Goal: Task Accomplishment & Management: Use online tool/utility

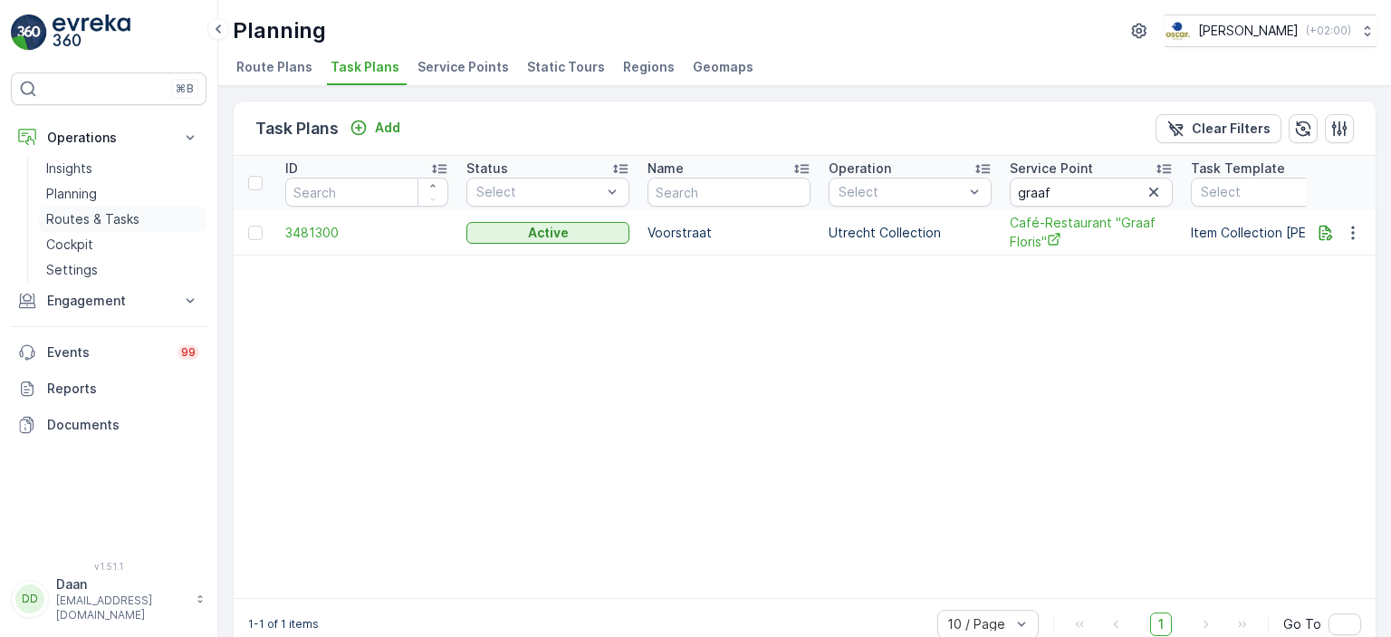
click at [84, 219] on p "Routes & Tasks" at bounding box center [92, 219] width 93 height 18
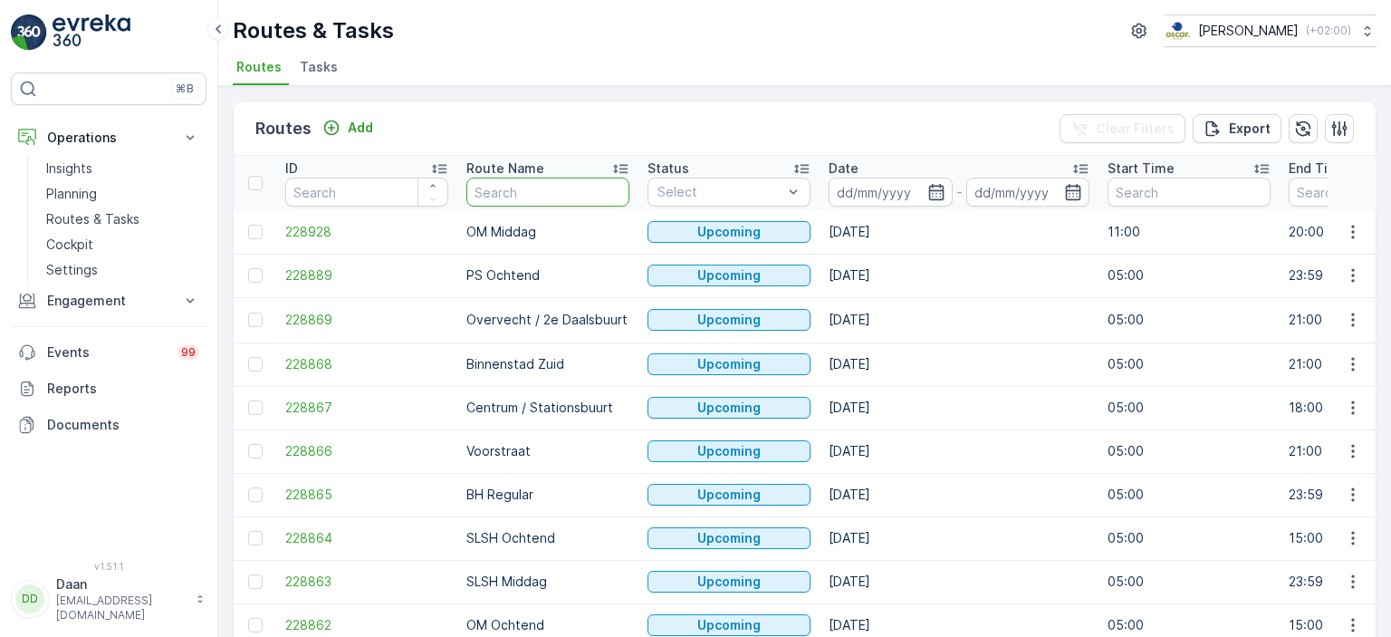
click at [532, 187] on input "text" at bounding box center [547, 191] width 163 height 29
type input "biinen"
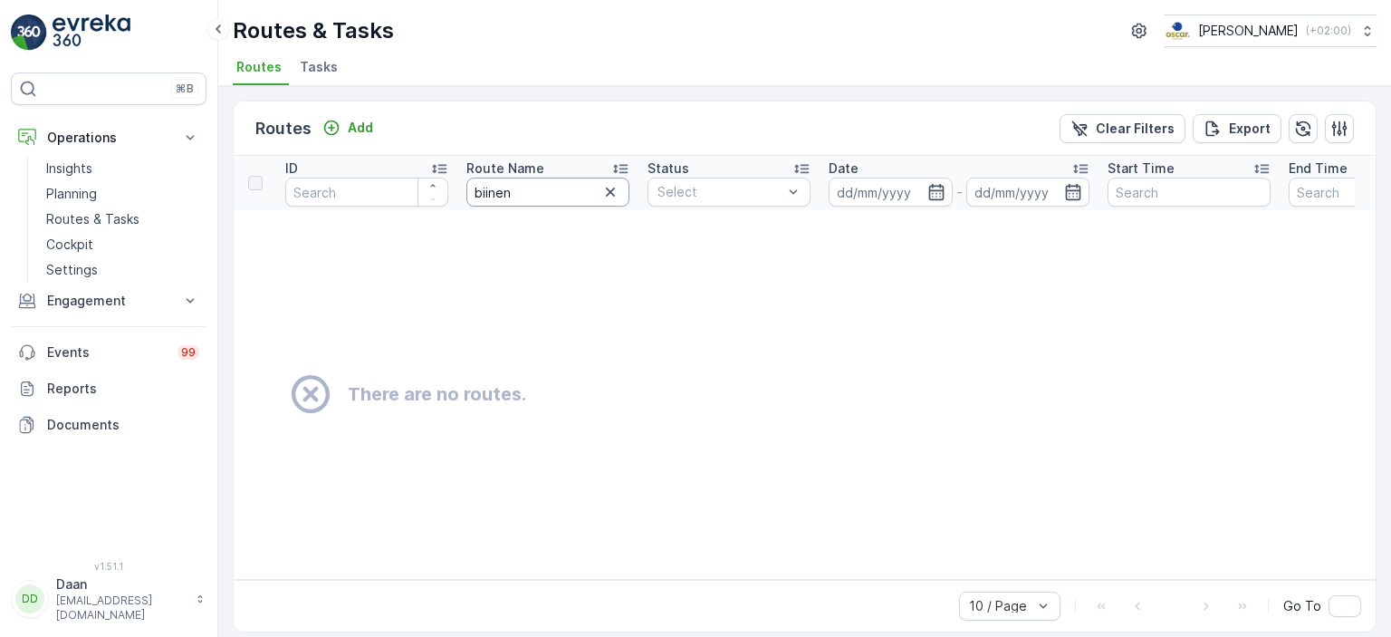
click at [486, 198] on input "biinen" at bounding box center [547, 191] width 163 height 29
type input "binnen"
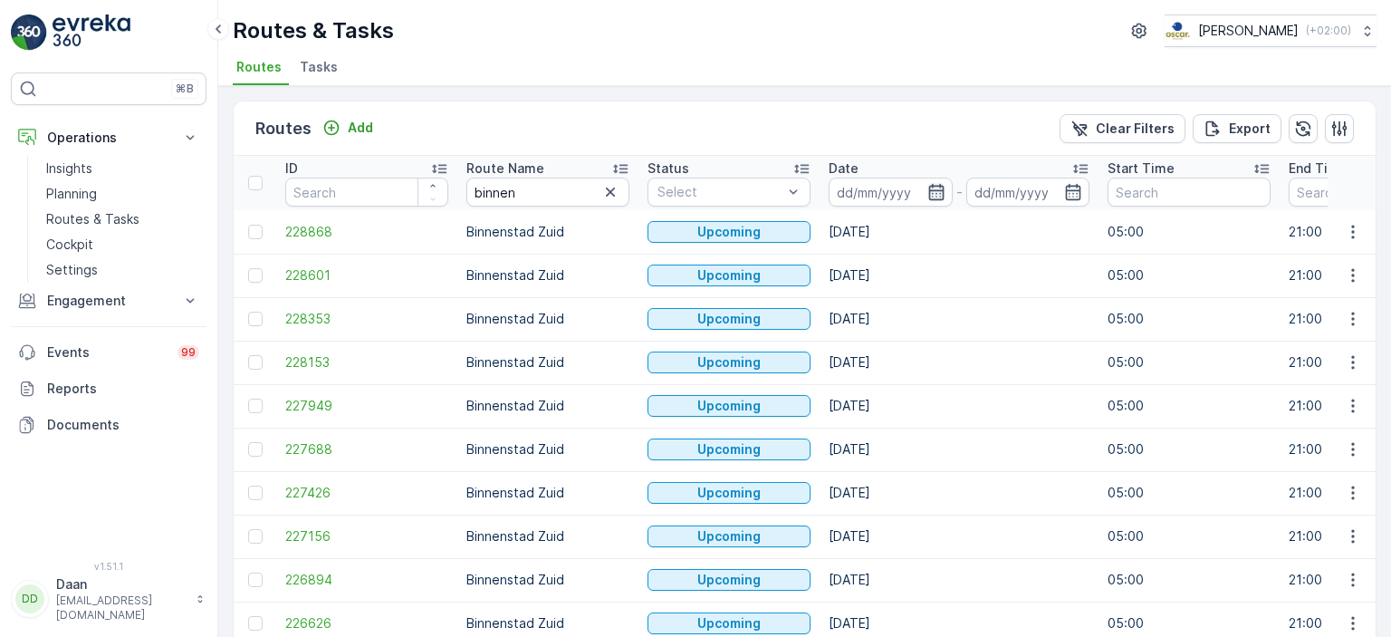
click at [930, 191] on icon "button" at bounding box center [936, 192] width 18 height 18
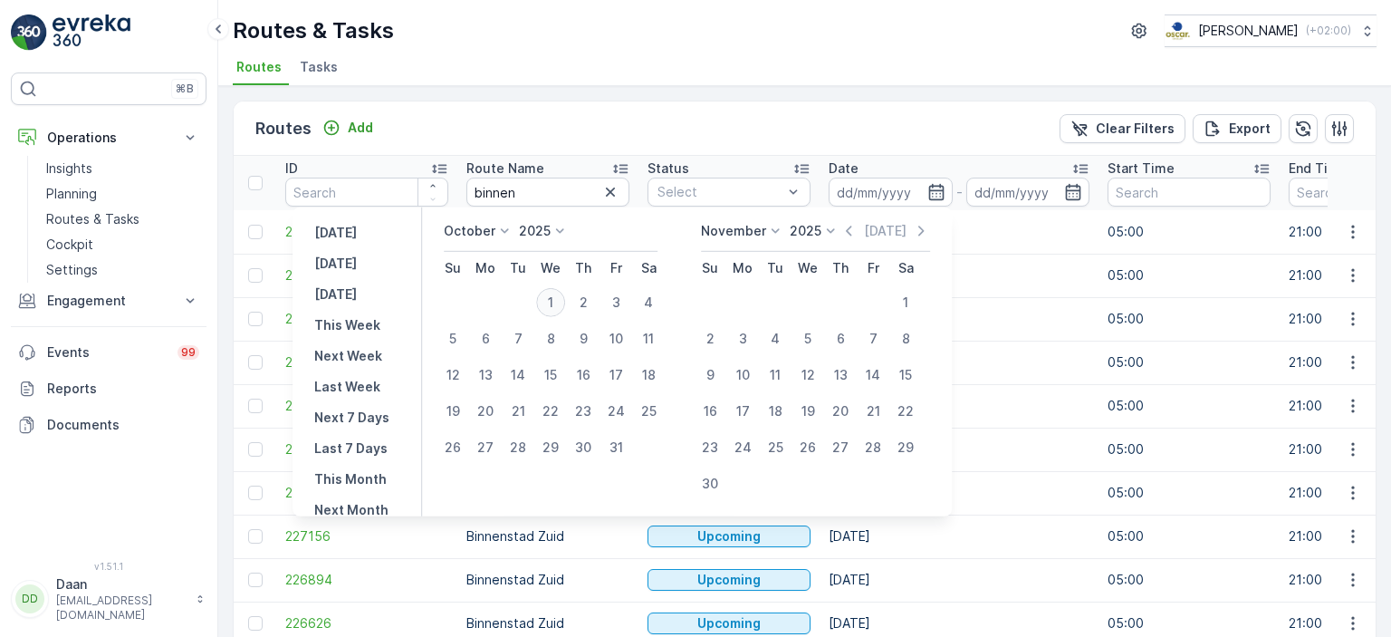
click at [556, 292] on div "1" at bounding box center [550, 302] width 29 height 29
type input "[DATE]"
click at [556, 292] on div "1" at bounding box center [550, 302] width 29 height 29
type input "[DATE]"
click at [650, 94] on div "Routes Add Clear Filters Export ID Route Name binnen Status Select Date [DATE] …" at bounding box center [804, 361] width 1173 height 551
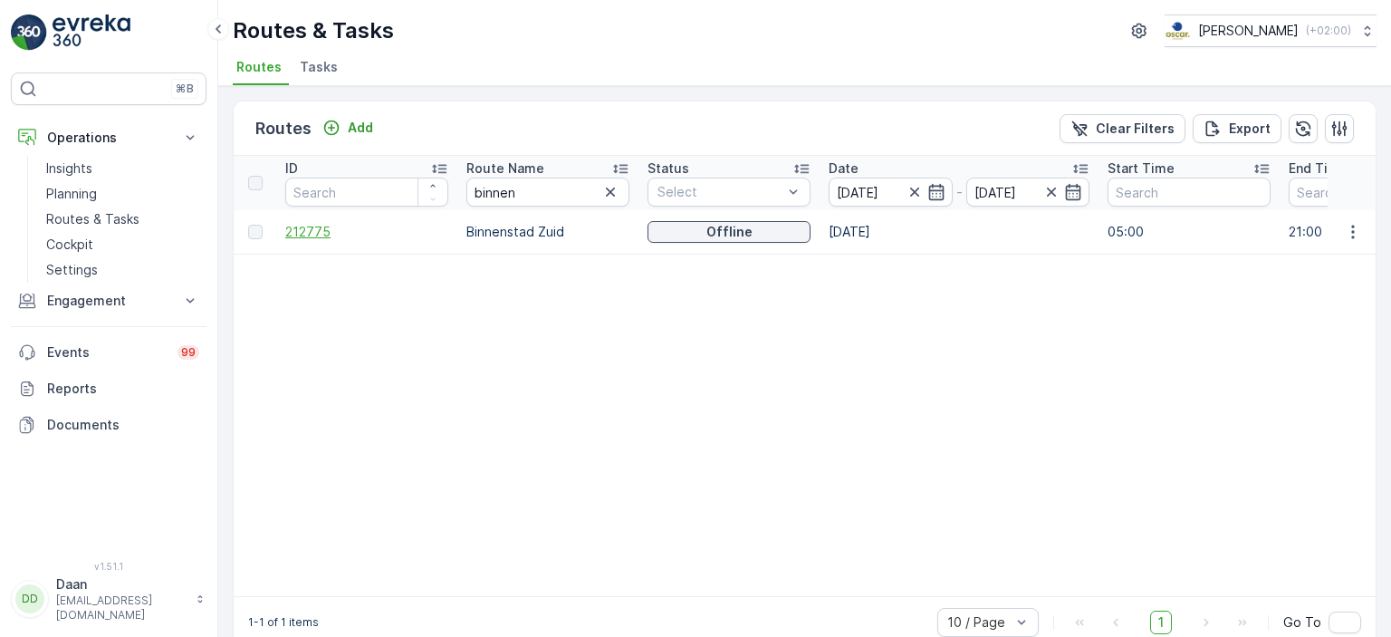
click at [305, 231] on span "212775" at bounding box center [366, 232] width 163 height 18
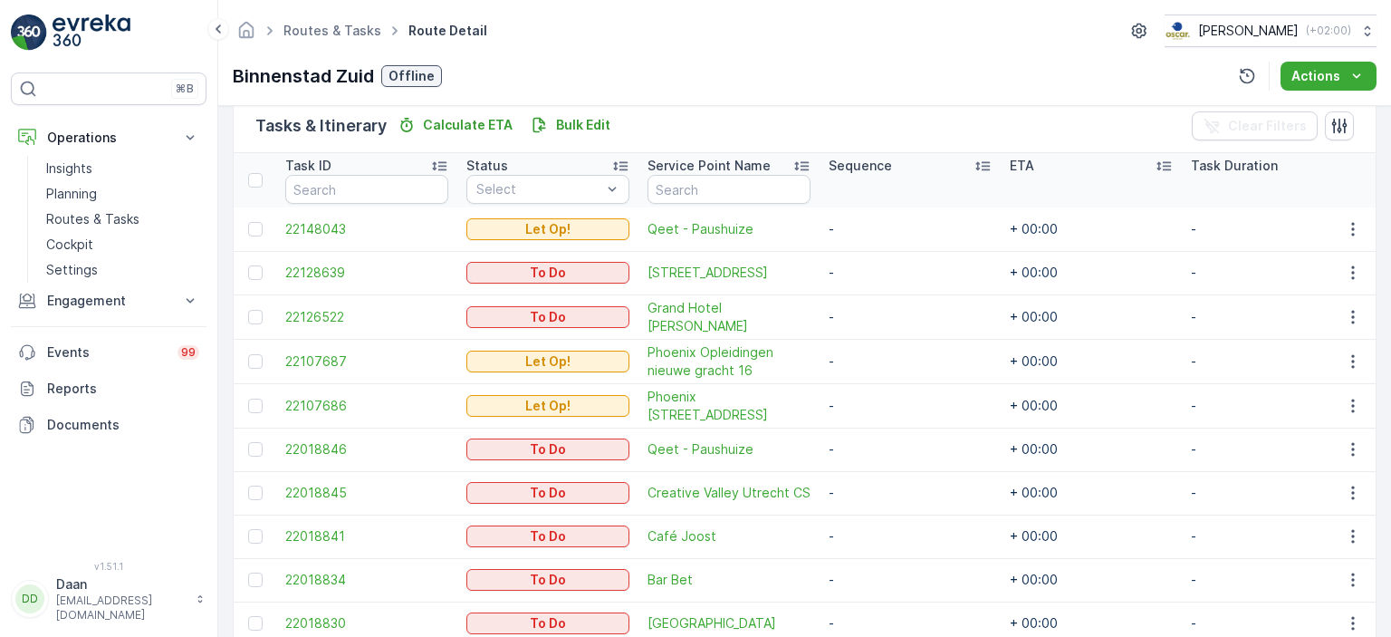
scroll to position [537, 0]
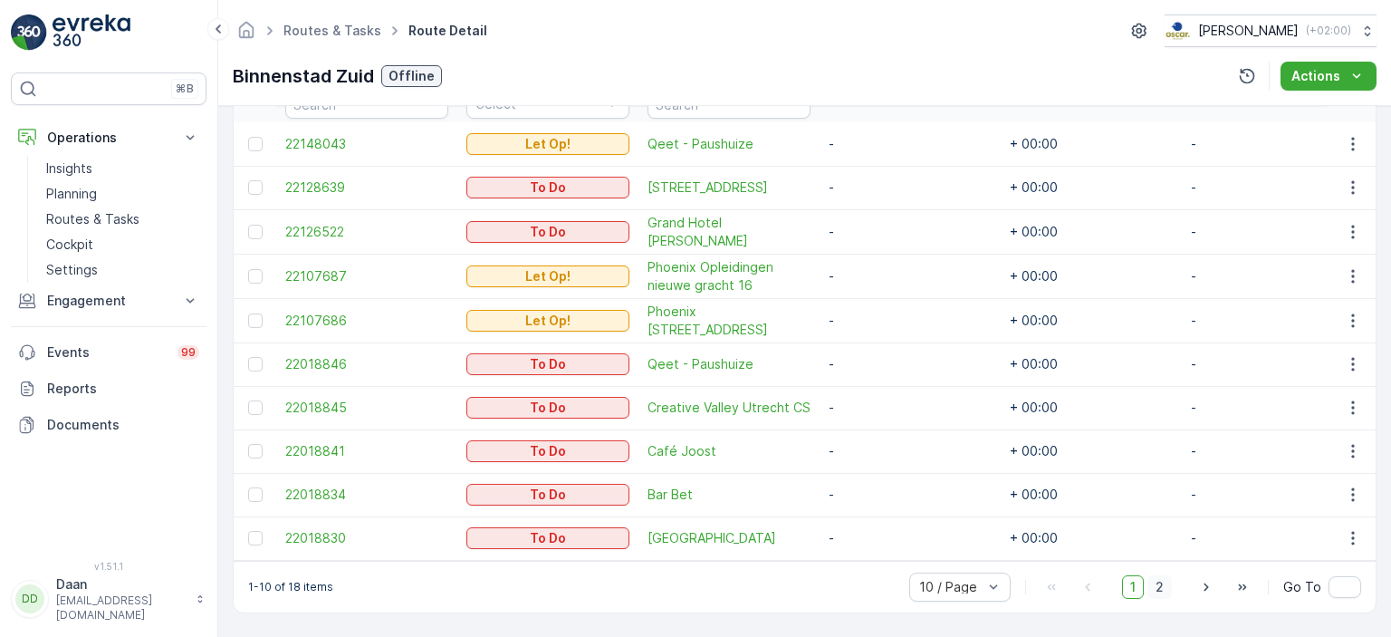
click at [1166, 580] on span "2" at bounding box center [1159, 587] width 24 height 24
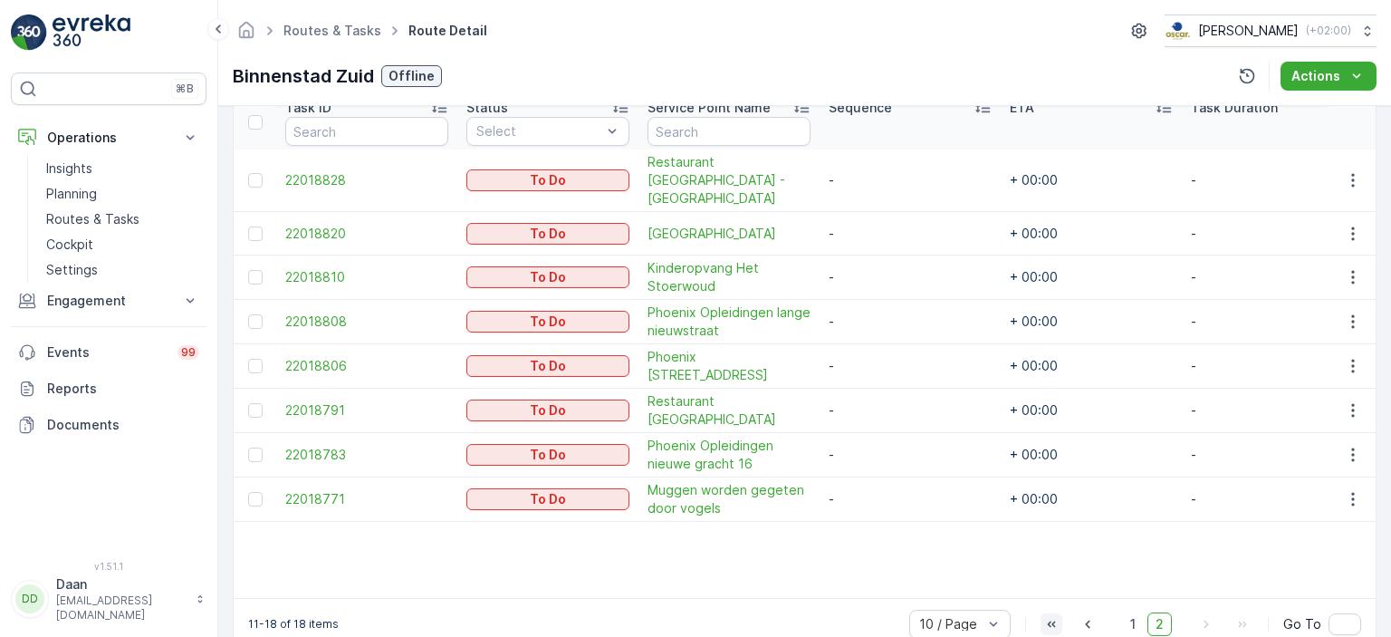
scroll to position [528, 0]
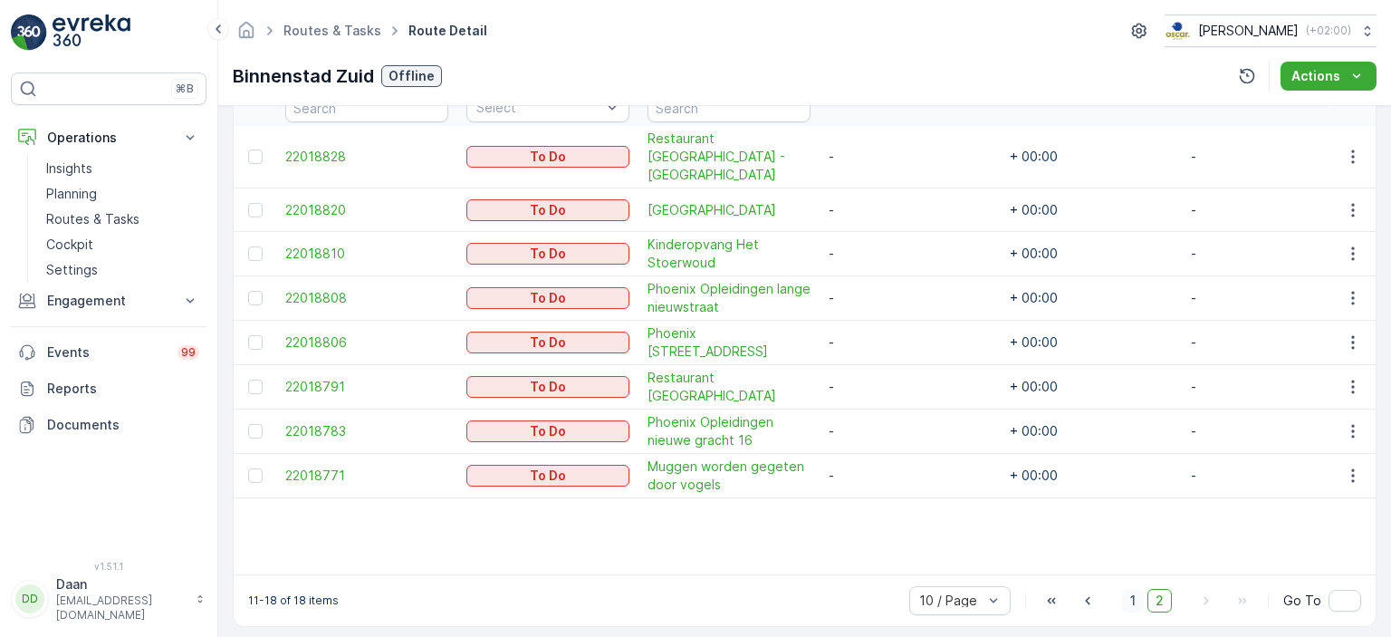
click at [1136, 589] on span "1" at bounding box center [1133, 601] width 22 height 24
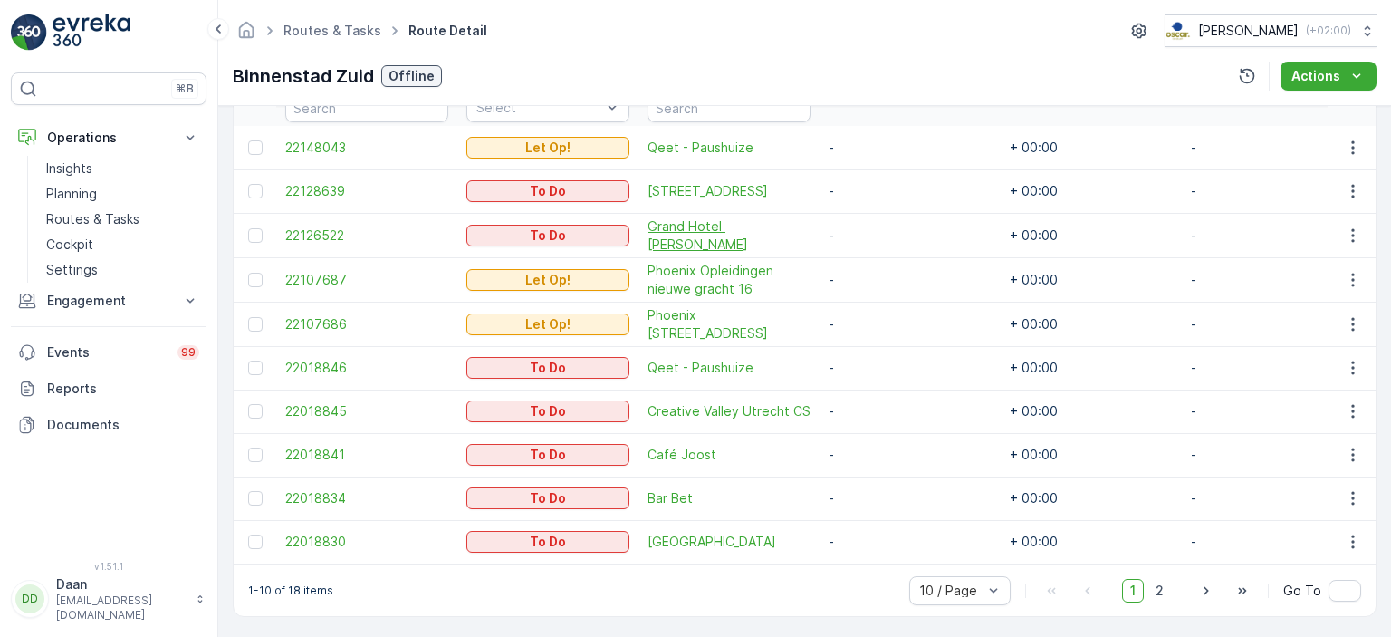
scroll to position [256, 0]
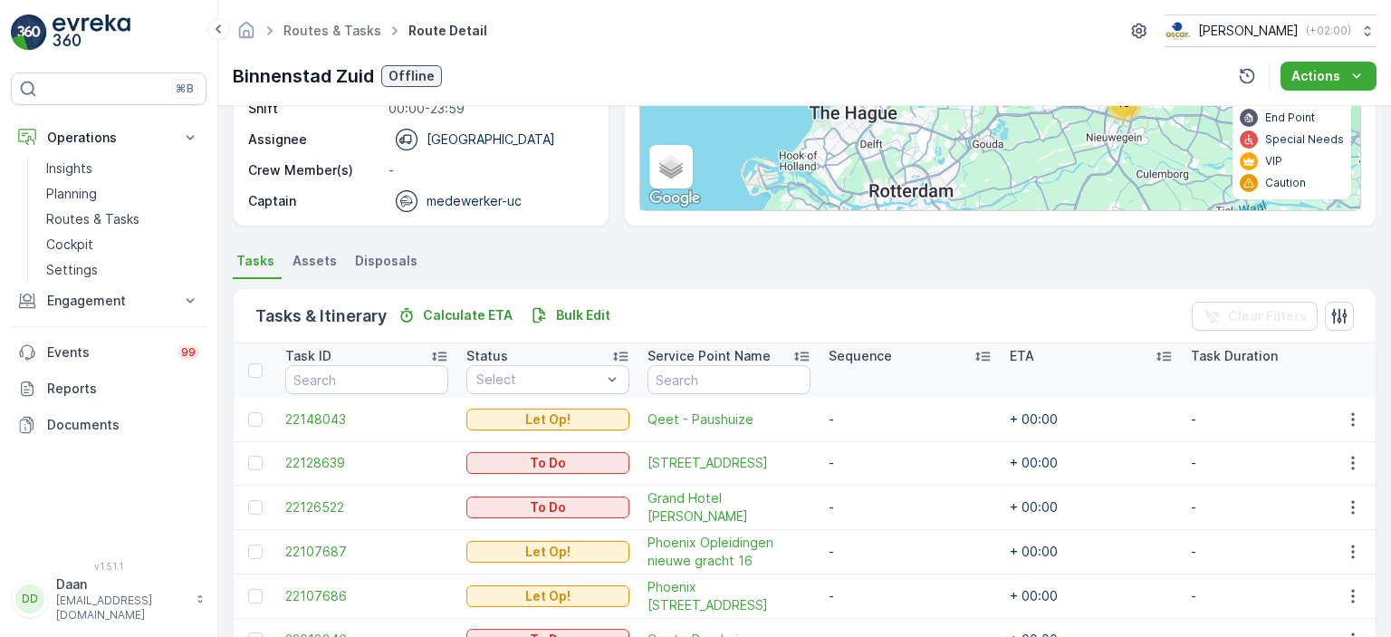
click at [96, 28] on img at bounding box center [92, 32] width 78 height 36
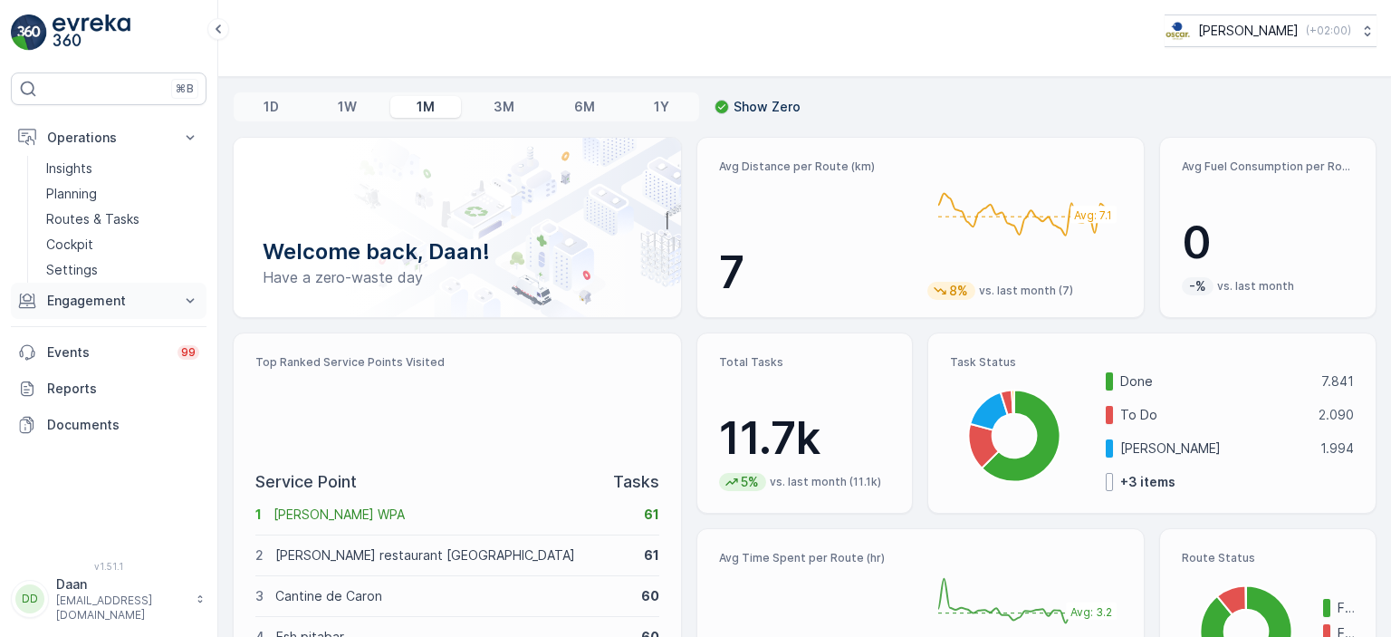
click at [47, 311] on button "Engagement" at bounding box center [109, 301] width 196 height 36
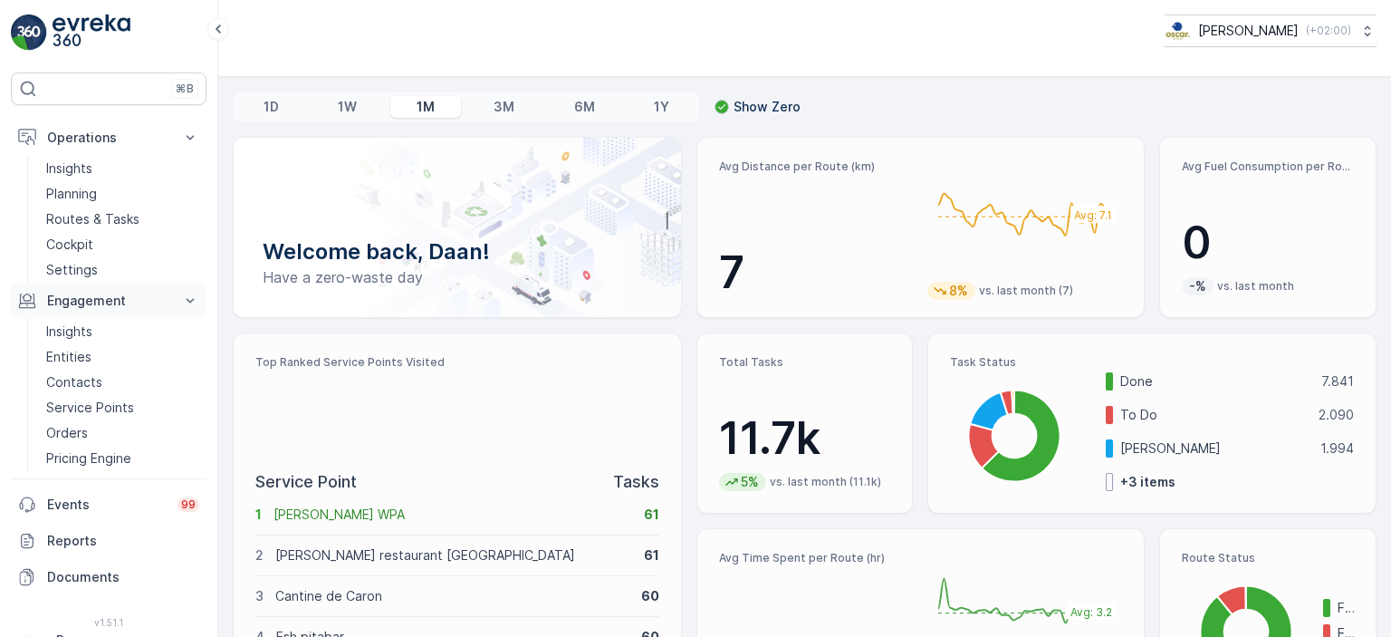
click at [130, 300] on p "Engagement" at bounding box center [108, 301] width 123 height 18
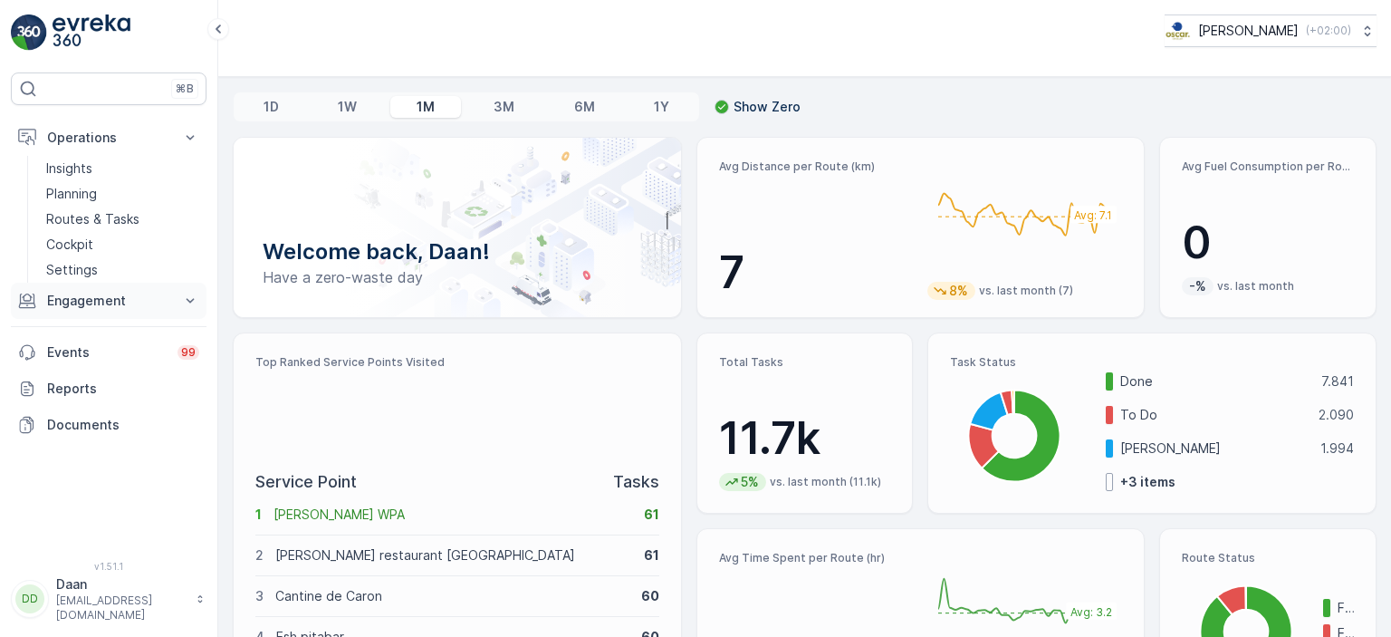
click at [194, 296] on icon at bounding box center [190, 301] width 18 height 18
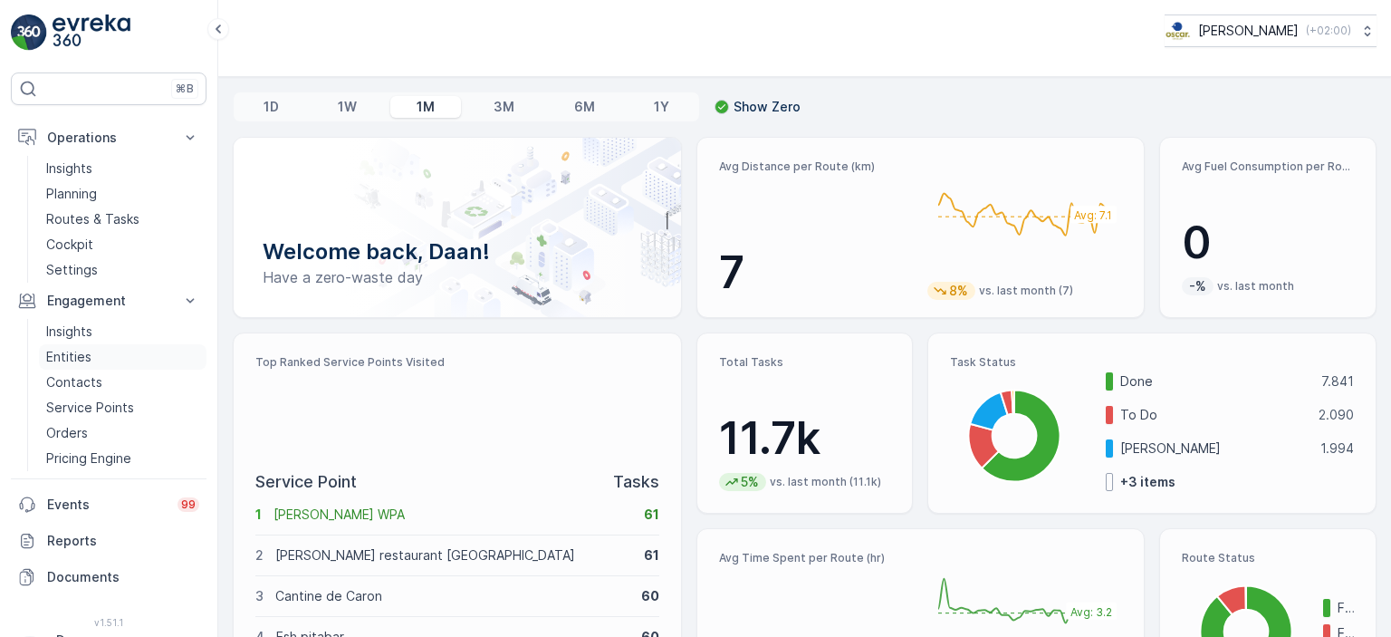
click at [54, 359] on p "Entities" at bounding box center [68, 357] width 45 height 18
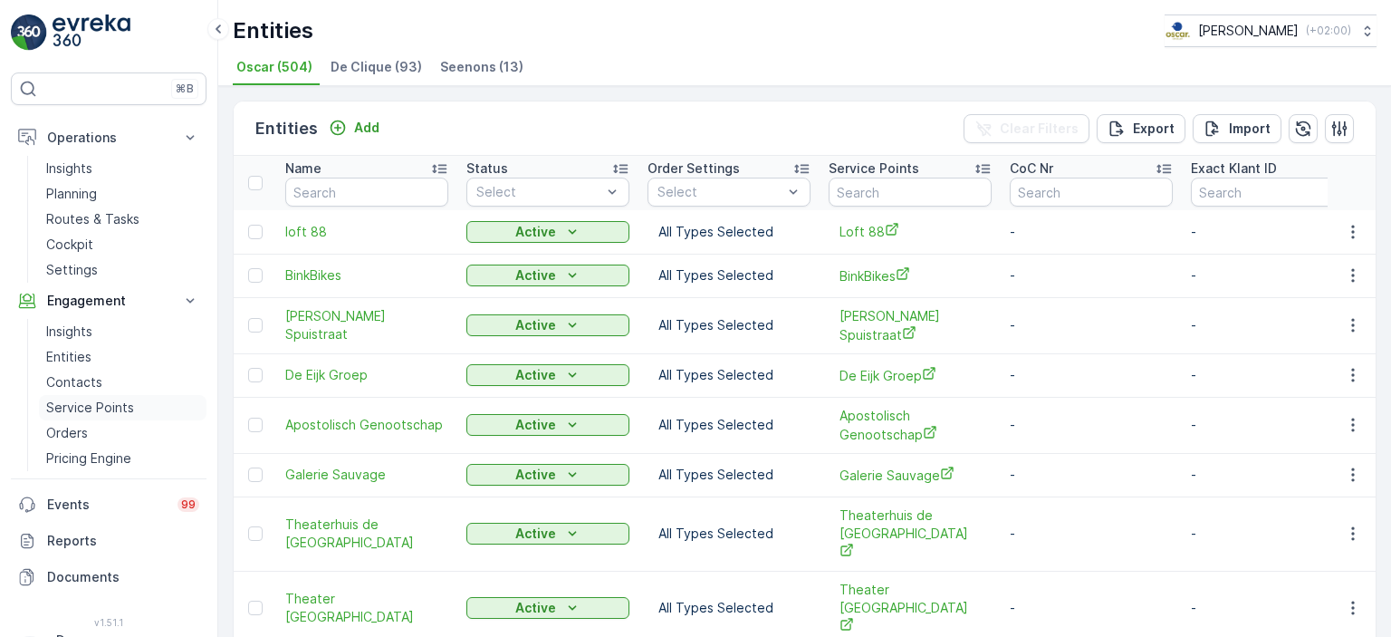
click at [108, 400] on p "Service Points" at bounding box center [90, 407] width 88 height 18
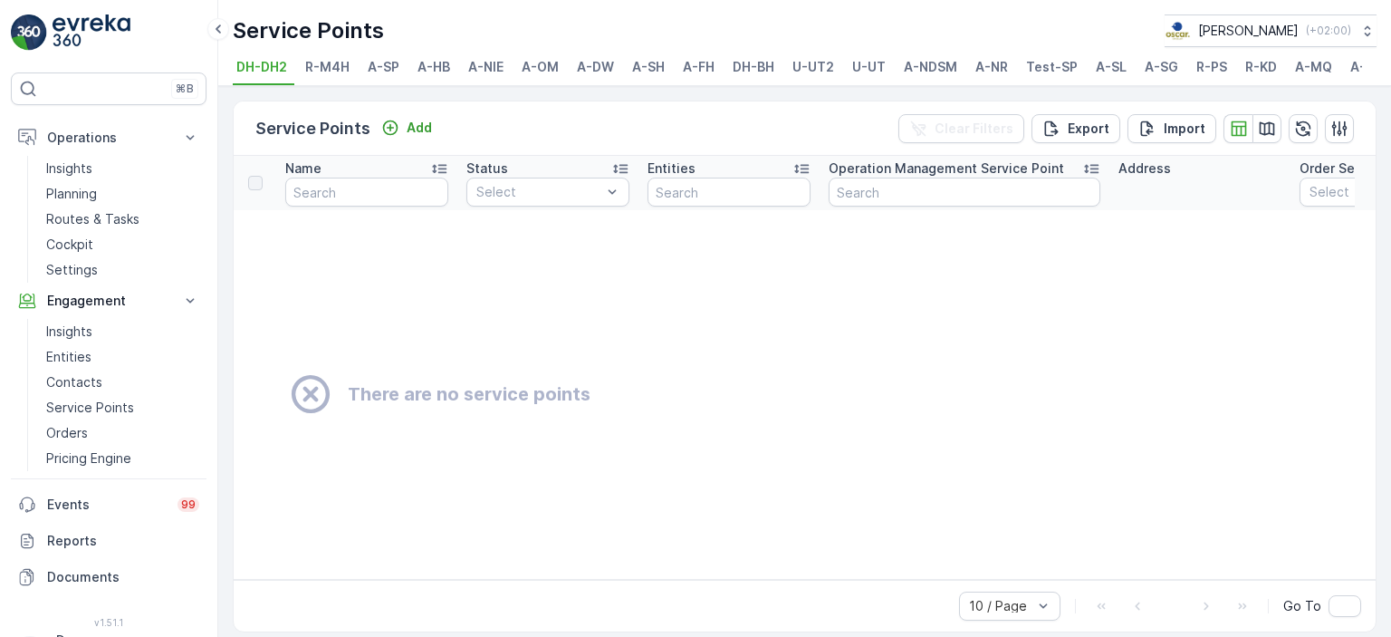
drag, startPoint x: 848, startPoint y: 71, endPoint x: 837, endPoint y: 96, distance: 28.0
click at [848, 71] on li "U-UT" at bounding box center [870, 69] width 44 height 31
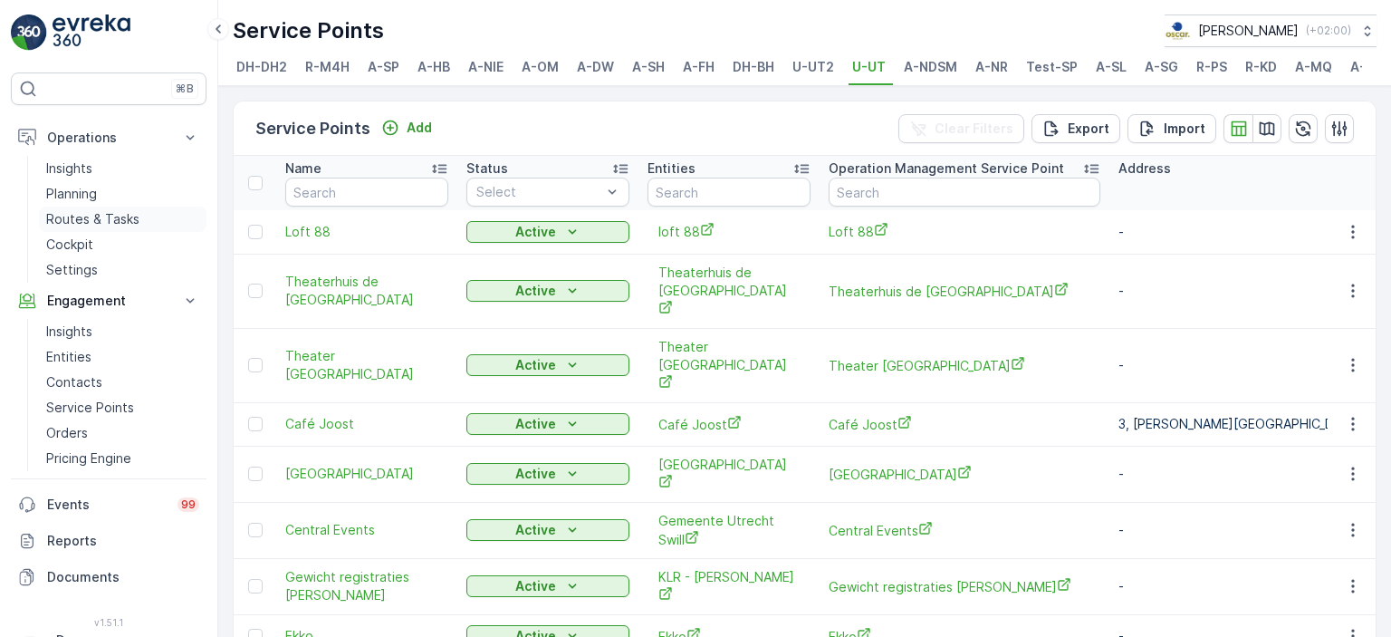
click at [109, 220] on p "Routes & Tasks" at bounding box center [92, 219] width 93 height 18
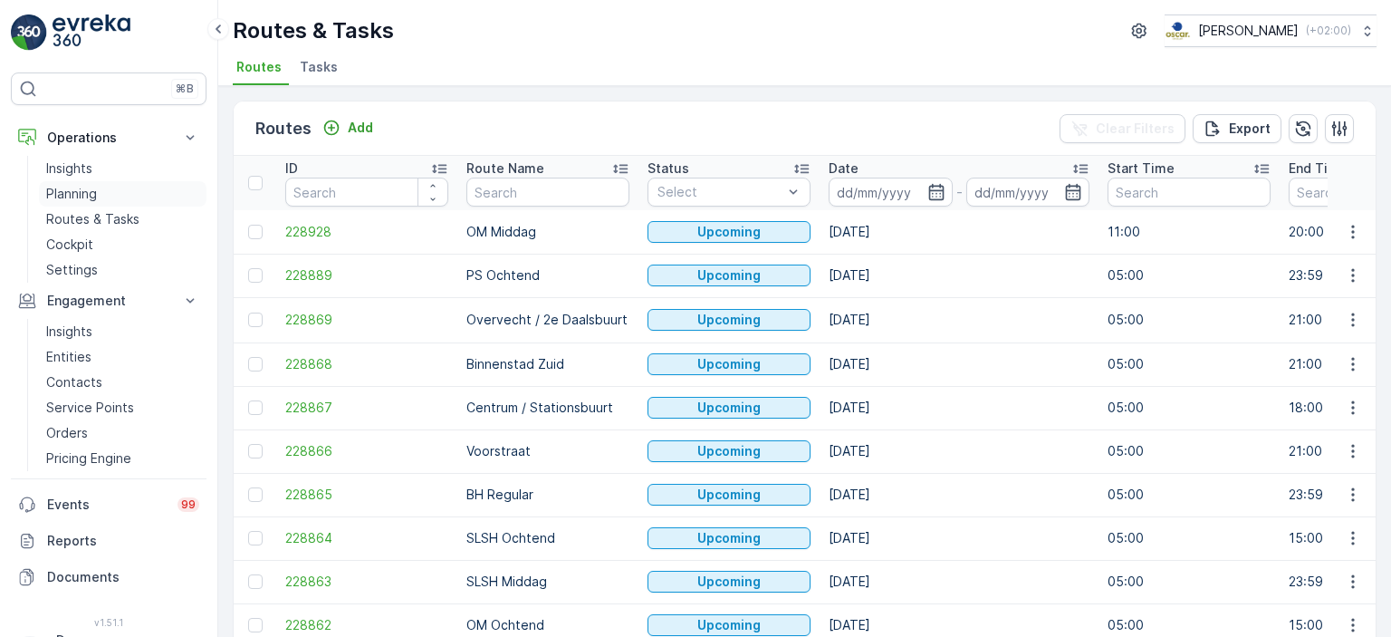
click at [78, 198] on p "Planning" at bounding box center [71, 194] width 51 height 18
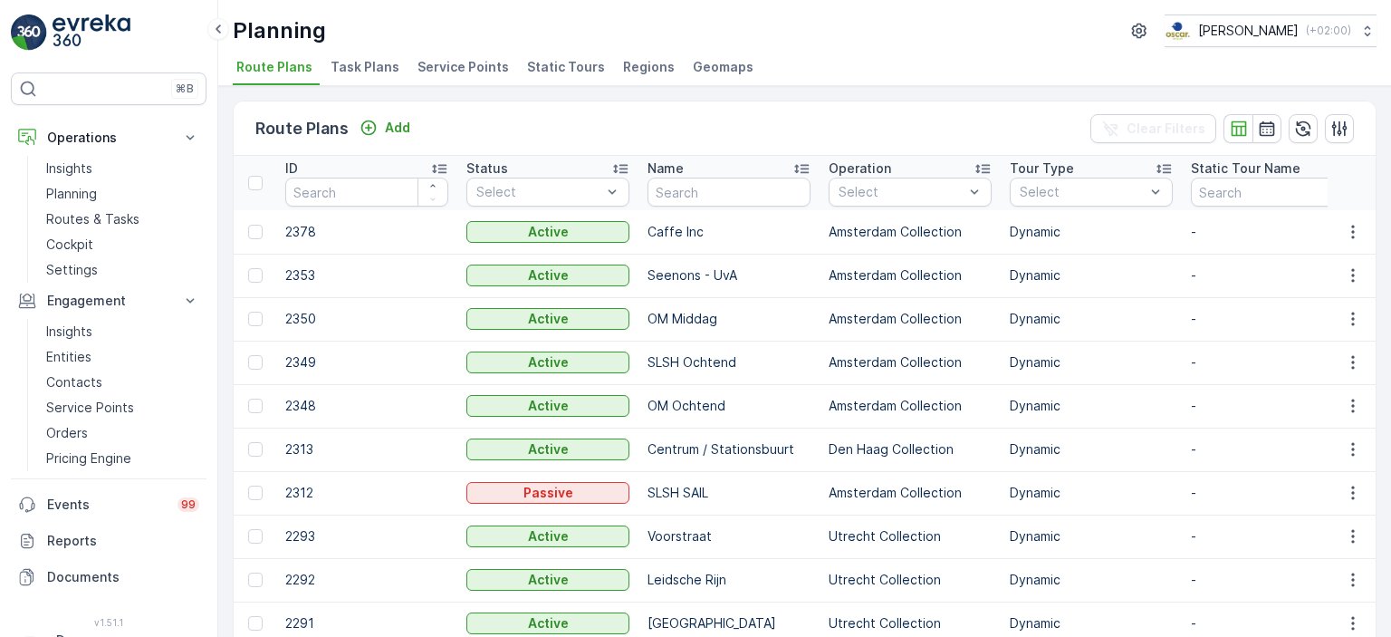
click at [374, 61] on span "Task Plans" at bounding box center [365, 67] width 69 height 18
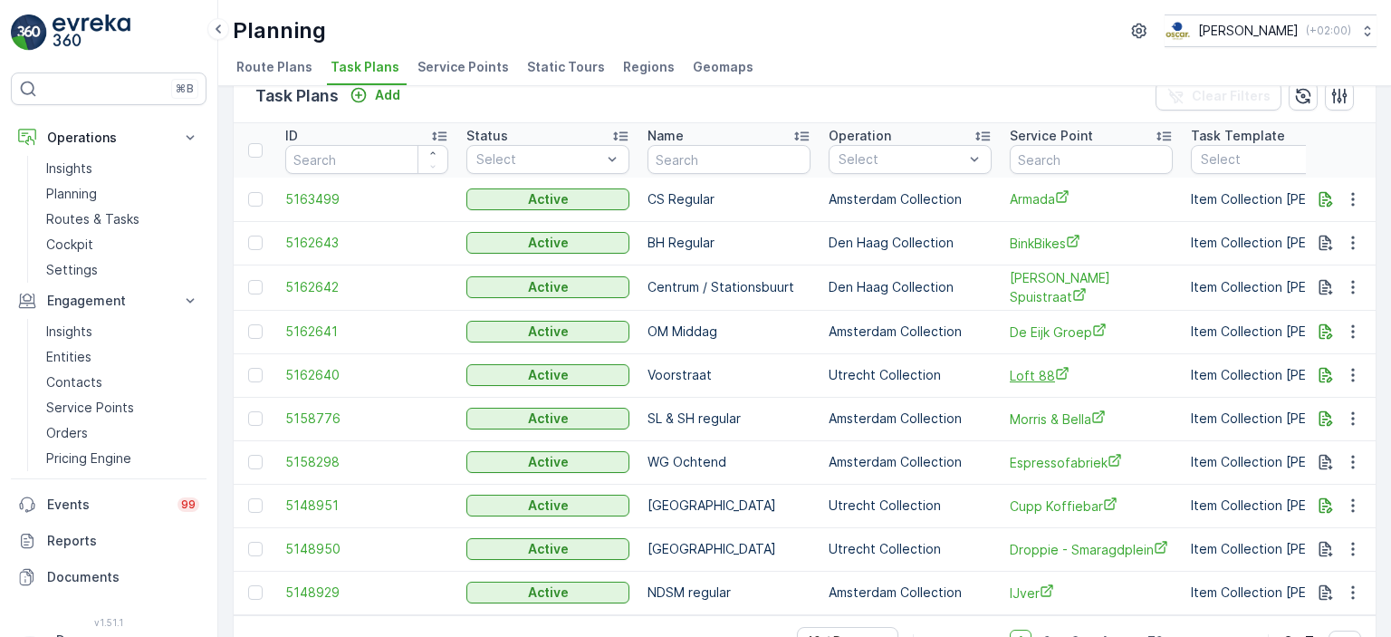
scroll to position [82, 0]
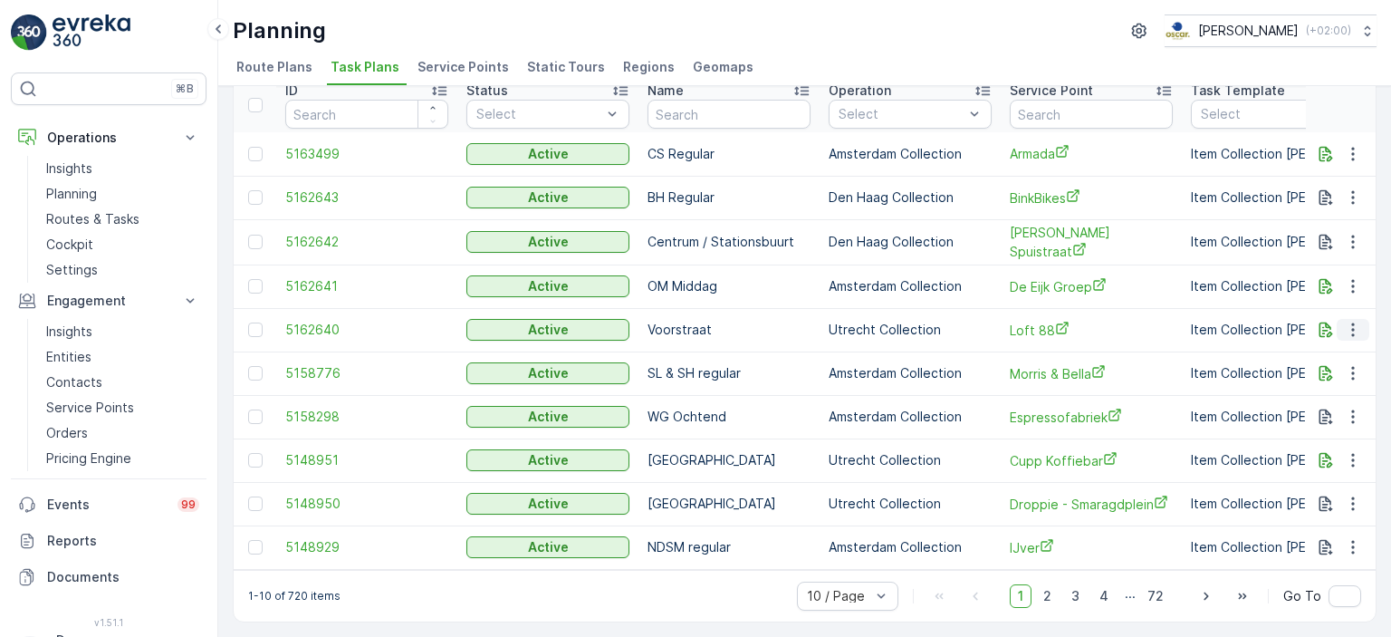
click at [1351, 323] on icon "button" at bounding box center [1352, 330] width 3 height 14
click at [1351, 376] on span "Edit Task Plan" at bounding box center [1321, 374] width 84 height 18
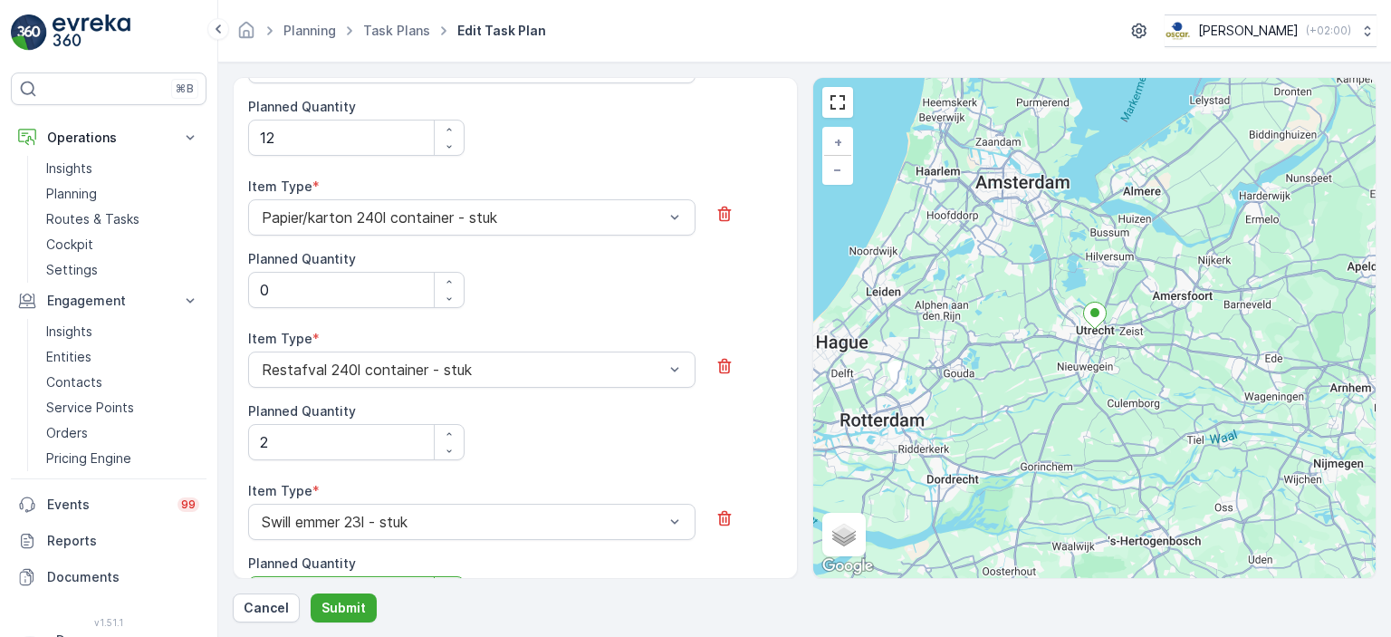
scroll to position [1177, 0]
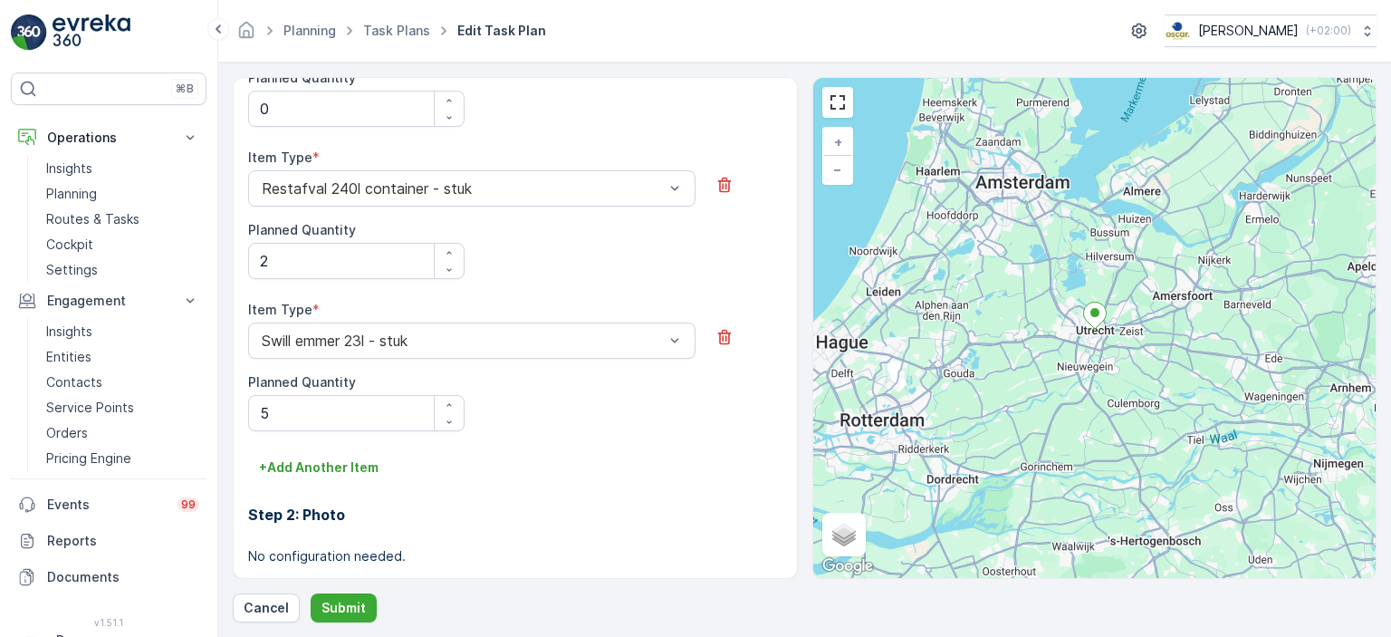
click at [94, 17] on img at bounding box center [92, 32] width 78 height 36
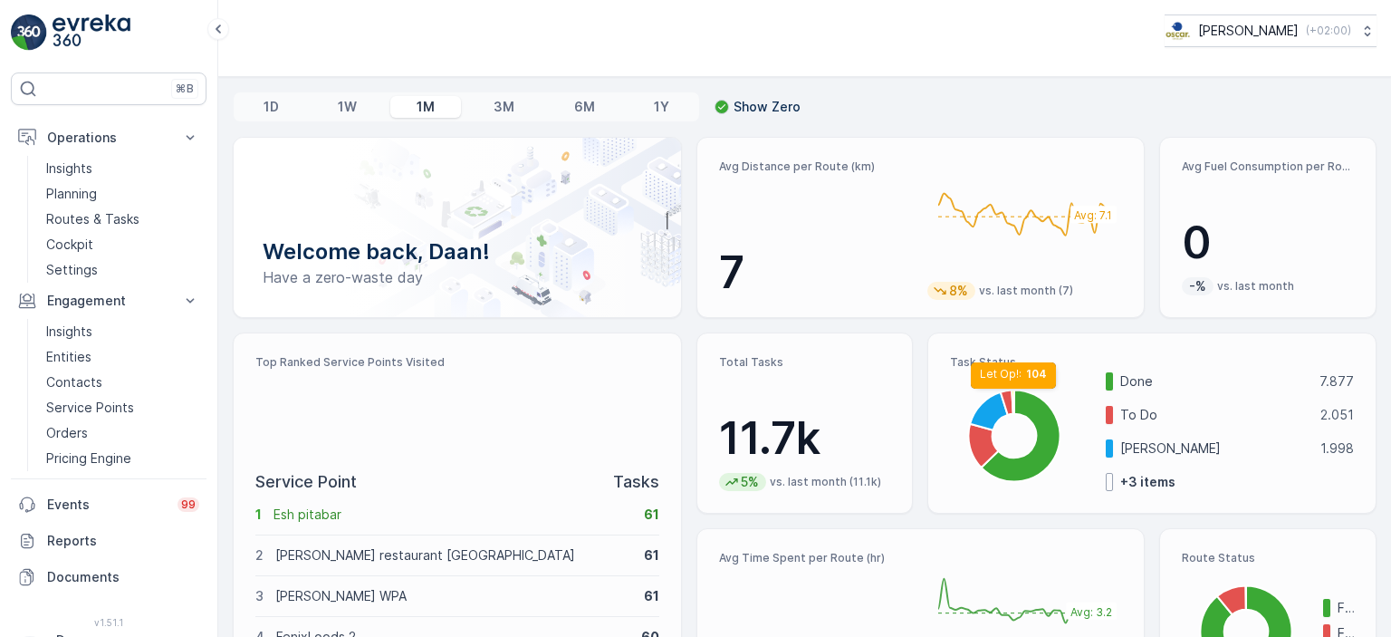
click at [1014, 397] on icon at bounding box center [1014, 402] width 0 height 24
click at [1020, 369] on div "Task Status Let Op!: 104 Let Op!: 104 Let Op!: 104 Let Op!: 104 Let Op!: 104 Le…" at bounding box center [1152, 423] width 404 height 136
click at [1044, 409] on icon at bounding box center [1021, 435] width 79 height 91
drag, startPoint x: 1084, startPoint y: 408, endPoint x: 1056, endPoint y: 409, distance: 28.1
click at [1084, 408] on div "Done: 7877 Done: 7877 Done: 7877 Done: 7877 Done: 7877 Done: 7877 Done 7.877 To…" at bounding box center [1152, 431] width 404 height 119
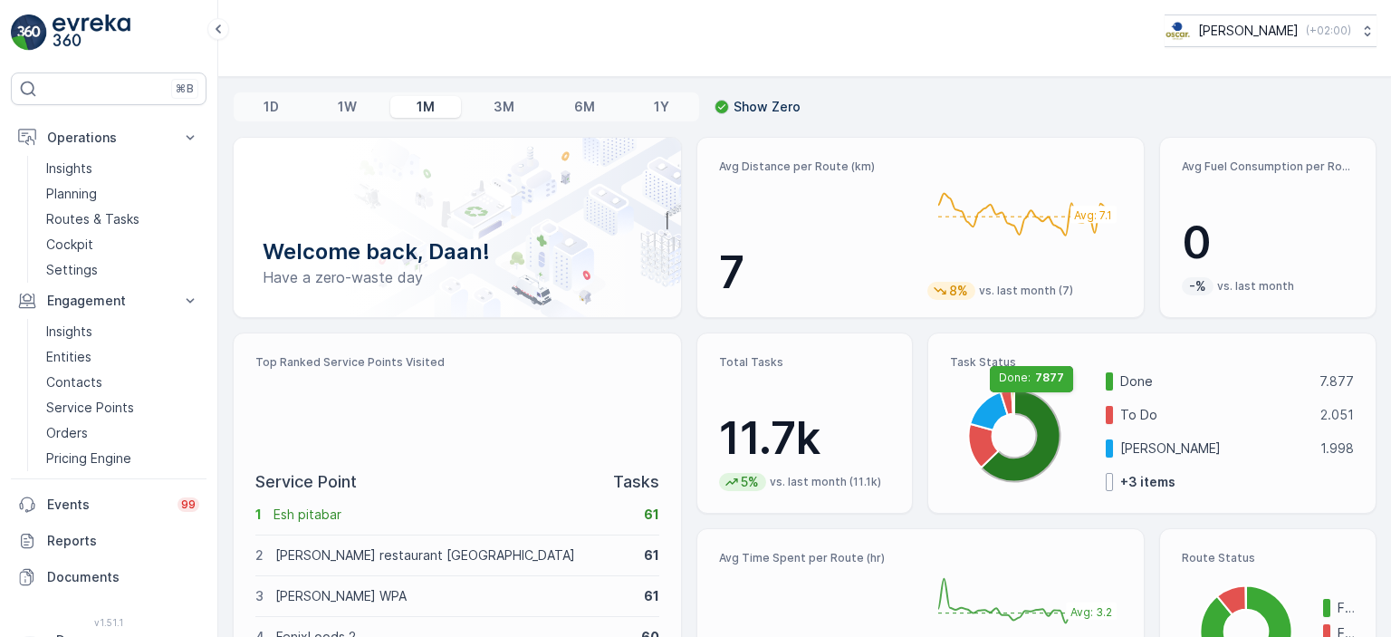
drag, startPoint x: 1028, startPoint y: 400, endPoint x: 1011, endPoint y: 405, distance: 17.8
click at [1027, 400] on icon at bounding box center [1021, 435] width 79 height 91
click at [1006, 404] on icon at bounding box center [1007, 402] width 13 height 24
click at [986, 406] on icon at bounding box center [990, 411] width 38 height 38
click at [978, 442] on icon at bounding box center [984, 445] width 30 height 43
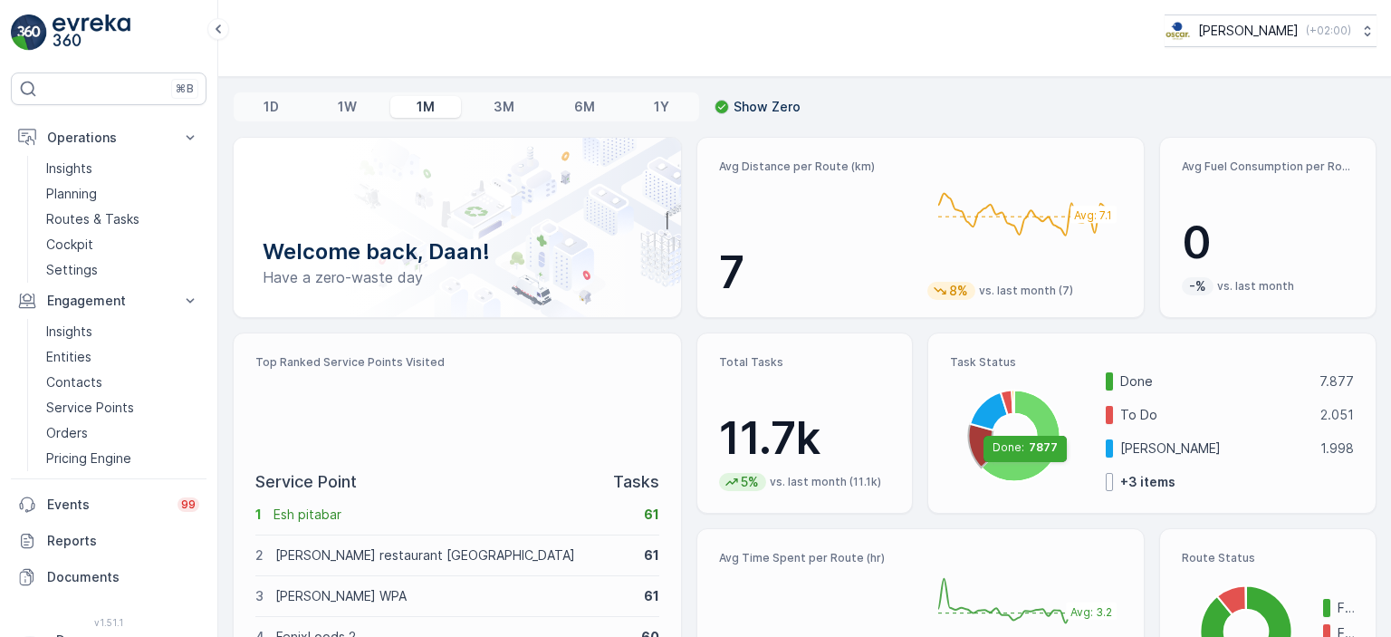
click at [1021, 465] on icon at bounding box center [1021, 435] width 79 height 91
click at [1090, 377] on div "Done: 7877 Done: 7877 Done: 7877 Done: 7877 Done: 7877 Done: 7877 Done 7.877 To…" at bounding box center [1152, 431] width 404 height 119
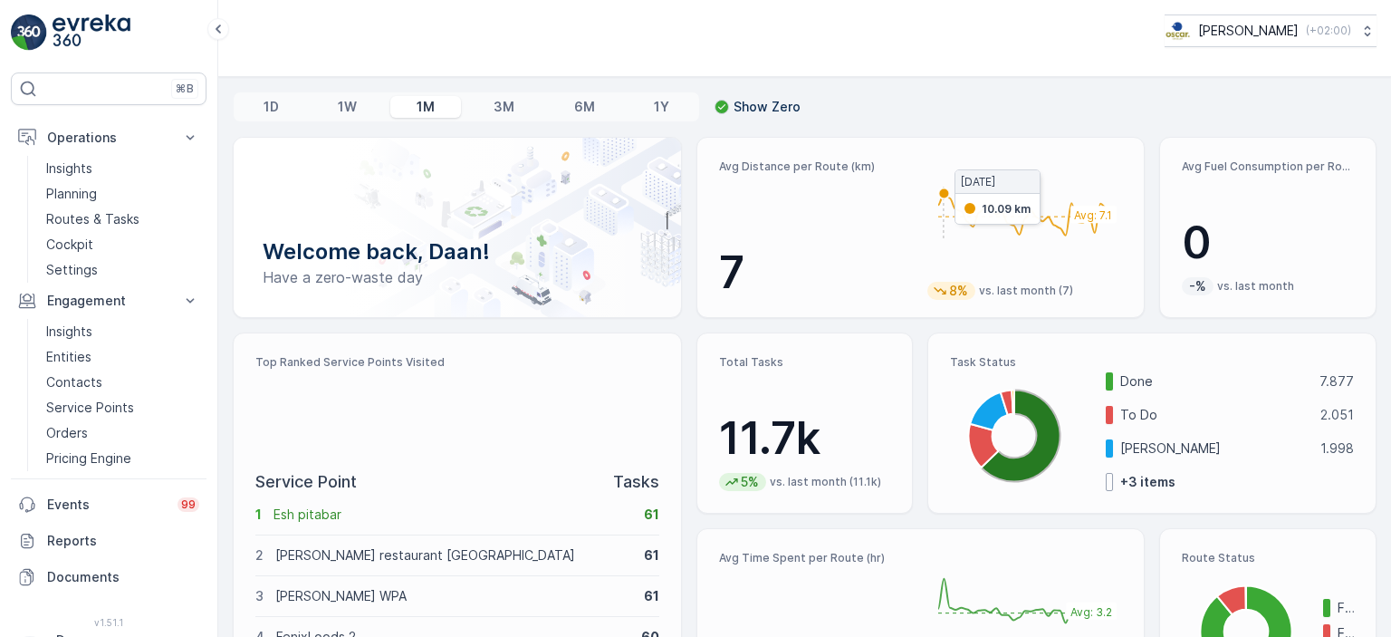
click at [942, 196] on foreignobject at bounding box center [1024, 213] width 194 height 109
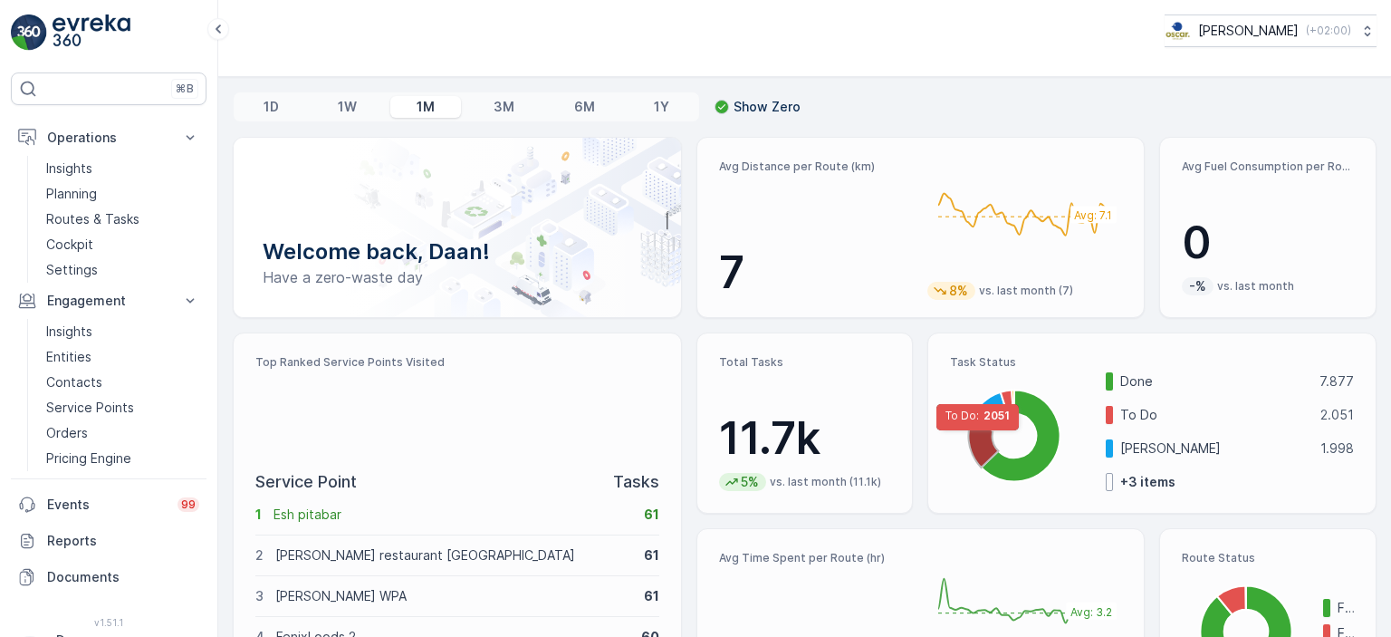
click at [976, 438] on icon at bounding box center [984, 445] width 30 height 43
click at [985, 417] on icon at bounding box center [990, 411] width 38 height 38
click at [950, 427] on foreignobject at bounding box center [1013, 437] width 127 height 108
click at [1233, 595] on icon at bounding box center [1231, 600] width 29 height 29
click at [1103, 544] on div "Avg Time Spent per Route (hr) 3 Avg: 3.2 2739% vs. last month (0)" at bounding box center [920, 618] width 449 height 181
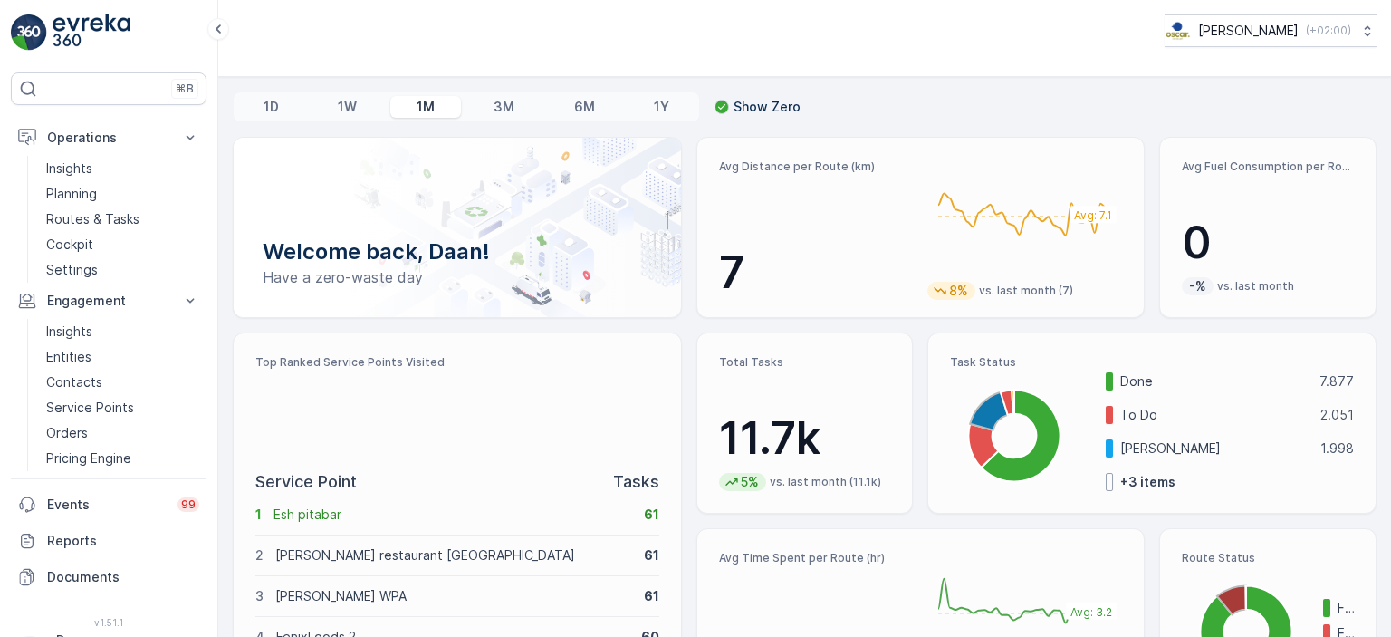
drag, startPoint x: 612, startPoint y: 482, endPoint x: 683, endPoint y: 500, distance: 72.9
click at [683, 500] on div "Welcome back, Daan! Have a zero-waste day Avg Distance per Route (km) 7 Avg: 7.…" at bounding box center [805, 521] width 1144 height 768
drag, startPoint x: 499, startPoint y: 263, endPoint x: 311, endPoint y: 254, distance: 187.7
click at [319, 253] on p "Welcome back, Daan!" at bounding box center [457, 251] width 389 height 29
click at [81, 198] on p "Planning" at bounding box center [71, 194] width 51 height 18
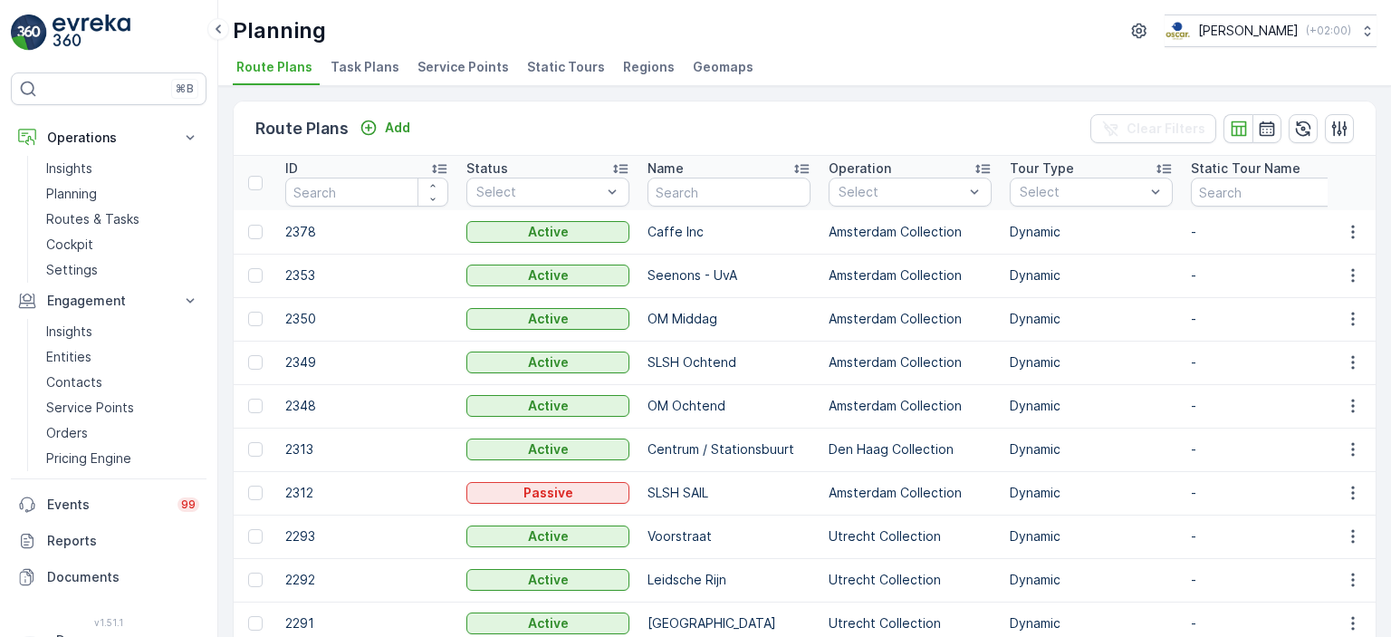
click at [369, 76] on li "Task Plans" at bounding box center [367, 69] width 80 height 31
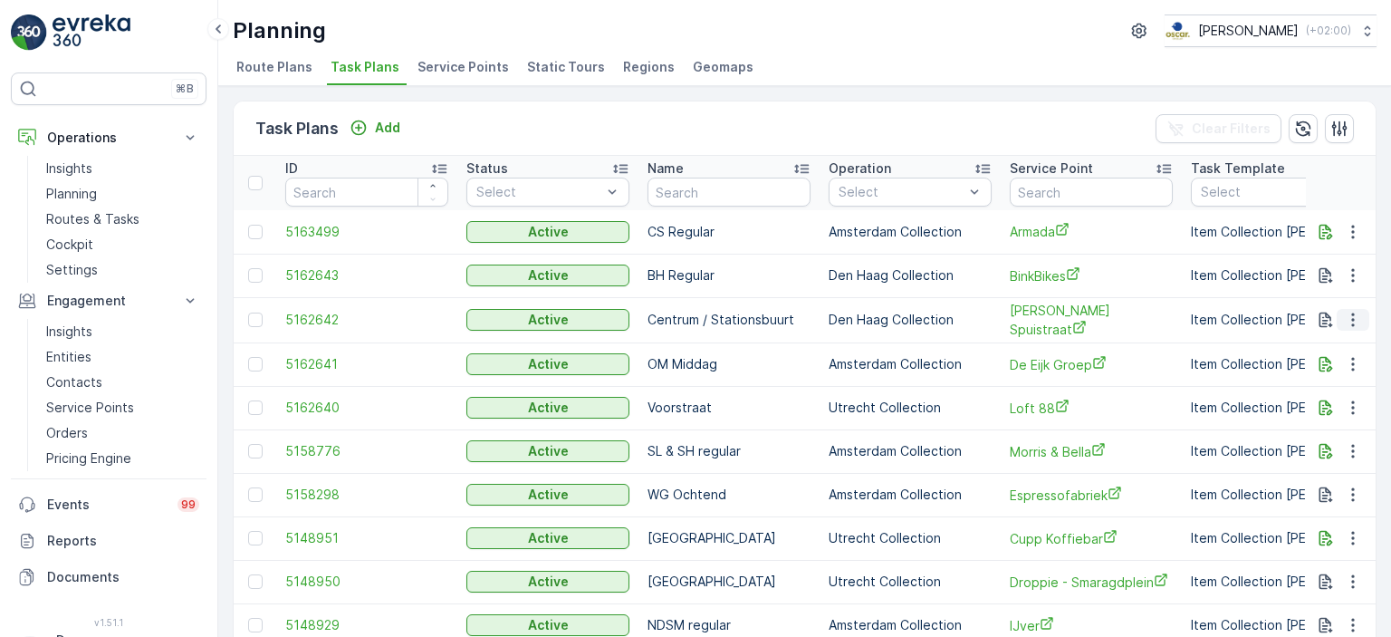
click at [1359, 318] on button "button" at bounding box center [1353, 320] width 33 height 22
click at [1354, 372] on span "Edit Task Plan" at bounding box center [1321, 370] width 84 height 18
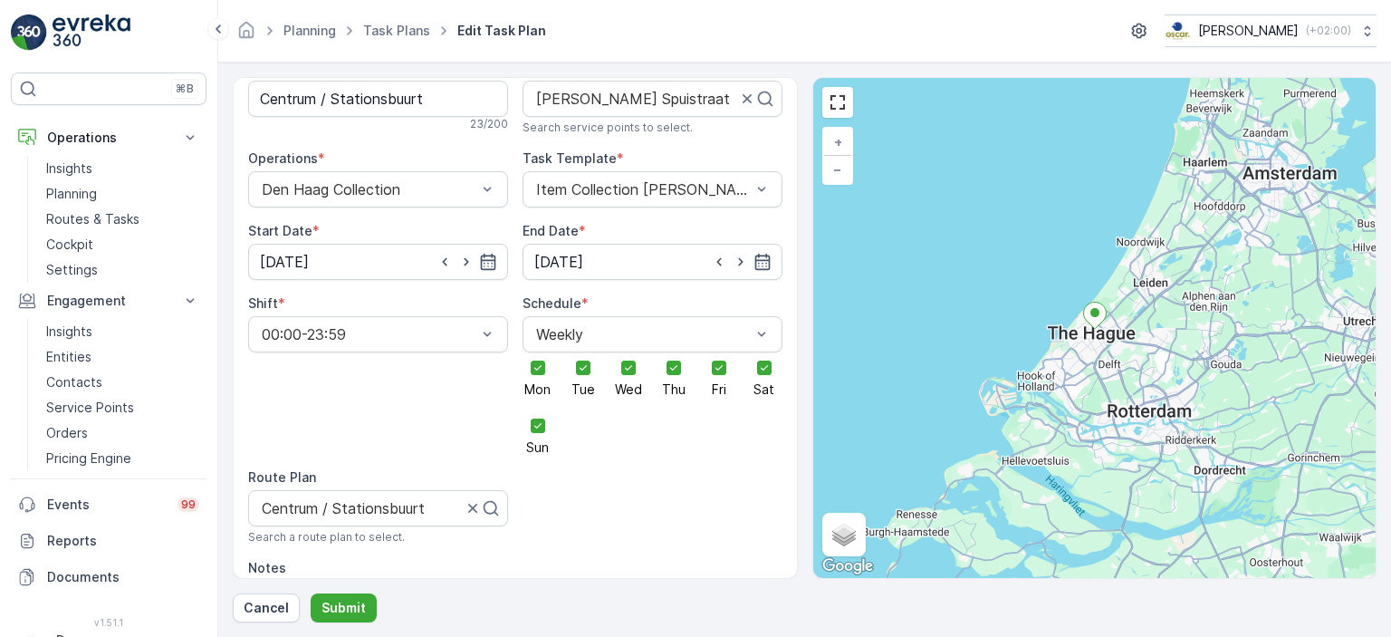
scroll to position [181, 0]
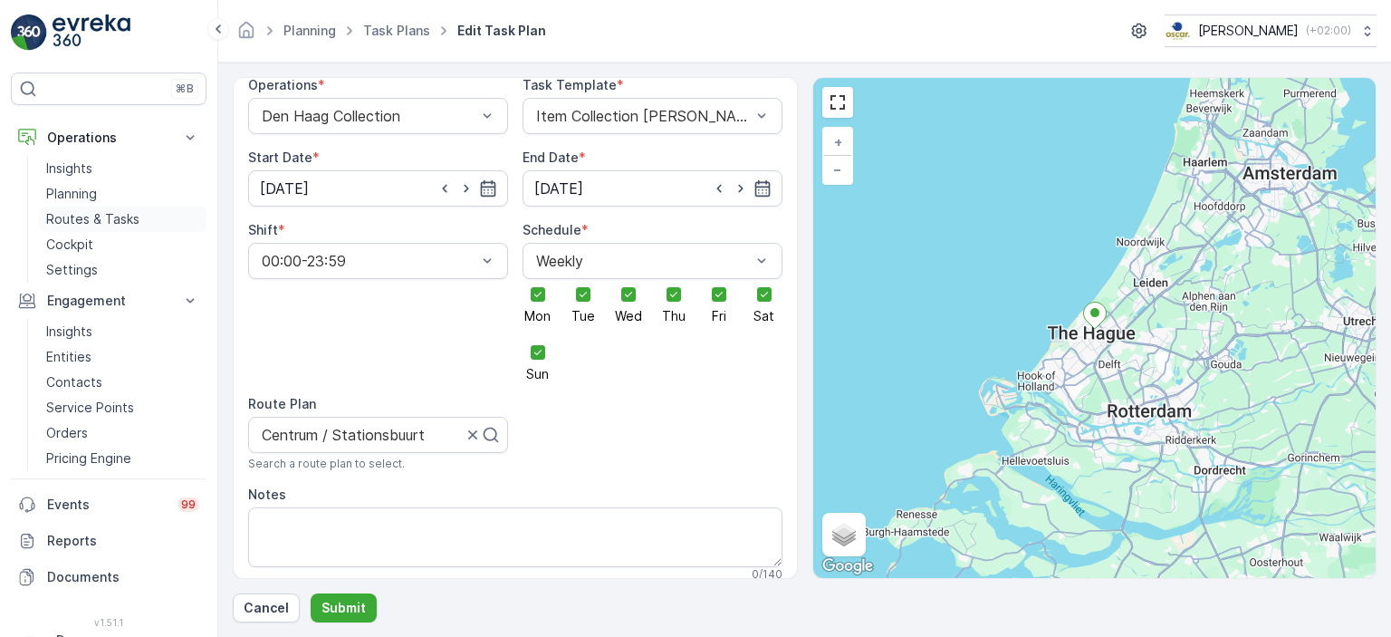
click at [88, 223] on p "Routes & Tasks" at bounding box center [92, 219] width 93 height 18
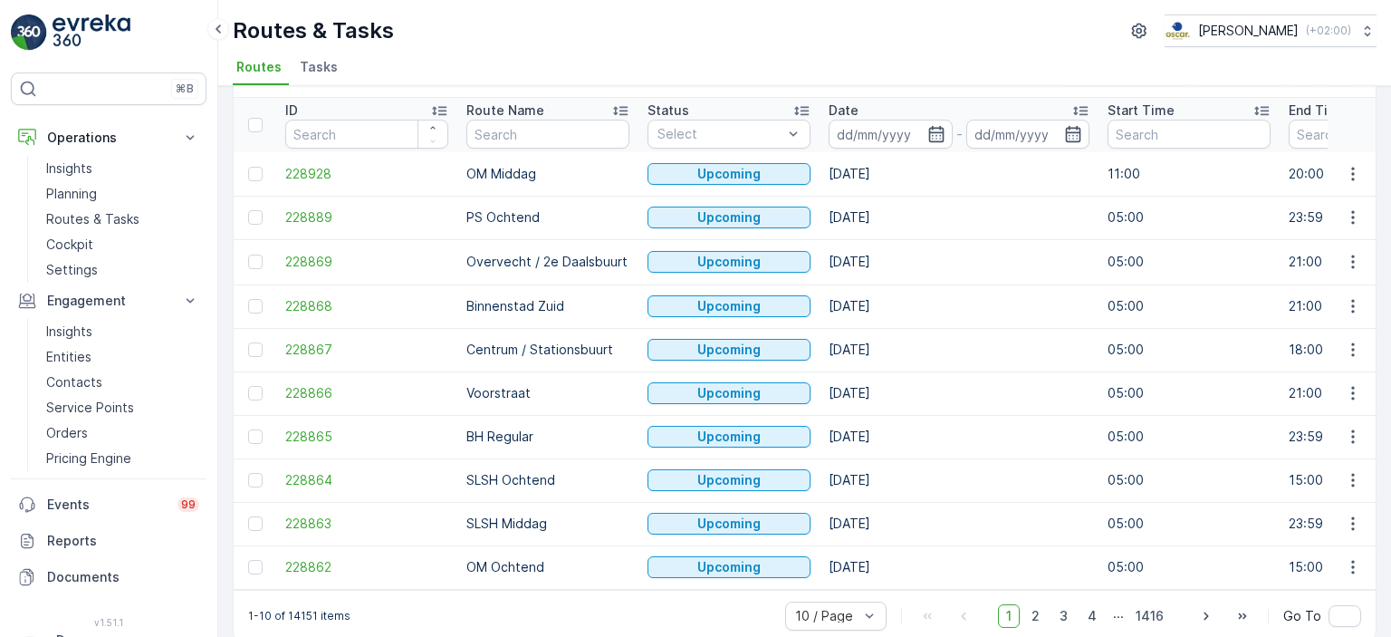
scroll to position [83, 0]
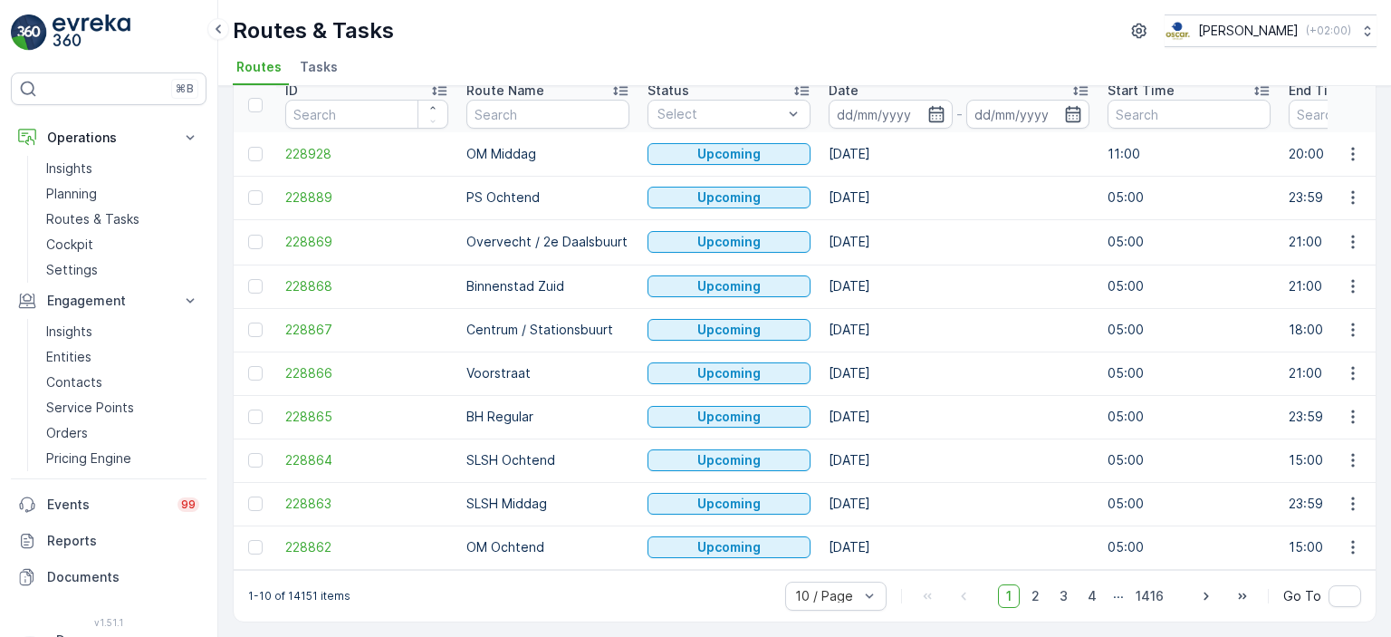
drag, startPoint x: 830, startPoint y: 192, endPoint x: 914, endPoint y: 196, distance: 83.4
click at [914, 196] on td "[DATE]" at bounding box center [958, 197] width 279 height 43
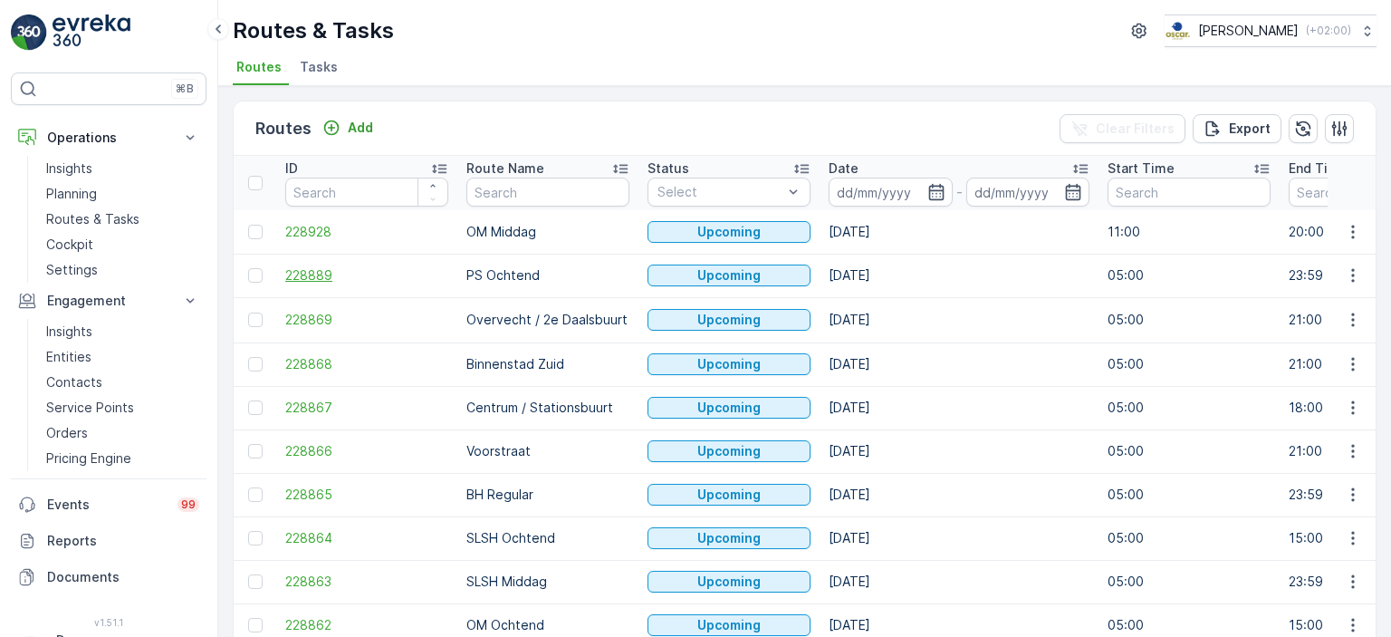
click at [322, 273] on span "228889" at bounding box center [366, 275] width 163 height 18
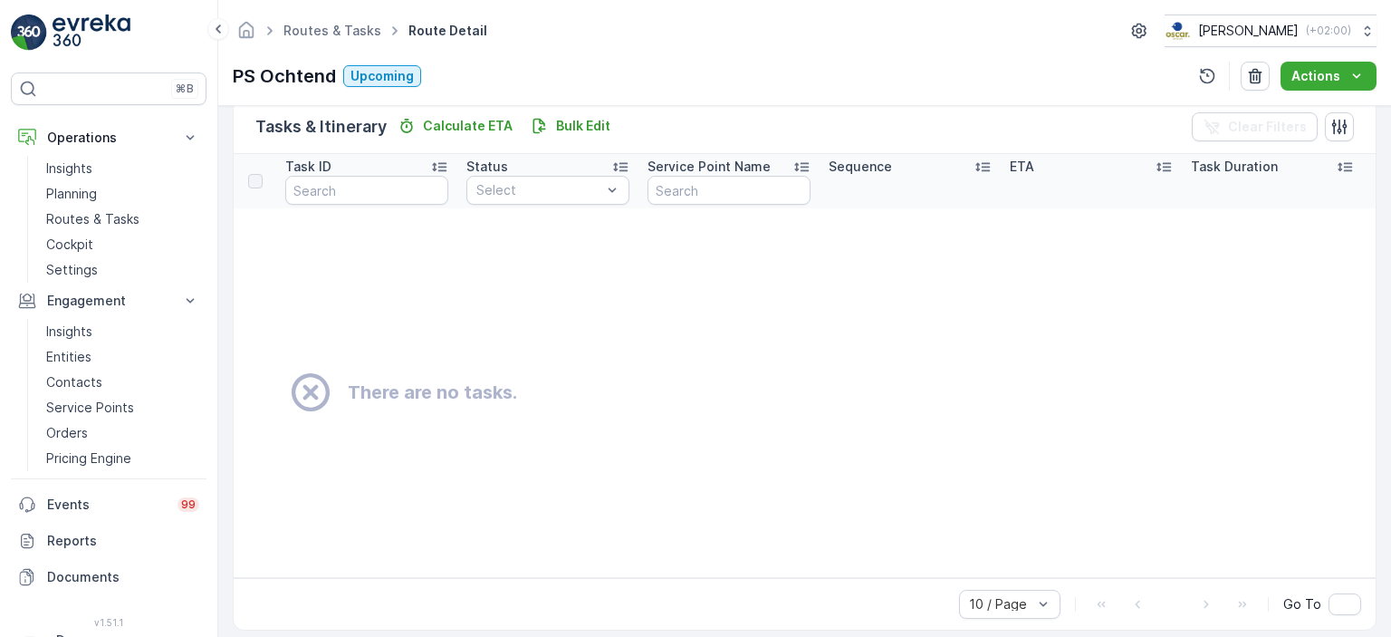
scroll to position [453, 0]
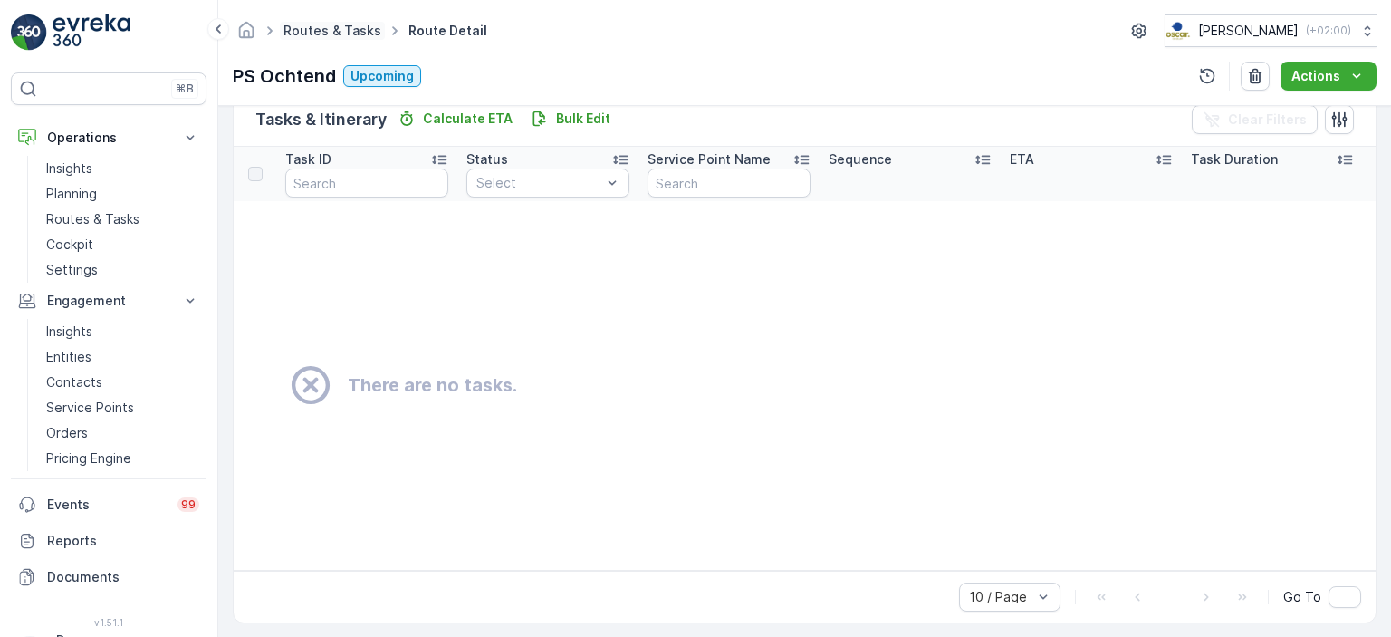
click at [327, 35] on link "Routes & Tasks" at bounding box center [332, 30] width 98 height 15
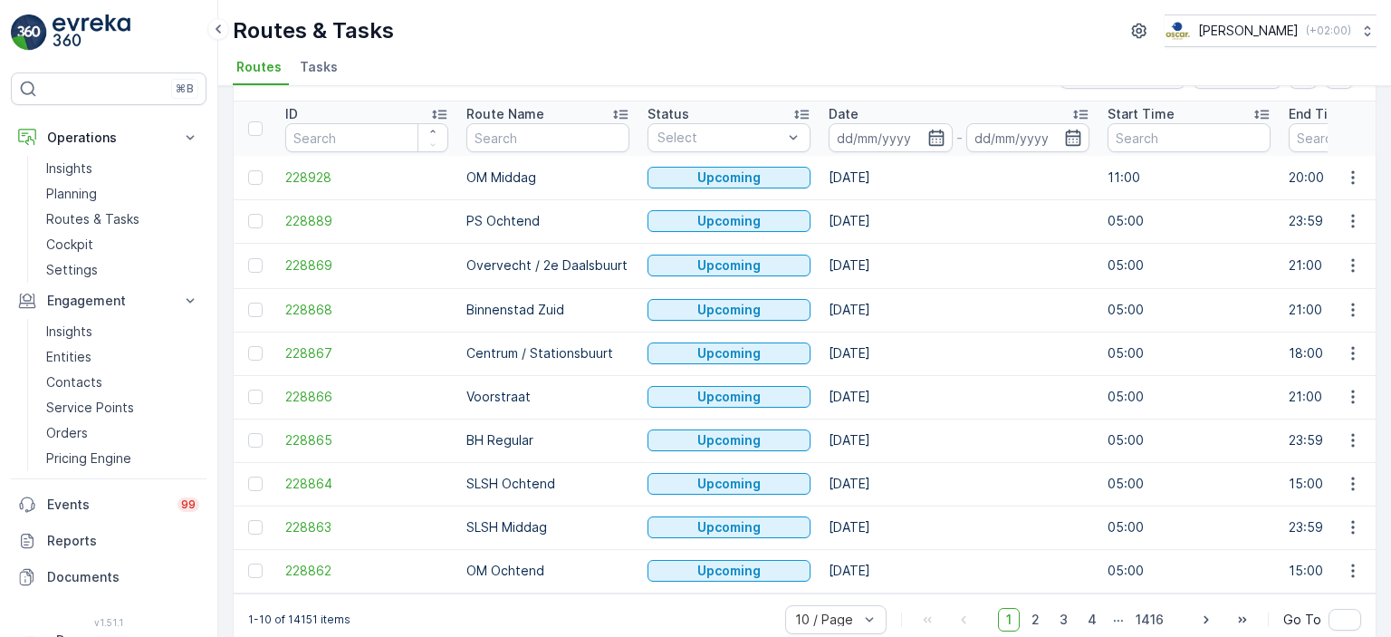
scroll to position [83, 0]
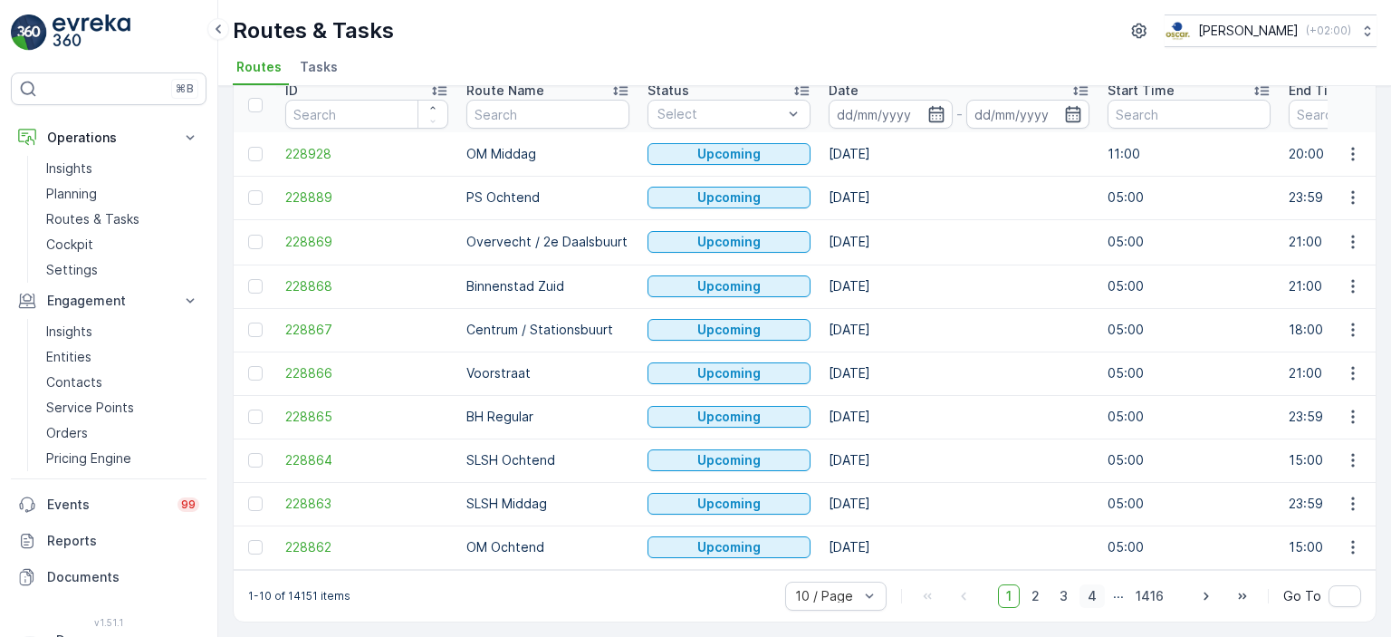
click at [1099, 604] on span "4" at bounding box center [1091, 596] width 25 height 24
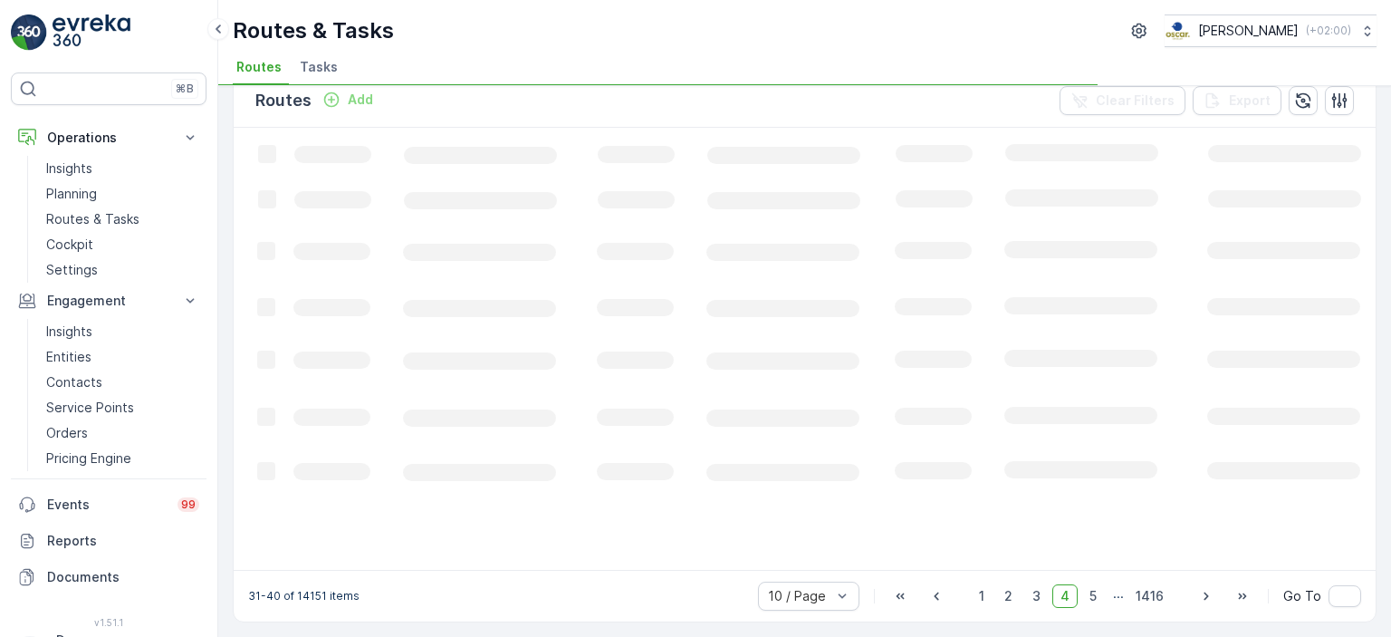
scroll to position [26, 0]
click at [1100, 604] on span "5" at bounding box center [1093, 598] width 24 height 24
click at [1100, 604] on span "6" at bounding box center [1092, 598] width 24 height 24
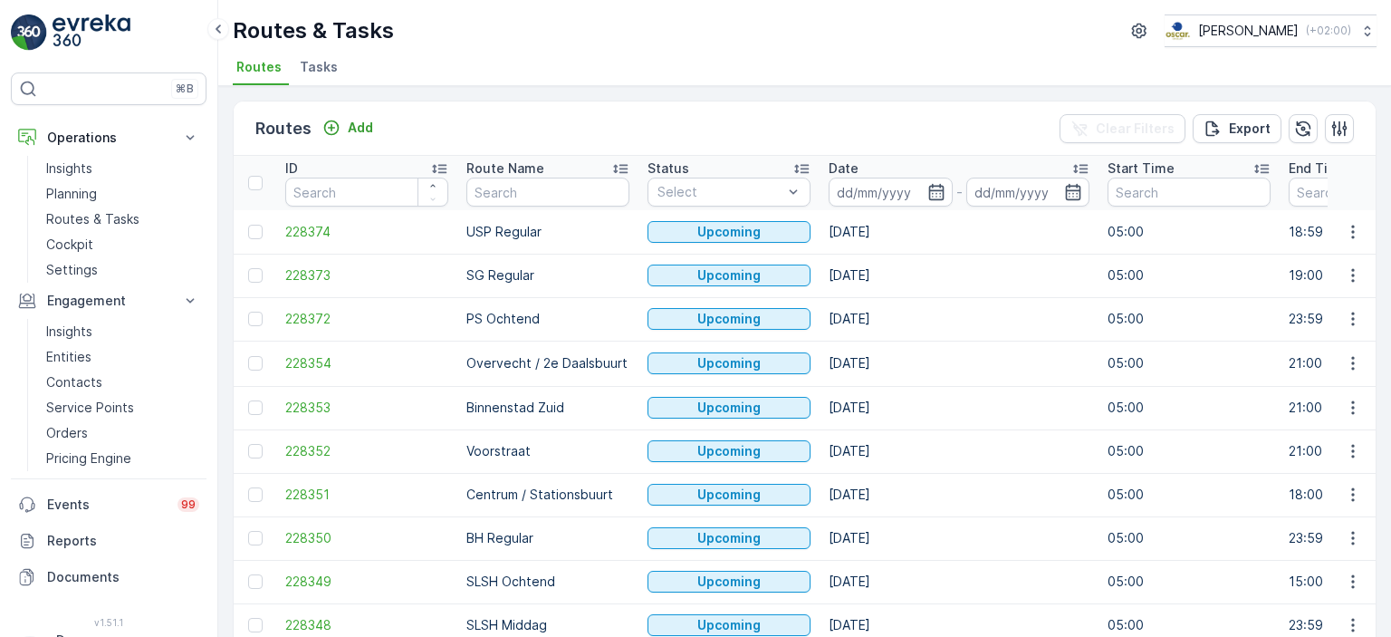
click at [561, 206] on th "Route Name" at bounding box center [547, 183] width 181 height 54
click at [579, 169] on div "Route Name" at bounding box center [547, 168] width 163 height 18
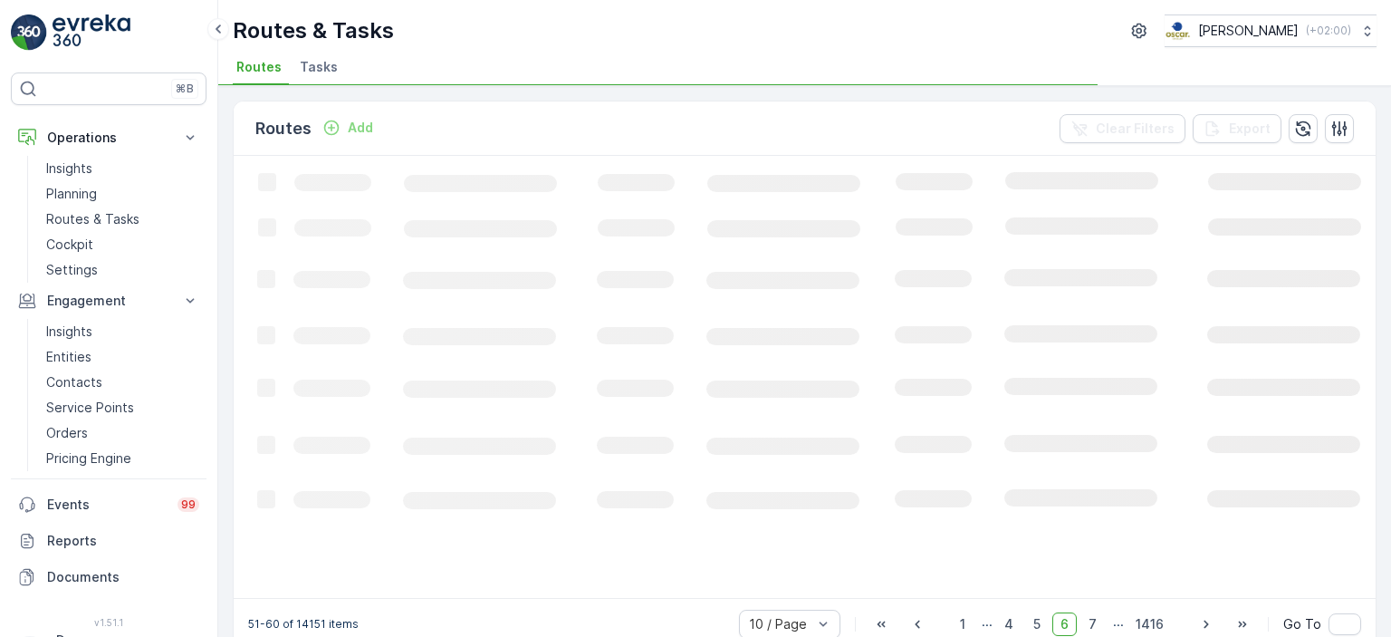
click at [570, 187] on icon "Loading..." at bounding box center [1103, 375] width 1739 height 439
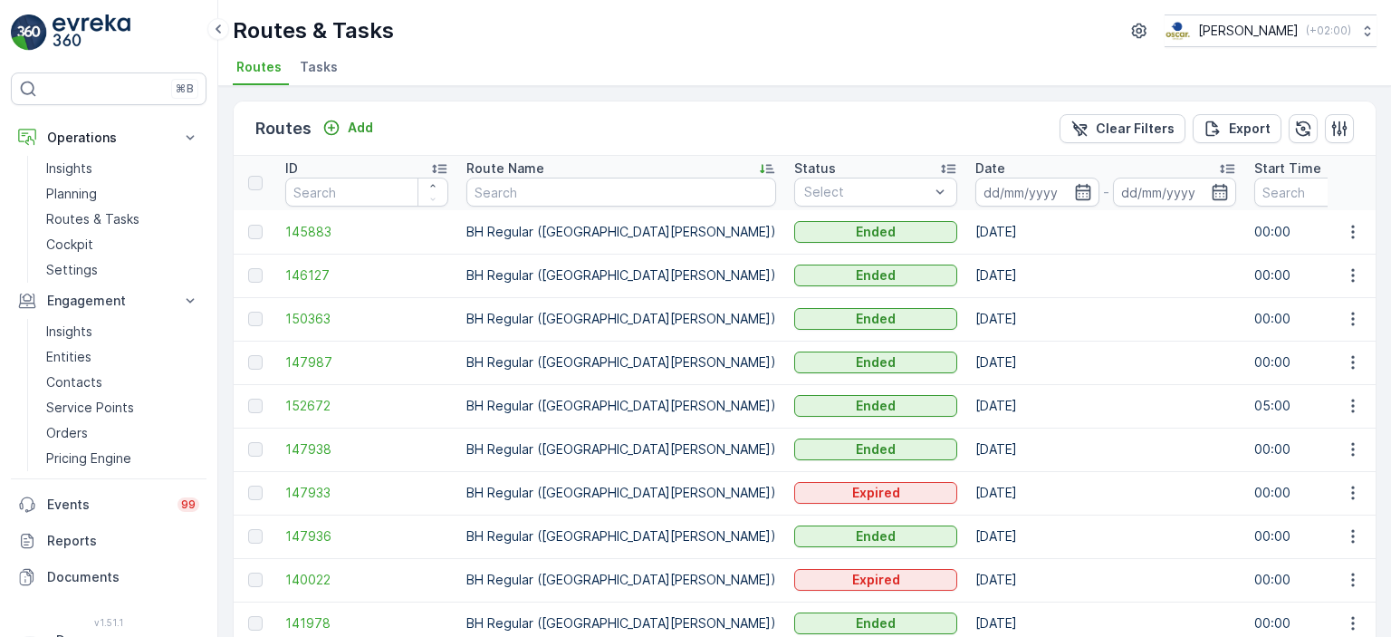
click at [87, 27] on img at bounding box center [92, 32] width 78 height 36
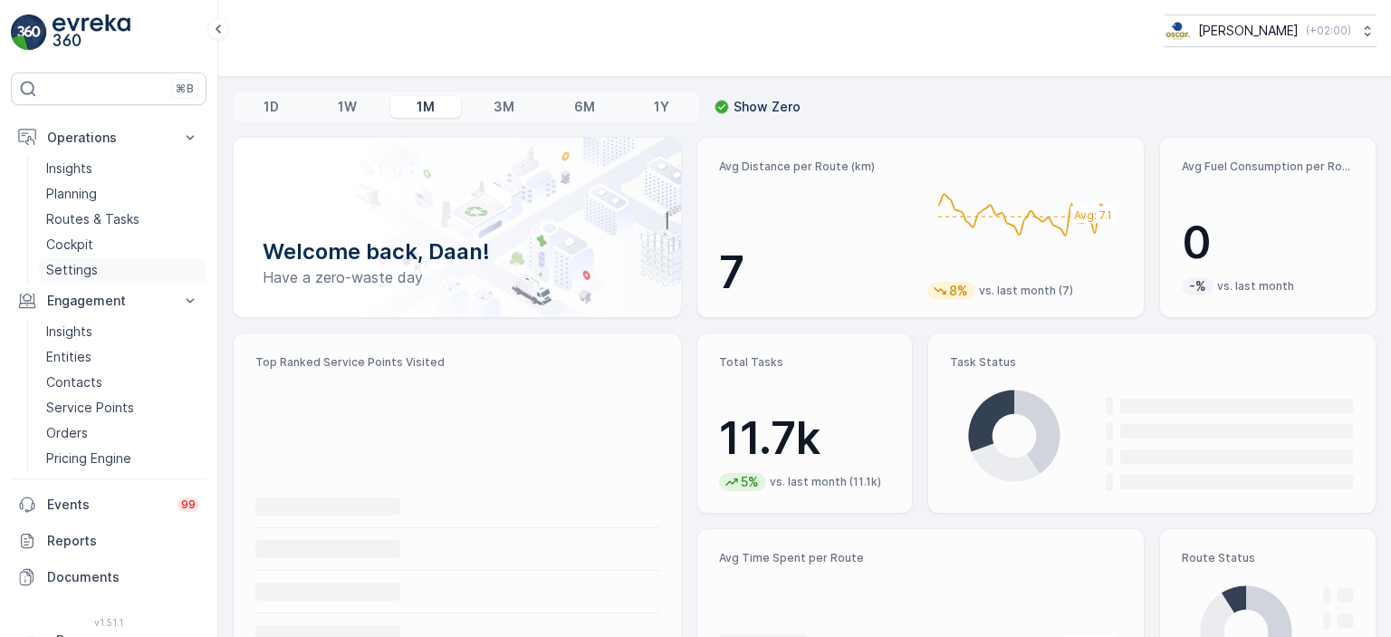
scroll to position [91, 0]
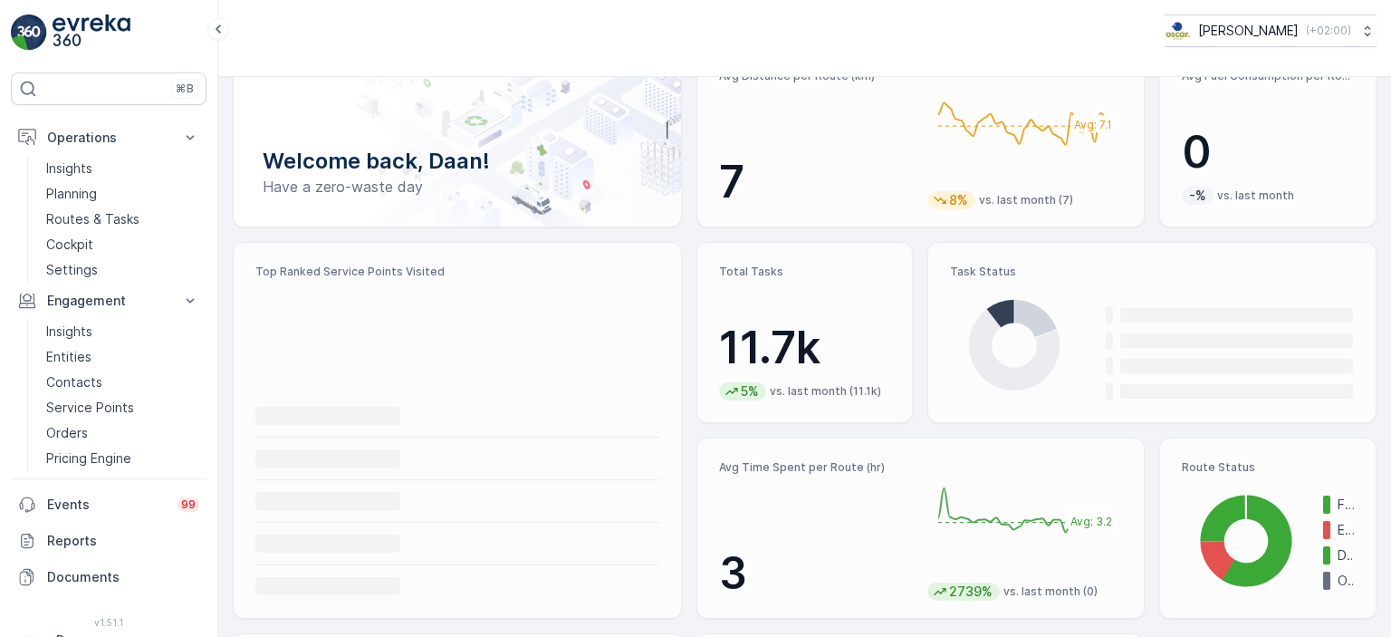
click at [73, 218] on p "Routes & Tasks" at bounding box center [92, 219] width 93 height 18
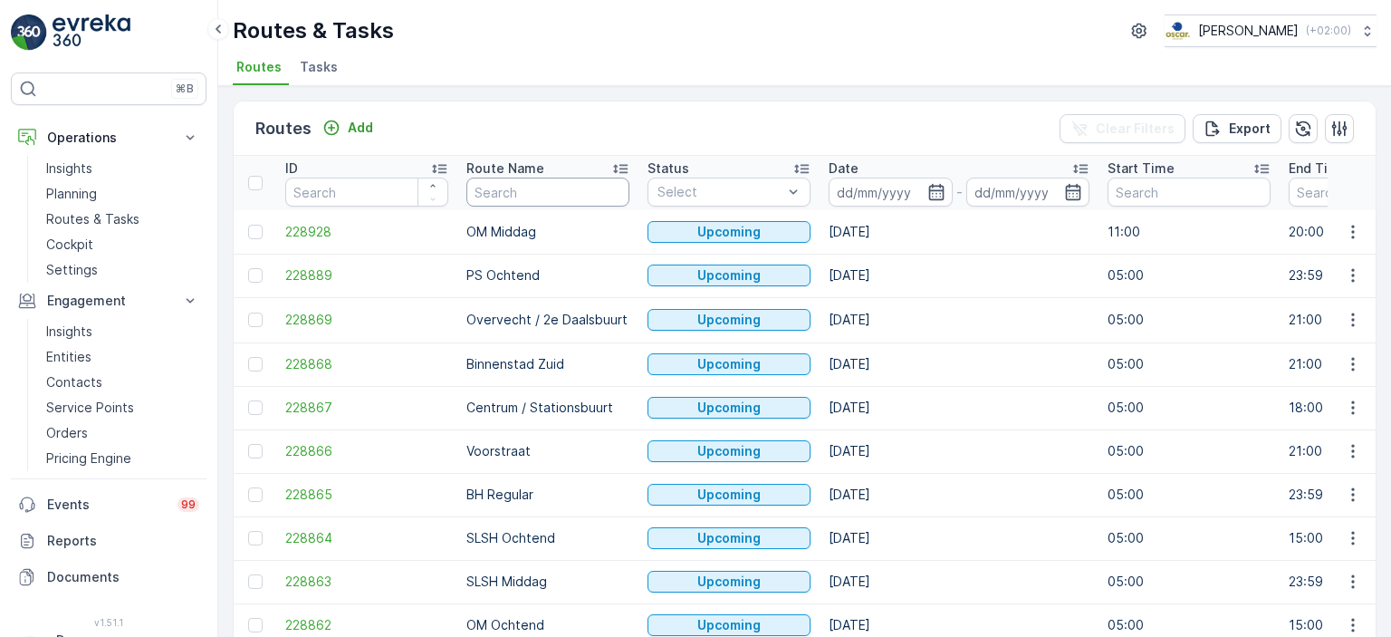
click at [526, 192] on input "text" at bounding box center [547, 191] width 163 height 29
type input "Ps"
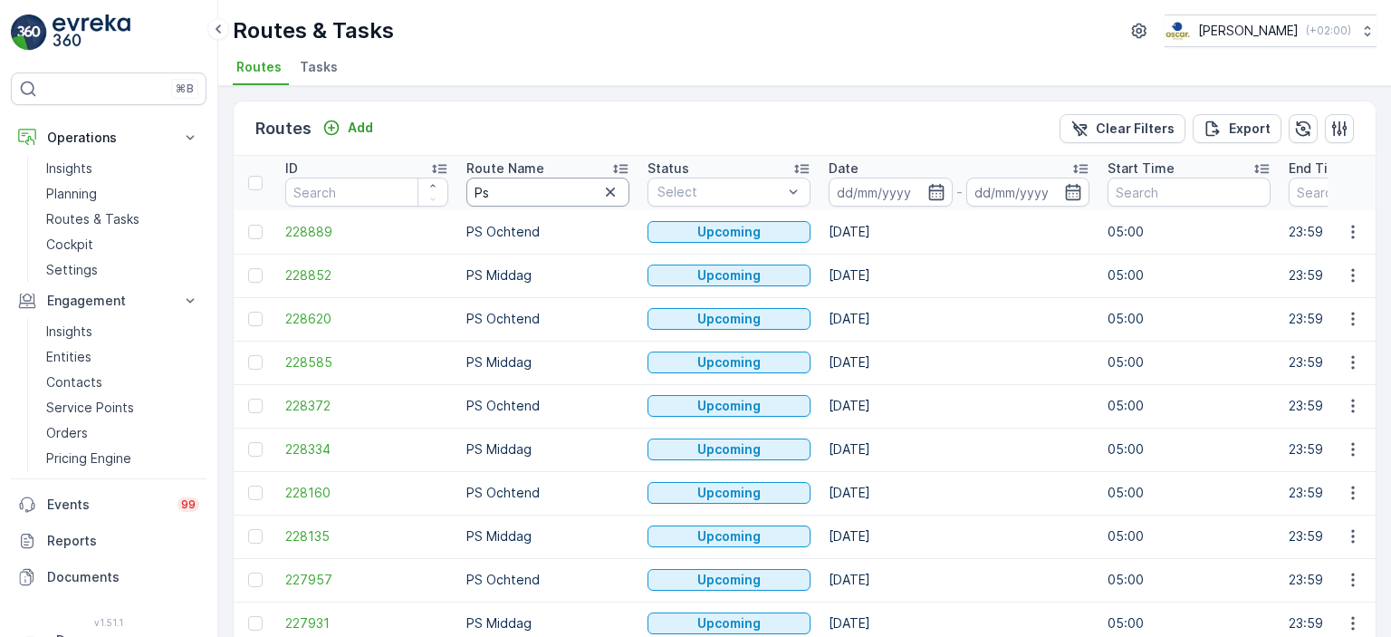
click at [571, 199] on input "Ps" at bounding box center [547, 191] width 163 height 29
type input "Ps o"
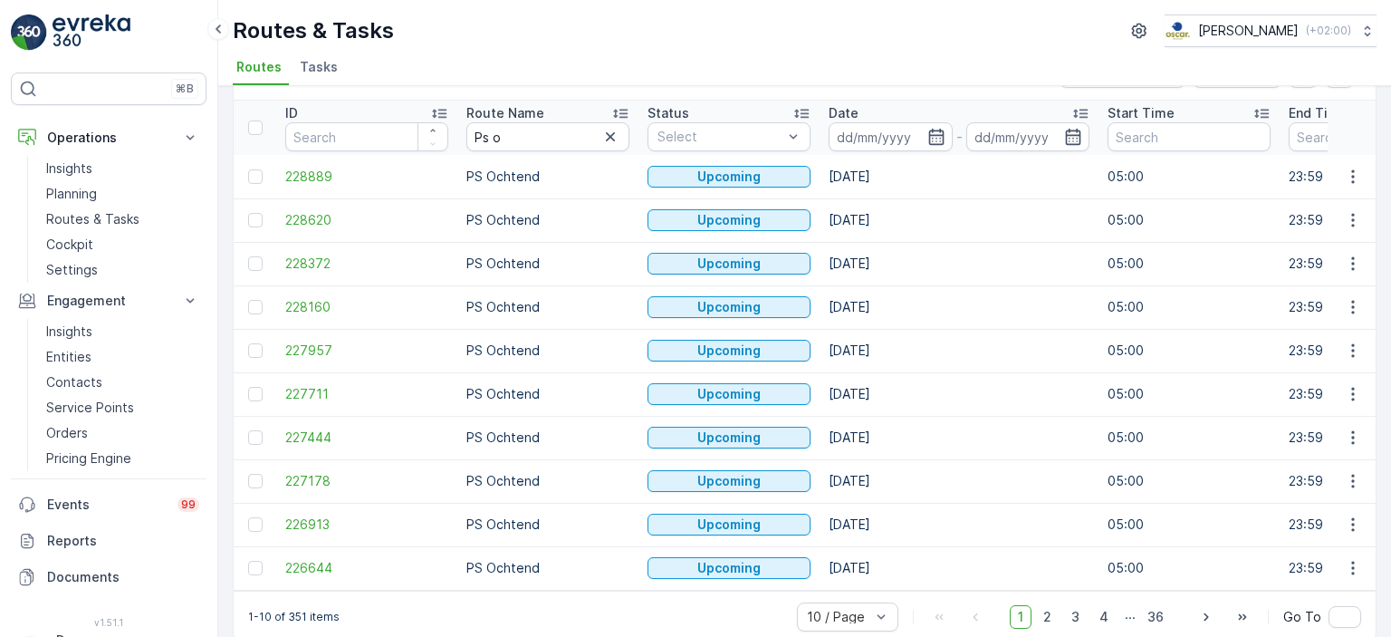
scroll to position [82, 0]
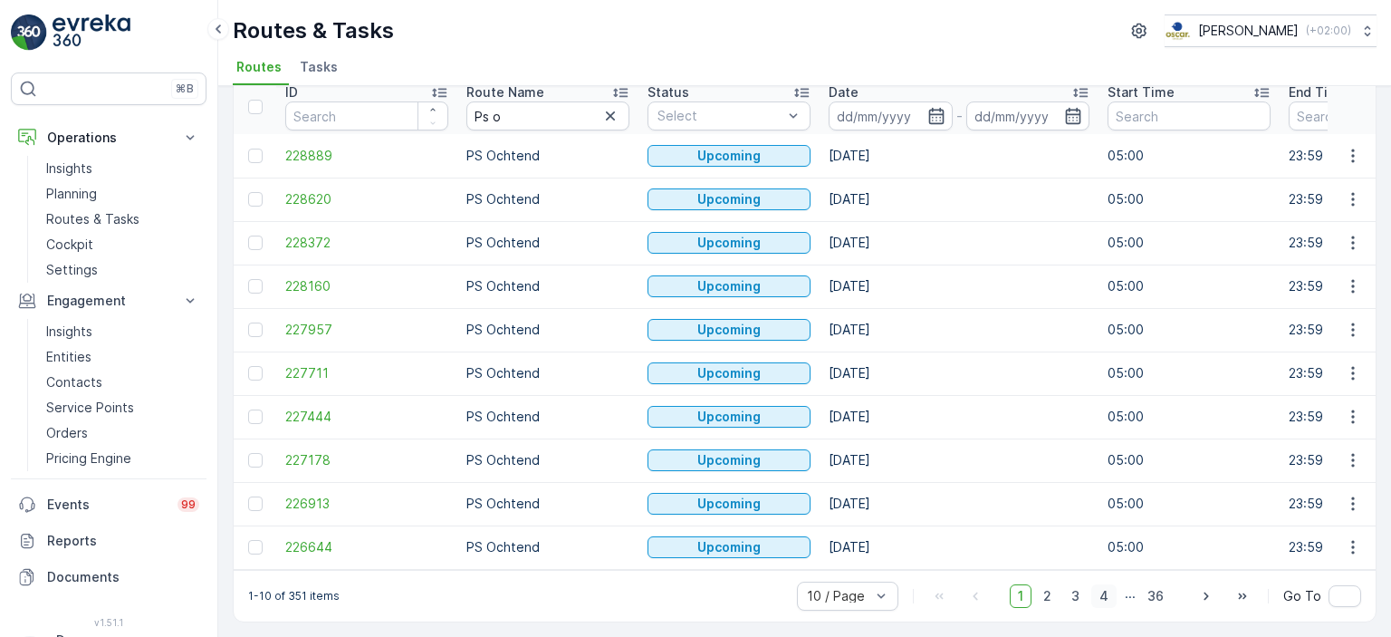
click at [1111, 590] on span "4" at bounding box center [1103, 596] width 25 height 24
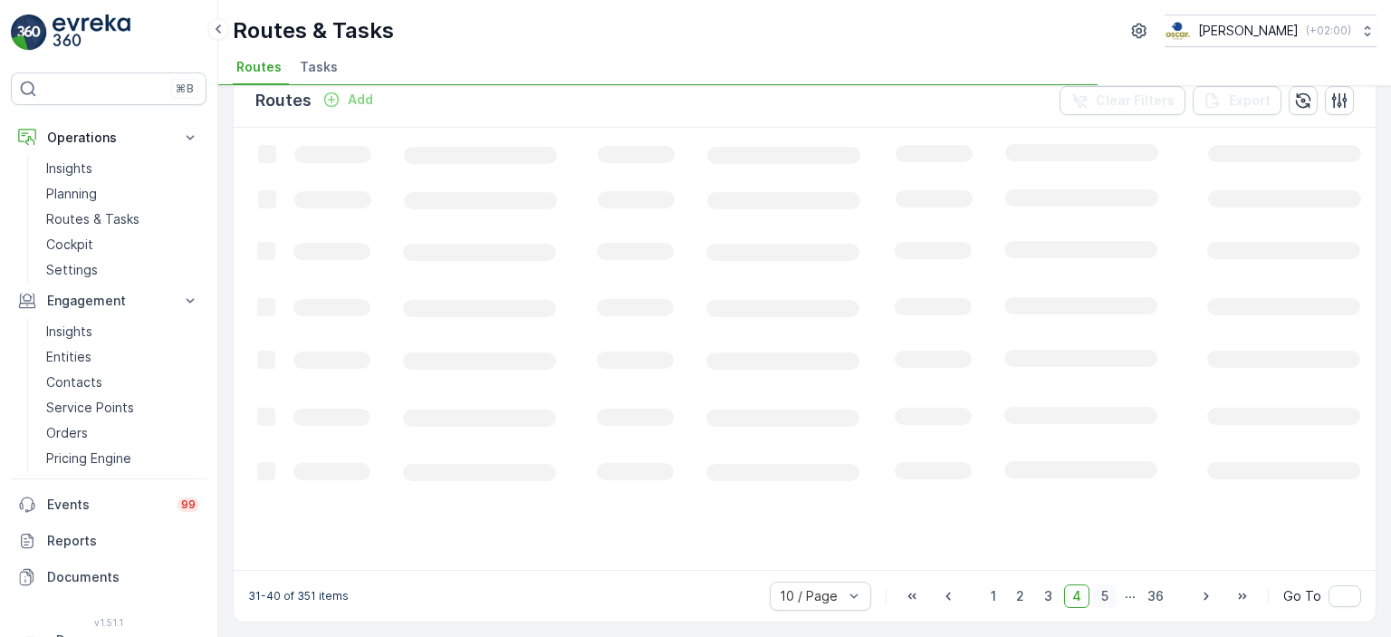
scroll to position [26, 0]
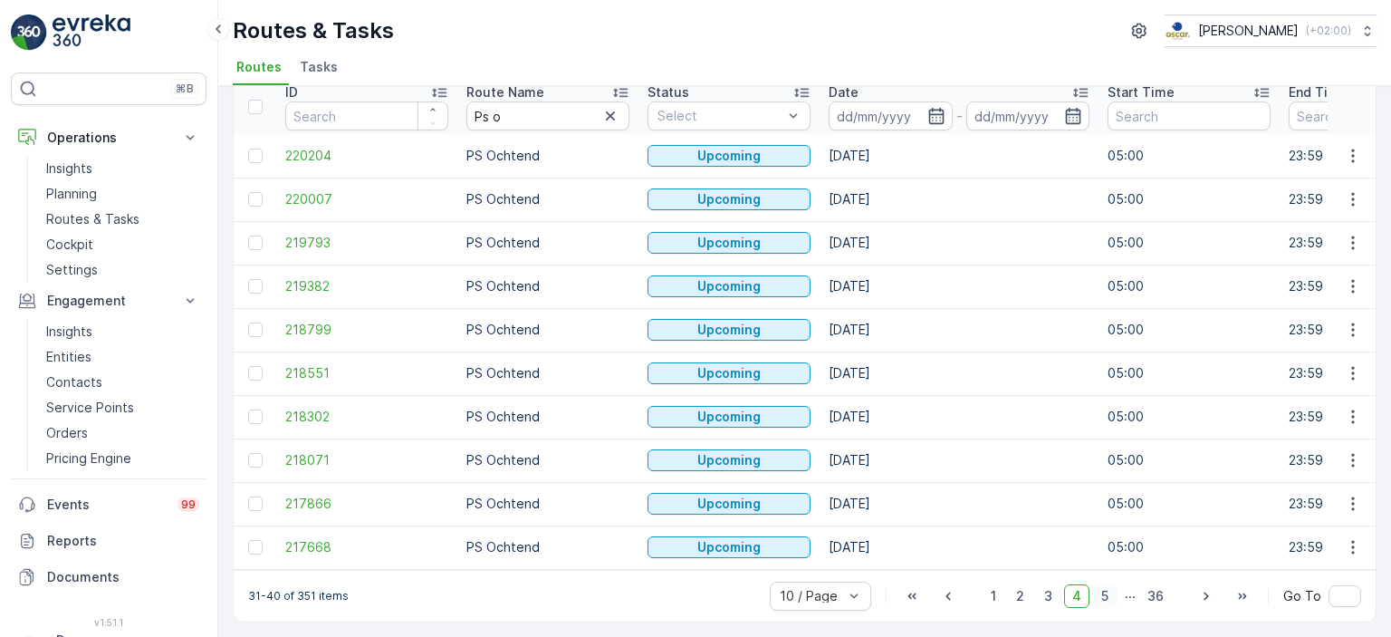
click at [1112, 588] on span "5" at bounding box center [1105, 596] width 24 height 24
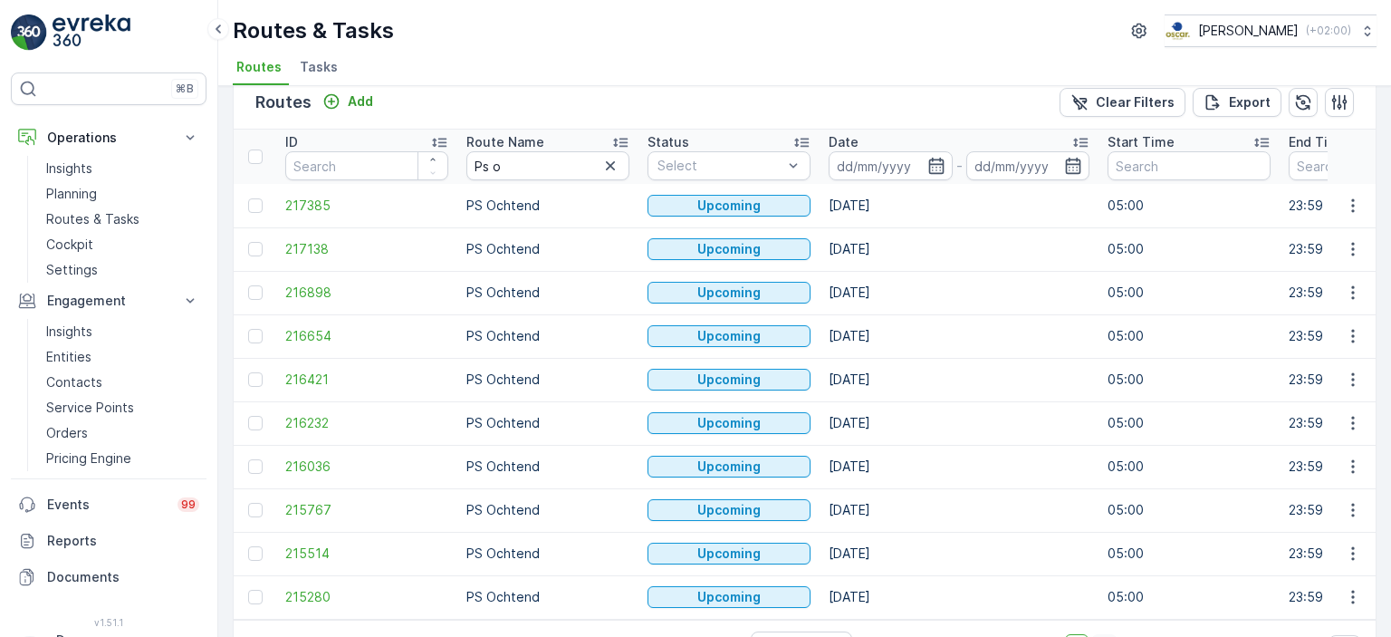
scroll to position [82, 0]
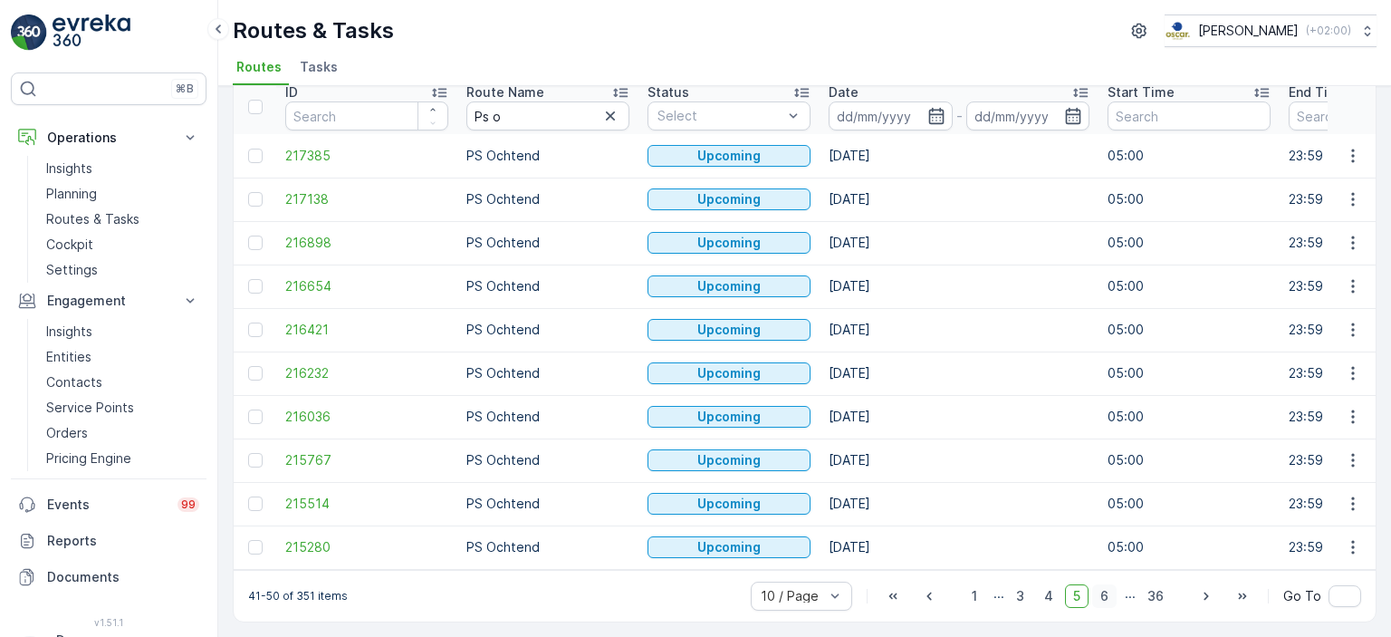
click at [1102, 590] on span "6" at bounding box center [1104, 596] width 24 height 24
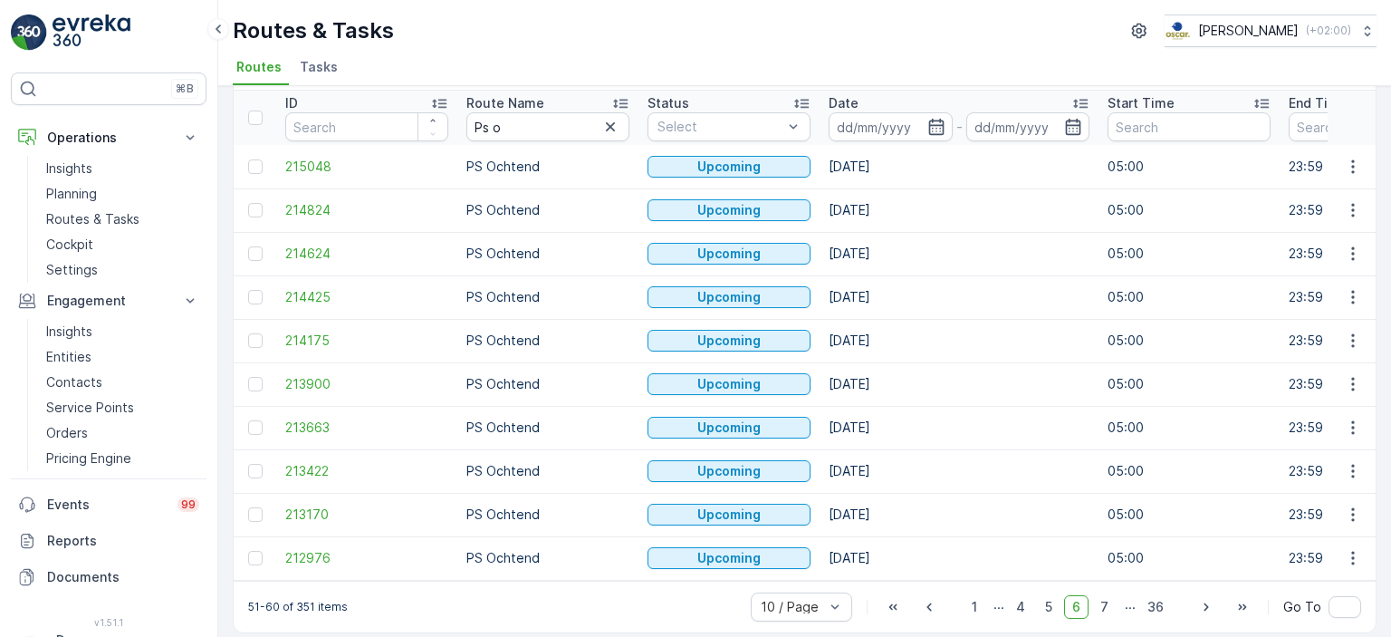
scroll to position [82, 0]
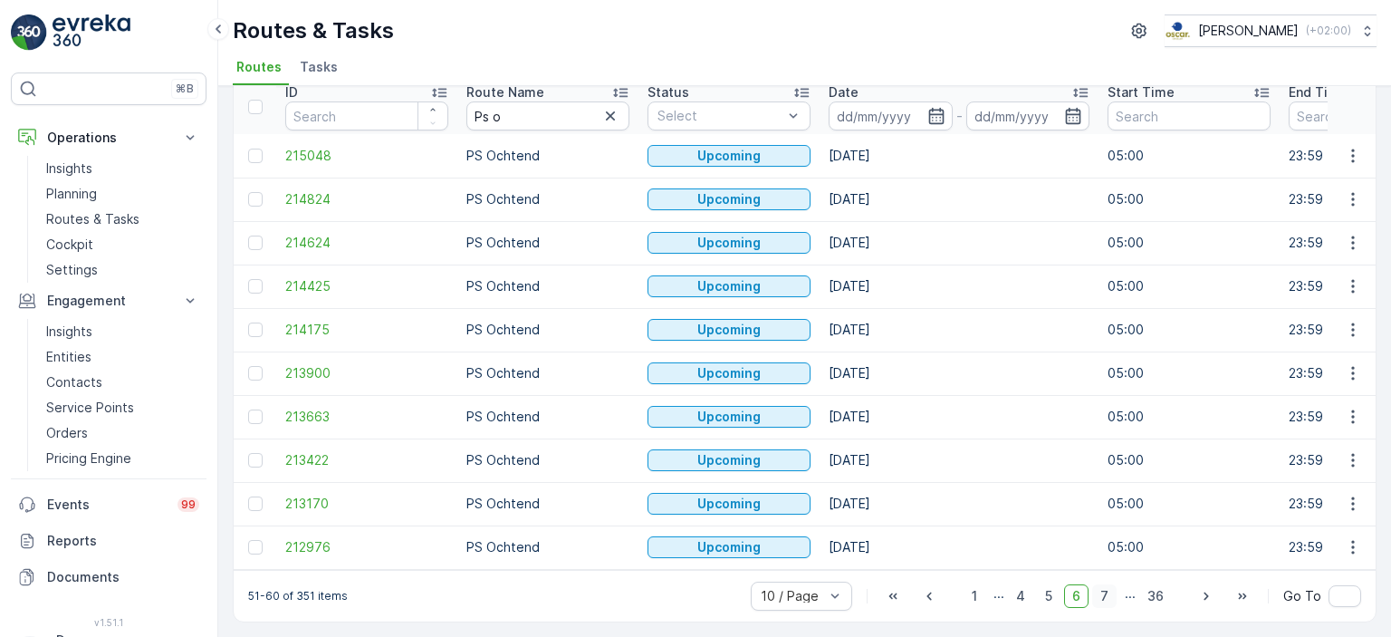
click at [1116, 593] on span "7" at bounding box center [1104, 596] width 24 height 24
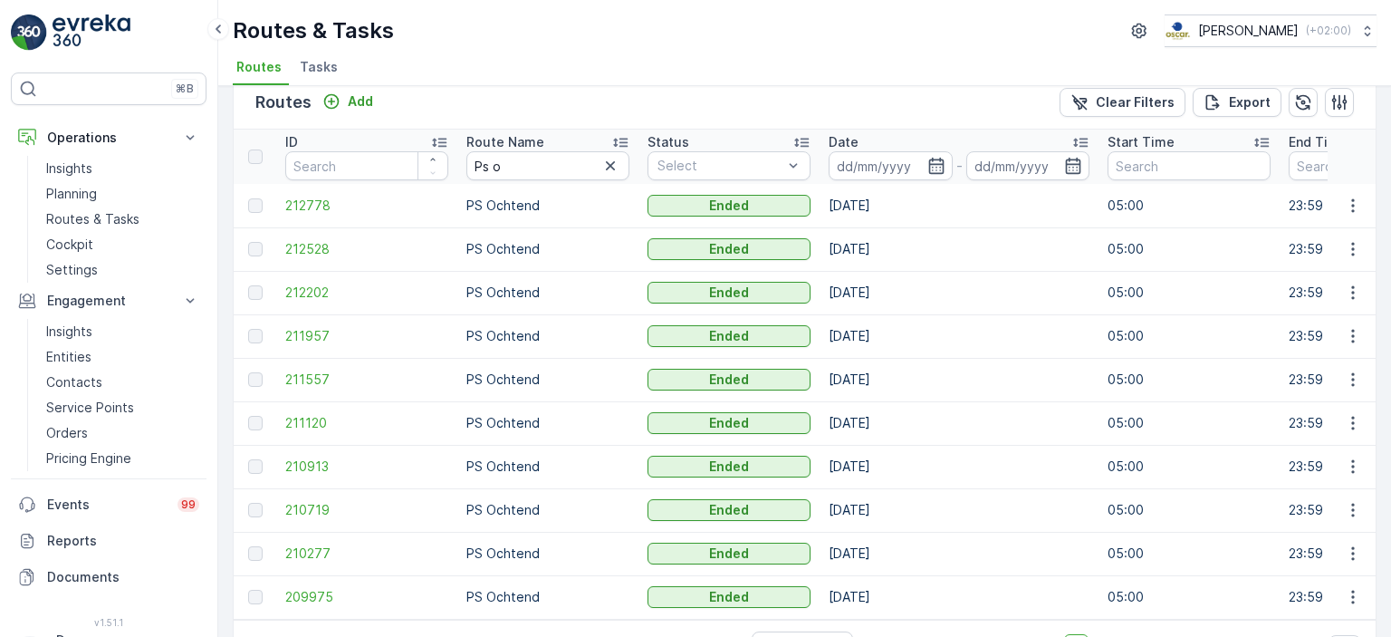
scroll to position [82, 0]
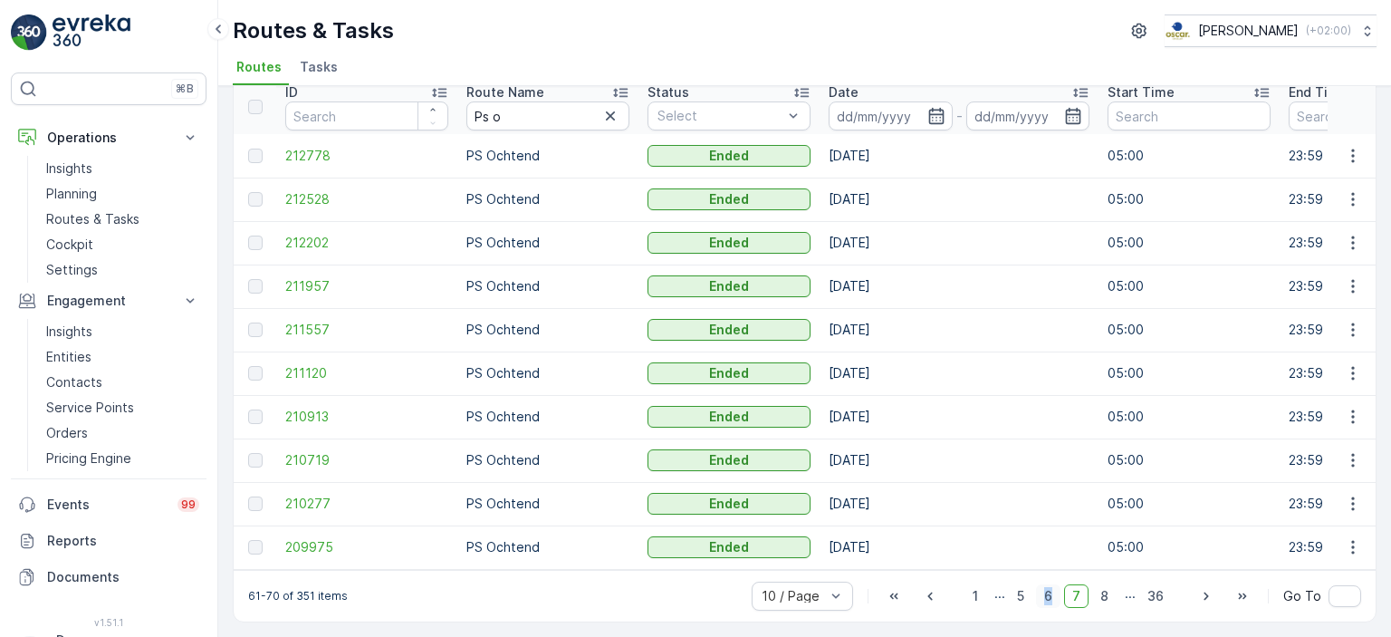
click at [1049, 591] on span "6" at bounding box center [1048, 596] width 24 height 24
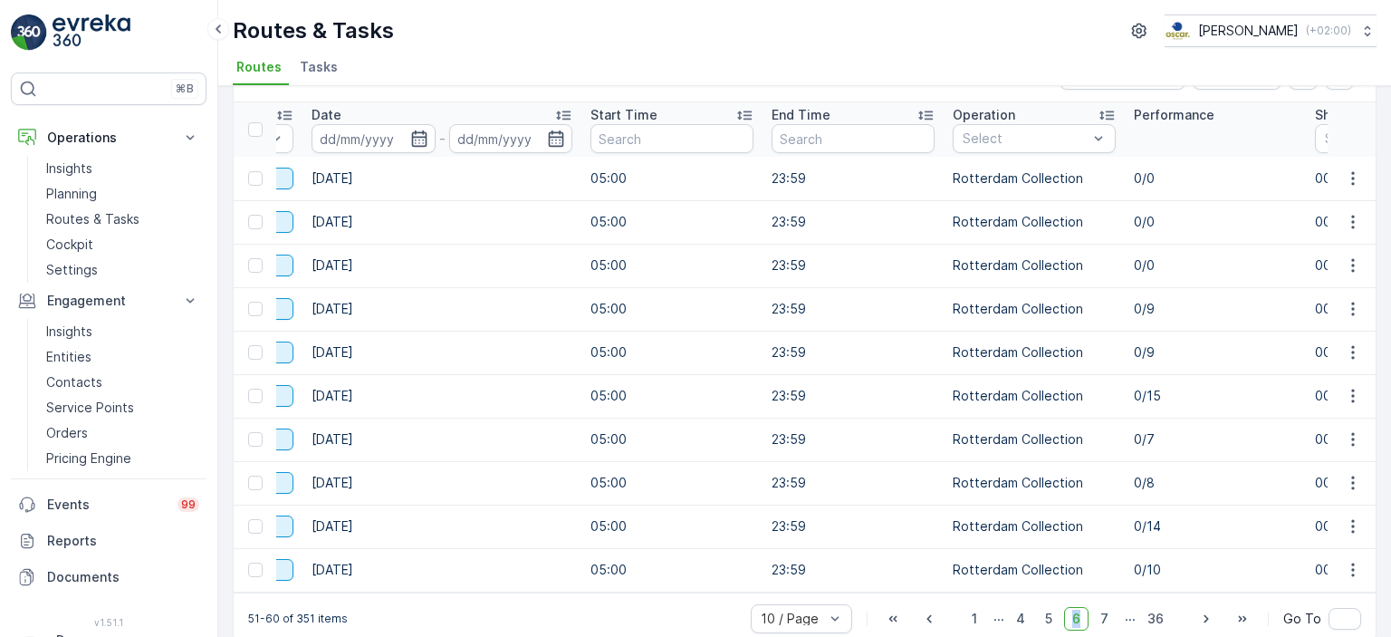
scroll to position [82, 0]
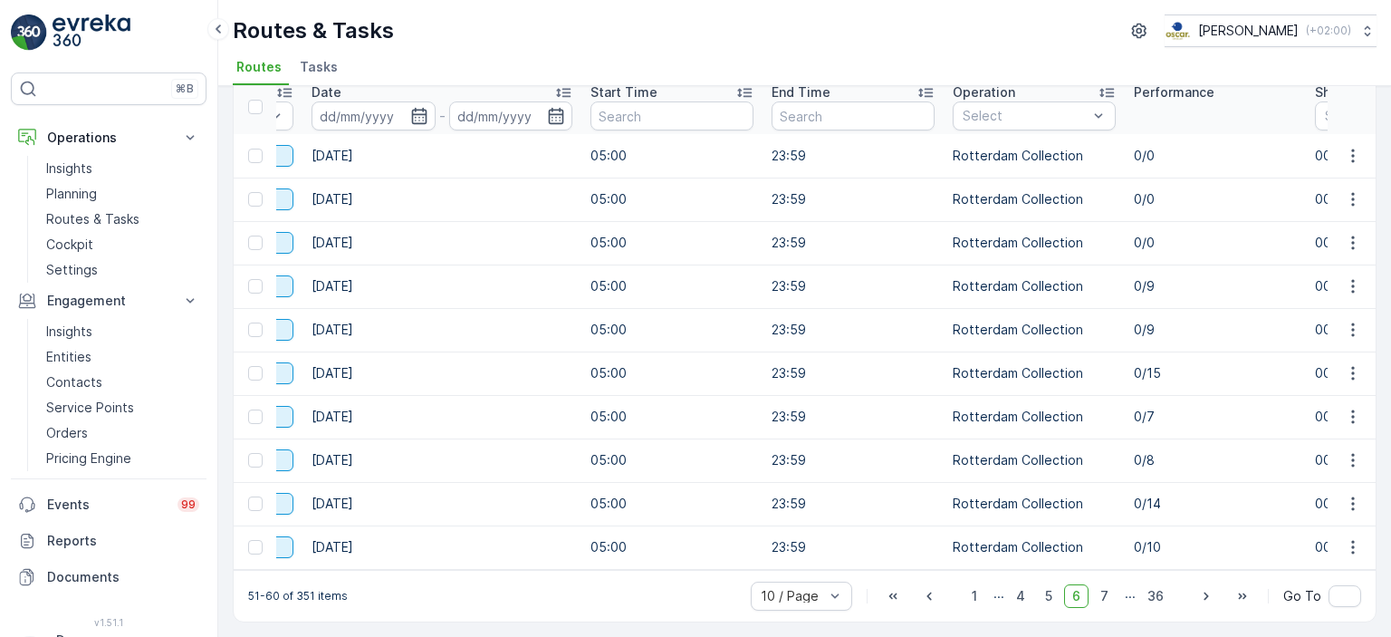
click at [697, 561] on td "05:00" at bounding box center [671, 546] width 181 height 43
drag, startPoint x: 462, startPoint y: 365, endPoint x: 503, endPoint y: 376, distance: 43.0
click at [462, 365] on td "[DATE]" at bounding box center [441, 372] width 279 height 43
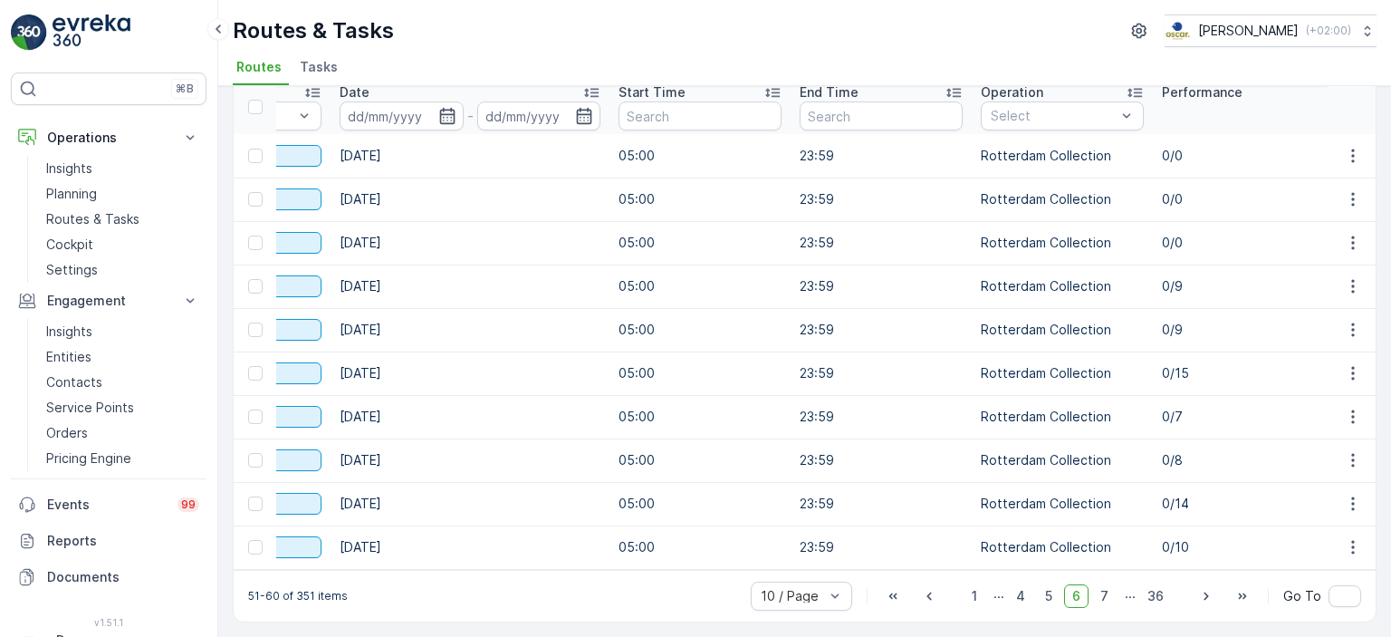
scroll to position [0, 481]
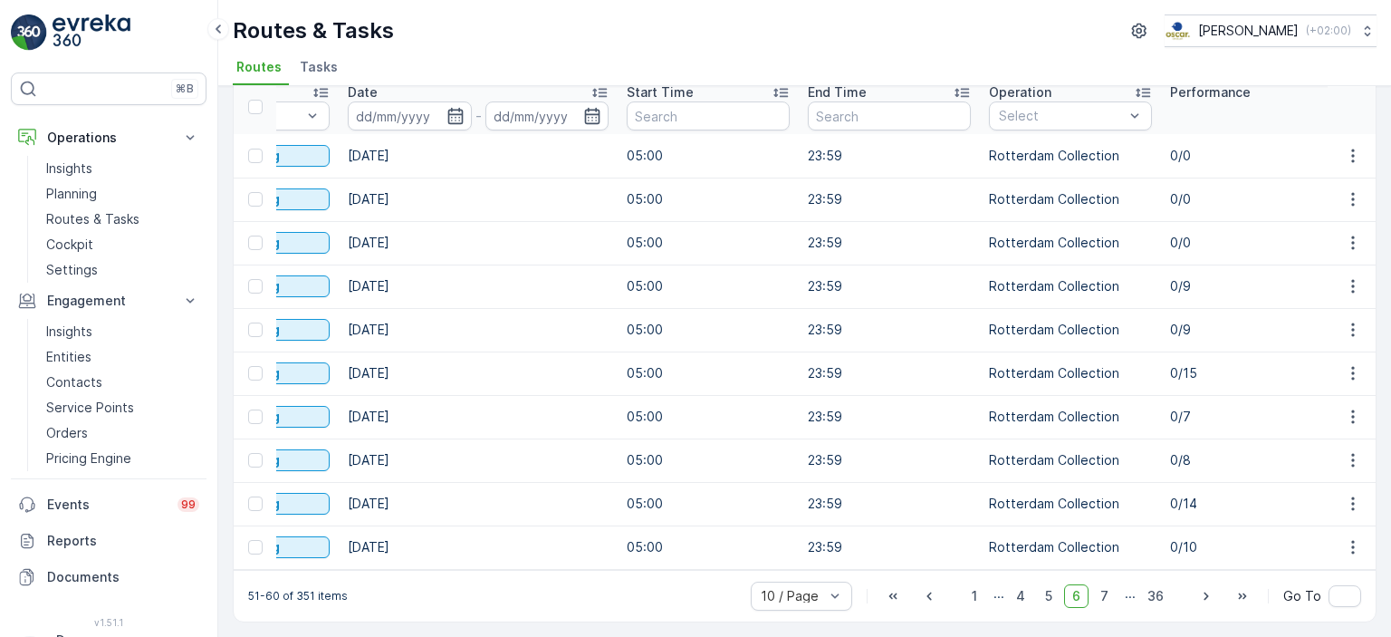
click at [971, 412] on td "23:59" at bounding box center [889, 416] width 181 height 43
drag, startPoint x: 1206, startPoint y: 492, endPoint x: 1168, endPoint y: 496, distance: 38.3
click at [1168, 496] on td "0/14" at bounding box center [1251, 503] width 181 height 43
click at [1191, 411] on p "0/7" at bounding box center [1251, 416] width 163 height 18
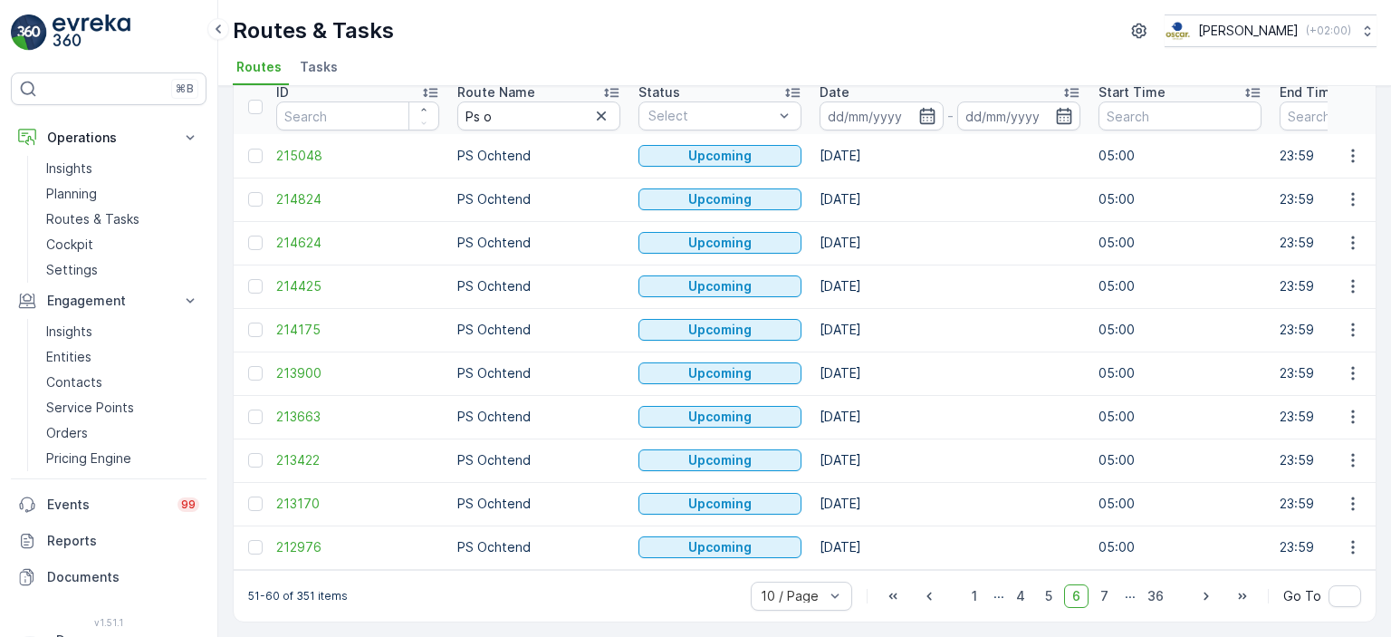
scroll to position [0, 0]
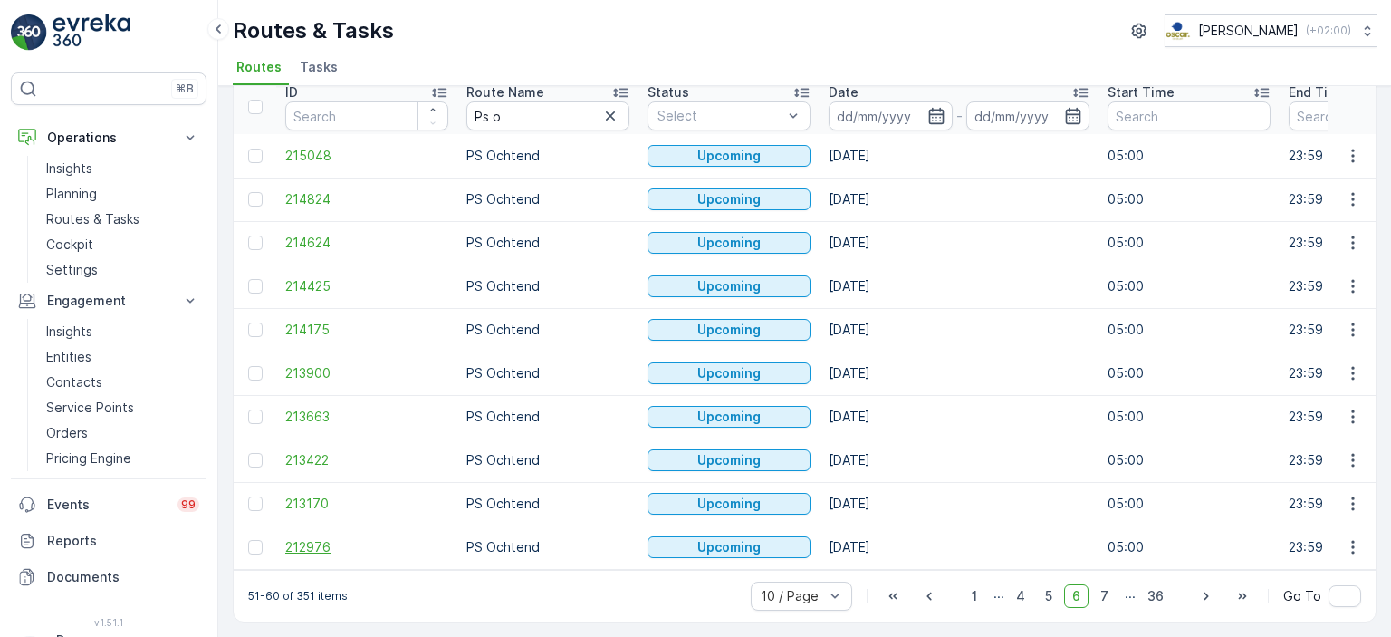
click at [323, 546] on span "212976" at bounding box center [366, 547] width 163 height 18
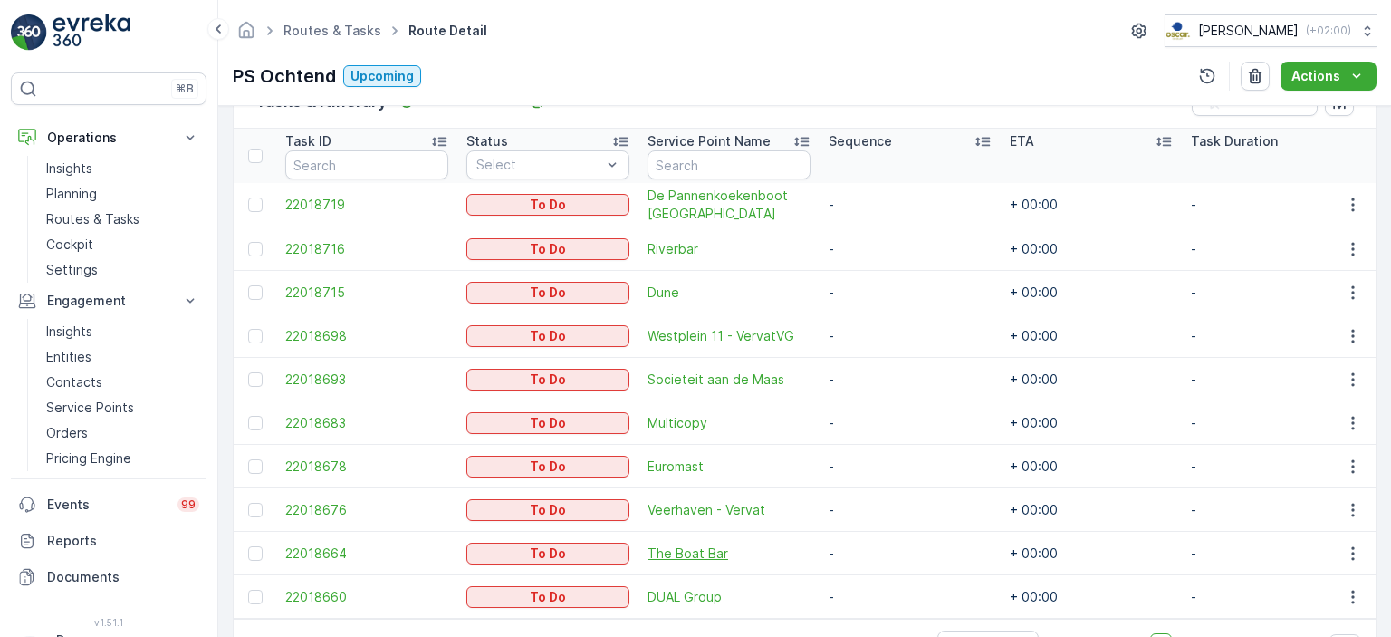
scroll to position [445, 0]
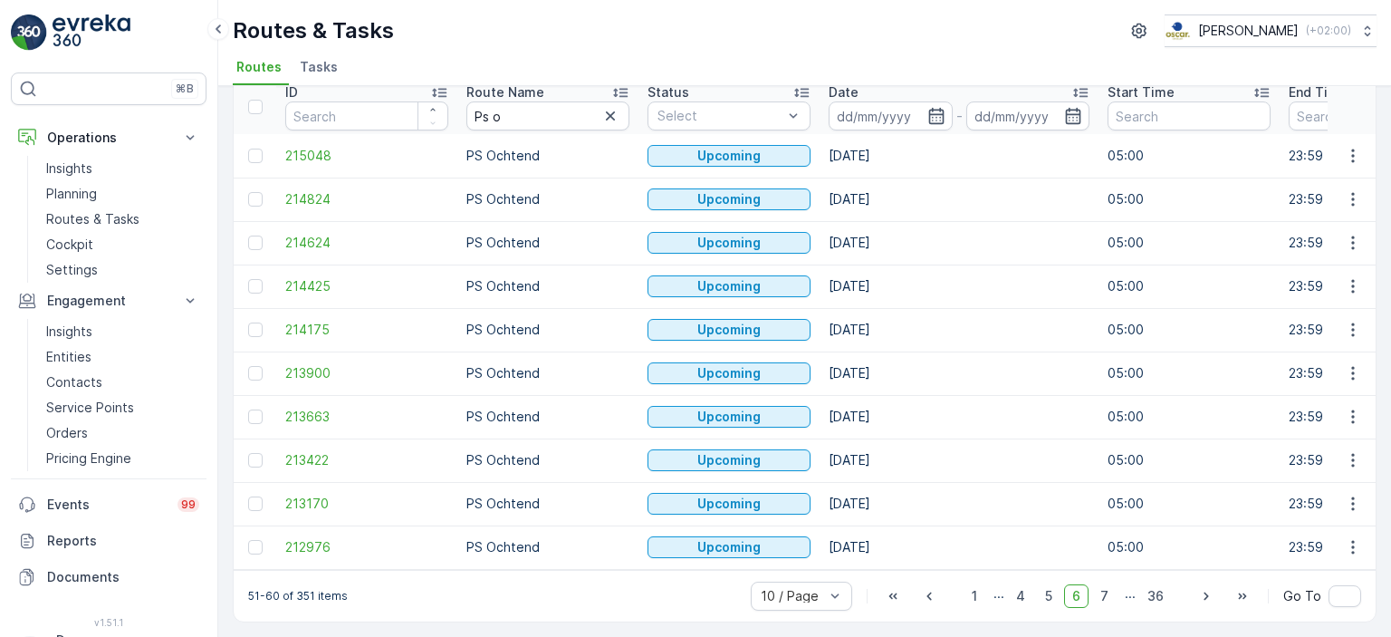
scroll to position [82, 0]
click at [295, 498] on span "213170" at bounding box center [366, 503] width 163 height 18
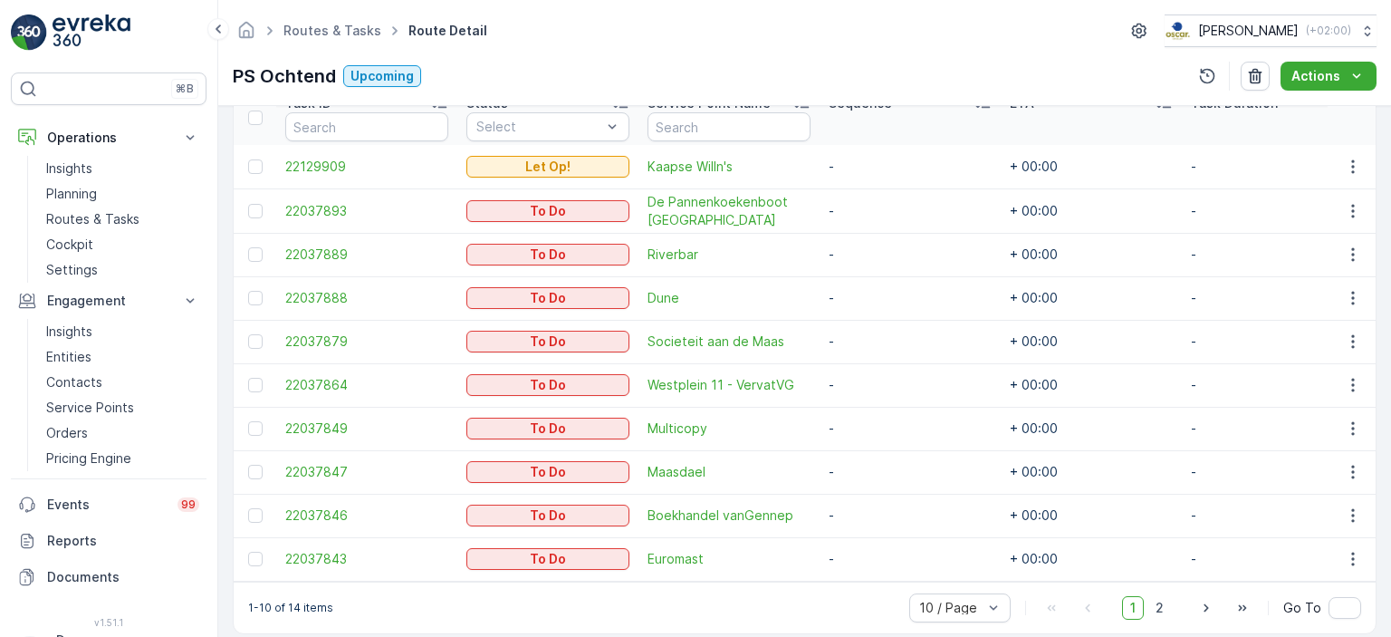
scroll to position [536, 0]
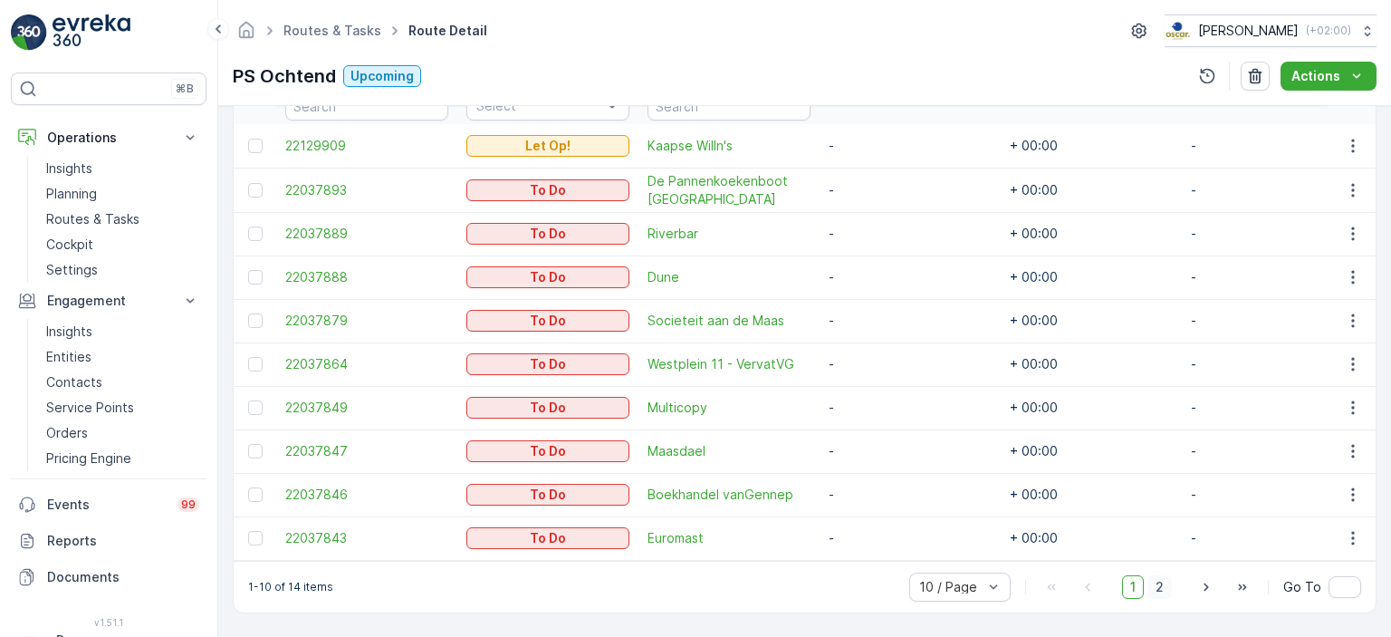
click at [1165, 584] on span "2" at bounding box center [1159, 587] width 24 height 24
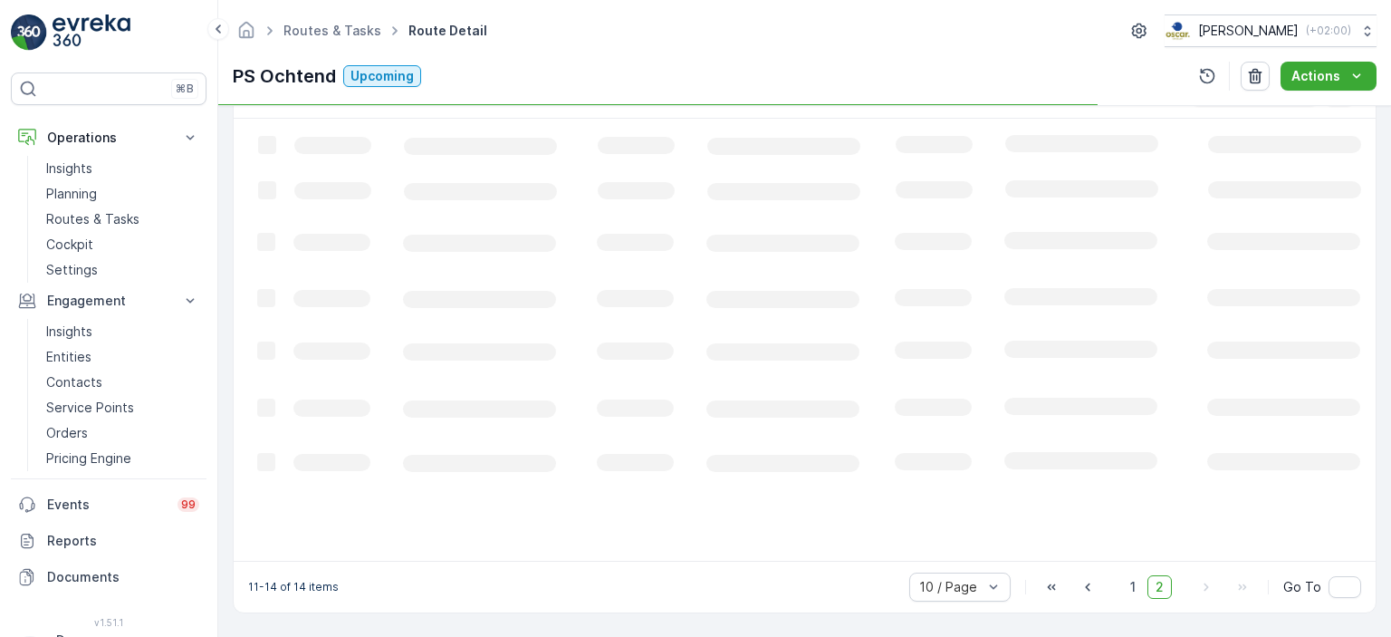
scroll to position [479, 0]
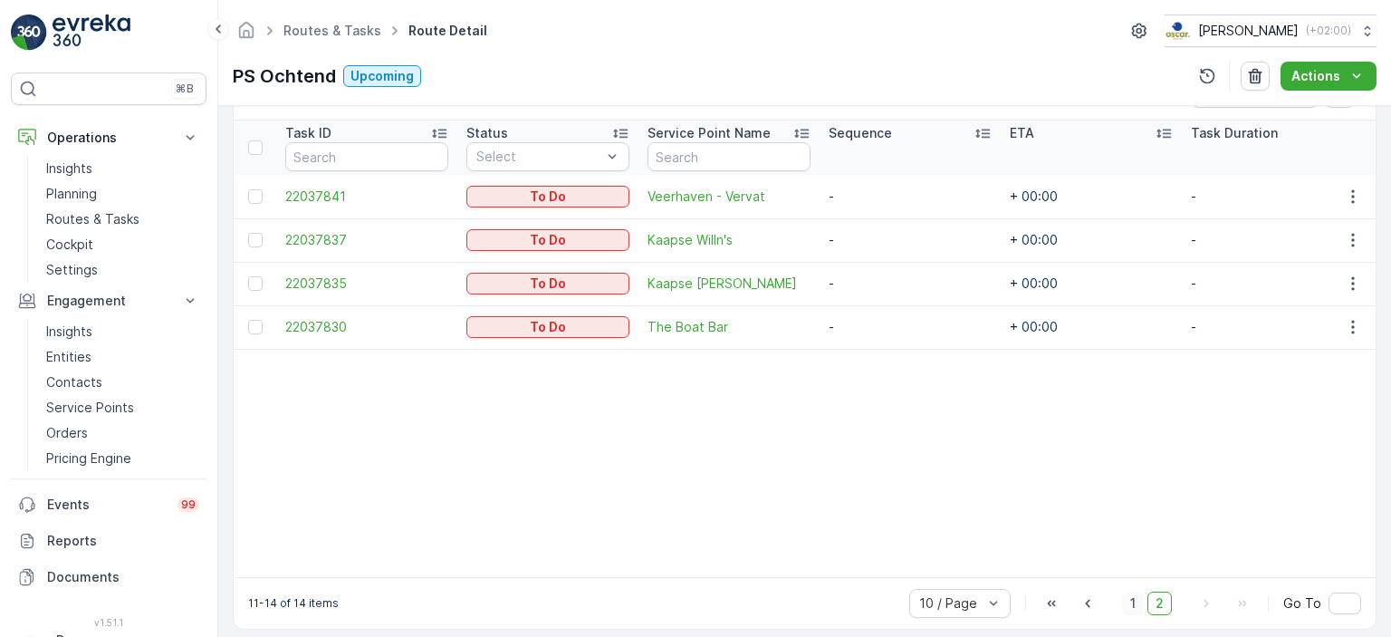
click at [1141, 603] on span "1" at bounding box center [1133, 603] width 22 height 24
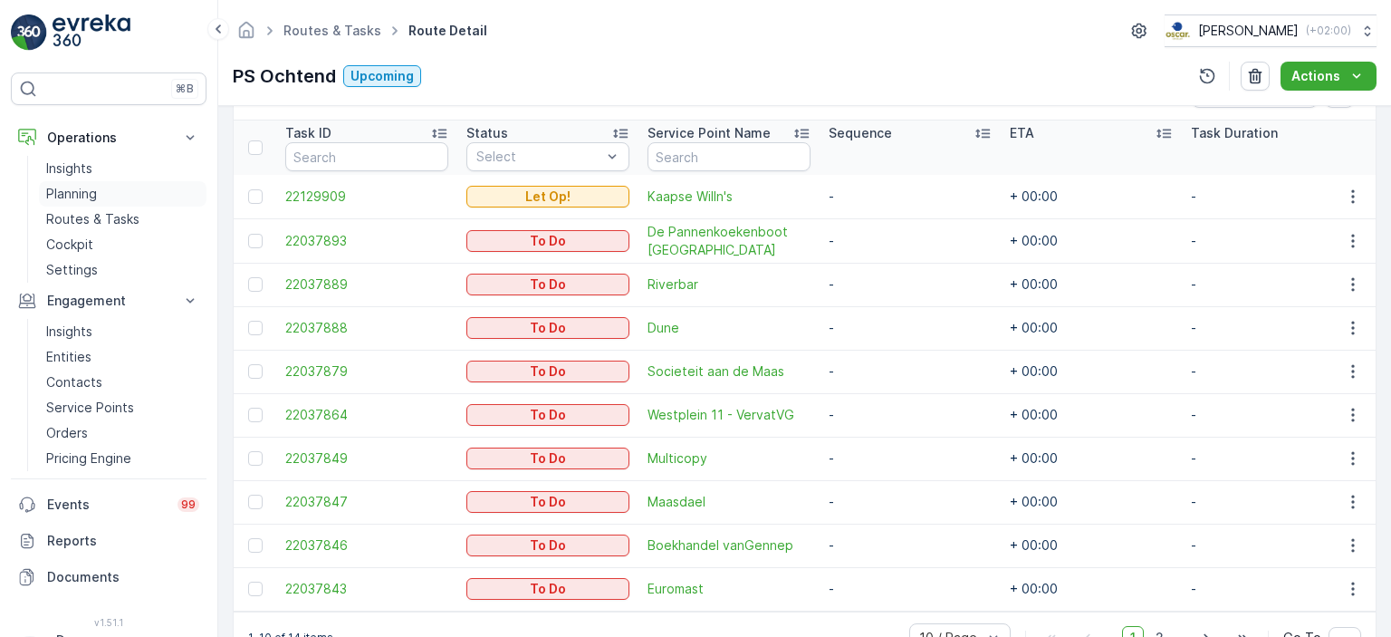
click at [97, 185] on p "Planning" at bounding box center [71, 194] width 51 height 18
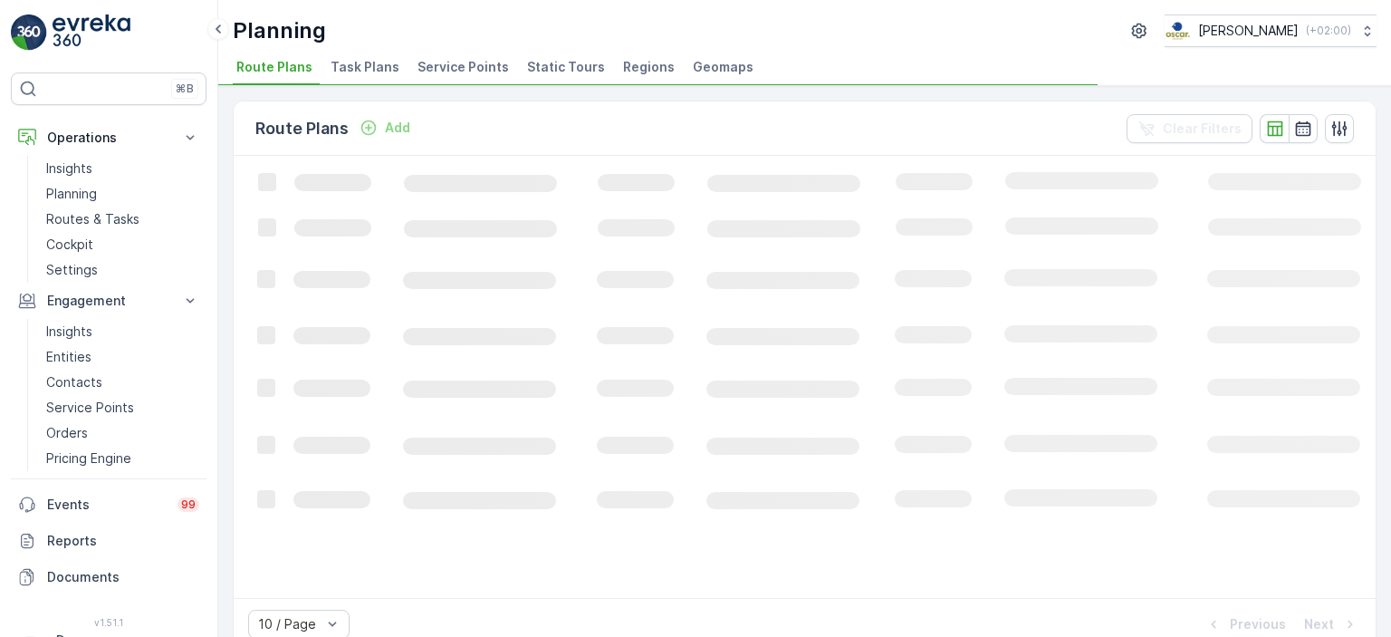
click at [354, 70] on span "Task Plans" at bounding box center [365, 67] width 69 height 18
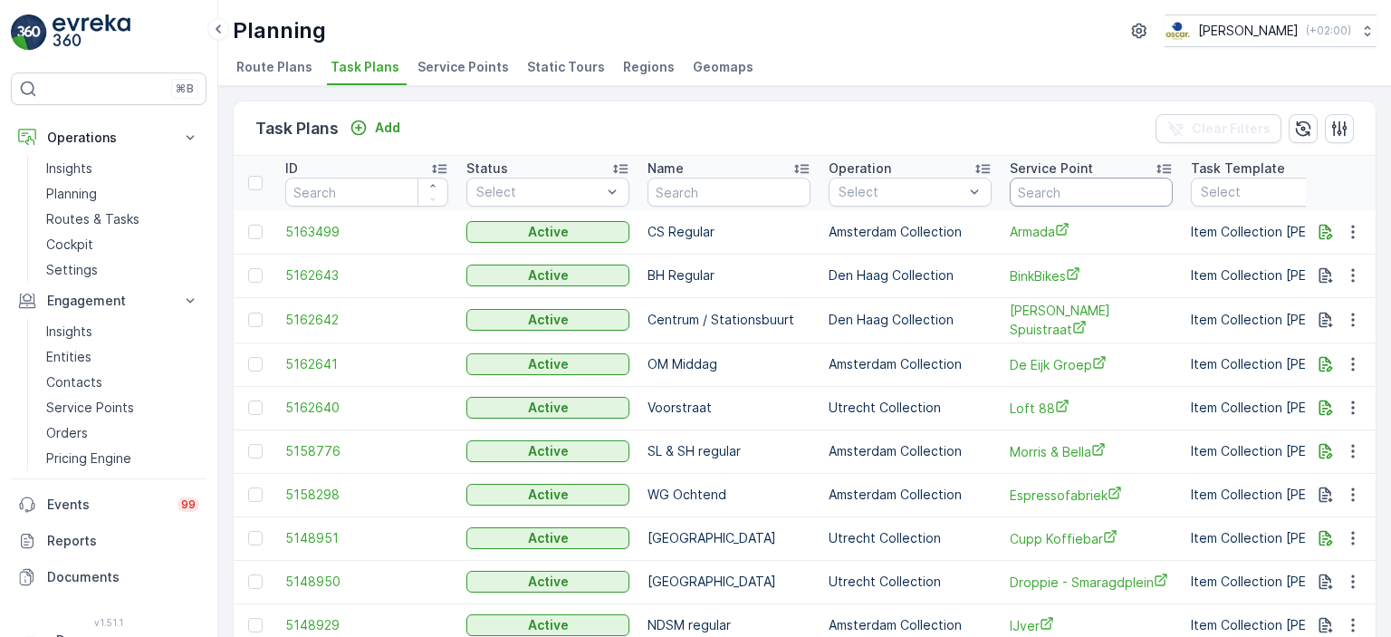
click at [1068, 186] on input "text" at bounding box center [1091, 191] width 163 height 29
type input "[PERSON_NAME]"
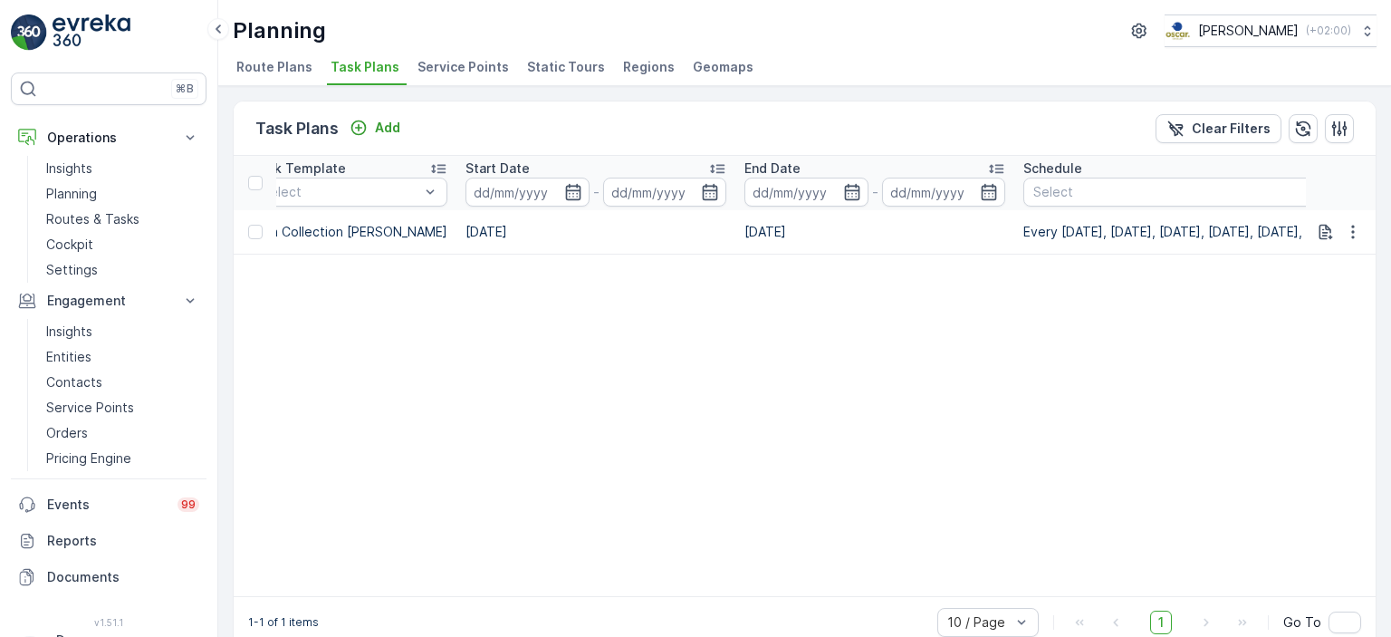
scroll to position [0, 944]
click at [1354, 231] on icon "button" at bounding box center [1353, 232] width 18 height 18
click at [1346, 279] on span "Edit Task Plan" at bounding box center [1321, 282] width 84 height 18
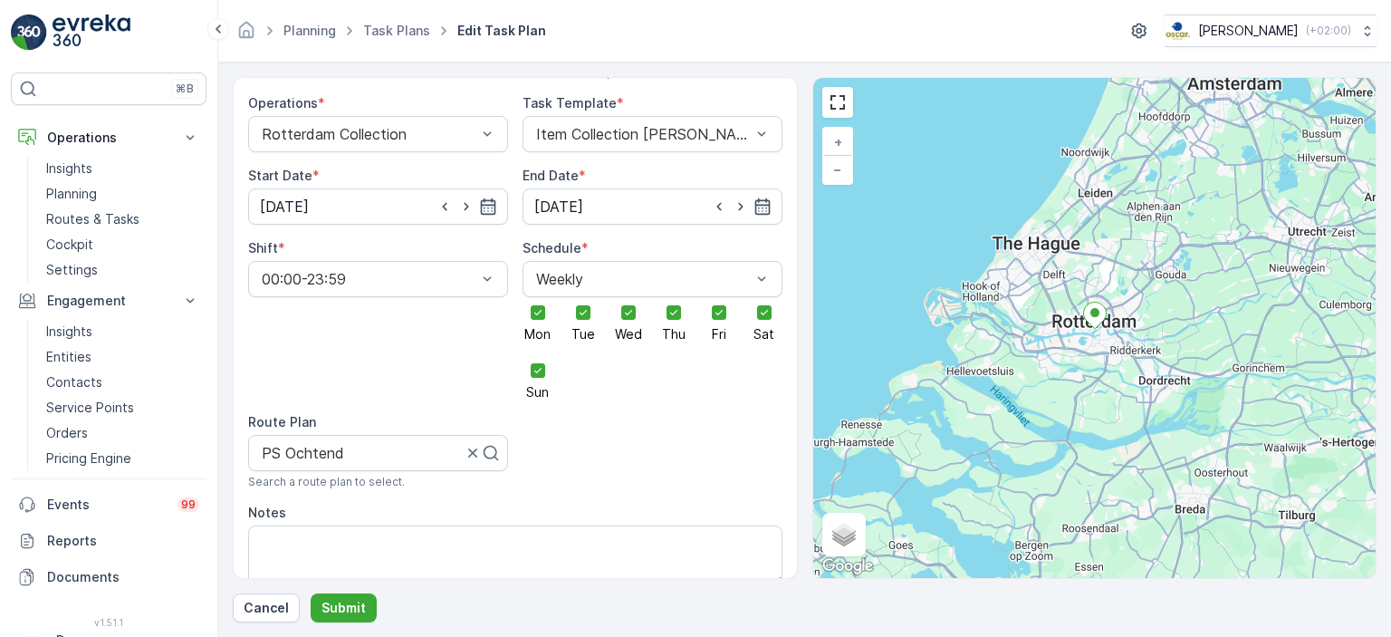
scroll to position [69, 0]
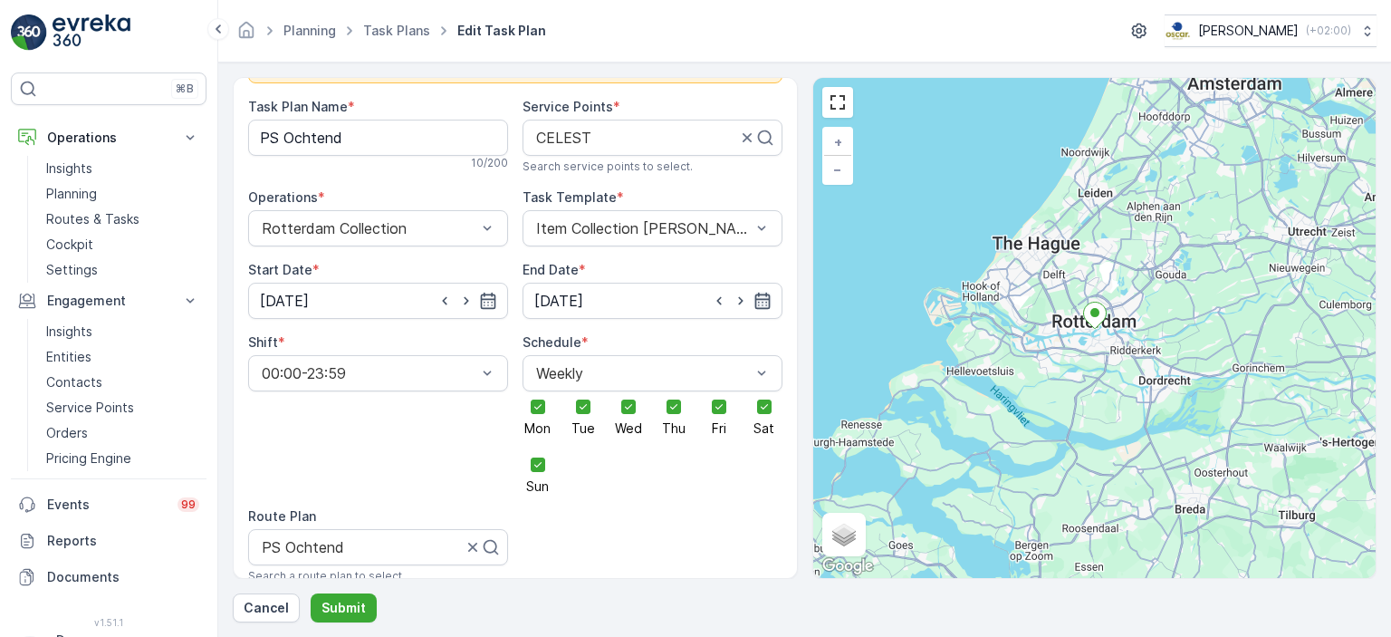
click at [764, 292] on icon "button" at bounding box center [761, 300] width 15 height 16
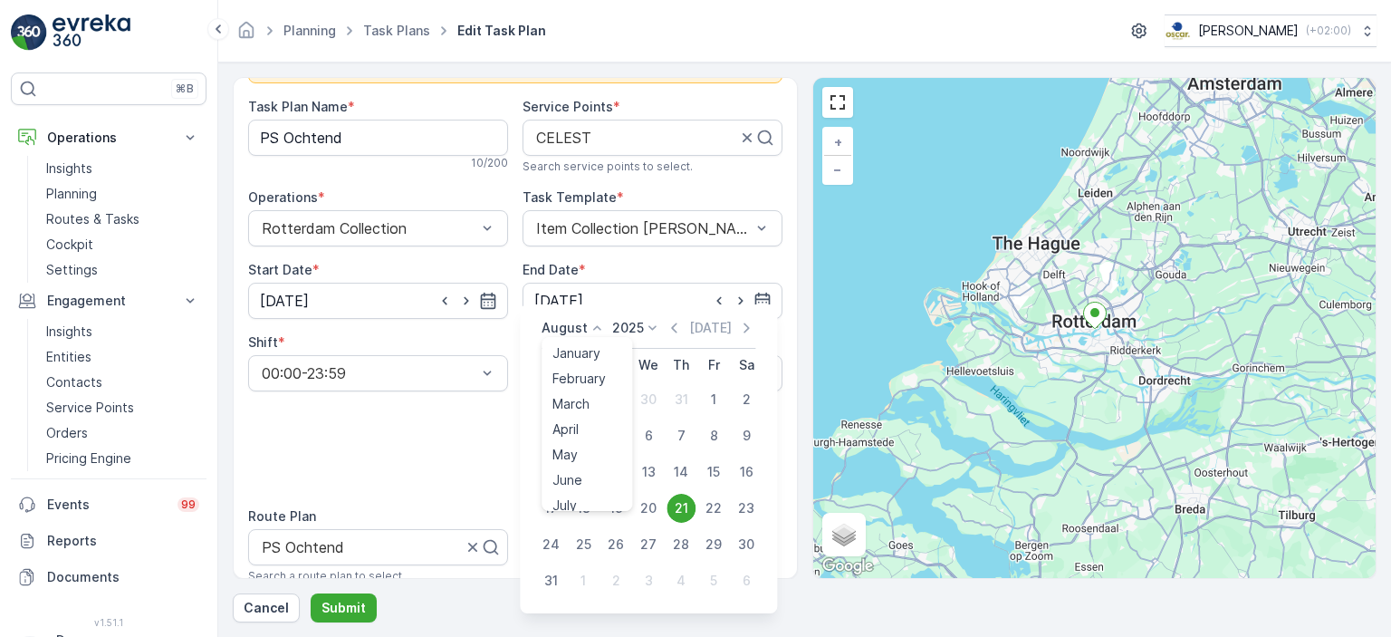
click at [579, 324] on p "August" at bounding box center [564, 328] width 46 height 18
click at [590, 495] on span "December" at bounding box center [583, 494] width 63 height 18
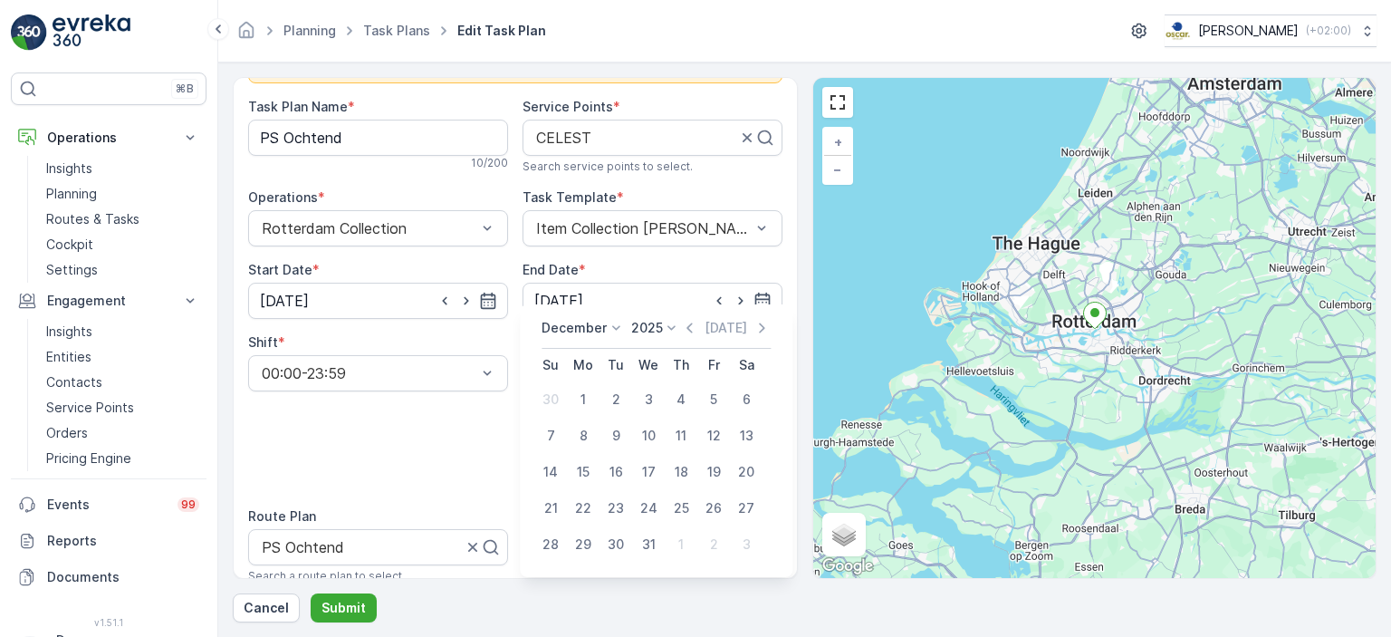
click at [662, 336] on div "2025" at bounding box center [656, 328] width 50 height 18
click at [667, 494] on span "2030" at bounding box center [657, 494] width 31 height 18
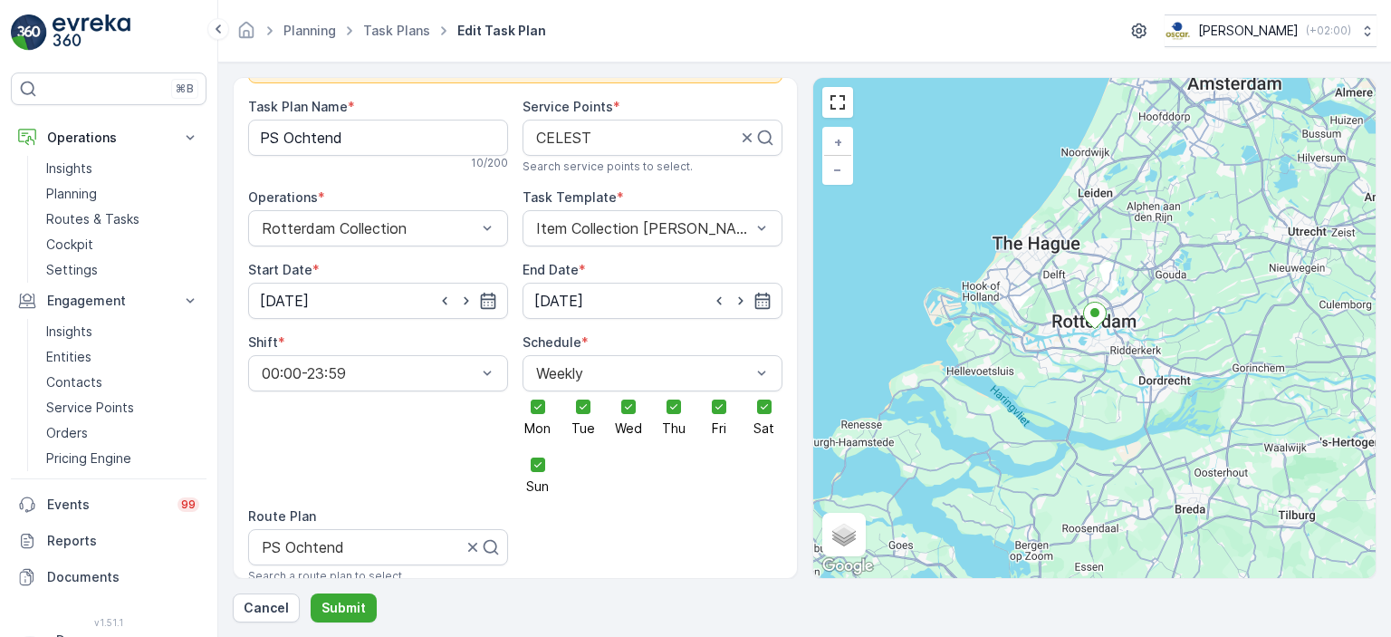
click at [430, 436] on div "Shift * 00:00-23:59" at bounding box center [378, 412] width 260 height 159
click at [767, 289] on input "[DATE]" at bounding box center [652, 301] width 260 height 36
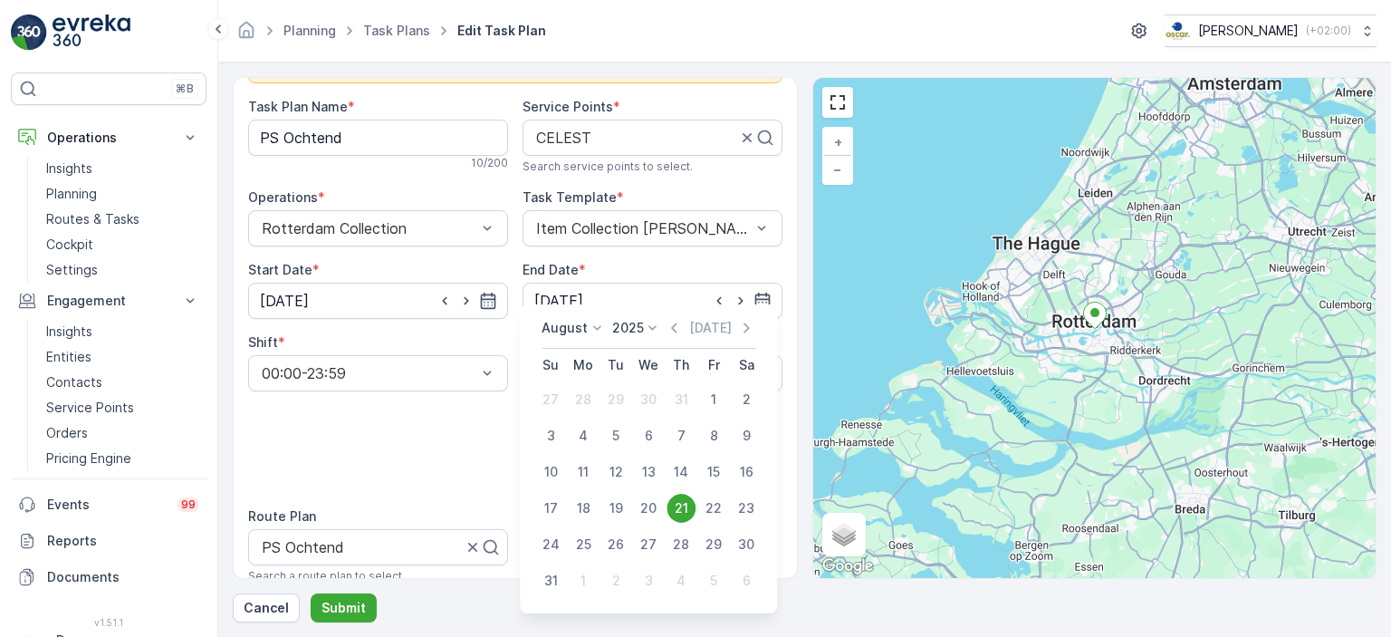
click at [583, 321] on div "August" at bounding box center [573, 328] width 64 height 18
click at [599, 494] on span "December" at bounding box center [583, 494] width 63 height 18
click at [656, 326] on p "2025" at bounding box center [647, 328] width 32 height 18
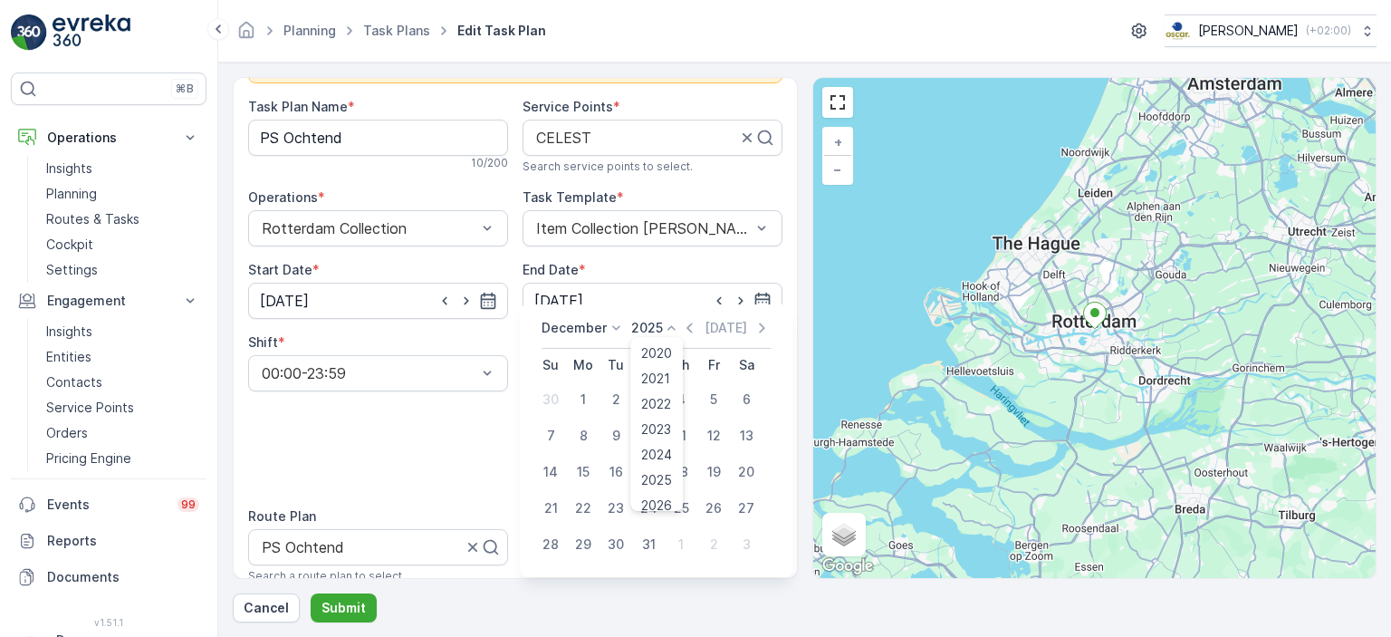
scroll to position [112, 0]
click at [657, 490] on span "2030" at bounding box center [657, 494] width 31 height 18
click at [619, 544] on div "31" at bounding box center [615, 544] width 29 height 29
type input "[DATE]"
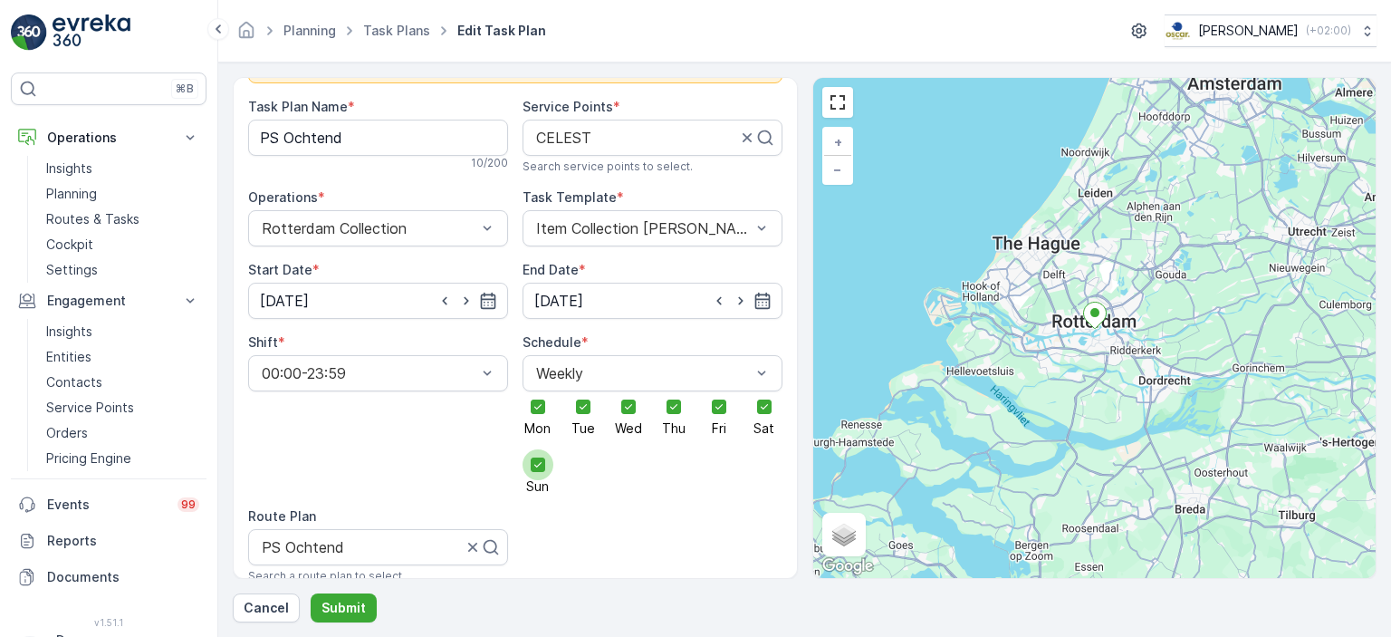
click at [536, 461] on div at bounding box center [537, 464] width 31 height 31
click at [538, 449] on input "Sun" at bounding box center [538, 449] width 0 height 0
click at [535, 449] on div at bounding box center [537, 464] width 31 height 31
click at [538, 449] on input "Sun" at bounding box center [538, 449] width 0 height 0
click at [535, 449] on div at bounding box center [537, 464] width 31 height 31
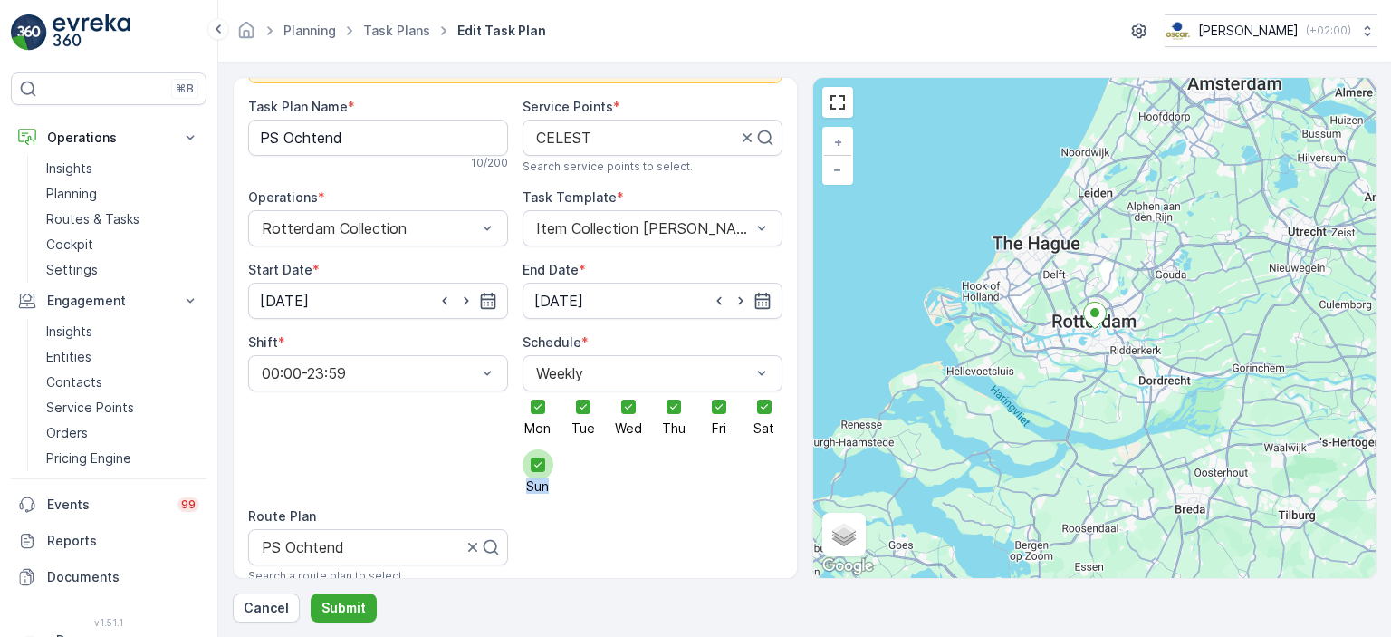
click at [538, 449] on input "Sun" at bounding box center [538, 449] width 0 height 0
click at [536, 449] on div at bounding box center [537, 464] width 31 height 31
click at [538, 449] on input "Sun" at bounding box center [538, 449] width 0 height 0
click at [540, 458] on icon at bounding box center [538, 464] width 13 height 13
click at [538, 449] on input "Sun" at bounding box center [538, 449] width 0 height 0
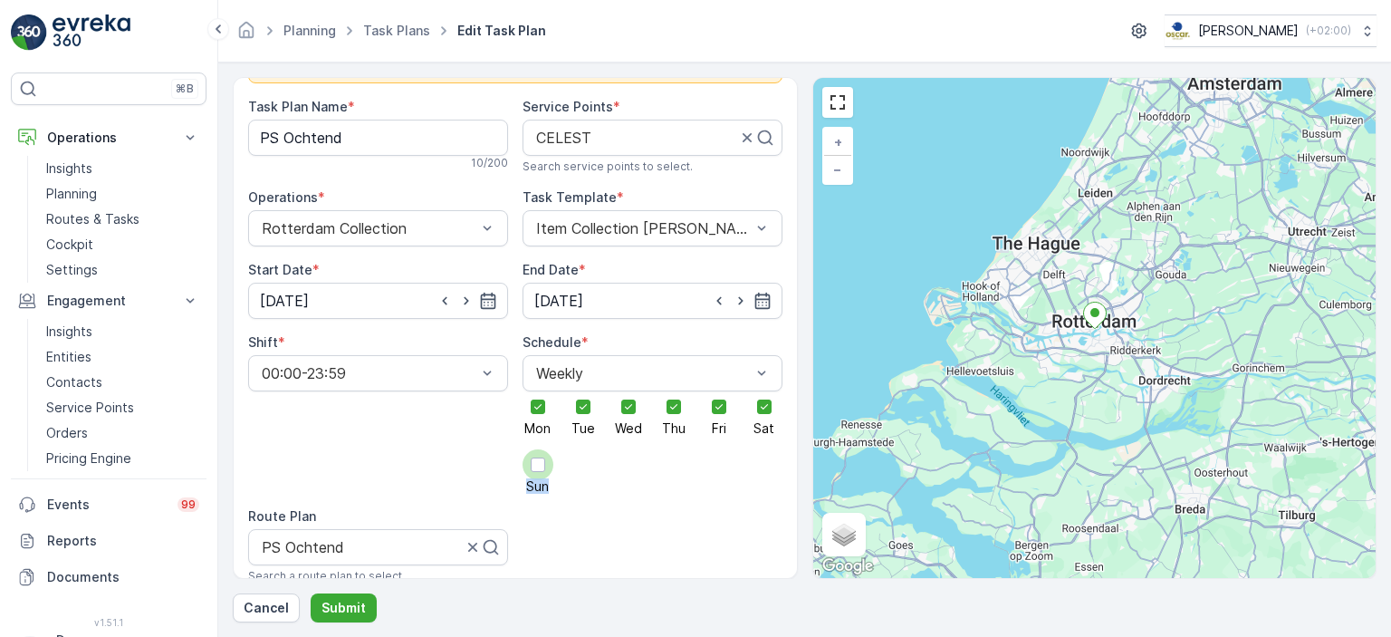
click at [540, 457] on div at bounding box center [538, 464] width 14 height 14
click at [538, 449] on input "Sun" at bounding box center [538, 449] width 0 height 0
click at [540, 458] on icon at bounding box center [538, 464] width 13 height 13
click at [538, 449] on input "Sun" at bounding box center [538, 449] width 0 height 0
click at [768, 400] on icon at bounding box center [764, 406] width 13 height 13
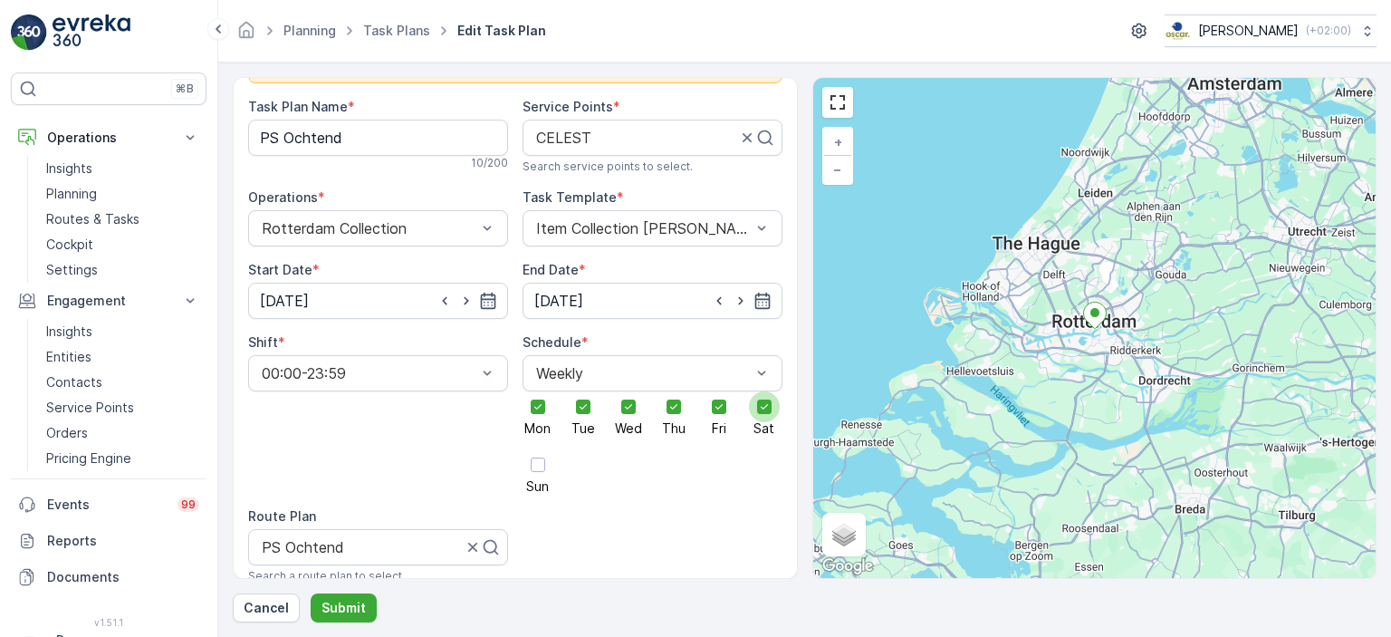
click at [764, 391] on input "Sat" at bounding box center [764, 391] width 0 height 0
click at [669, 400] on icon at bounding box center [673, 406] width 13 height 13
click at [674, 391] on input "Thu" at bounding box center [674, 391] width 0 height 0
click at [570, 391] on div at bounding box center [583, 406] width 31 height 31
click at [583, 391] on input "Tue" at bounding box center [583, 391] width 0 height 0
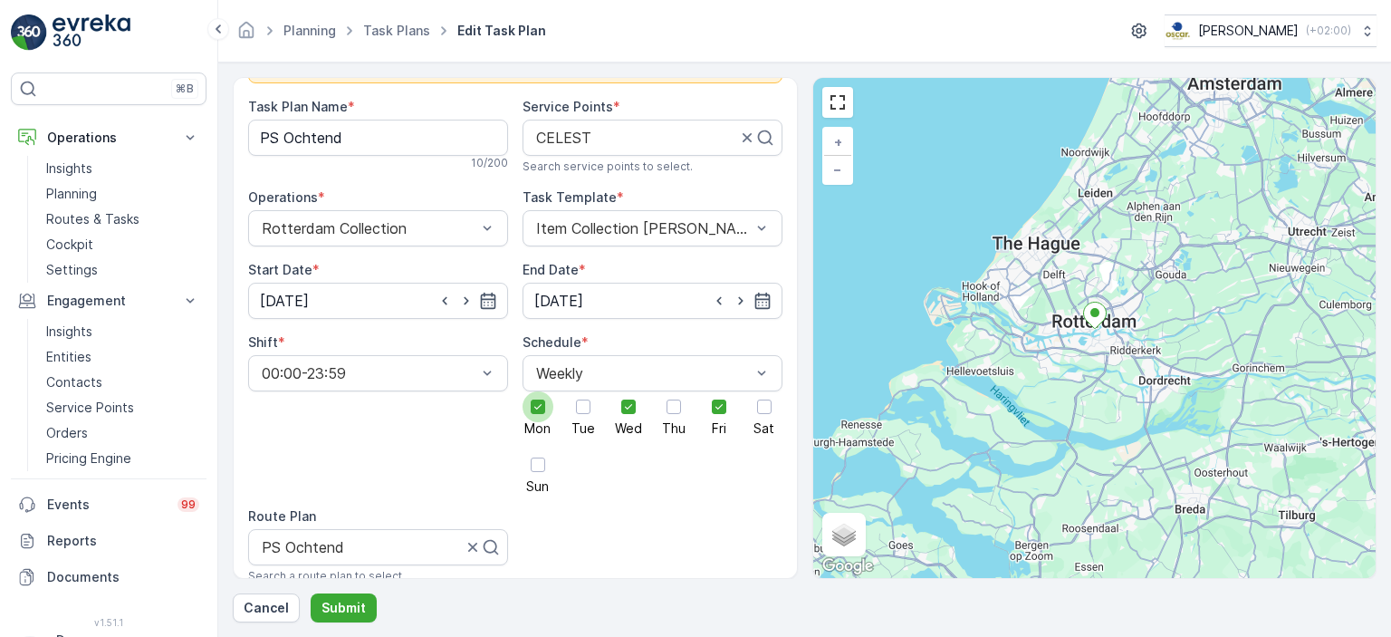
click at [540, 399] on div at bounding box center [538, 406] width 14 height 14
click at [538, 391] on input "Mon" at bounding box center [538, 391] width 0 height 0
drag, startPoint x: 574, startPoint y: 398, endPoint x: 614, endPoint y: 408, distance: 41.1
click at [576, 398] on div at bounding box center [583, 406] width 31 height 31
click at [583, 391] on input "Tue" at bounding box center [583, 391] width 0 height 0
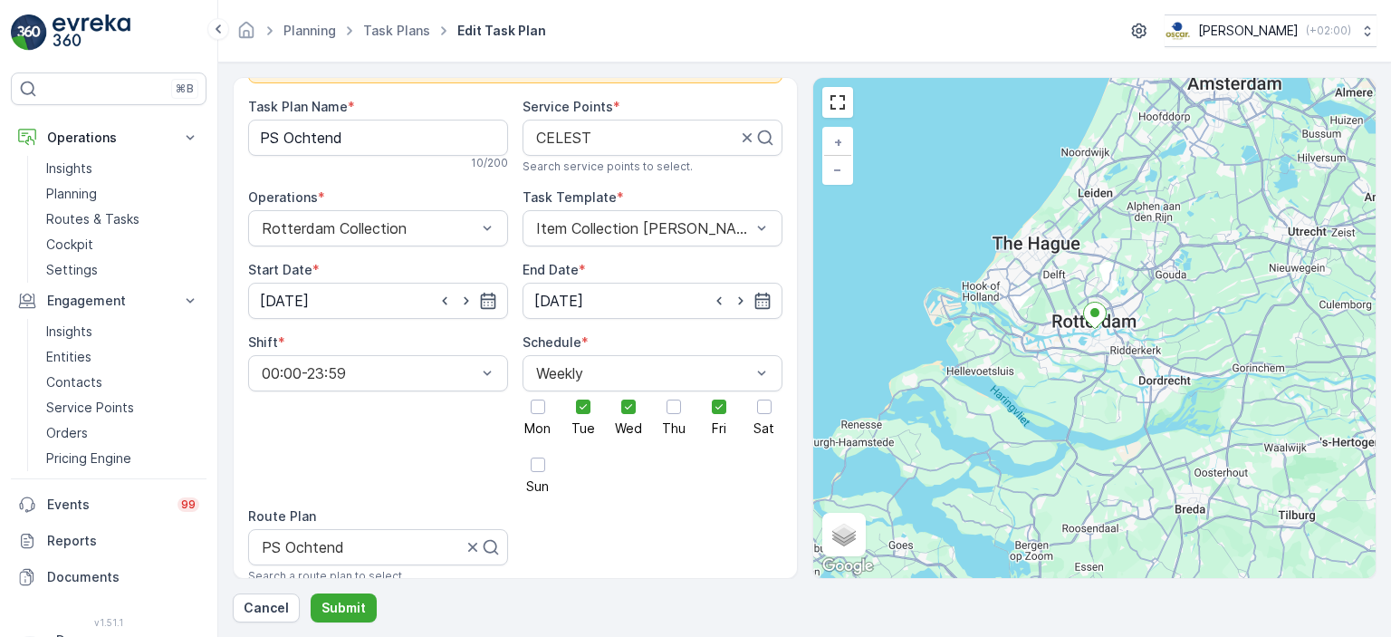
drag, startPoint x: 632, startPoint y: 410, endPoint x: 644, endPoint y: 404, distance: 13.4
click at [633, 422] on span "Wed" at bounding box center [628, 428] width 27 height 13
click at [628, 391] on input "Wed" at bounding box center [628, 391] width 0 height 0
click at [674, 398] on div at bounding box center [673, 406] width 31 height 31
click at [674, 391] on input "Thu" at bounding box center [674, 391] width 0 height 0
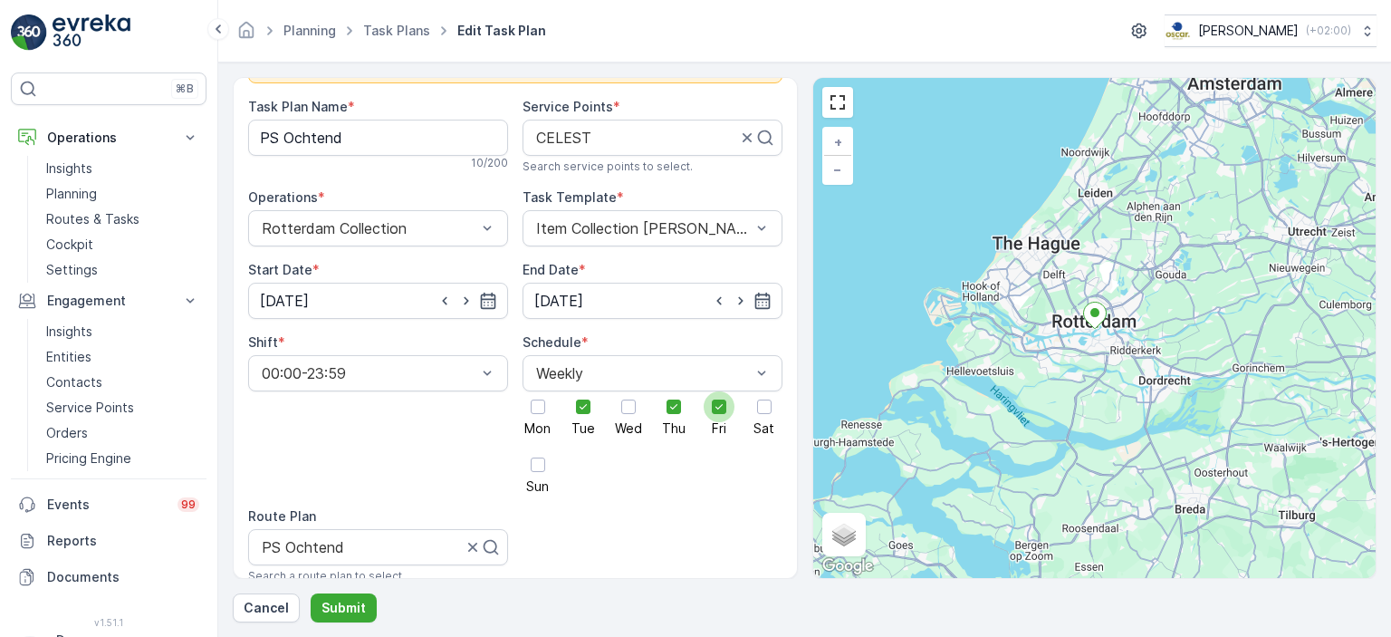
click at [714, 400] on icon at bounding box center [719, 406] width 13 height 13
click at [719, 391] on input "Fri" at bounding box center [719, 391] width 0 height 0
click at [537, 457] on div at bounding box center [538, 464] width 14 height 14
click at [538, 449] on input "Sun" at bounding box center [538, 449] width 0 height 0
click at [725, 396] on div at bounding box center [719, 406] width 31 height 31
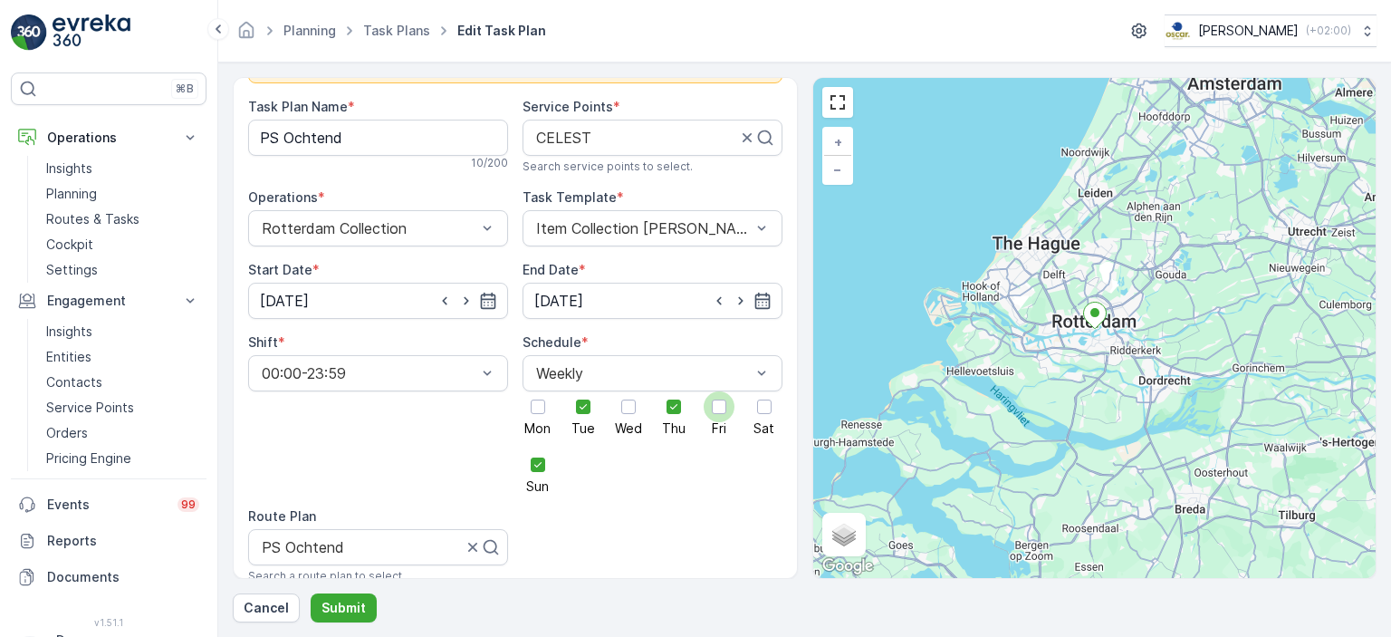
click at [719, 391] on input "Fri" at bounding box center [719, 391] width 0 height 0
click at [663, 422] on span "Thu" at bounding box center [674, 428] width 24 height 13
click at [674, 391] on input "Thu" at bounding box center [674, 391] width 0 height 0
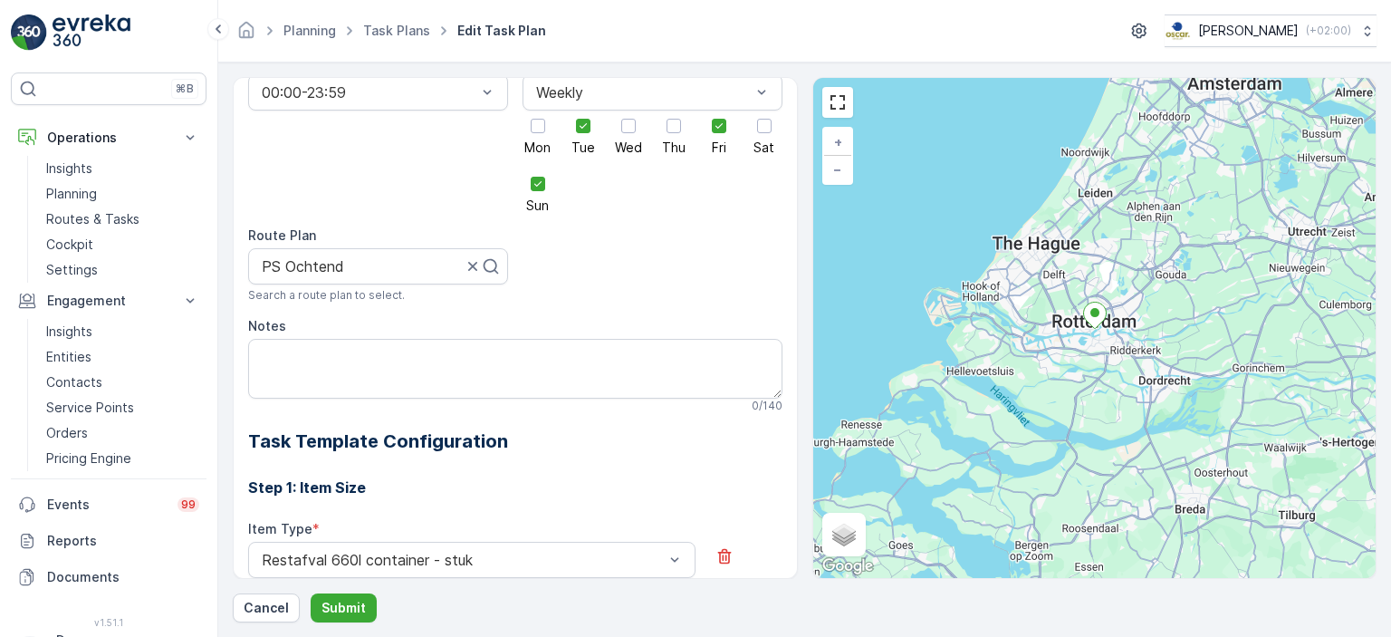
scroll to position [612, 0]
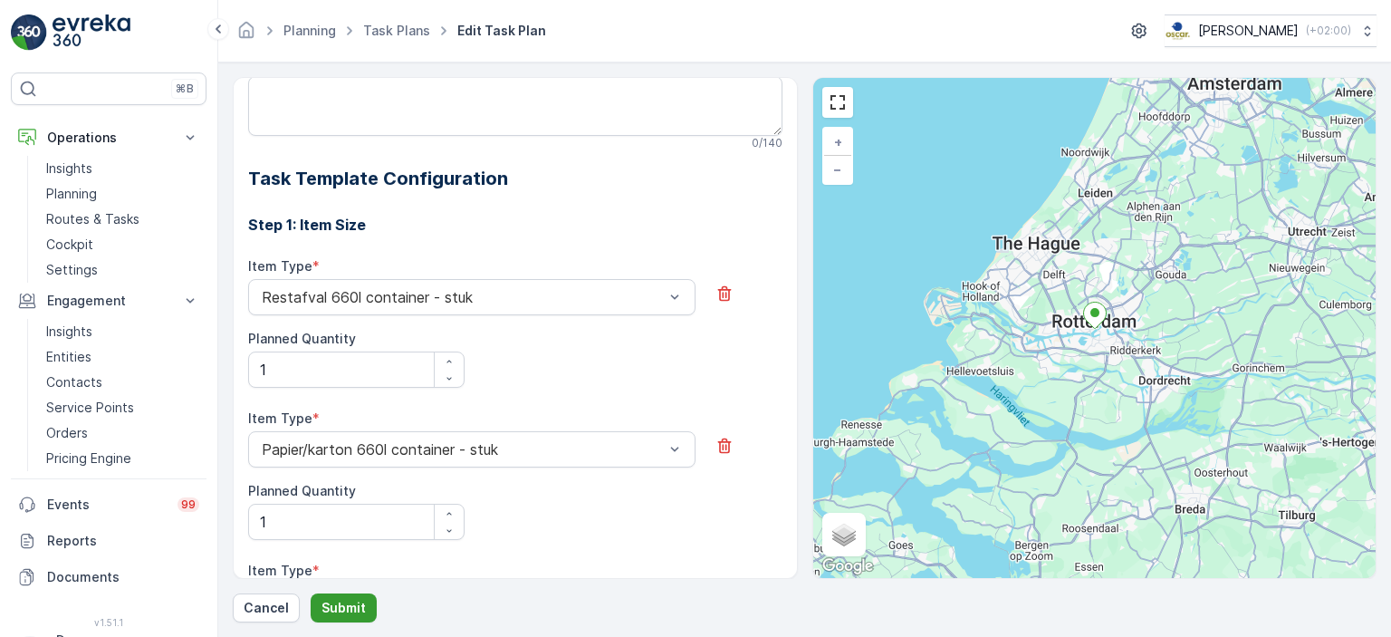
click at [331, 621] on button "Submit" at bounding box center [344, 607] width 66 height 29
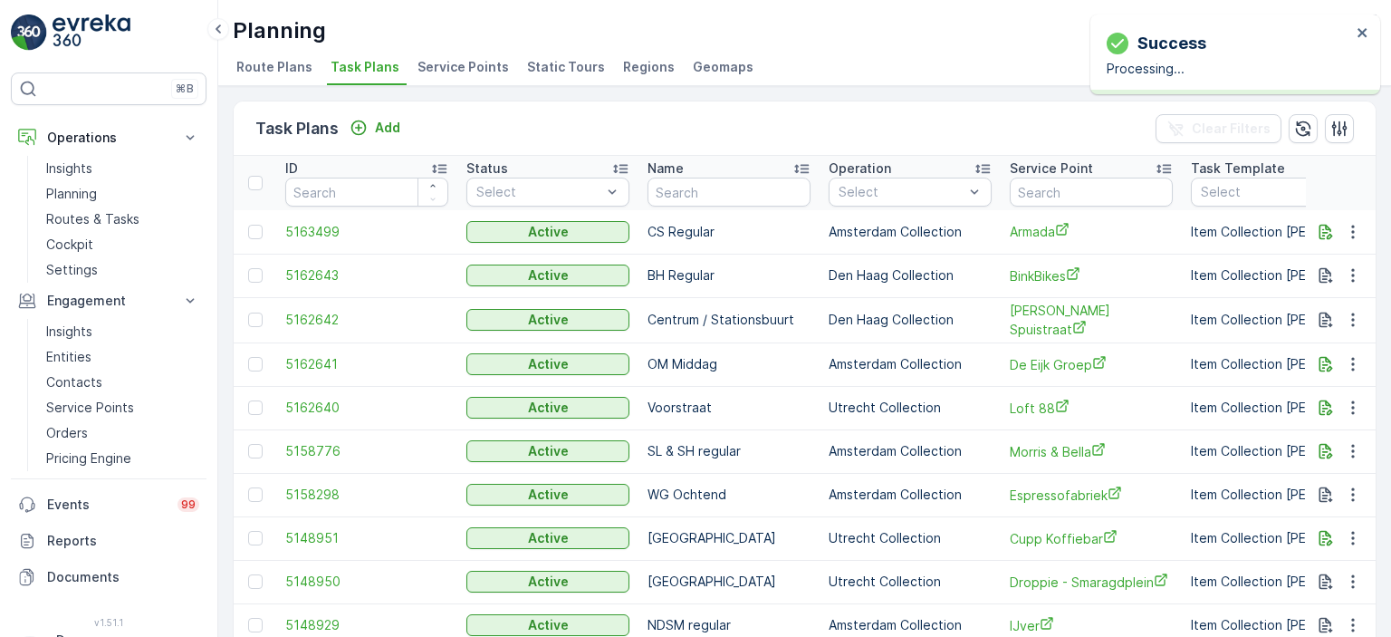
click at [881, 87] on div "Task Plans Add Clear Filters ID Status Select Name Operation Select Service Poi…" at bounding box center [804, 361] width 1173 height 551
click at [98, 218] on p "Routes & Tasks" at bounding box center [92, 219] width 93 height 18
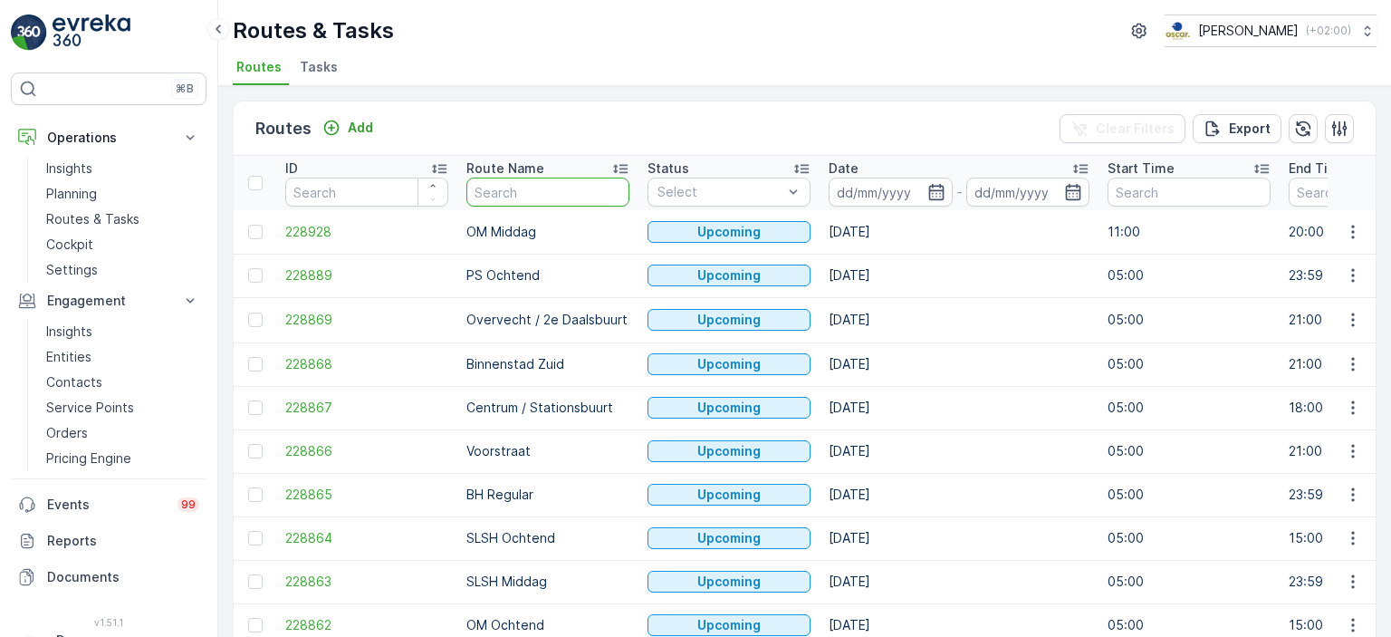
click at [543, 185] on input "text" at bounding box center [547, 191] width 163 height 29
type input "ps"
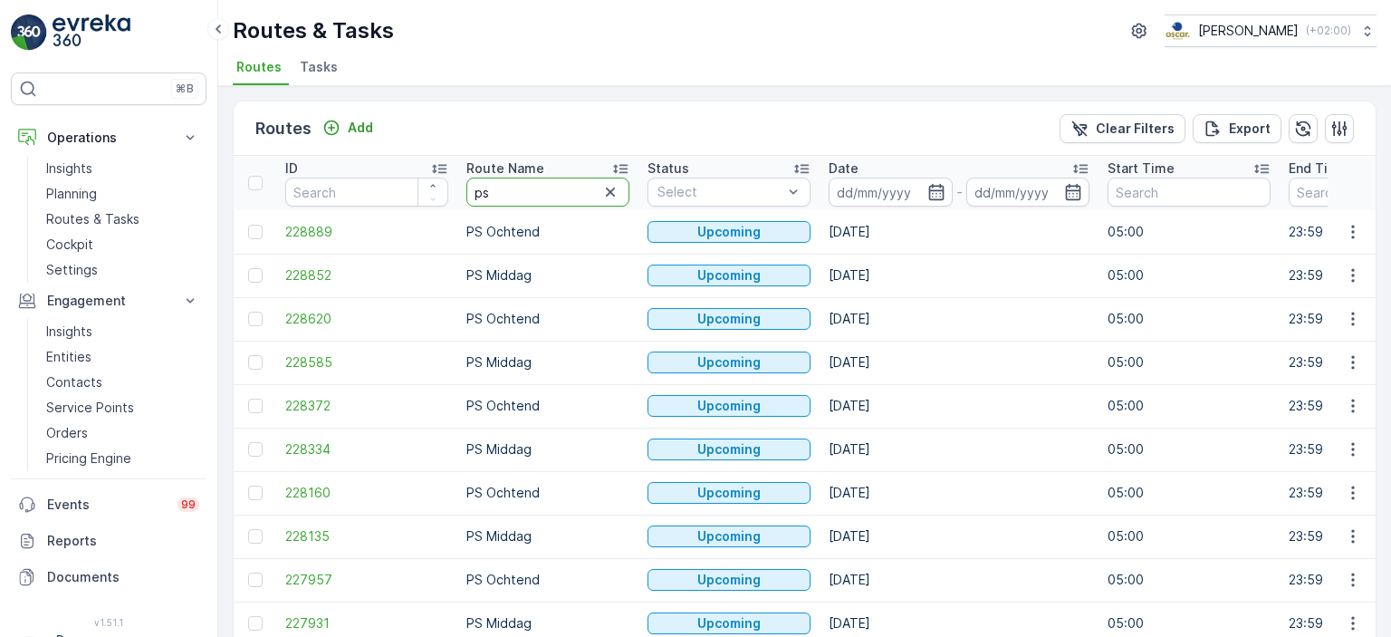
click at [582, 184] on input "ps" at bounding box center [547, 191] width 163 height 29
type input "ps o"
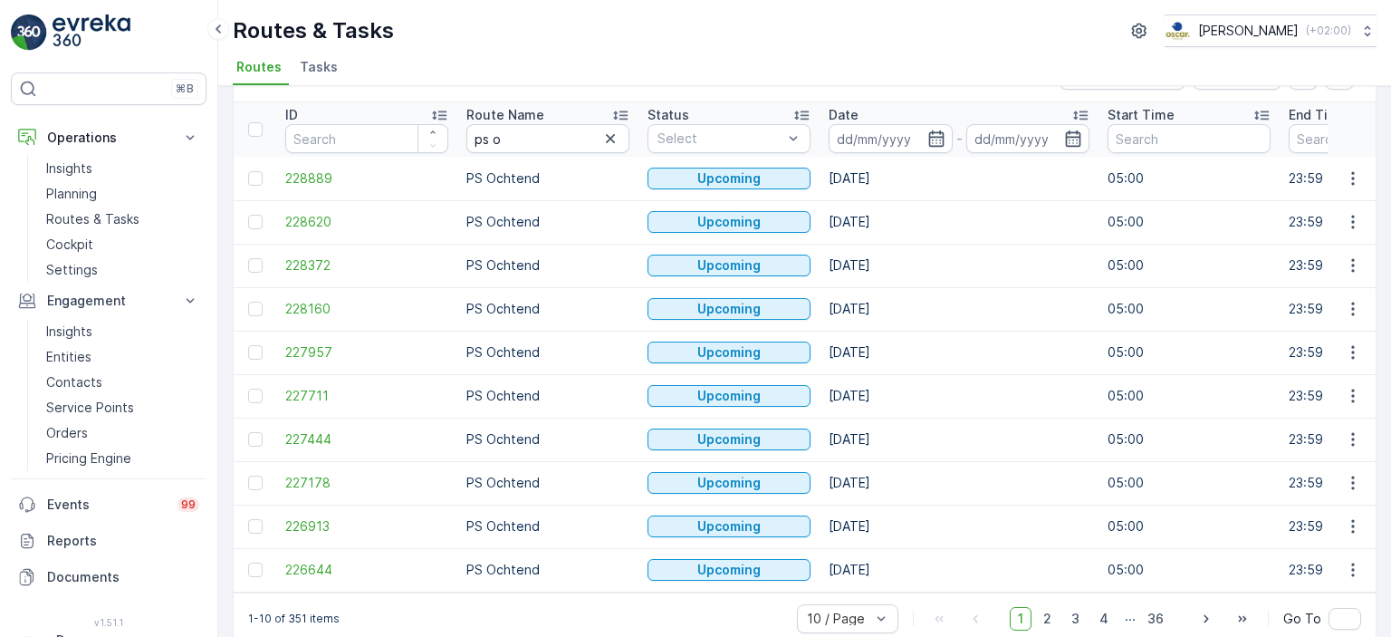
scroll to position [82, 0]
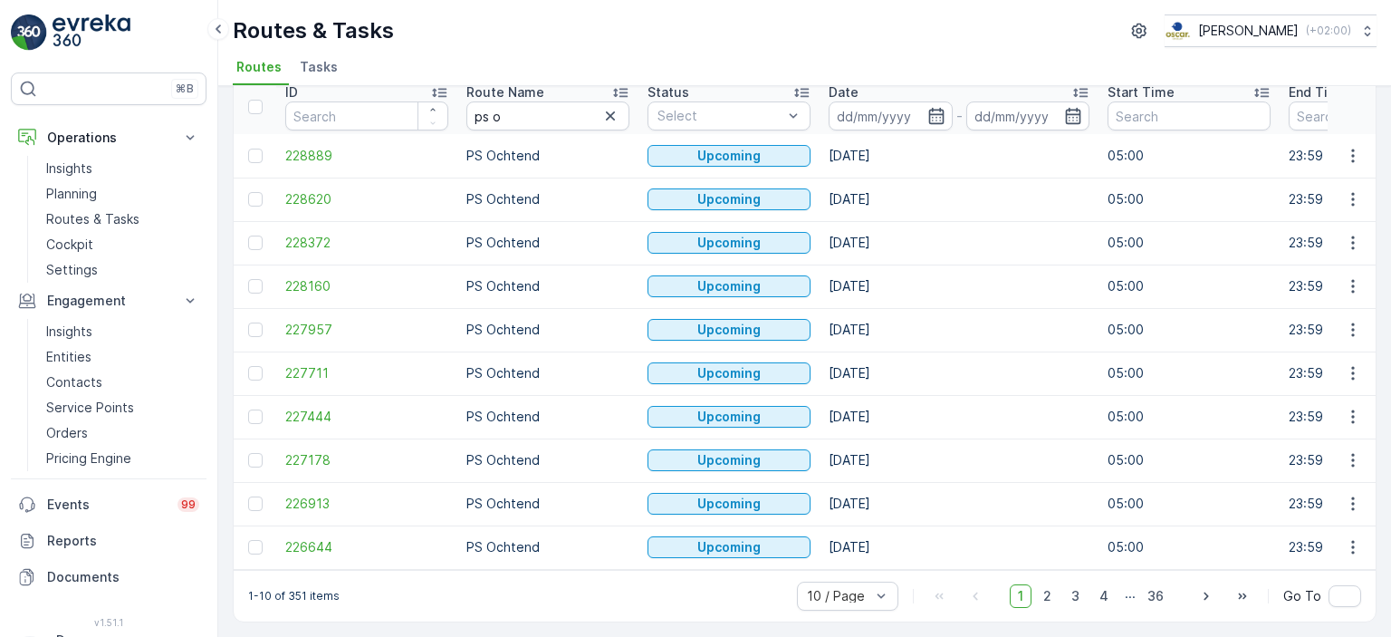
click at [1120, 589] on div "1 2 3 4 ... 36" at bounding box center [1091, 596] width 162 height 24
click at [1107, 593] on span "4" at bounding box center [1103, 596] width 25 height 24
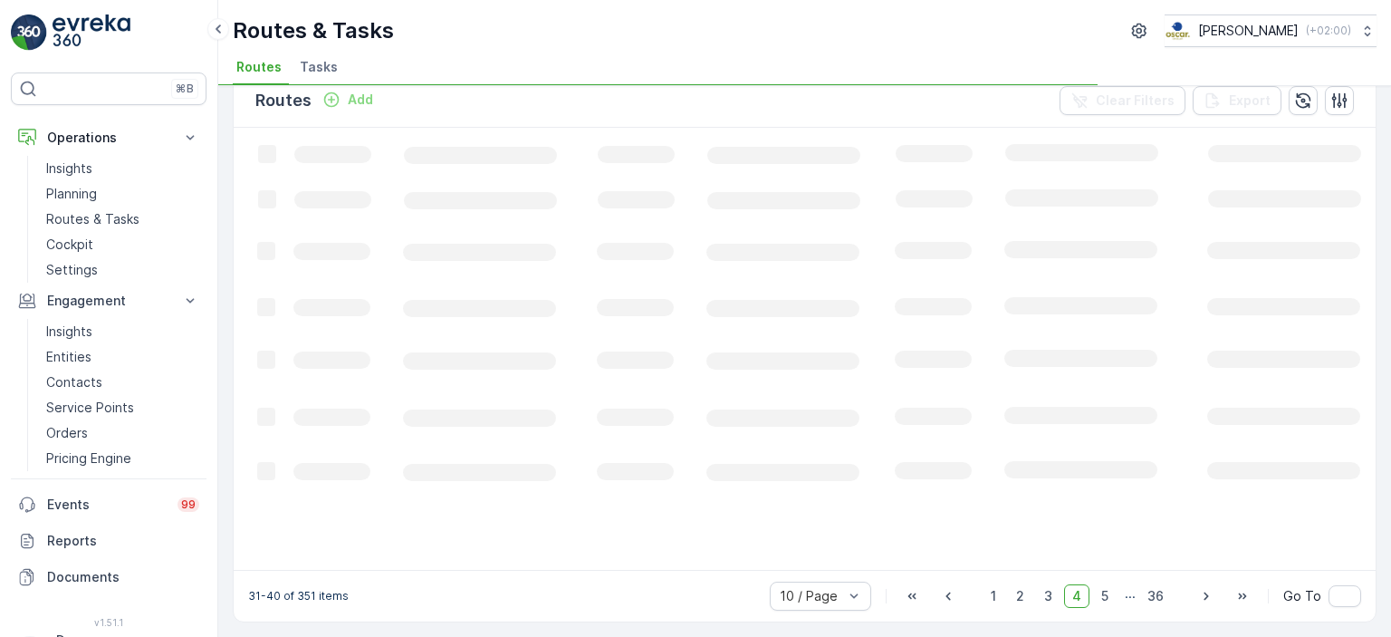
scroll to position [26, 0]
click at [1107, 593] on span "5" at bounding box center [1105, 598] width 24 height 24
click at [1107, 593] on span "6" at bounding box center [1104, 598] width 24 height 24
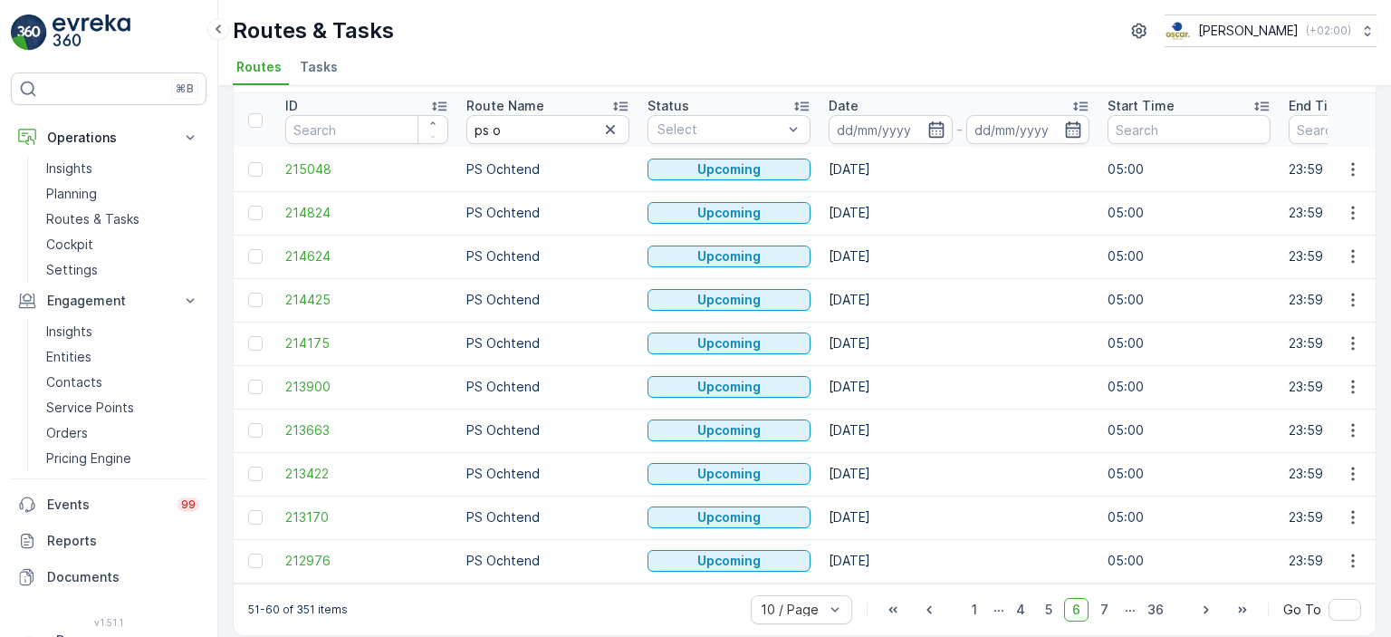
scroll to position [82, 0]
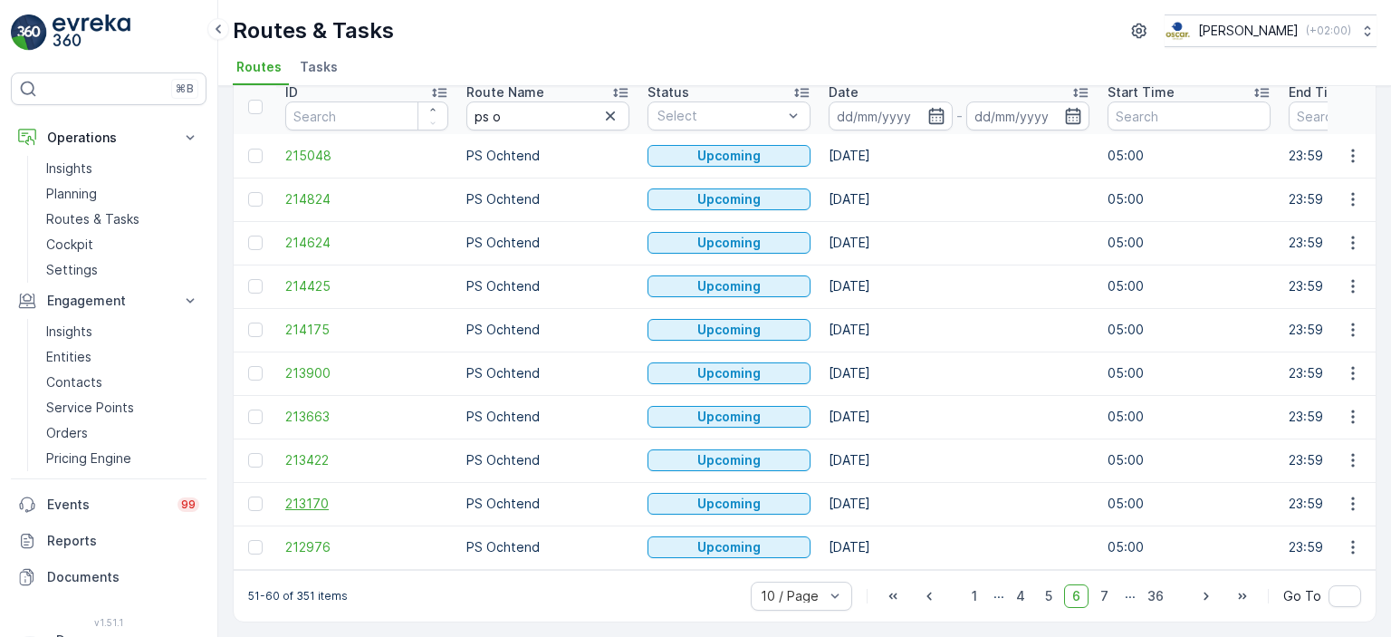
click at [343, 495] on span "213170" at bounding box center [366, 503] width 163 height 18
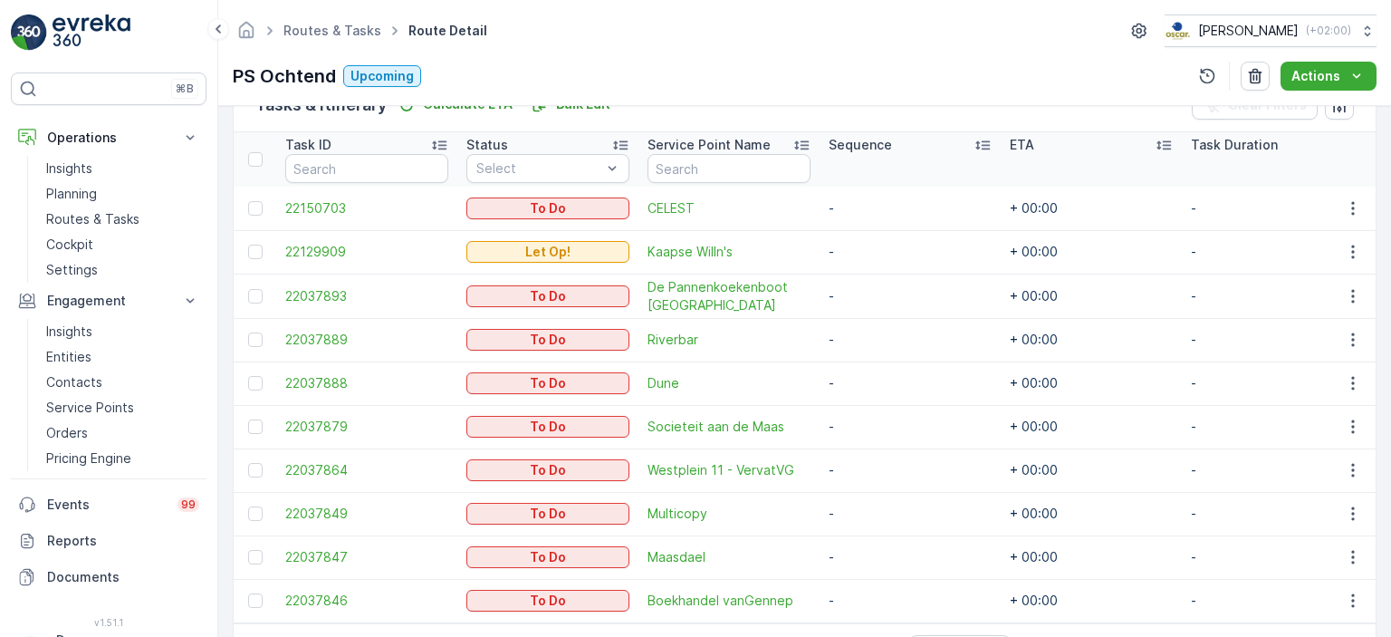
scroll to position [536, 0]
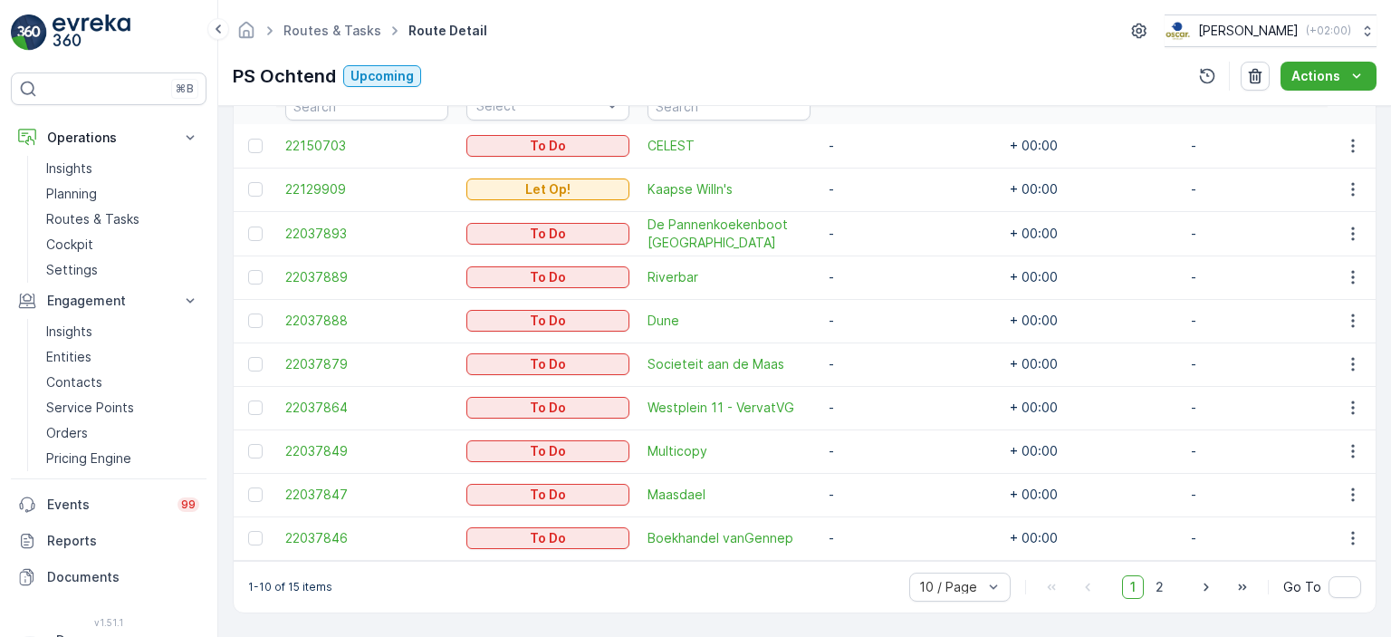
click at [103, 29] on img at bounding box center [92, 32] width 78 height 36
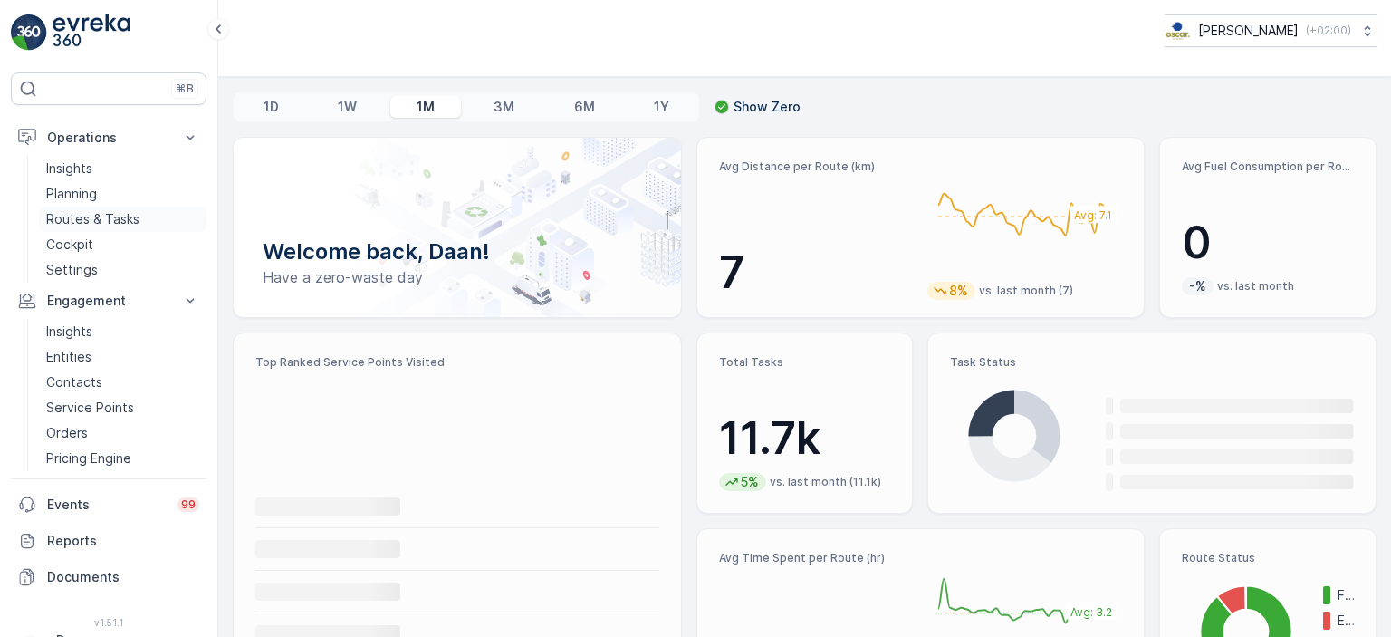
click at [128, 216] on p "Routes & Tasks" at bounding box center [92, 219] width 93 height 18
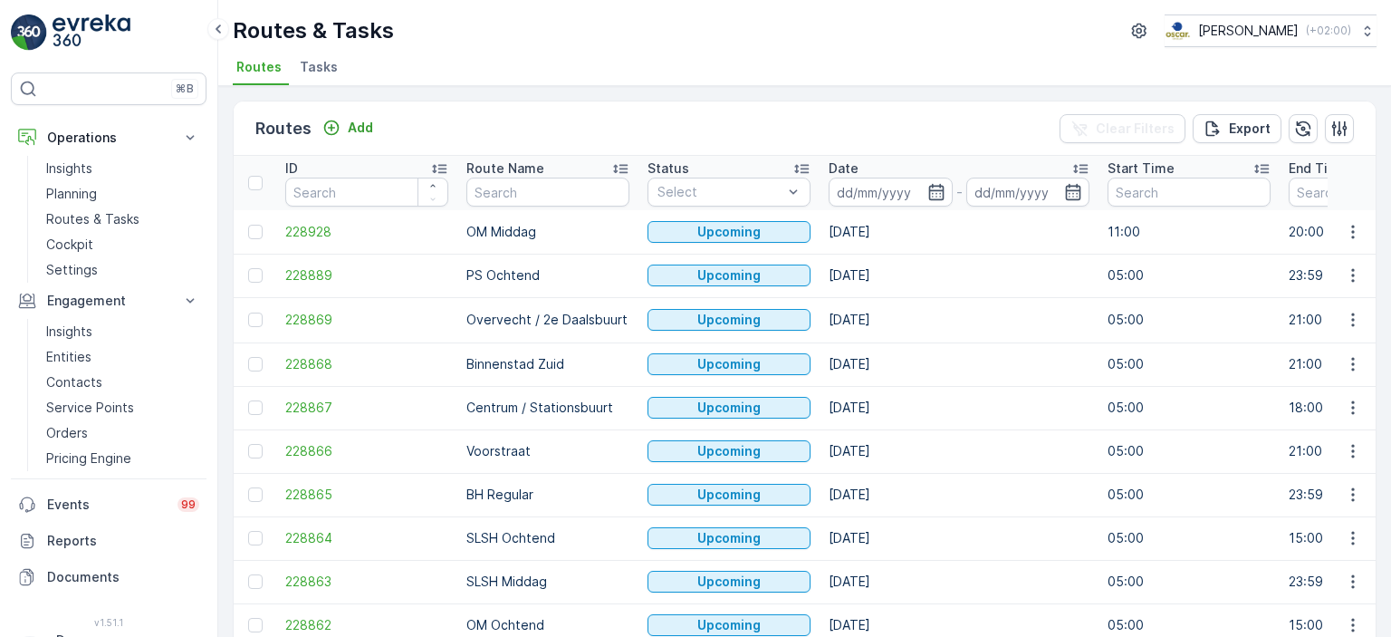
click at [316, 72] on span "Tasks" at bounding box center [319, 67] width 38 height 18
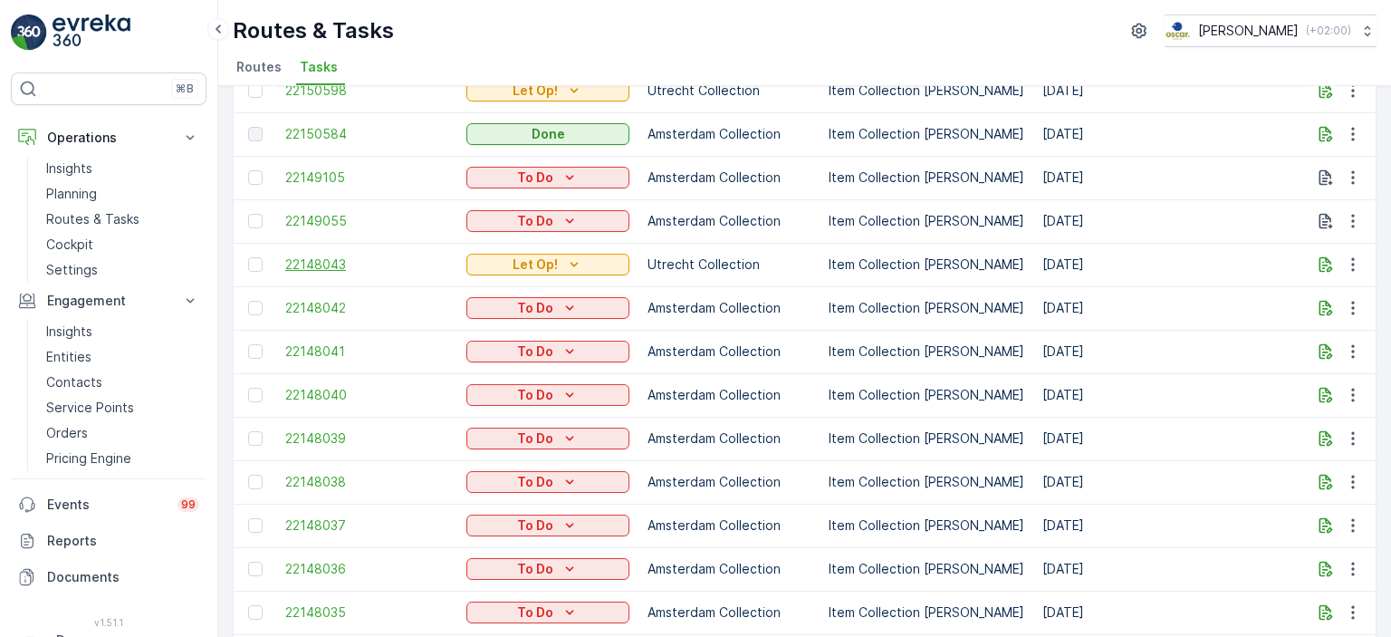
click at [335, 262] on span "22148043" at bounding box center [366, 264] width 163 height 18
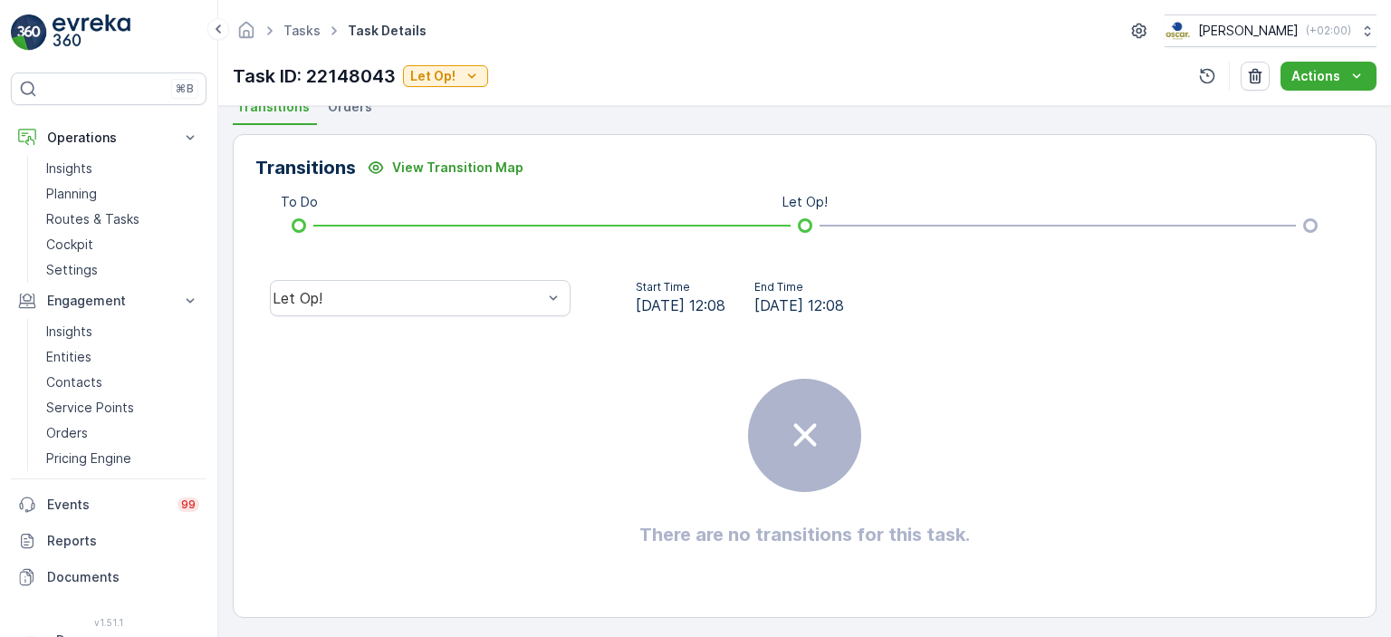
scroll to position [413, 0]
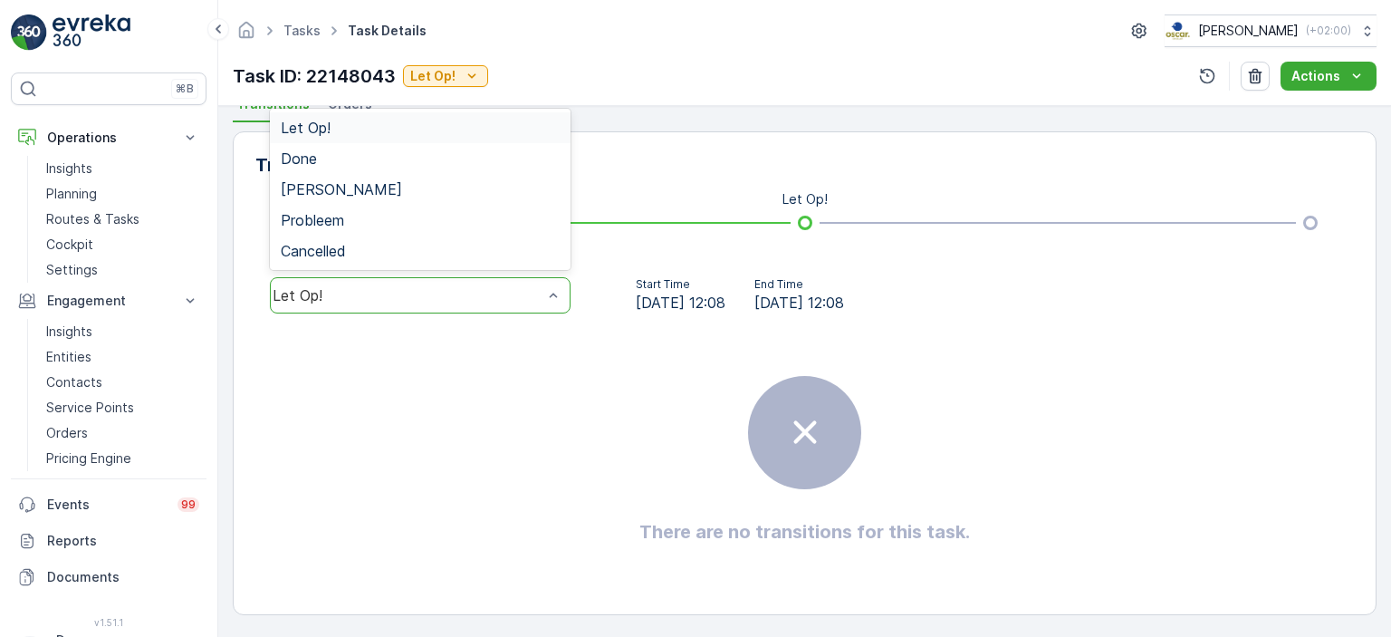
click at [561, 320] on div "5 results available. Use Up and Down to choose options, press Enter to select t…" at bounding box center [420, 295] width 330 height 58
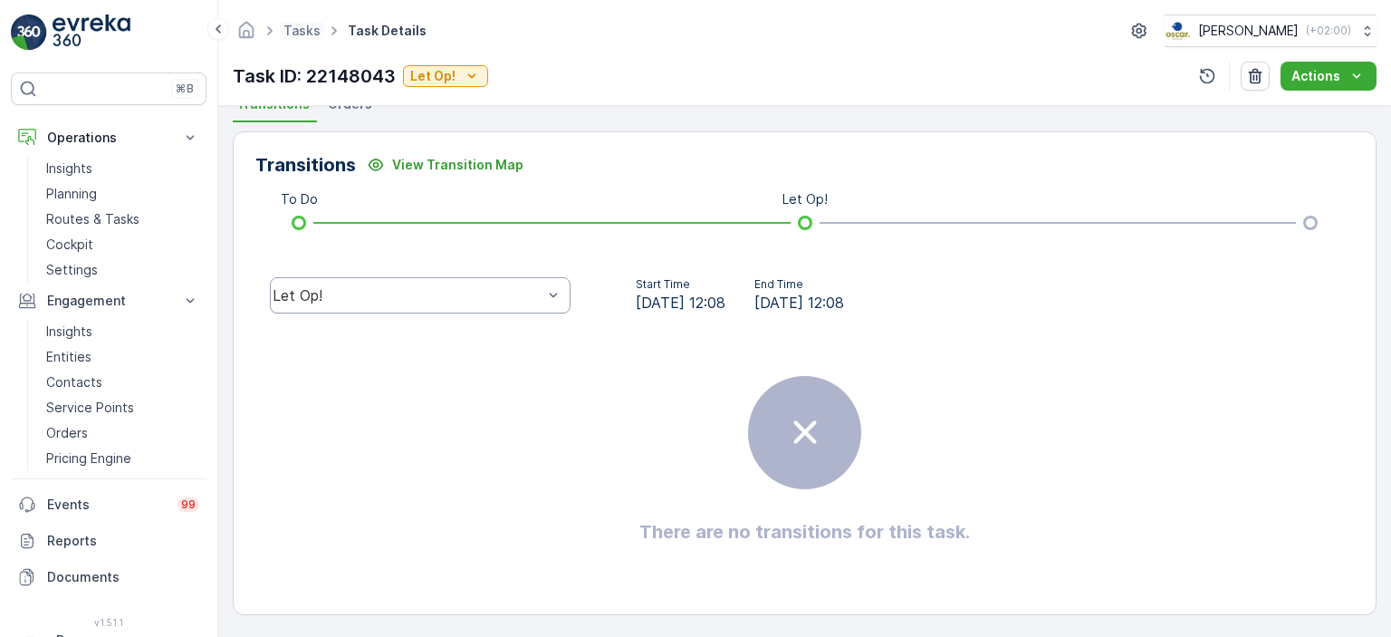
click at [308, 38] on span "Tasks" at bounding box center [302, 31] width 44 height 18
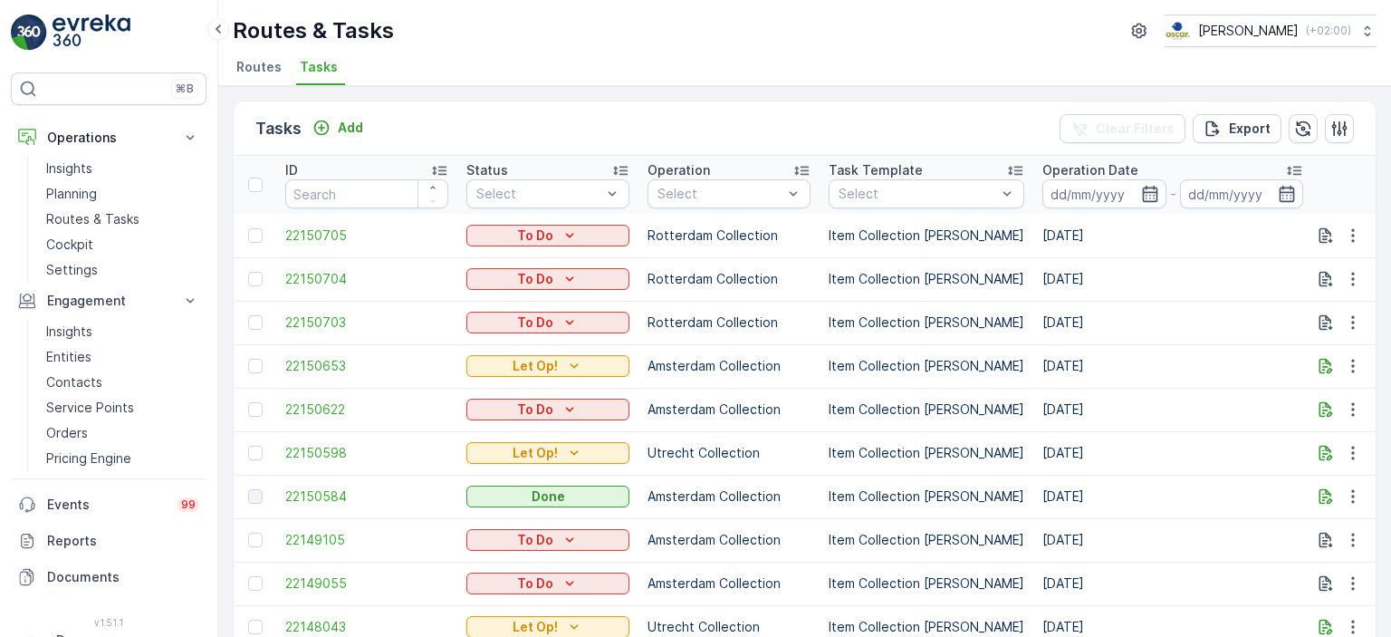
drag, startPoint x: 778, startPoint y: 324, endPoint x: 891, endPoint y: 340, distance: 114.2
click at [79, 245] on p "Cockpit" at bounding box center [69, 244] width 47 height 18
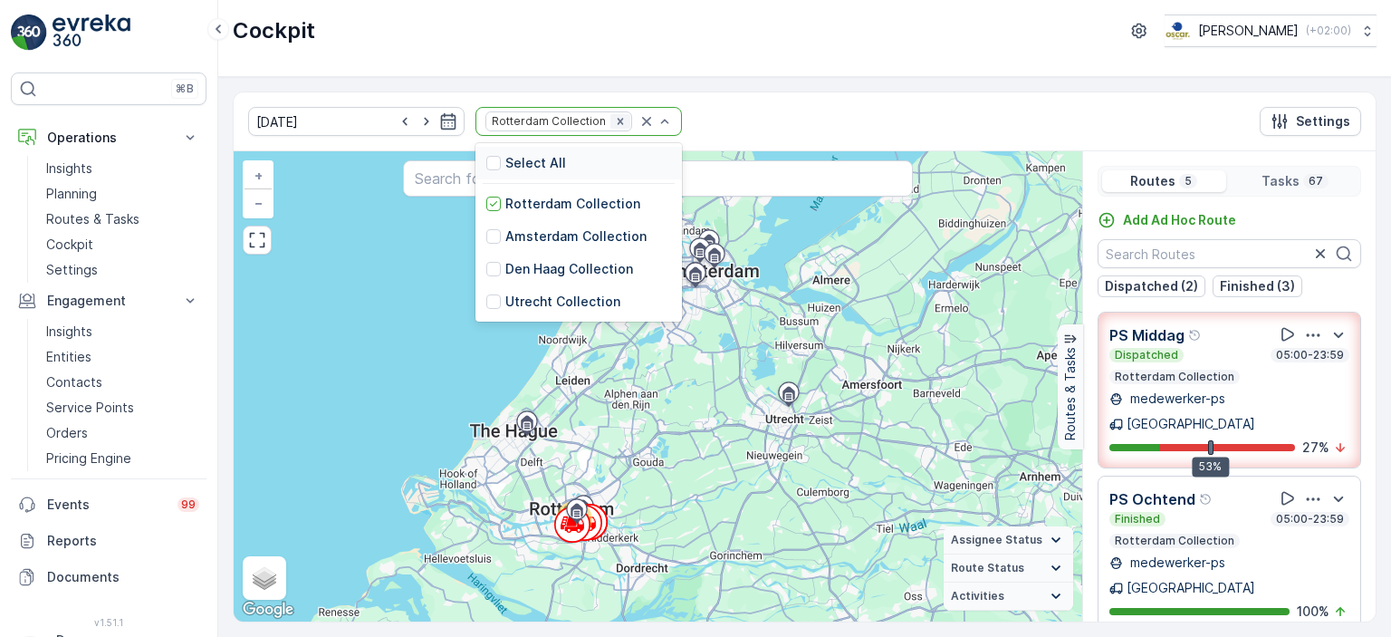
click at [614, 115] on icon "Remove Rotterdam Collection" at bounding box center [620, 121] width 13 height 13
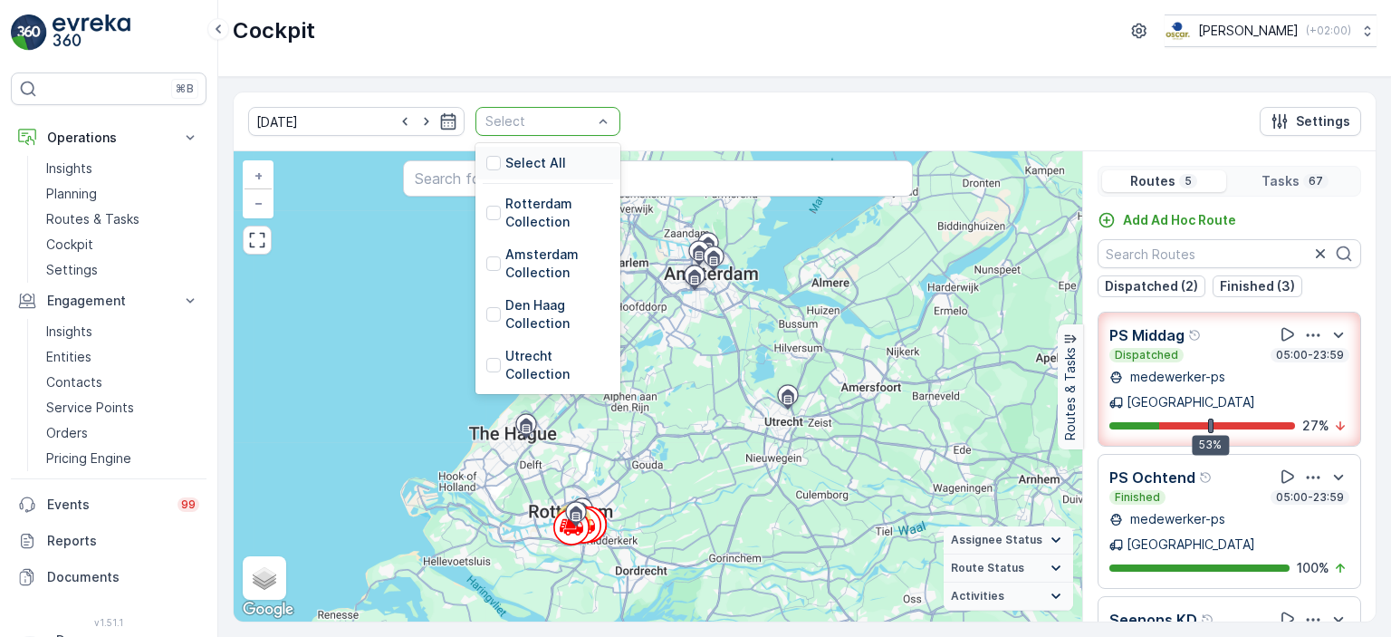
click at [584, 123] on div "Select" at bounding box center [547, 121] width 145 height 29
click at [505, 369] on p "Utrecht Collection" at bounding box center [557, 365] width 104 height 36
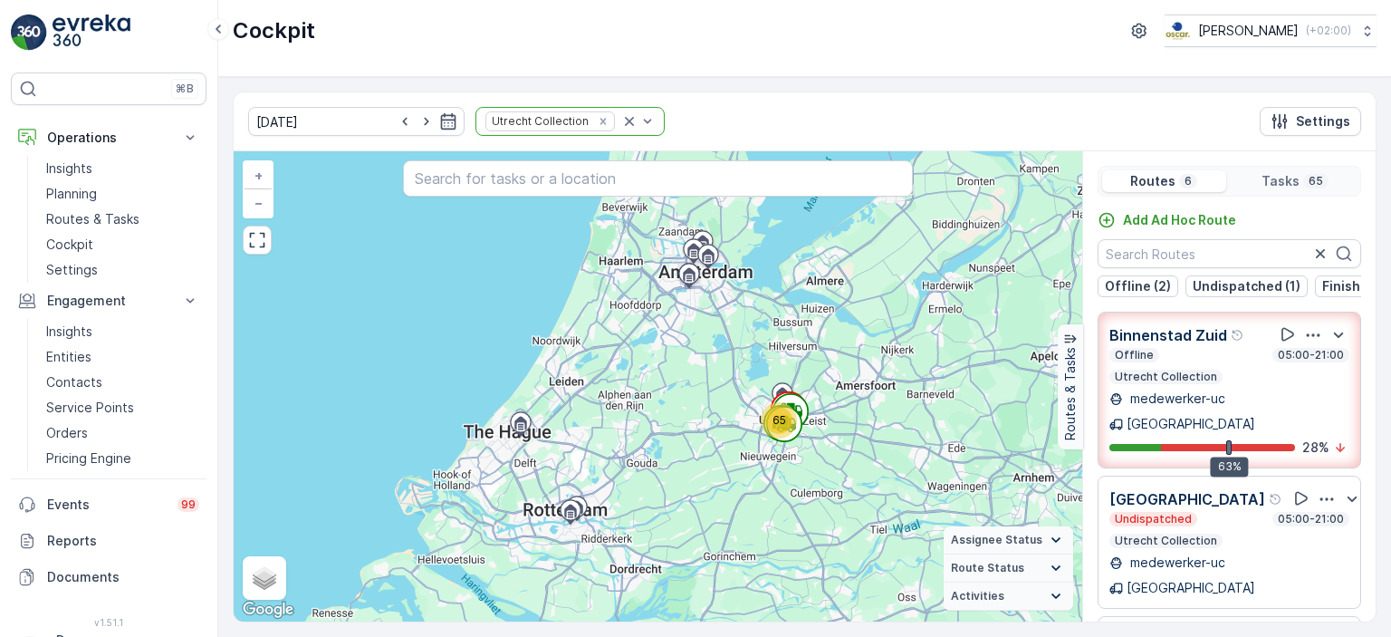
drag, startPoint x: 1203, startPoint y: 372, endPoint x: 1232, endPoint y: 379, distance: 30.7
click at [1232, 379] on div "Offline 05:00-21:00 Utrecht Collection" at bounding box center [1229, 366] width 240 height 36
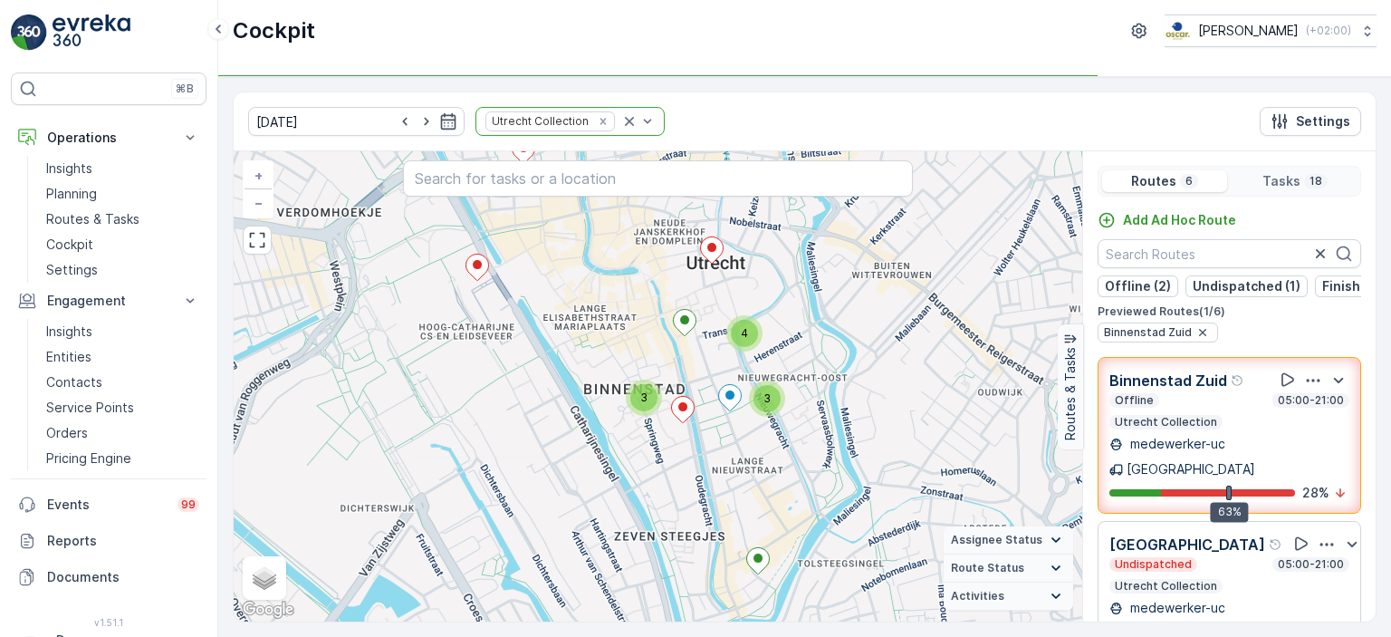
drag, startPoint x: 872, startPoint y: 437, endPoint x: 837, endPoint y: 538, distance: 106.5
click at [837, 538] on div "3 3 4 + − Satellite Roadmap Terrain Hybrid Leaflet Keyboard shortcuts Map Data …" at bounding box center [658, 386] width 848 height 470
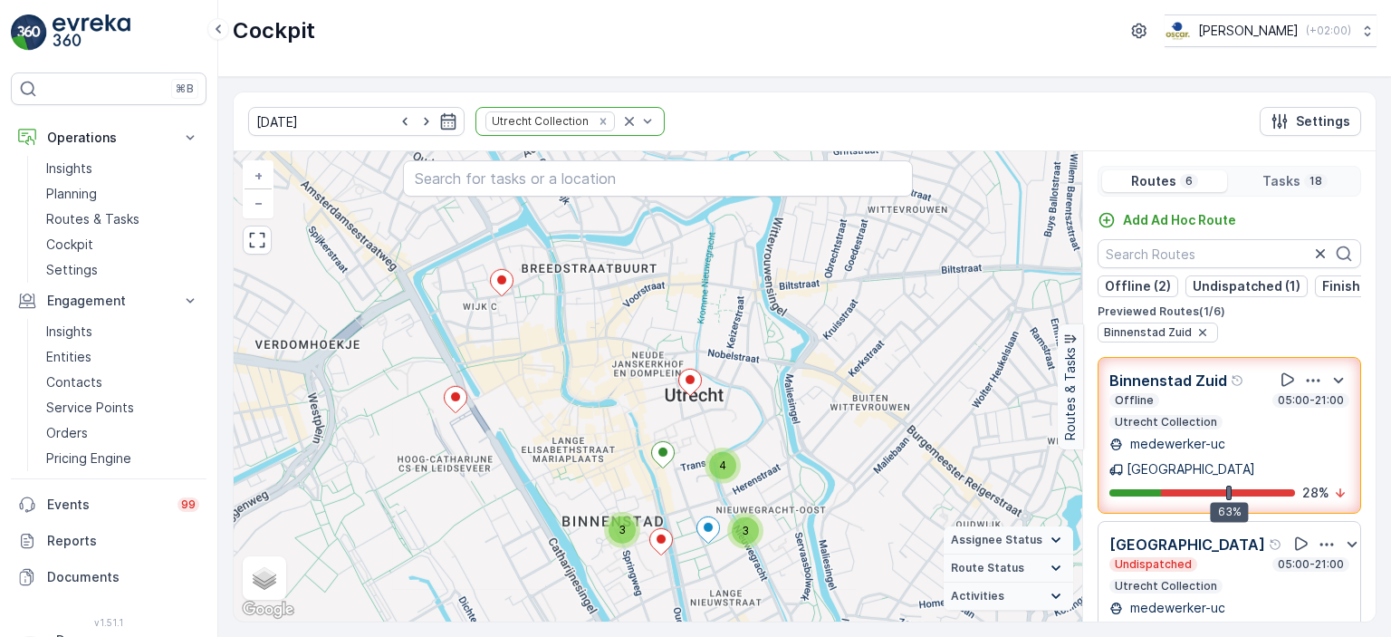
drag, startPoint x: 824, startPoint y: 380, endPoint x: 800, endPoint y: 505, distance: 127.2
click at [800, 505] on div "3 3 4 + − Satellite Roadmap Terrain Hybrid Leaflet Keyboard shortcuts Map Data …" at bounding box center [658, 386] width 848 height 470
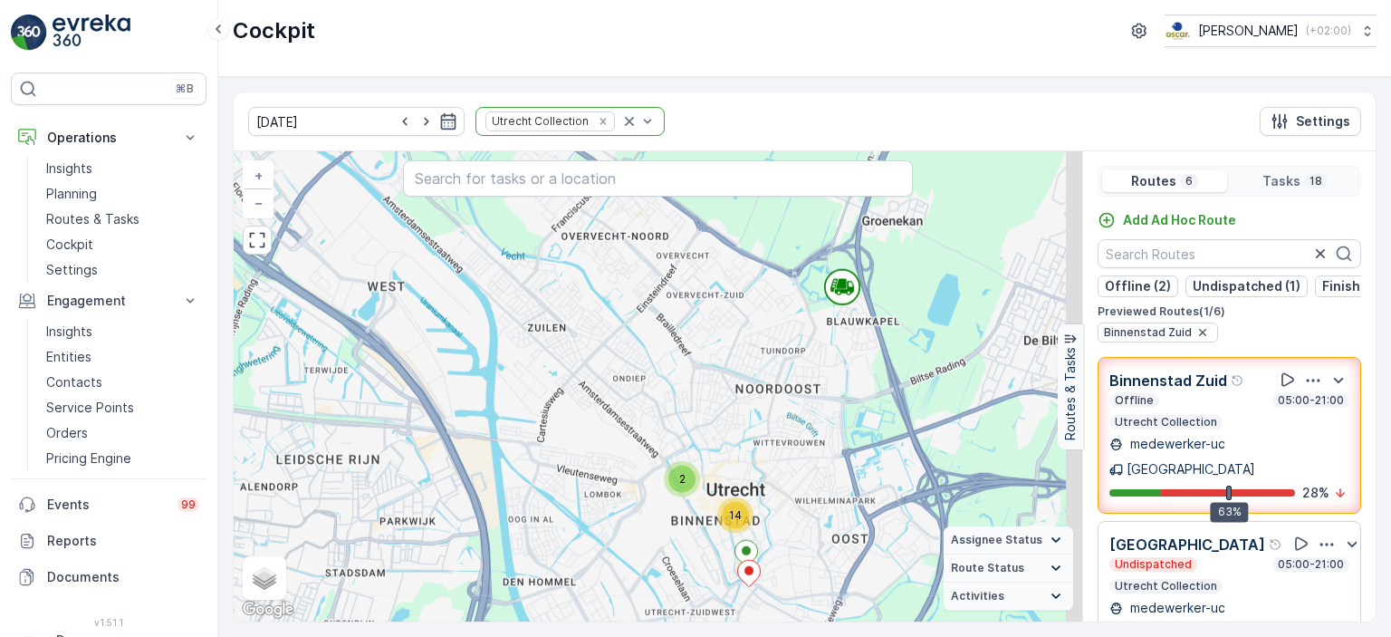
drag, startPoint x: 867, startPoint y: 340, endPoint x: 836, endPoint y: 390, distance: 59.8
click at [836, 390] on div "2 14 + − Satellite Roadmap Terrain Hybrid Leaflet Keyboard shortcuts Map Data M…" at bounding box center [658, 386] width 848 height 470
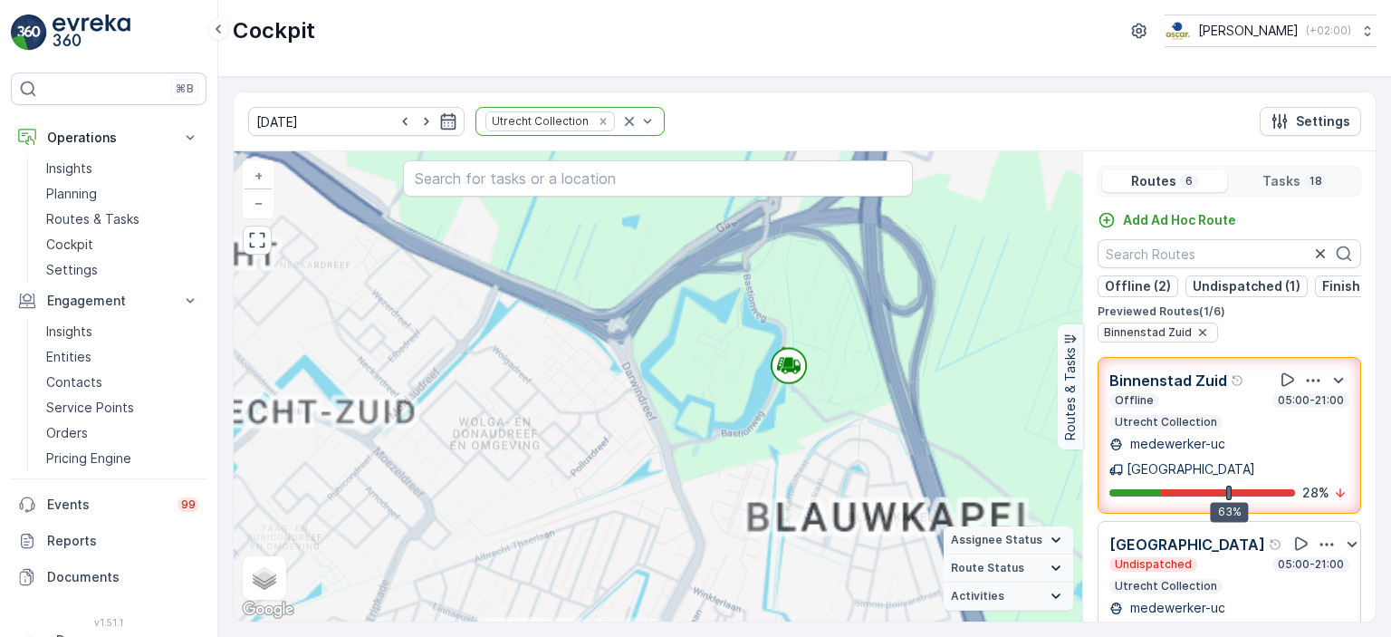
drag, startPoint x: 825, startPoint y: 390, endPoint x: 824, endPoint y: 462, distance: 71.5
click at [824, 462] on div "3 3 4 + − Satellite Roadmap Terrain Hybrid Leaflet Keyboard shortcuts Map Data …" at bounding box center [658, 386] width 848 height 470
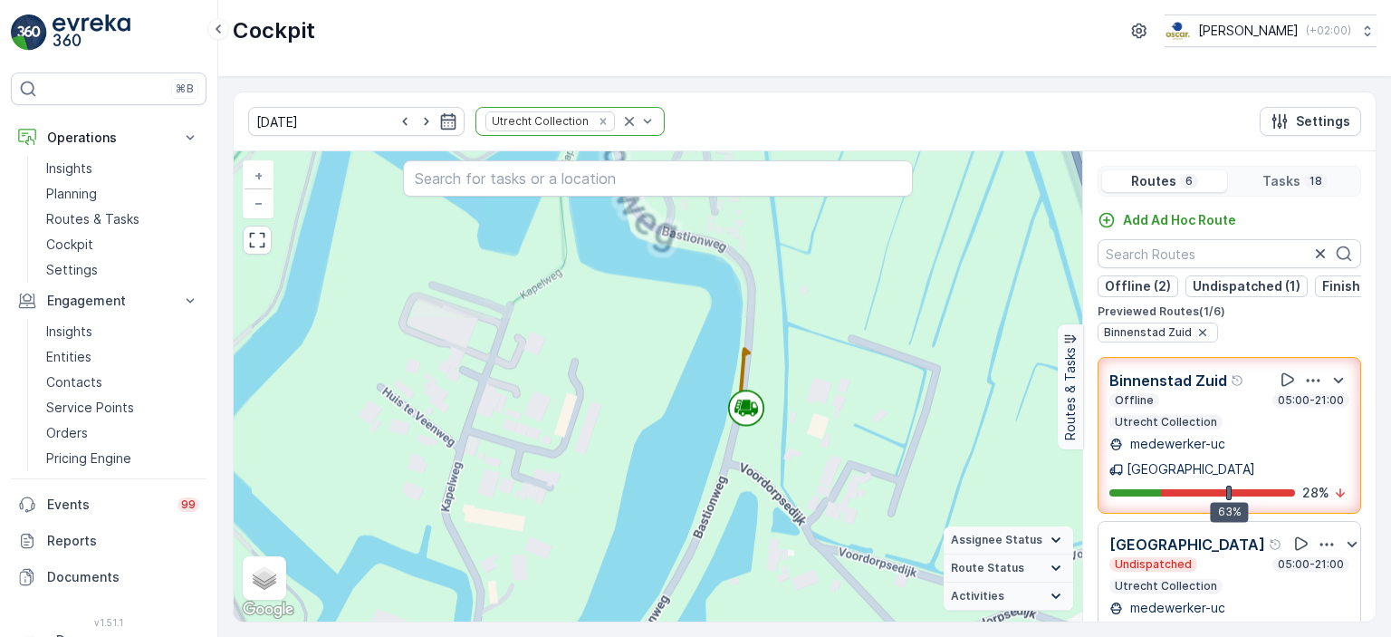
drag, startPoint x: 706, startPoint y: 285, endPoint x: 813, endPoint y: 466, distance: 210.3
click at [814, 474] on div "2 2 2 2 + − Satellite Roadmap Terrain Hybrid Leaflet Keyboard shortcuts Map Dat…" at bounding box center [658, 386] width 848 height 470
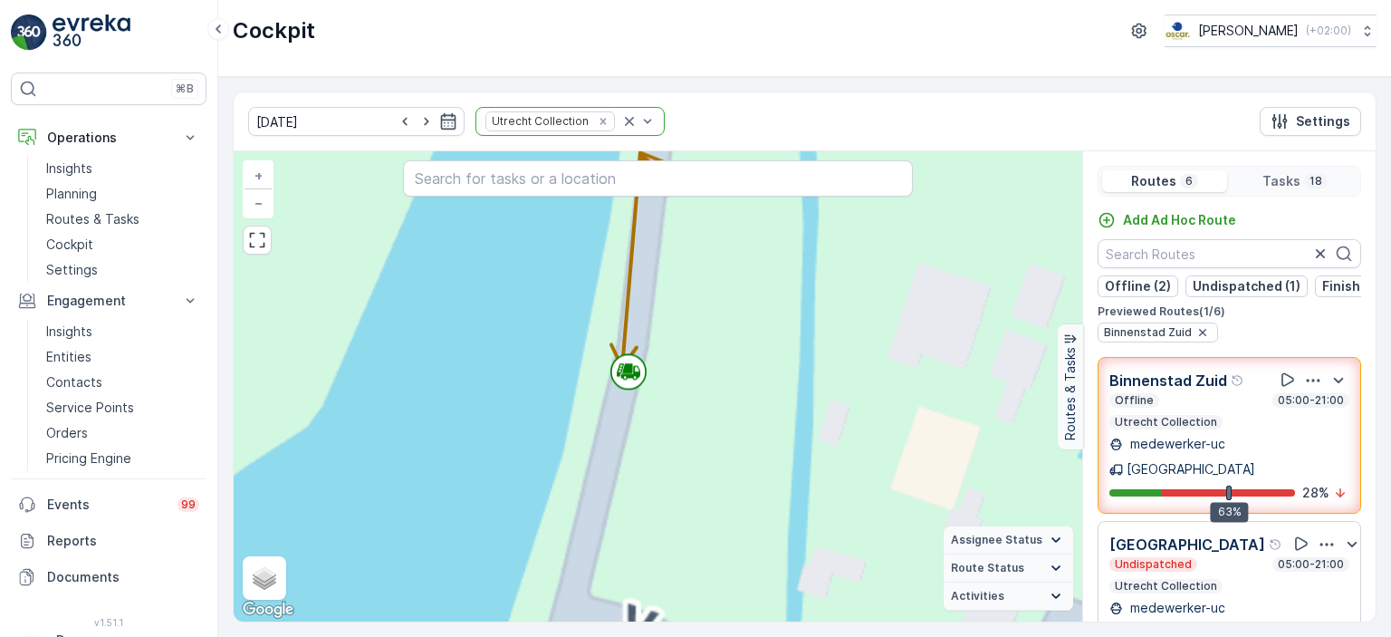
drag, startPoint x: 706, startPoint y: 351, endPoint x: 767, endPoint y: 446, distance: 112.0
click at [766, 446] on div "2 2 2 2 2 2 2 + − Satellite Roadmap Terrain Hybrid Leaflet Keyboard shortcuts M…" at bounding box center [658, 386] width 848 height 470
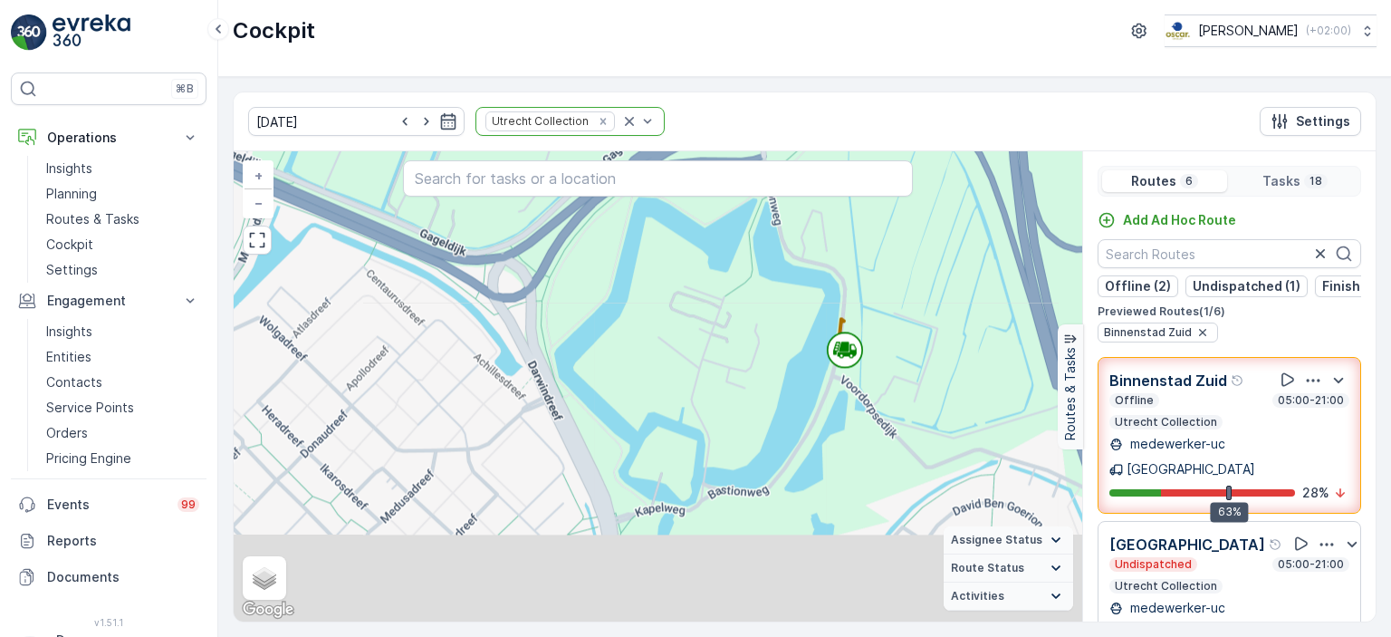
drag, startPoint x: 830, startPoint y: 461, endPoint x: 887, endPoint y: 370, distance: 107.0
click at [887, 370] on div "2 2 2 2 + − Satellite Roadmap Terrain Hybrid Leaflet Keyboard shortcuts Map Dat…" at bounding box center [658, 386] width 848 height 470
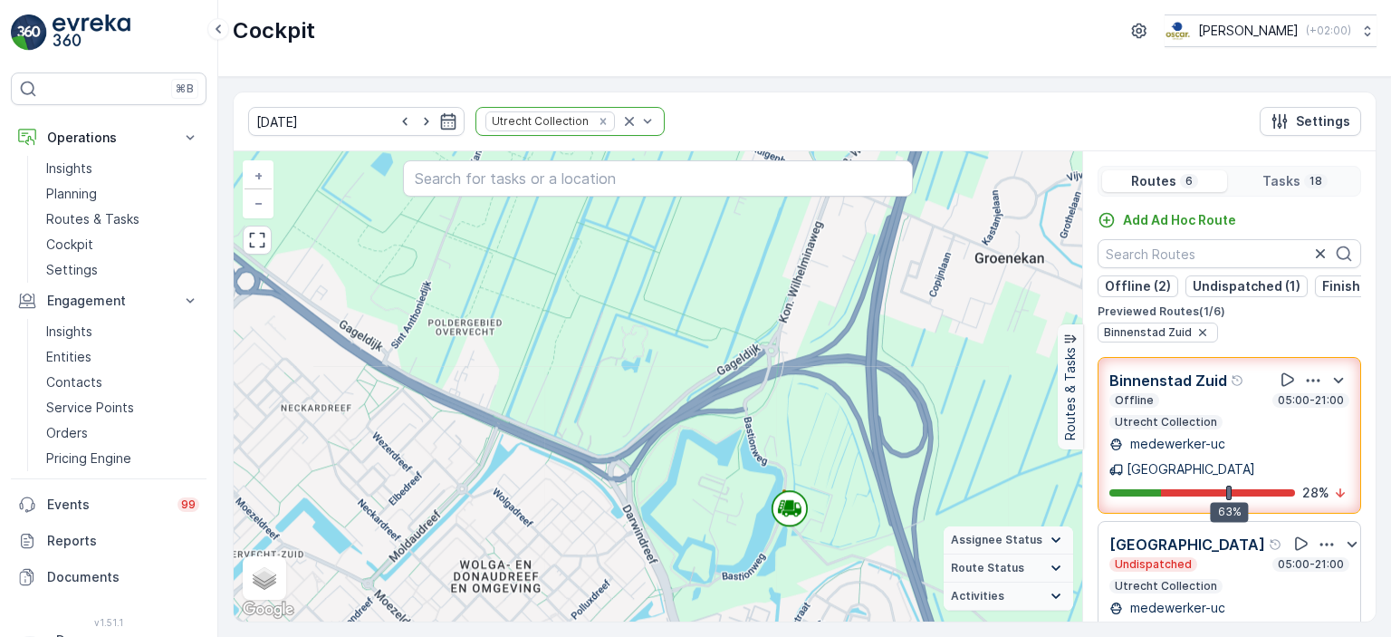
drag, startPoint x: 604, startPoint y: 372, endPoint x: 653, endPoint y: 484, distance: 121.6
click at [653, 484] on div "3 3 4 + − Satellite Roadmap Terrain Hybrid Leaflet Keyboard shortcuts Map Data …" at bounding box center [658, 386] width 848 height 470
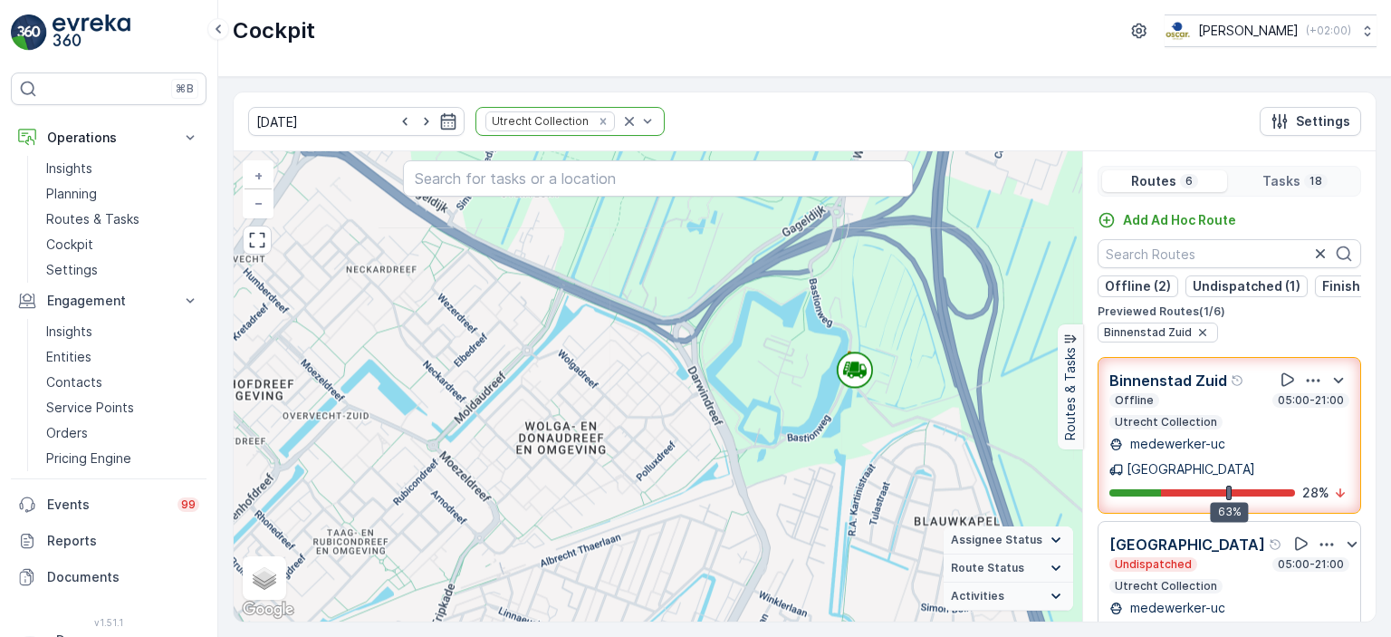
drag, startPoint x: 734, startPoint y: 475, endPoint x: 792, endPoint y: 379, distance: 112.9
click at [779, 375] on div "3 3 4 + − Satellite Roadmap Terrain Hybrid Leaflet Keyboard shortcuts Map Data …" at bounding box center [658, 386] width 848 height 470
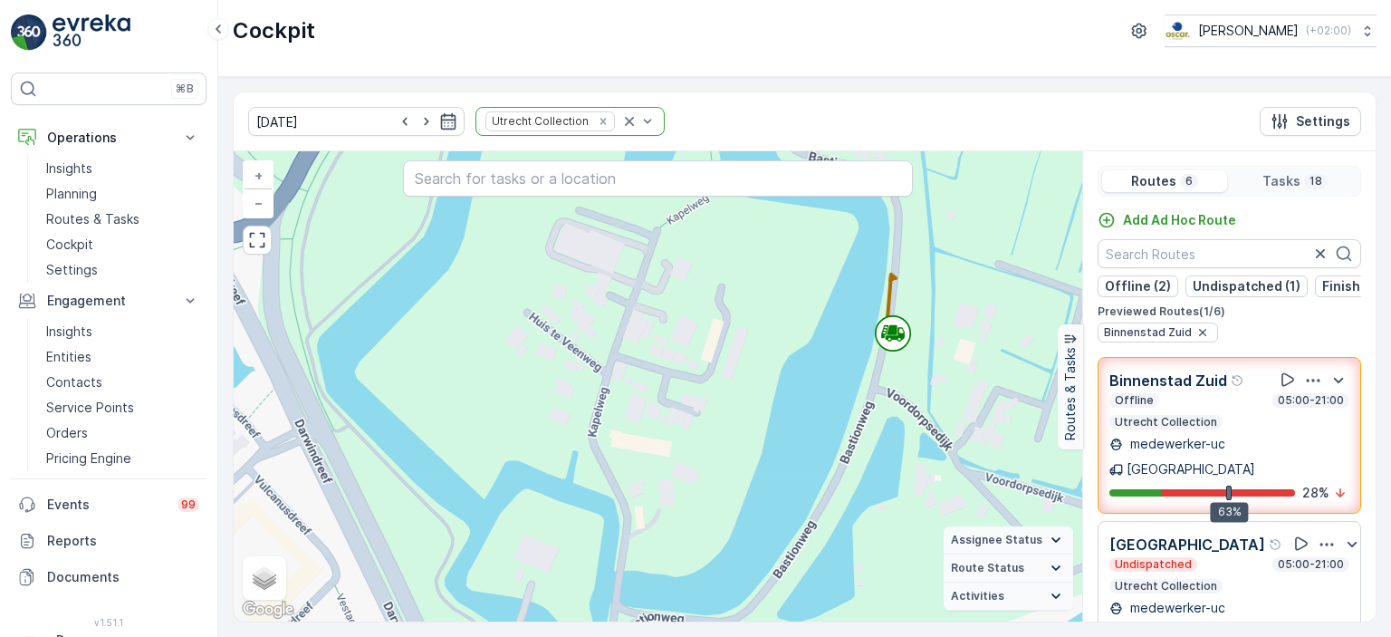
drag, startPoint x: 972, startPoint y: 369, endPoint x: 890, endPoint y: 464, distance: 124.5
click at [891, 464] on div "2 2 2 2 + − Satellite Roadmap Terrain Hybrid Leaflet Keyboard shortcuts Map Dat…" at bounding box center [658, 386] width 848 height 470
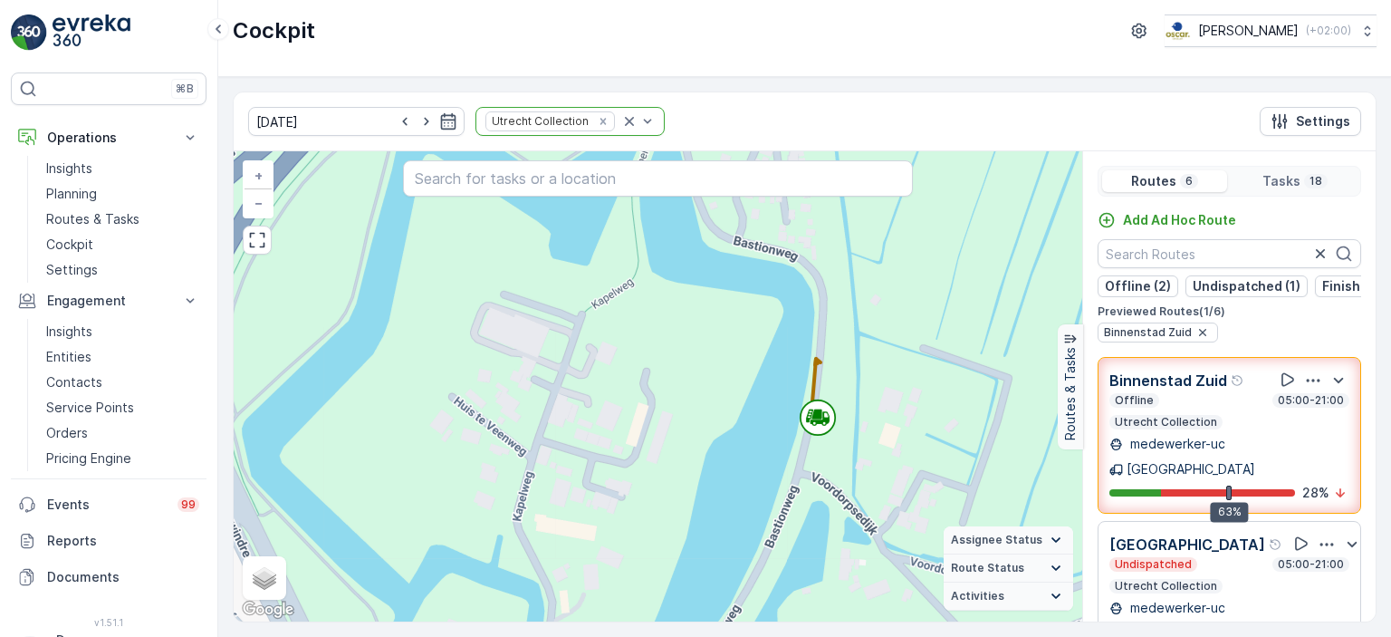
drag, startPoint x: 891, startPoint y: 372, endPoint x: 959, endPoint y: 297, distance: 101.3
click at [958, 299] on div "2 2 2 2 + − Satellite Roadmap Terrain Hybrid Leaflet Keyboard shortcuts Map Dat…" at bounding box center [658, 386] width 848 height 470
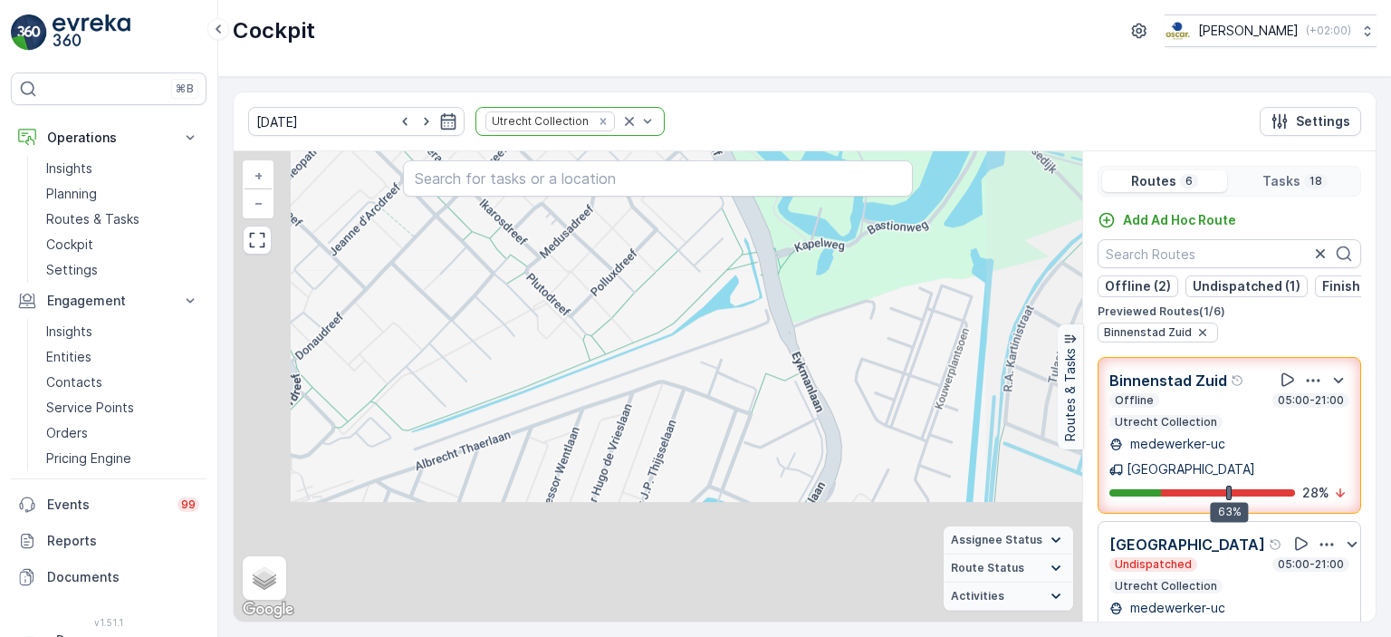
drag, startPoint x: 819, startPoint y: 398, endPoint x: 850, endPoint y: 323, distance: 81.6
click at [847, 330] on div "2 2 2 2 + − Satellite Roadmap Terrain Hybrid Leaflet Keyboard shortcuts Map Dat…" at bounding box center [658, 386] width 848 height 470
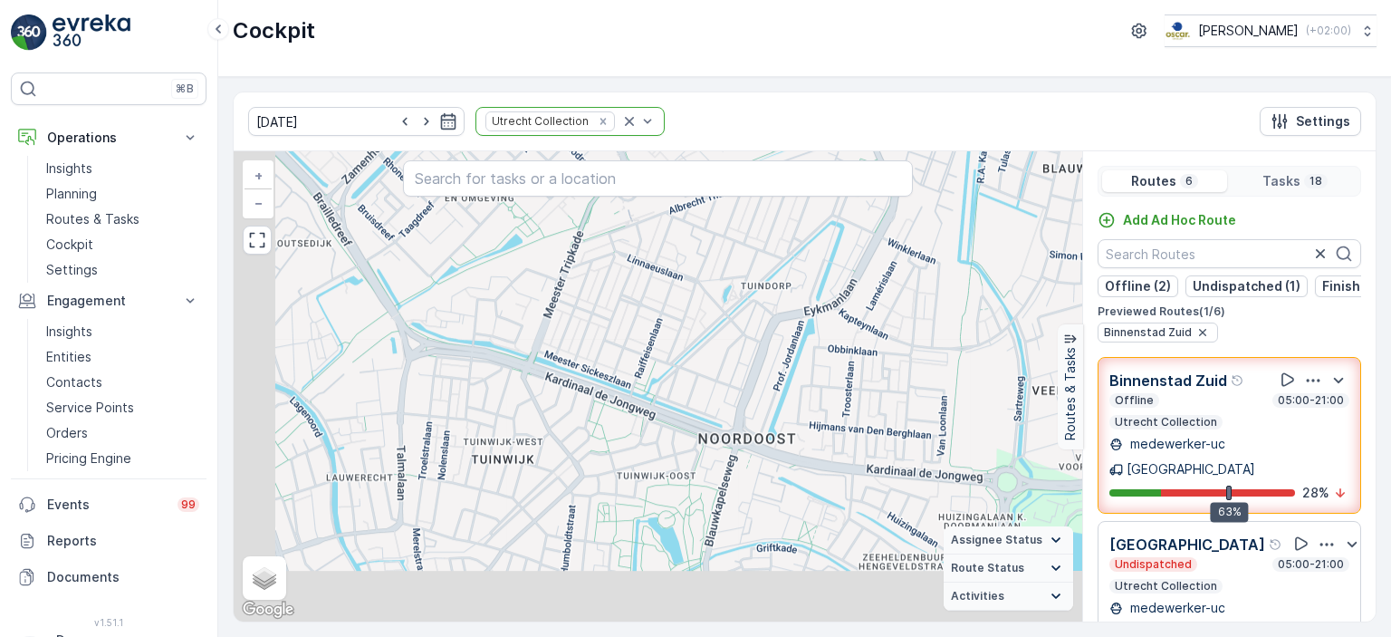
drag, startPoint x: 799, startPoint y: 470, endPoint x: 848, endPoint y: 330, distance: 148.9
click at [848, 331] on div "3 3 4 + − Satellite Roadmap Terrain Hybrid Leaflet Keyboard shortcuts Map Data …" at bounding box center [658, 386] width 848 height 470
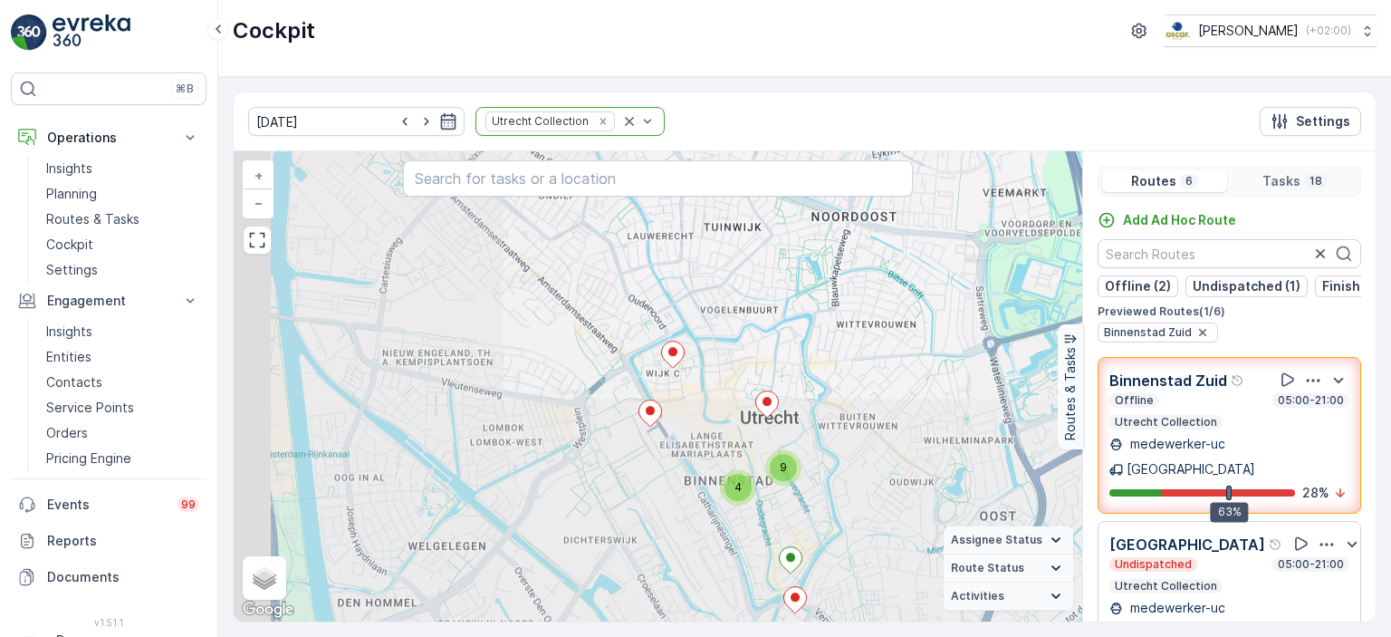
drag, startPoint x: 786, startPoint y: 503, endPoint x: 866, endPoint y: 260, distance: 256.3
click at [866, 260] on div "3 3 4 4 9 + − Satellite Roadmap Terrain Hybrid Leaflet Keyboard shortcuts Map D…" at bounding box center [658, 386] width 848 height 470
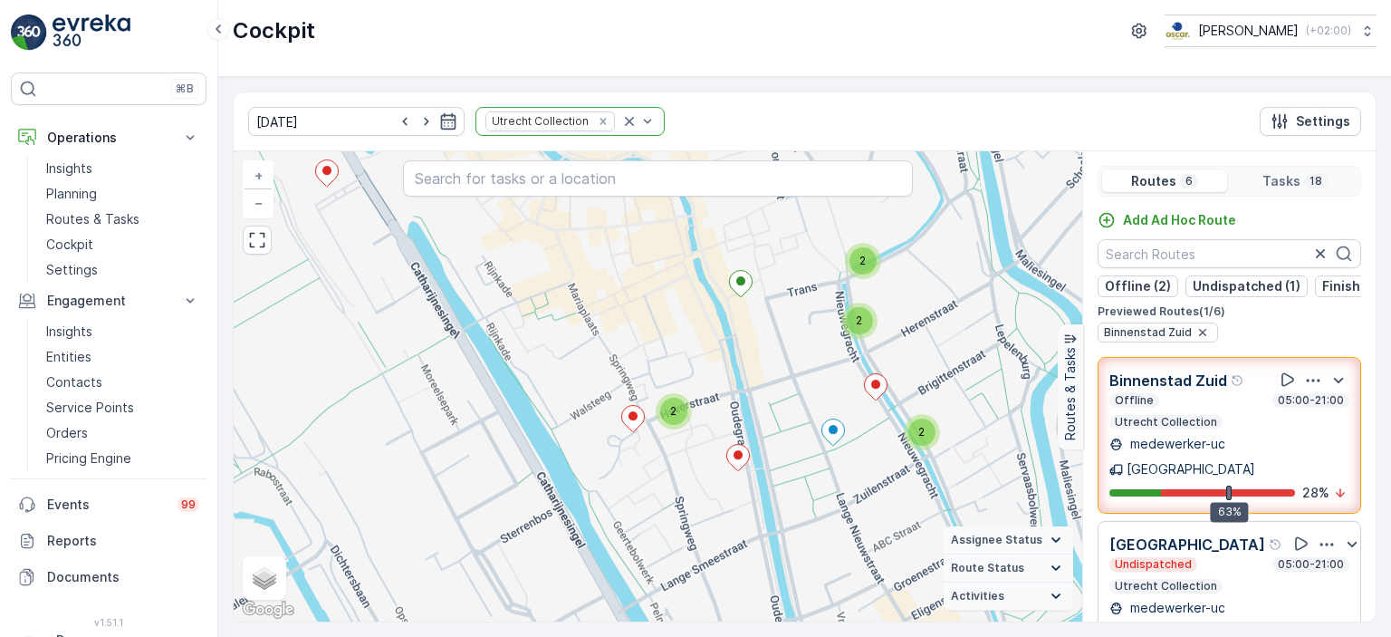
drag, startPoint x: 762, startPoint y: 376, endPoint x: 777, endPoint y: 494, distance: 118.7
click at [777, 494] on div "2 2 2 2 + − Satellite Roadmap Terrain Hybrid Leaflet Keyboard shortcuts Map Dat…" at bounding box center [658, 386] width 848 height 470
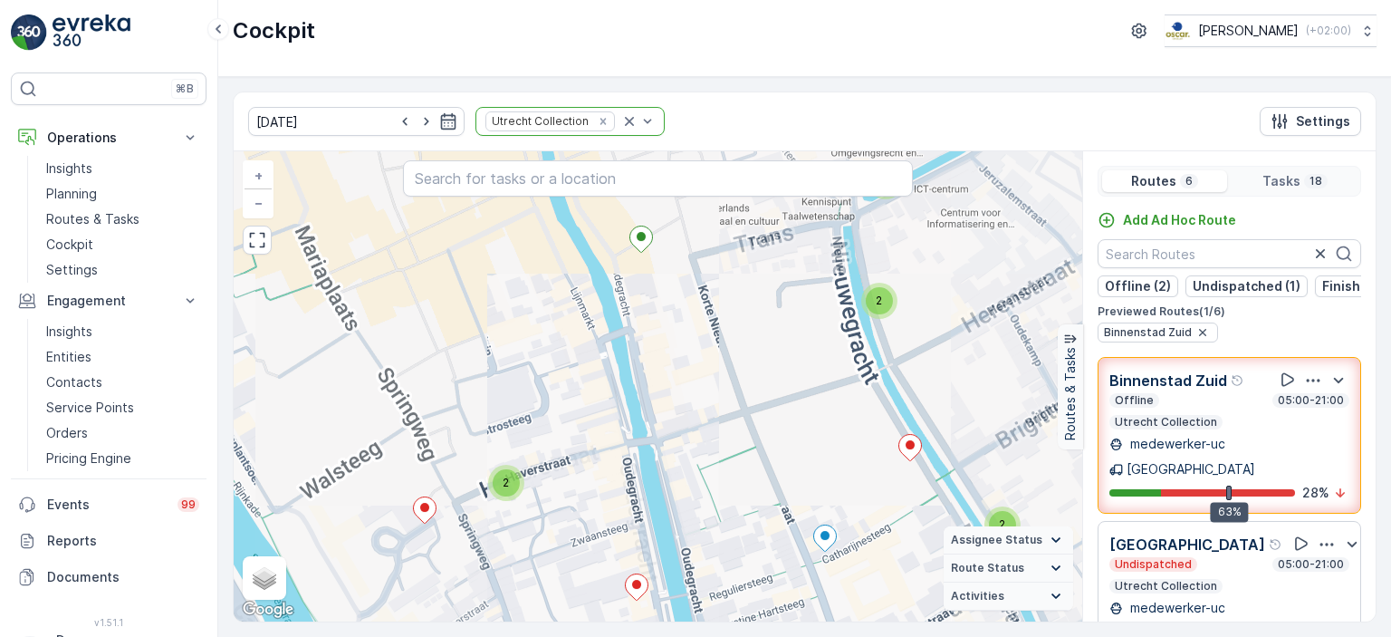
click at [732, 435] on div "2 2 2 2 + − Satellite Roadmap Terrain Hybrid Leaflet Keyboard shortcuts Map Dat…" at bounding box center [658, 386] width 848 height 470
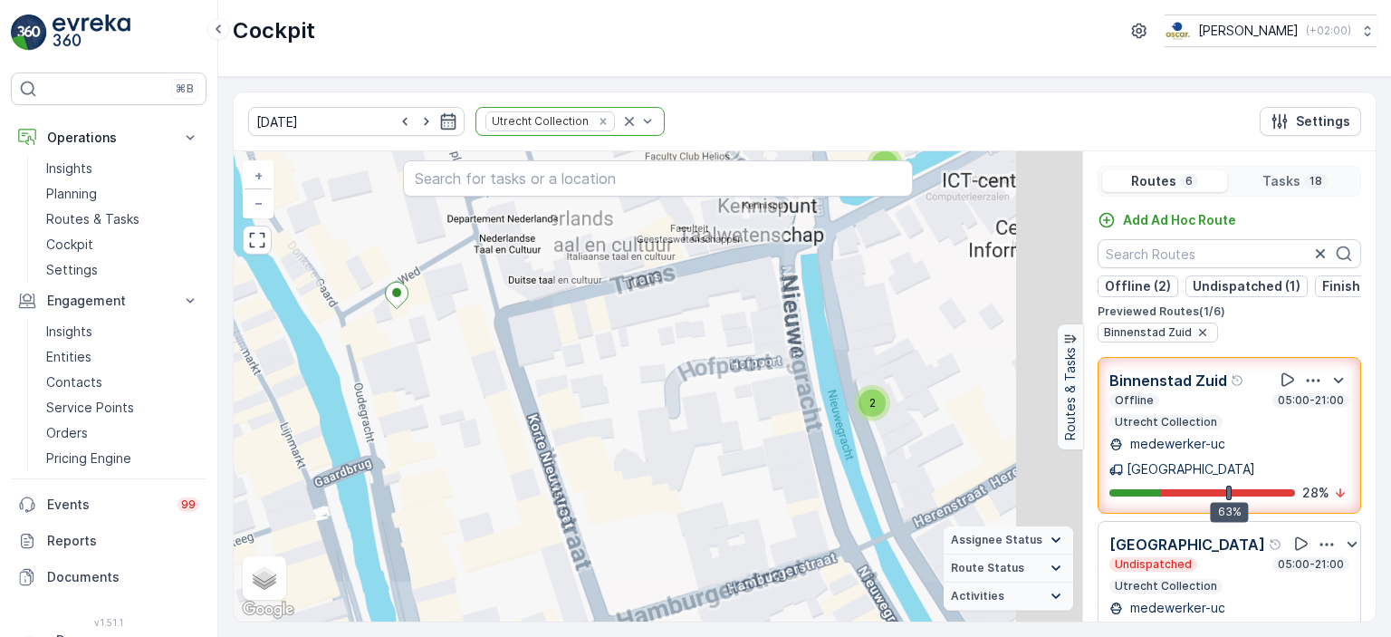
drag, startPoint x: 732, startPoint y: 357, endPoint x: 521, endPoint y: 542, distance: 281.0
click at [520, 544] on div "2 2 2 2 + − Satellite Roadmap Terrain Hybrid Leaflet Keyboard shortcuts Map Dat…" at bounding box center [658, 386] width 848 height 470
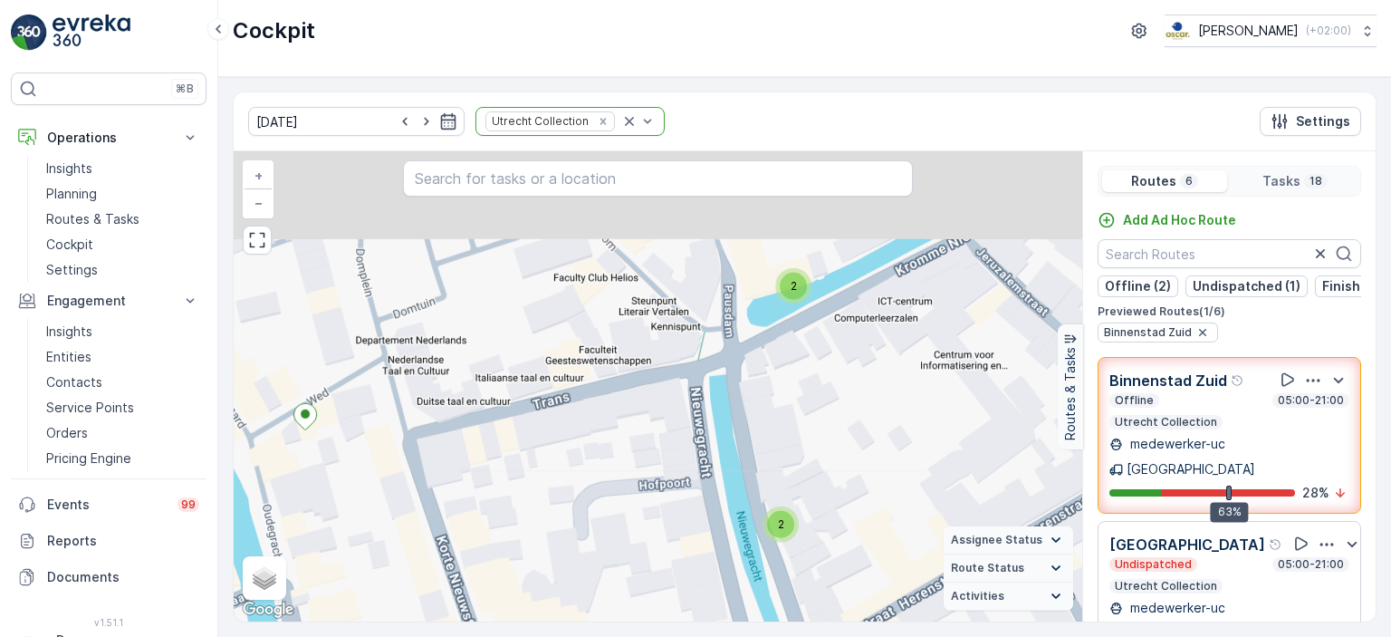
drag, startPoint x: 800, startPoint y: 445, endPoint x: 709, endPoint y: 549, distance: 138.6
click at [710, 550] on div "2 2 2 2 + − Satellite Roadmap Terrain Hybrid Leaflet Keyboard shortcuts Map Dat…" at bounding box center [658, 386] width 848 height 470
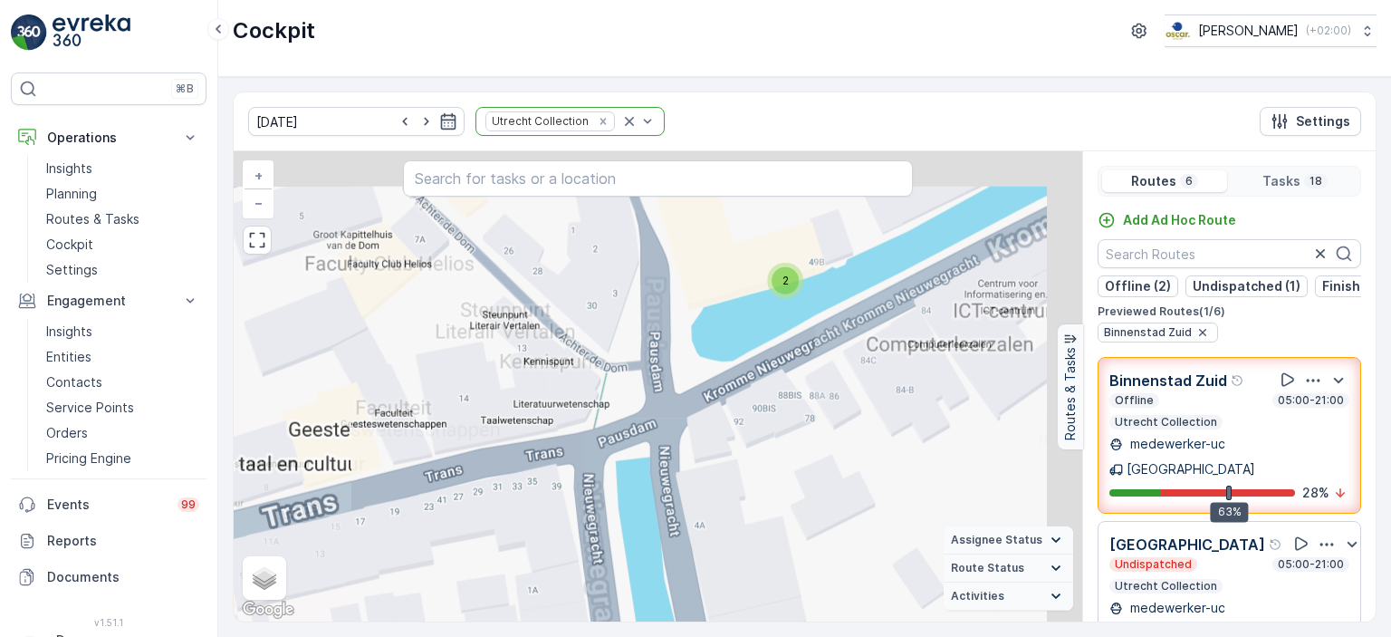
drag, startPoint x: 630, startPoint y: 507, endPoint x: 612, endPoint y: 521, distance: 22.6
click at [595, 537] on div "2 2 2 2 + − Satellite Roadmap Terrain Hybrid Leaflet Keyboard shortcuts Map Dat…" at bounding box center [658, 386] width 848 height 470
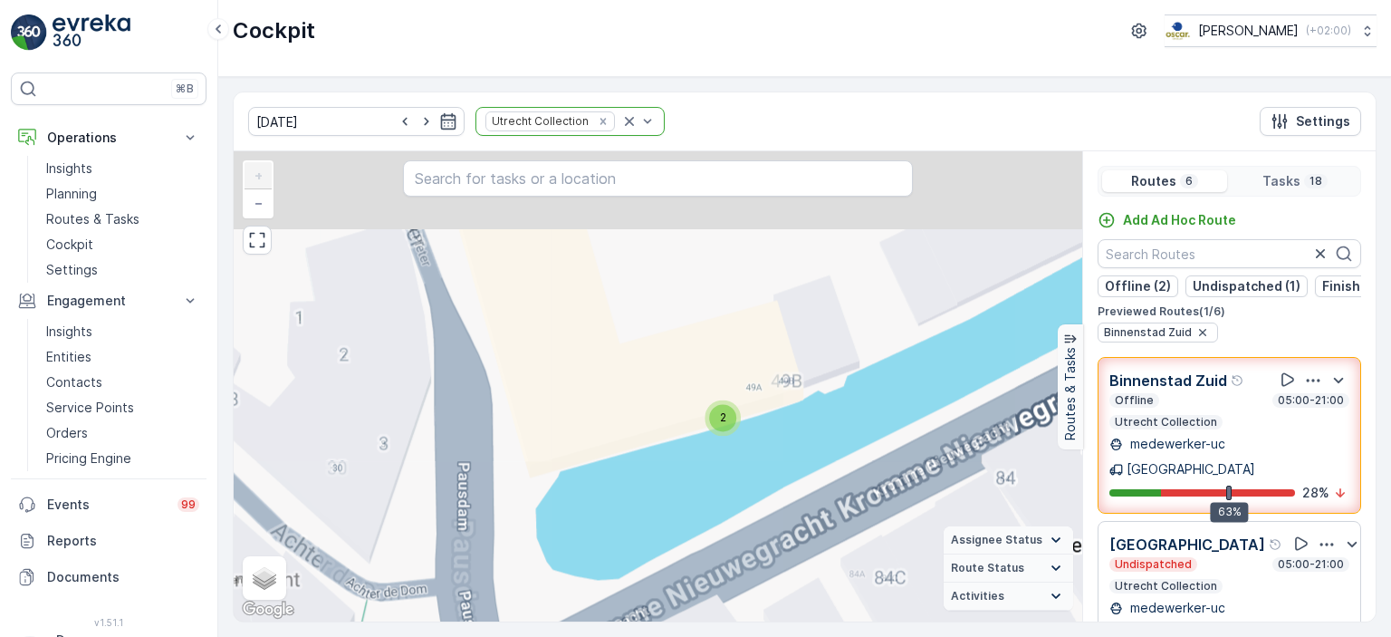
drag, startPoint x: 777, startPoint y: 329, endPoint x: 680, endPoint y: 521, distance: 215.0
click at [686, 544] on div "2 2 2 + − Satellite Roadmap Terrain Hybrid Leaflet Keyboard shortcuts Map Data …" at bounding box center [658, 386] width 848 height 470
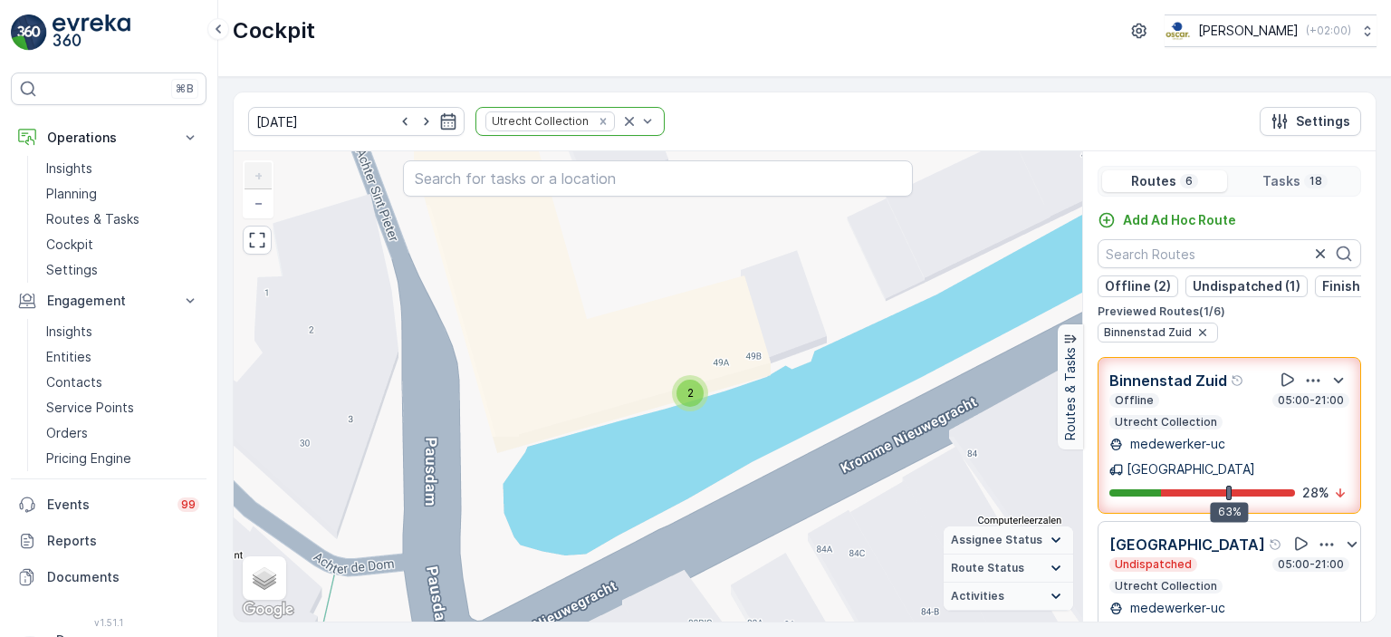
click at [695, 394] on div "2" at bounding box center [689, 392] width 27 height 27
click at [695, 395] on div "2" at bounding box center [689, 392] width 27 height 27
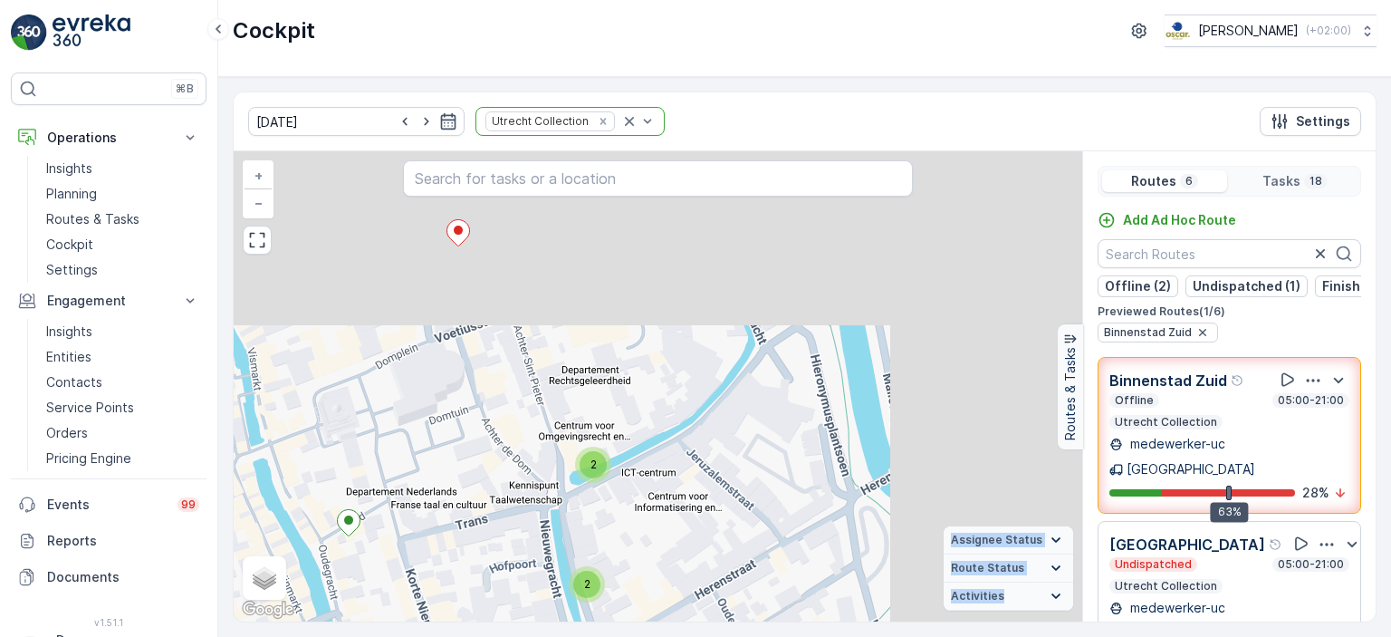
drag, startPoint x: 547, startPoint y: 539, endPoint x: 724, endPoint y: 436, distance: 204.9
click at [728, 431] on div "2 2 2 2 + − Satellite Roadmap Terrain Hybrid Leaflet Keyboard shortcuts Map Dat…" at bounding box center [658, 386] width 848 height 470
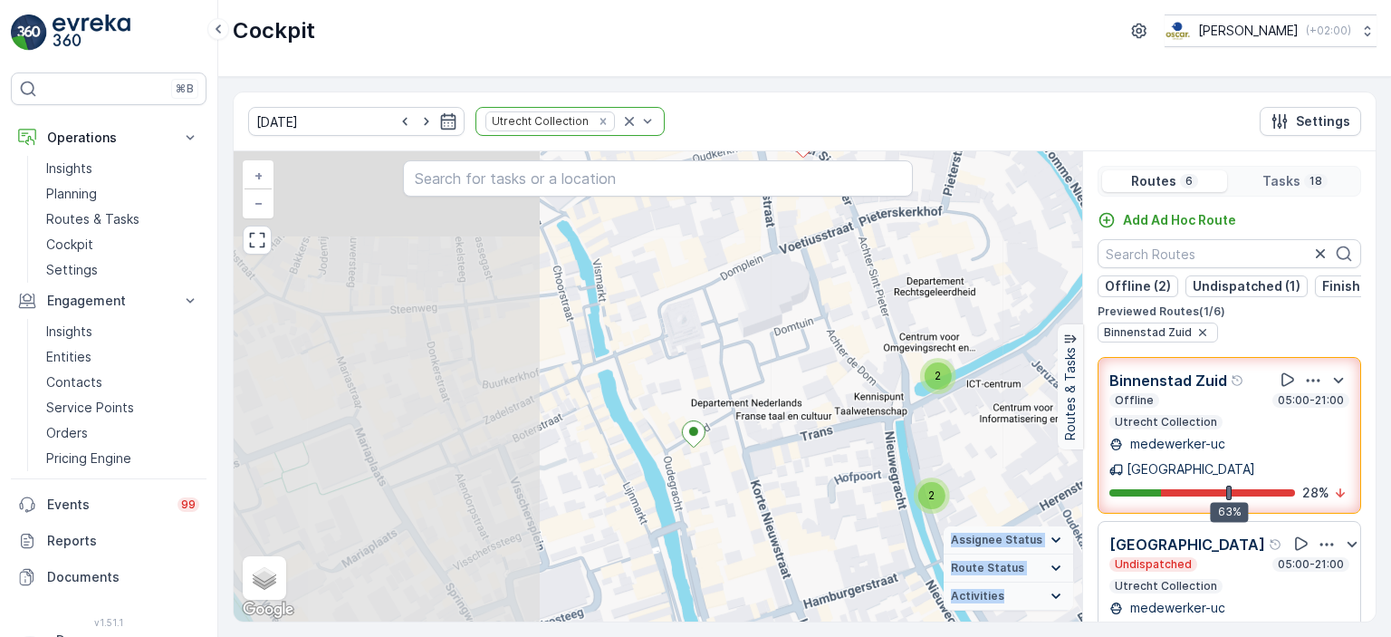
drag, startPoint x: 520, startPoint y: 488, endPoint x: 840, endPoint y: 416, distance: 328.6
click at [840, 416] on div "2 2 2 2 + − Satellite Roadmap Terrain Hybrid Leaflet Keyboard shortcuts Map Dat…" at bounding box center [658, 386] width 848 height 470
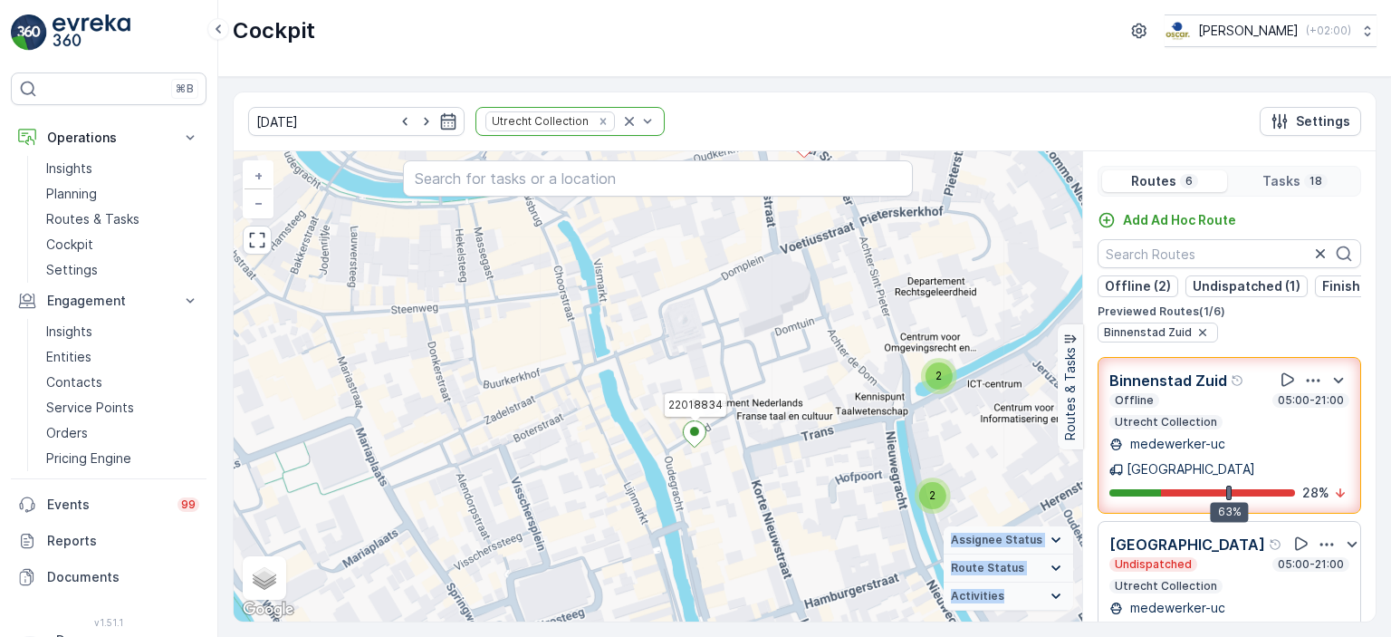
click at [694, 433] on ellipse at bounding box center [694, 430] width 9 height 9
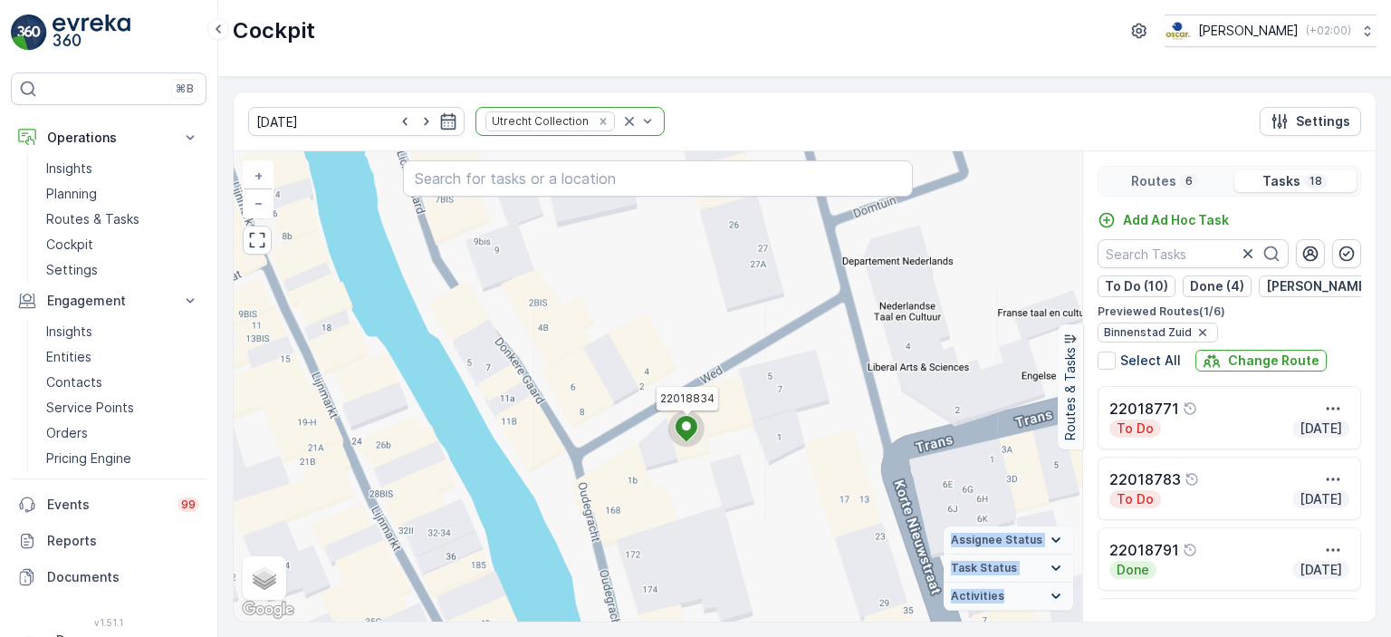
click at [714, 494] on div "2 2 2 22018834 + − Satellite Roadmap Terrain Hybrid Leaflet Keyboard shortcuts …" at bounding box center [658, 386] width 848 height 470
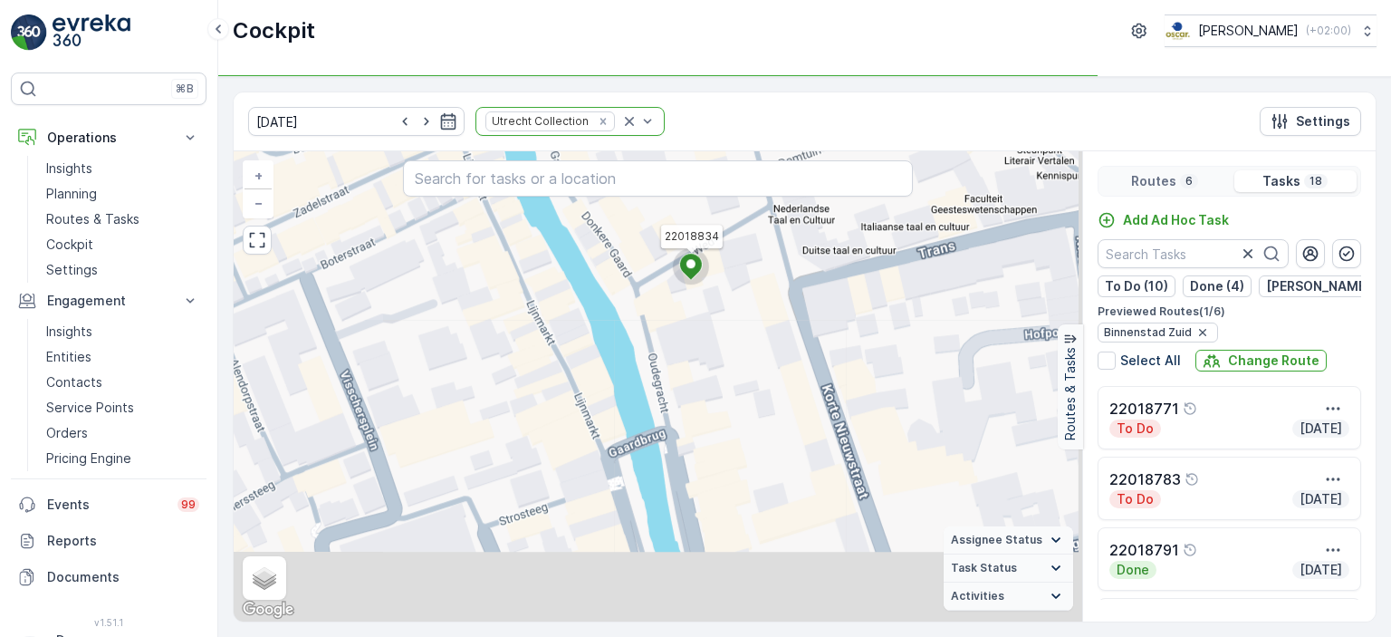
drag, startPoint x: 762, startPoint y: 531, endPoint x: 806, endPoint y: 225, distance: 308.2
click at [804, 226] on div "2 2 2 2 22018834 + − Satellite Roadmap Terrain Hybrid Leaflet Keyboard shortcut…" at bounding box center [658, 386] width 848 height 470
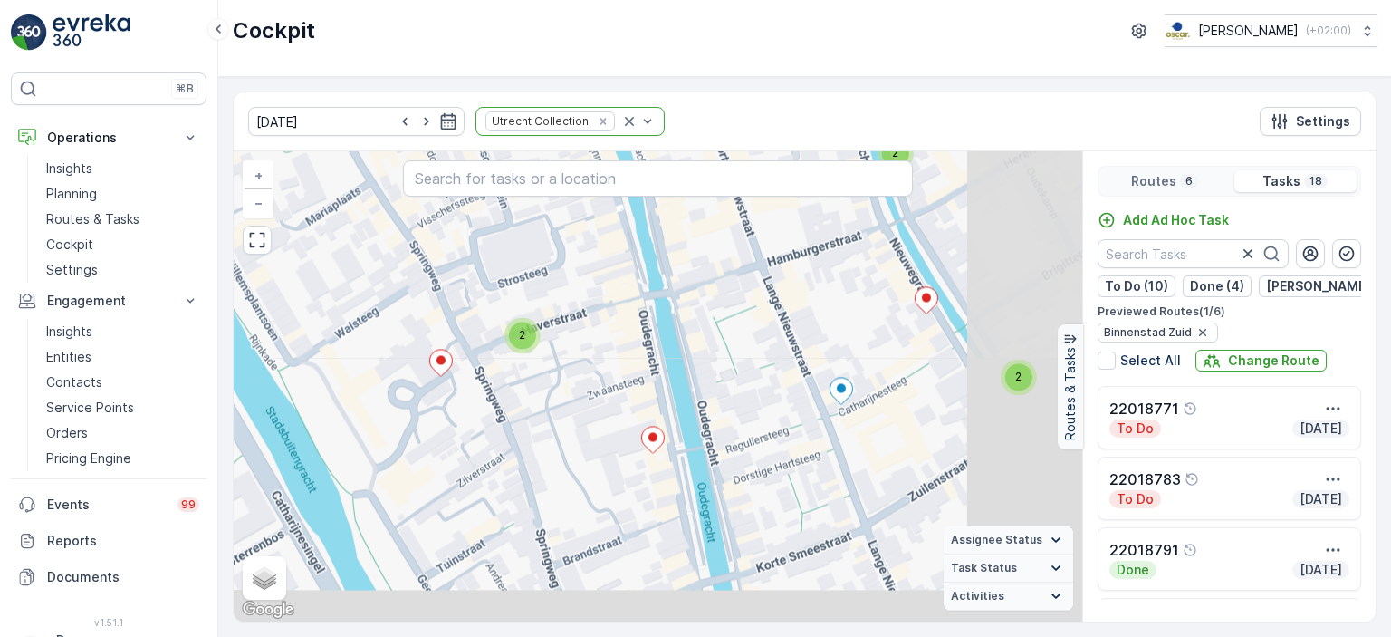
drag, startPoint x: 838, startPoint y: 398, endPoint x: 663, endPoint y: 218, distance: 250.4
click at [663, 218] on div "2 2 2 2 22018834 + − Satellite Roadmap Terrain Hybrid Leaflet Keyboard shortcut…" at bounding box center [658, 386] width 848 height 470
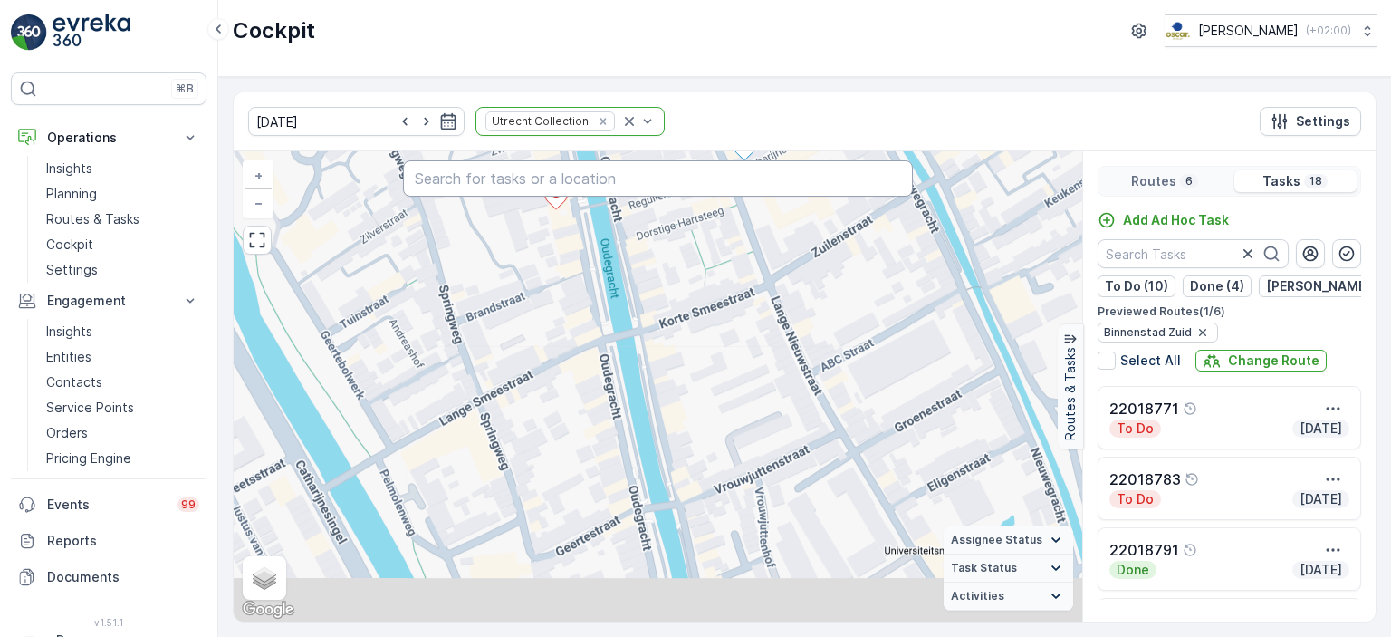
drag, startPoint x: 734, startPoint y: 407, endPoint x: 694, endPoint y: 238, distance: 174.2
click at [649, 170] on div "2 2 2 2 22018834 + − Satellite Roadmap Terrain Hybrid Leaflet Keyboard shortcut…" at bounding box center [658, 386] width 848 height 470
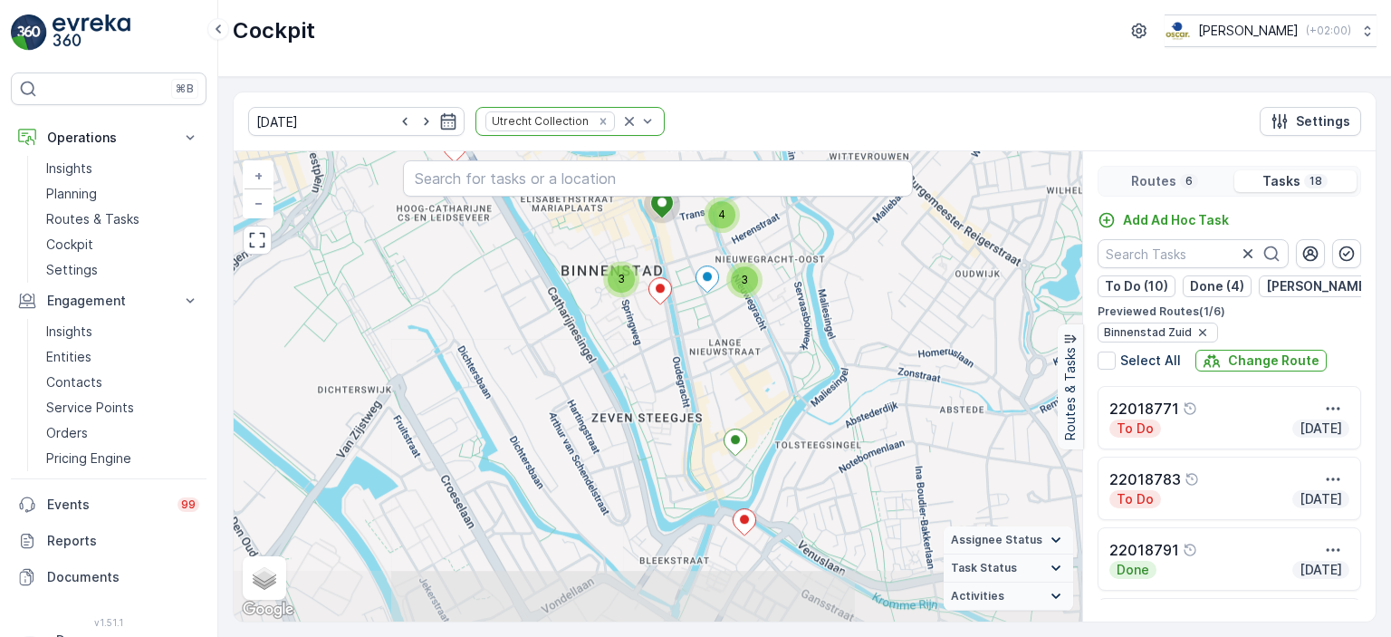
drag, startPoint x: 791, startPoint y: 521, endPoint x: 742, endPoint y: 460, distance: 77.9
click at [742, 460] on div "3 3 4 22018834 + − Satellite Roadmap Terrain Hybrid Leaflet Keyboard shortcuts …" at bounding box center [658, 386] width 848 height 470
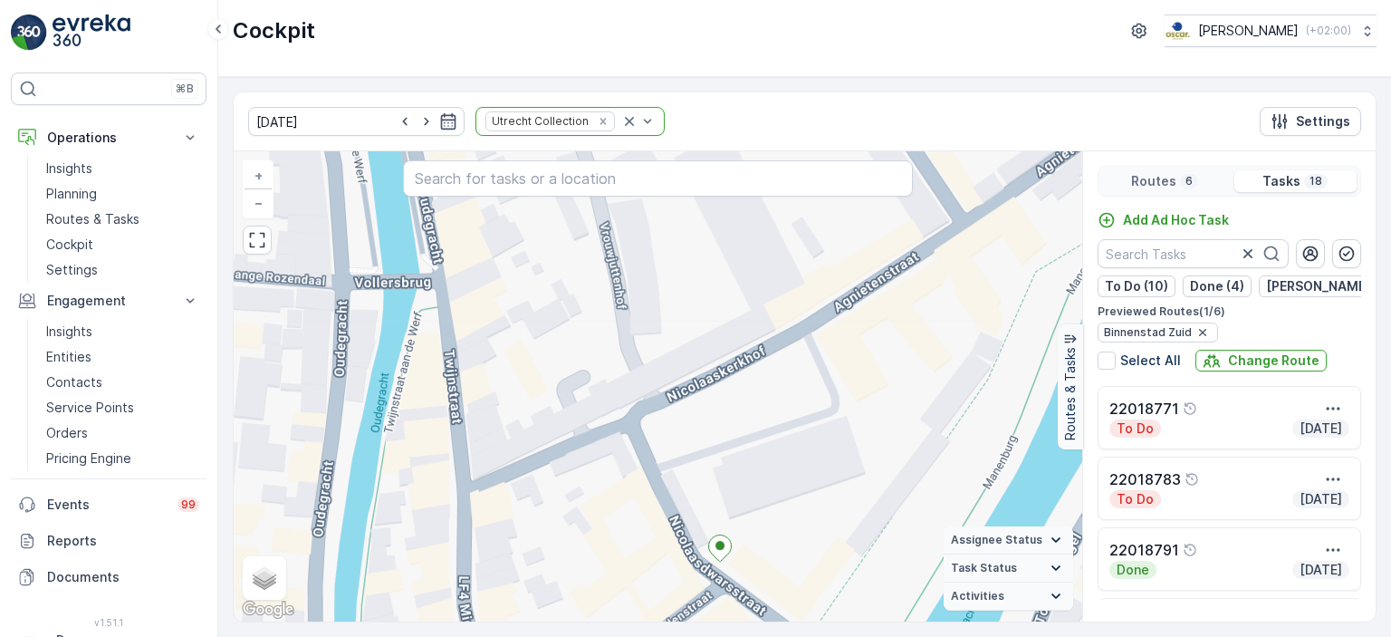
drag, startPoint x: 733, startPoint y: 448, endPoint x: 752, endPoint y: 528, distance: 81.7
click at [752, 528] on div "2 2 2 2 22018834 + − Satellite Roadmap Terrain Hybrid Leaflet Keyboard shortcut…" at bounding box center [658, 386] width 848 height 470
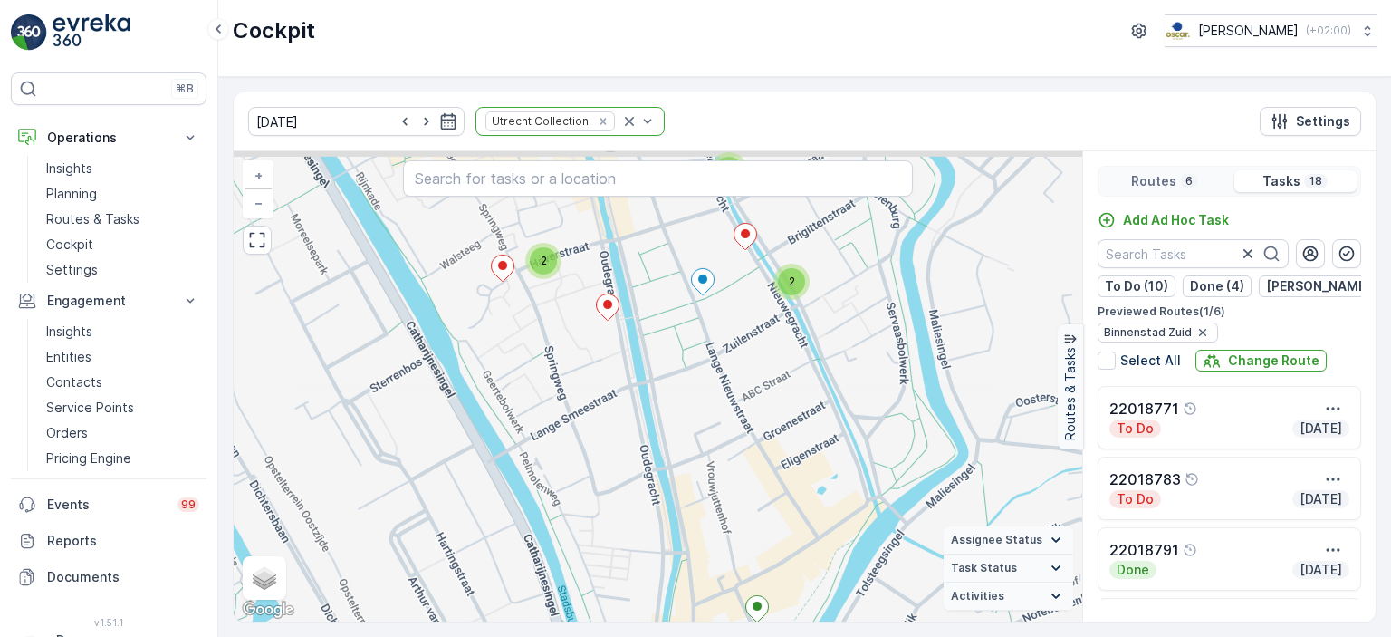
drag, startPoint x: 688, startPoint y: 317, endPoint x: 713, endPoint y: 482, distance: 166.6
click at [713, 482] on div "2 2 2 2 22018834 + − Satellite Roadmap Terrain Hybrid Leaflet Keyboard shortcut…" at bounding box center [658, 386] width 848 height 470
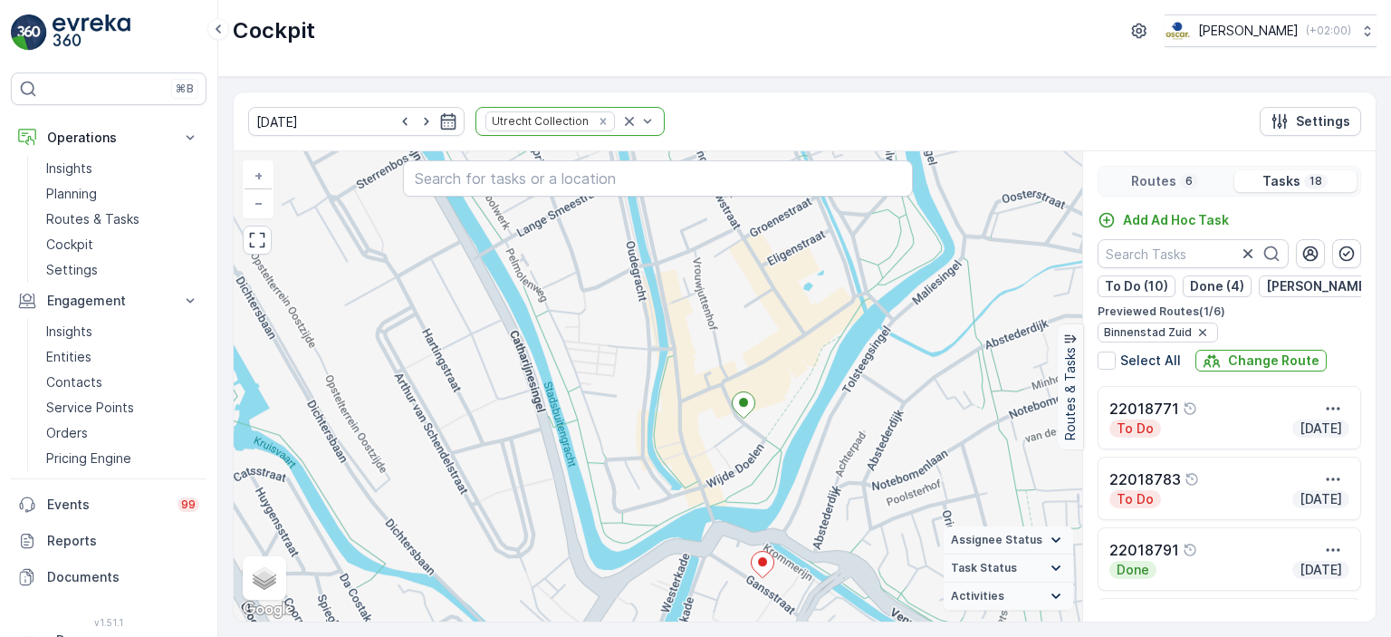
drag, startPoint x: 811, startPoint y: 561, endPoint x: 778, endPoint y: 384, distance: 179.7
click at [797, 330] on div "2 2 2 2 22018834 + − Satellite Roadmap Terrain Hybrid Leaflet Keyboard shortcut…" at bounding box center [658, 386] width 848 height 470
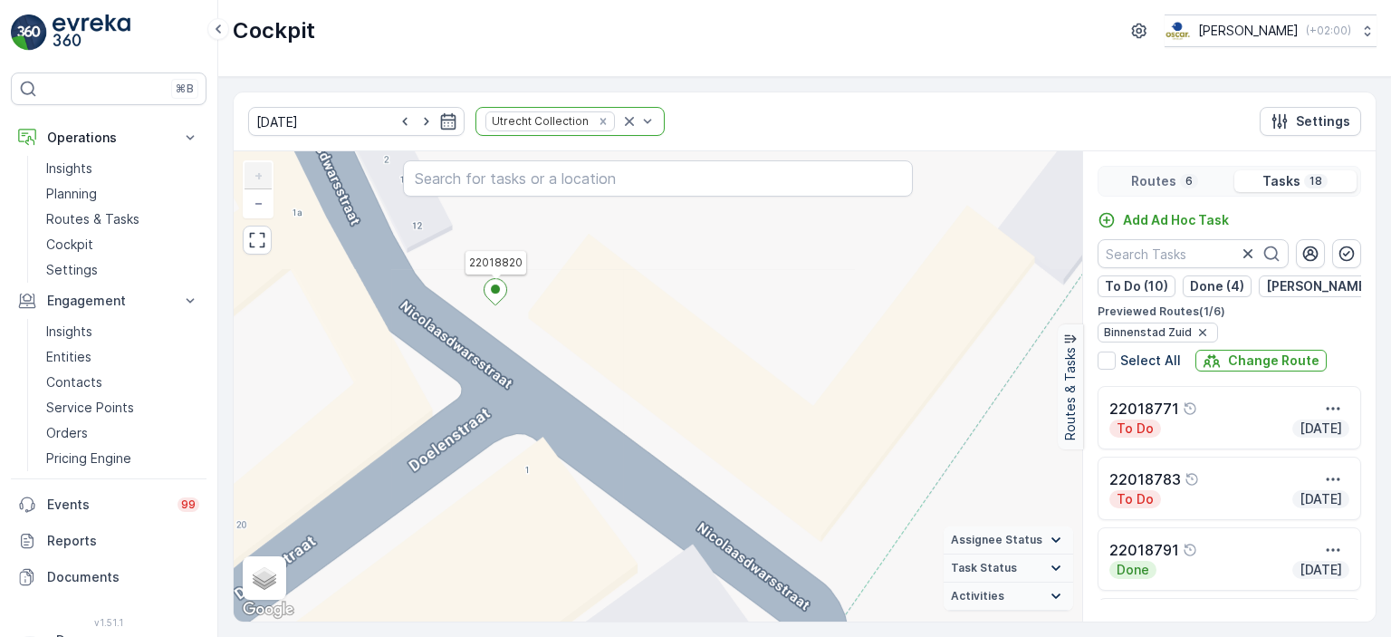
click at [504, 288] on icon at bounding box center [495, 292] width 23 height 26
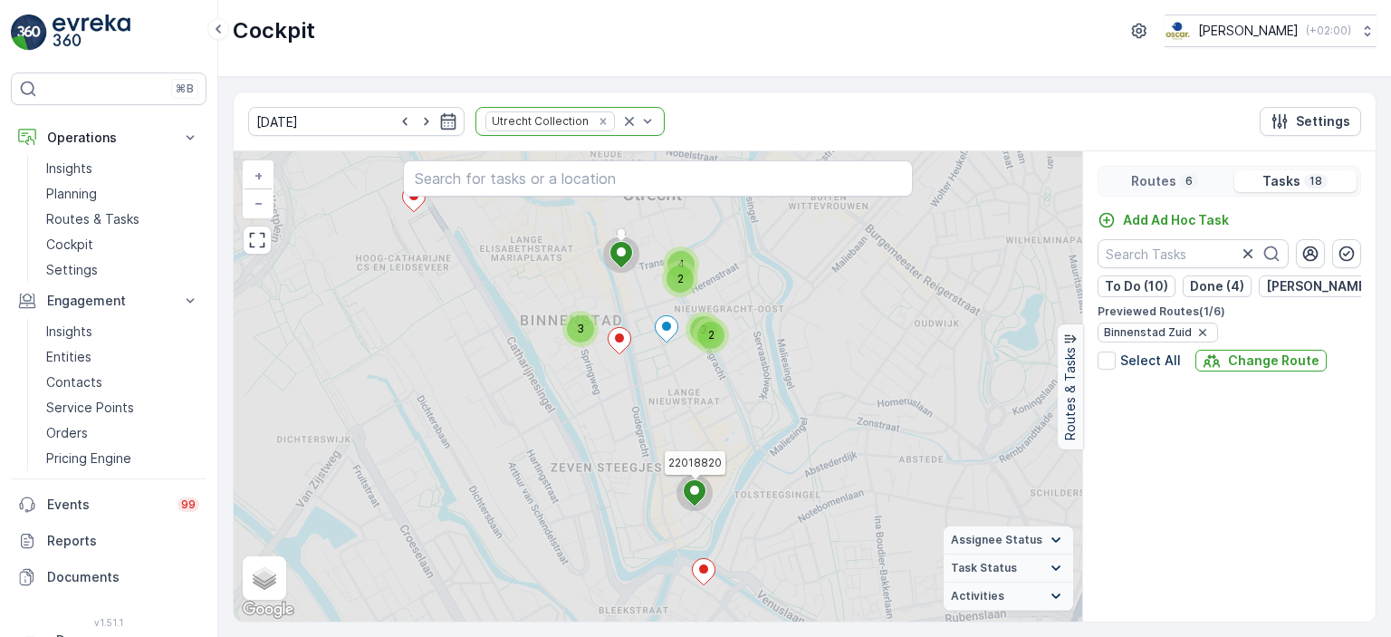
scroll to position [1058, 0]
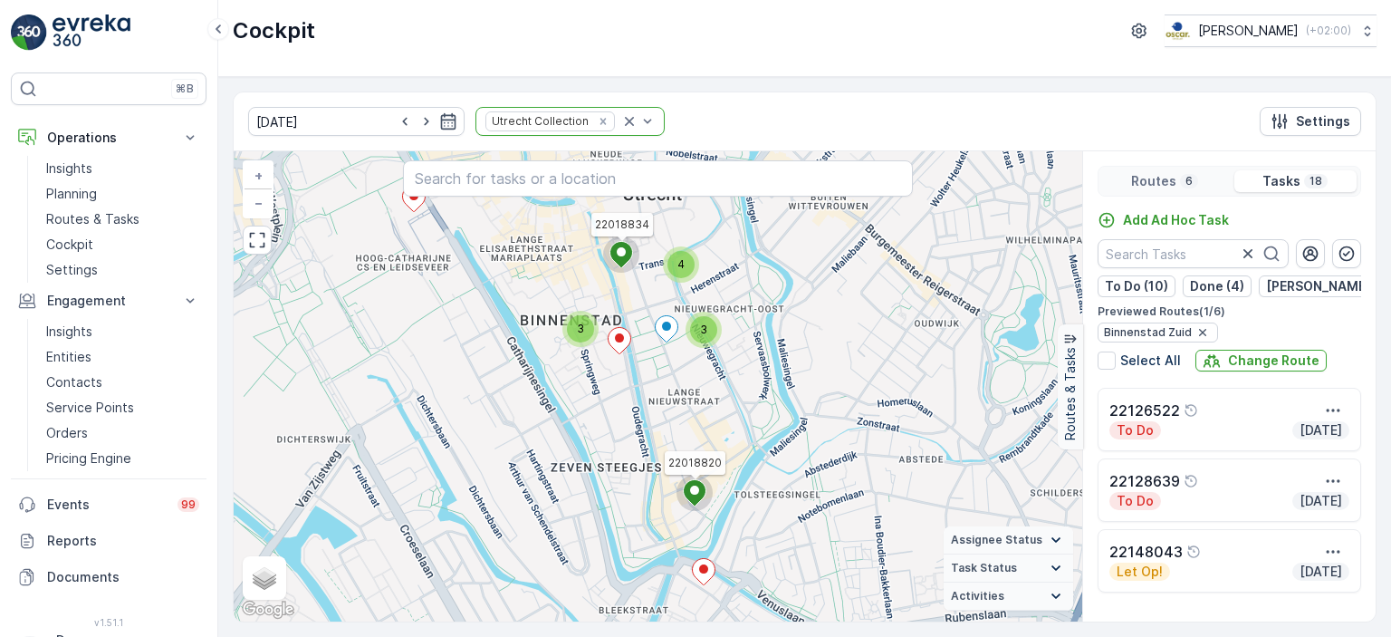
click at [698, 497] on icon at bounding box center [695, 493] width 23 height 26
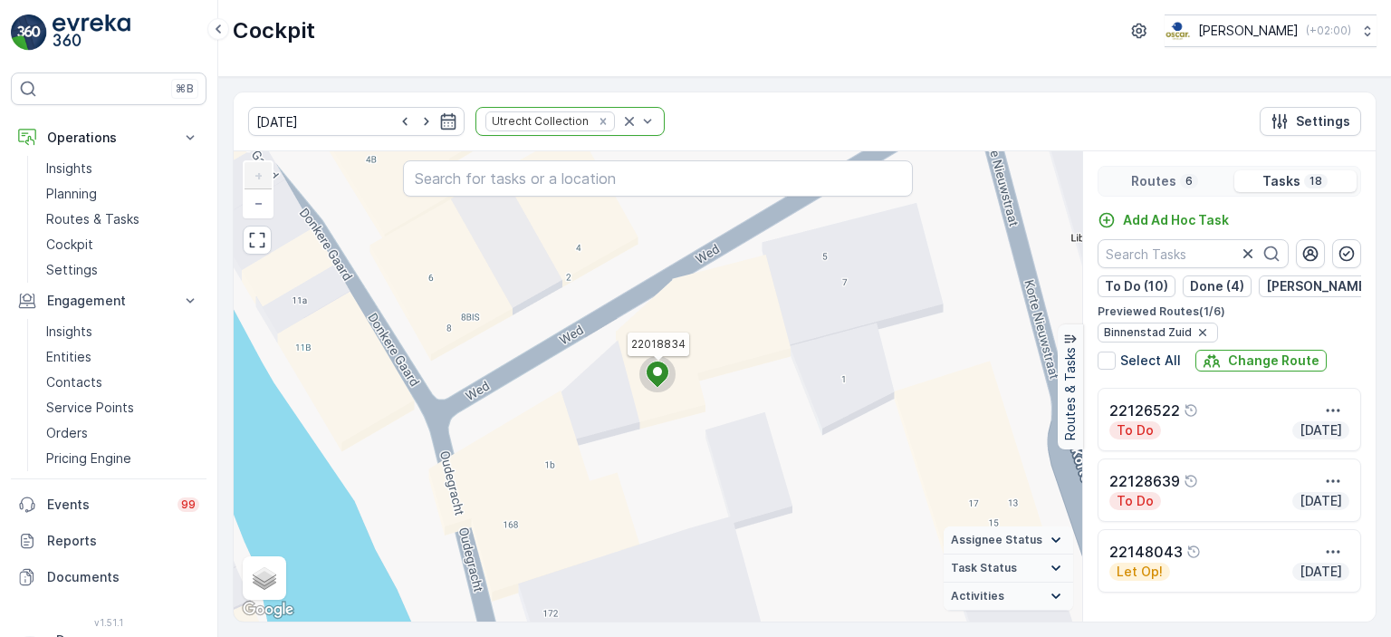
click at [662, 370] on icon at bounding box center [658, 374] width 23 height 26
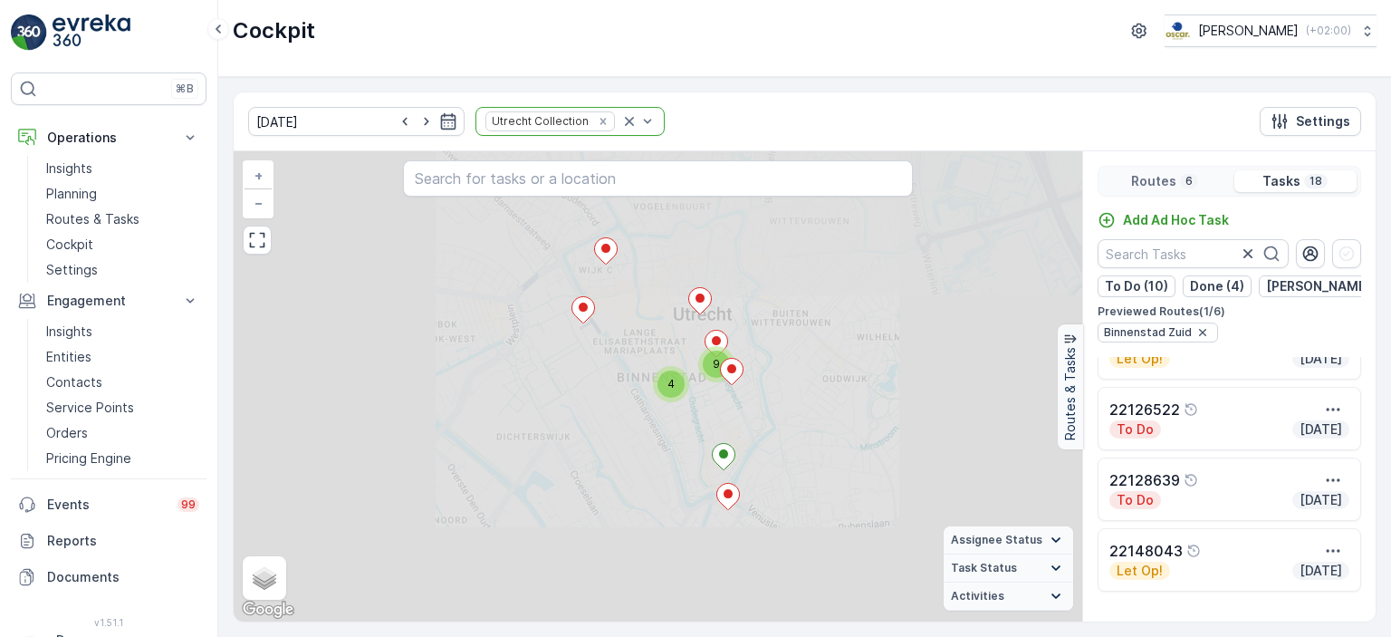
scroll to position [1029, 0]
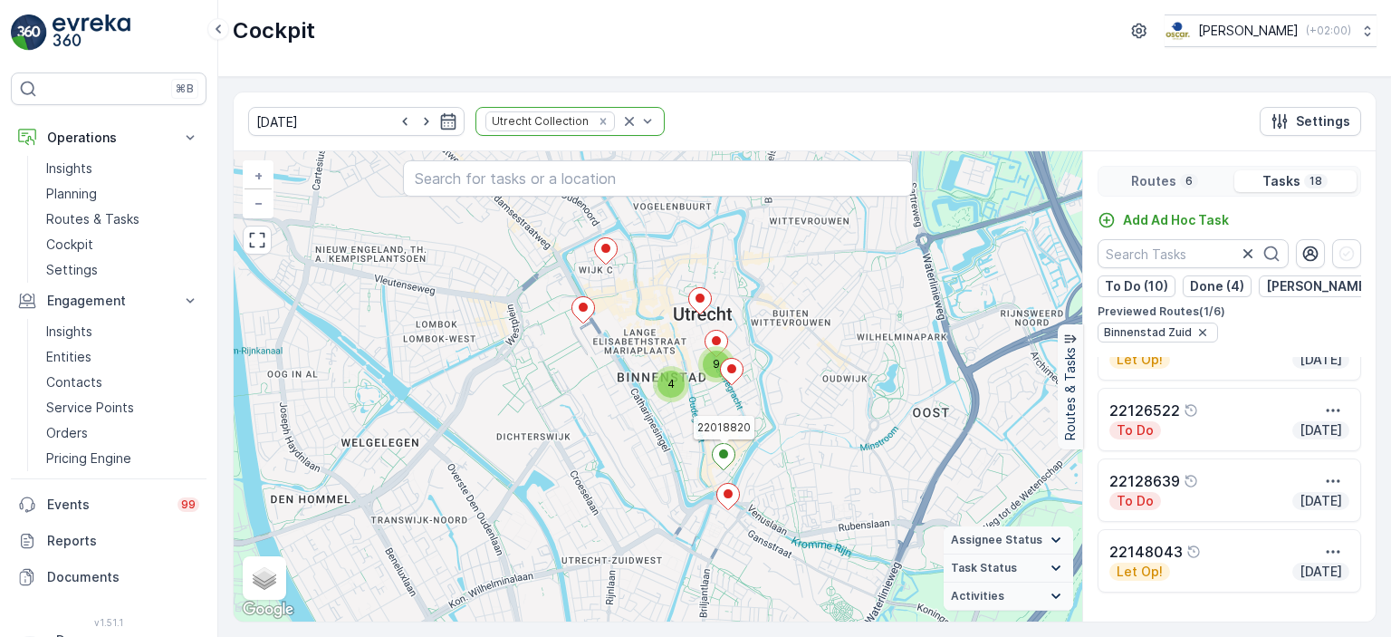
click at [731, 453] on icon at bounding box center [724, 457] width 23 height 26
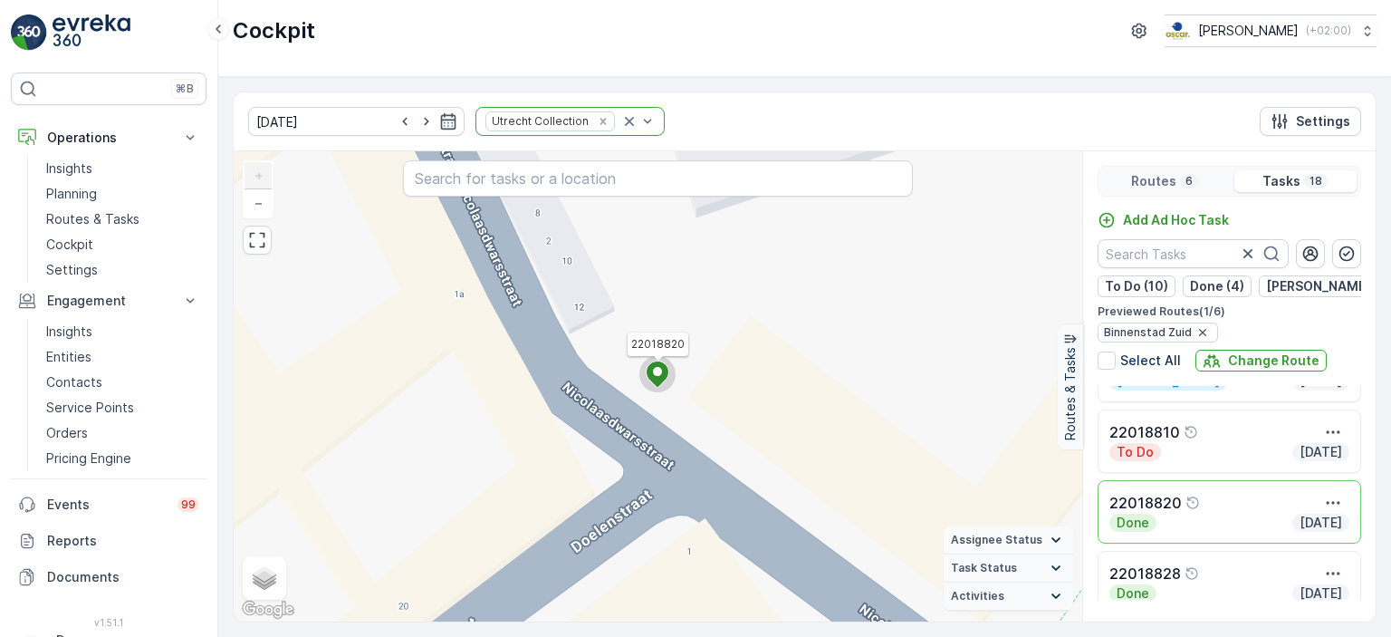
scroll to position [362, 0]
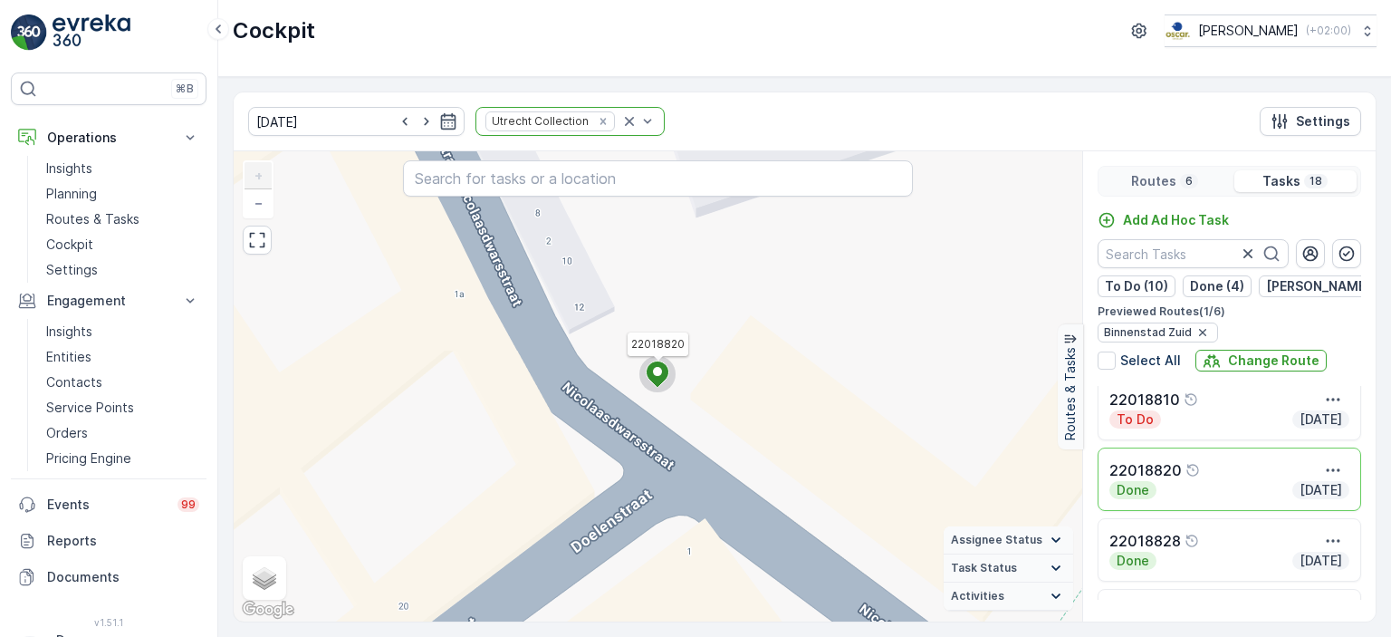
click at [1216, 474] on div "22018820" at bounding box center [1229, 470] width 240 height 22
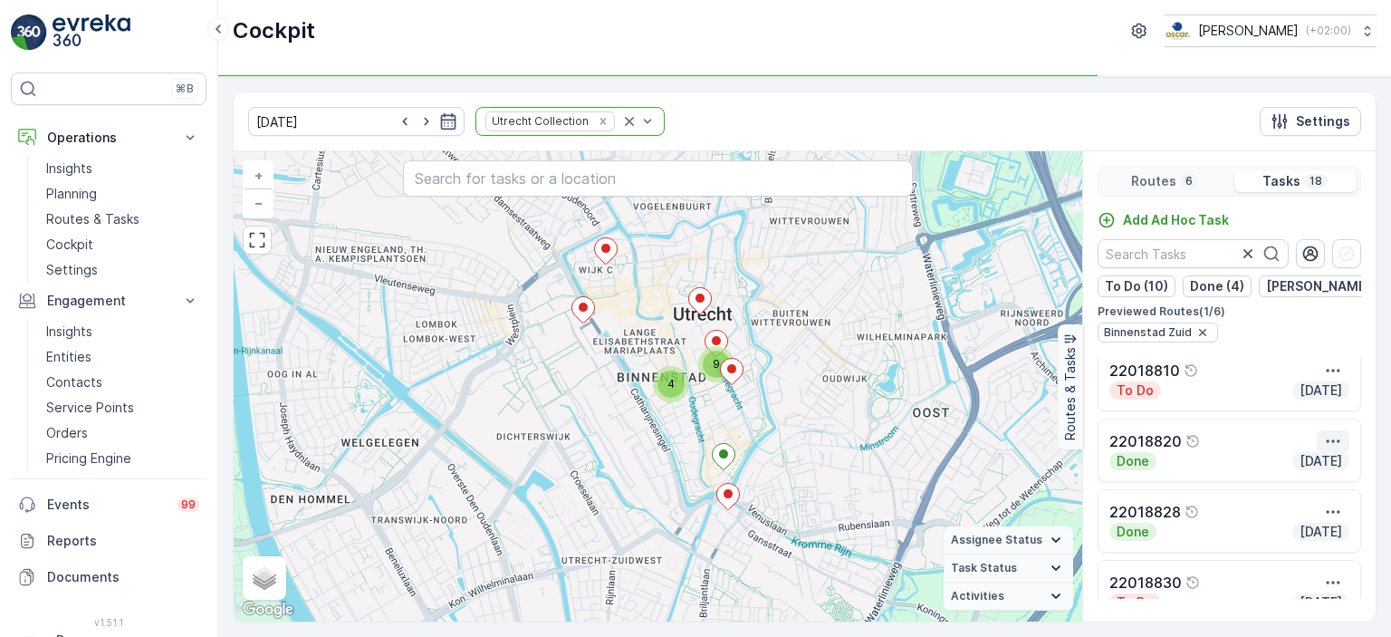
click at [1329, 446] on icon "button" at bounding box center [1333, 441] width 18 height 18
click at [1322, 474] on span "See More Details" at bounding box center [1315, 468] width 105 height 18
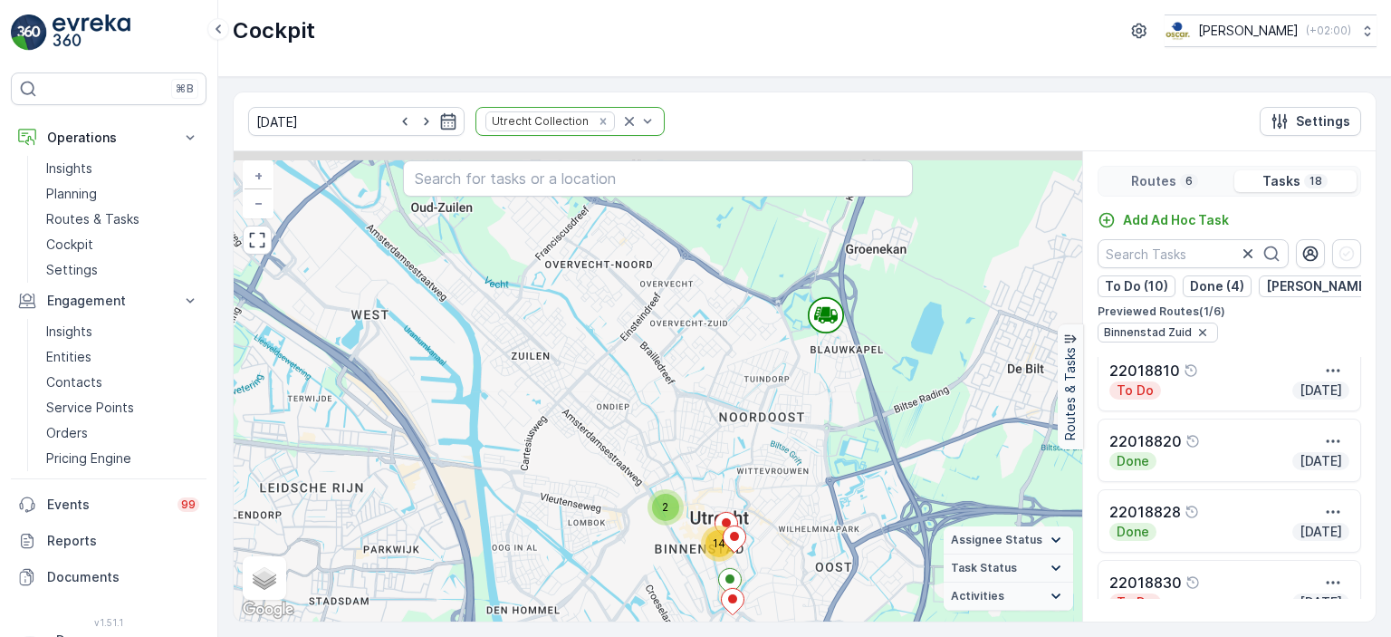
drag, startPoint x: 656, startPoint y: 432, endPoint x: 650, endPoint y: 477, distance: 45.7
click at [650, 477] on div "2 14 + − Satellite Roadmap Terrain Hybrid Leaflet Keyboard shortcuts Map Data M…" at bounding box center [658, 386] width 848 height 470
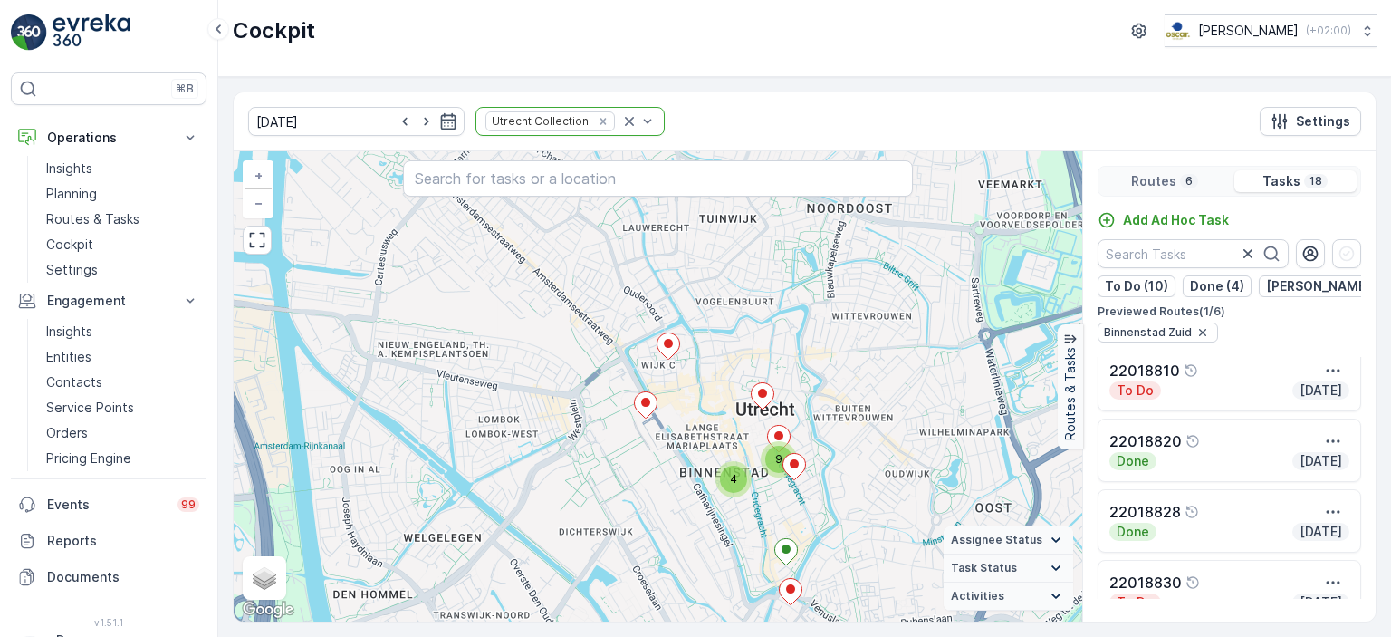
drag, startPoint x: 707, startPoint y: 515, endPoint x: 743, endPoint y: 372, distance: 147.4
click at [742, 373] on div "2 14 4 9 + − Satellite Roadmap Terrain Hybrid Leaflet Keyboard shortcuts Map Da…" at bounding box center [658, 386] width 848 height 470
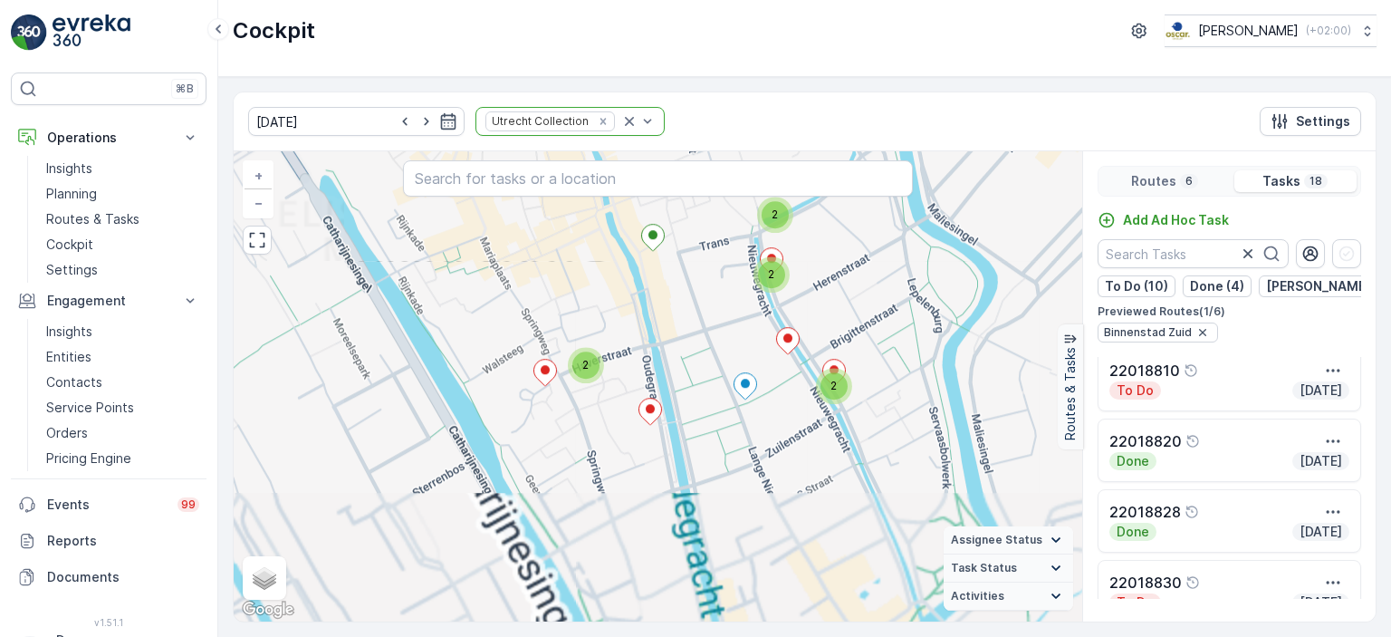
drag, startPoint x: 856, startPoint y: 403, endPoint x: 934, endPoint y: 242, distance: 179.4
click at [933, 243] on div "2 2 2 2 + − Satellite Roadmap Terrain Hybrid Leaflet Keyboard shortcuts Map Dat…" at bounding box center [658, 386] width 848 height 470
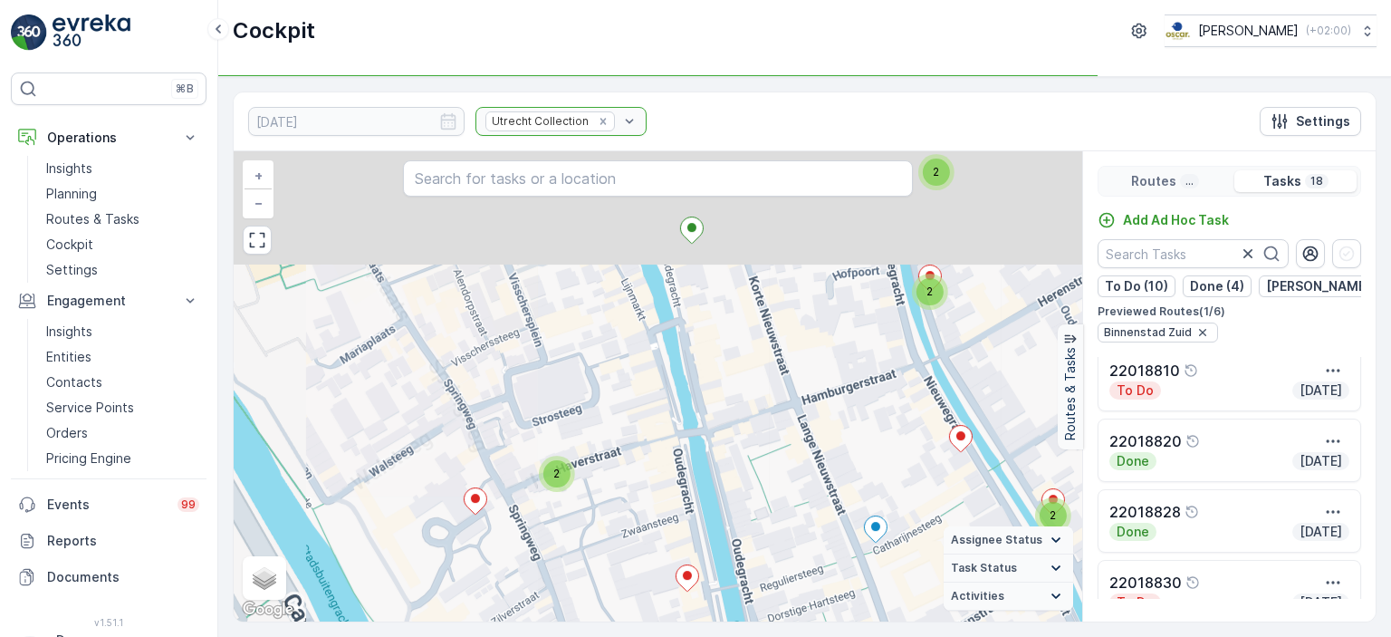
drag, startPoint x: 500, startPoint y: 242, endPoint x: 615, endPoint y: 460, distance: 246.7
click at [615, 460] on div "2 2 2 2 + − Satellite Roadmap Terrain Hybrid Leaflet Keyboard shortcuts Map Dat…" at bounding box center [658, 386] width 848 height 470
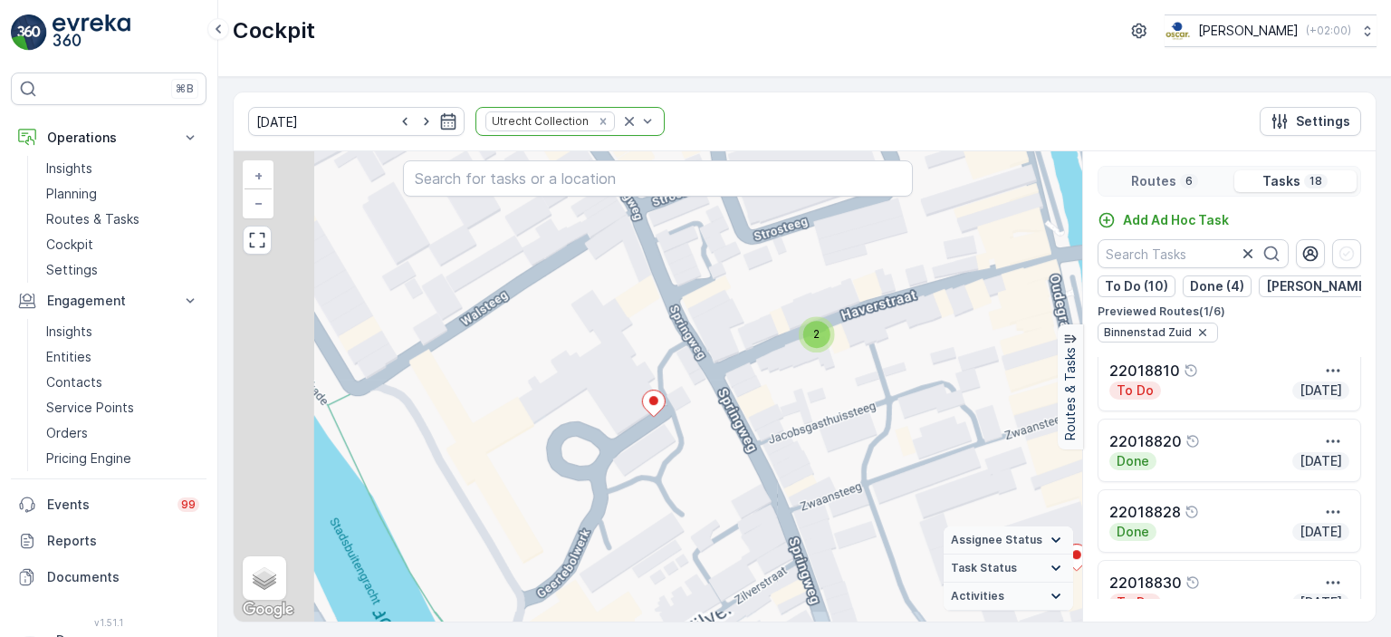
click at [730, 422] on div "2 2 2 2 + − Satellite Roadmap Terrain Hybrid Leaflet Keyboard shortcuts Map Dat…" at bounding box center [658, 386] width 848 height 470
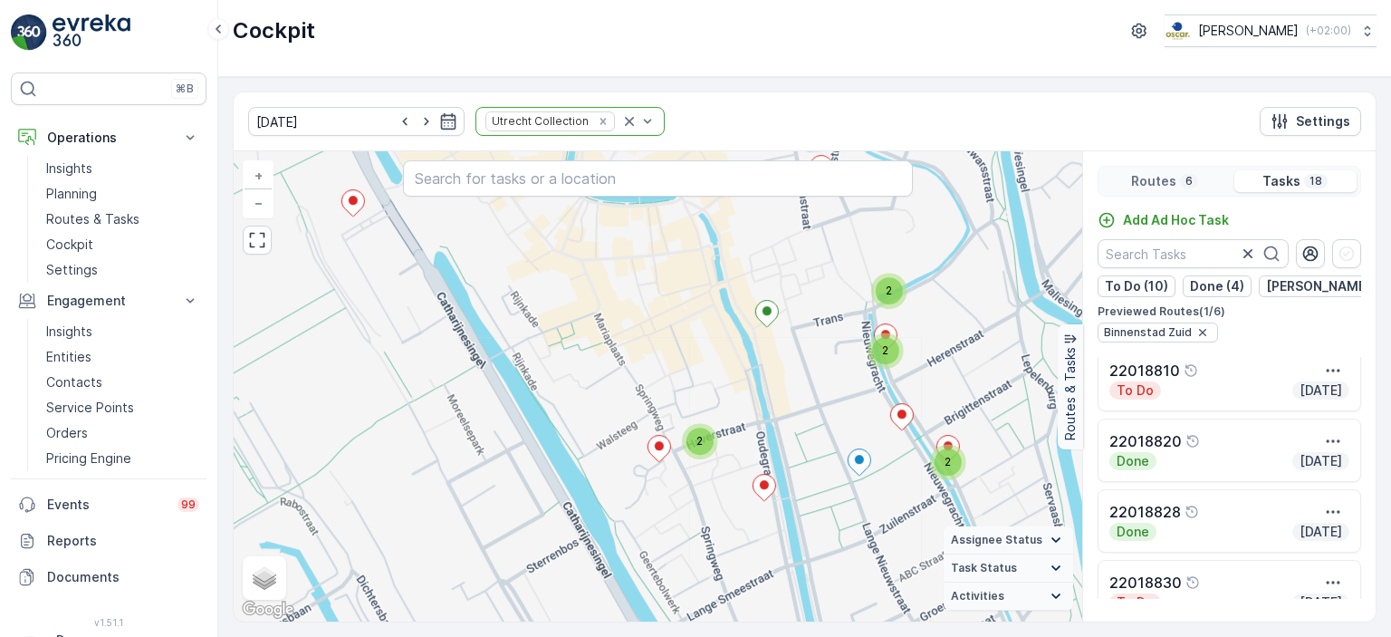
drag, startPoint x: 941, startPoint y: 335, endPoint x: 704, endPoint y: 461, distance: 267.8
click at [706, 461] on div "2 2 2 2 + − Satellite Roadmap Terrain Hybrid Leaflet Keyboard shortcuts Map Dat…" at bounding box center [658, 386] width 848 height 470
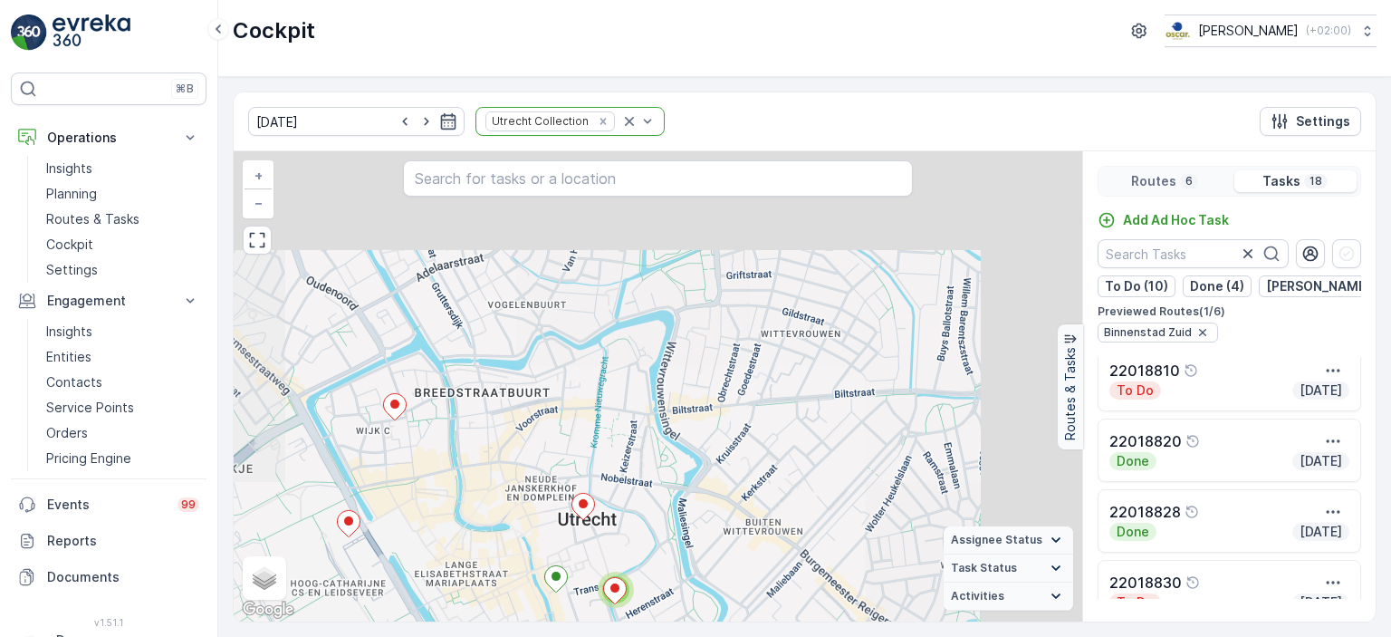
drag, startPoint x: 900, startPoint y: 308, endPoint x: 736, endPoint y: 519, distance: 267.2
click at [730, 531] on div "2 2 2 2 3 3 4 + − Satellite Roadmap Terrain Hybrid Leaflet Keyboard shortcuts M…" at bounding box center [658, 386] width 848 height 470
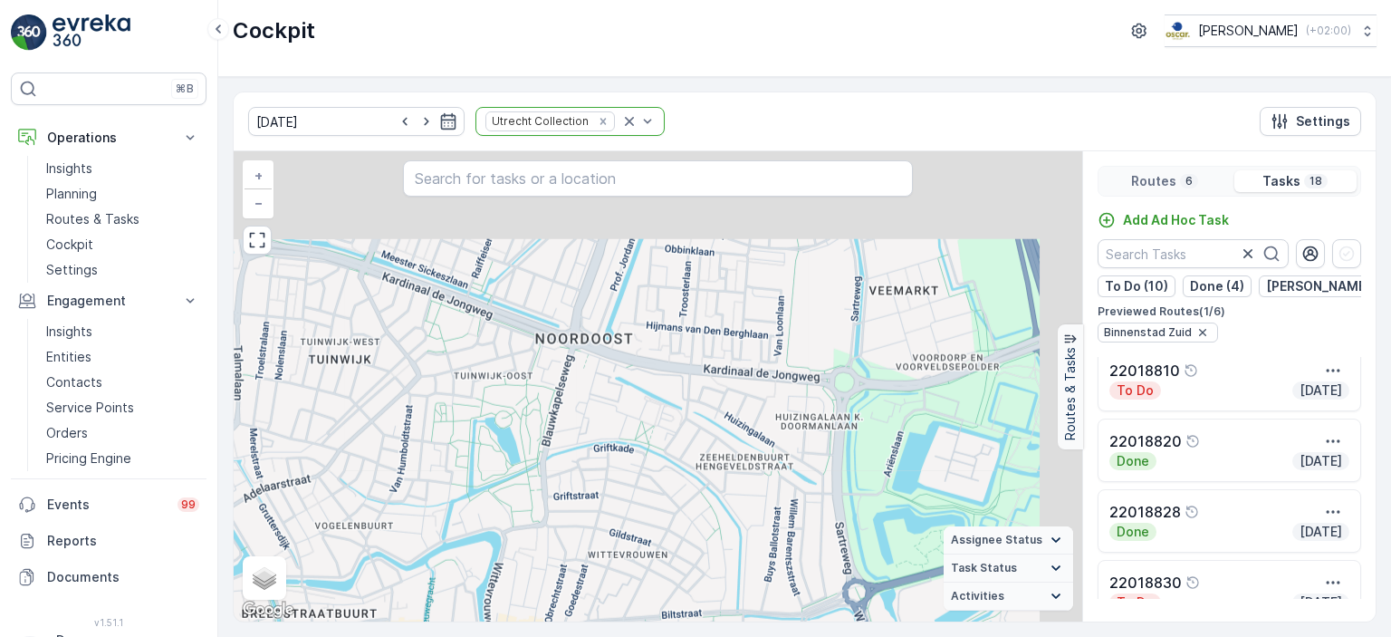
drag, startPoint x: 883, startPoint y: 365, endPoint x: 793, endPoint y: 419, distance: 104.8
click at [774, 523] on div "3 3 4 + − Satellite Roadmap Terrain Hybrid Leaflet Keyboard shortcuts Map Data …" at bounding box center [658, 386] width 848 height 470
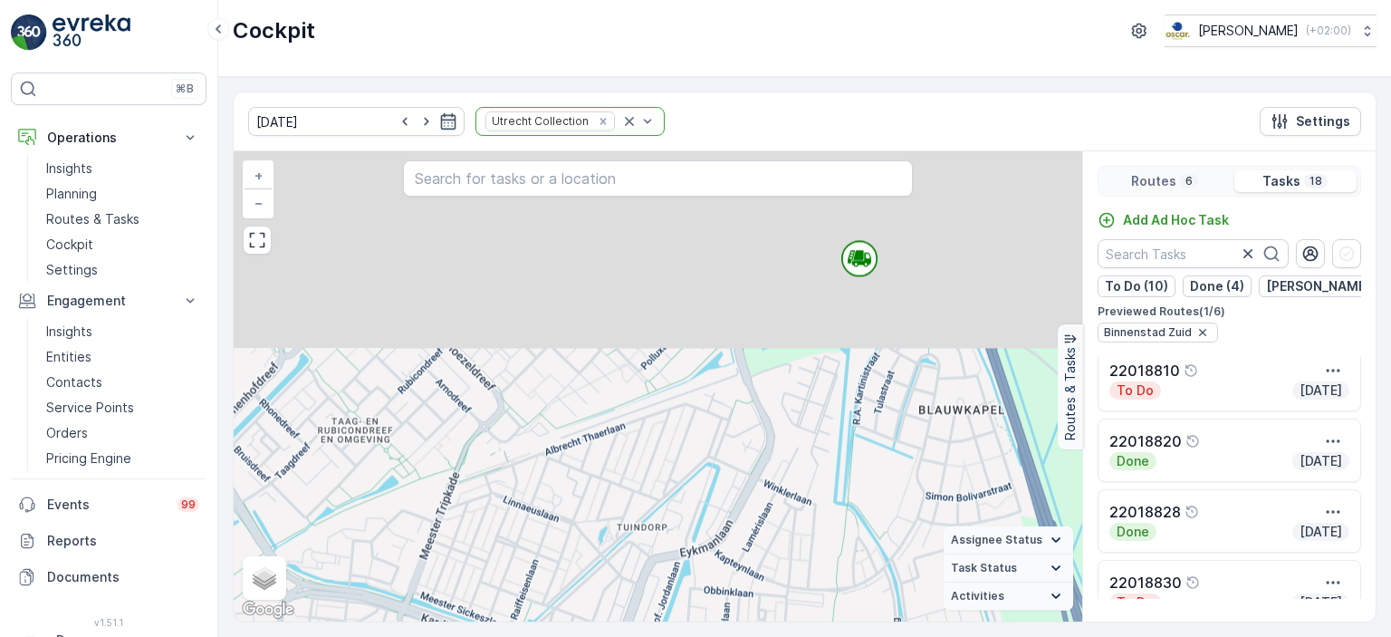
drag, startPoint x: 804, startPoint y: 264, endPoint x: 846, endPoint y: 608, distance: 345.7
click at [846, 608] on div "3 3 4 + − Satellite Roadmap Terrain Hybrid Leaflet Keyboard shortcuts Map Data …" at bounding box center [658, 386] width 848 height 470
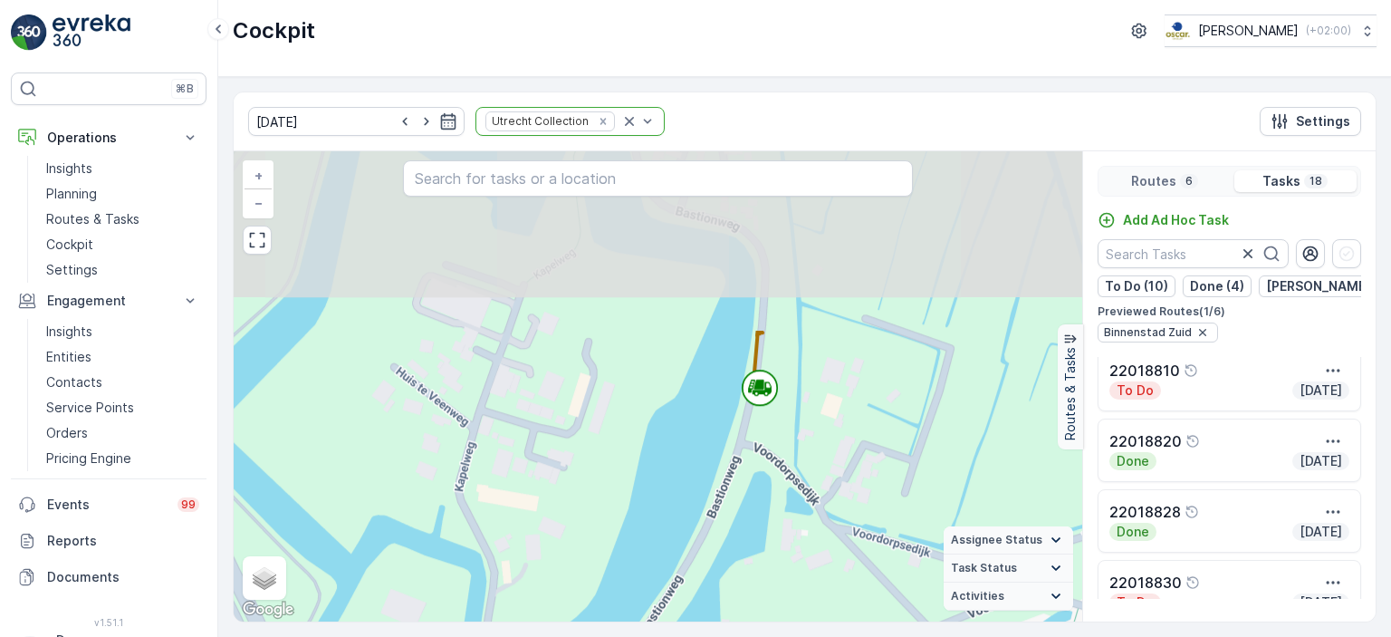
drag, startPoint x: 809, startPoint y: 261, endPoint x: 807, endPoint y: 510, distance: 249.0
click at [837, 487] on div "2 2 2 2 + − Satellite Roadmap Terrain Hybrid Leaflet Keyboard shortcuts Map Dat…" at bounding box center [658, 386] width 848 height 470
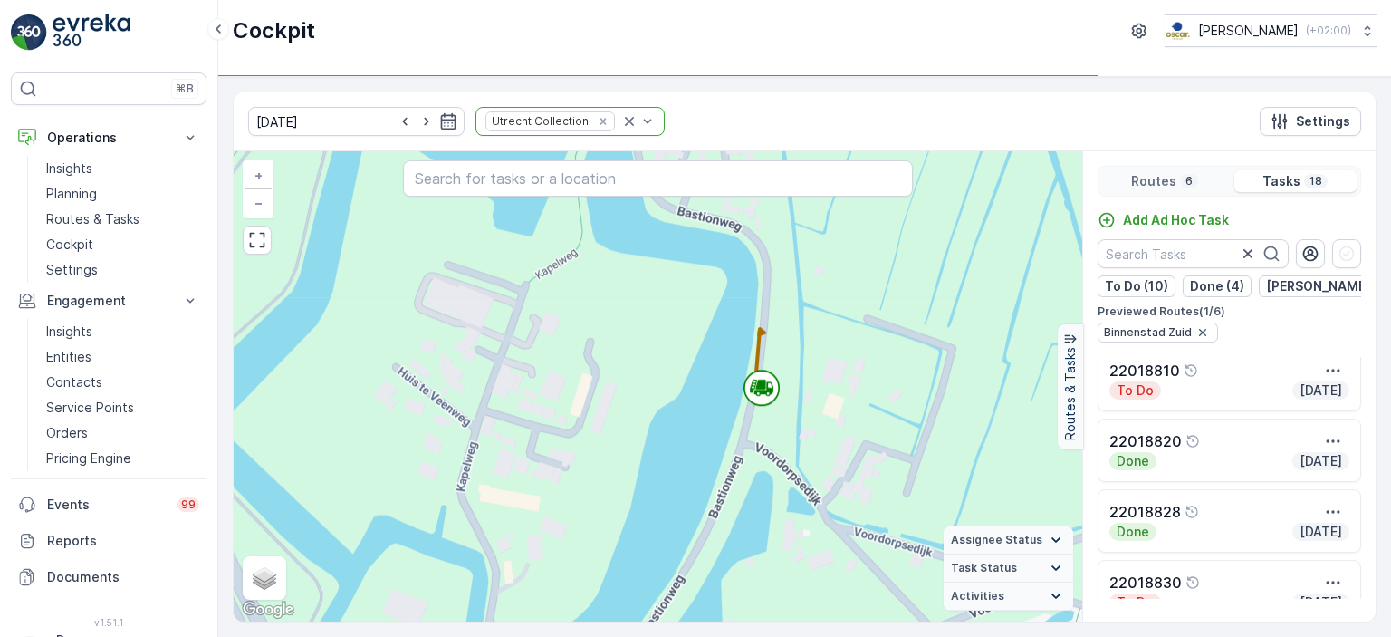
drag, startPoint x: 759, startPoint y: 534, endPoint x: 957, endPoint y: 206, distance: 383.1
click at [957, 206] on div "2 2 2 2 + − Satellite Roadmap Terrain Hybrid Leaflet Keyboard shortcuts Map Dat…" at bounding box center [658, 386] width 848 height 470
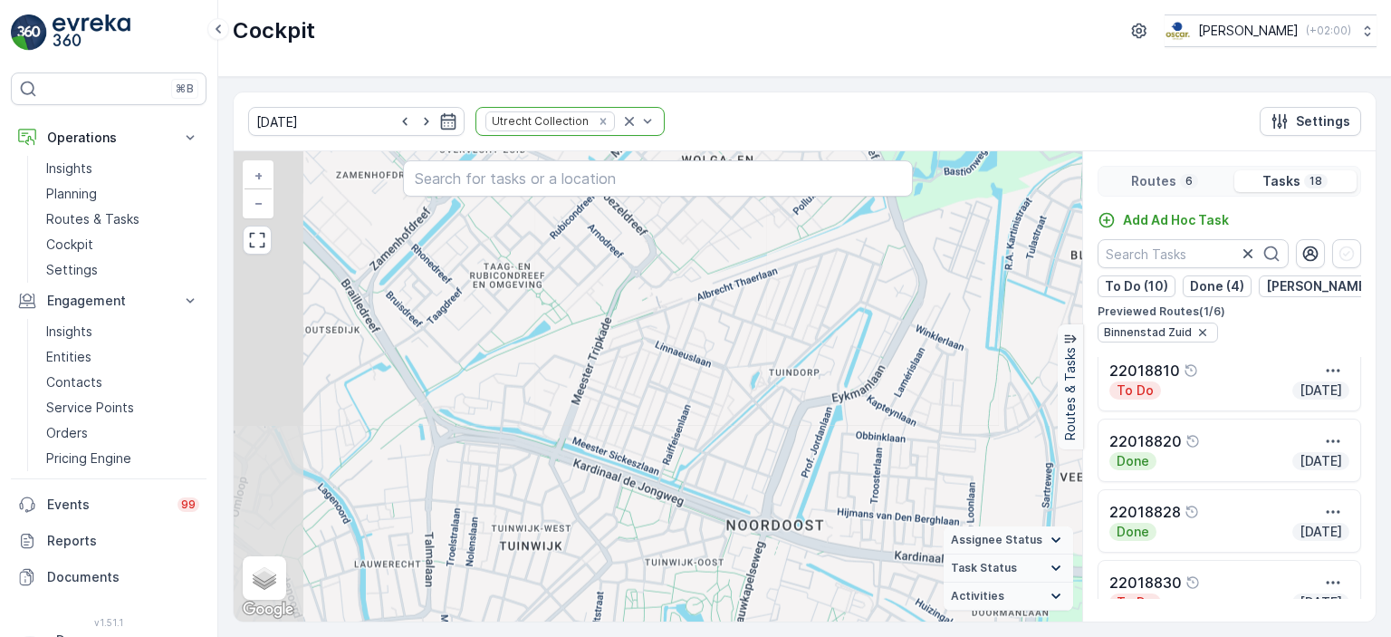
drag, startPoint x: 897, startPoint y: 367, endPoint x: 959, endPoint y: 278, distance: 108.0
click at [959, 278] on div "2 2 2 2 3 3 4 + − Satellite Roadmap Terrain Hybrid Leaflet Keyboard shortcuts M…" at bounding box center [658, 386] width 848 height 470
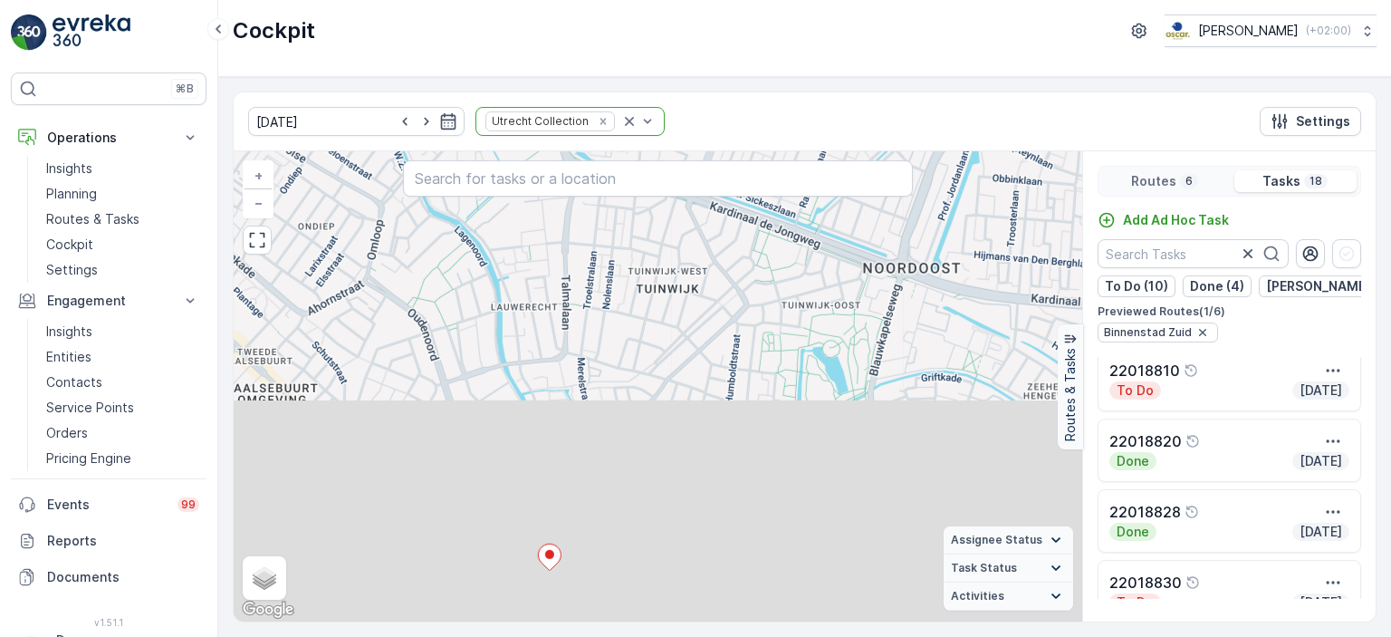
drag, startPoint x: 906, startPoint y: 404, endPoint x: 902, endPoint y: 291, distance: 113.2
click at [1040, 154] on div "3 3 4 + − Satellite Roadmap Terrain Hybrid Leaflet Keyboard shortcuts Map Data …" at bounding box center [658, 386] width 848 height 470
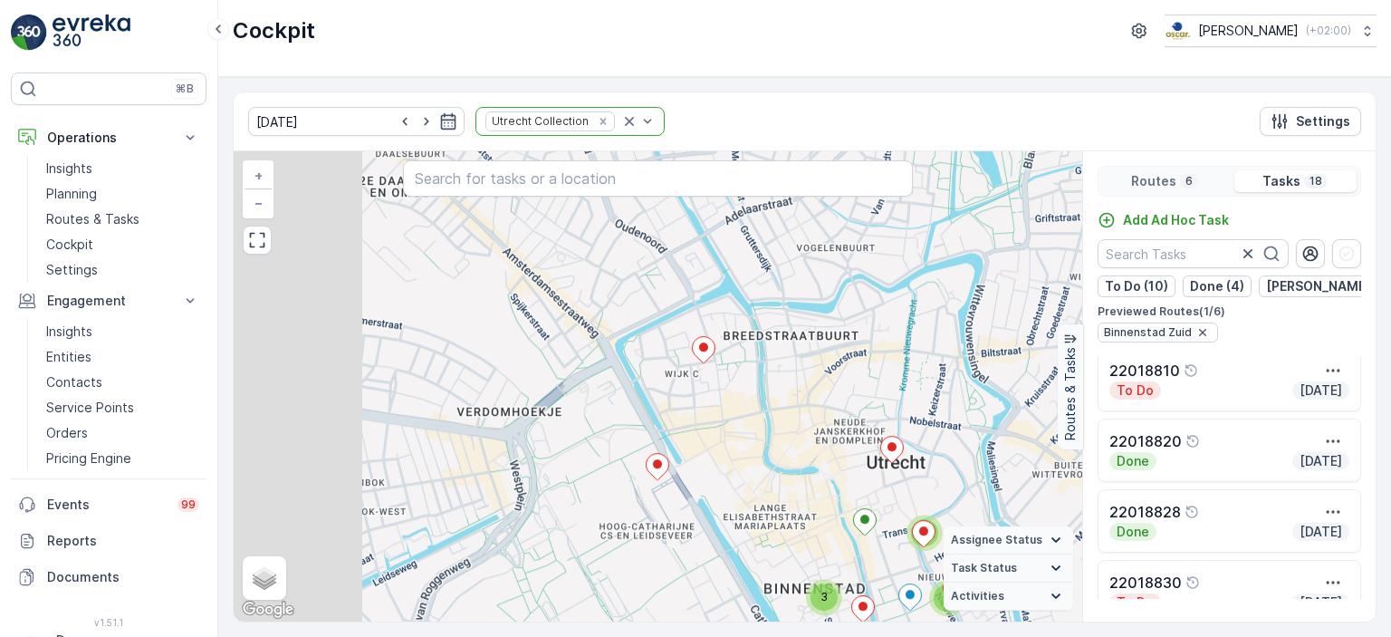
drag, startPoint x: 880, startPoint y: 328, endPoint x: 870, endPoint y: 320, distance: 12.9
click at [1038, 128] on div "[DATE] Utrecht Collection Settings 3 3 4 + − Satellite Roadmap Terrain Hybrid L…" at bounding box center [805, 356] width 1144 height 531
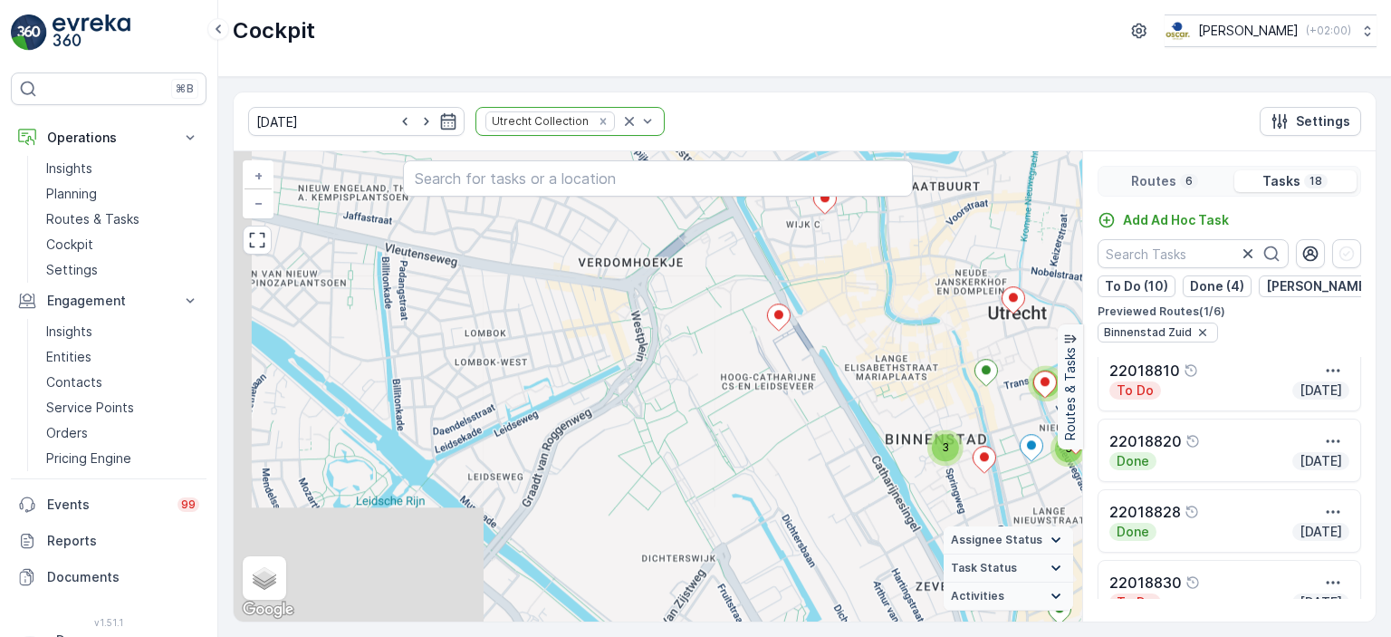
drag, startPoint x: 893, startPoint y: 300, endPoint x: 931, endPoint y: 264, distance: 52.5
click at [931, 264] on div "3 3 4 + − Satellite Roadmap Terrain Hybrid Leaflet Keyboard shortcuts Map Data …" at bounding box center [658, 386] width 848 height 470
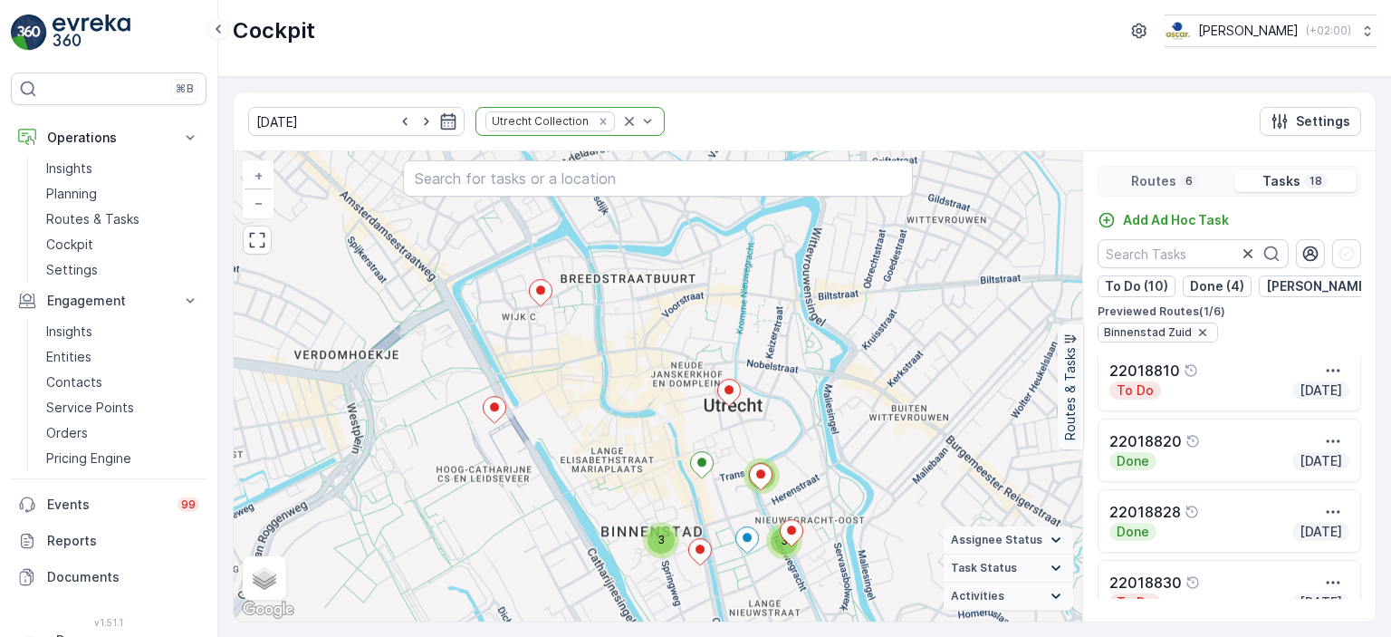
drag, startPoint x: 914, startPoint y: 412, endPoint x: 691, endPoint y: 528, distance: 251.1
click at [690, 526] on div "3 3 4 + − Satellite Roadmap Terrain Hybrid Leaflet Keyboard shortcuts Map Data …" at bounding box center [658, 386] width 848 height 470
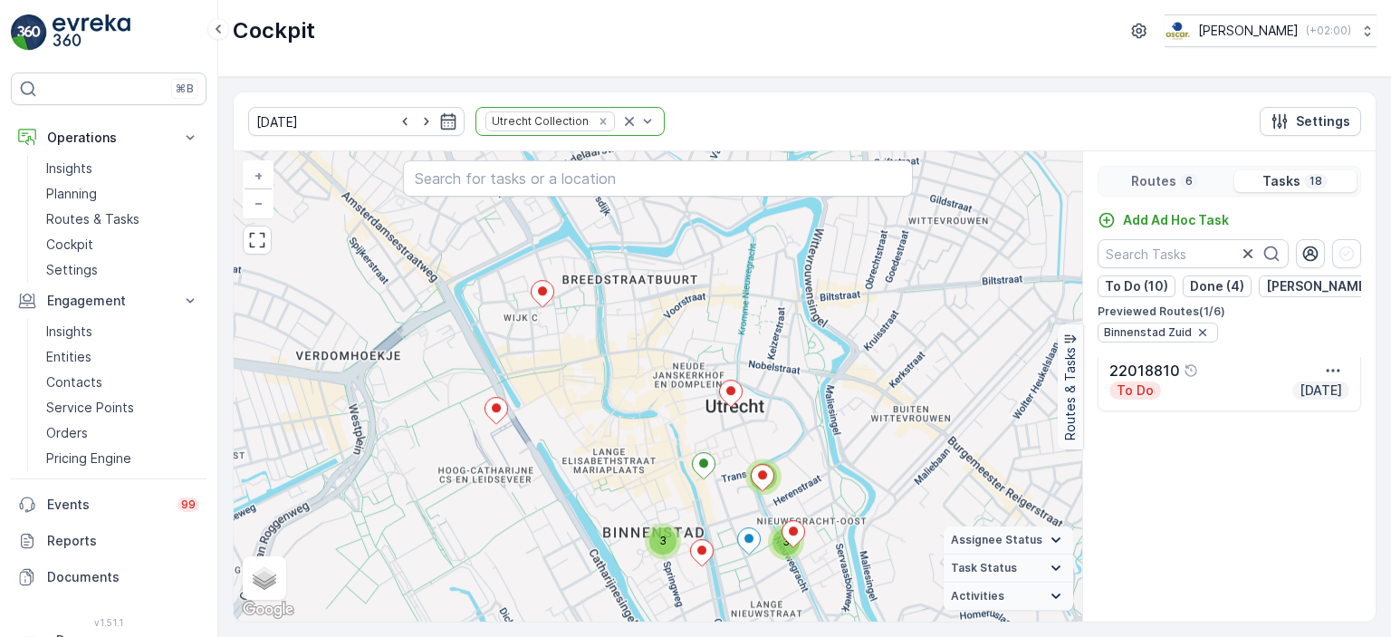
scroll to position [0, 0]
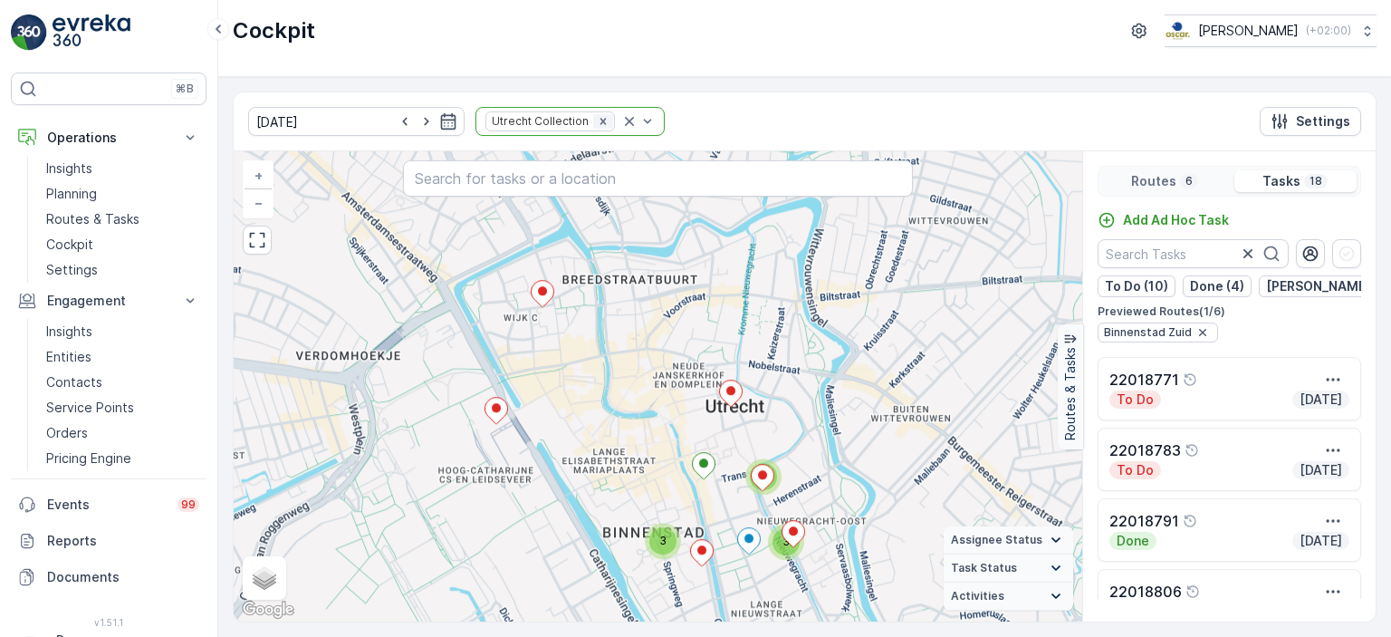
click at [597, 122] on icon "Remove Utrecht Collection" at bounding box center [603, 121] width 13 height 13
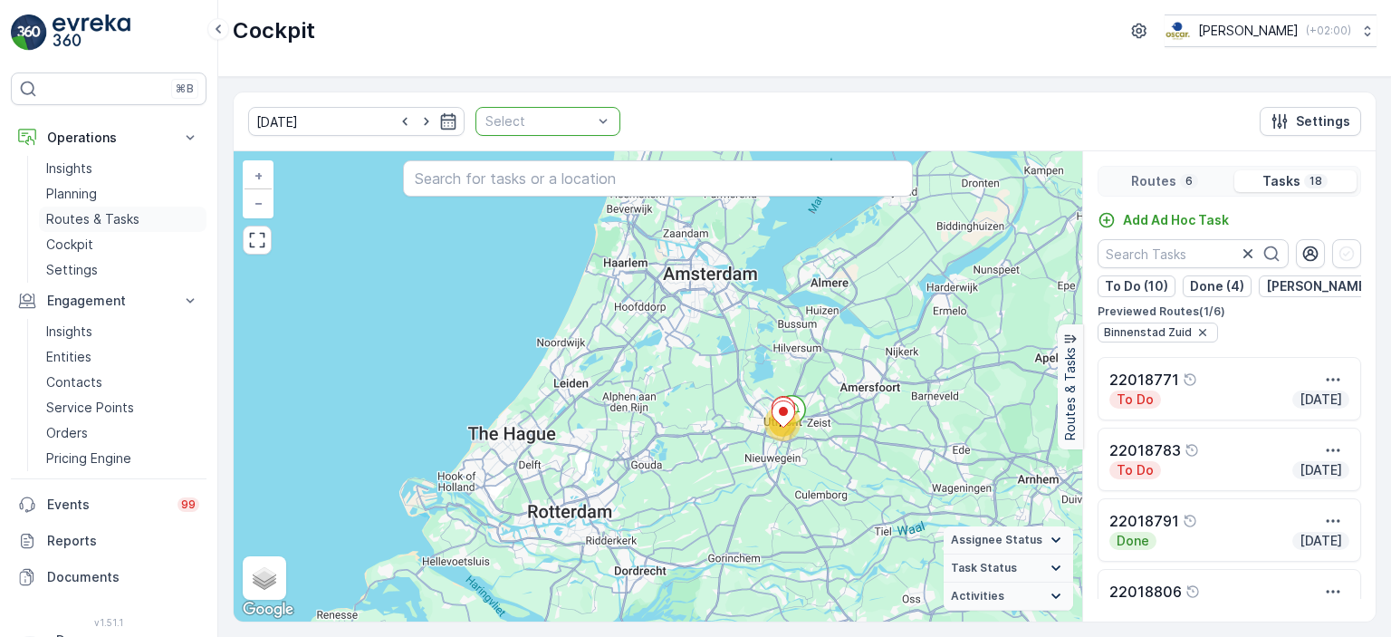
click at [68, 227] on p "Routes & Tasks" at bounding box center [92, 219] width 93 height 18
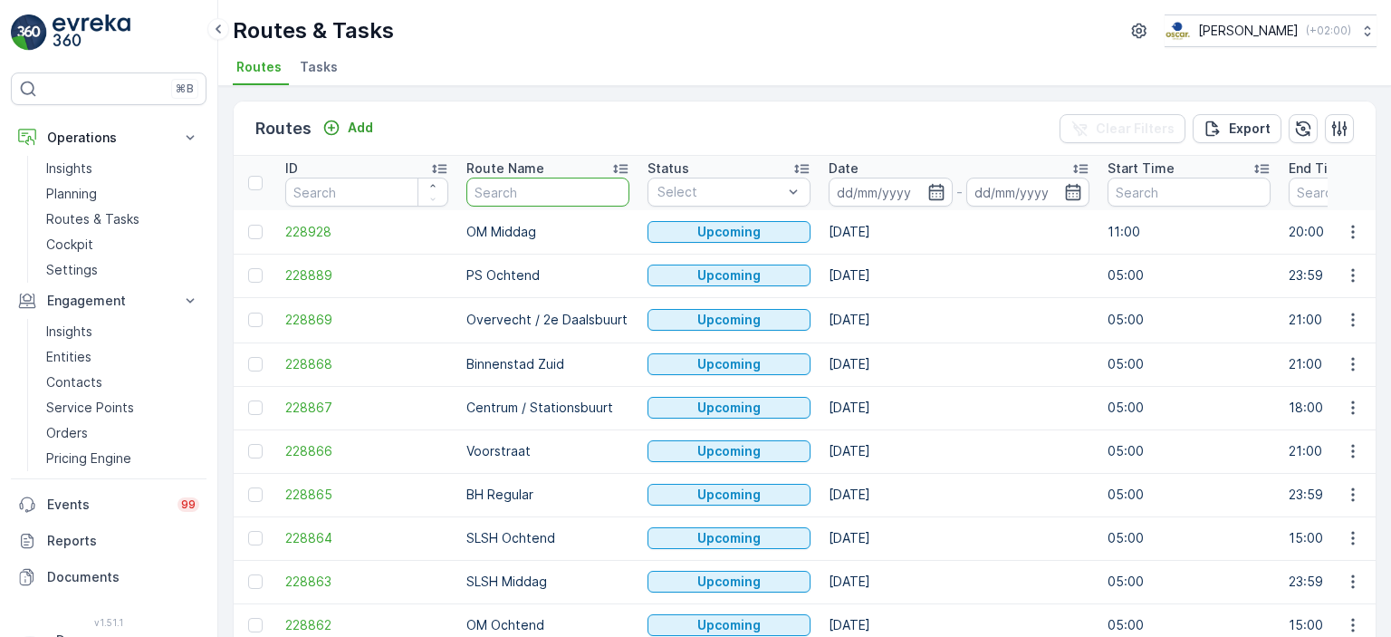
click at [583, 195] on input "text" at bounding box center [547, 191] width 163 height 29
type input "binnnen"
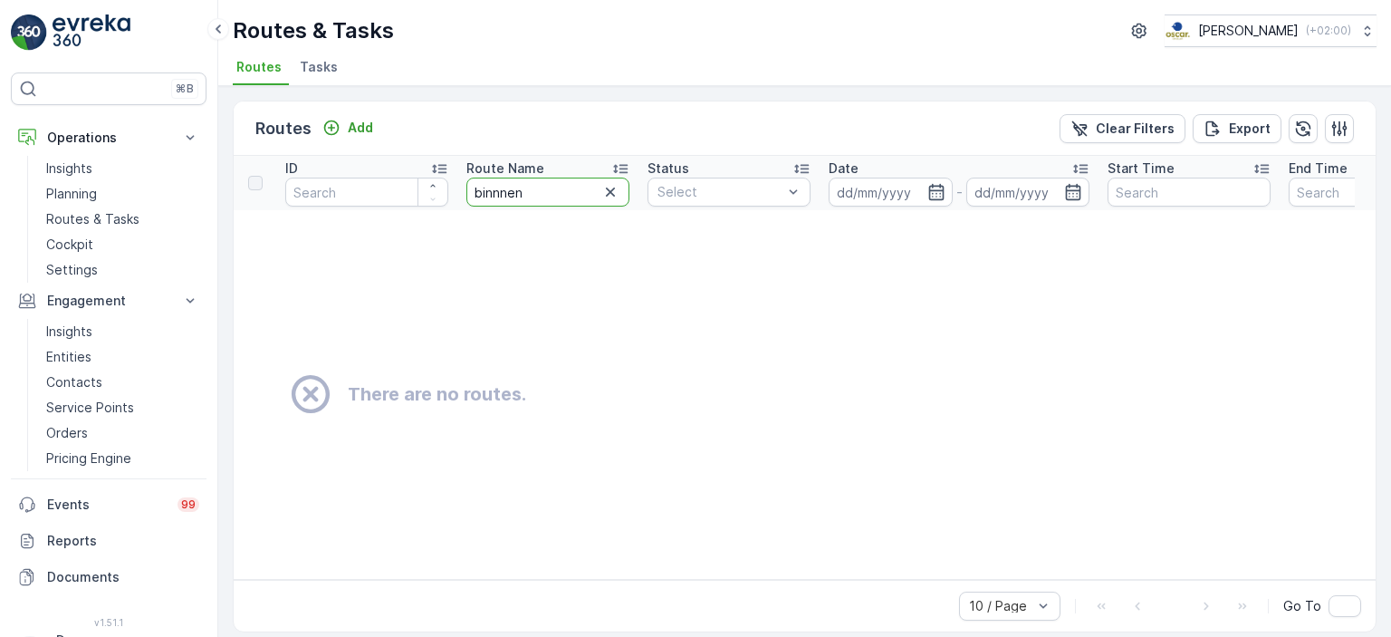
click at [562, 193] on input "binnnen" at bounding box center [547, 191] width 163 height 29
click at [500, 189] on input "binnnen" at bounding box center [547, 191] width 163 height 29
type input "binnen"
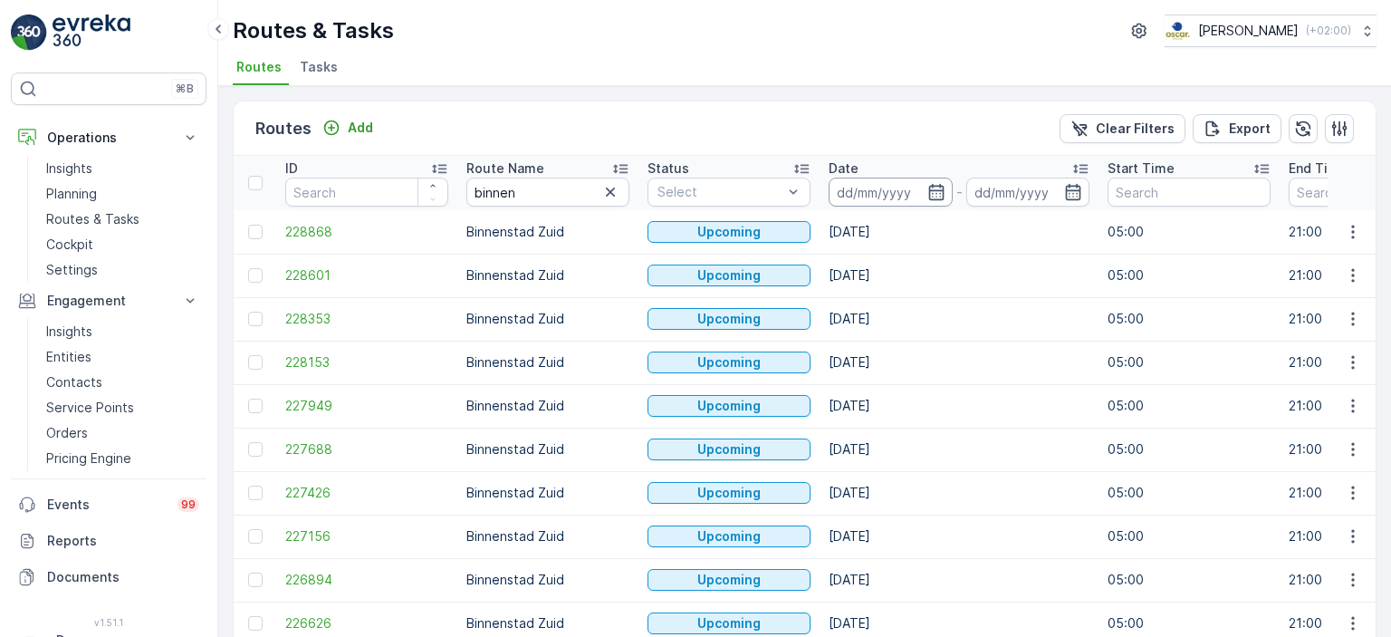
click at [898, 187] on input at bounding box center [891, 191] width 124 height 29
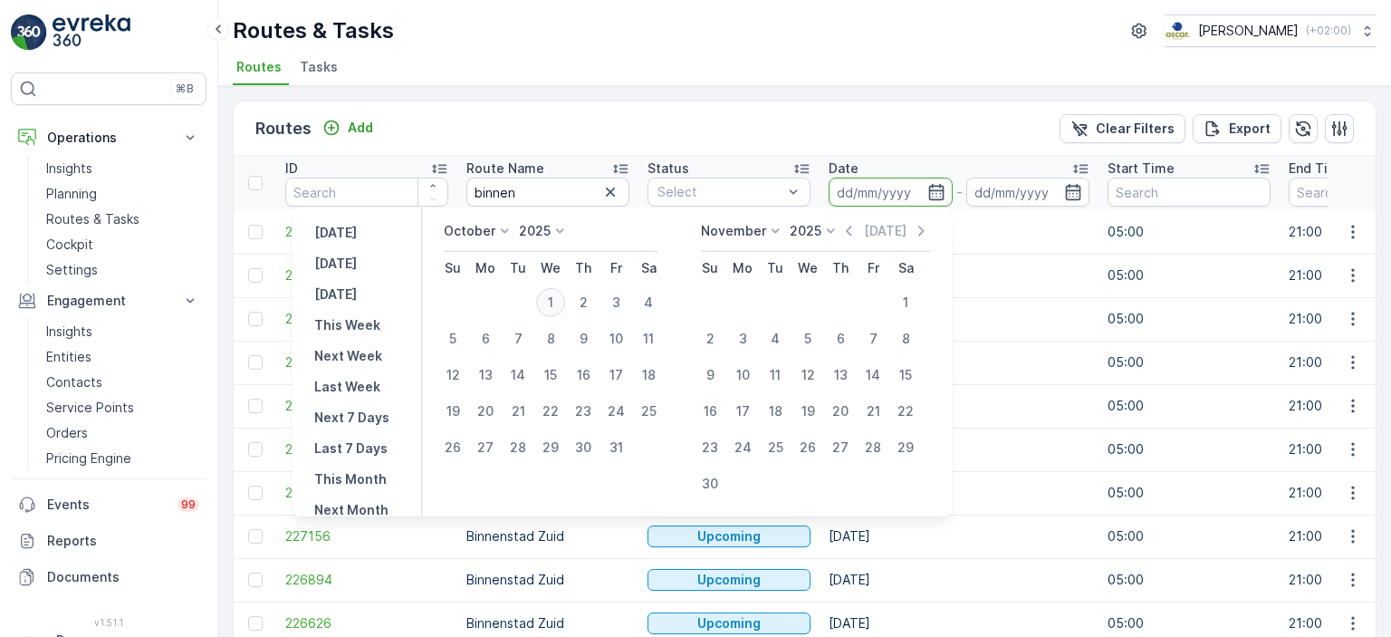
click at [551, 306] on div "1" at bounding box center [550, 302] width 29 height 29
type input "[DATE]"
click at [551, 306] on div "1" at bounding box center [550, 302] width 29 height 29
type input "[DATE]"
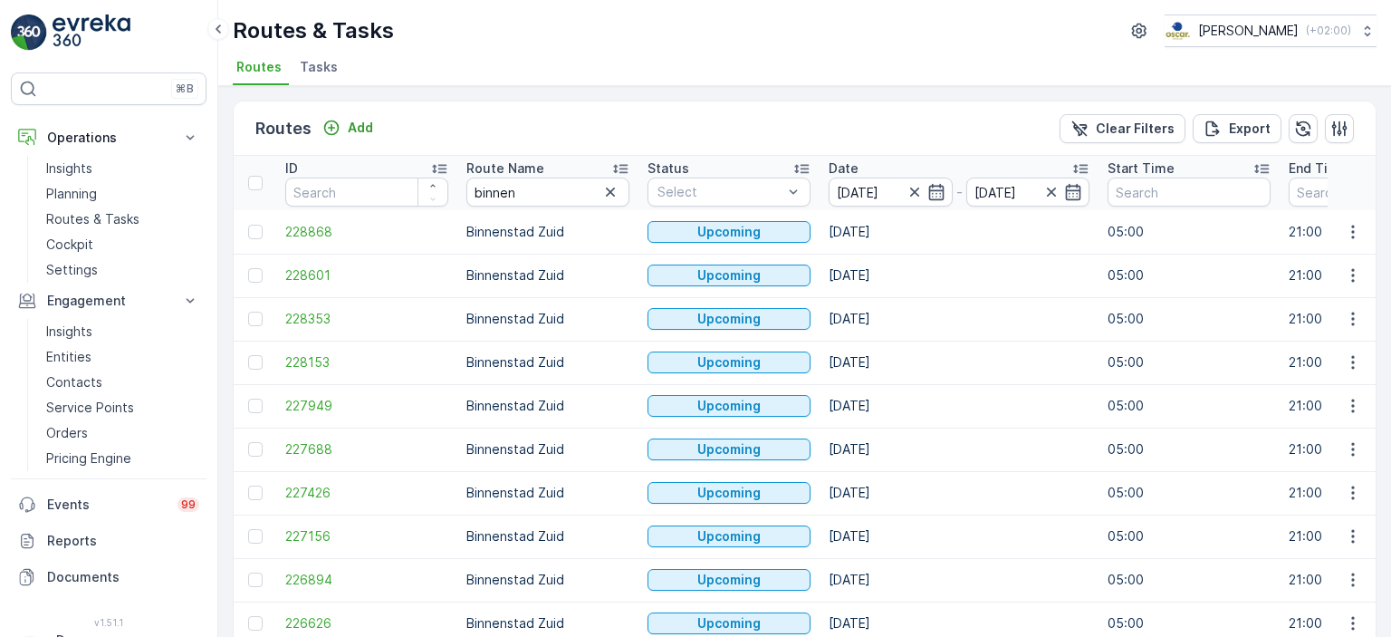
click at [694, 116] on div "Routes Add Clear Filters Export" at bounding box center [805, 128] width 1142 height 54
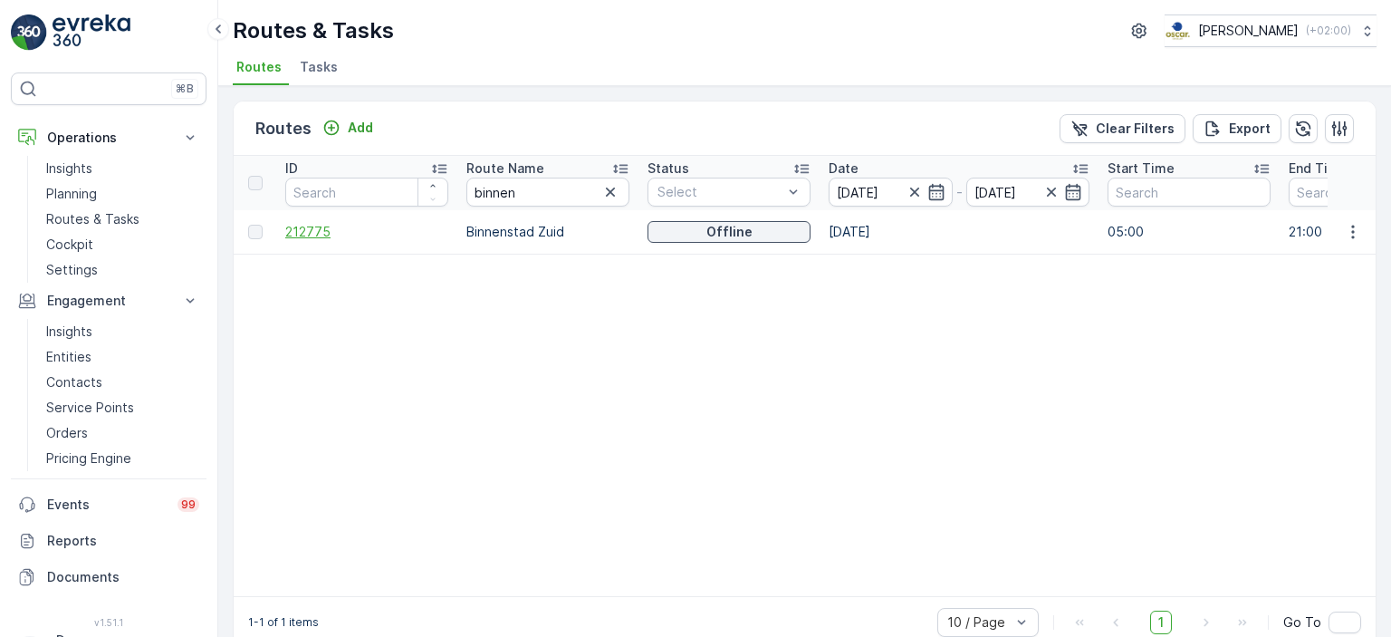
click at [320, 229] on span "212775" at bounding box center [366, 232] width 163 height 18
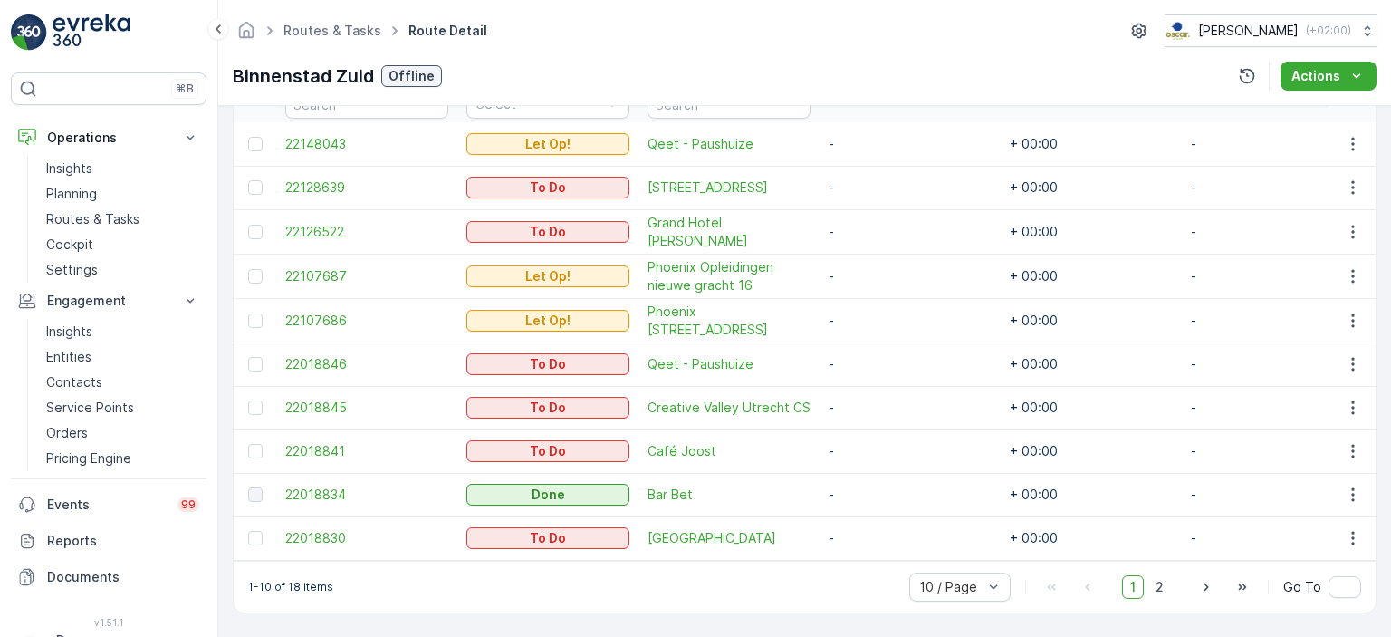
scroll to position [537, 0]
click at [1162, 602] on div "1-10 of 18 items 10 / Page 1 2 Go To" at bounding box center [805, 587] width 1142 height 52
click at [1161, 586] on span "2" at bounding box center [1159, 587] width 24 height 24
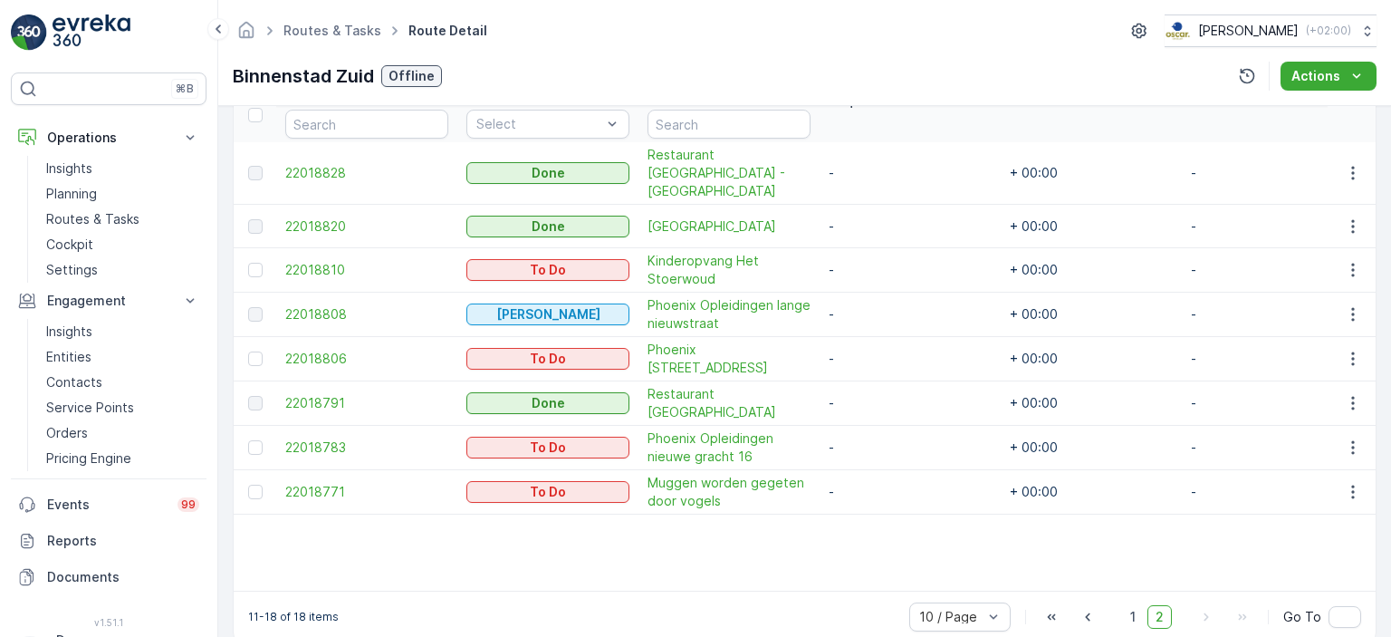
scroll to position [528, 0]
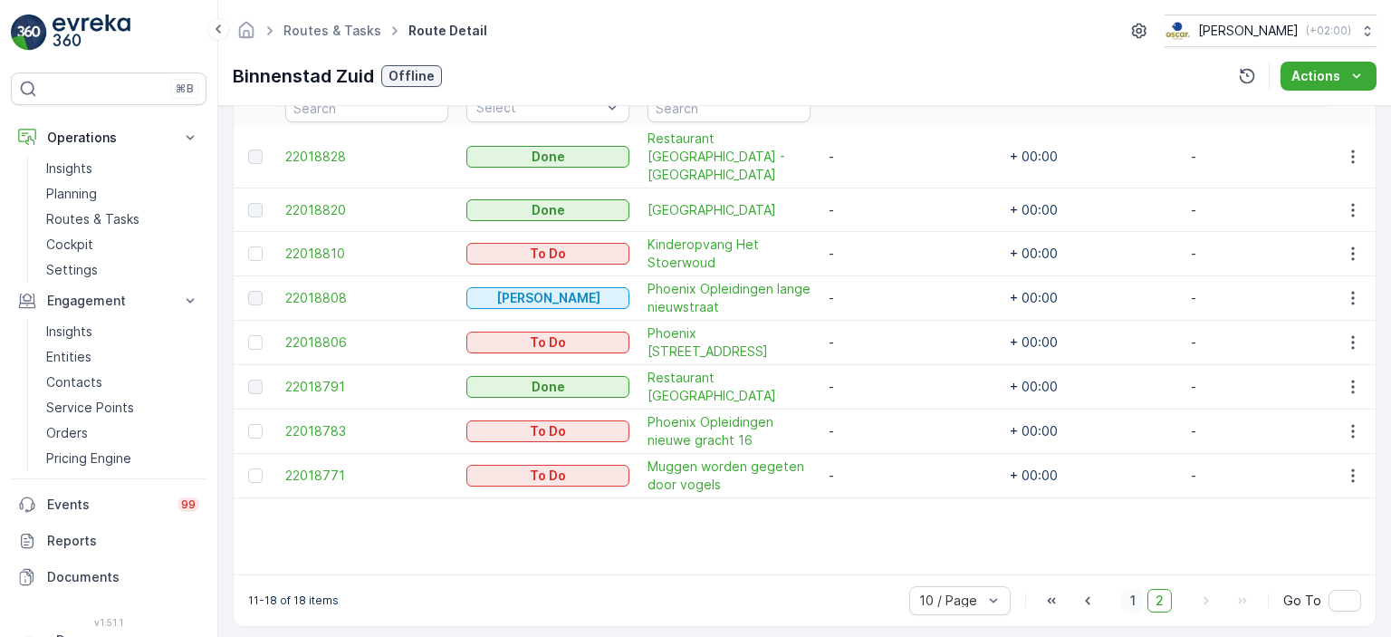
click at [1137, 589] on span "1" at bounding box center [1133, 601] width 22 height 24
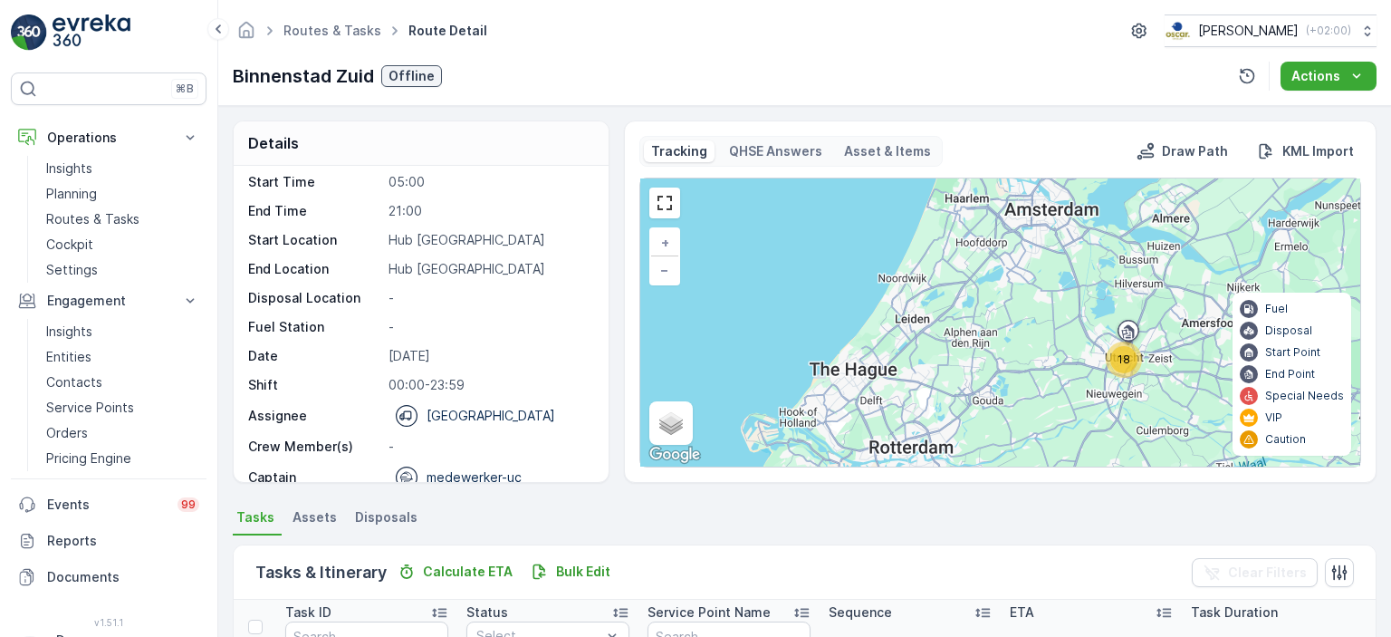
scroll to position [56, 0]
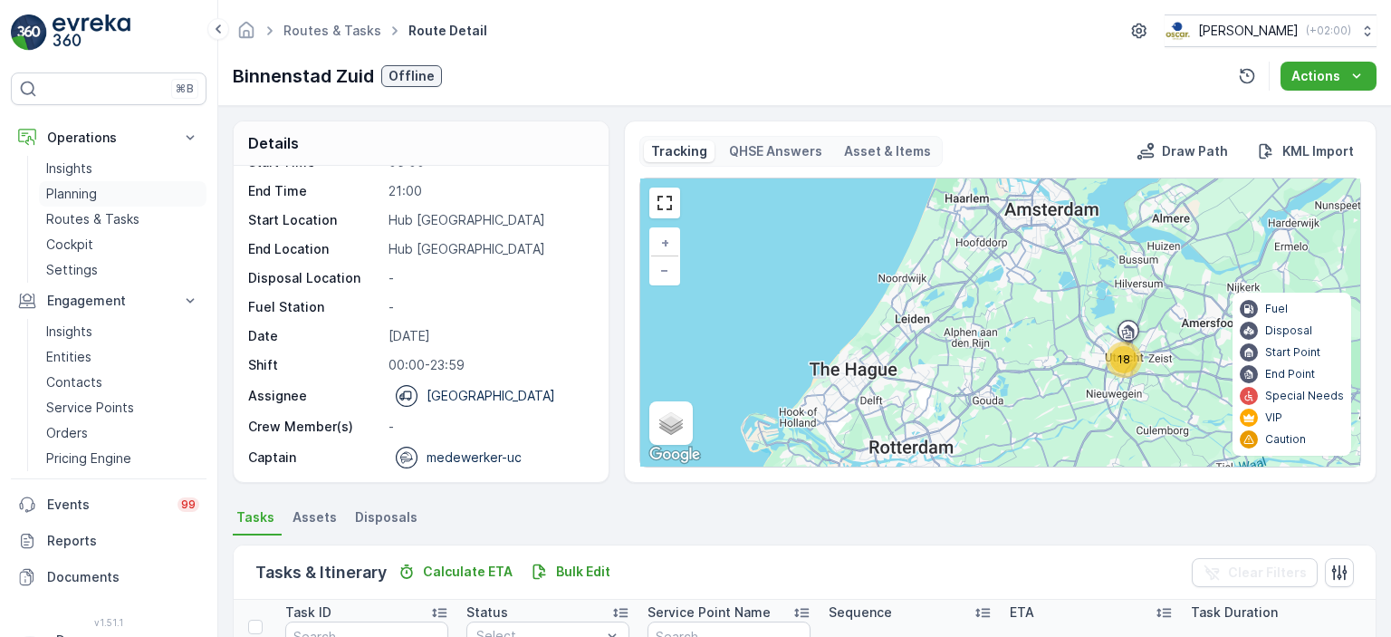
click at [79, 193] on p "Planning" at bounding box center [71, 194] width 51 height 18
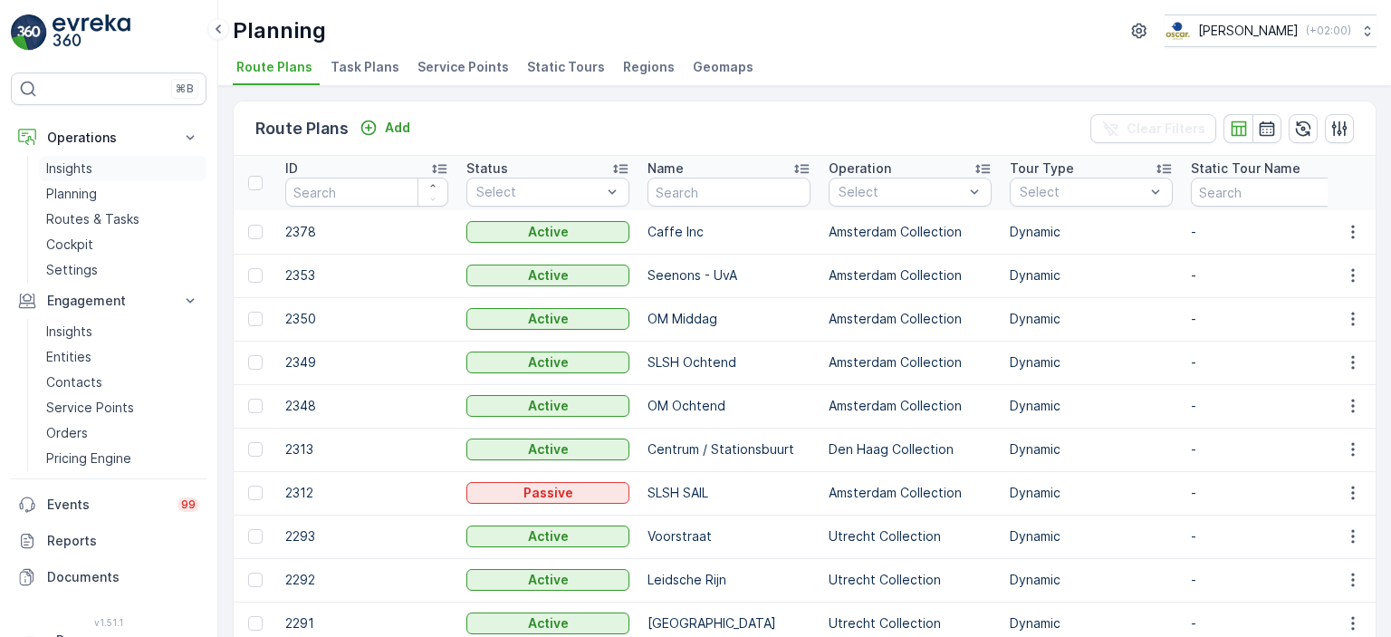
click at [69, 162] on p "Insights" at bounding box center [69, 168] width 46 height 18
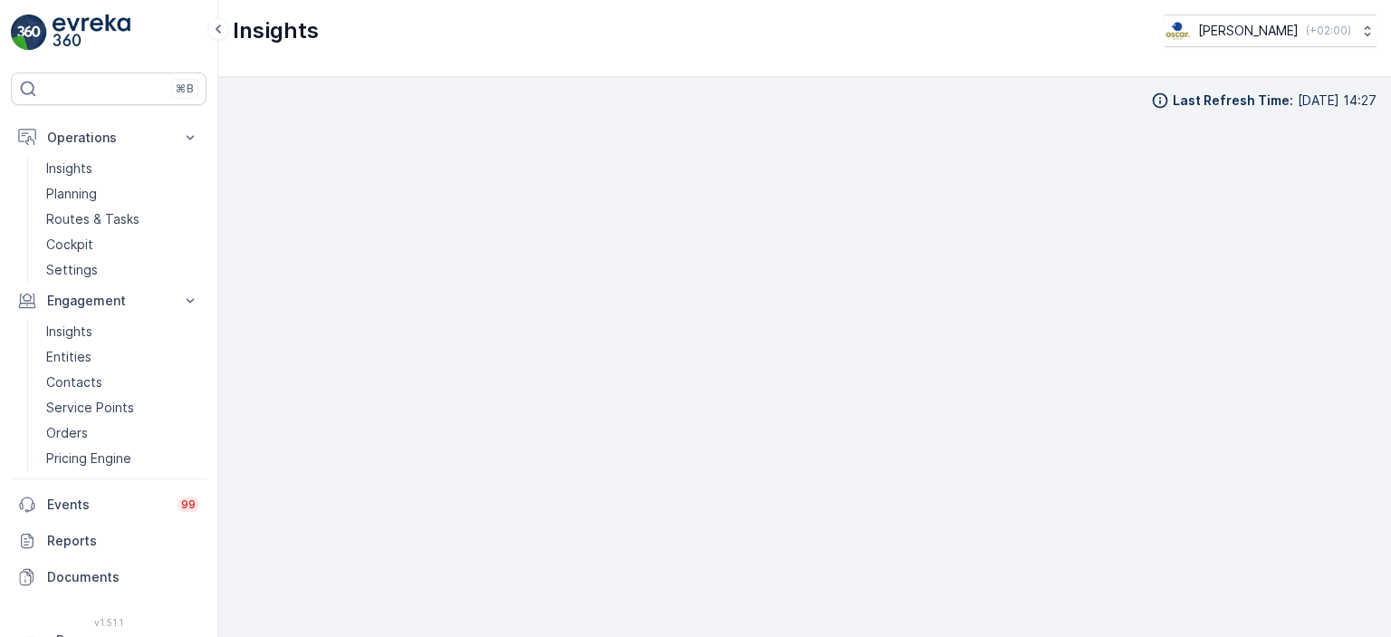
click at [503, 43] on div "Insights [PERSON_NAME] ( +02:00 )" at bounding box center [805, 30] width 1144 height 33
click at [982, 61] on div "Insights [PERSON_NAME] ( +02:00 )" at bounding box center [804, 38] width 1173 height 77
click at [116, 225] on p "Routes & Tasks" at bounding box center [92, 219] width 93 height 18
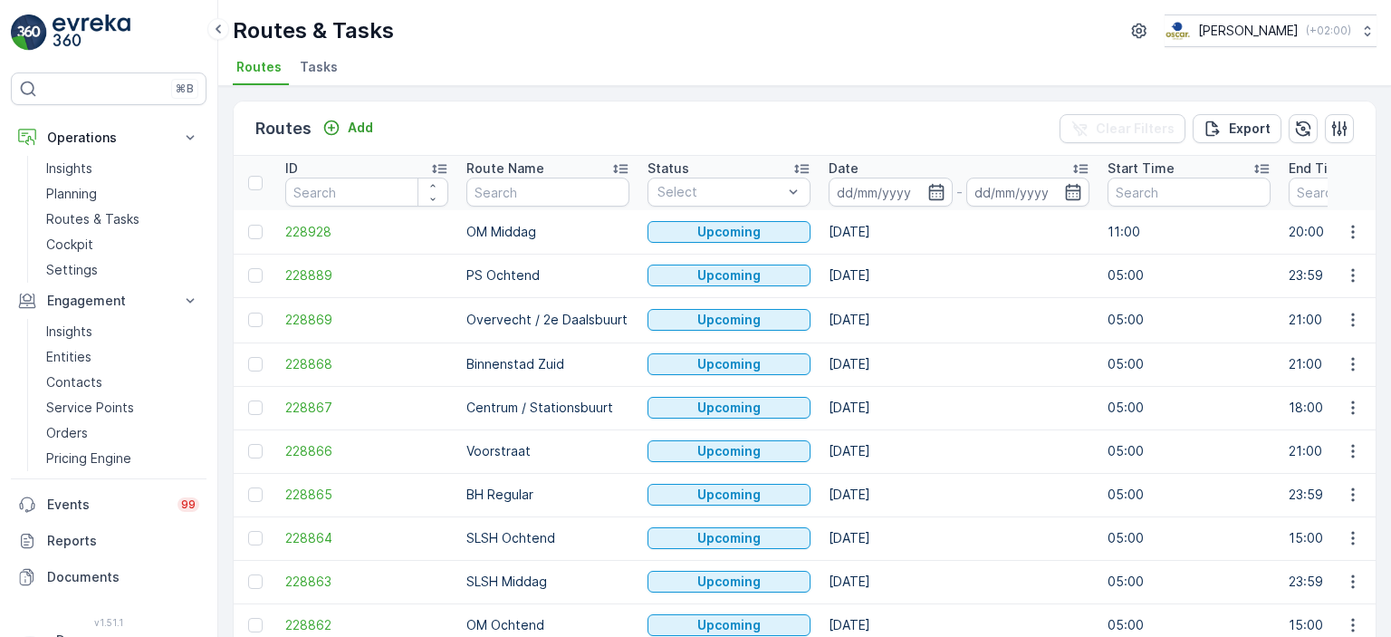
click at [321, 76] on li "Tasks" at bounding box center [320, 69] width 49 height 31
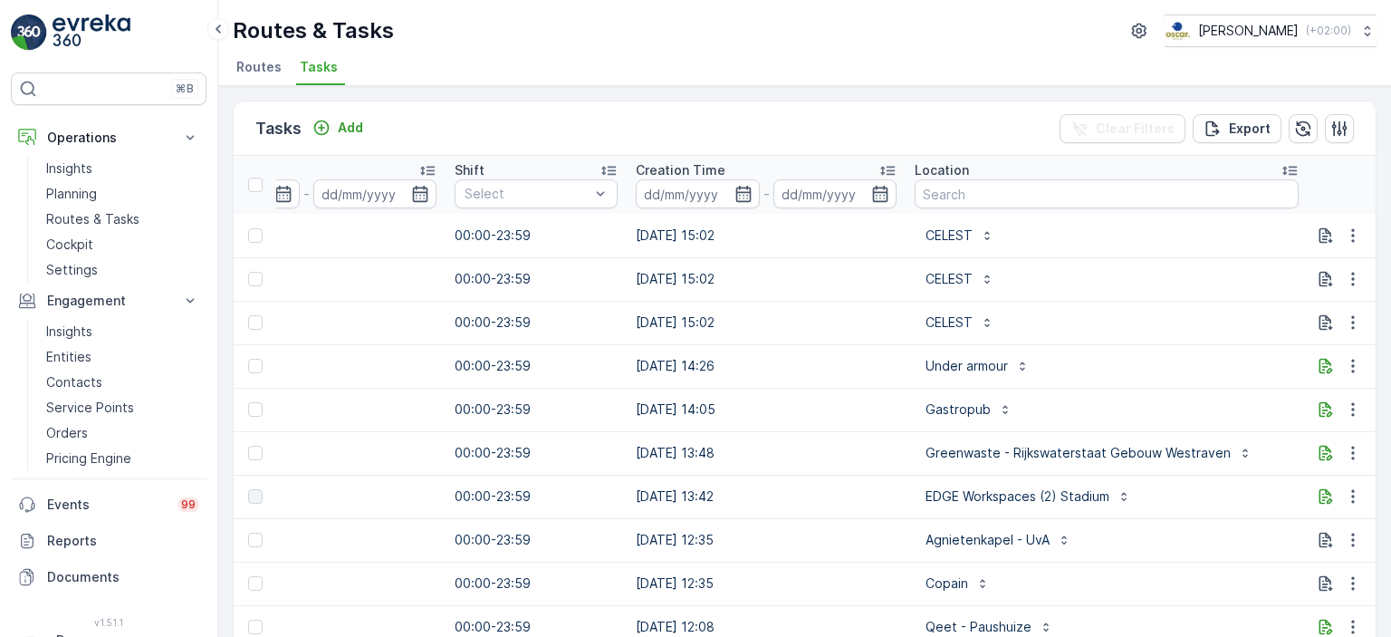
scroll to position [0, 1158]
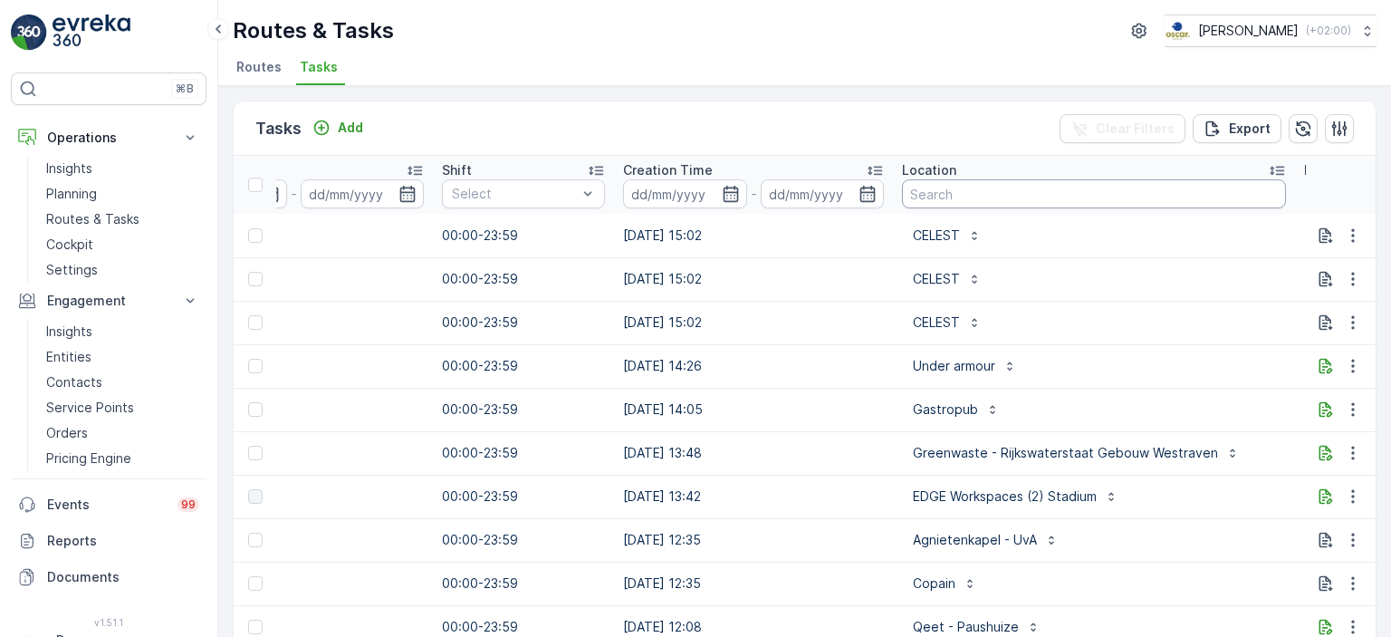
click at [933, 196] on input "text" at bounding box center [1094, 193] width 384 height 29
type input "b"
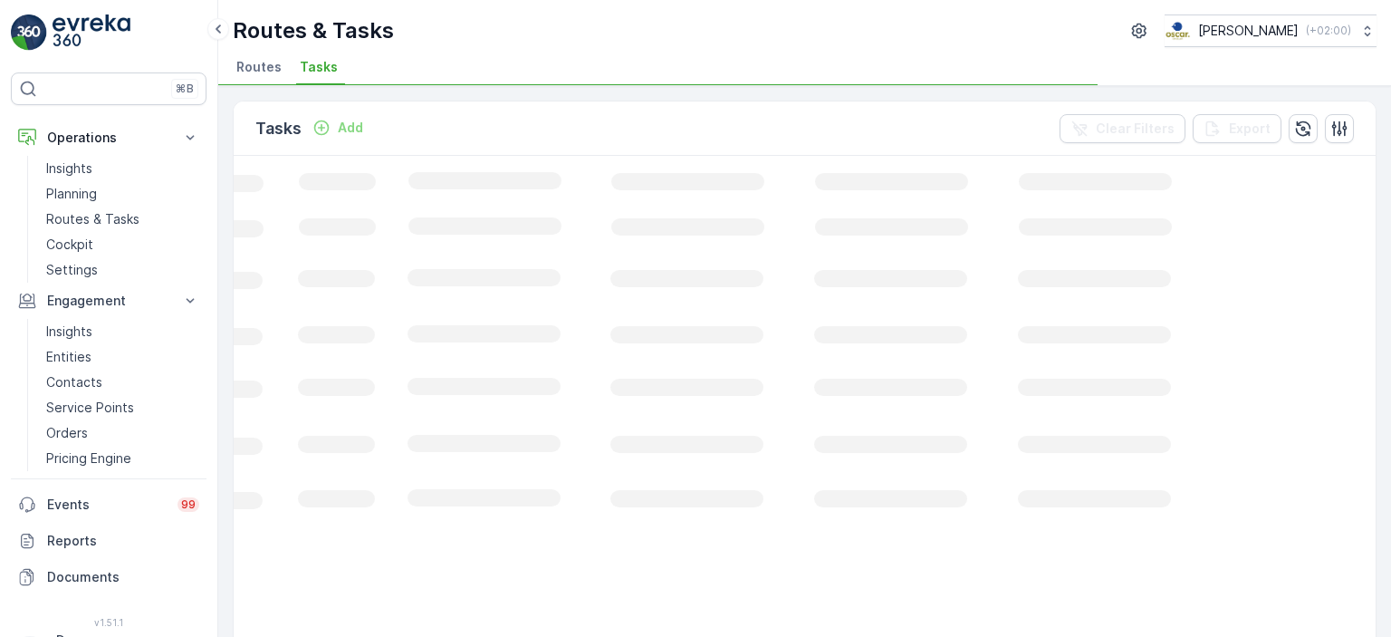
scroll to position [0, 600]
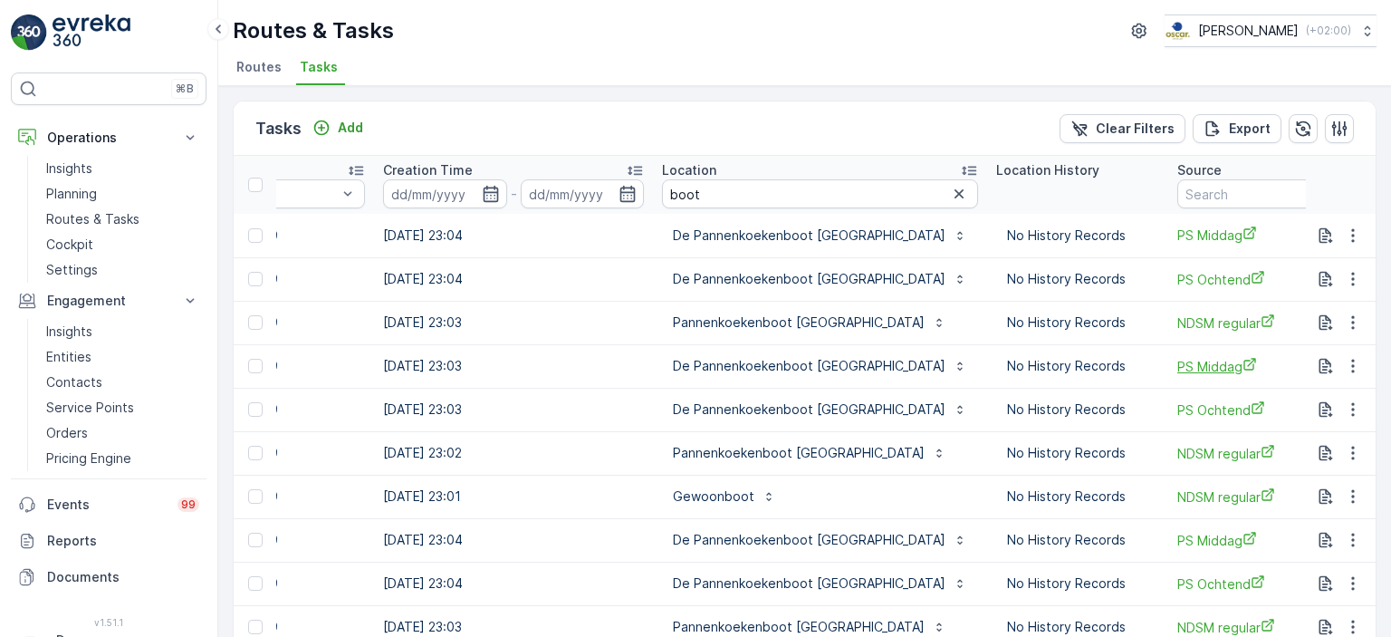
scroll to position [0, 1451]
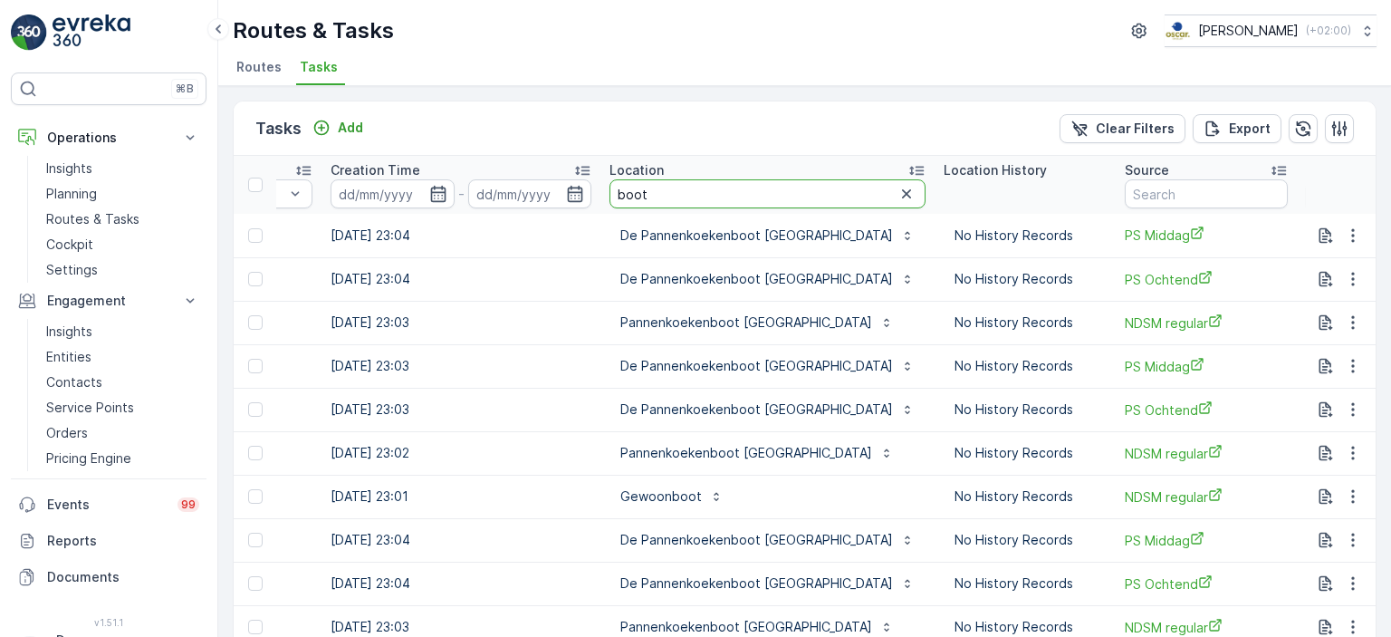
click at [676, 183] on input "boot" at bounding box center [767, 193] width 316 height 29
type input "b"
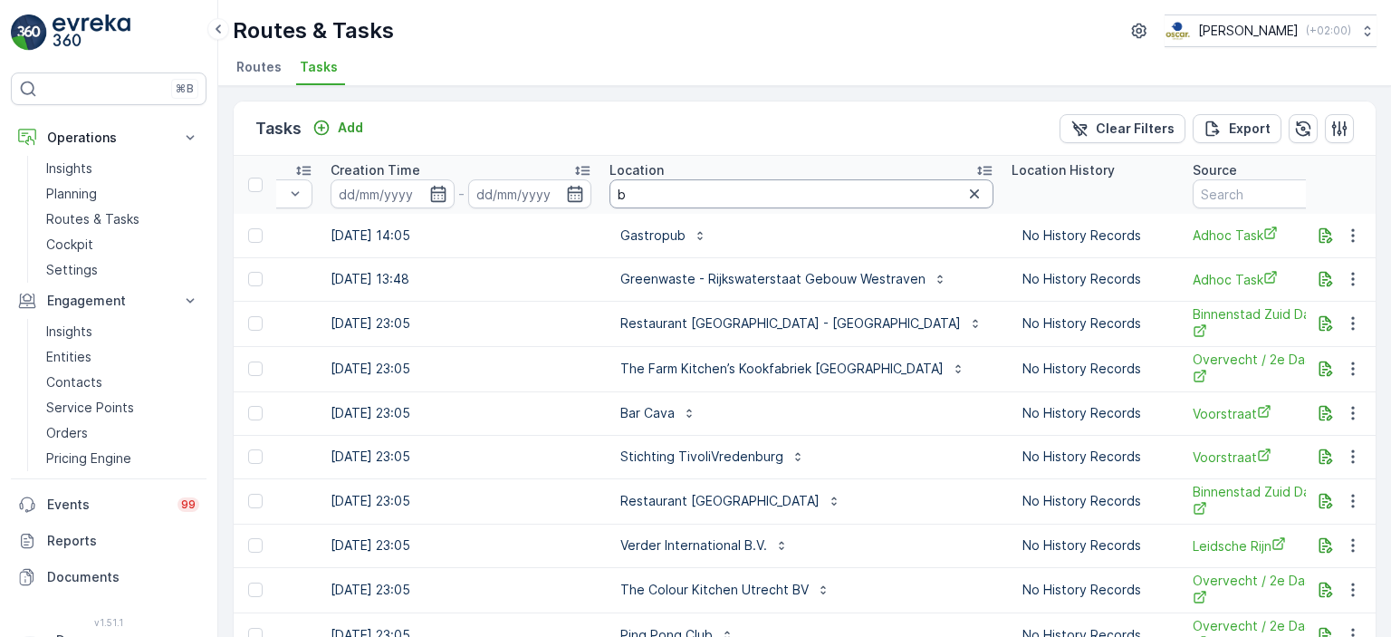
click at [676, 183] on input "b" at bounding box center [801, 193] width 384 height 29
type input "boat"
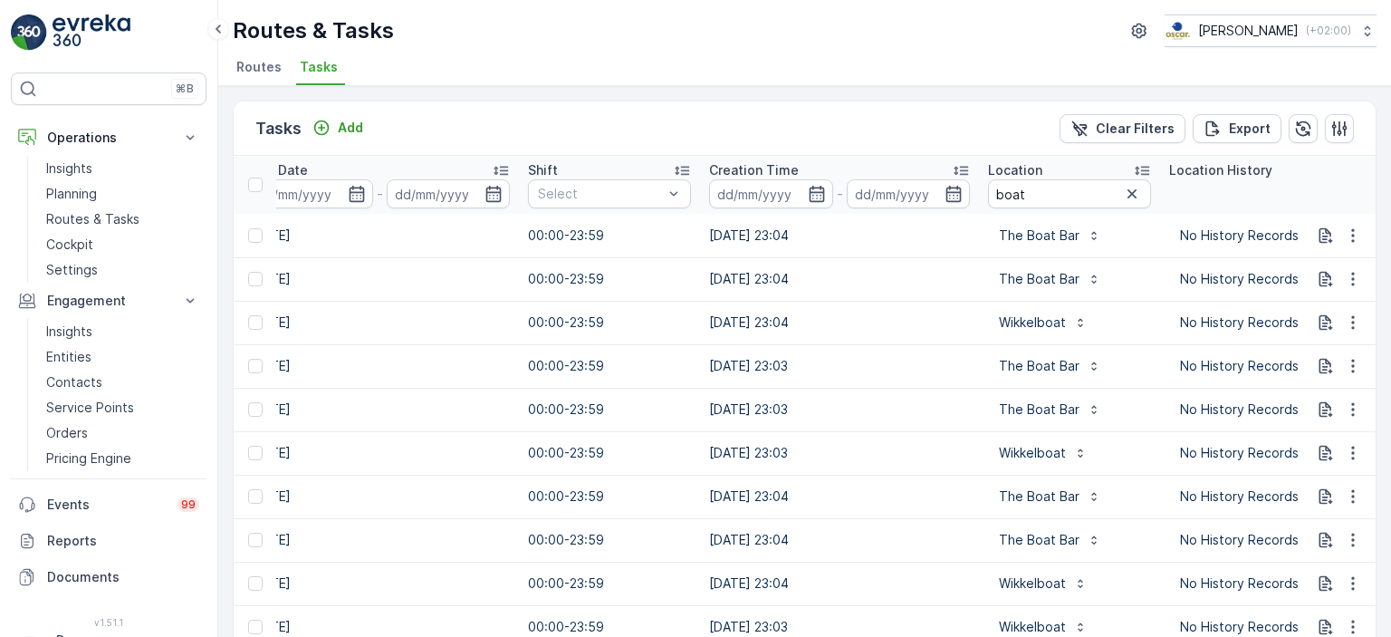
scroll to position [0, 1056]
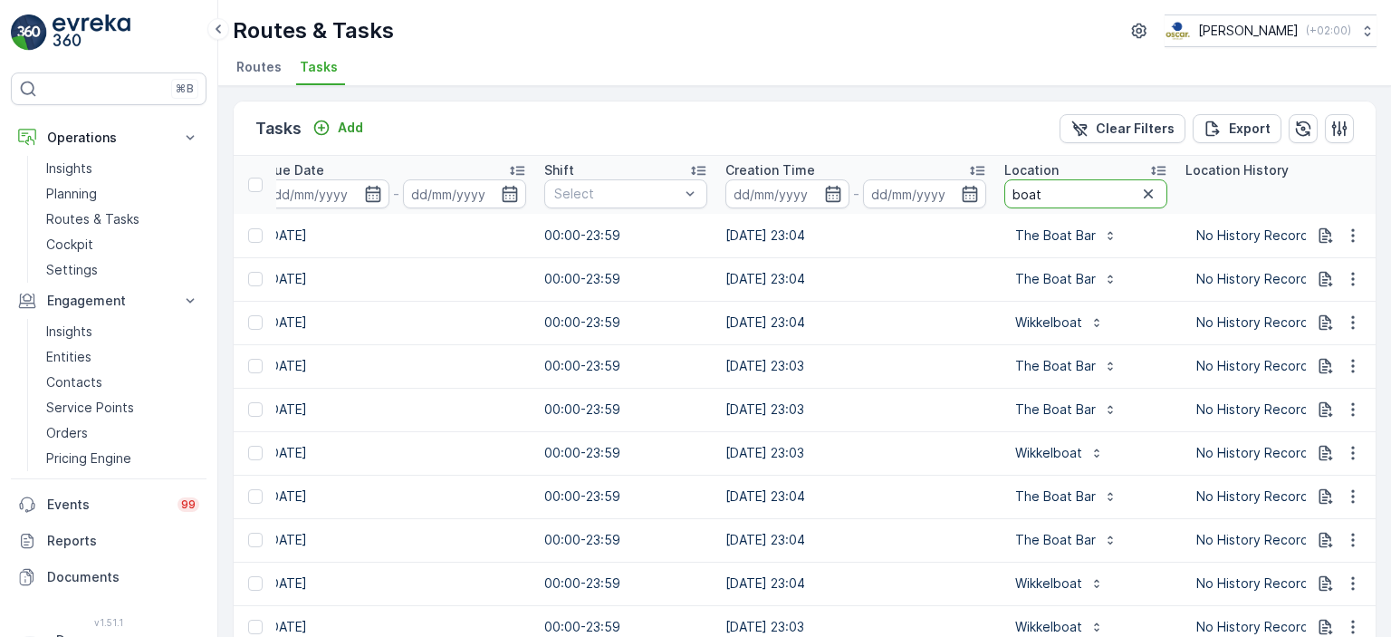
click at [1058, 196] on input "boat" at bounding box center [1085, 193] width 163 height 29
type input "boat batr"
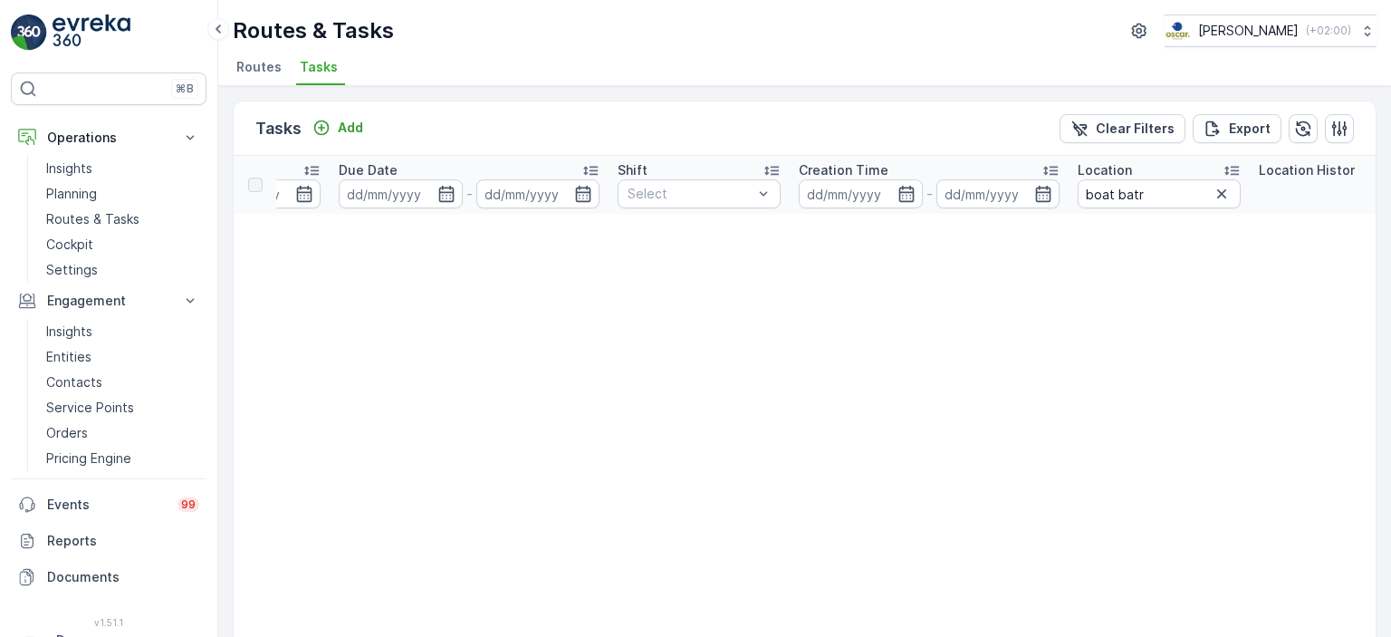
scroll to position [0, 982]
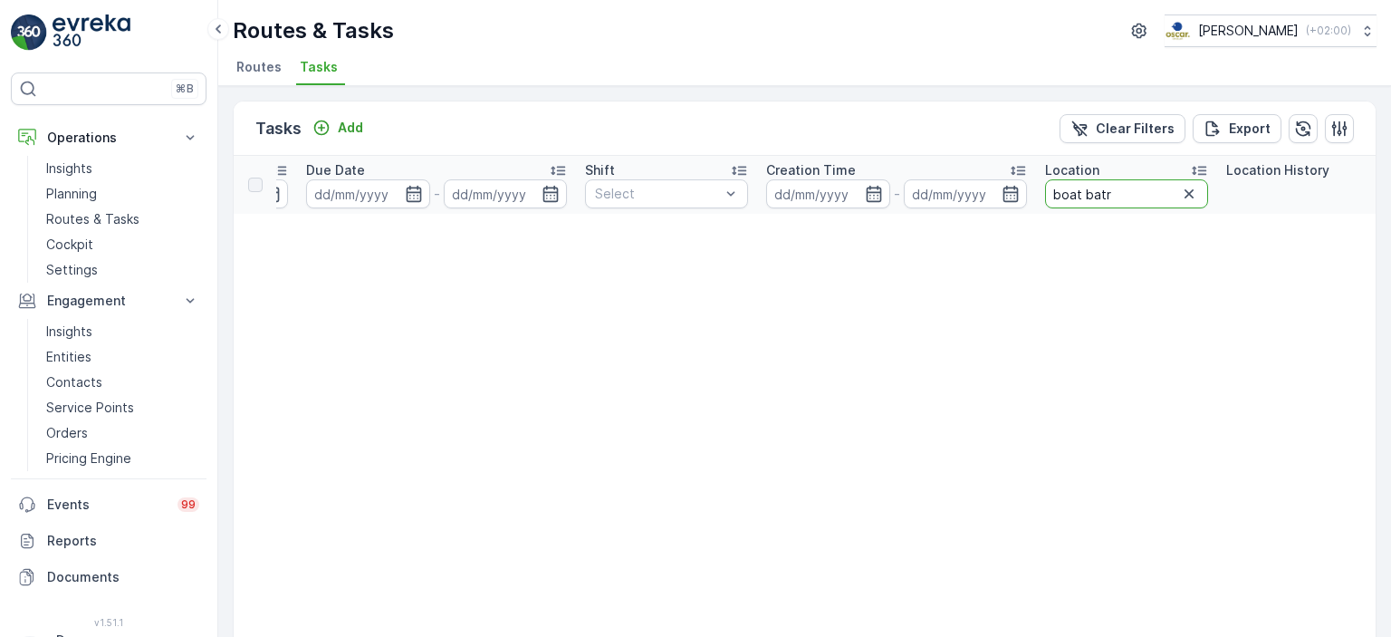
click at [1102, 196] on input "boat batr" at bounding box center [1126, 193] width 163 height 29
type input "boat bar"
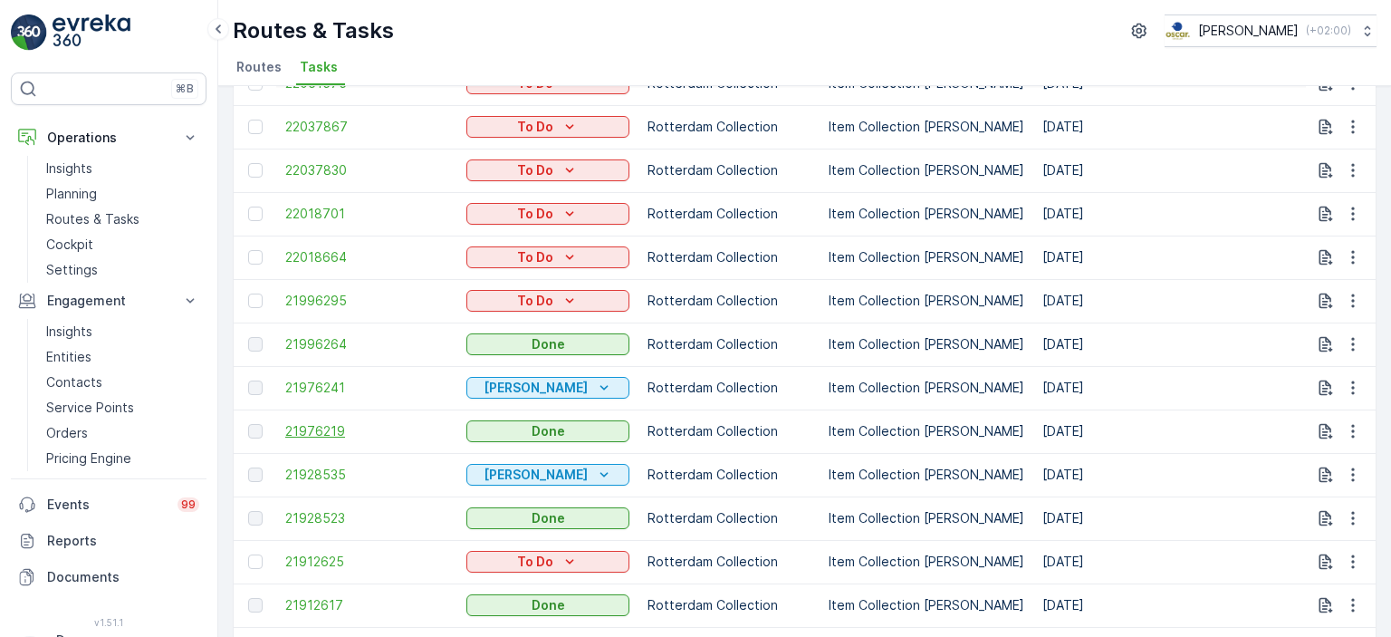
click at [326, 423] on span "21976219" at bounding box center [366, 431] width 163 height 18
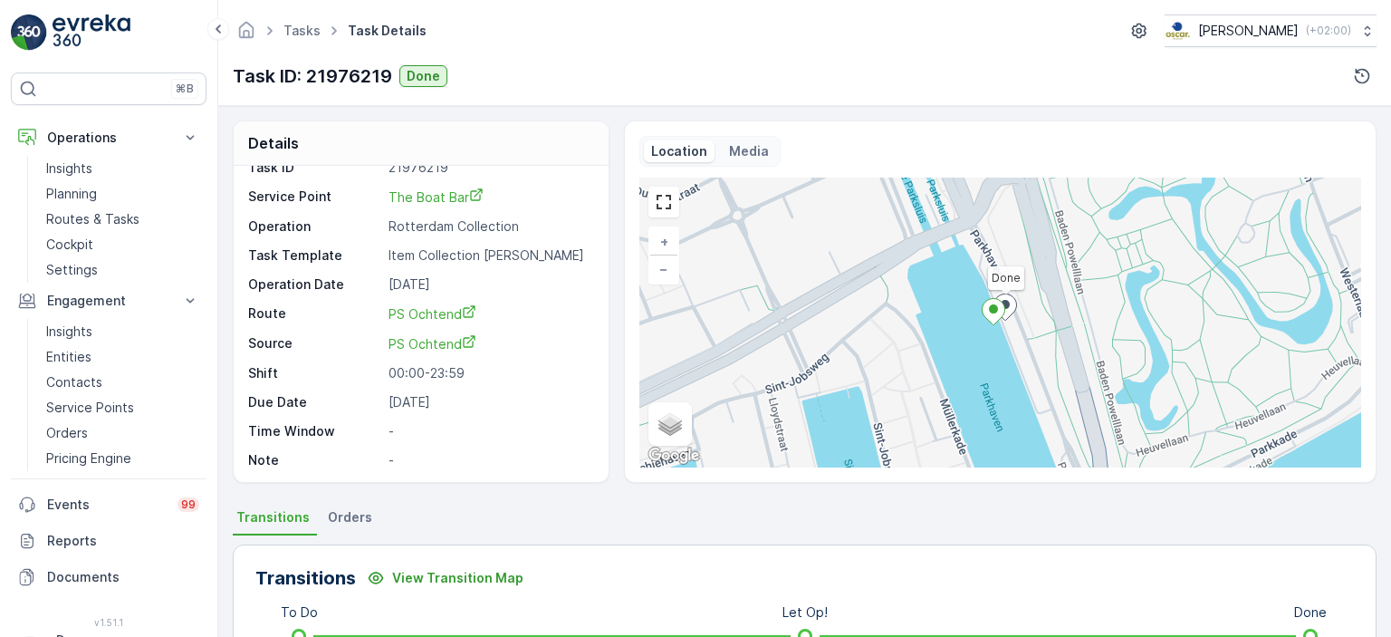
scroll to position [413, 0]
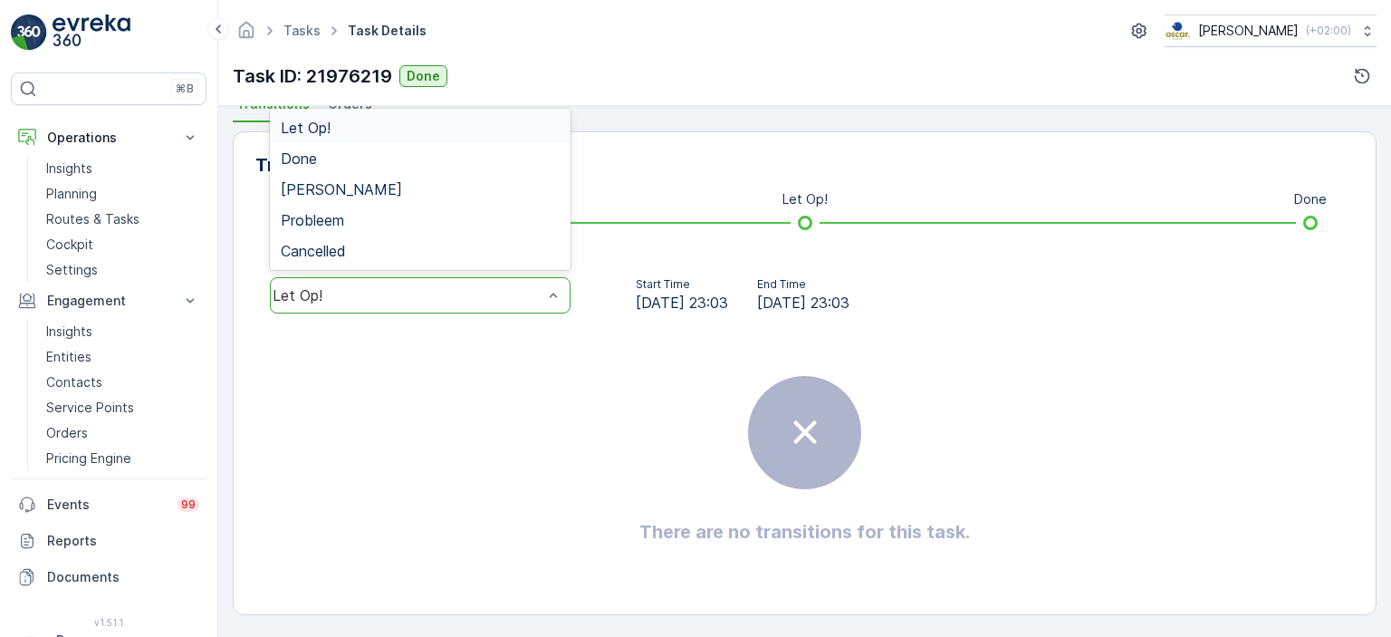
click at [500, 308] on div "Let Op!" at bounding box center [420, 295] width 301 height 36
click at [506, 153] on div "Done" at bounding box center [420, 158] width 279 height 16
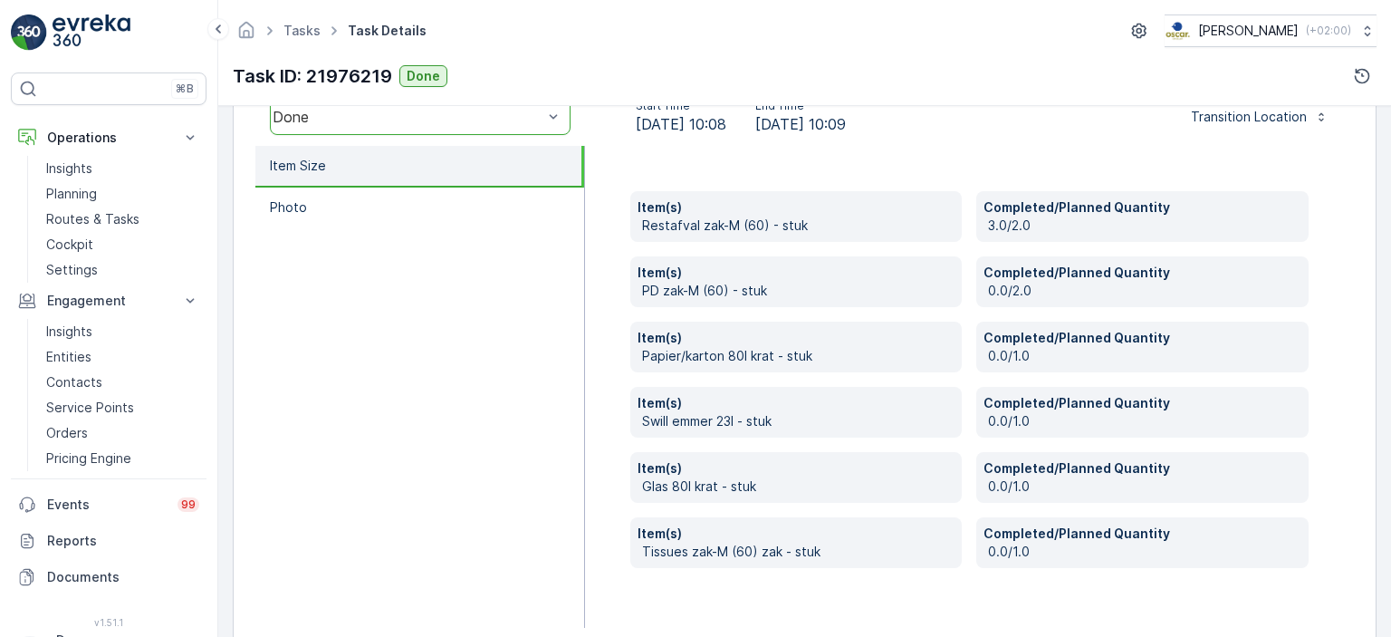
scroll to position [594, 0]
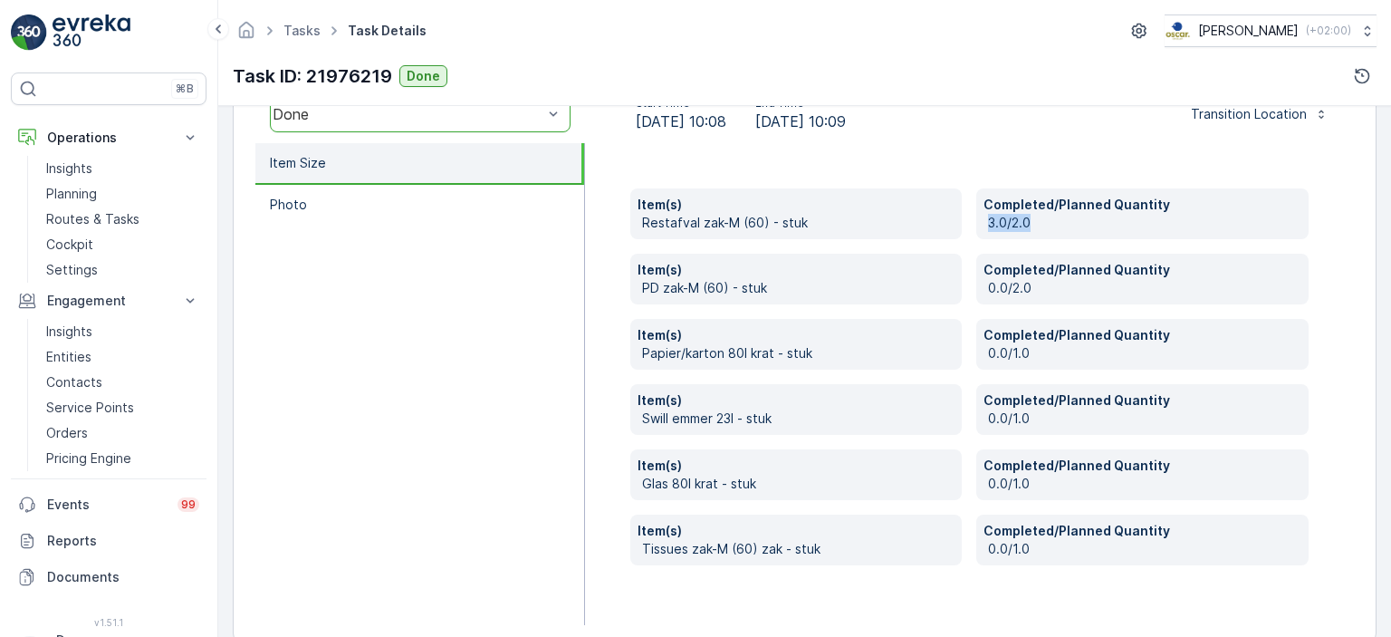
drag, startPoint x: 989, startPoint y: 226, endPoint x: 1061, endPoint y: 244, distance: 74.5
click at [1061, 244] on div "Item(s) Restafval zak-M (60) - stuk Completed/Planned Quantity 3.0/2.0 Item(s) …" at bounding box center [969, 376] width 678 height 377
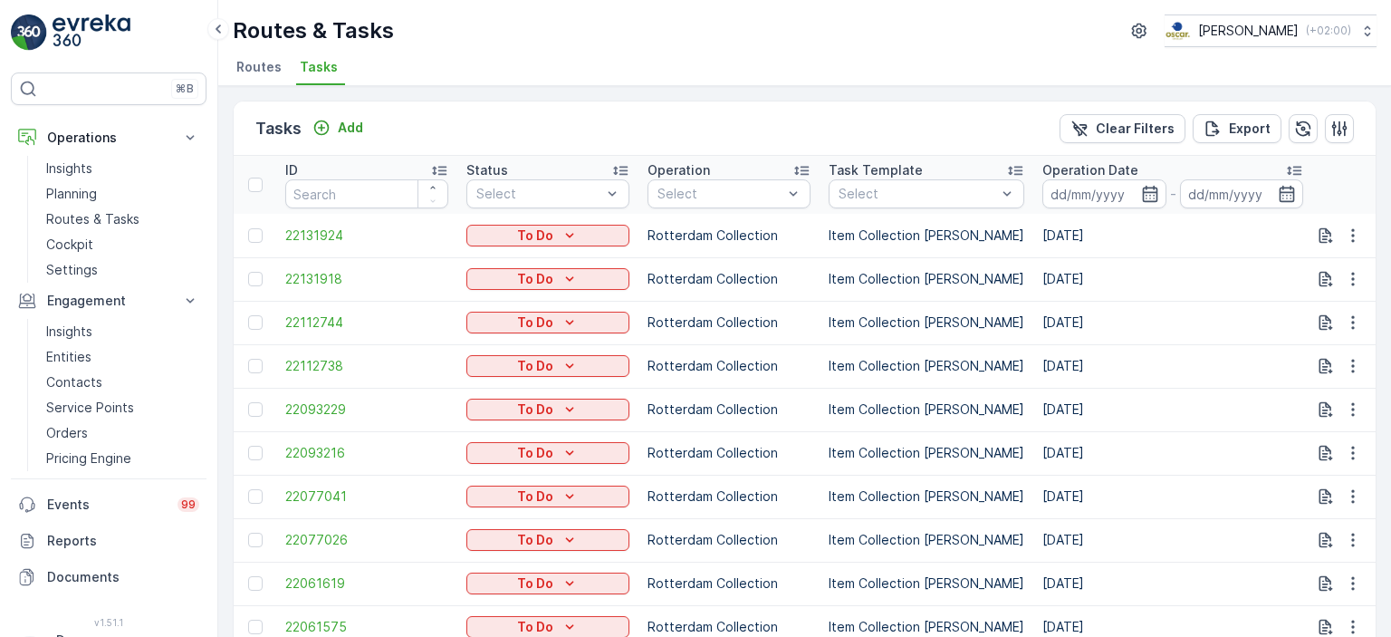
scroll to position [453, 0]
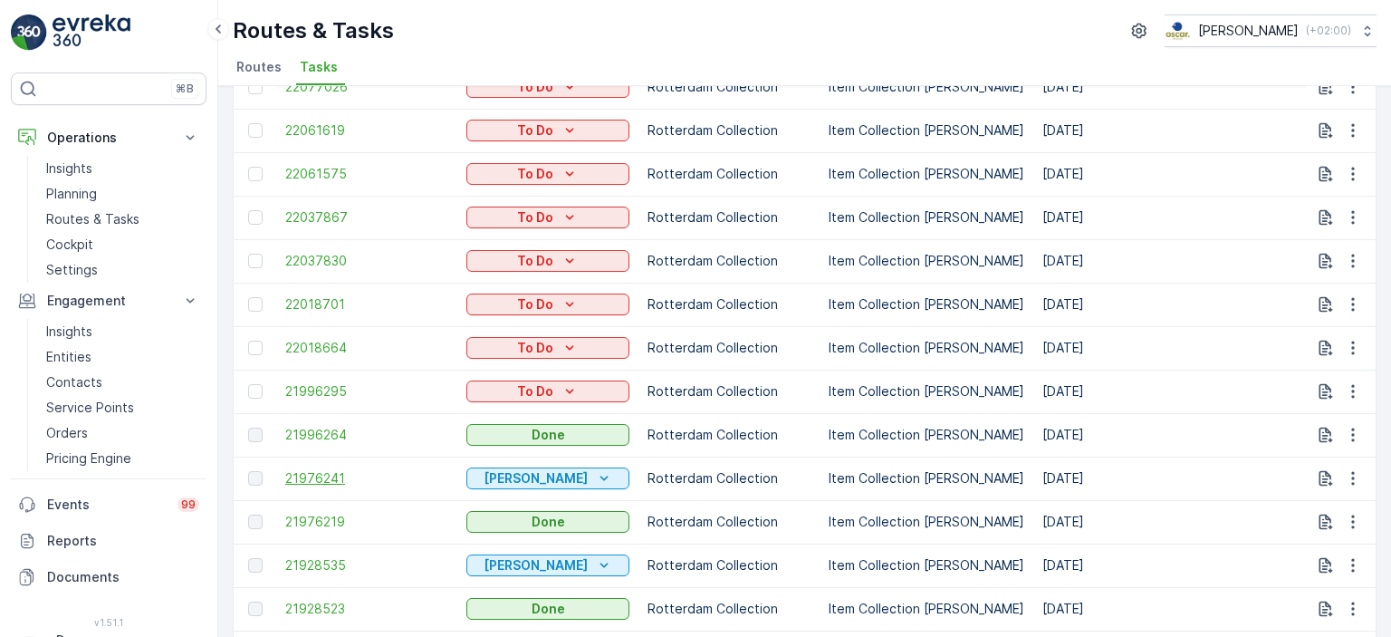
click at [326, 470] on span "21976241" at bounding box center [366, 478] width 163 height 18
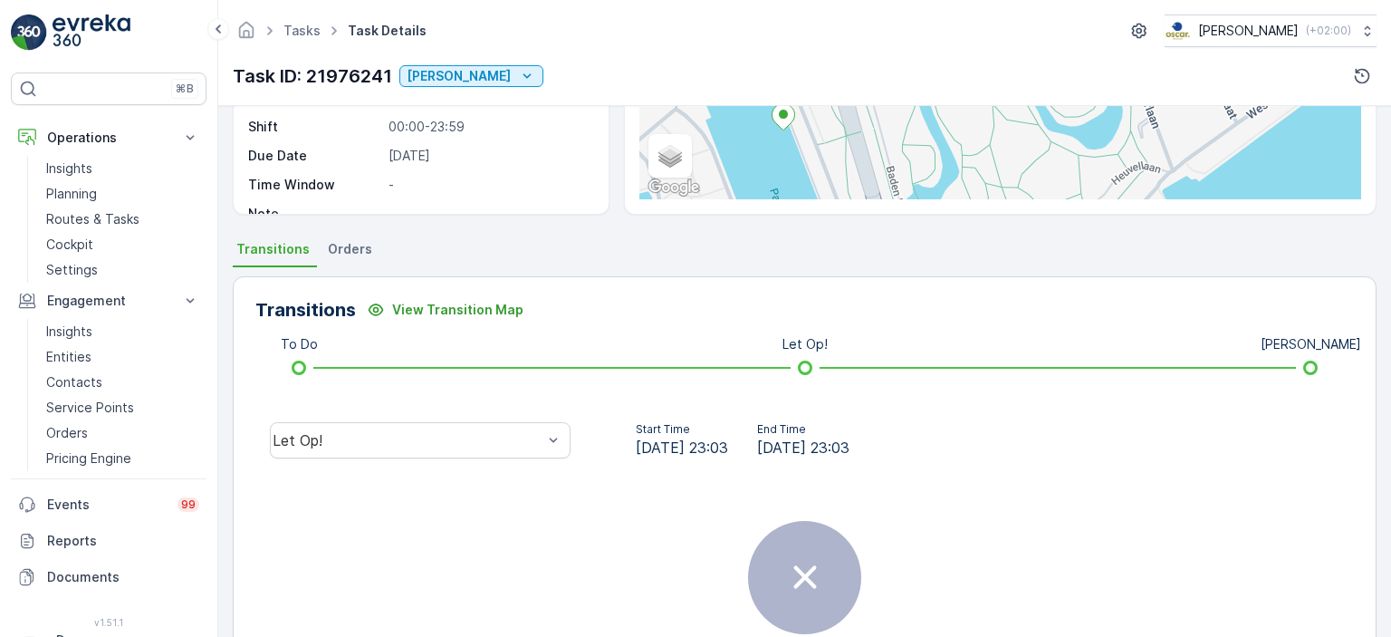
scroll to position [362, 0]
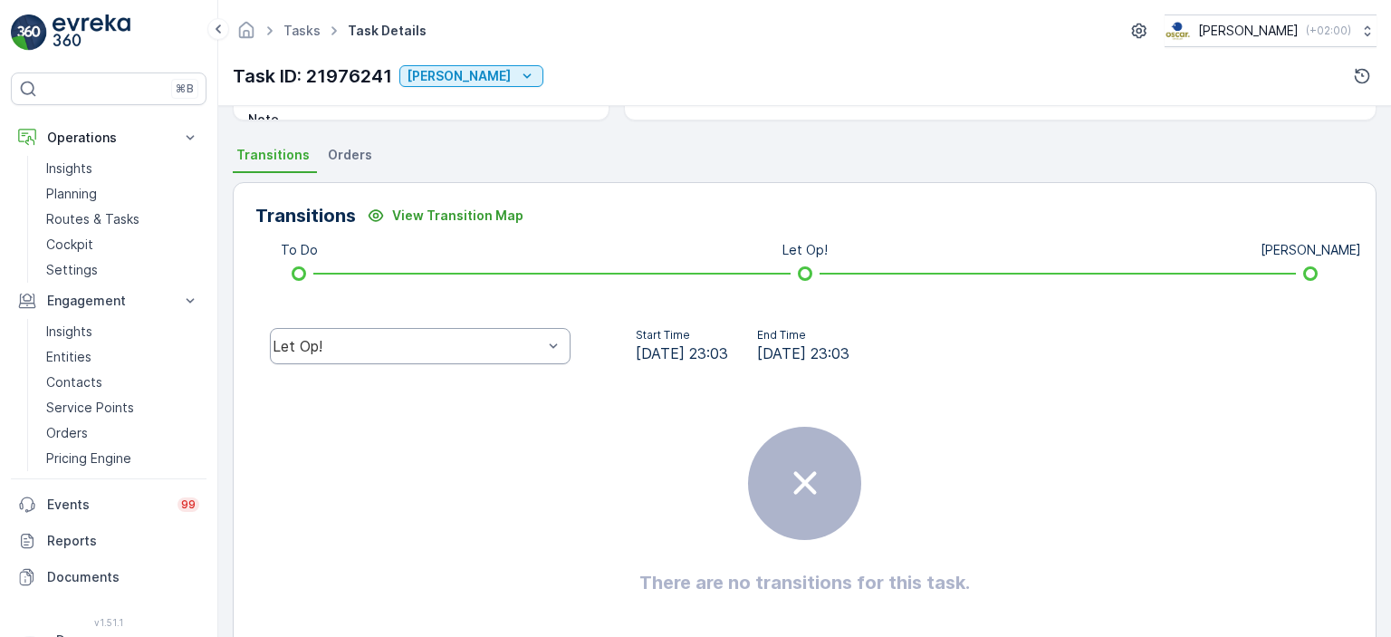
click at [465, 356] on div "Let Op!" at bounding box center [420, 346] width 301 height 36
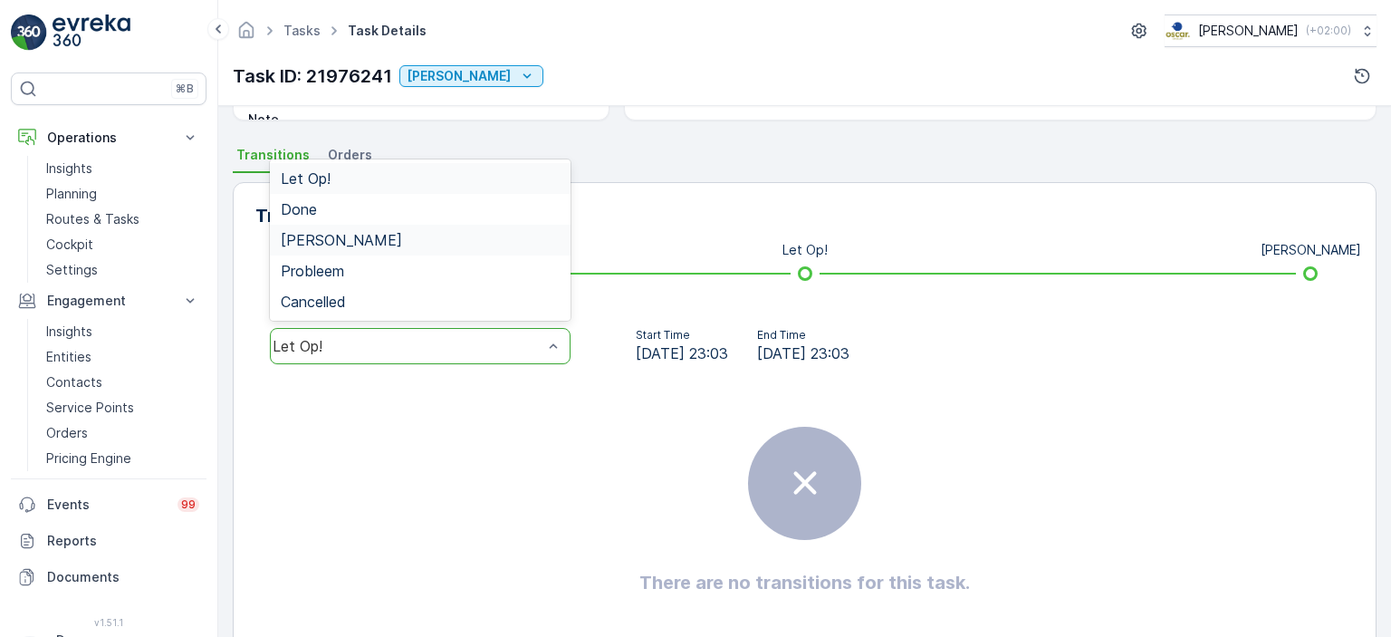
click at [454, 236] on div "[PERSON_NAME]" at bounding box center [420, 240] width 279 height 16
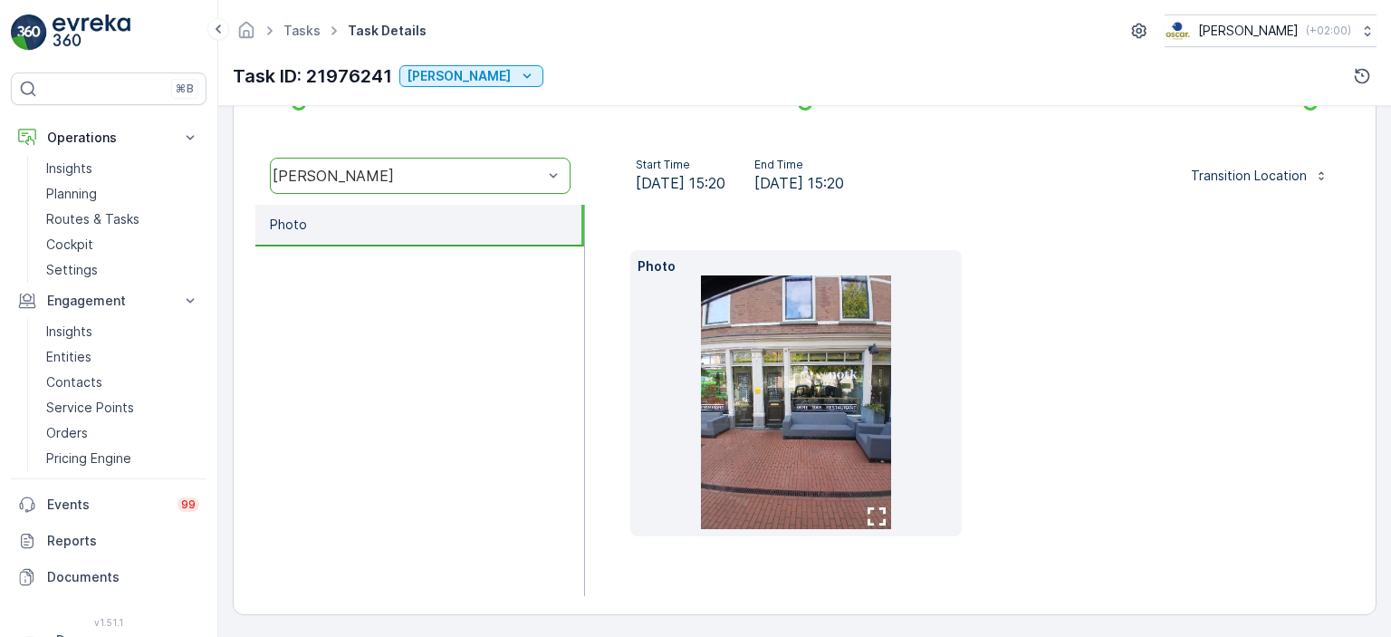
scroll to position [0, 0]
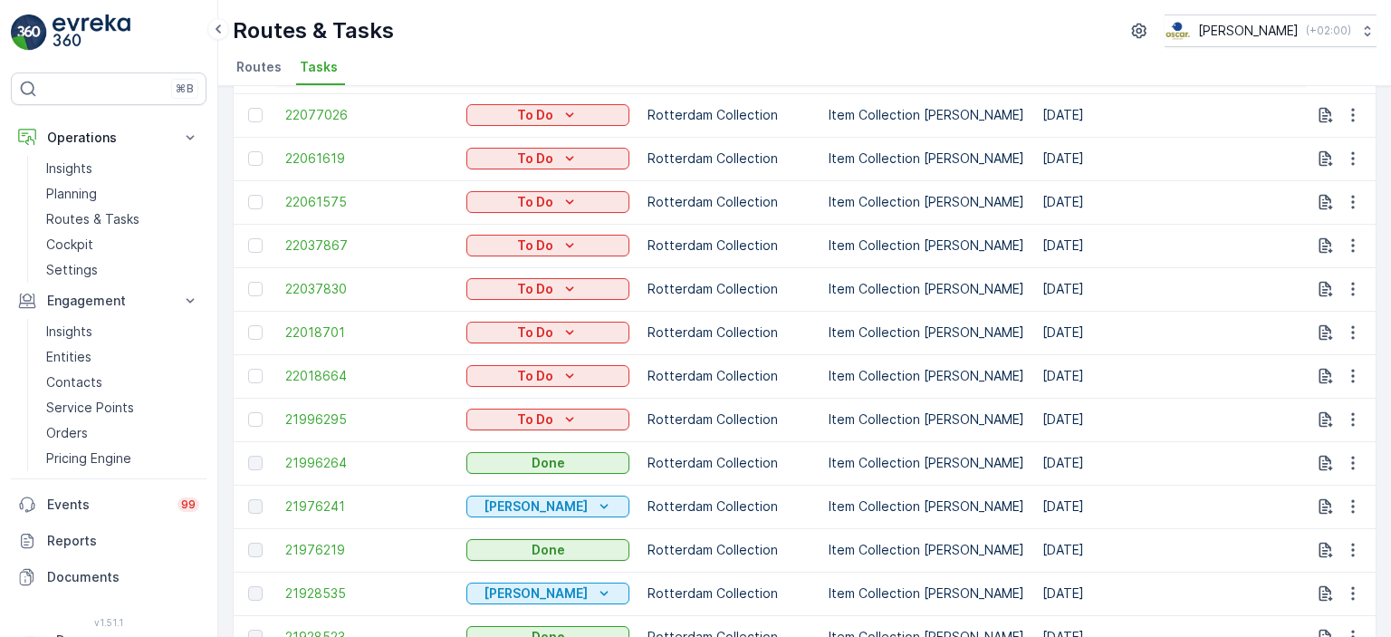
scroll to position [362, 0]
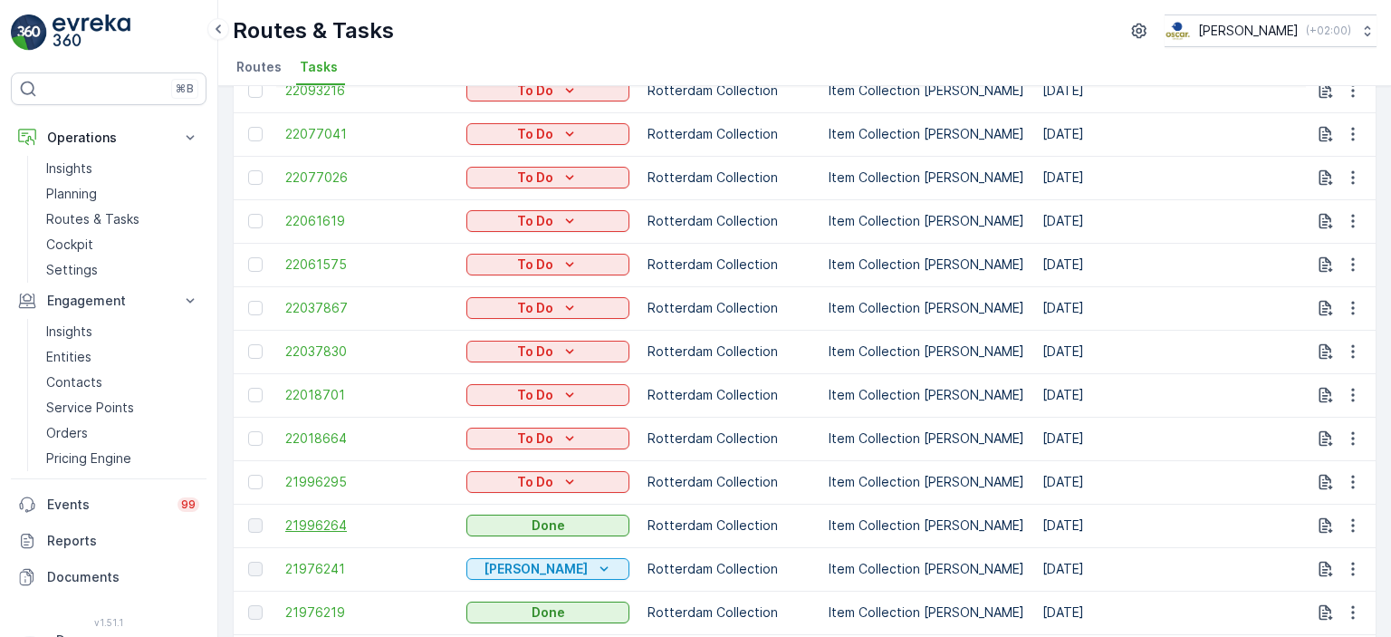
click at [330, 522] on span "21996264" at bounding box center [366, 525] width 163 height 18
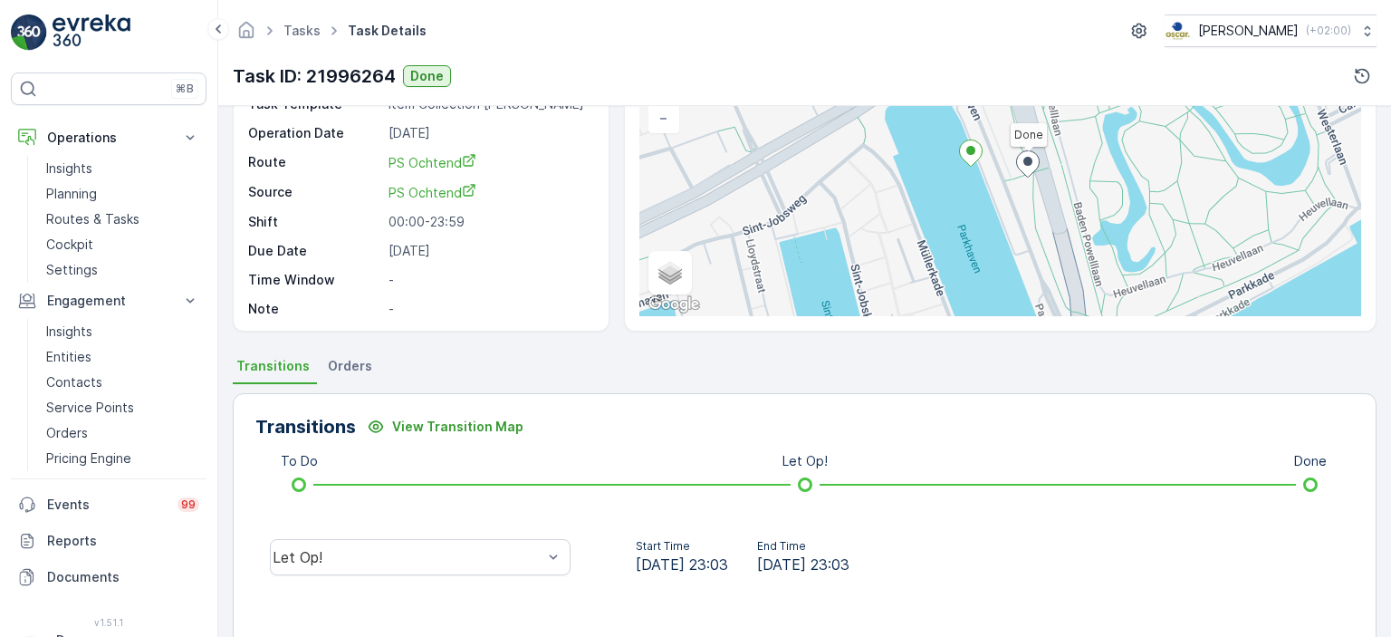
scroll to position [413, 0]
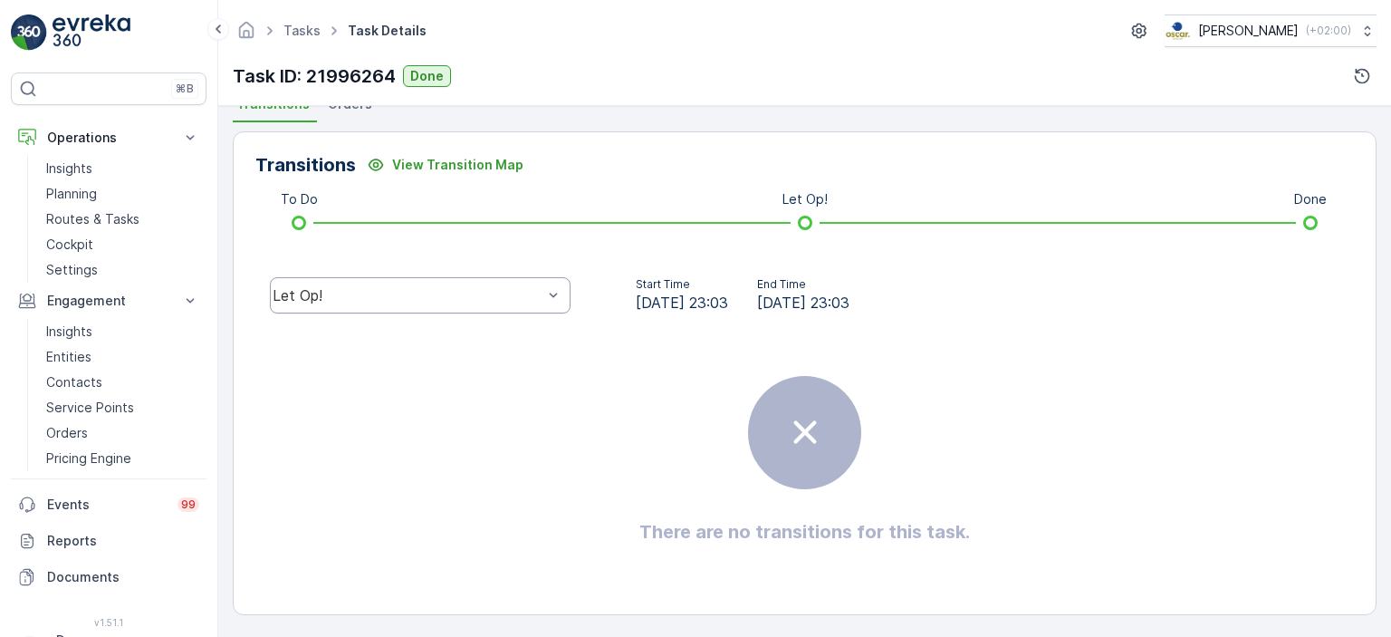
click at [506, 309] on div "Let Op!" at bounding box center [420, 295] width 301 height 36
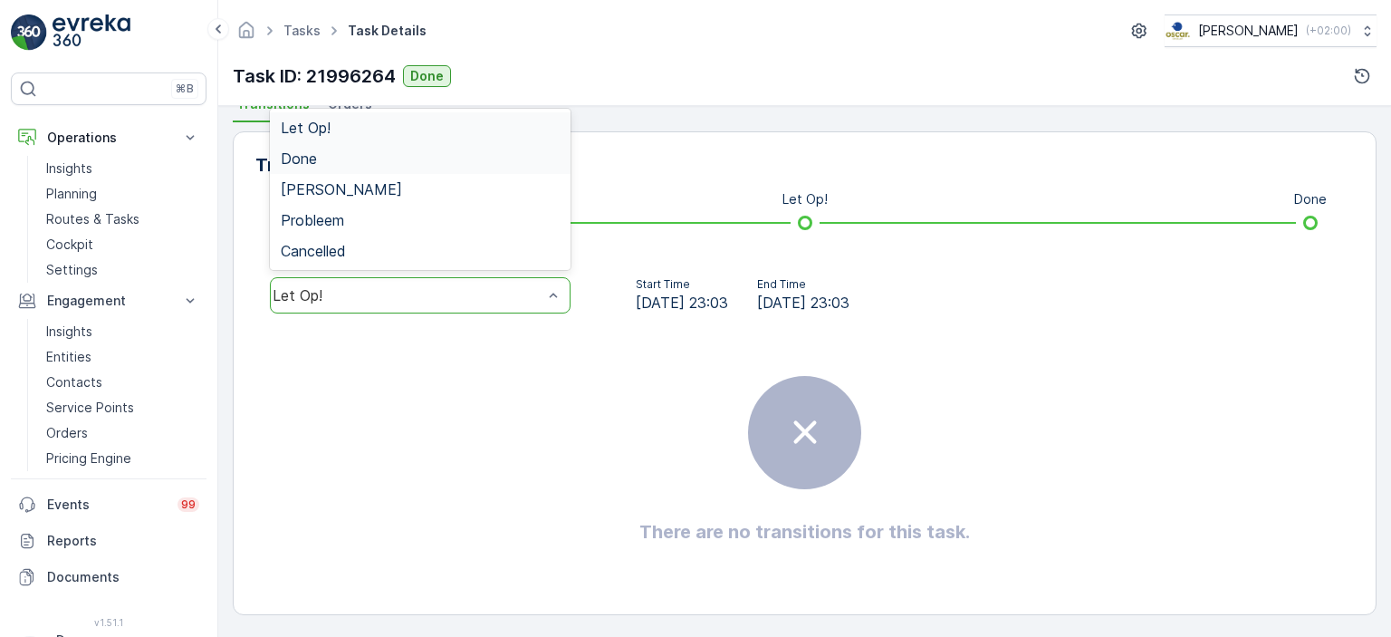
click at [484, 154] on div "Done" at bounding box center [420, 158] width 279 height 16
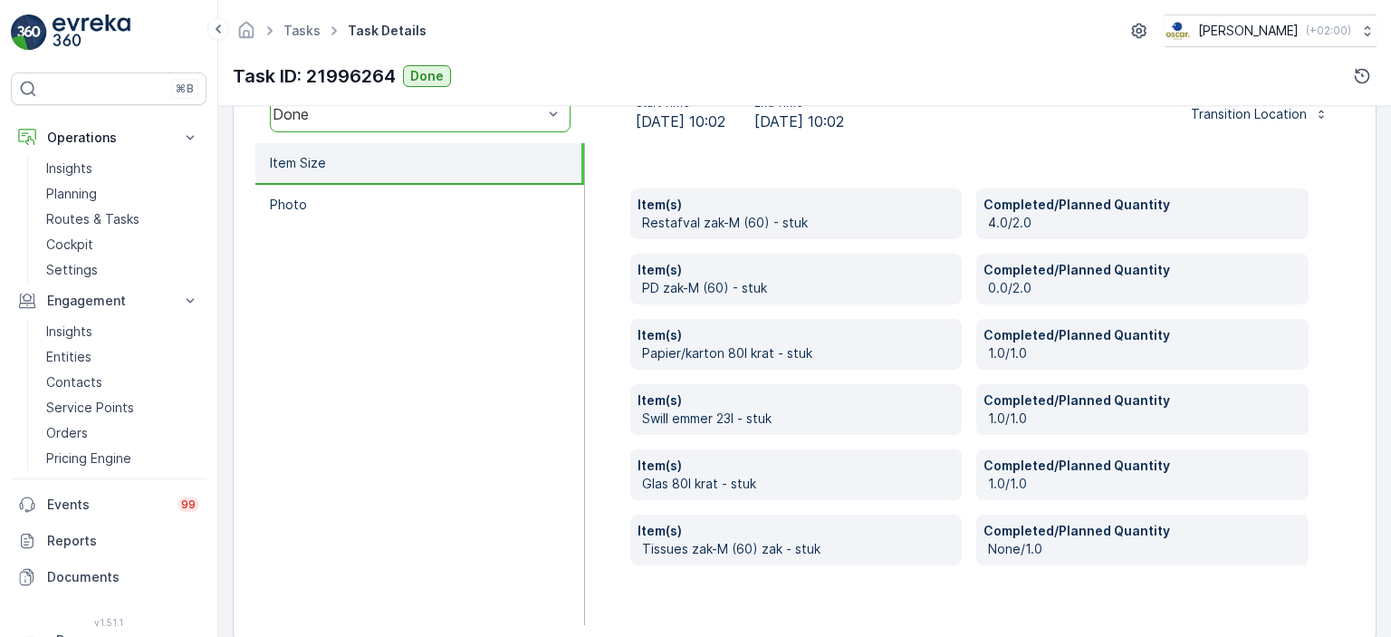
scroll to position [0, 0]
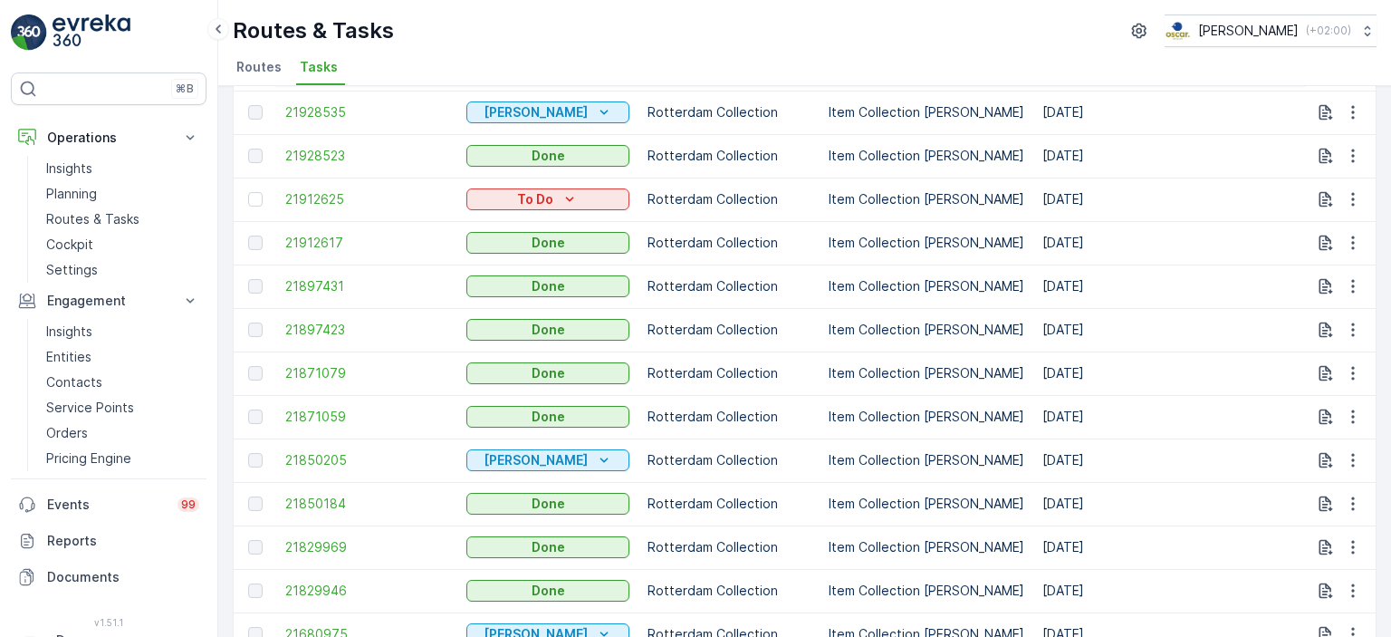
scroll to position [996, 0]
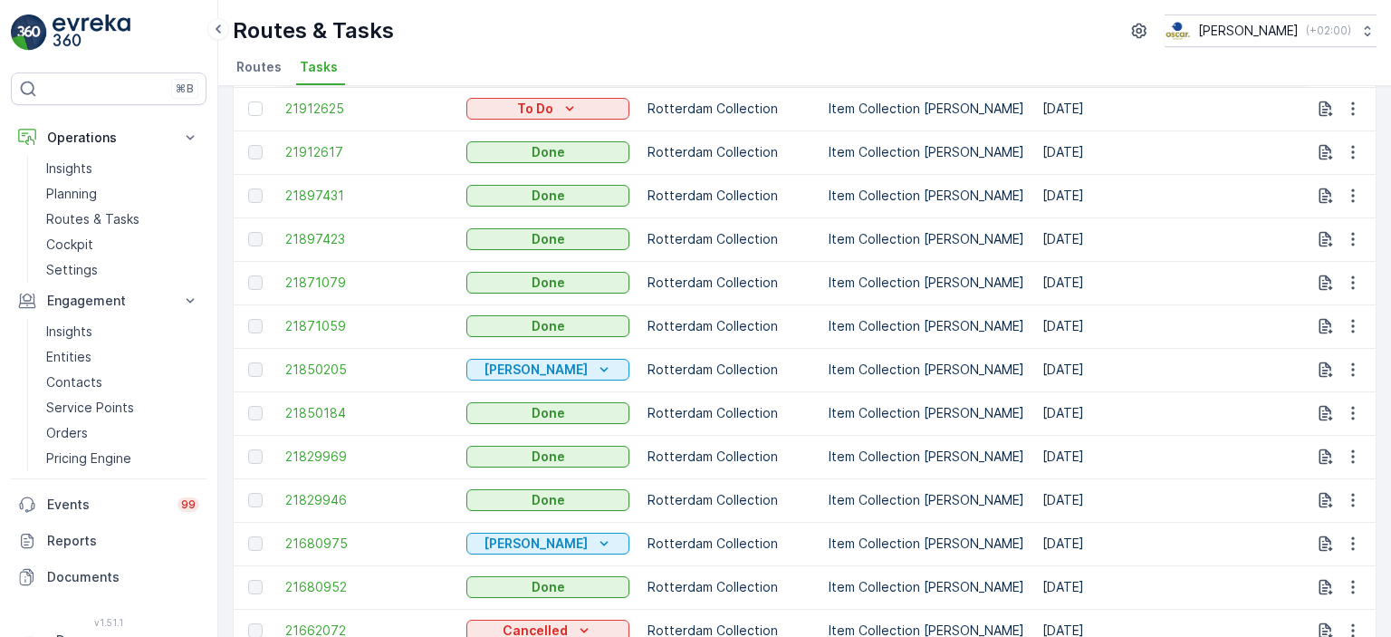
click at [846, 198] on p "Item Collection [PERSON_NAME]" at bounding box center [927, 196] width 196 height 18
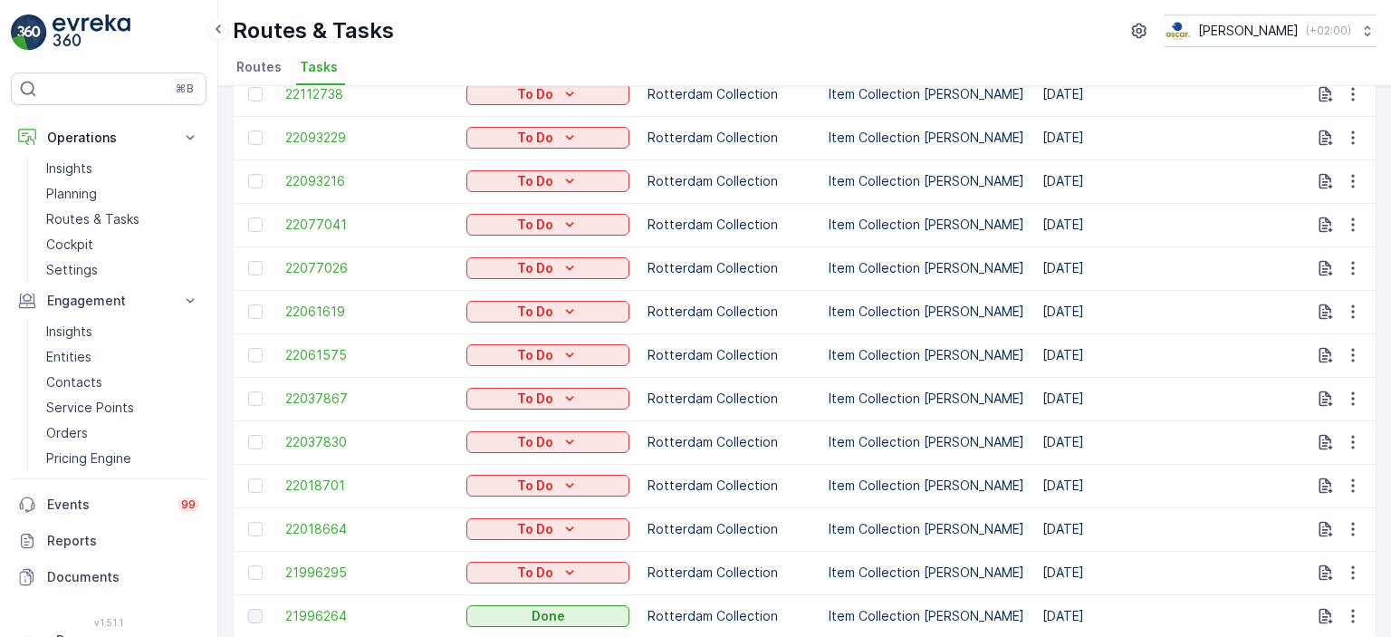
scroll to position [0, 0]
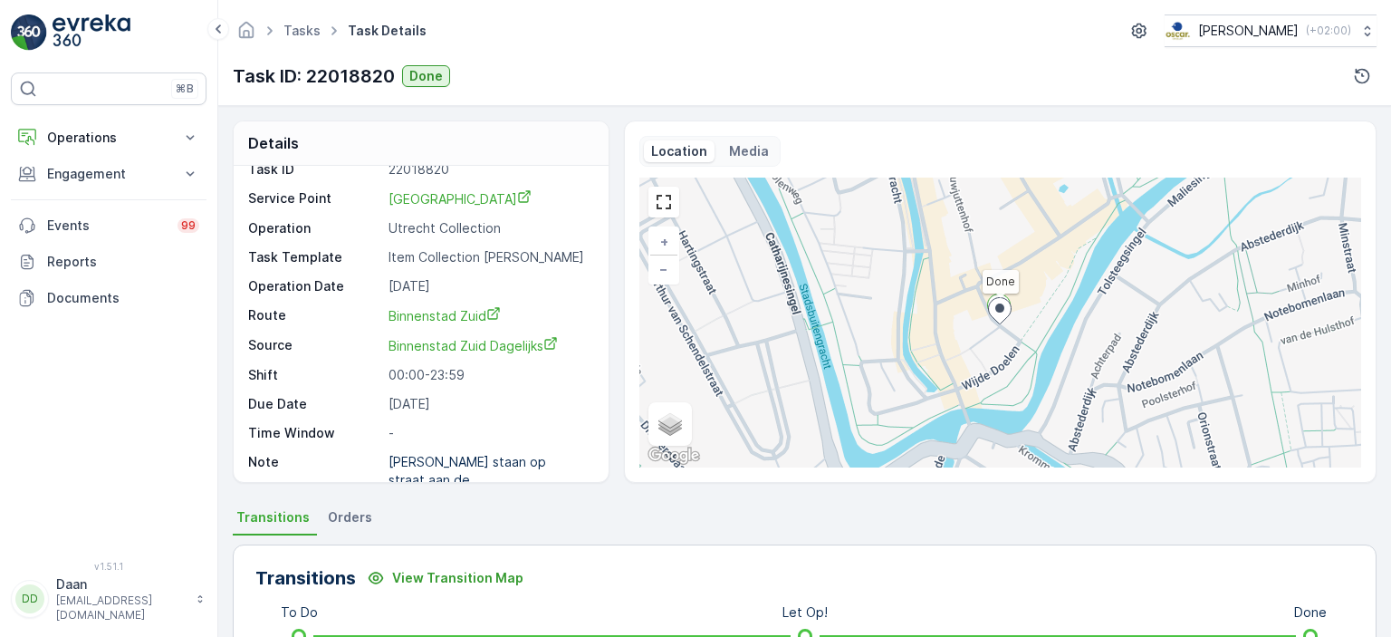
scroll to position [22, 0]
click at [78, 24] on img at bounding box center [92, 32] width 78 height 36
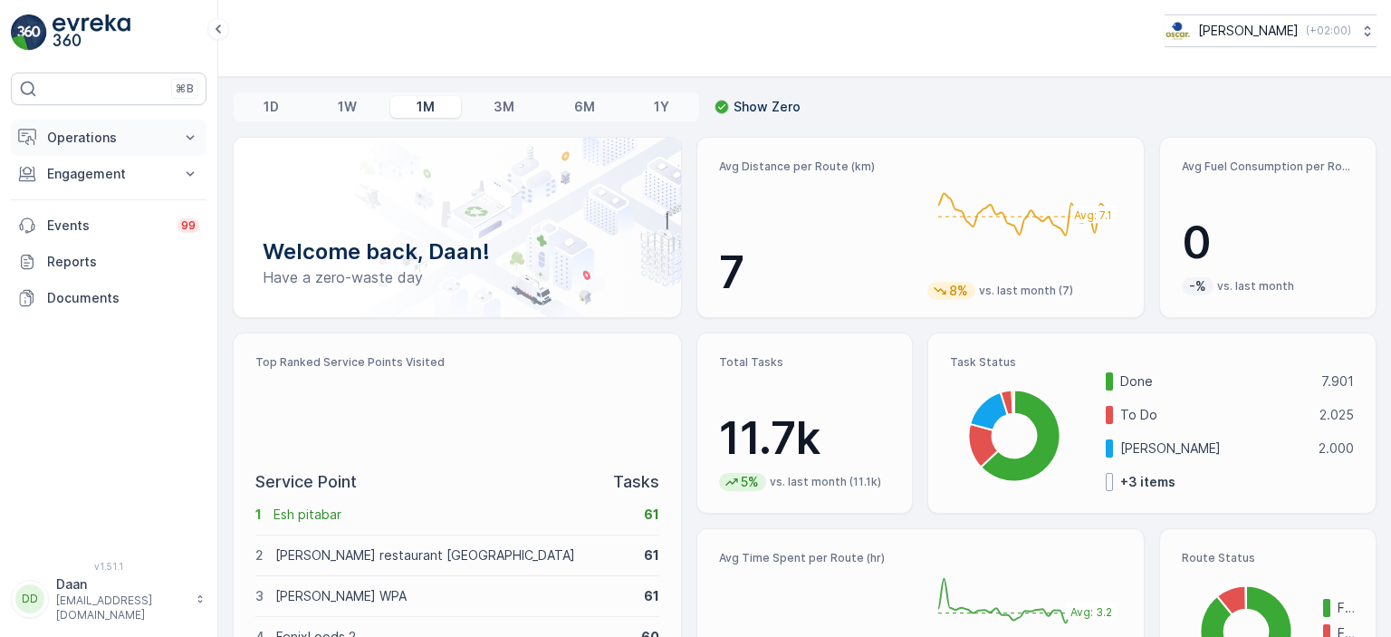
click at [158, 151] on button "Operations" at bounding box center [109, 138] width 196 height 36
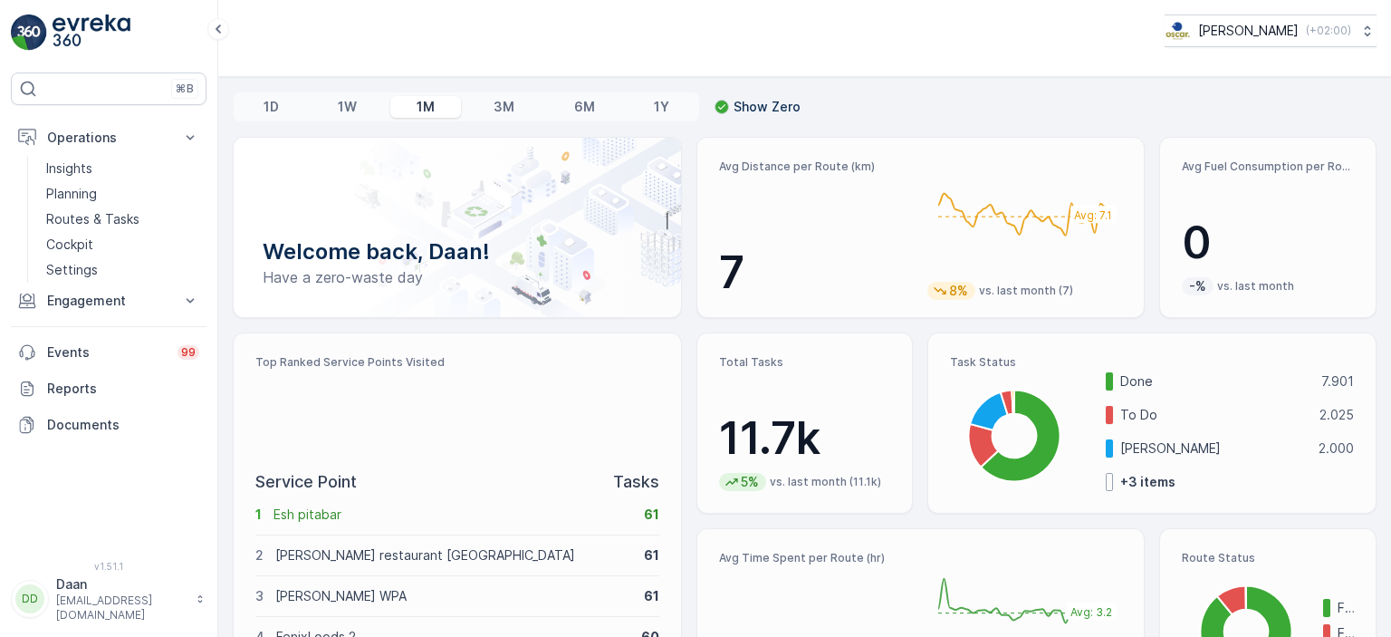
click at [572, 34] on div "Oscar Circulair ( +02:00 )" at bounding box center [805, 30] width 1144 height 33
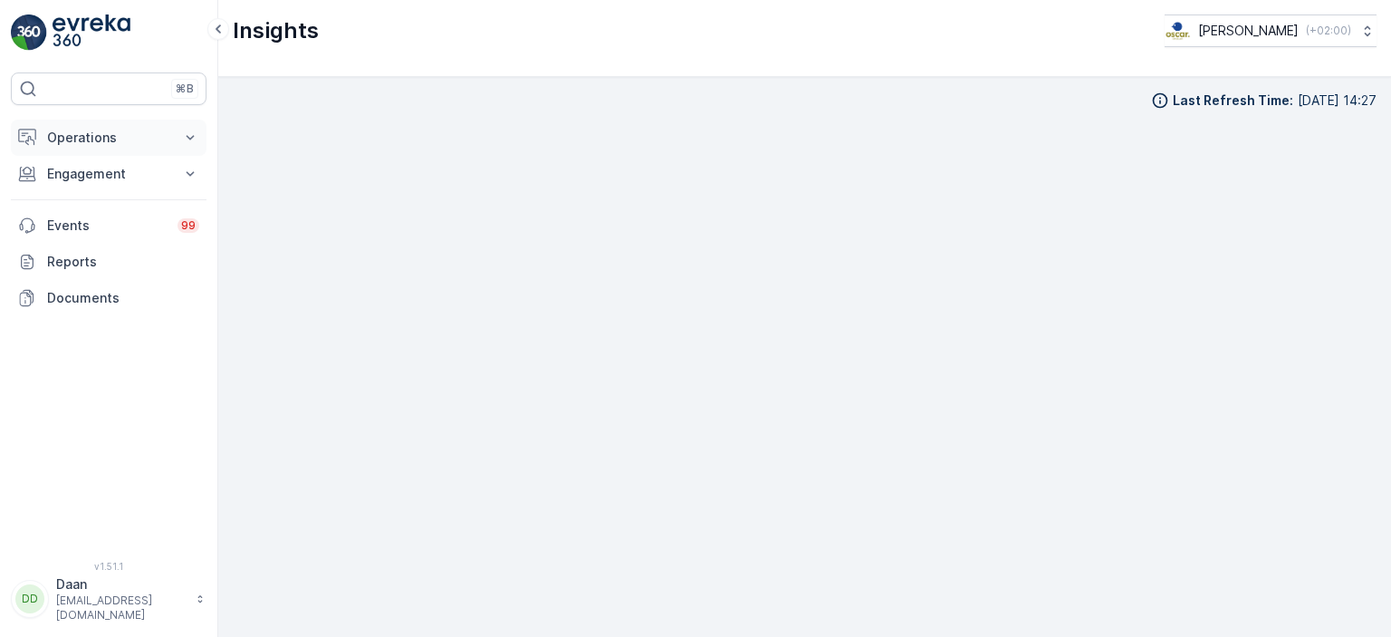
click at [134, 137] on p "Operations" at bounding box center [108, 138] width 123 height 18
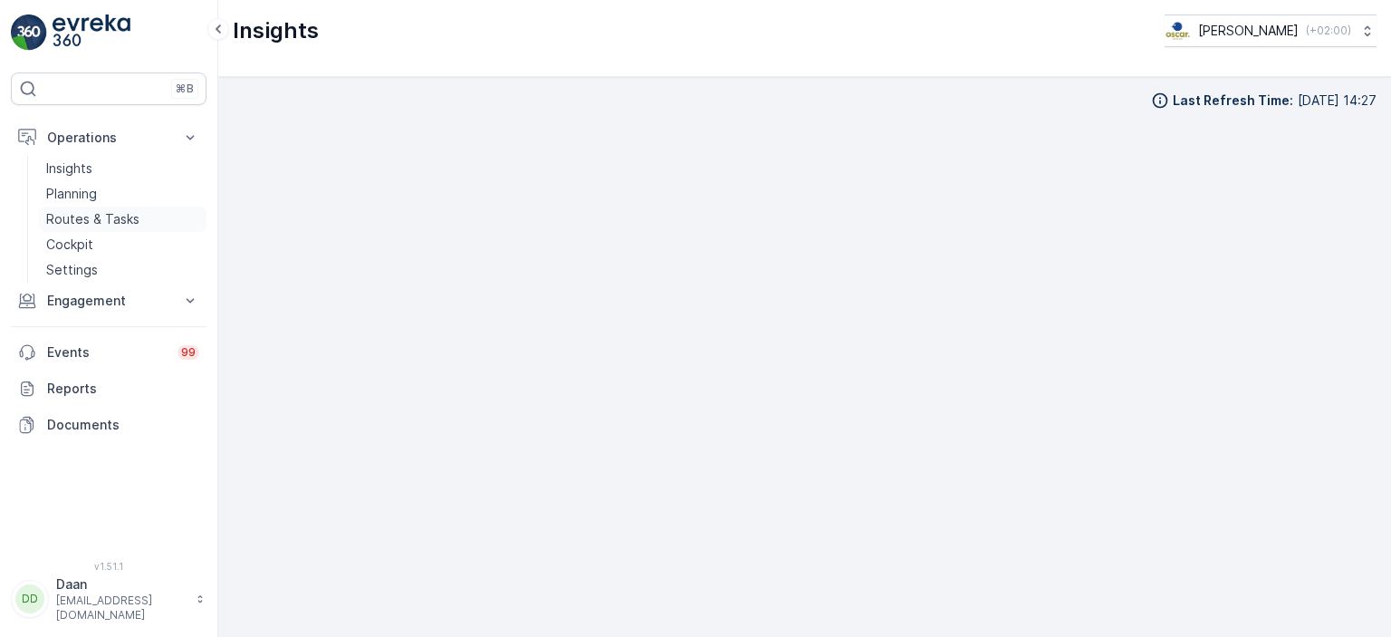
click at [83, 224] on p "Routes & Tasks" at bounding box center [92, 219] width 93 height 18
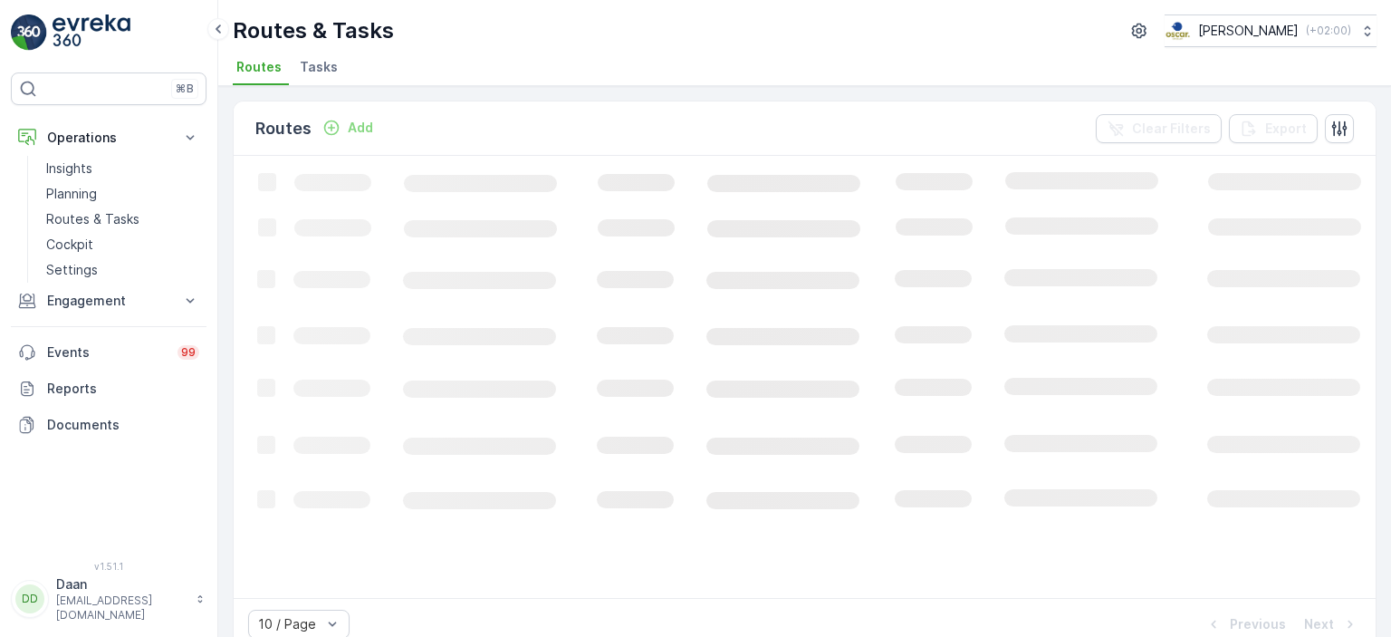
click at [337, 68] on li "Tasks" at bounding box center [320, 69] width 49 height 31
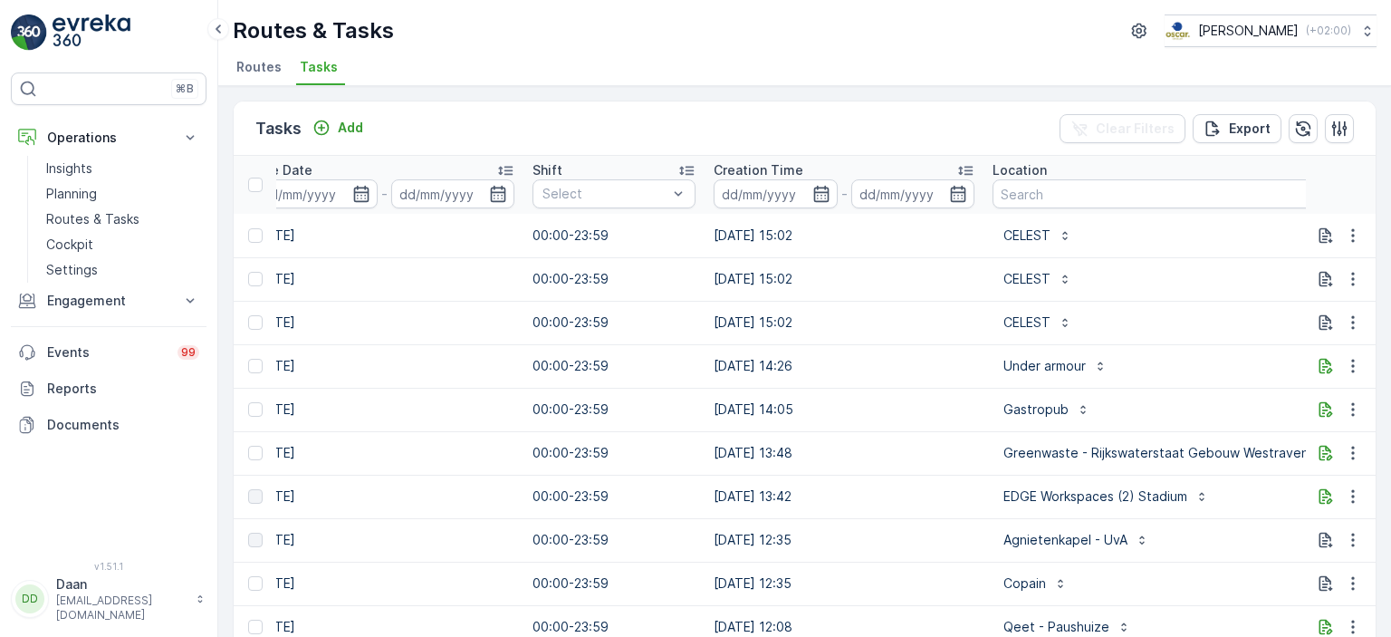
scroll to position [0, 1354]
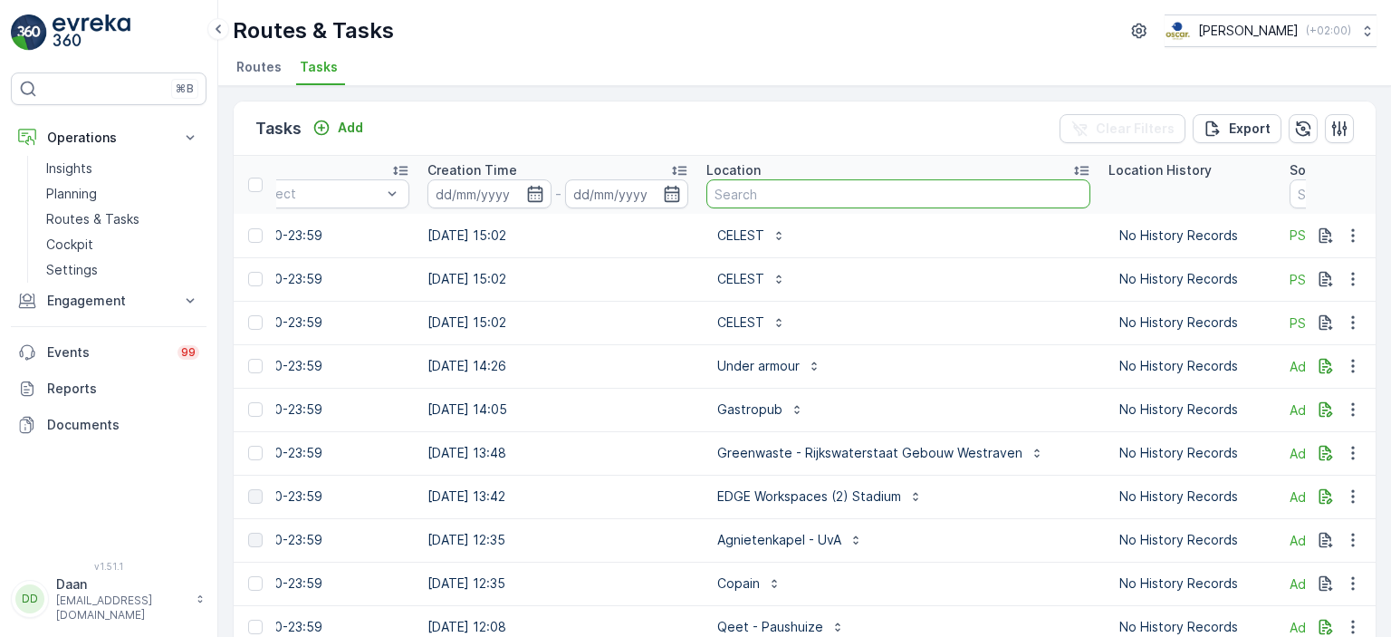
click at [806, 201] on input "text" at bounding box center [898, 193] width 384 height 29
type input "neha"
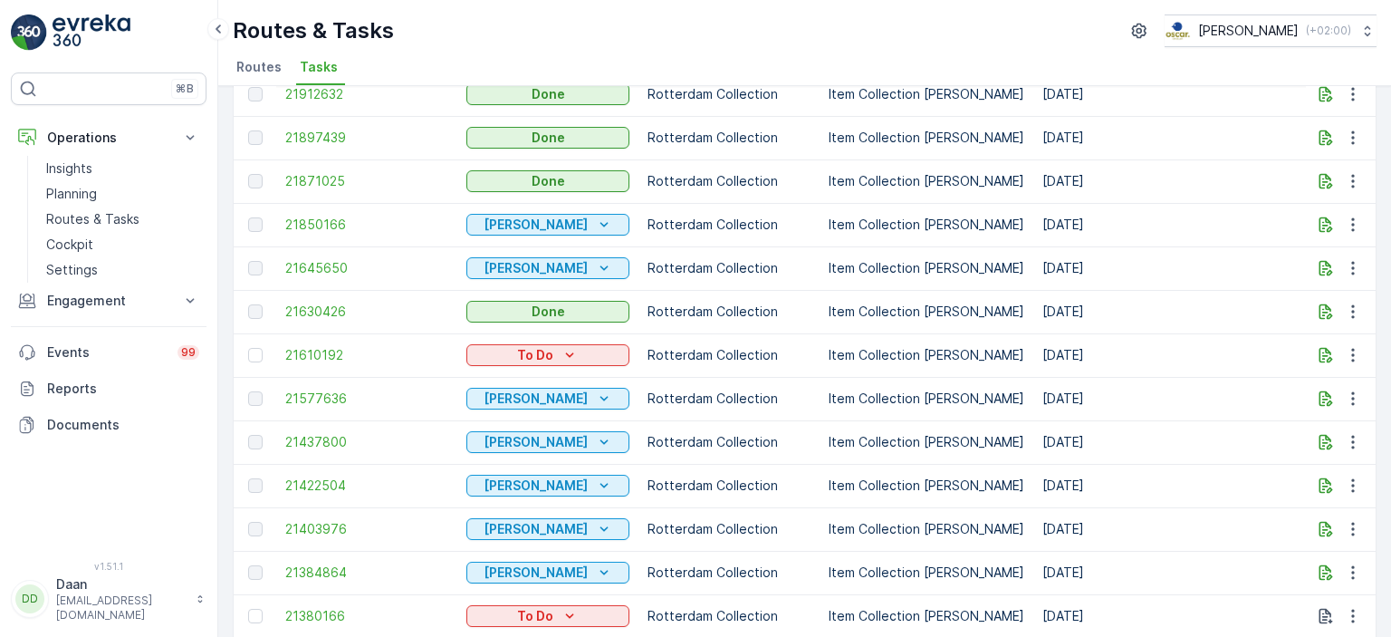
scroll to position [272, 0]
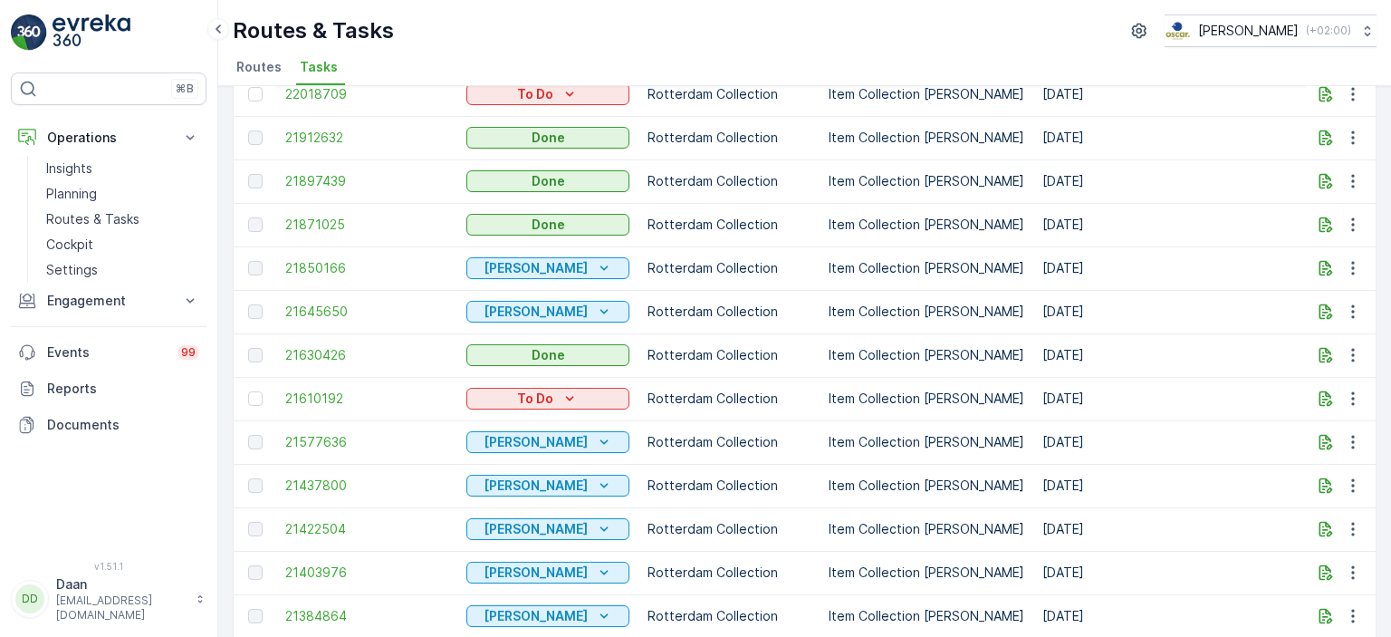
click at [930, 223] on p "Item Collection [PERSON_NAME]" at bounding box center [927, 225] width 196 height 18
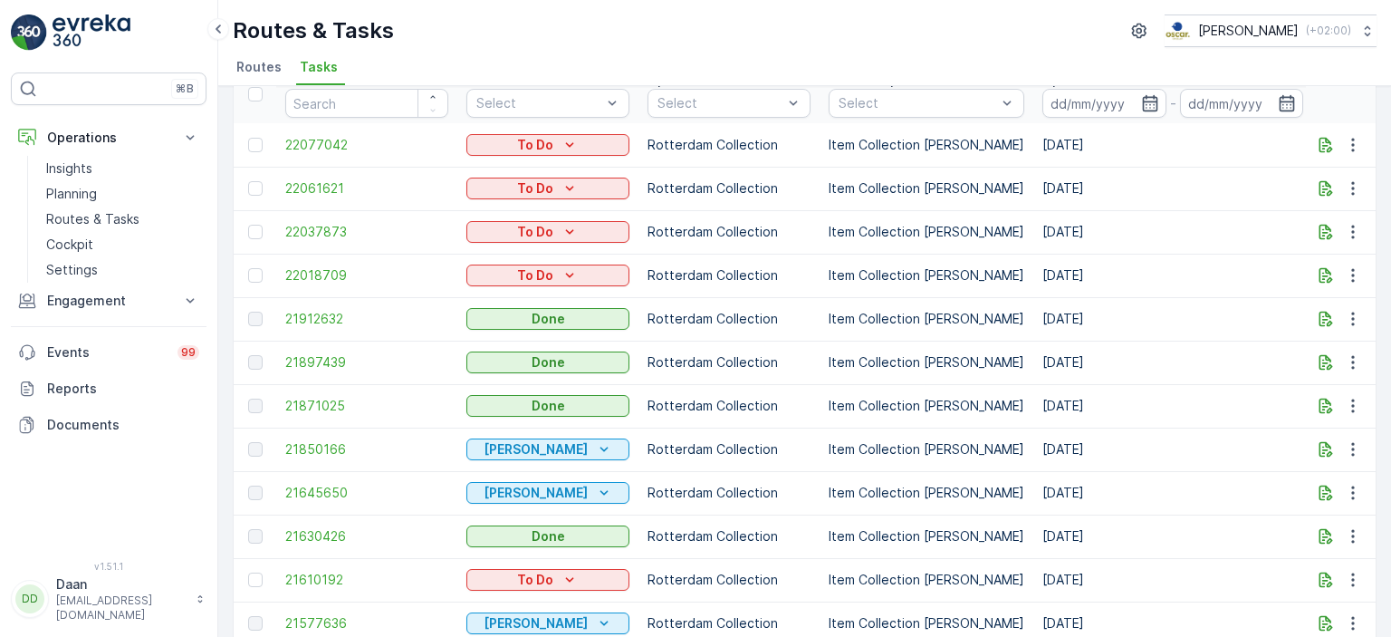
drag, startPoint x: 1095, startPoint y: 447, endPoint x: 283, endPoint y: 328, distance: 821.0
click at [1072, 499] on td "[DATE]" at bounding box center [1172, 492] width 279 height 43
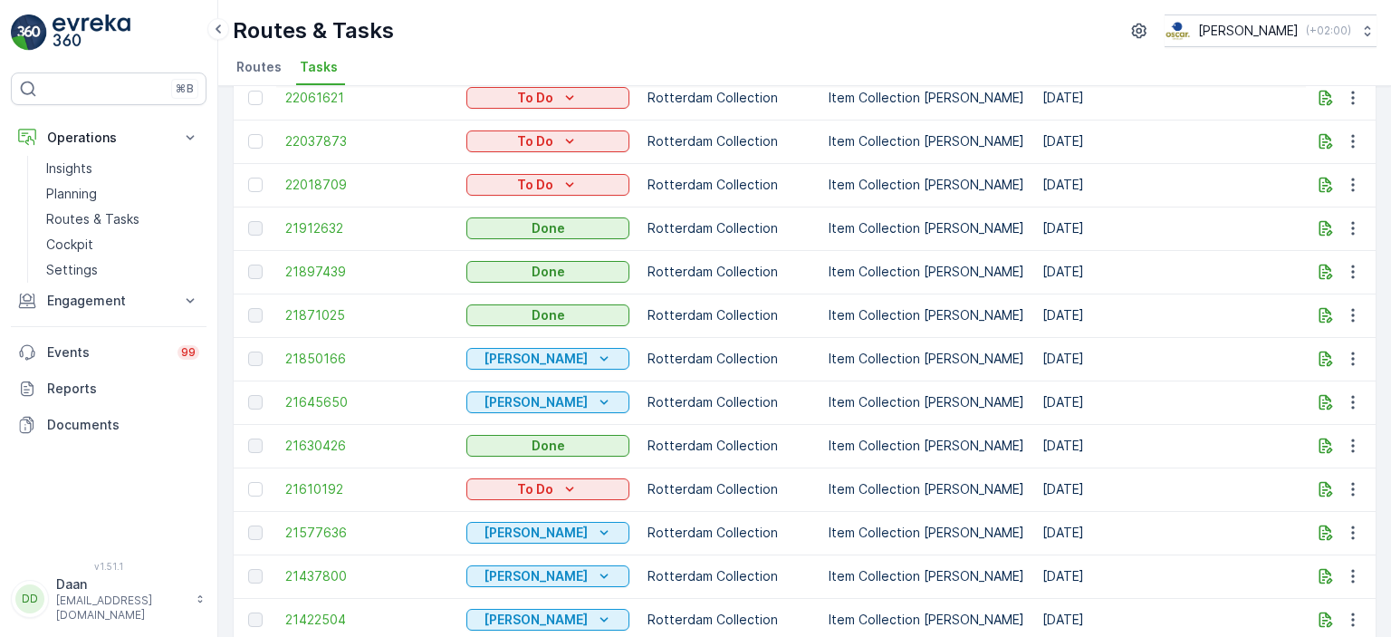
scroll to position [0, 0]
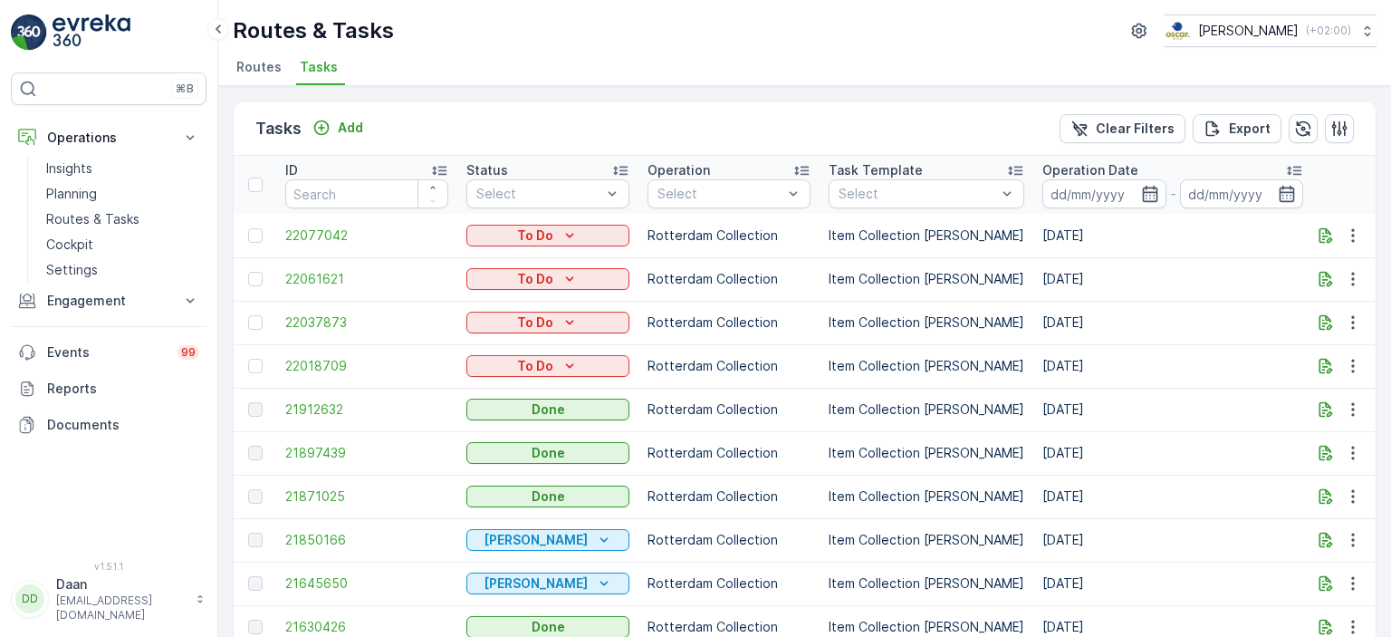
drag, startPoint x: 929, startPoint y: 354, endPoint x: 1053, endPoint y: 369, distance: 124.9
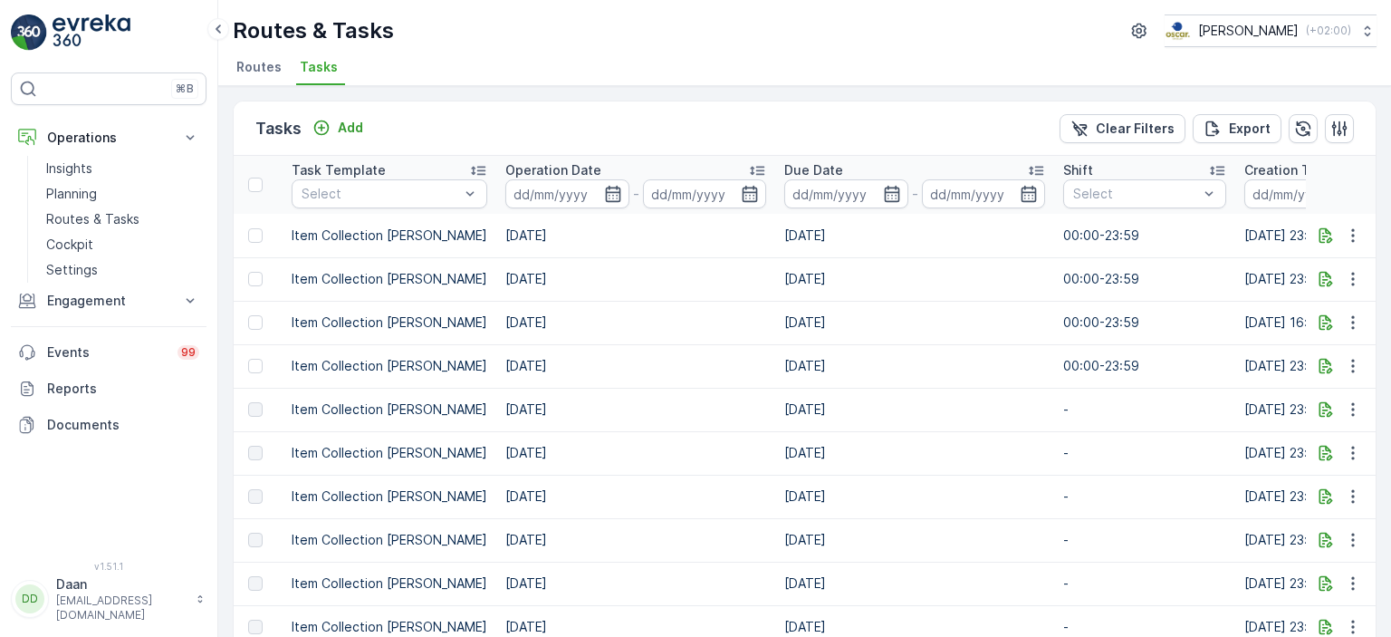
scroll to position [0, 793]
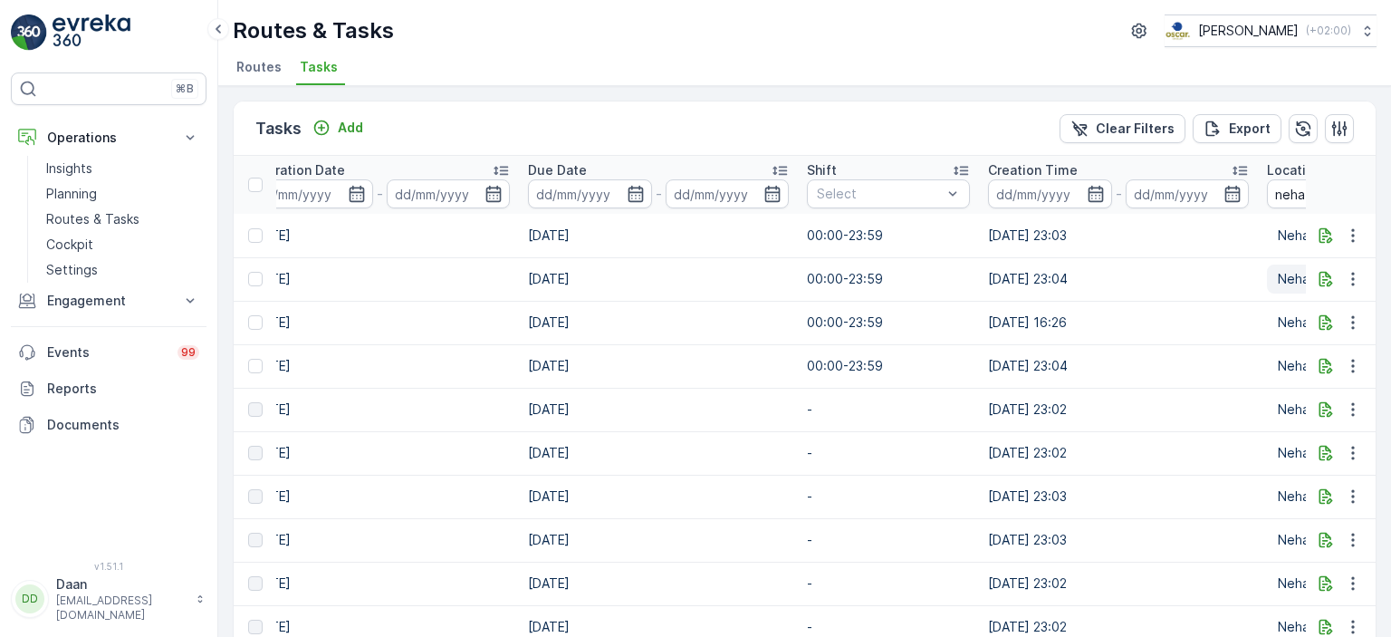
drag, startPoint x: 969, startPoint y: 274, endPoint x: 1279, endPoint y: 290, distance: 311.0
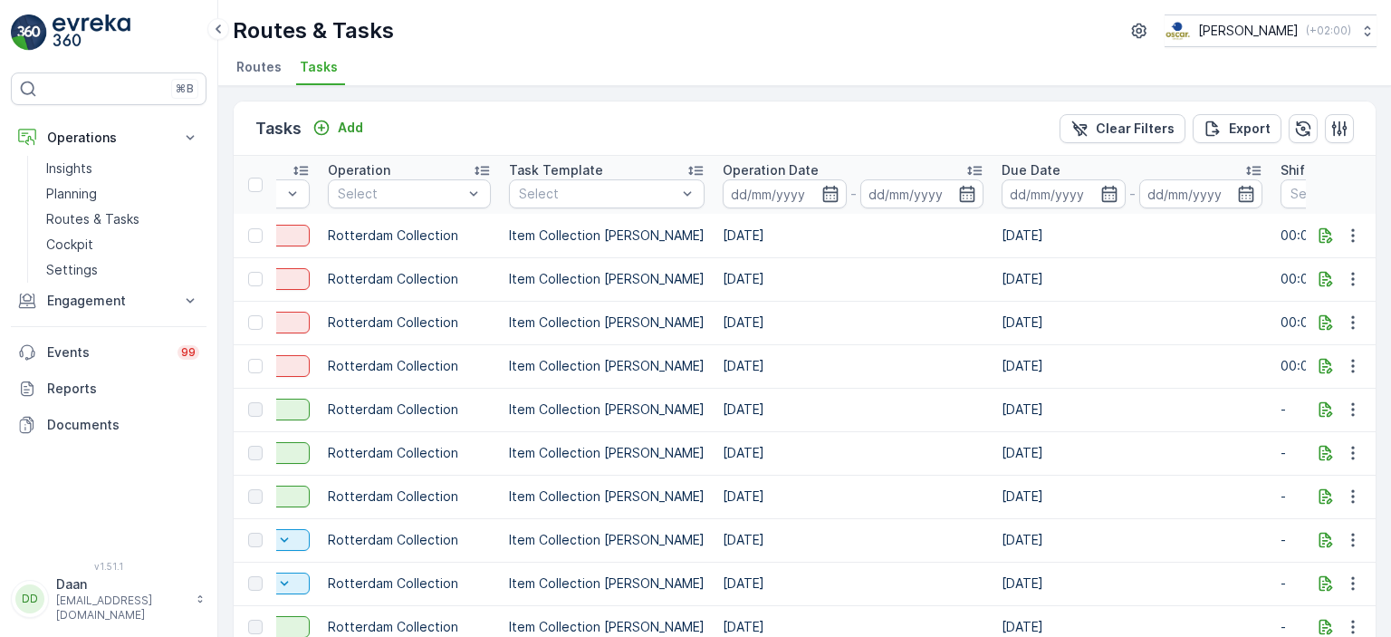
scroll to position [0, 960]
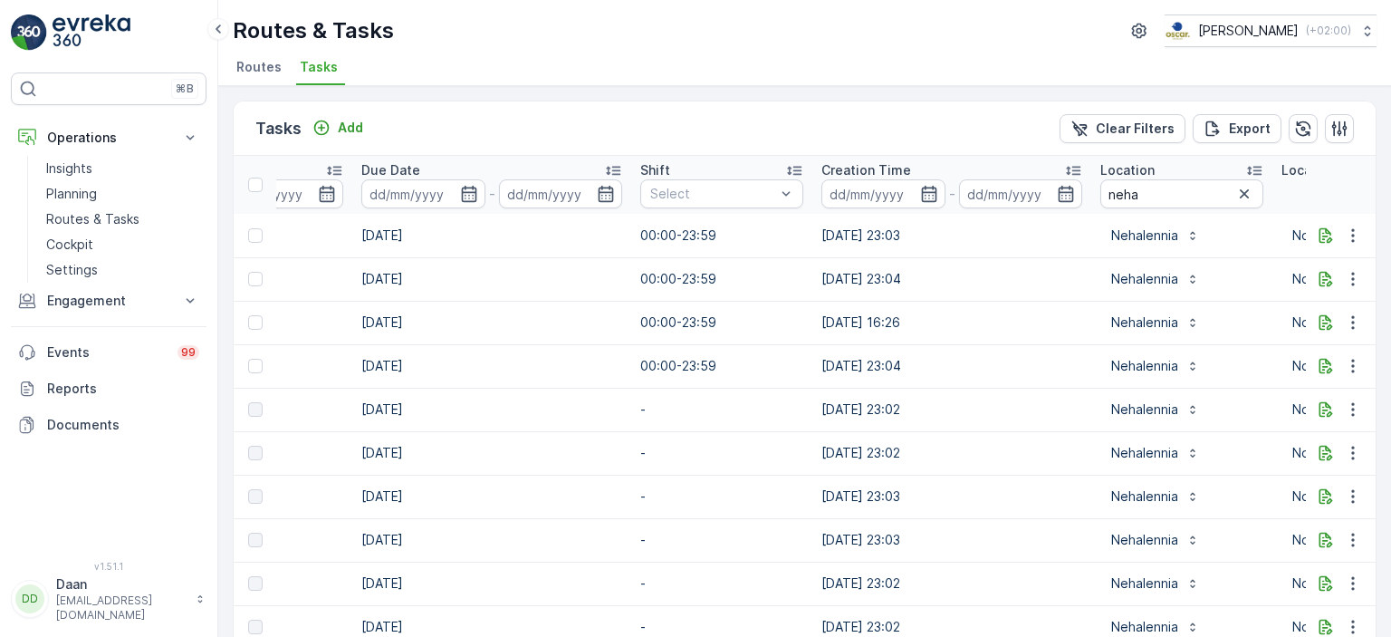
drag, startPoint x: 1224, startPoint y: 188, endPoint x: 1208, endPoint y: 199, distance: 19.6
click at [1240, 189] on icon "button" at bounding box center [1244, 193] width 9 height 9
click at [1190, 202] on input "text" at bounding box center [1181, 193] width 163 height 29
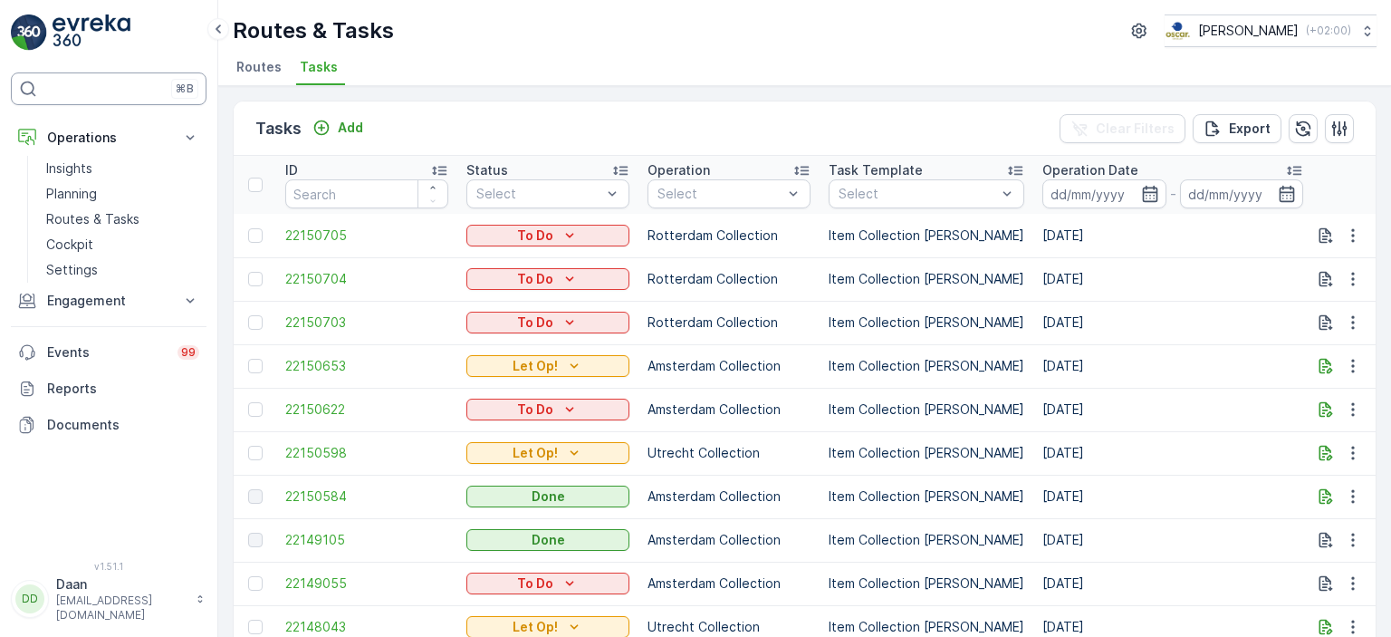
click at [183, 86] on p "⌘B" at bounding box center [185, 88] width 18 height 14
click at [199, 608] on icon at bounding box center [200, 598] width 13 height 18
click at [200, 608] on icon at bounding box center [200, 598] width 13 height 18
click at [202, 608] on icon at bounding box center [200, 598] width 13 height 18
click at [206, 608] on icon at bounding box center [200, 598] width 13 height 18
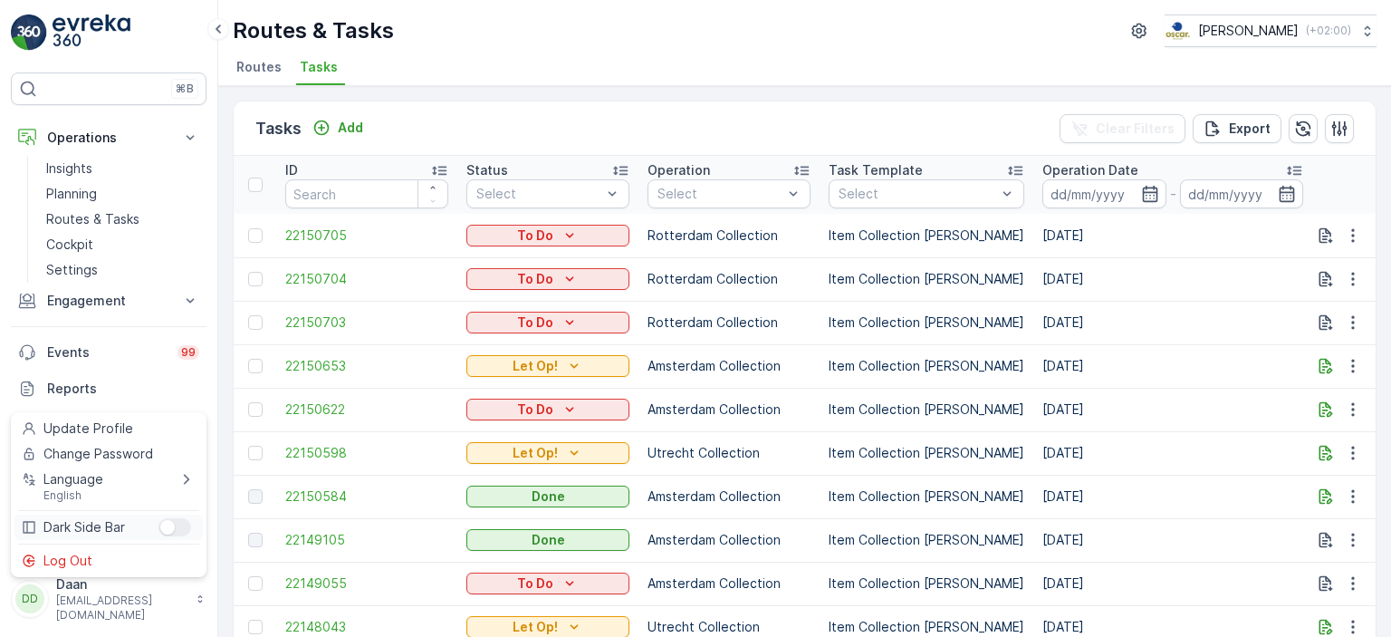
click at [182, 533] on div "Menu" at bounding box center [174, 527] width 33 height 18
click at [158, 518] on input "Menu" at bounding box center [158, 518] width 0 height 0
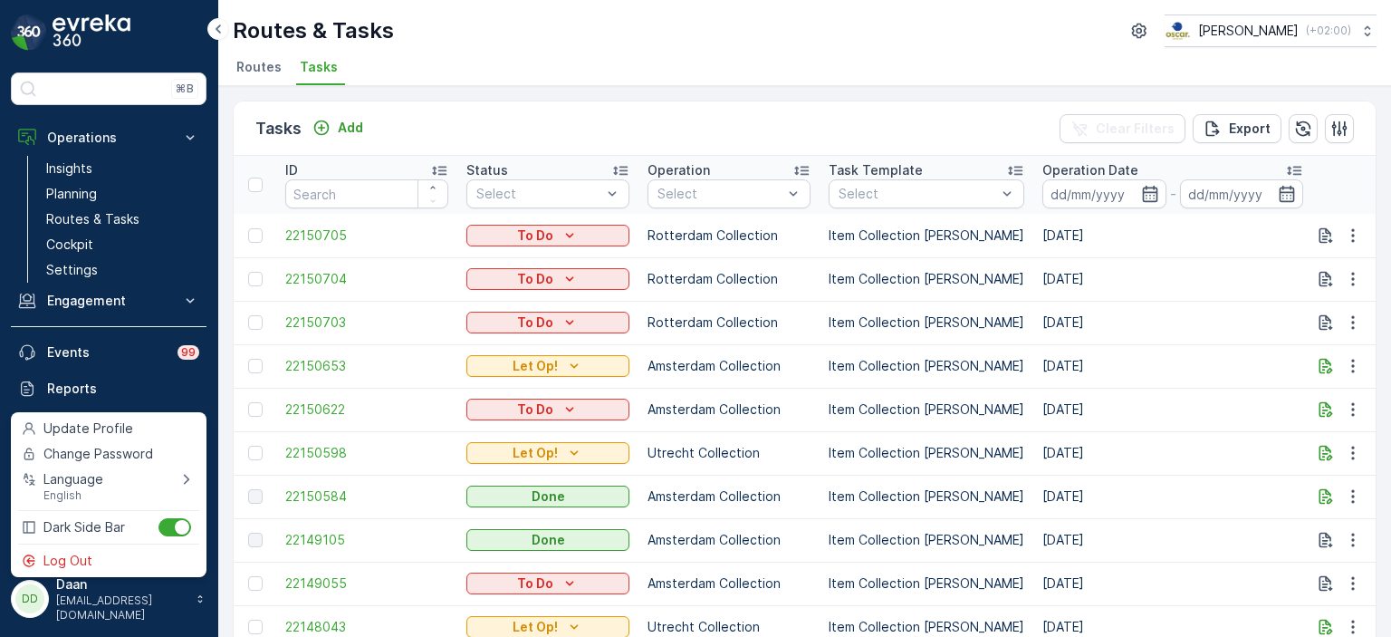
drag, startPoint x: 518, startPoint y: 169, endPoint x: 647, endPoint y: 58, distance: 170.1
click at [518, 169] on div "Status" at bounding box center [547, 170] width 163 height 18
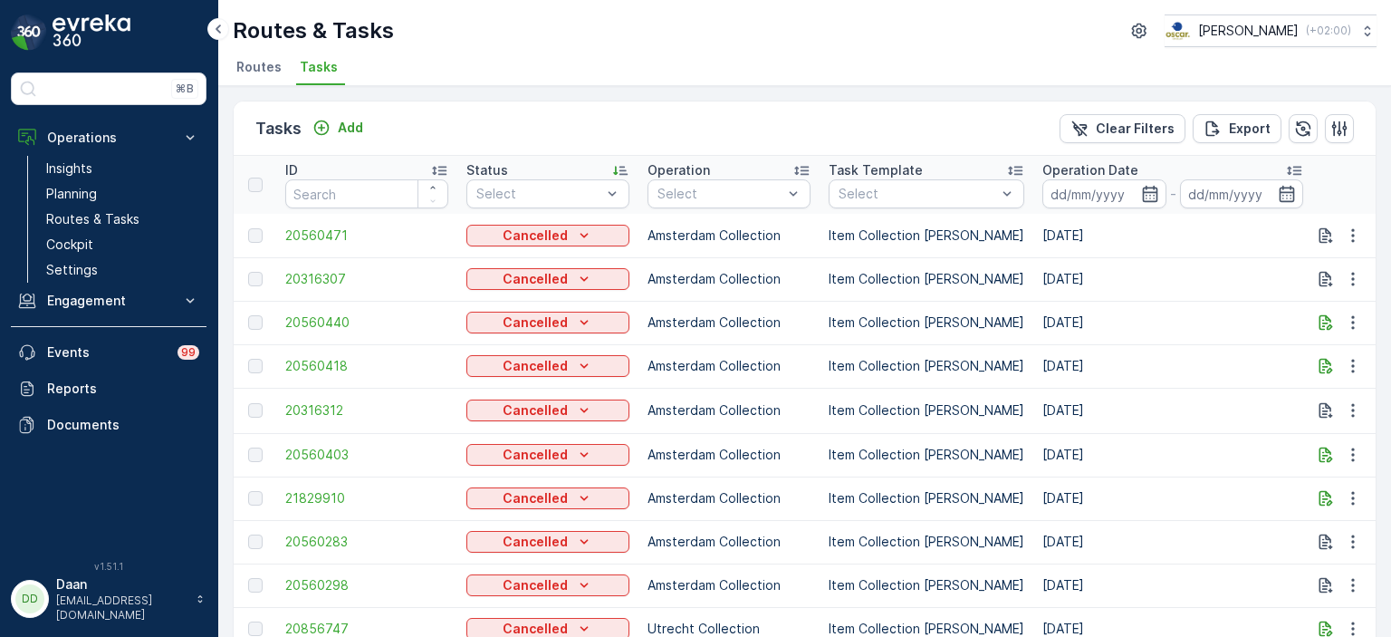
click at [87, 22] on img at bounding box center [92, 32] width 78 height 36
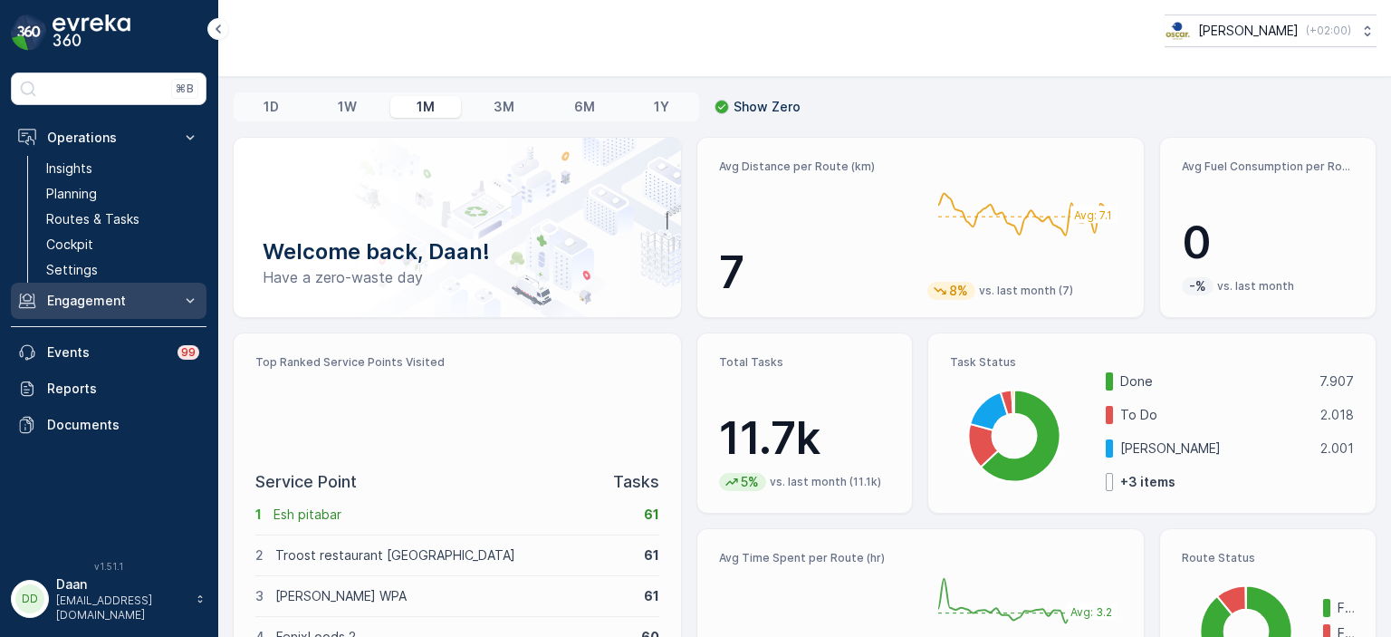
click at [145, 313] on button "Engagement" at bounding box center [109, 301] width 196 height 36
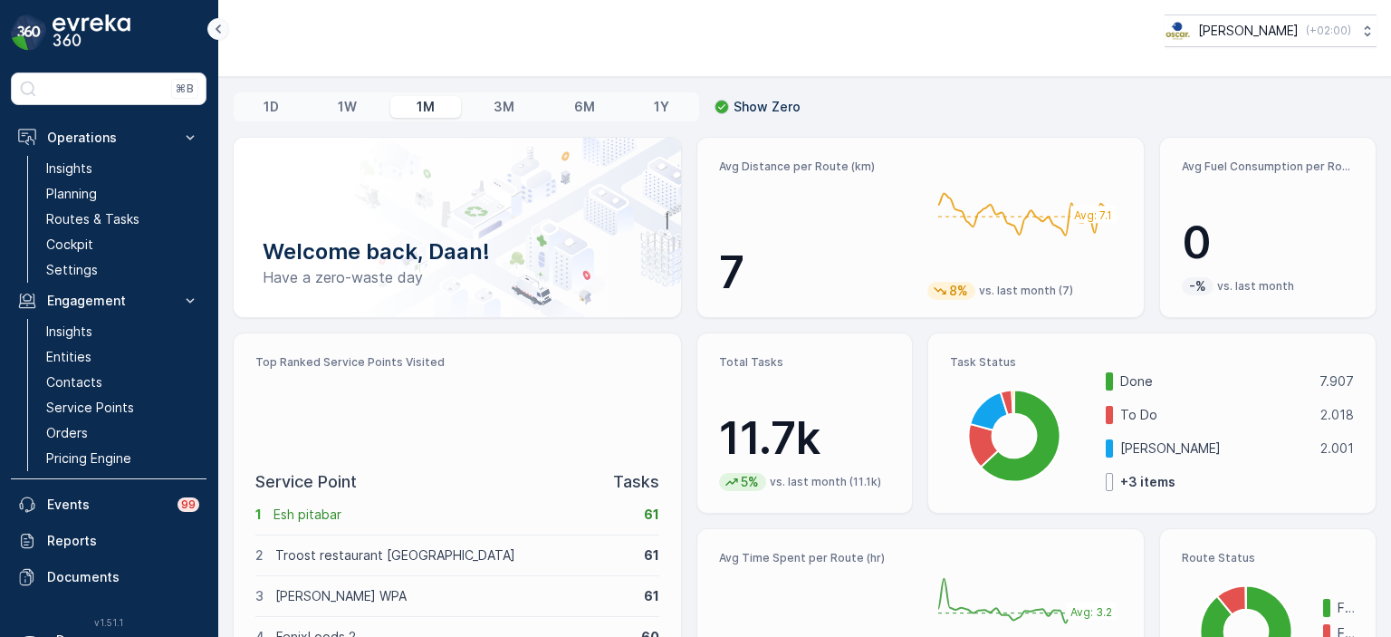
click at [219, 22] on icon at bounding box center [218, 29] width 20 height 22
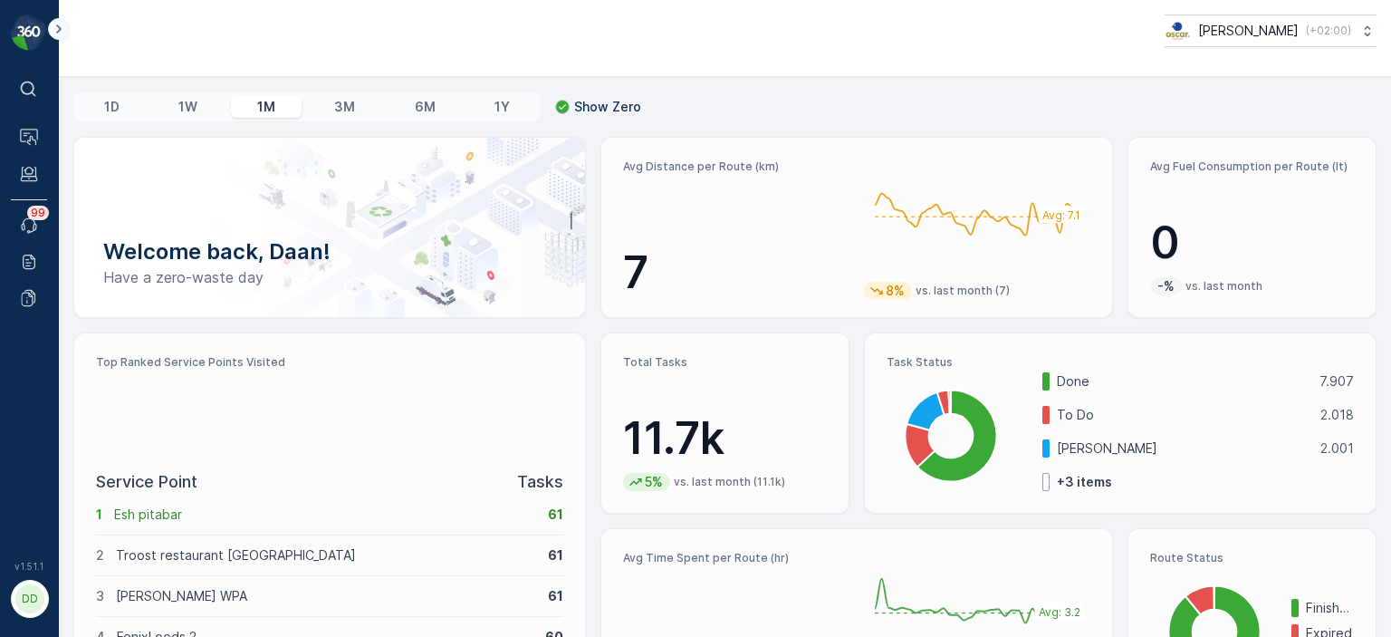
click at [58, 31] on icon at bounding box center [58, 28] width 5 height 9
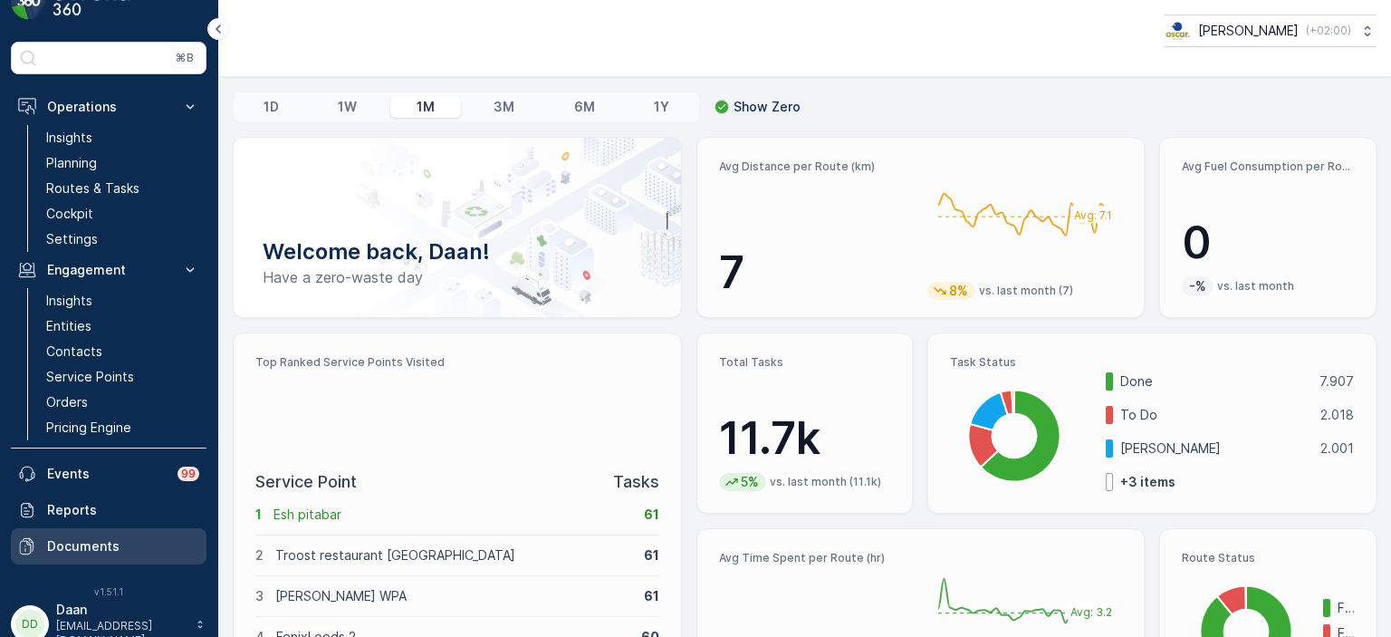
scroll to position [45, 0]
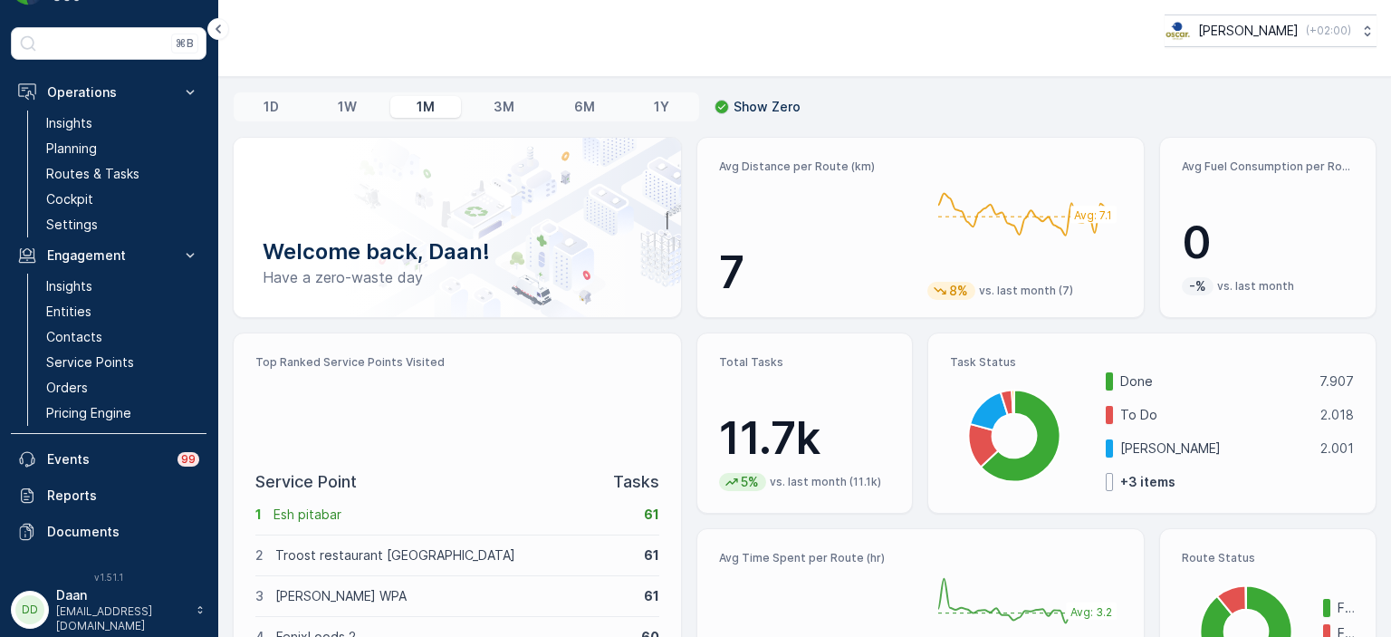
click at [139, 598] on p "Daan" at bounding box center [121, 595] width 130 height 18
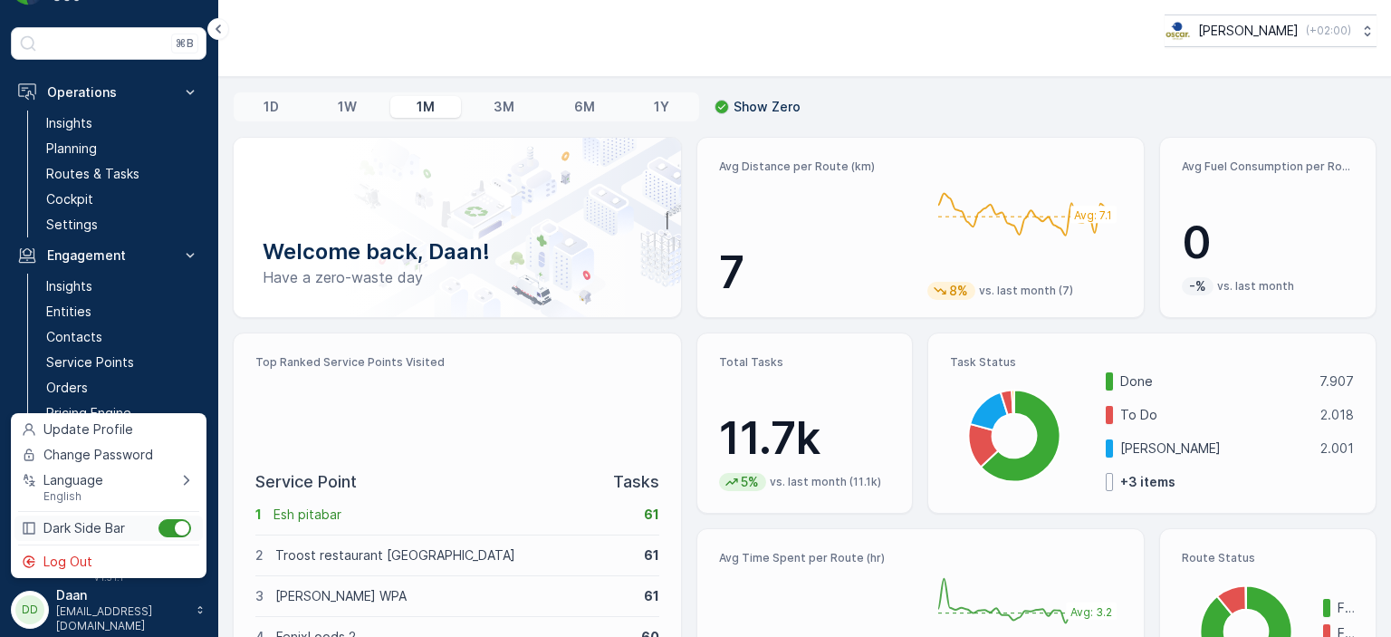
click at [176, 529] on div "Menu" at bounding box center [182, 528] width 14 height 14
click at [158, 519] on input "Menu" at bounding box center [158, 519] width 0 height 0
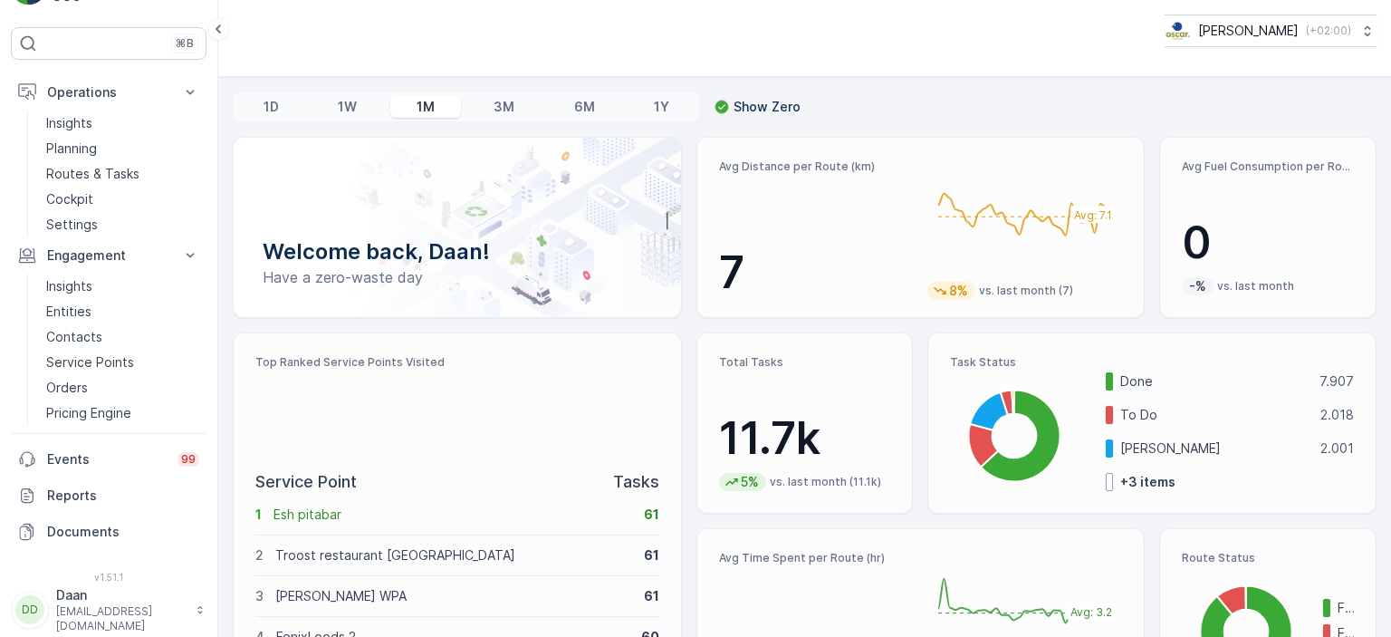
click at [464, 38] on div "Oscar Circulair ( +02:00 )" at bounding box center [805, 30] width 1144 height 33
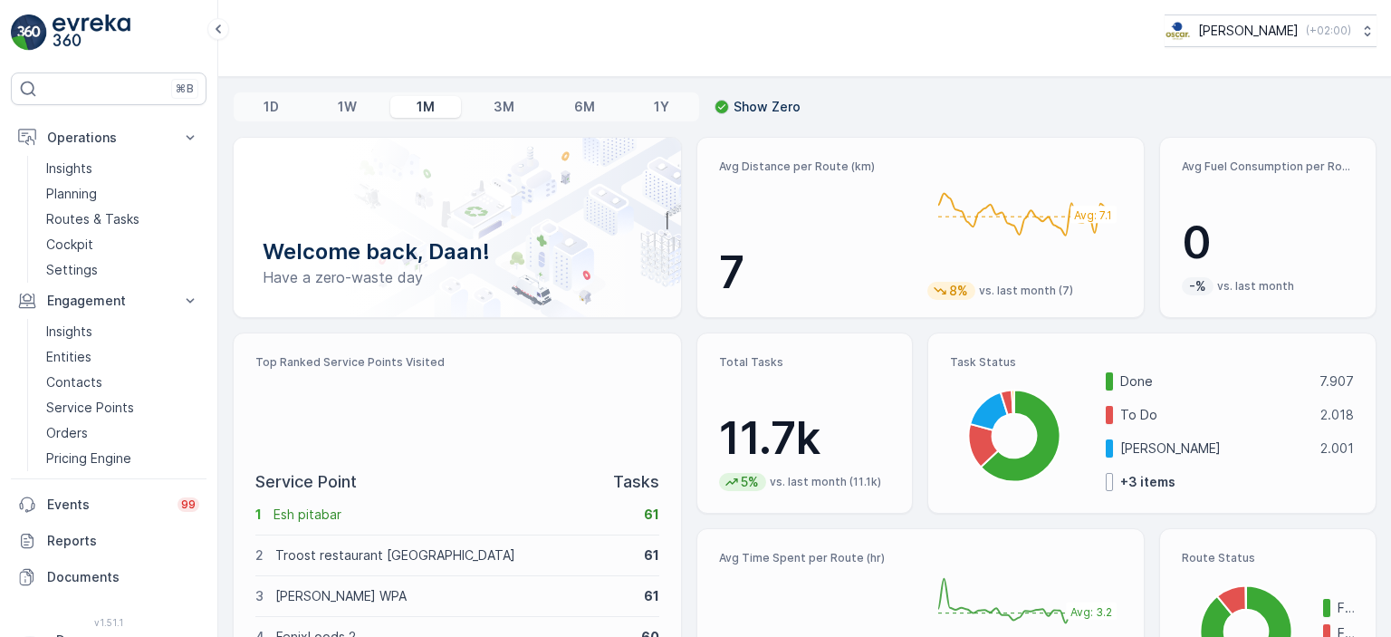
click at [931, 81] on div "1D 1W 1M 3M 6M 1Y Show Zero Welcome back, Daan! Have a zero-waste day Avg Dista…" at bounding box center [804, 357] width 1173 height 560
click at [511, 111] on p "3M" at bounding box center [504, 107] width 21 height 18
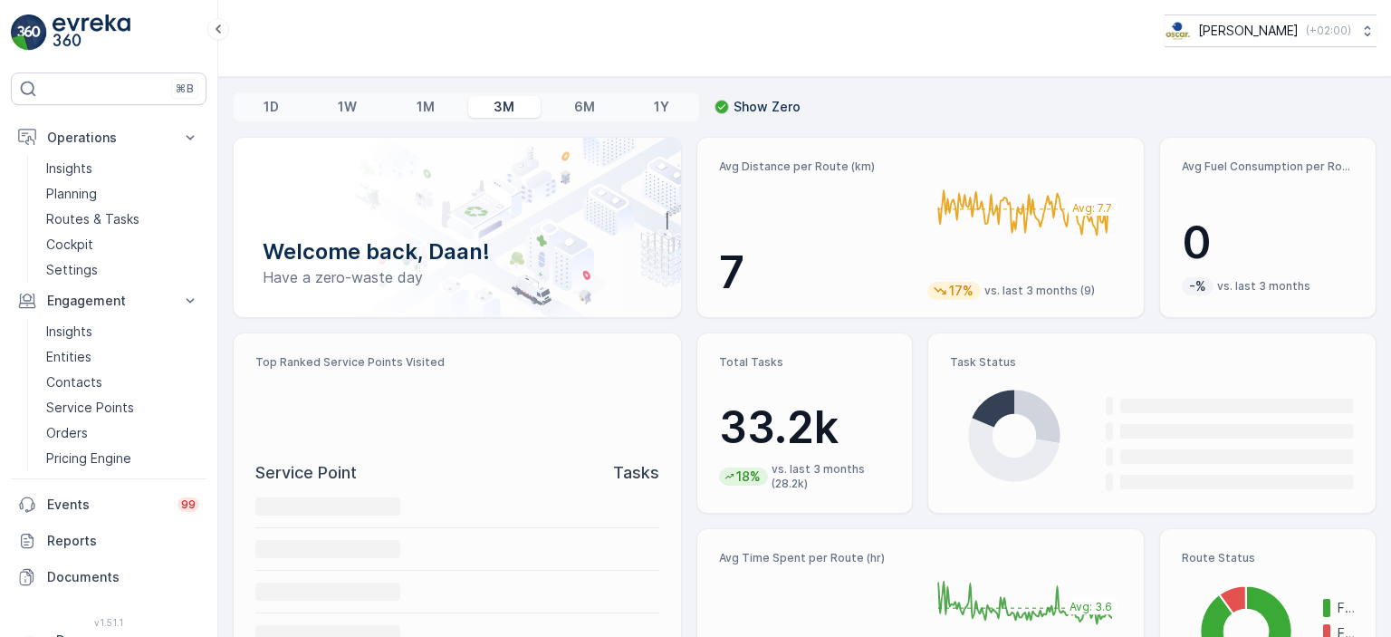
click at [445, 107] on div "1M" at bounding box center [425, 107] width 71 height 22
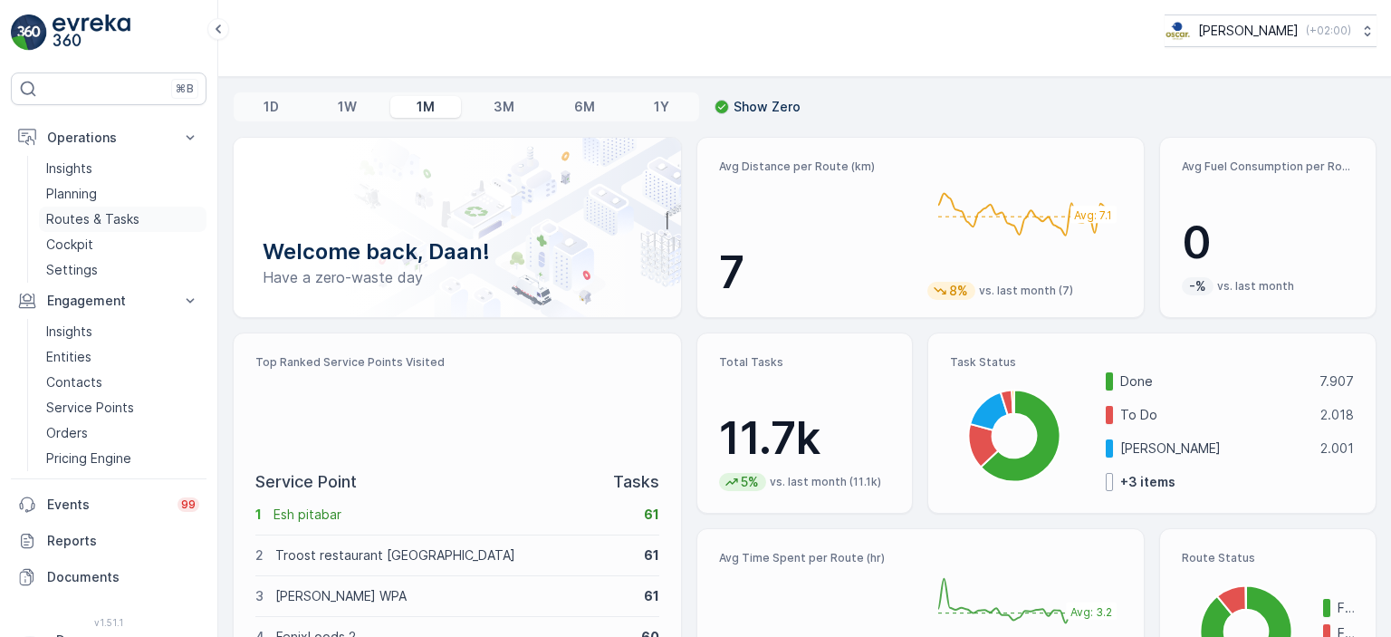
drag, startPoint x: 95, startPoint y: 217, endPoint x: 194, endPoint y: 206, distance: 99.3
click at [97, 217] on p "Routes & Tasks" at bounding box center [92, 219] width 93 height 18
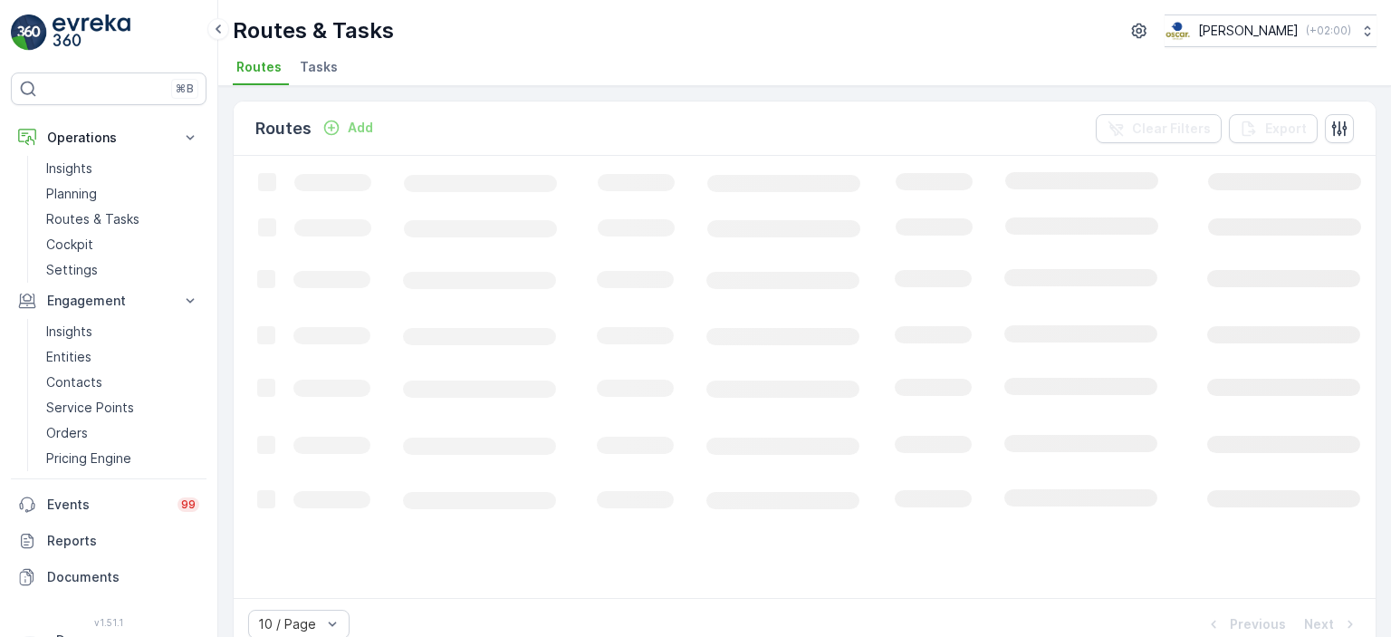
click at [324, 61] on span "Tasks" at bounding box center [319, 67] width 38 height 18
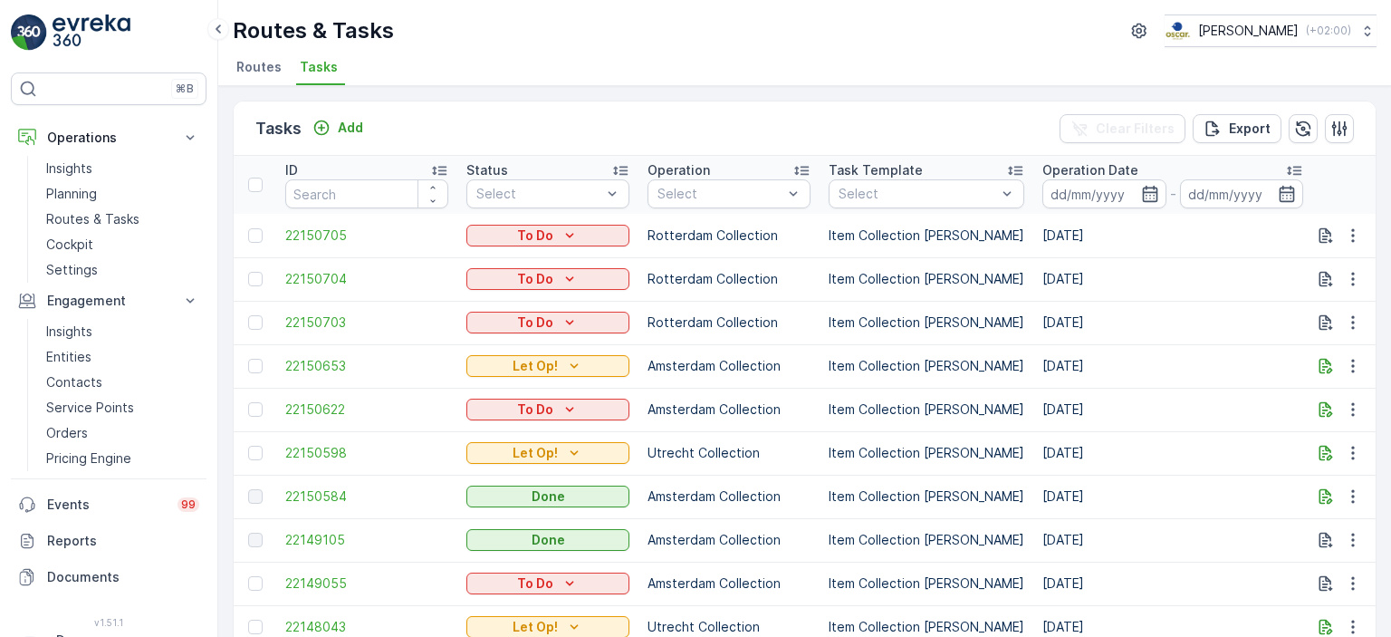
click at [341, 139] on div "Tasks Add" at bounding box center [312, 128] width 115 height 25
click at [355, 125] on p "Add" at bounding box center [350, 128] width 25 height 18
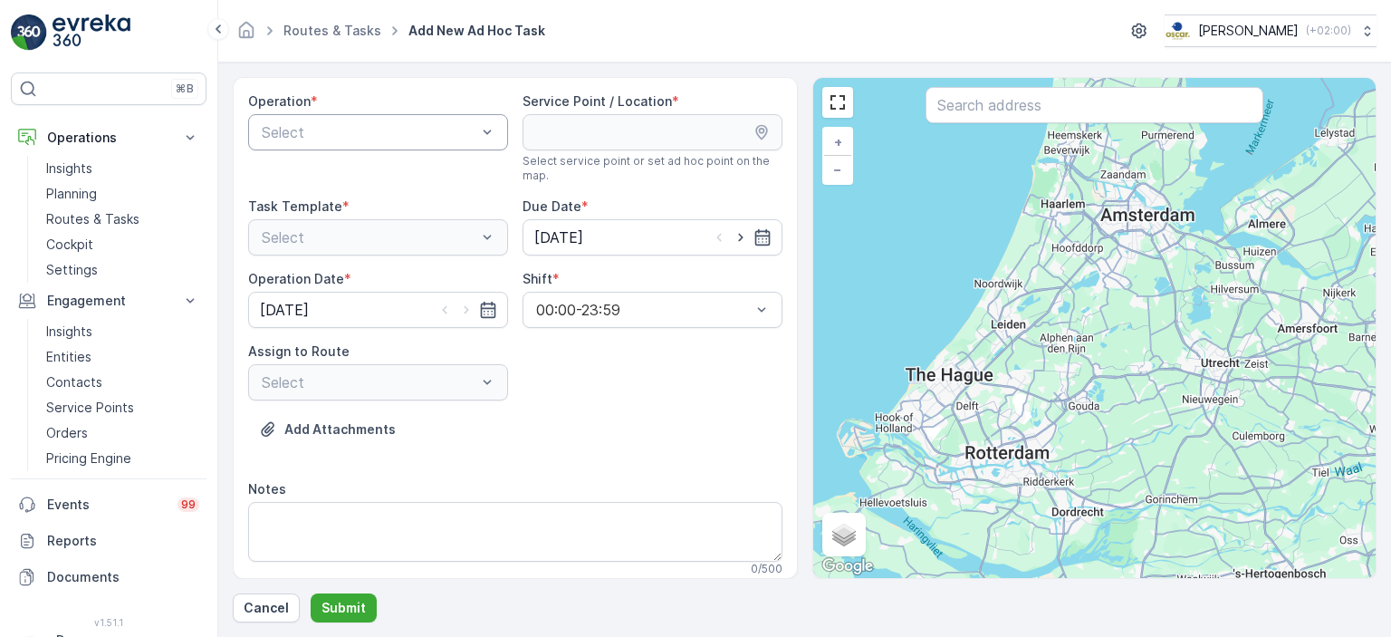
click at [407, 143] on div "Select" at bounding box center [378, 132] width 260 height 36
click at [350, 266] on span "Utrecht Collection" at bounding box center [321, 269] width 124 height 16
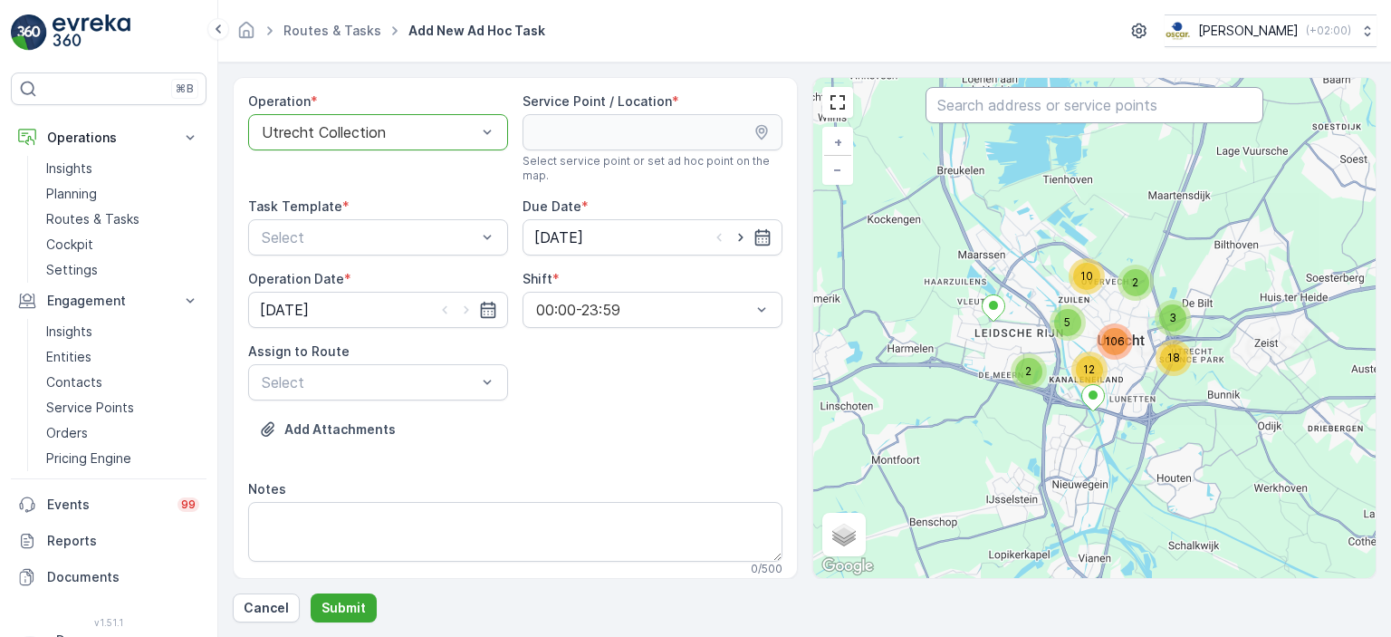
click at [1019, 110] on input "text" at bounding box center [1094, 105] width 338 height 36
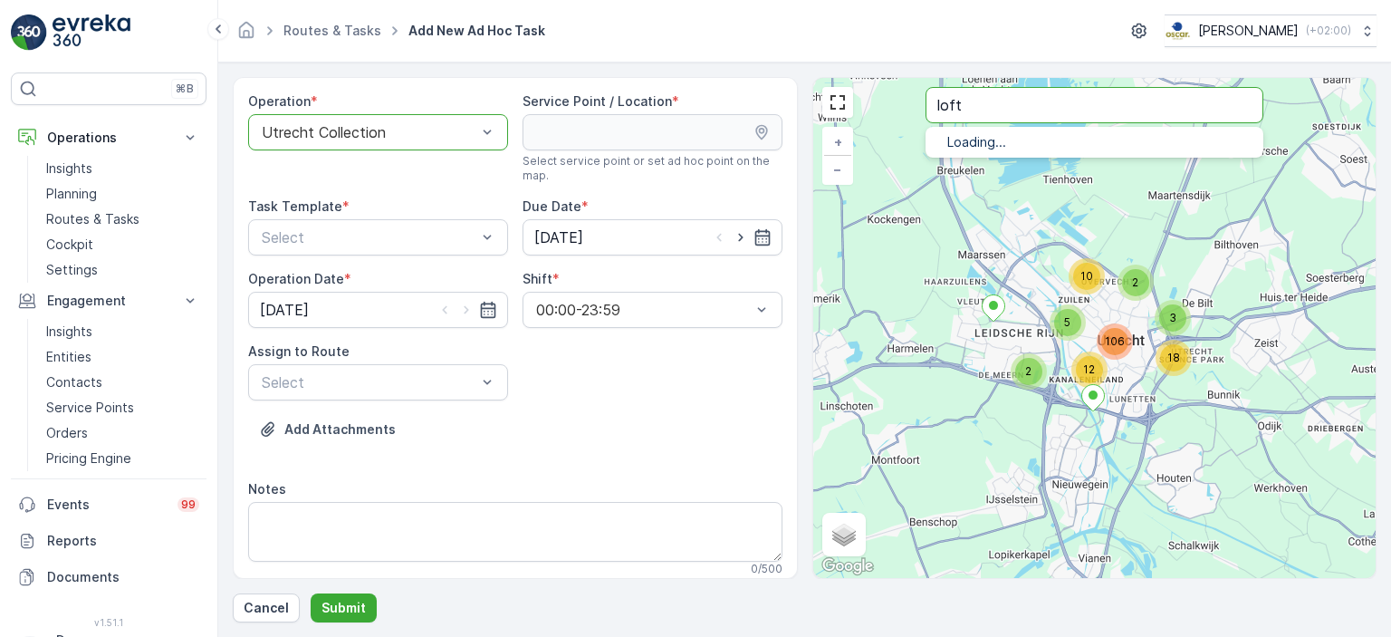
type input "loft"
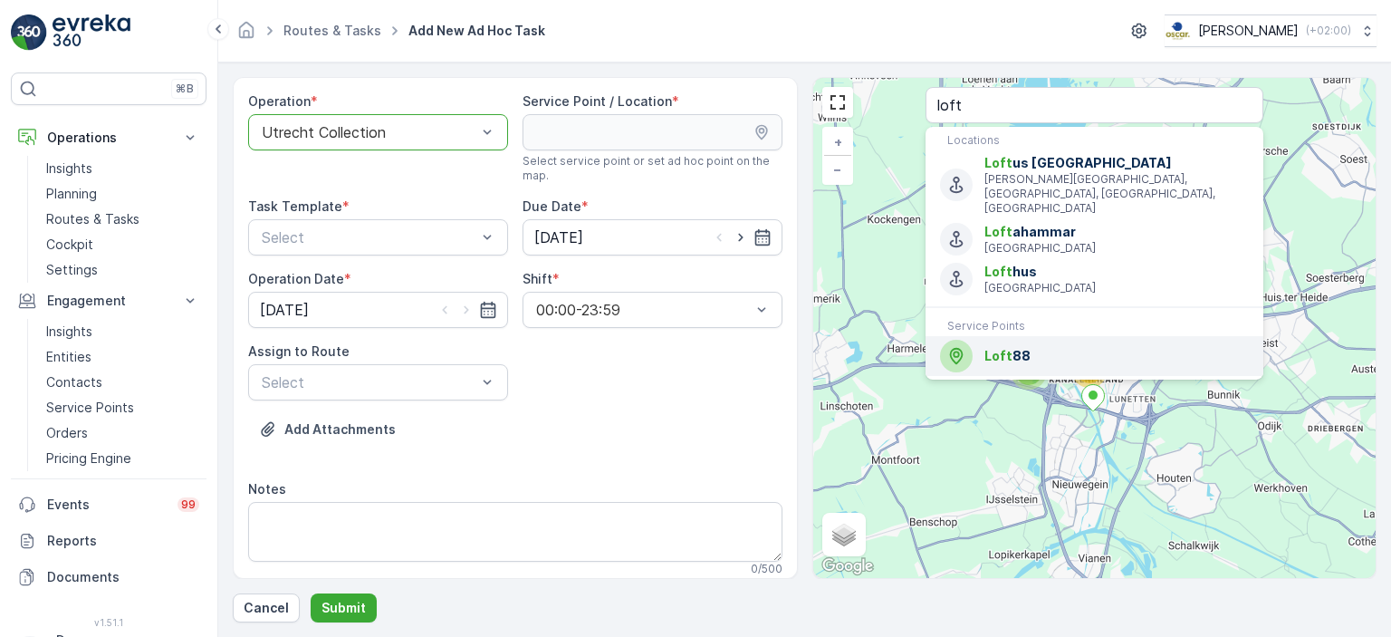
click at [1085, 347] on span "Loft 88" at bounding box center [1116, 356] width 264 height 18
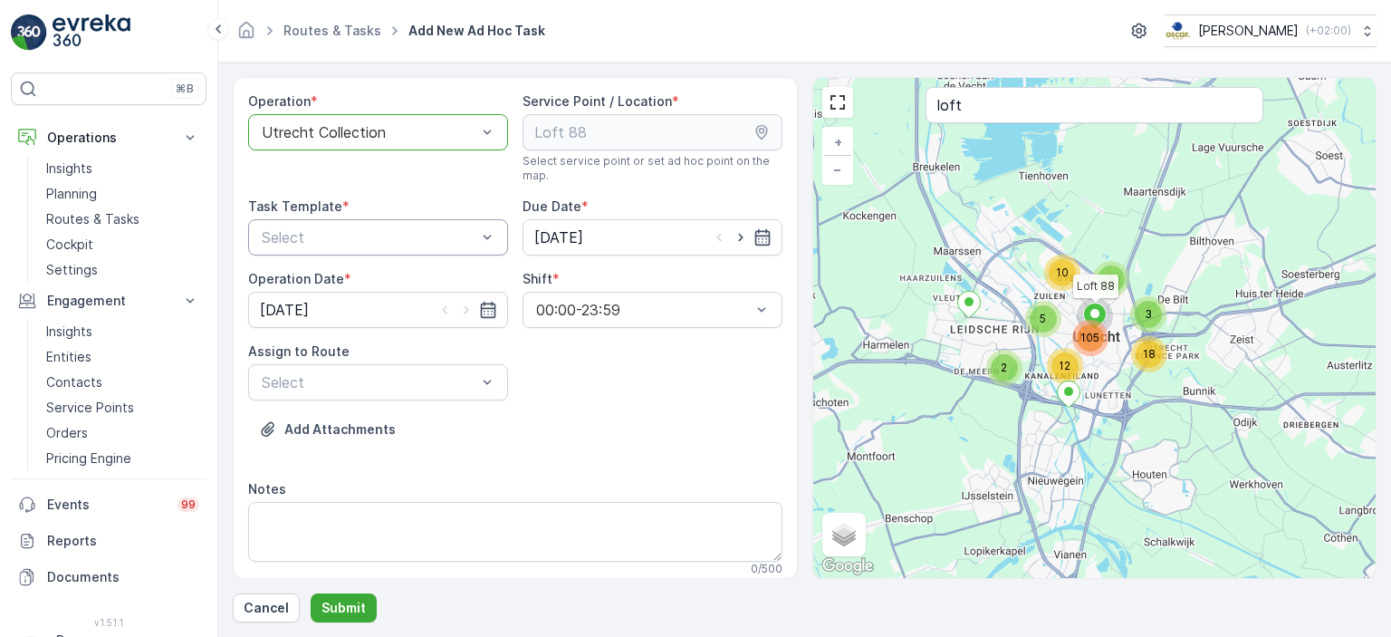
click at [494, 237] on div "Select" at bounding box center [378, 237] width 260 height 36
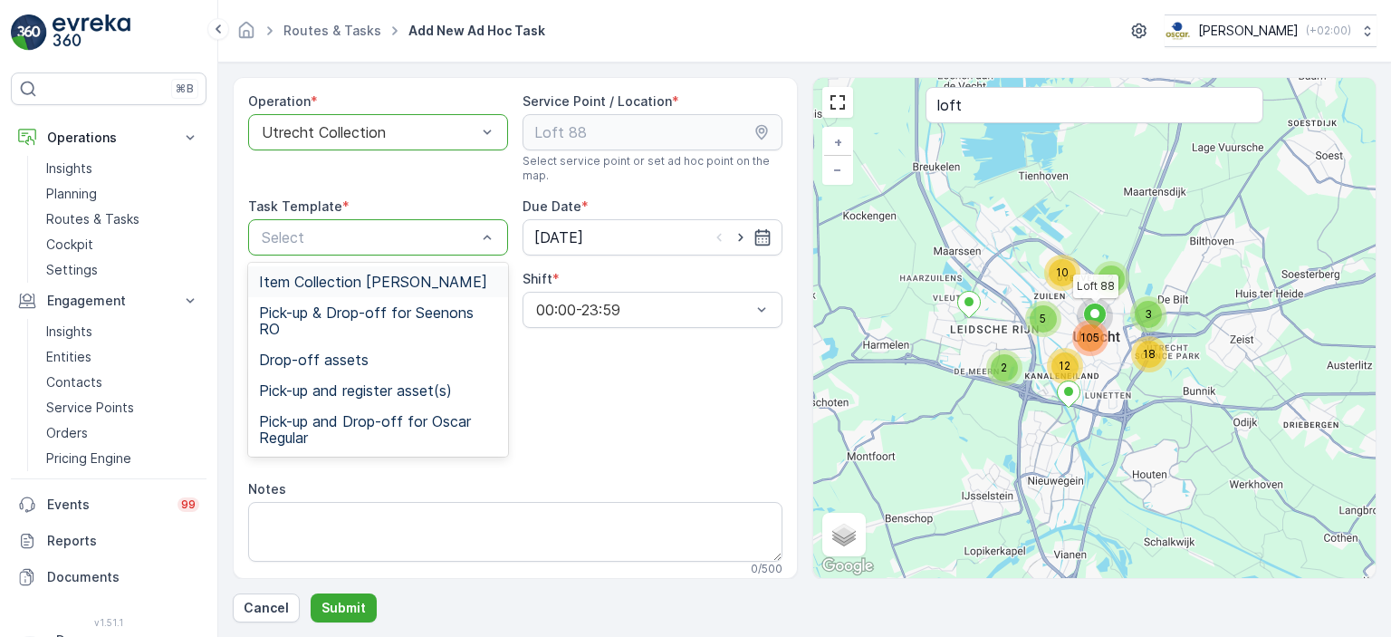
click at [436, 278] on span "Item Collection [PERSON_NAME]" at bounding box center [373, 281] width 228 height 16
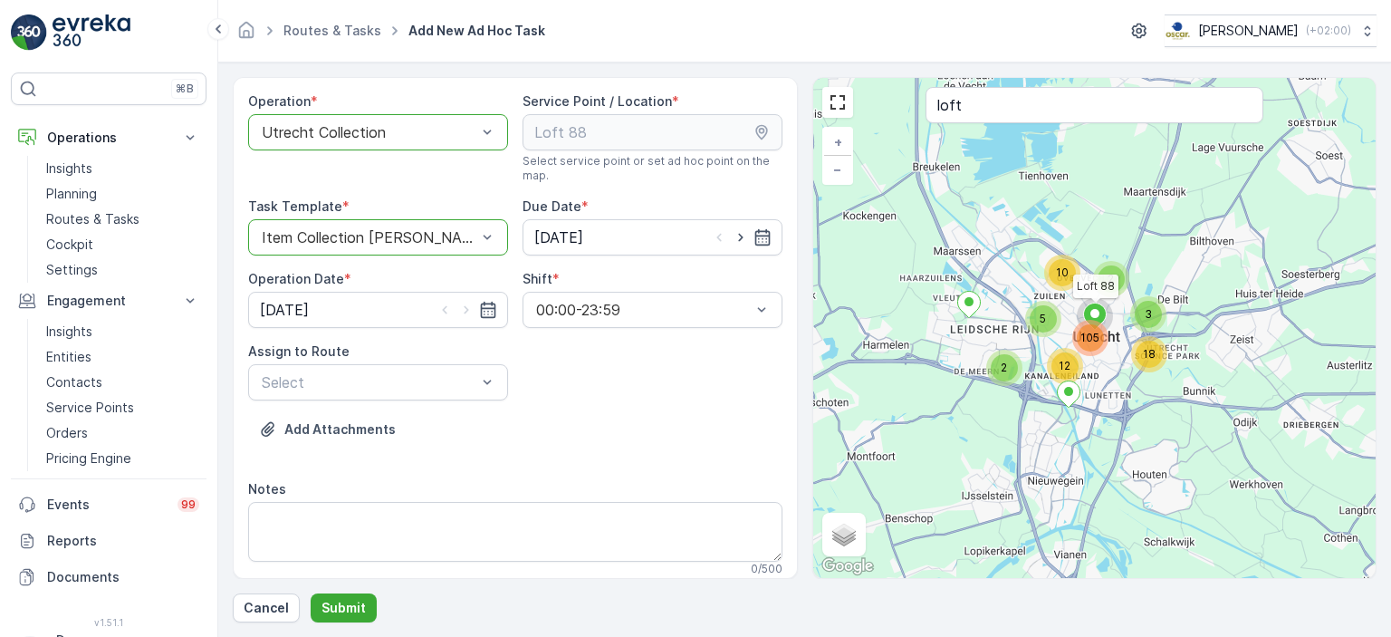
click at [738, 238] on icon "button" at bounding box center [740, 238] width 5 height 8
type input "[DATE]"
click at [460, 311] on icon "button" at bounding box center [466, 310] width 18 height 18
type input "[DATE]"
click at [467, 394] on div "Select" at bounding box center [378, 382] width 260 height 36
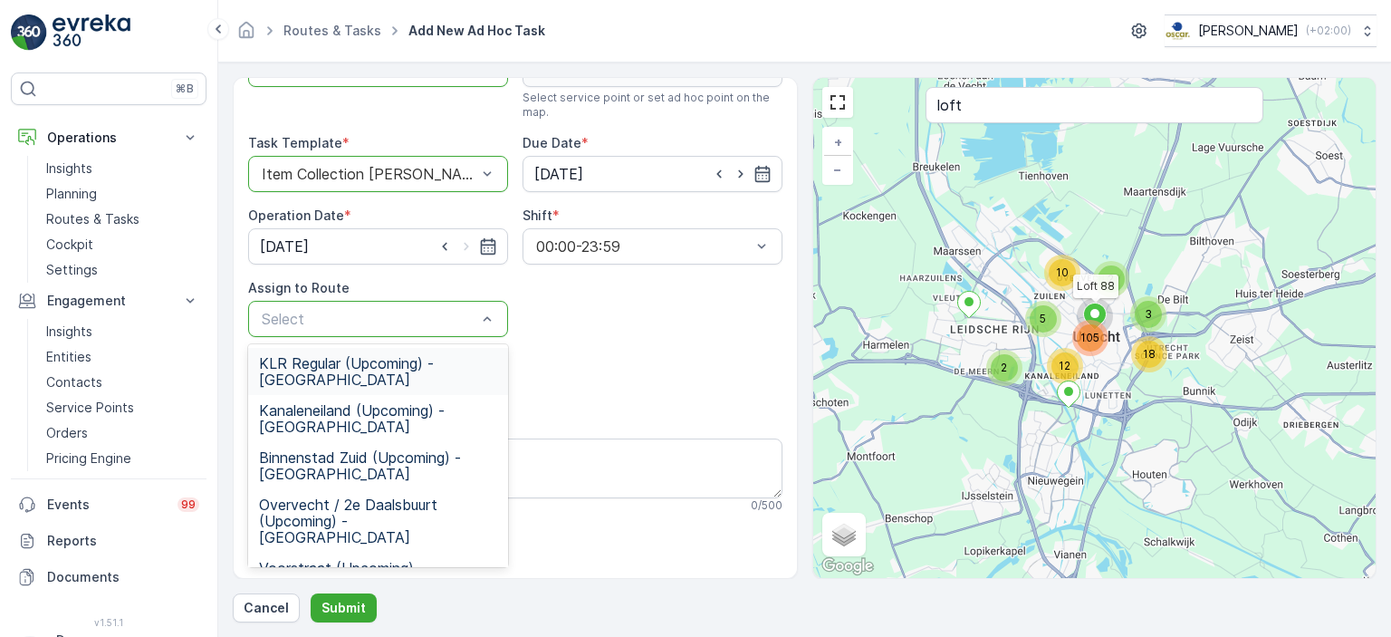
scroll to position [91, 0]
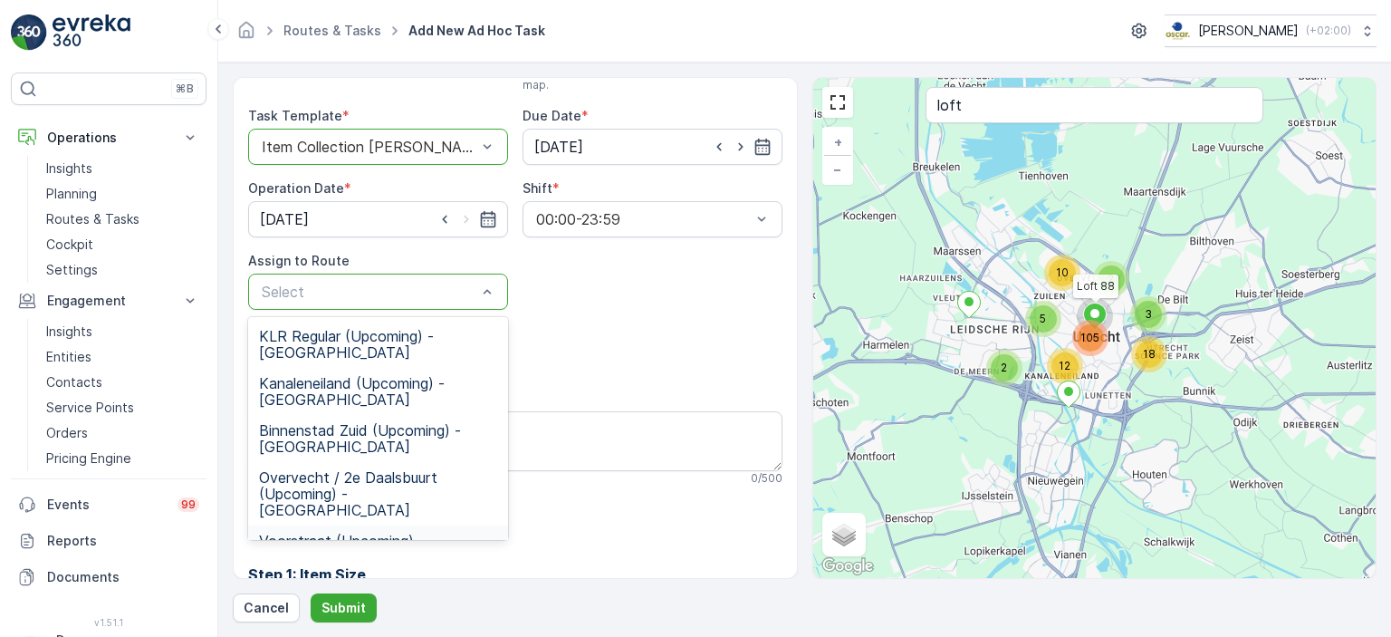
click at [428, 532] on span "Voorstraat (Upcoming) - Utrecht" at bounding box center [378, 548] width 238 height 33
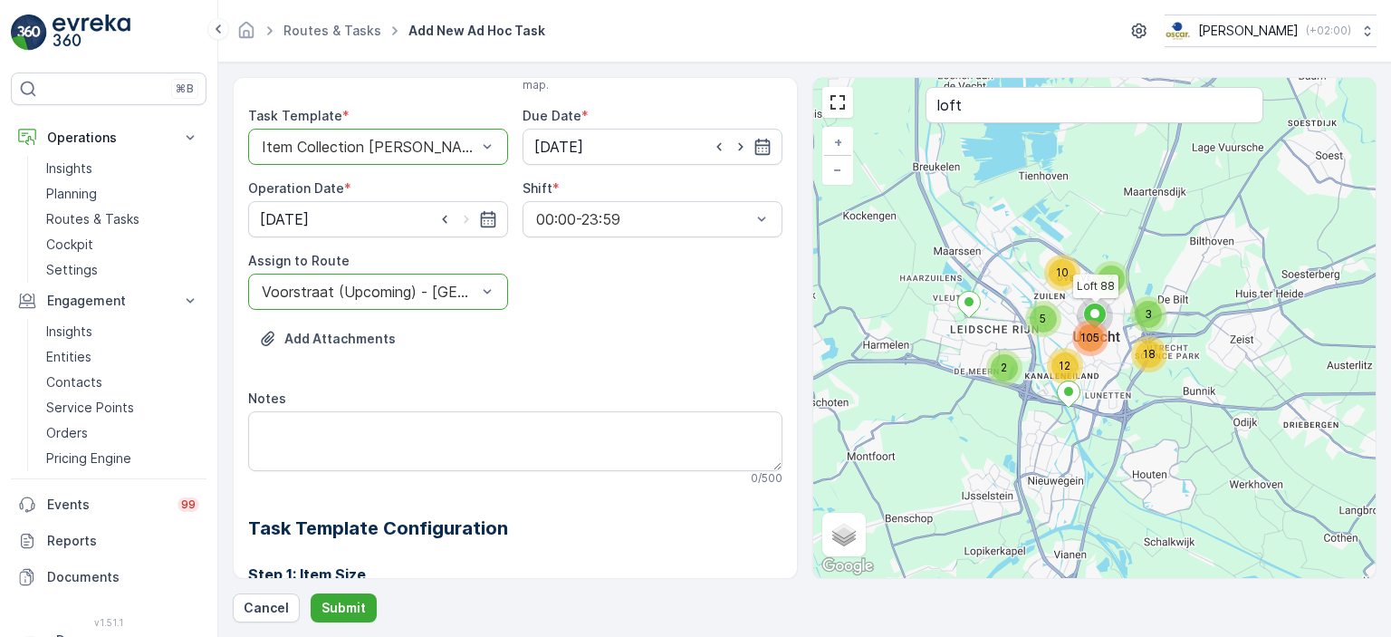
click at [498, 367] on div "Add Attachments" at bounding box center [515, 349] width 534 height 51
click at [498, 424] on textarea "Notes" at bounding box center [515, 441] width 534 height 60
type textarea "I"
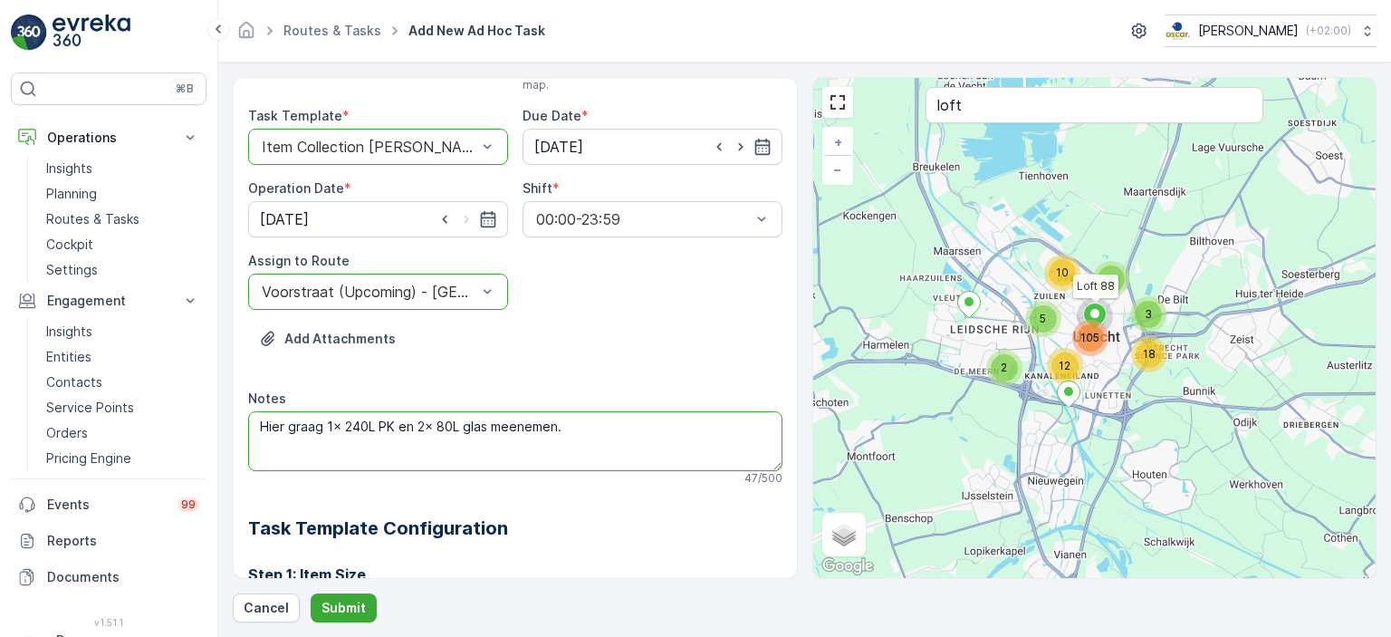
click at [587, 419] on textarea "Hier graag 1x 240L PK en 2x 80L glas meenemen." at bounding box center [515, 441] width 534 height 60
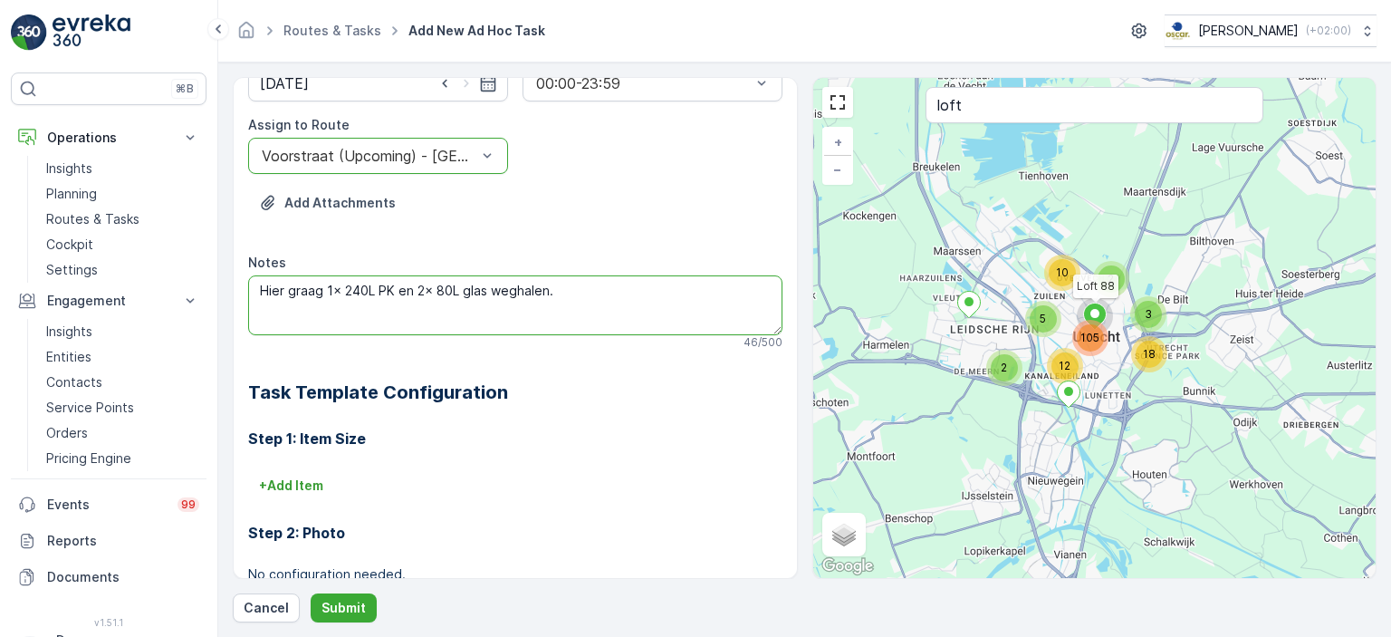
scroll to position [440, 0]
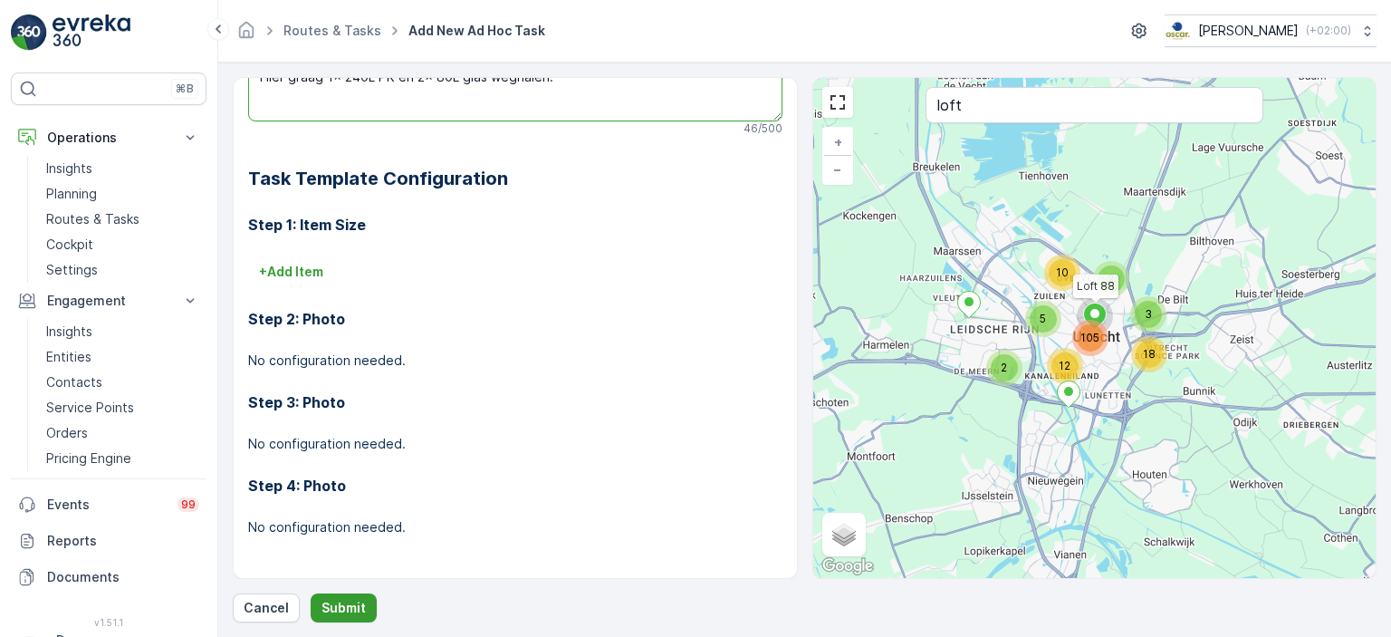
type textarea "Hier graag 1x 240L PK en 2x 80L glas weghalen."
click at [348, 612] on p "Submit" at bounding box center [343, 608] width 44 height 18
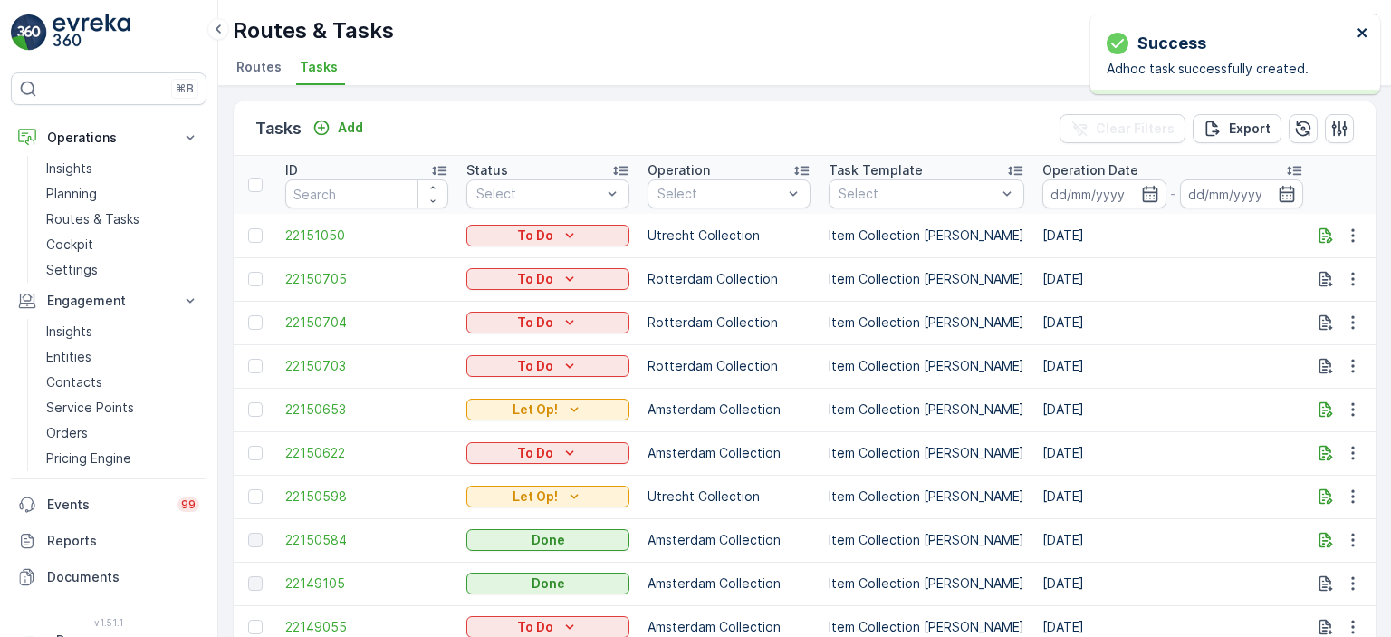
click at [1362, 34] on icon "close" at bounding box center [1362, 32] width 13 height 14
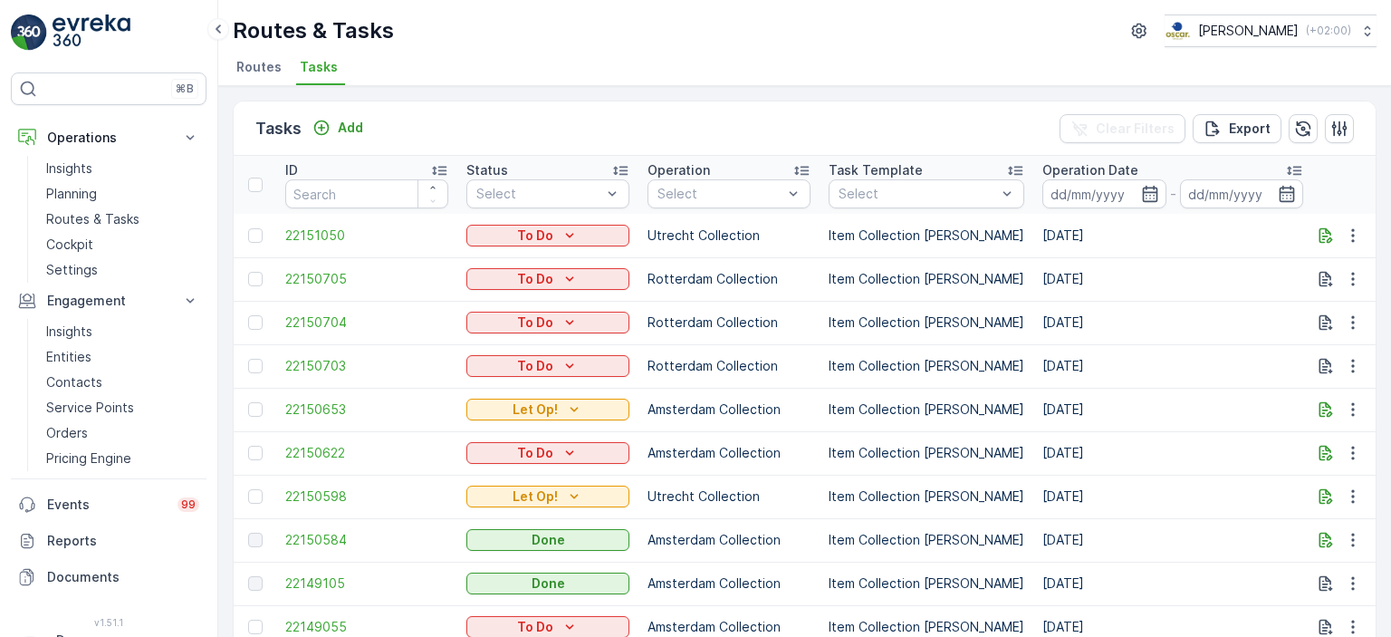
click at [611, 119] on div "Tasks Add Clear Filters Export" at bounding box center [805, 128] width 1142 height 54
click at [105, 220] on p "Routes & Tasks" at bounding box center [92, 219] width 93 height 18
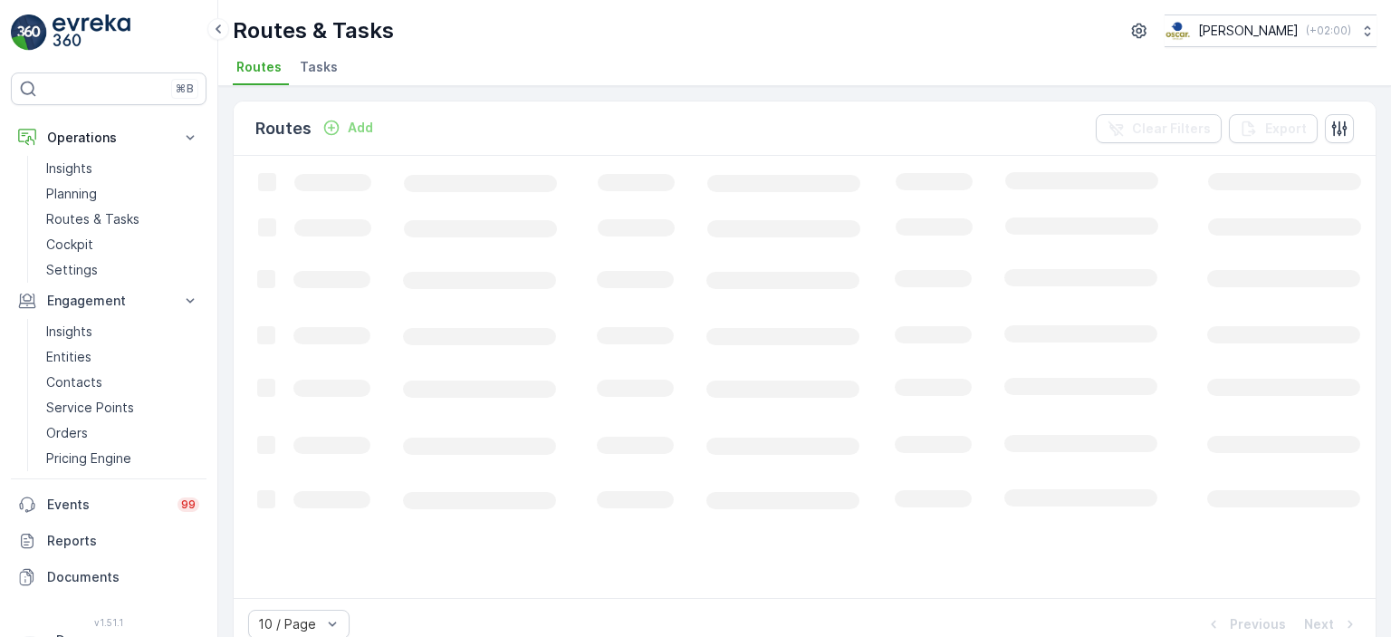
click at [324, 61] on span "Tasks" at bounding box center [319, 67] width 38 height 18
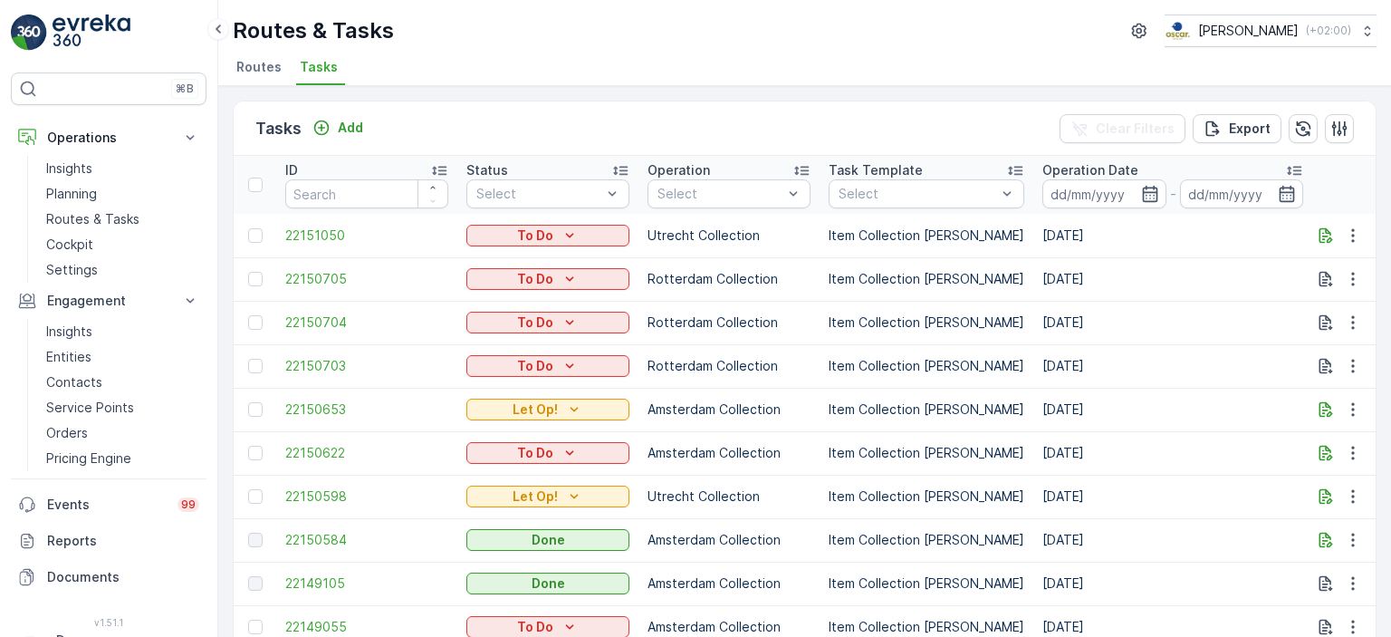
click at [569, 214] on td "To Do" at bounding box center [547, 235] width 181 height 43
click at [557, 243] on button "To Do" at bounding box center [547, 236] width 163 height 22
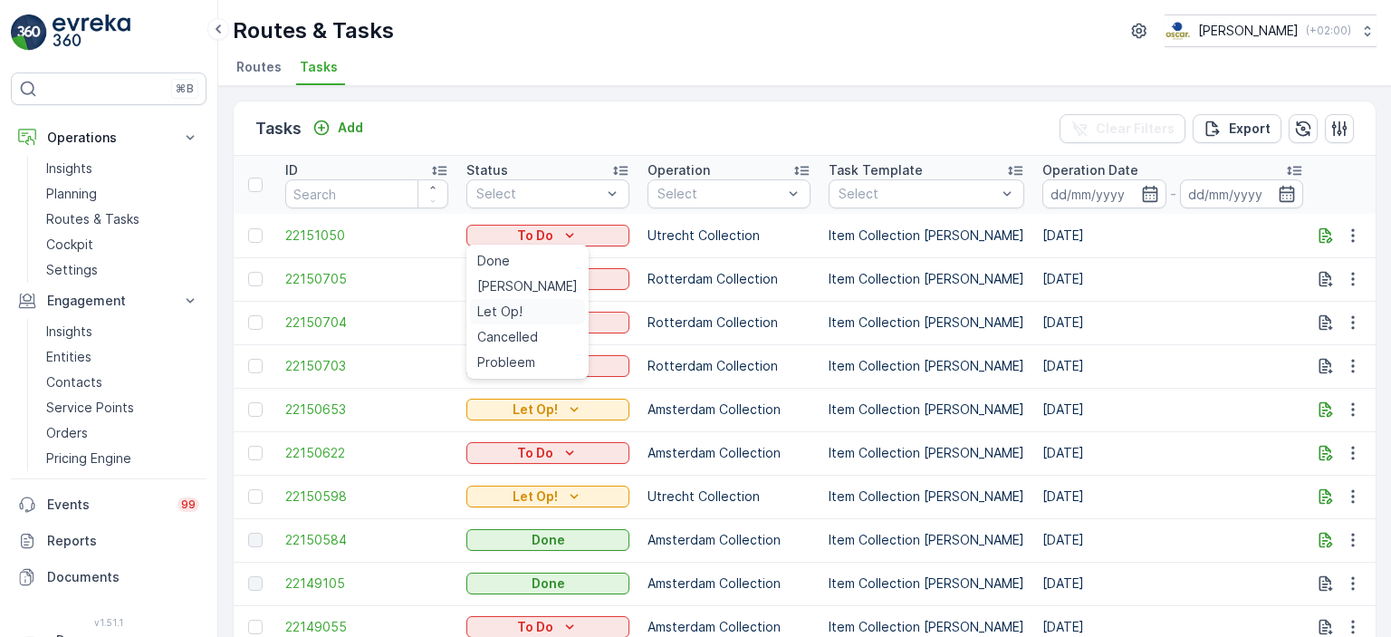
click at [514, 307] on span "Let Op!" at bounding box center [499, 311] width 45 height 18
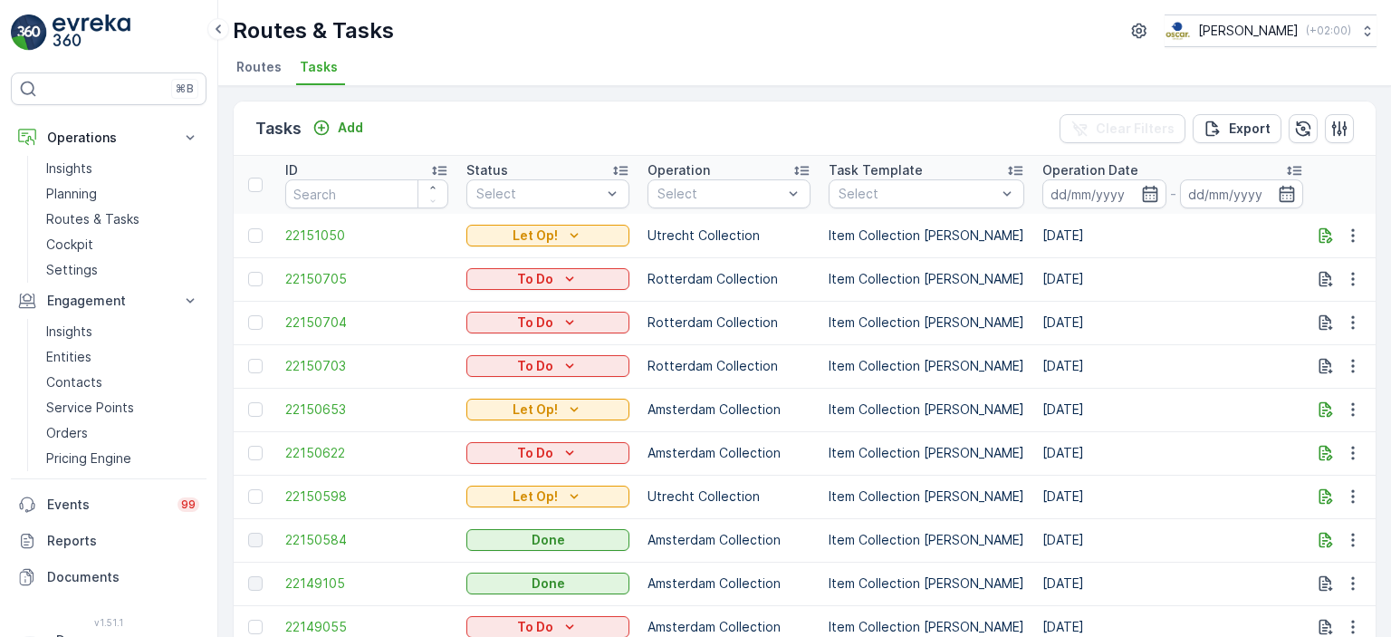
drag, startPoint x: 950, startPoint y: 400, endPoint x: 985, endPoint y: 405, distance: 35.6
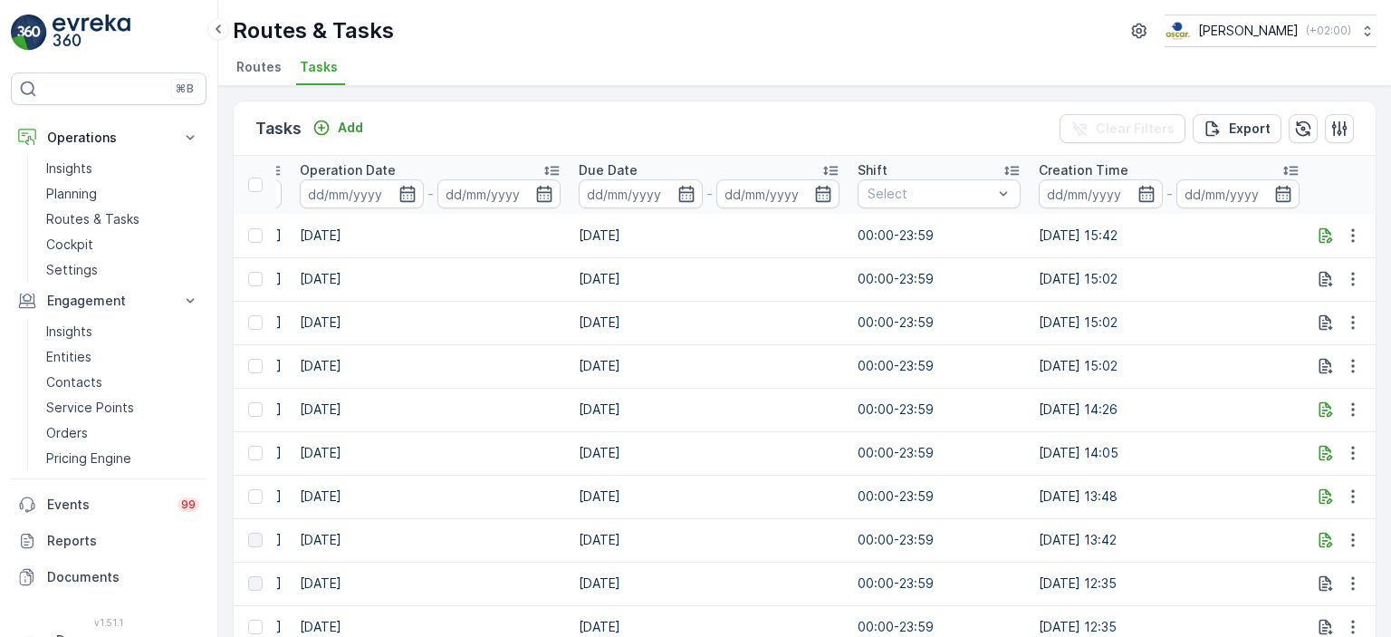
scroll to position [0, 936]
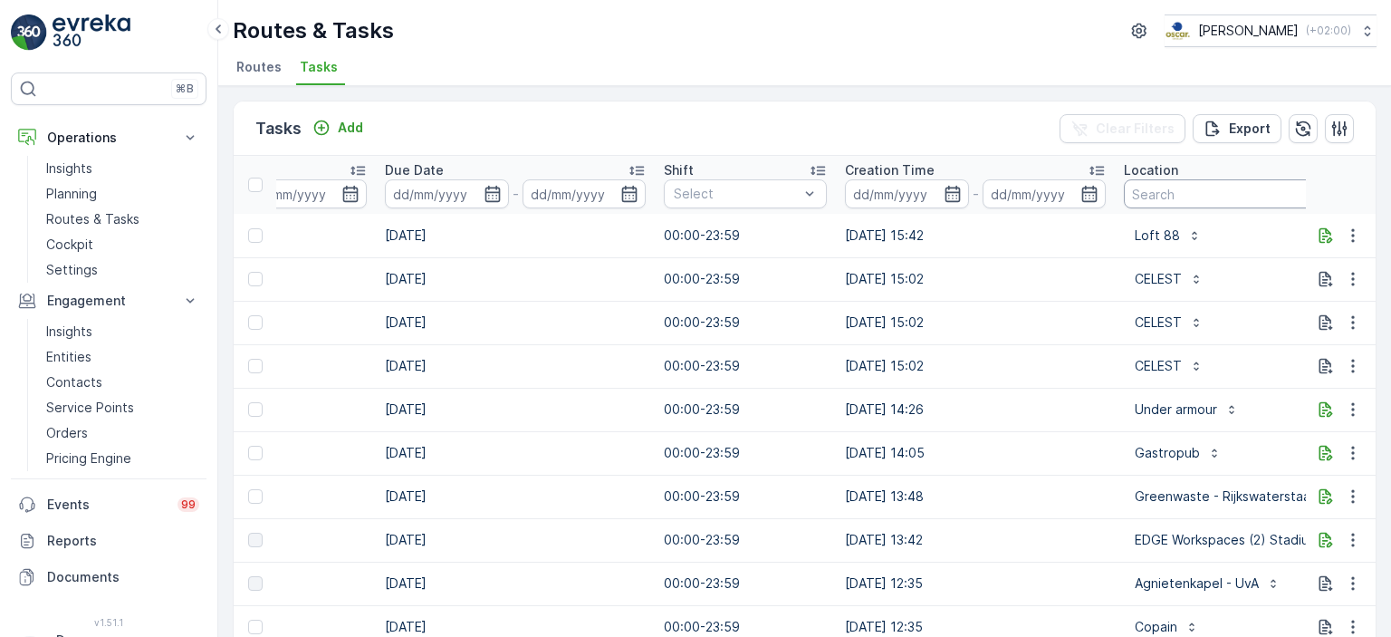
click at [1167, 187] on input "text" at bounding box center [1316, 193] width 384 height 29
type input "Bar bet"
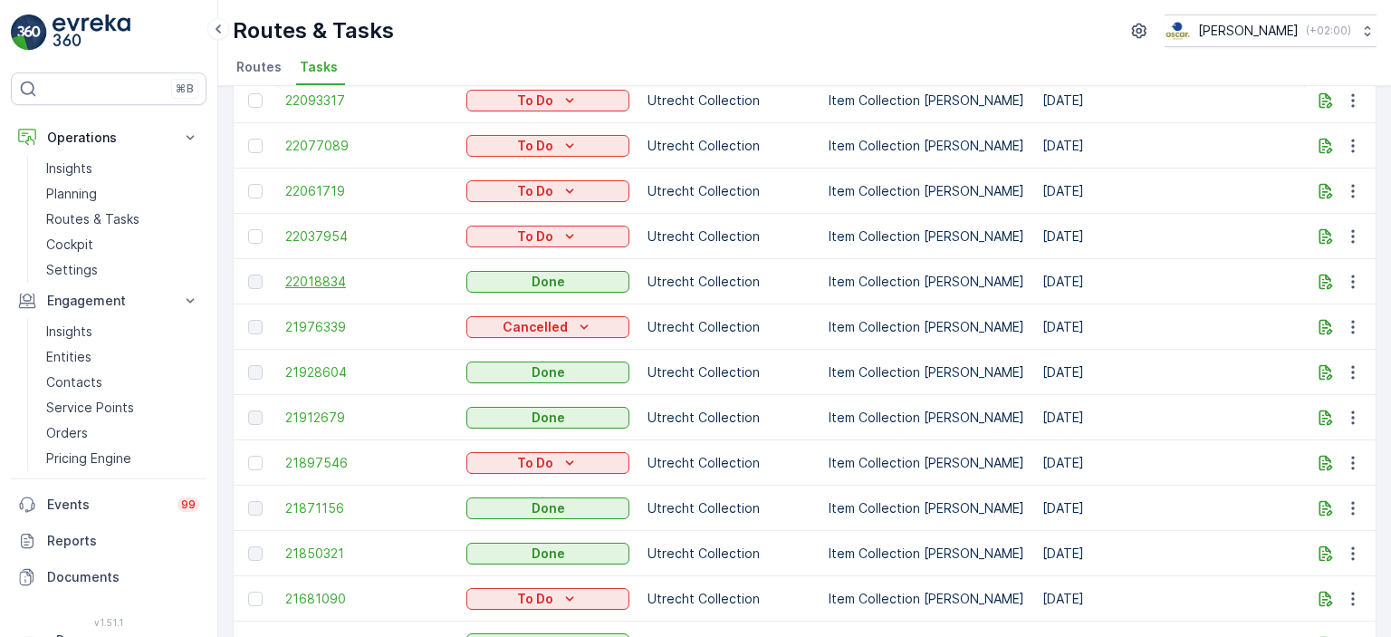
click at [326, 286] on span "22018834" at bounding box center [366, 282] width 163 height 18
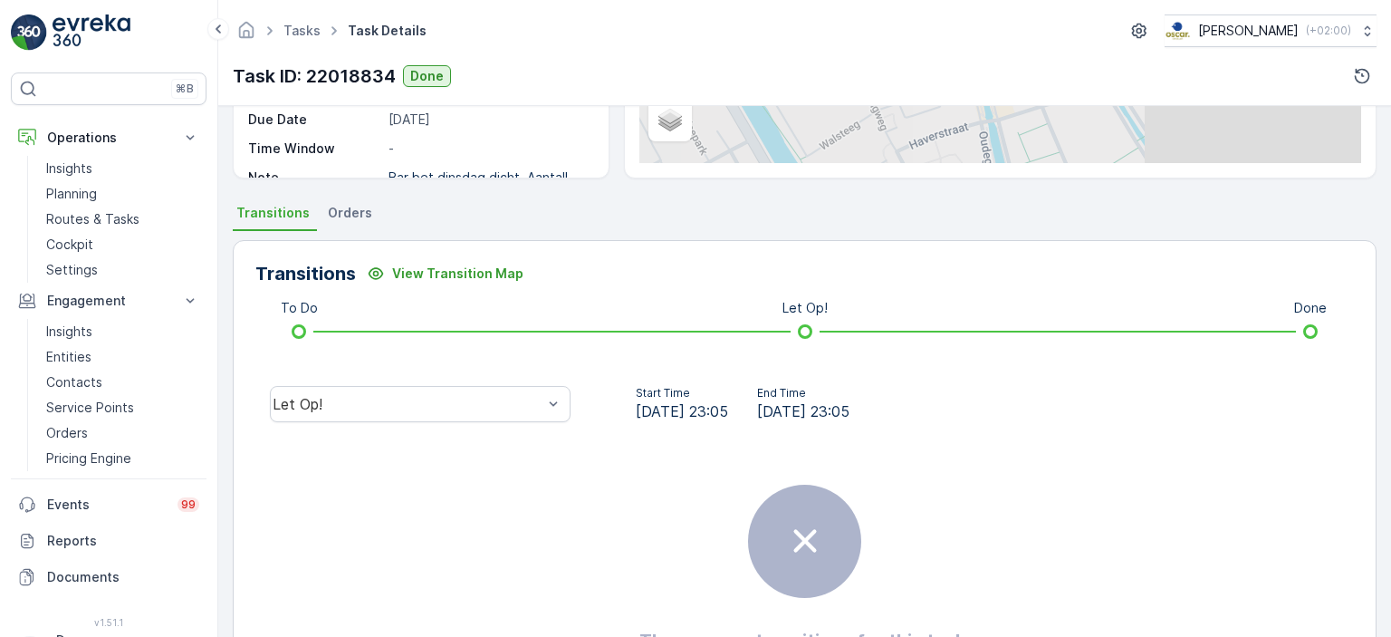
scroll to position [413, 0]
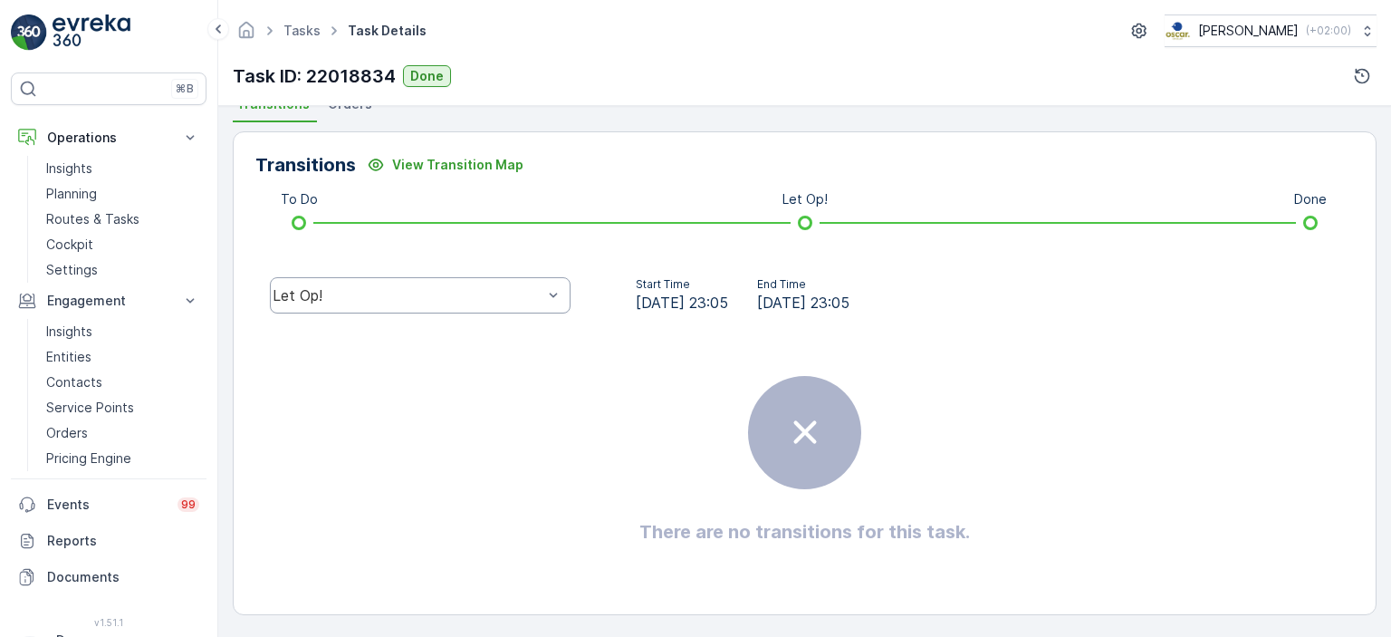
click at [562, 297] on div "Let Op!" at bounding box center [420, 295] width 301 height 36
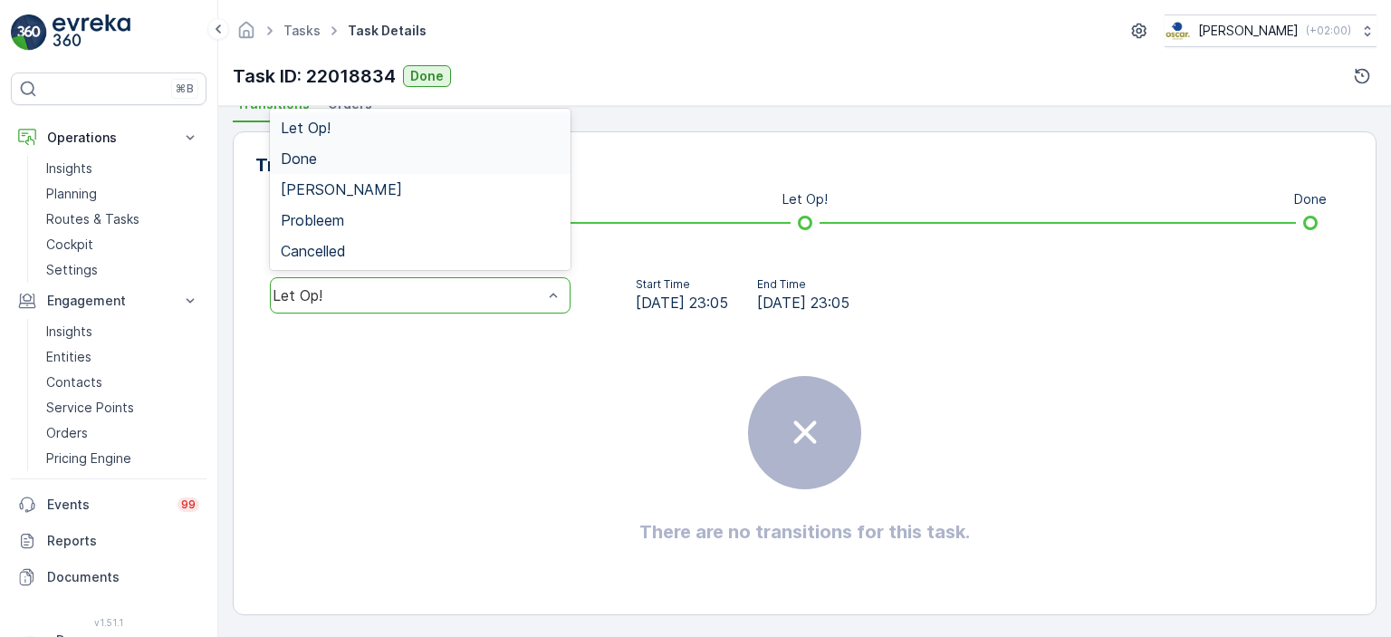
click at [540, 158] on div "Done" at bounding box center [420, 158] width 279 height 16
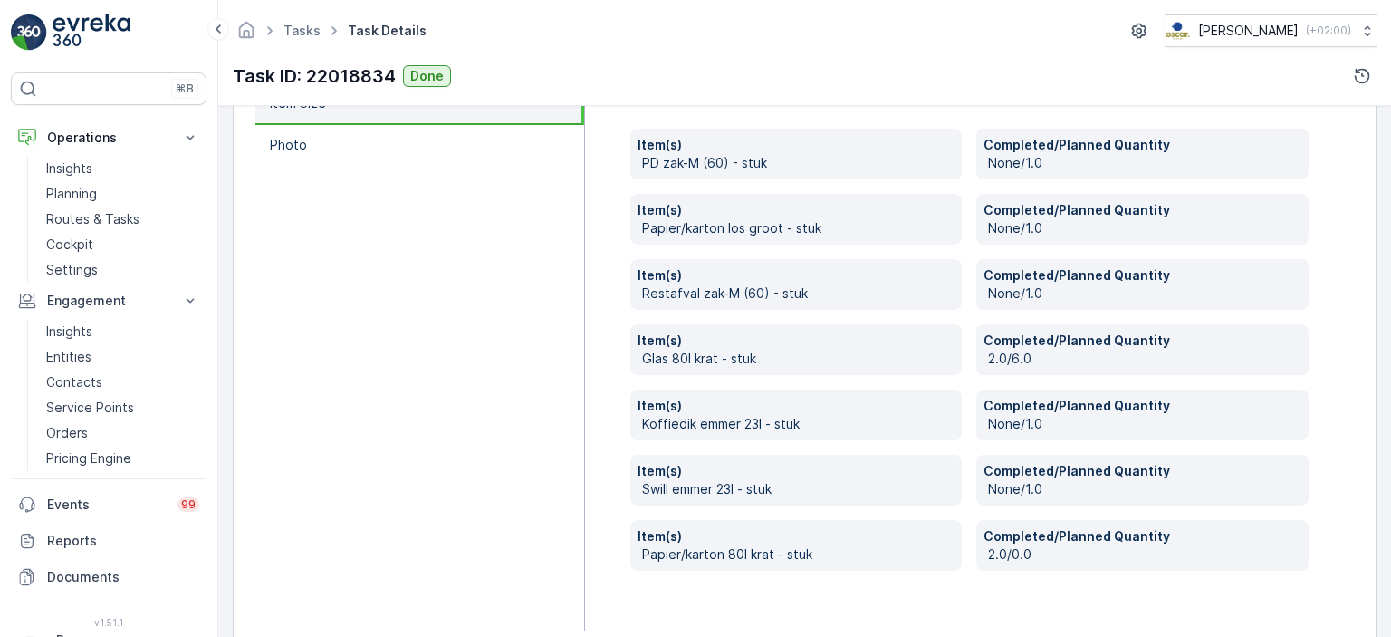
scroll to position [685, 0]
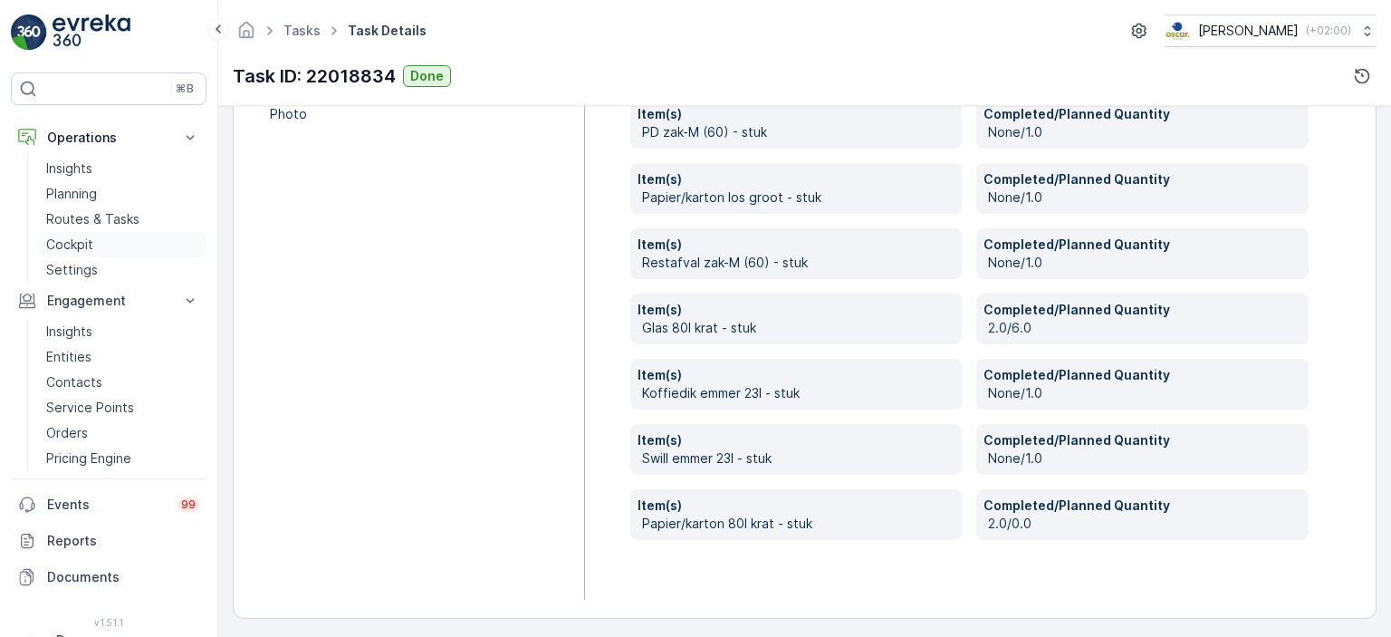
click at [81, 244] on p "Cockpit" at bounding box center [69, 244] width 47 height 18
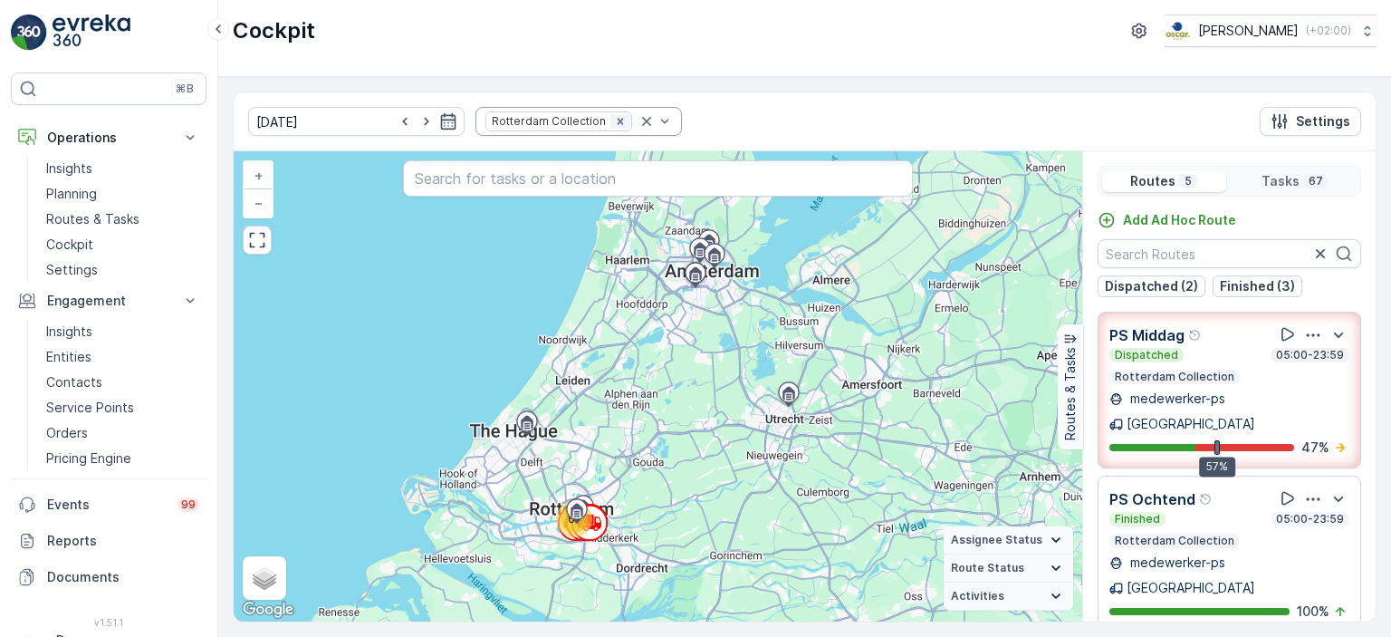
click at [614, 120] on icon "Remove Rotterdam Collection" at bounding box center [620, 121] width 13 height 13
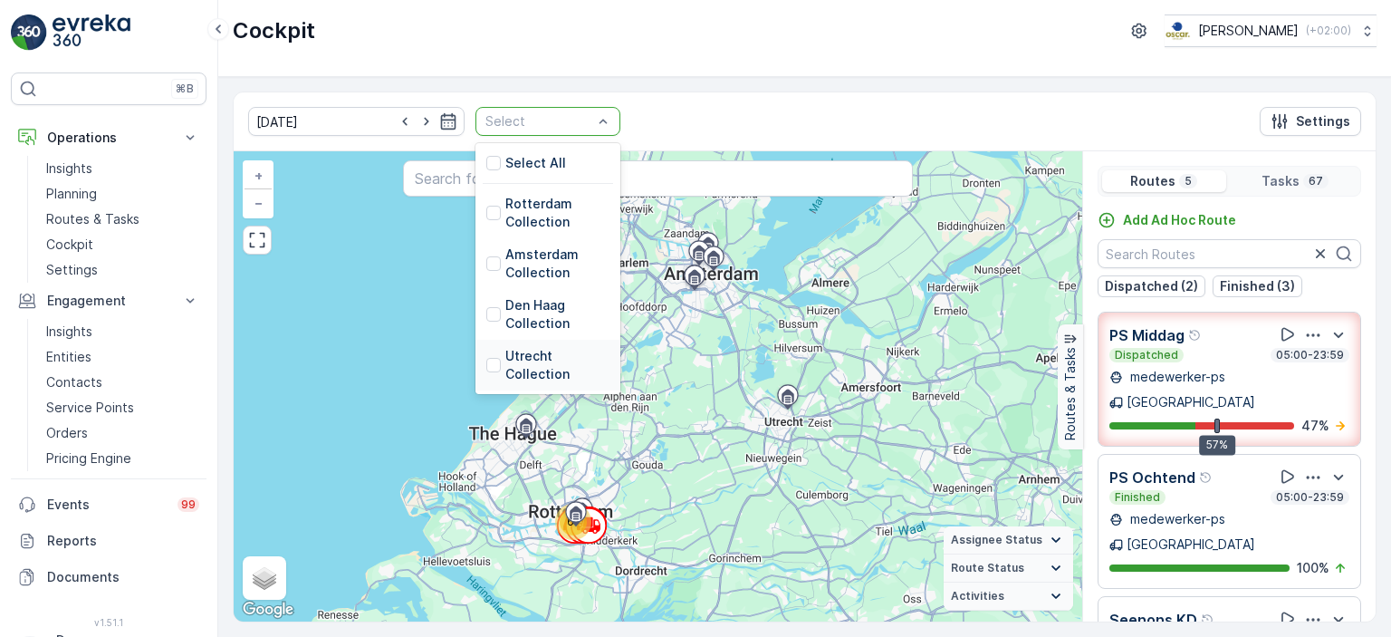
click at [505, 371] on p "Utrecht Collection" at bounding box center [557, 365] width 104 height 36
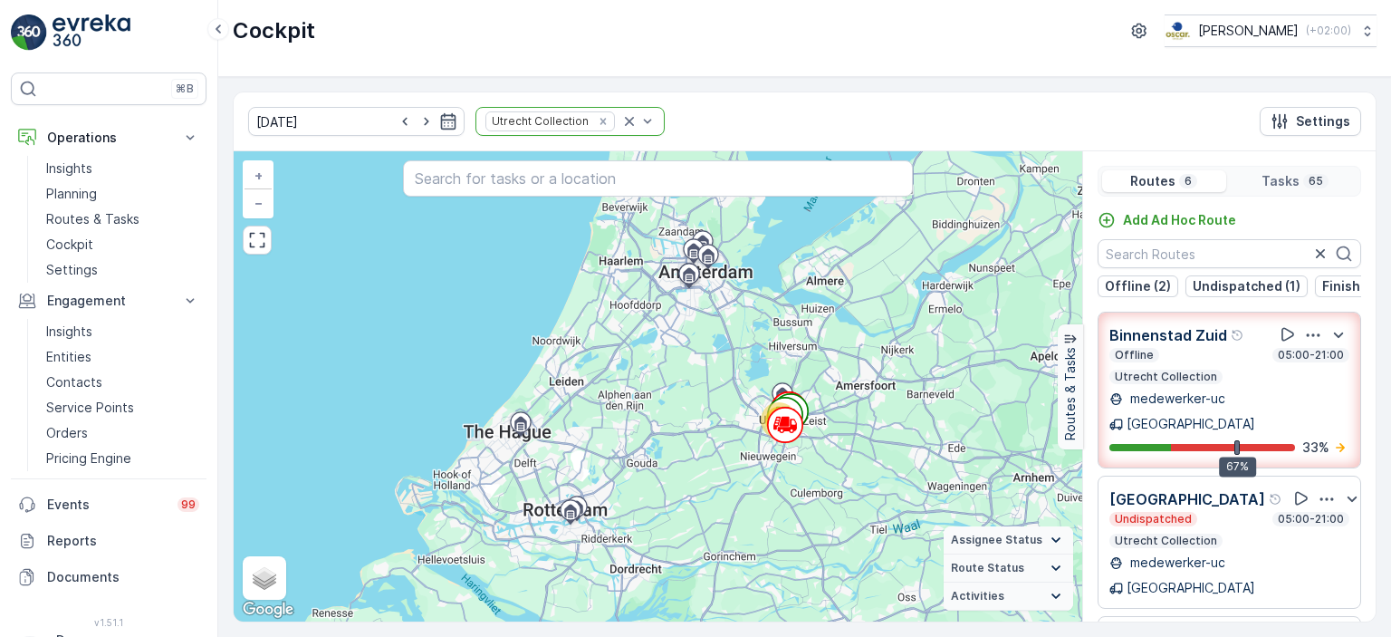
click at [1188, 362] on div "Offline 05:00-21:00" at bounding box center [1229, 355] width 240 height 14
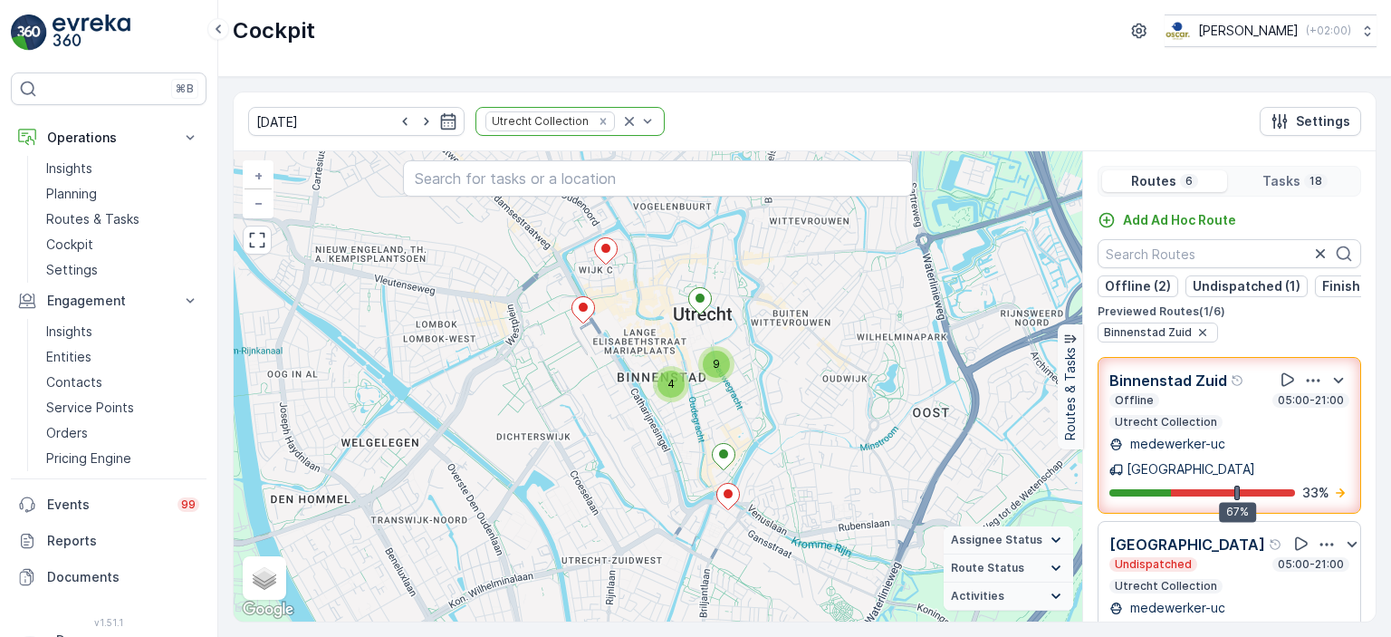
scroll to position [0, 149]
click at [1169, 391] on p "Binnenstad Zuid" at bounding box center [1168, 380] width 118 height 22
click at [1169, 396] on div "Binnenstad Zuid Offline 05:00-21:00 Utrecht Collection medewerker-uc Utrecht 67…" at bounding box center [1229, 435] width 240 height 133
click at [1195, 489] on div at bounding box center [1233, 492] width 124 height 7
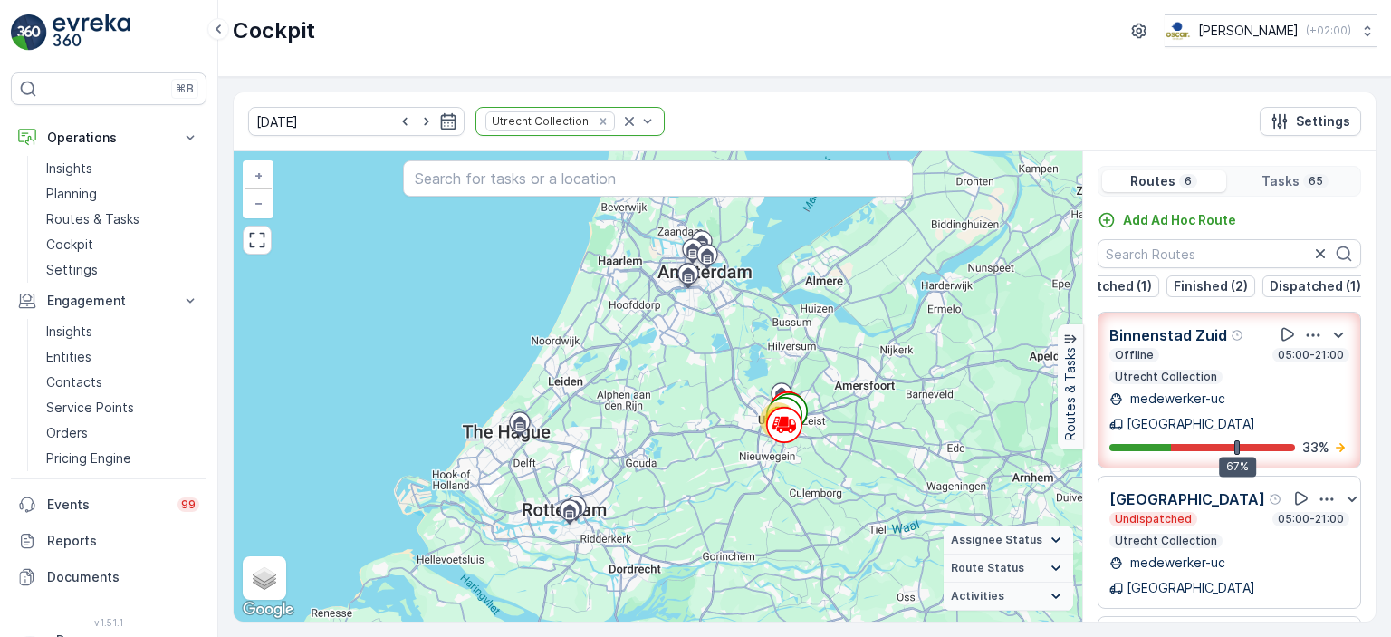
click at [1218, 372] on div "Offline 05:00-21:00 Utrecht Collection" at bounding box center [1229, 366] width 240 height 36
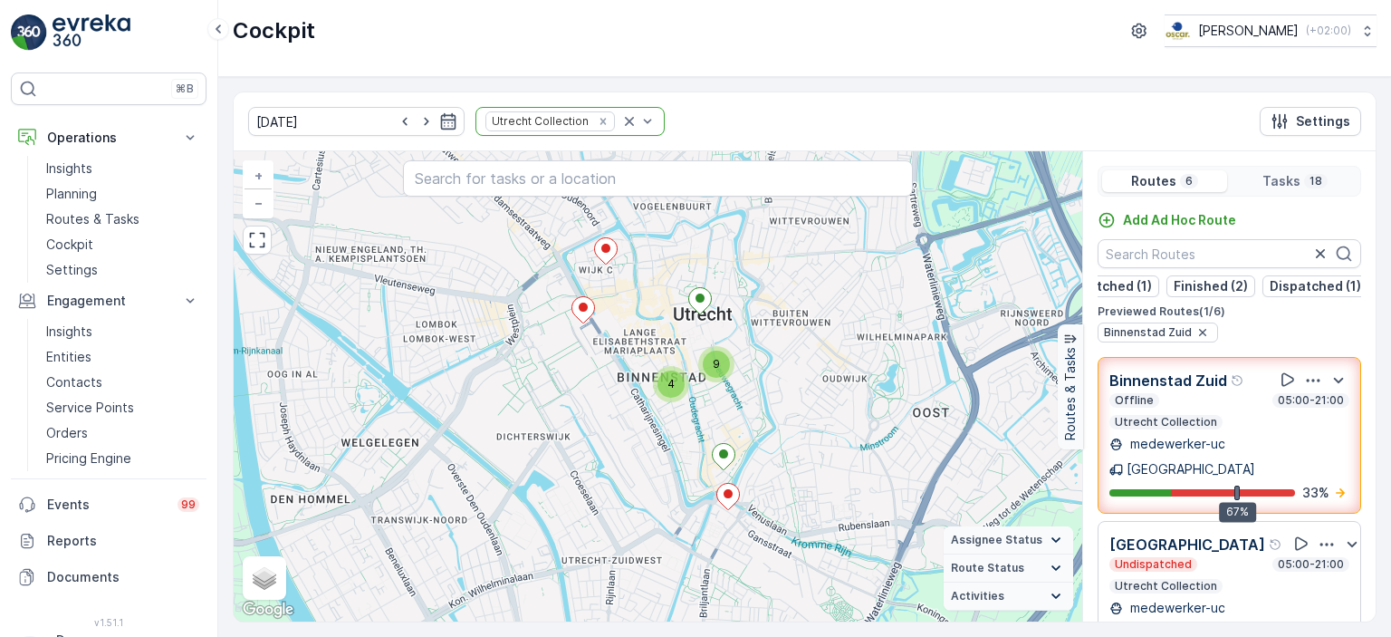
scroll to position [0, 0]
click at [98, 215] on p "Routes & Tasks" at bounding box center [92, 219] width 93 height 18
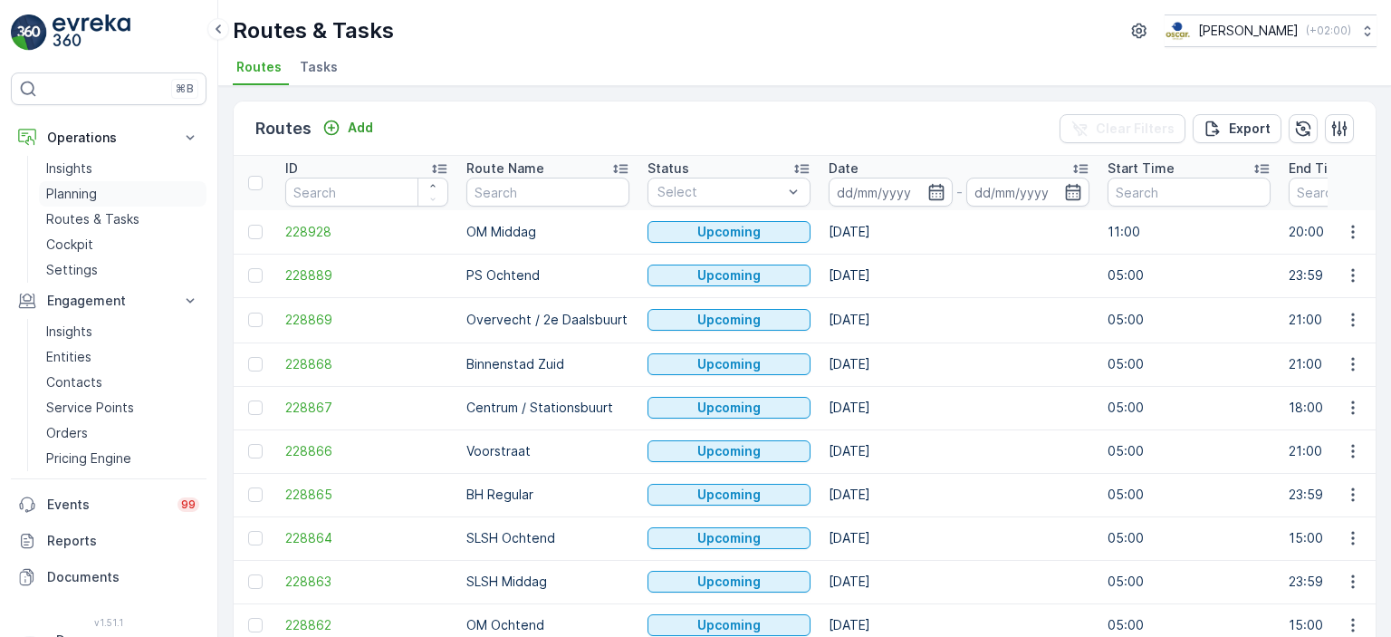
click at [77, 186] on p "Planning" at bounding box center [71, 194] width 51 height 18
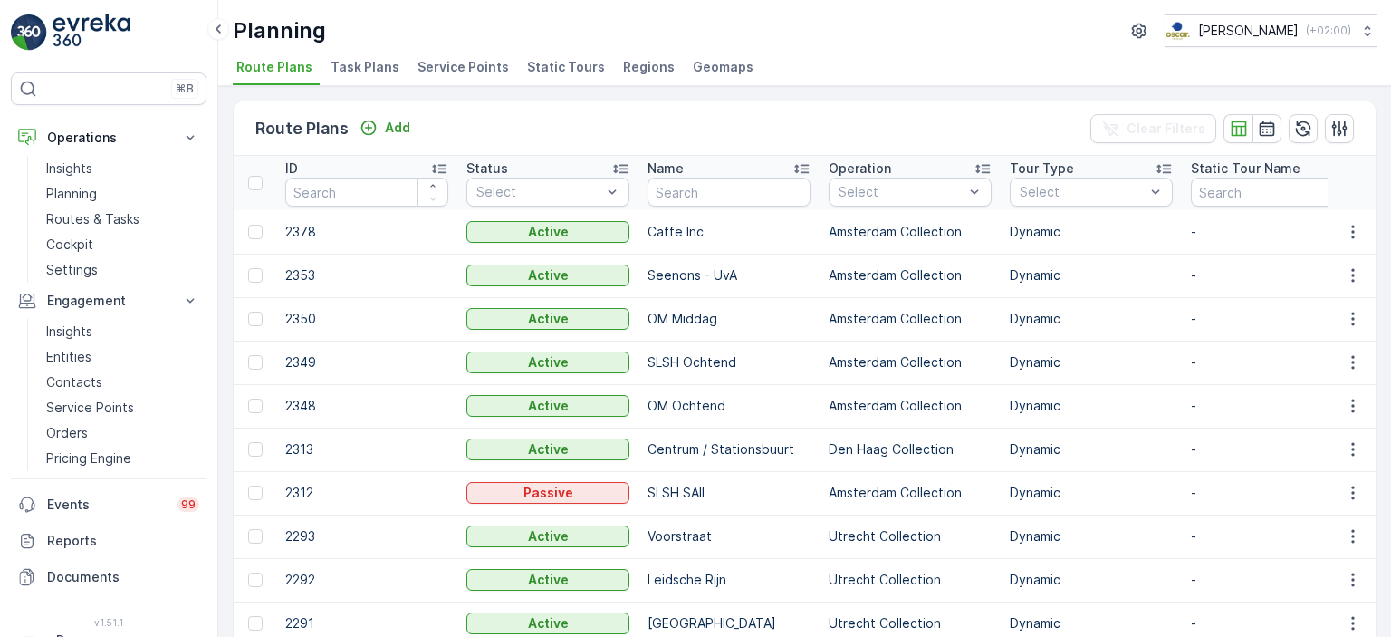
click at [377, 72] on span "Task Plans" at bounding box center [365, 67] width 69 height 18
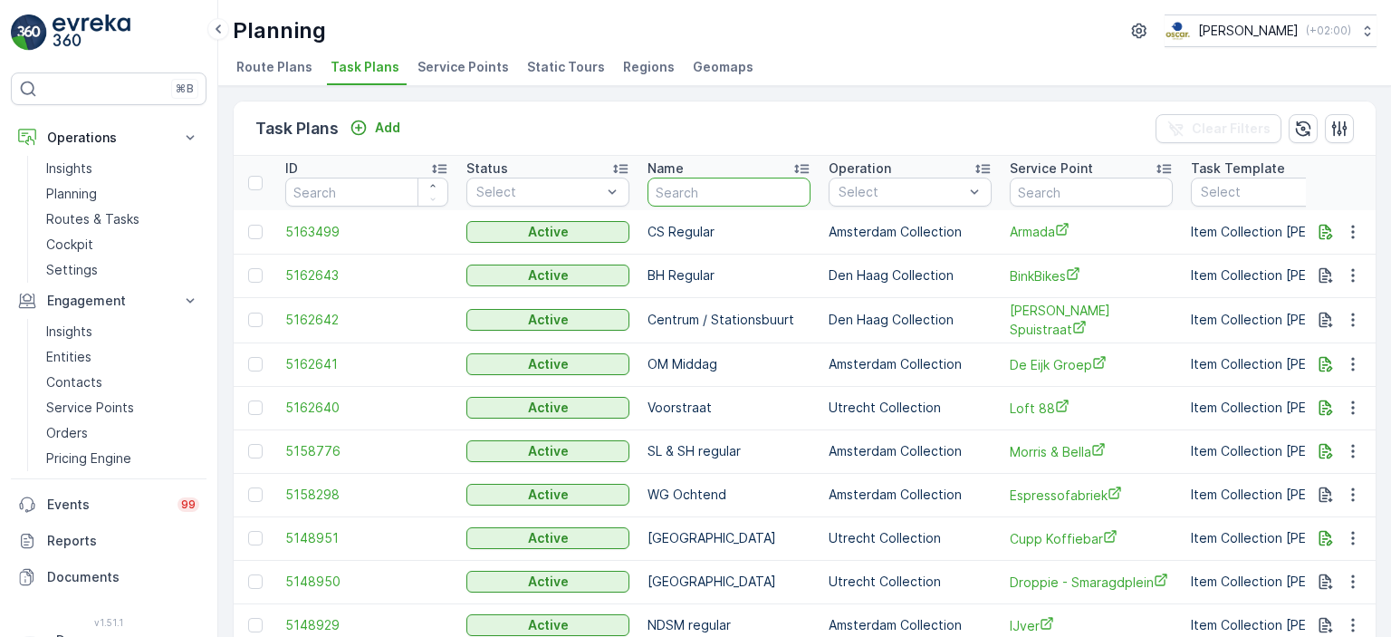
click at [736, 191] on input "text" at bounding box center [728, 191] width 163 height 29
type input "Karel"
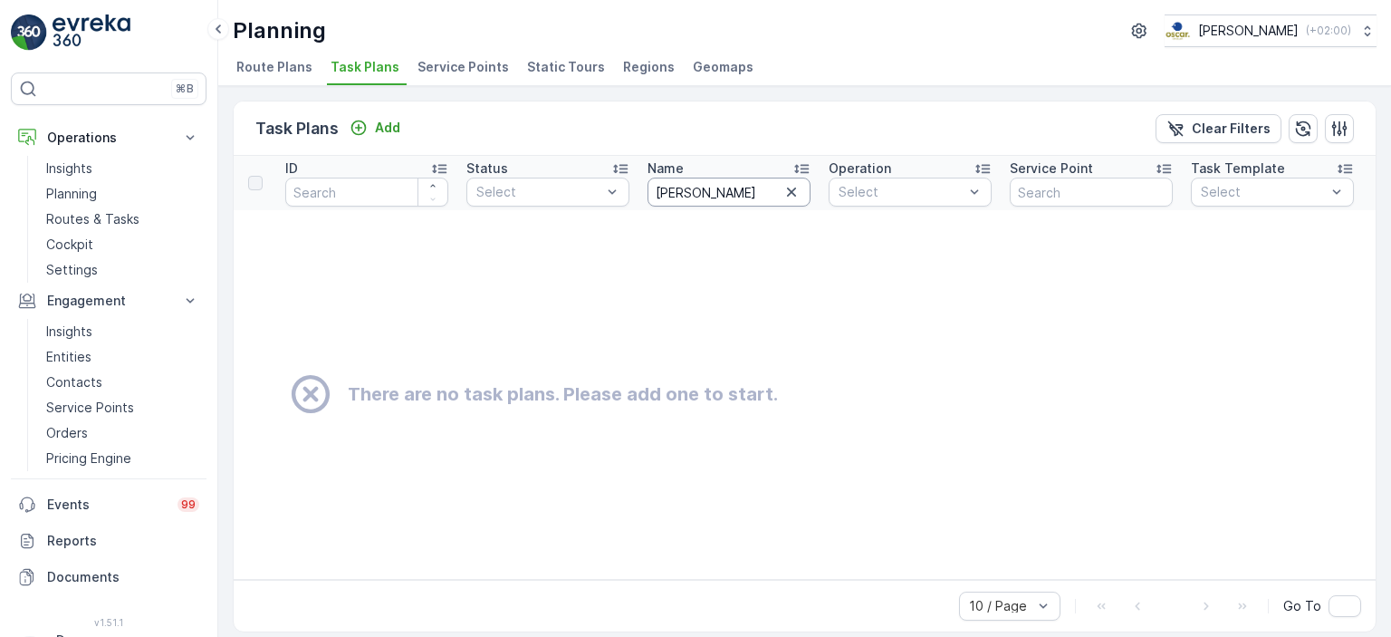
click at [745, 177] on input "Karel" at bounding box center [728, 191] width 163 height 29
click at [715, 188] on input "Karel" at bounding box center [728, 191] width 163 height 29
type input "Karel"
click at [715, 188] on input "Karel" at bounding box center [728, 191] width 163 height 29
type input "K"
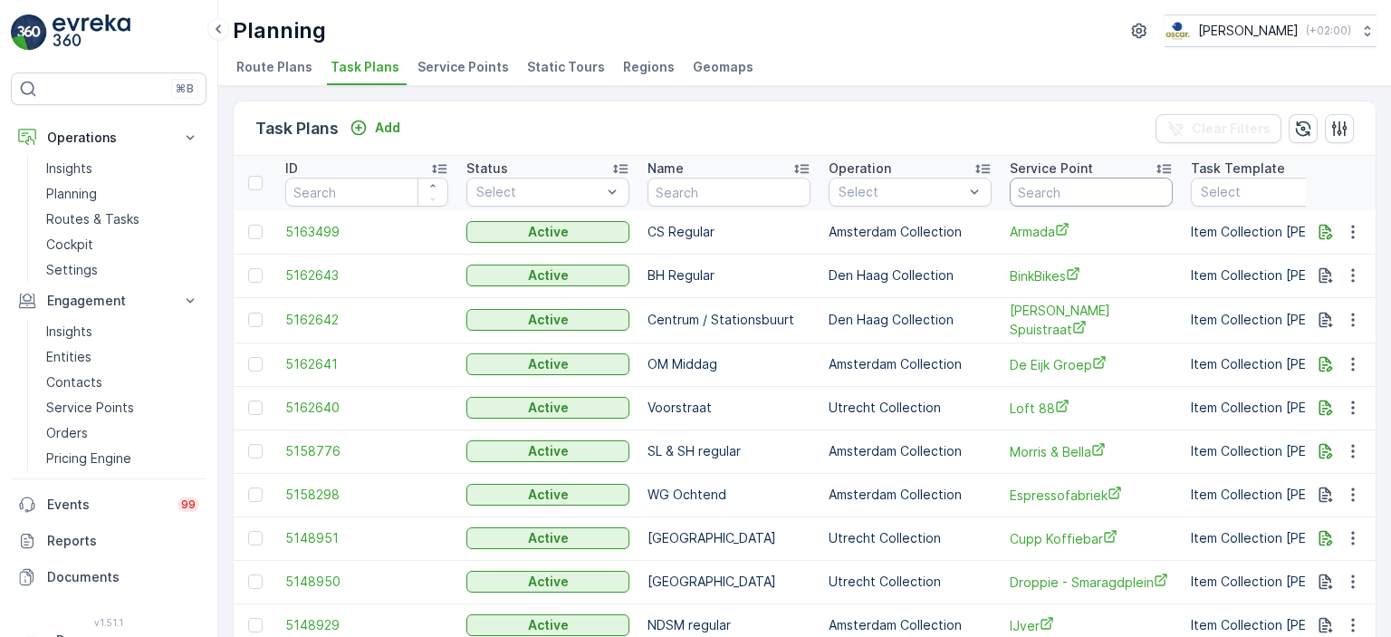
click at [1097, 187] on input "text" at bounding box center [1091, 191] width 163 height 29
type input "kar"
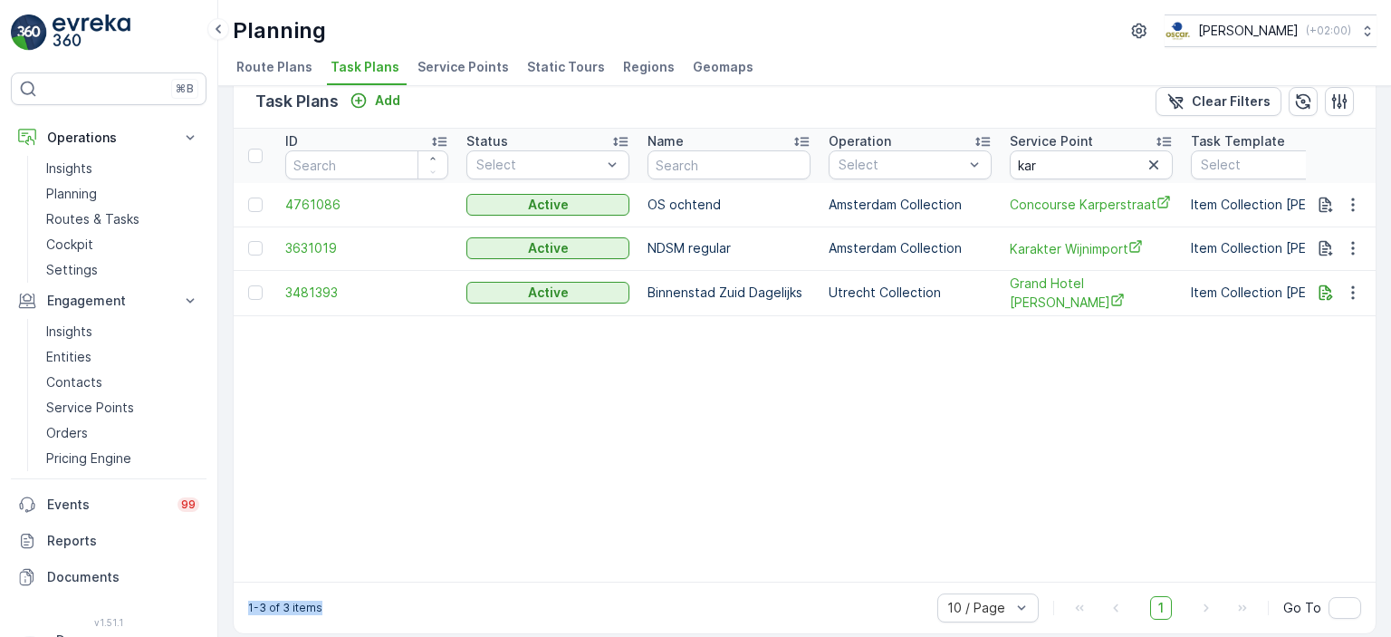
scroll to position [43, 0]
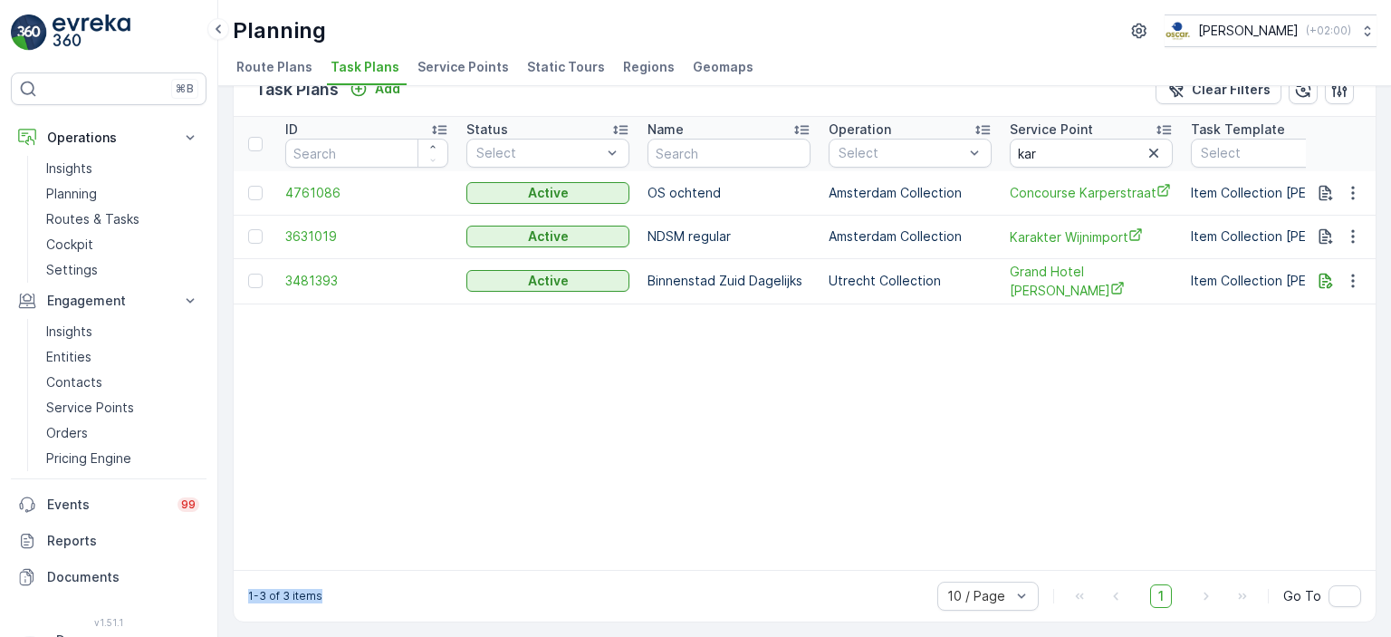
drag, startPoint x: 654, startPoint y: 605, endPoint x: 797, endPoint y: 610, distance: 143.2
click at [837, 636] on html "⌘B Operations Insights Planning Routes & Tasks Cockpit Settings Engagement Insi…" at bounding box center [695, 318] width 1391 height 637
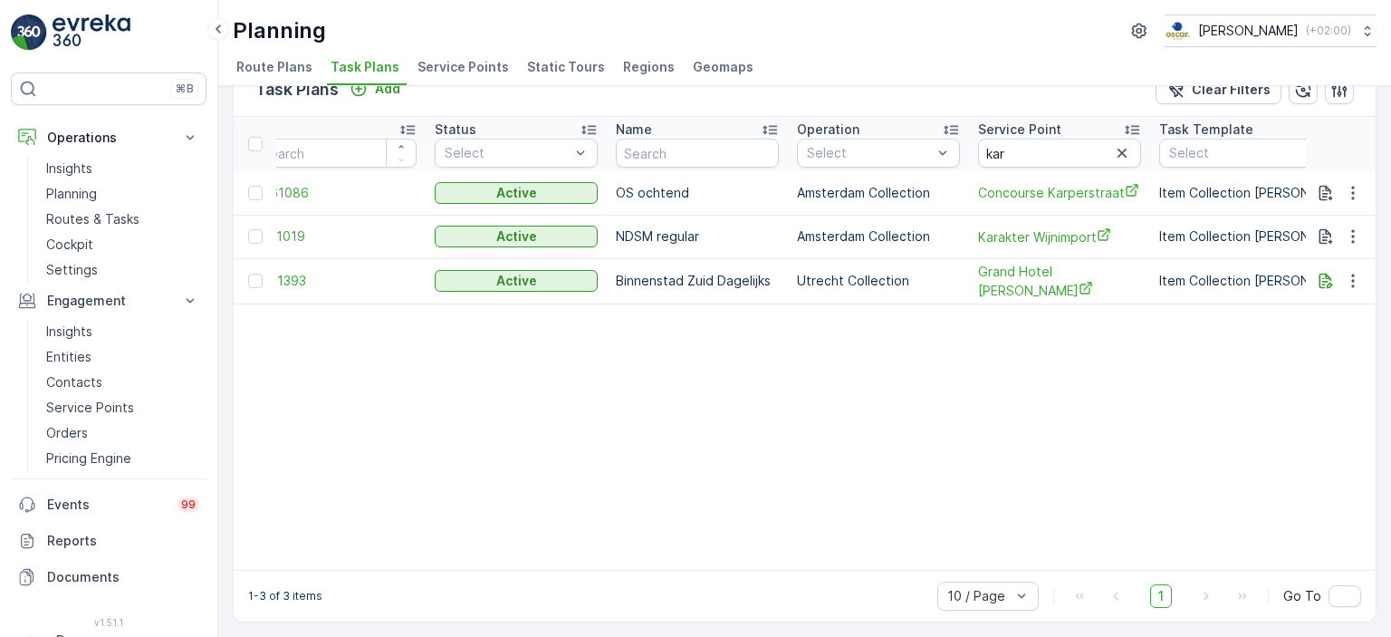
click at [456, 65] on span "Service Points" at bounding box center [462, 67] width 91 height 18
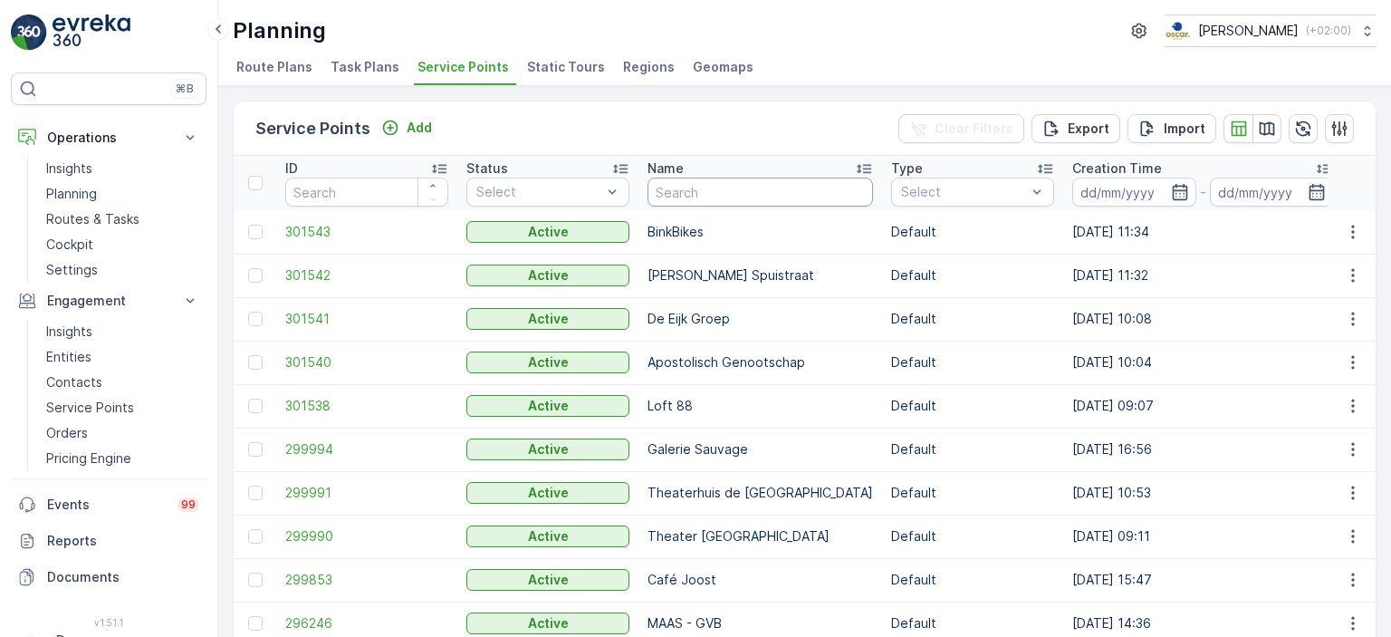
click at [764, 183] on input "text" at bounding box center [759, 191] width 225 height 29
type input "karel"
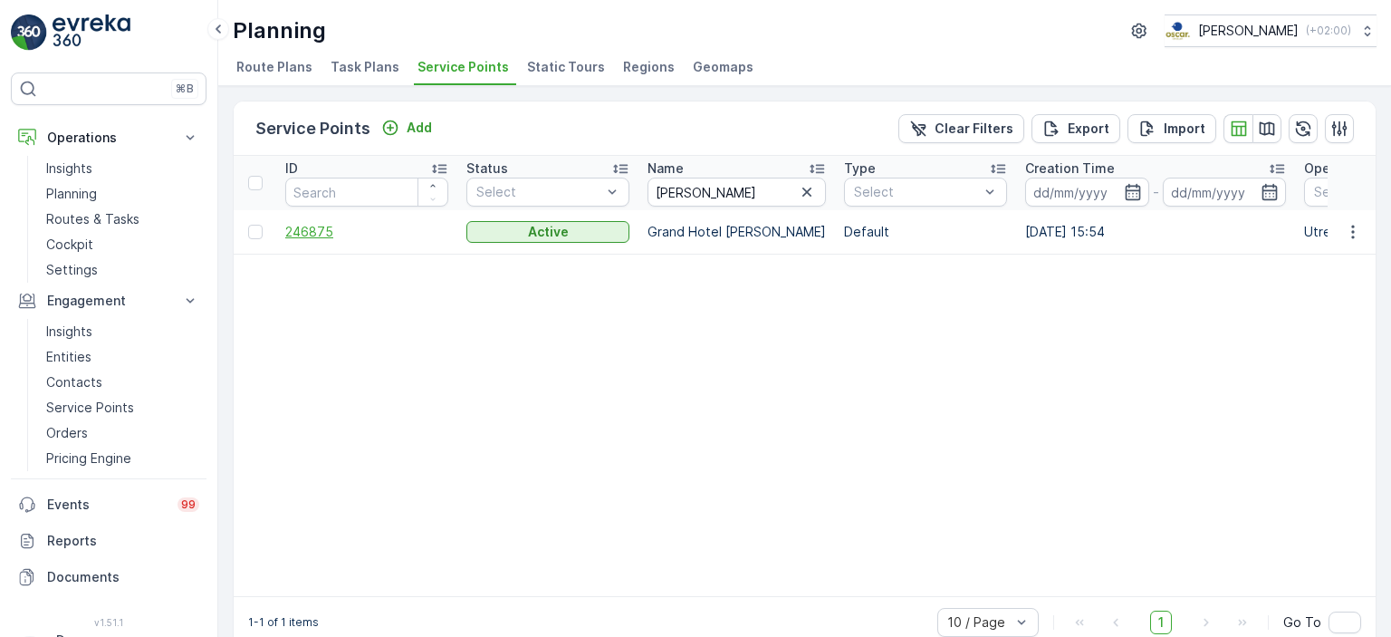
click at [313, 234] on span "246875" at bounding box center [366, 232] width 163 height 18
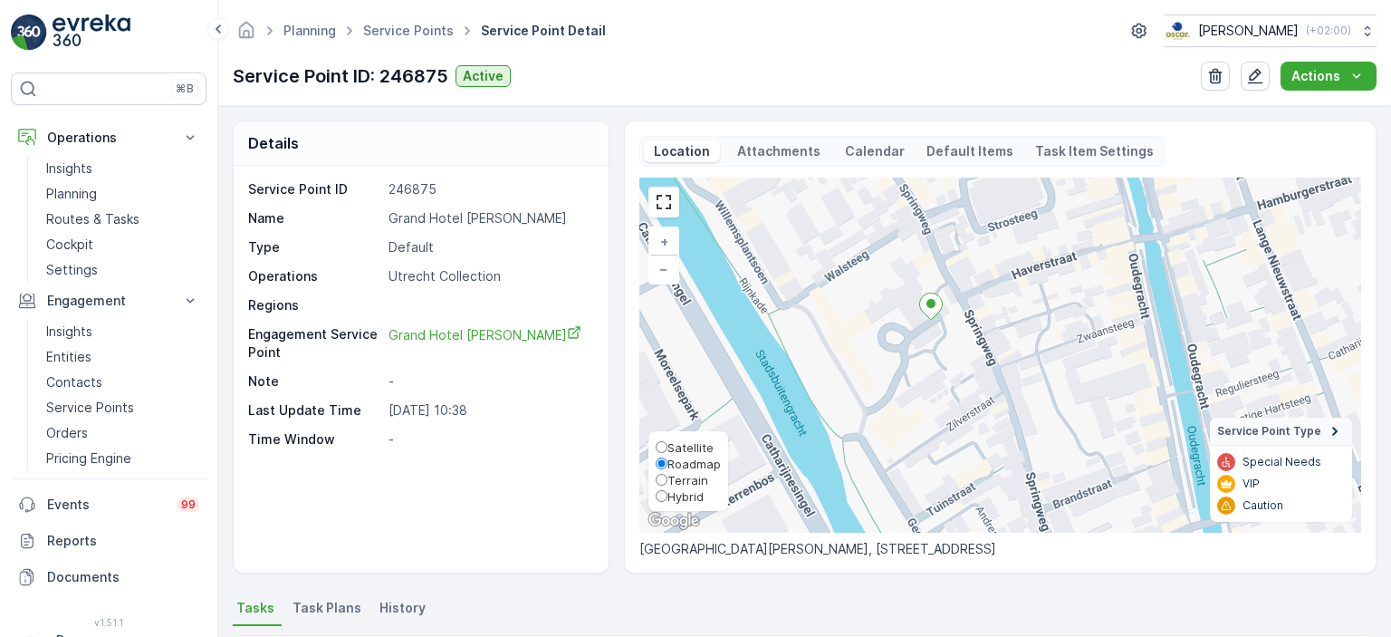
click at [688, 455] on label "Roadmap" at bounding box center [688, 463] width 65 height 16
click at [667, 457] on input "Roadmap" at bounding box center [662, 463] width 12 height 12
click at [695, 447] on span "Satellite" at bounding box center [690, 447] width 46 height 14
click at [667, 447] on input "Satellite" at bounding box center [662, 447] width 12 height 12
radio input "true"
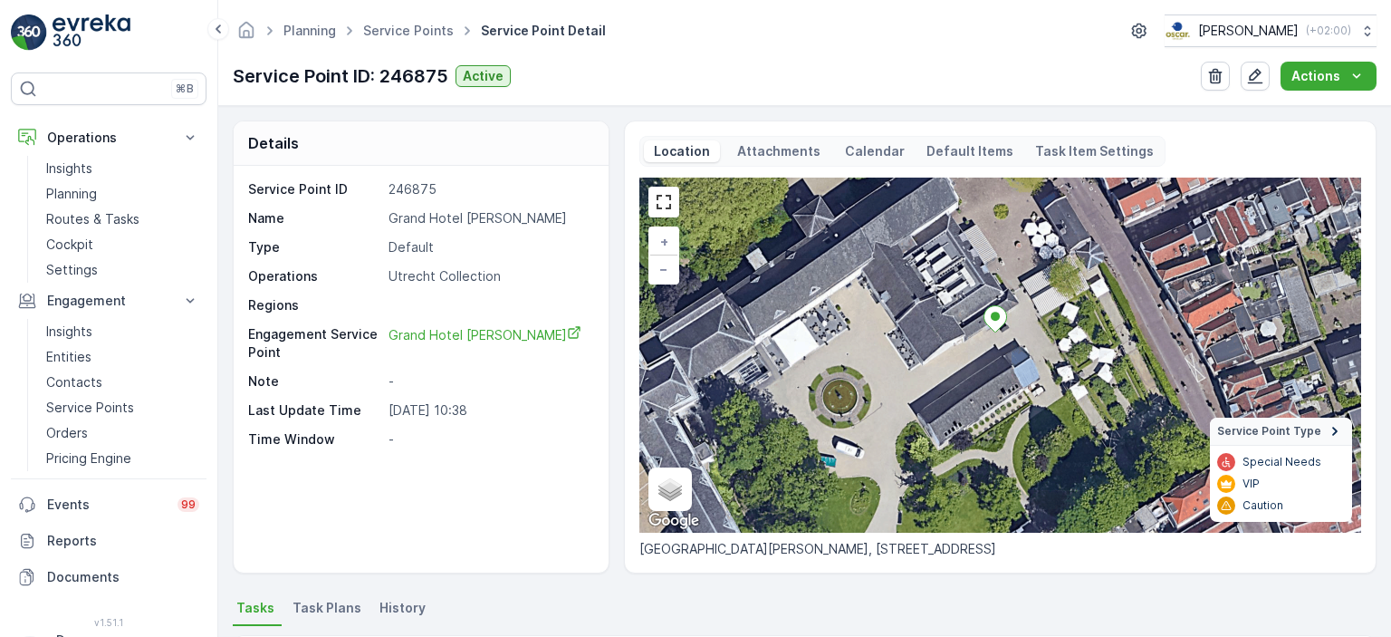
drag, startPoint x: 898, startPoint y: 387, endPoint x: 934, endPoint y: 436, distance: 61.6
click at [934, 436] on div "+ − Satellite Roadmap Terrain Hybrid Leaflet Keyboard shortcuts Map Data Imager…" at bounding box center [1000, 354] width 722 height 355
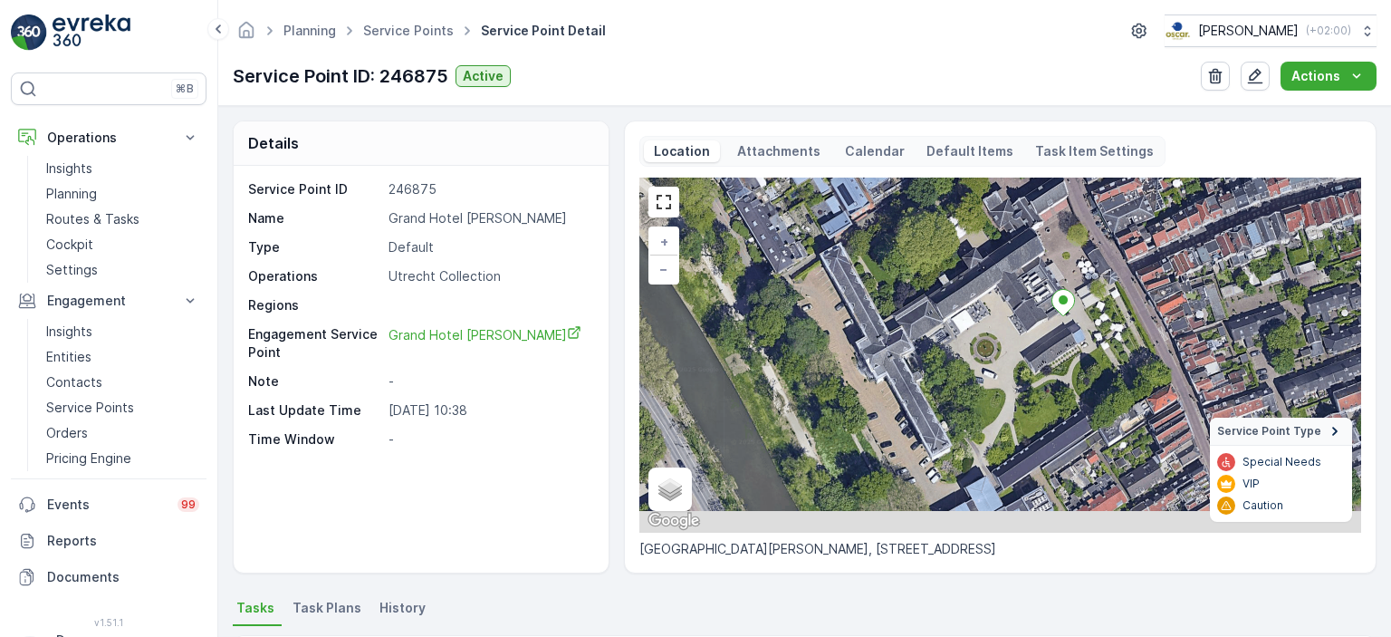
drag, startPoint x: 1047, startPoint y: 390, endPoint x: 1083, endPoint y: 353, distance: 51.9
click at [1083, 353] on div "+ − Satellite Roadmap Terrain Hybrid Leaflet Keyboard shortcuts Map Data Imager…" at bounding box center [1000, 354] width 722 height 355
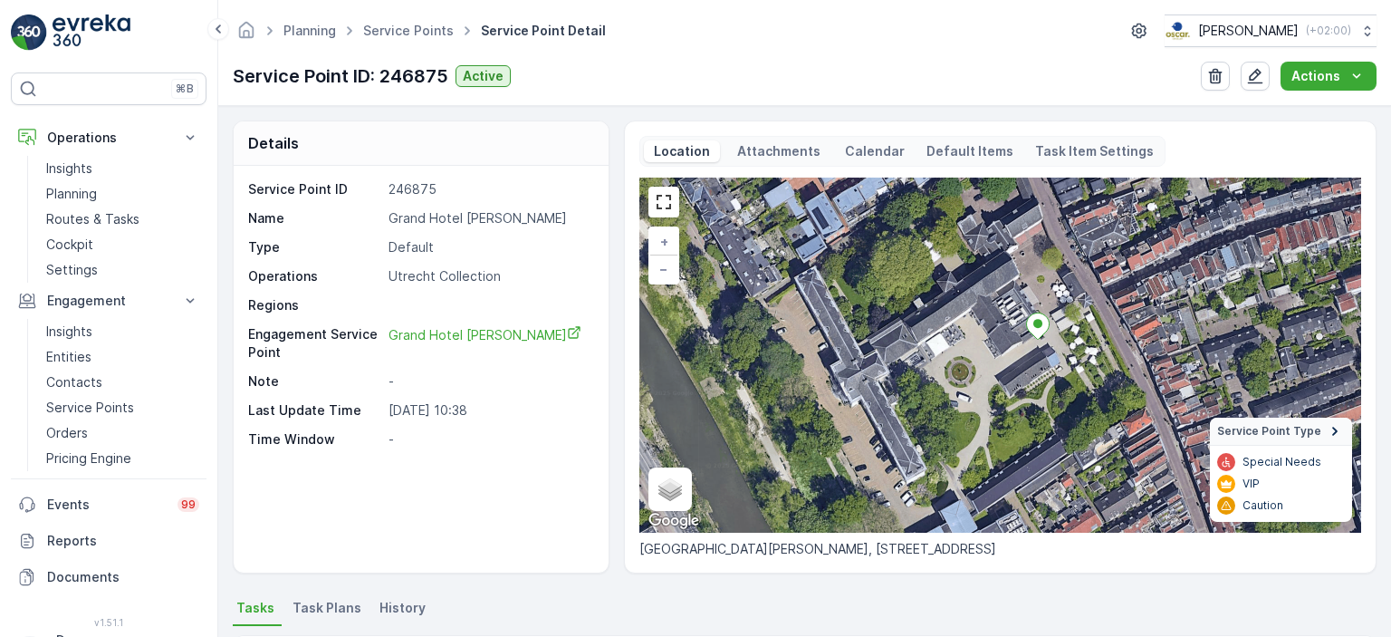
drag, startPoint x: 1079, startPoint y: 358, endPoint x: 1054, endPoint y: 383, distance: 35.9
click at [1054, 383] on div "+ − Satellite Roadmap Terrain Hybrid Leaflet Keyboard shortcuts Map Data Imager…" at bounding box center [1000, 354] width 722 height 355
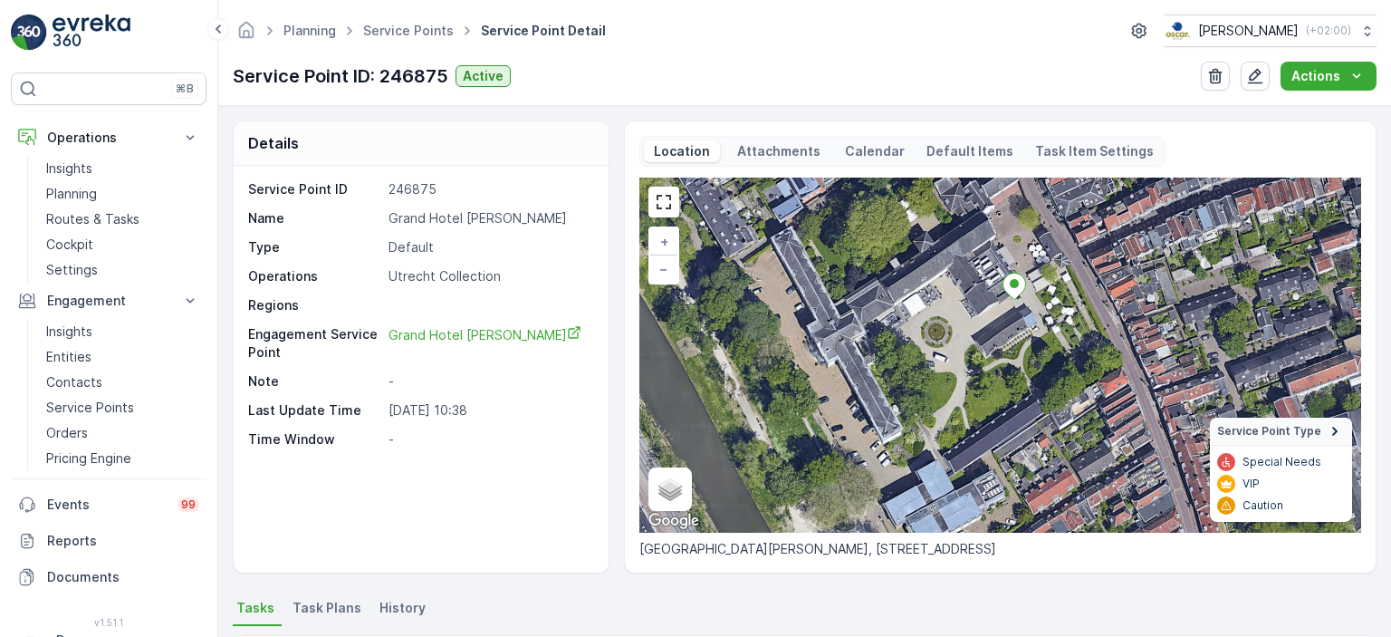
drag, startPoint x: 1043, startPoint y: 371, endPoint x: 1030, endPoint y: 342, distance: 31.6
click at [1030, 342] on div "+ − Satellite Roadmap Terrain Hybrid Leaflet Keyboard shortcuts Map Data Imager…" at bounding box center [1000, 354] width 722 height 355
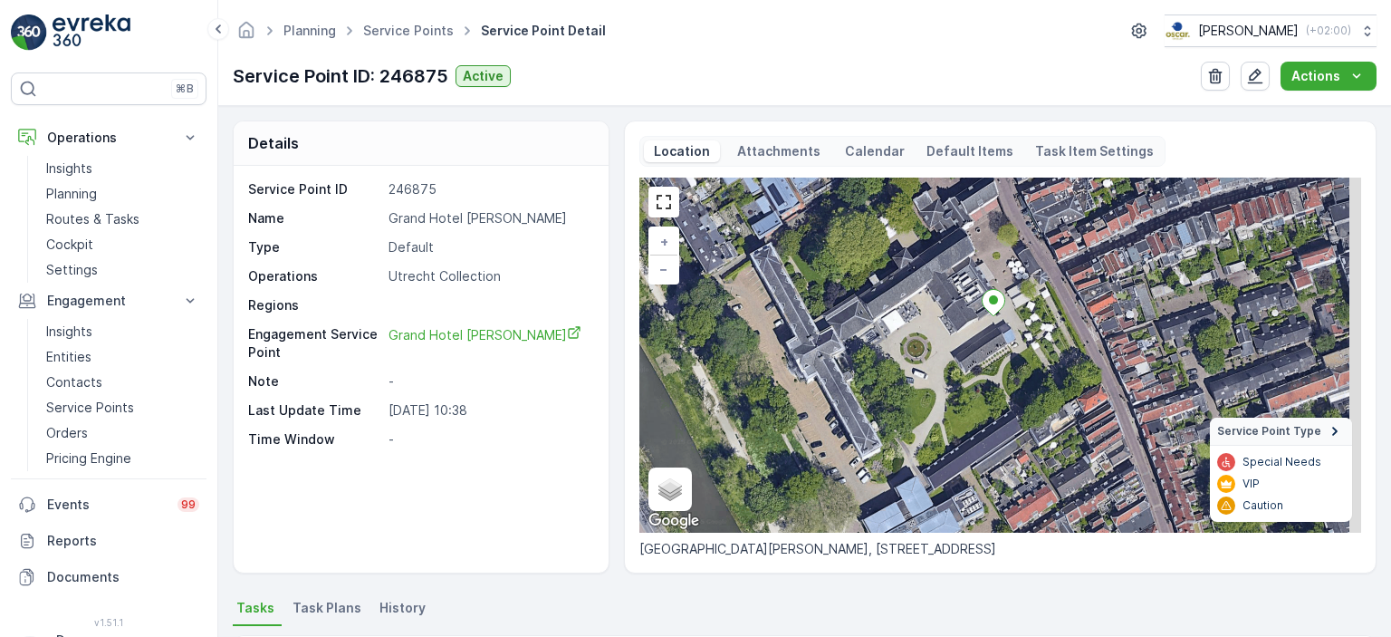
drag, startPoint x: 933, startPoint y: 365, endPoint x: 913, endPoint y: 379, distance: 24.1
click at [913, 379] on div "+ − Satellite Roadmap Terrain Hybrid Leaflet Keyboard shortcuts Map Data Imager…" at bounding box center [1000, 354] width 722 height 355
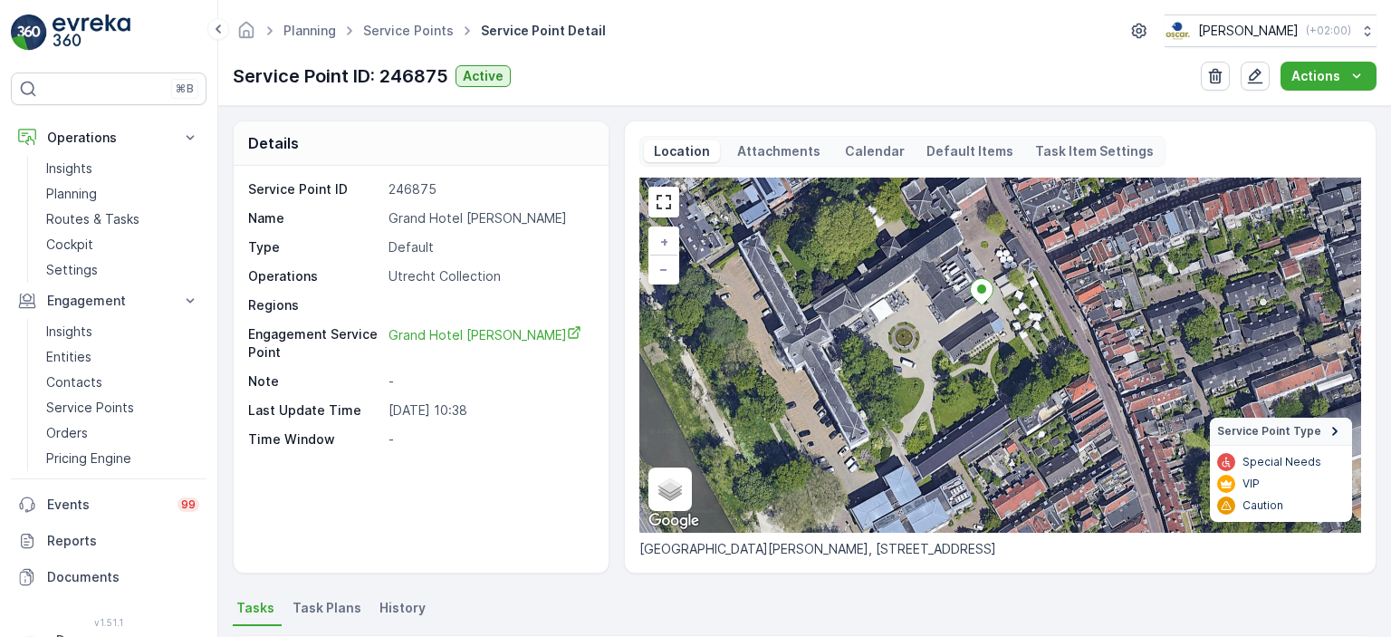
drag, startPoint x: 932, startPoint y: 401, endPoint x: 920, endPoint y: 390, distance: 16.0
click at [920, 390] on div "+ − Satellite Roadmap Terrain Hybrid Leaflet Keyboard shortcuts Map Data Imager…" at bounding box center [1000, 354] width 722 height 355
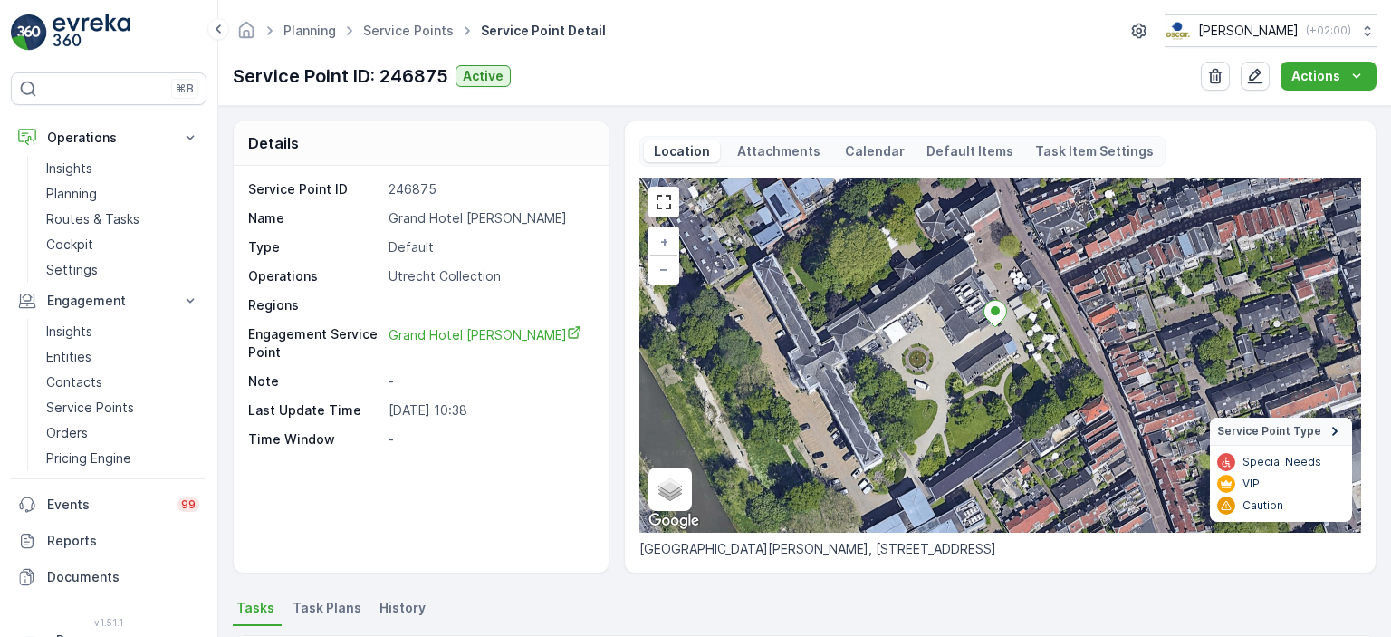
click at [781, 142] on p "Attachments" at bounding box center [778, 151] width 89 height 18
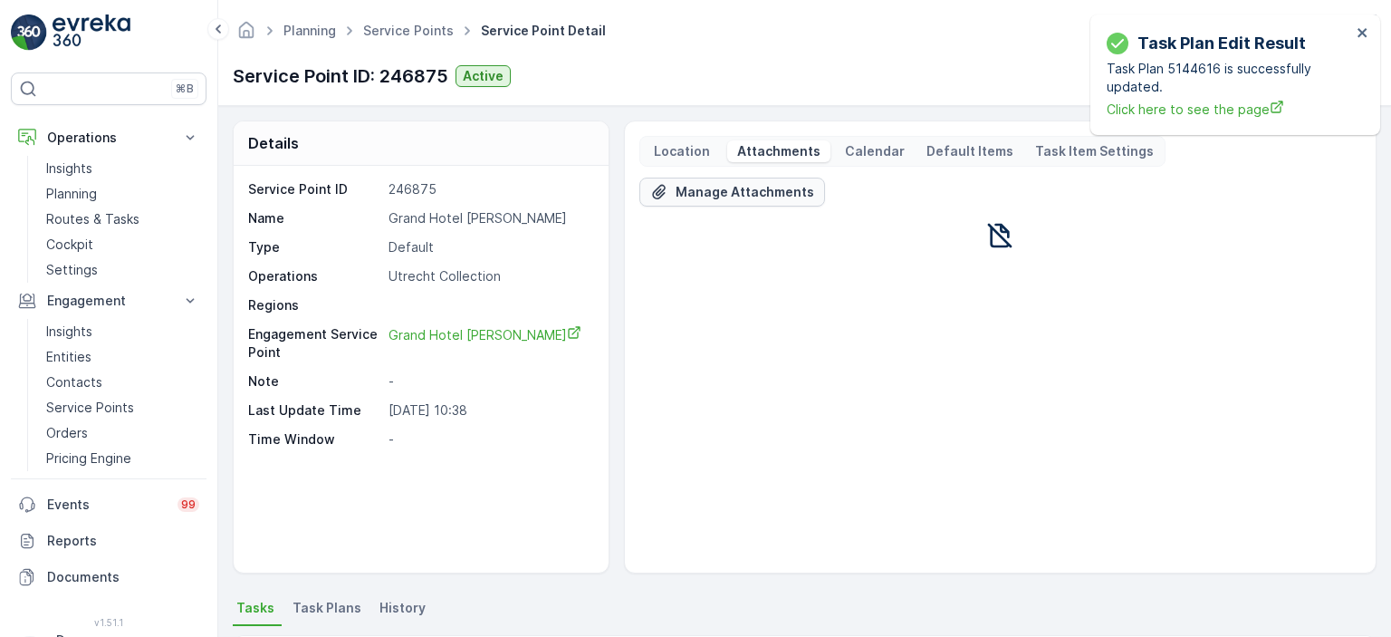
click at [753, 199] on button "Manage Attachments" at bounding box center [732, 191] width 186 height 29
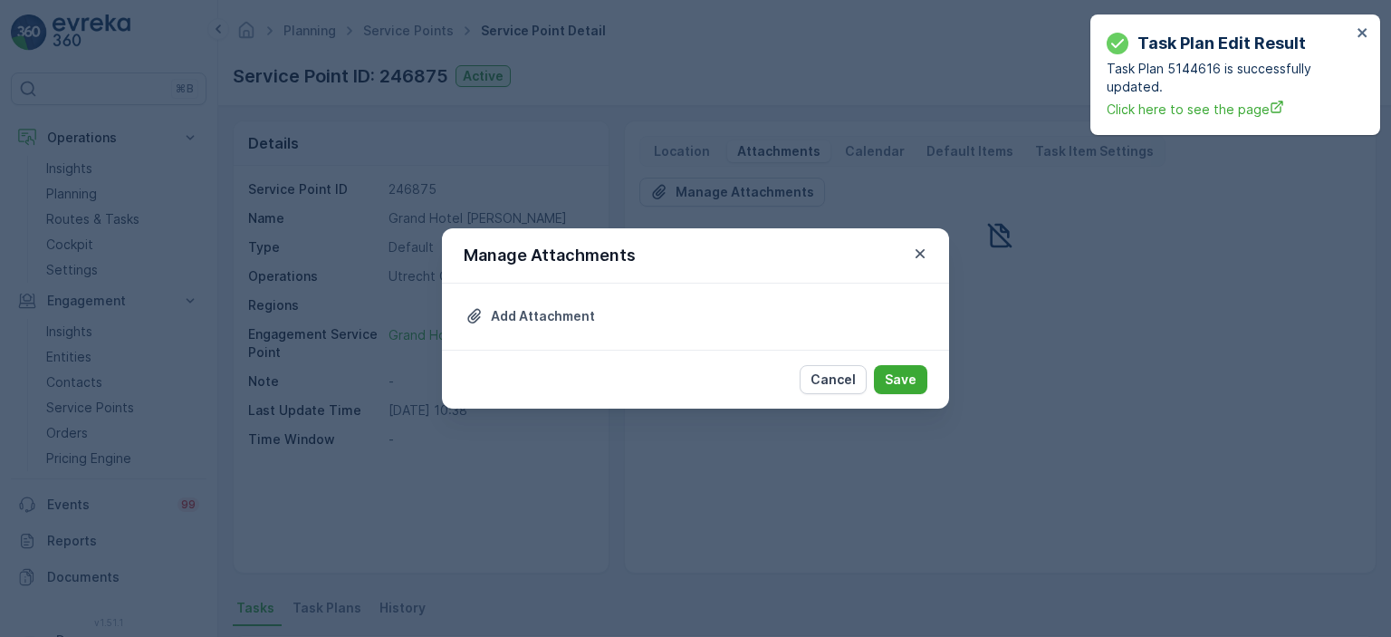
click at [549, 301] on div "Add Attachment" at bounding box center [695, 316] width 507 height 66
click at [556, 307] on p "Add Attachment" at bounding box center [543, 316] width 104 height 18
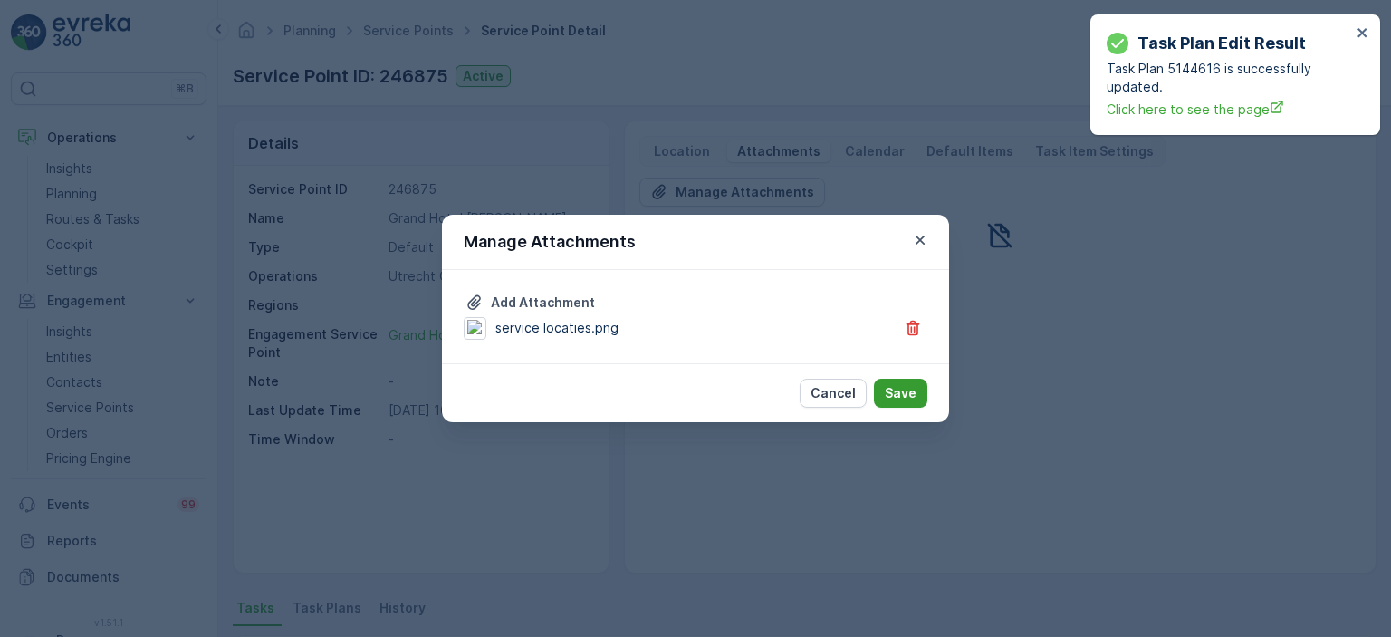
click at [915, 384] on p "Save" at bounding box center [901, 393] width 32 height 18
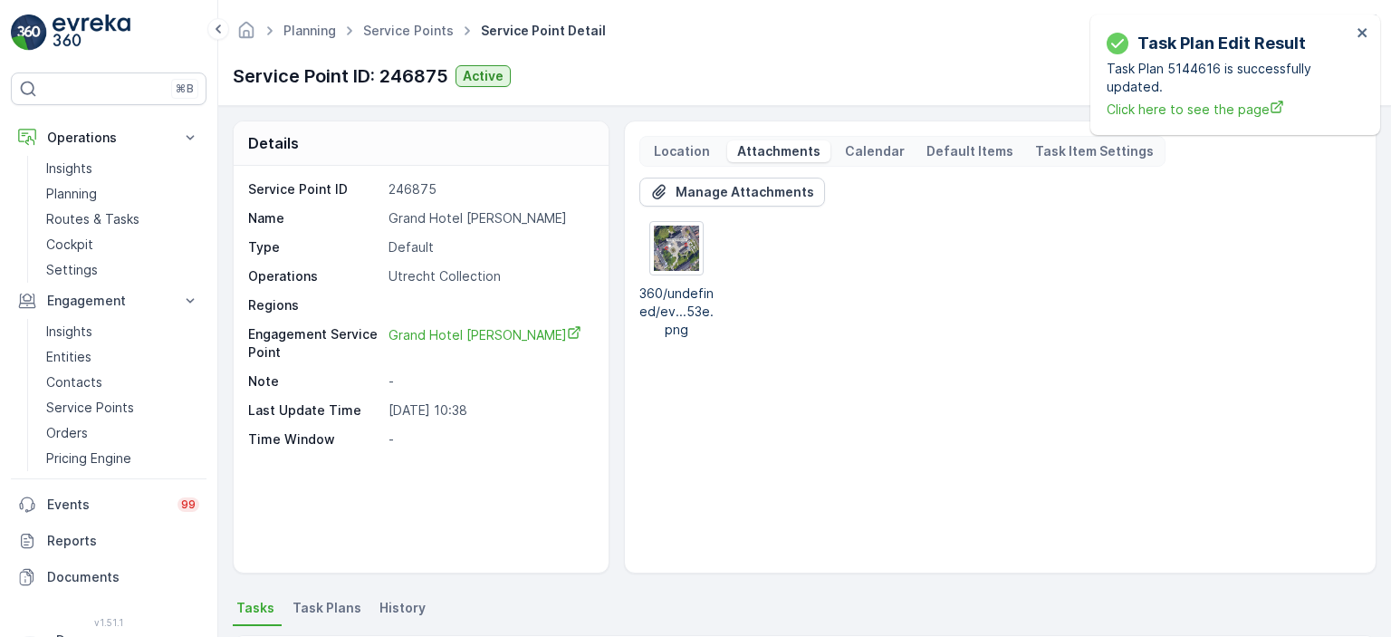
click at [1351, 32] on div "Task Plan Edit Result Task Plan 5144616 is successfully updated. Click here to …" at bounding box center [1228, 74] width 255 height 99
click at [1358, 28] on icon "close" at bounding box center [1362, 32] width 13 height 14
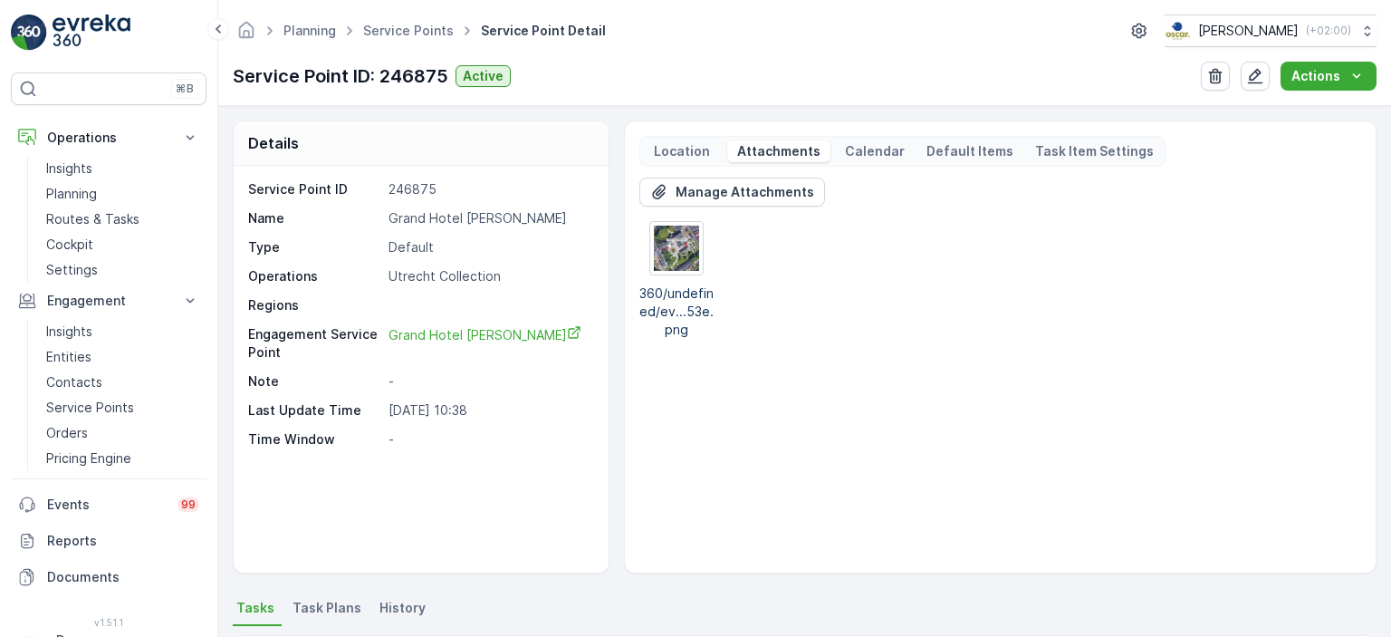
click at [70, 48] on img at bounding box center [92, 32] width 78 height 36
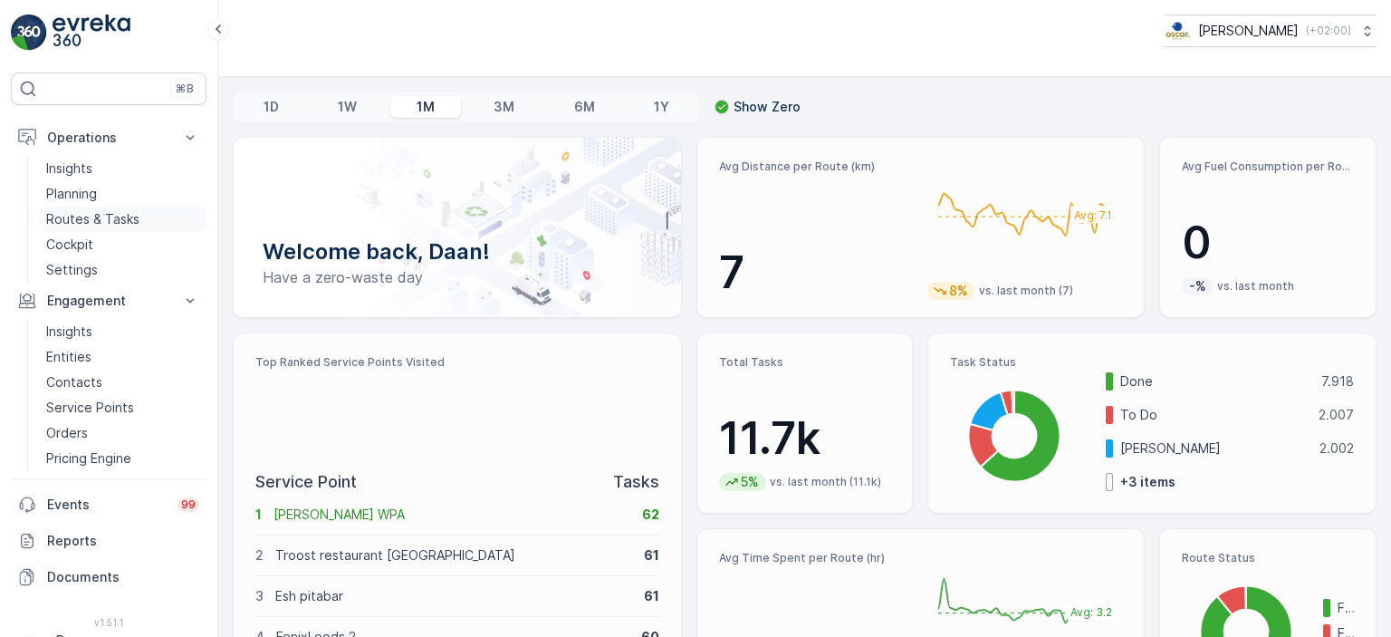
click at [91, 226] on p "Routes & Tasks" at bounding box center [92, 219] width 93 height 18
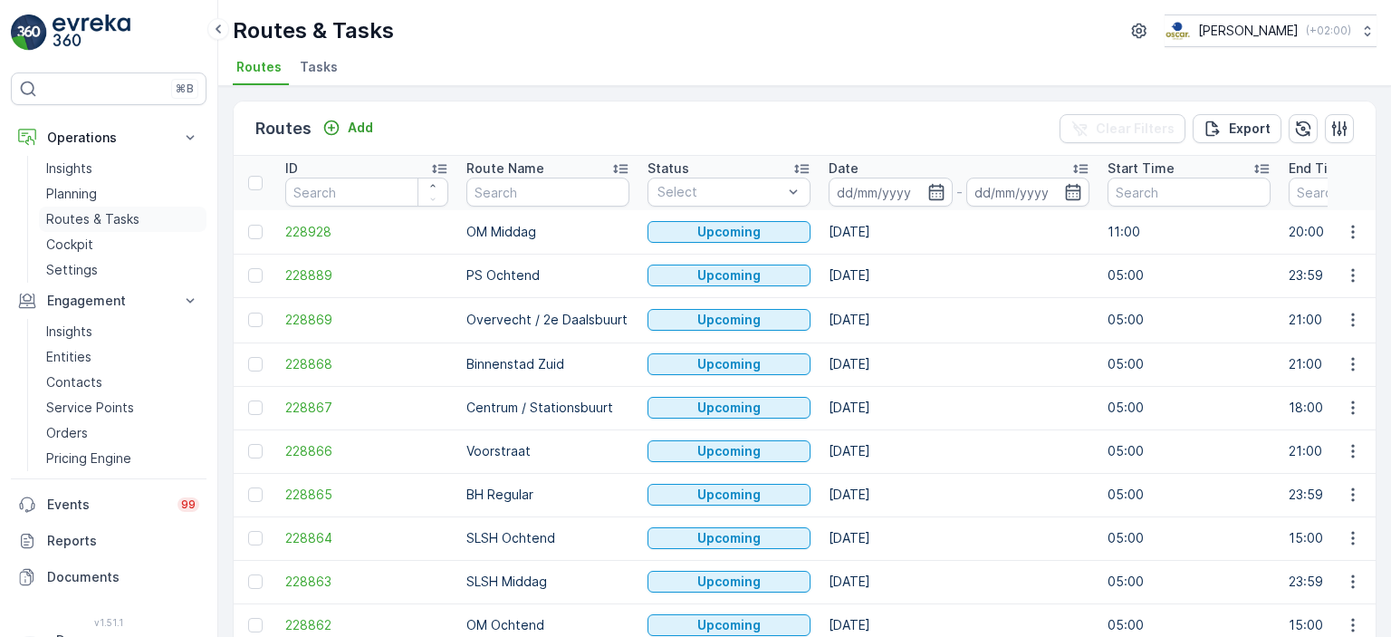
click at [101, 212] on p "Routes & Tasks" at bounding box center [92, 219] width 93 height 18
click at [315, 74] on span "Tasks" at bounding box center [319, 67] width 38 height 18
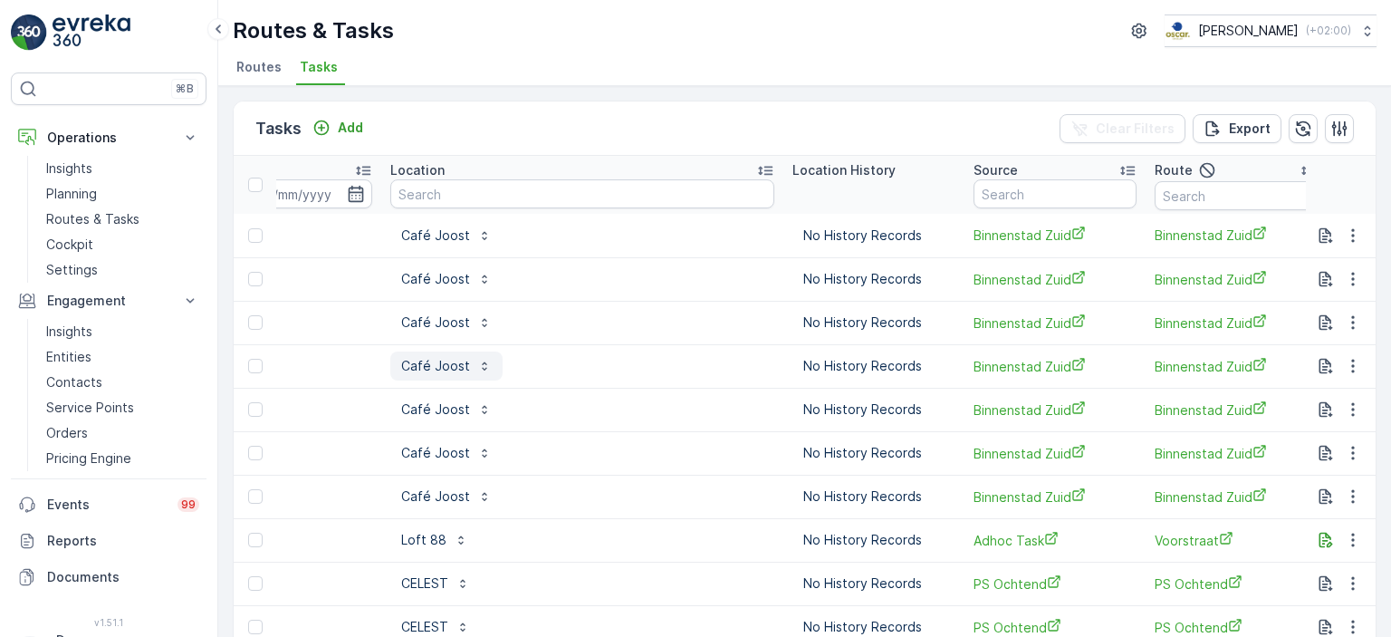
scroll to position [0, 1653]
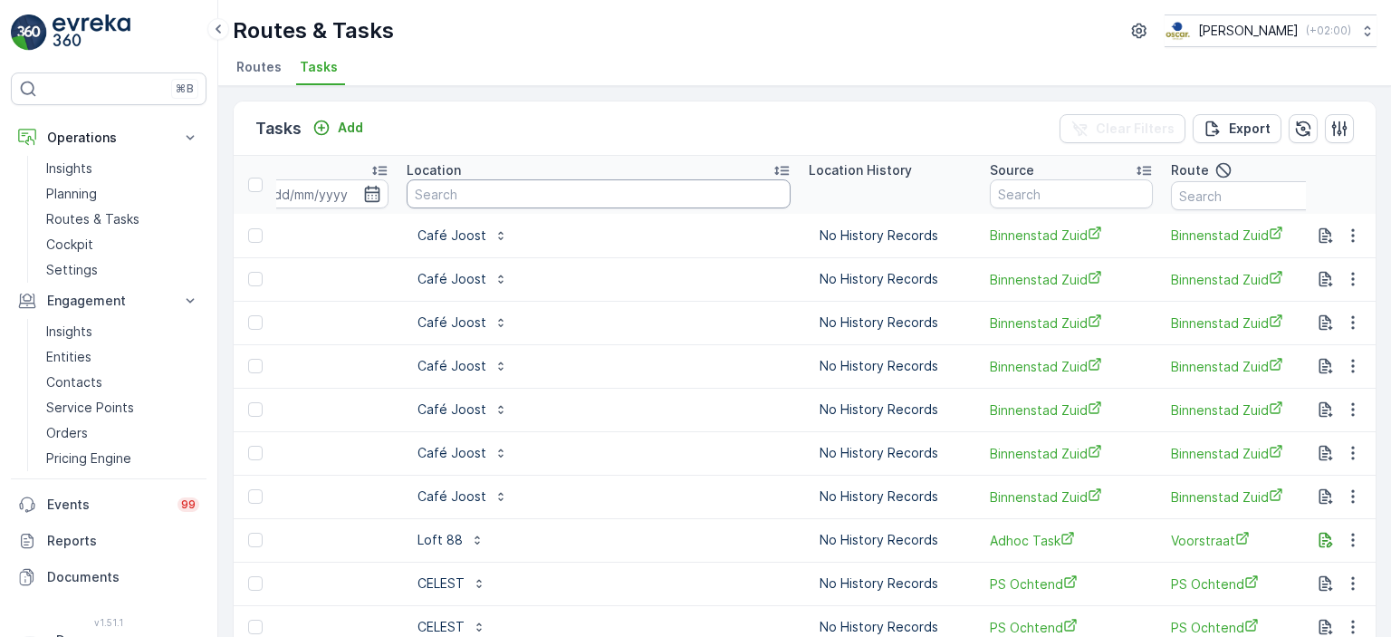
click at [572, 193] on input "text" at bounding box center [599, 193] width 384 height 29
type input "co"
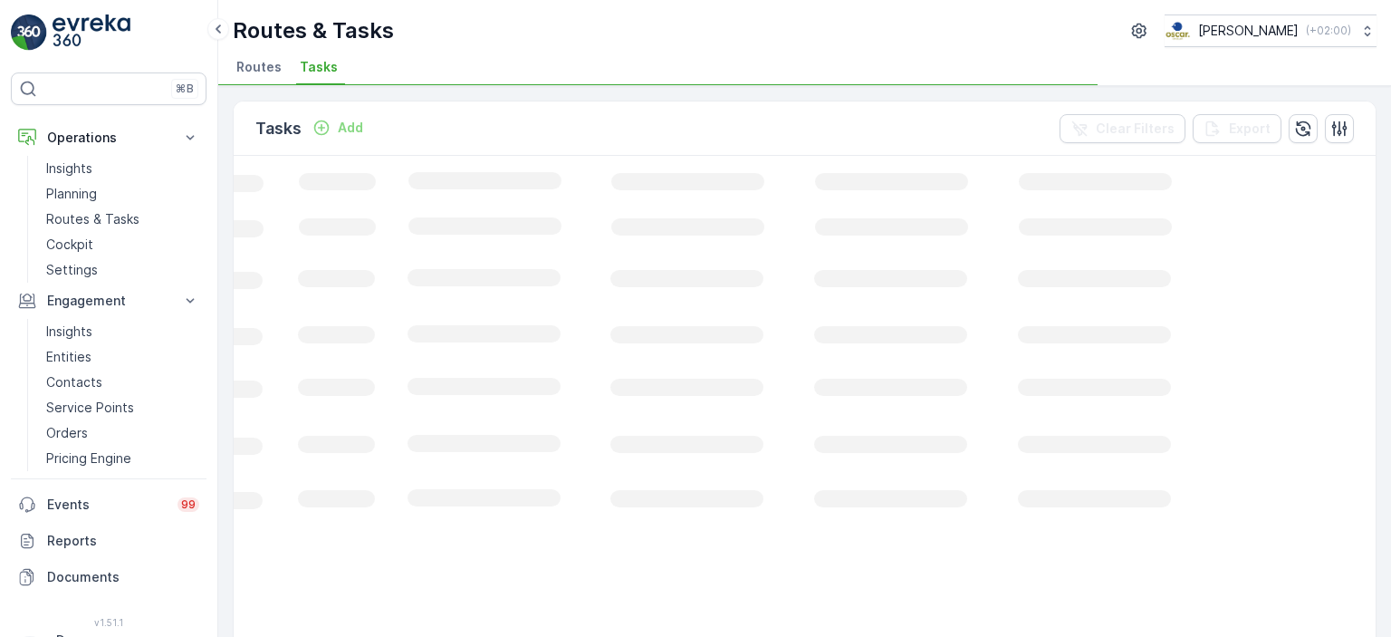
scroll to position [0, 600]
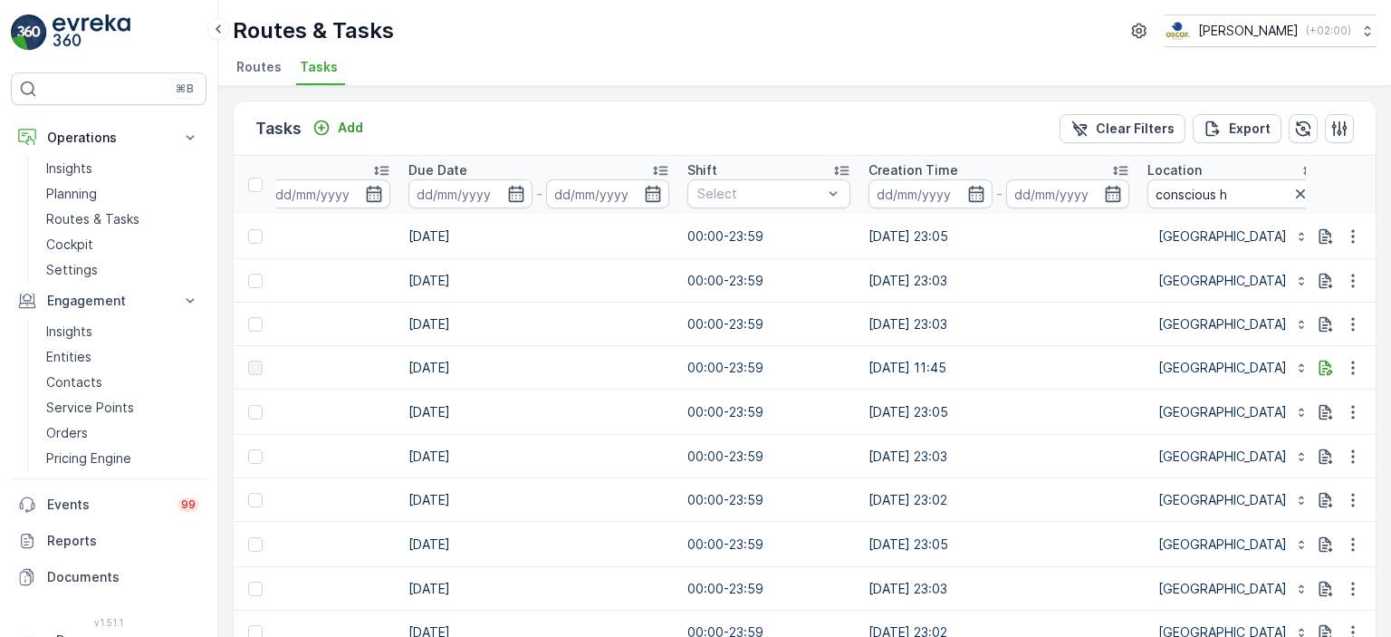
scroll to position [0, 1227]
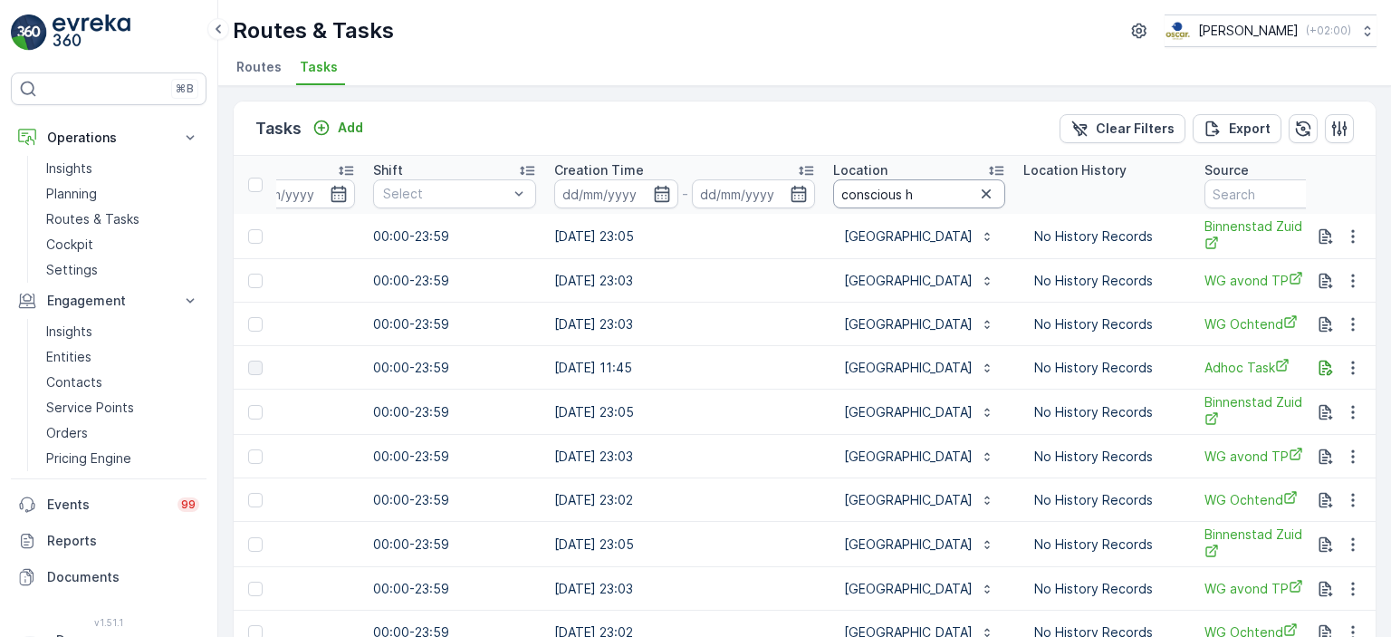
click at [941, 197] on input "conscious h" at bounding box center [919, 193] width 172 height 29
type input "conscious hotel utrecht"
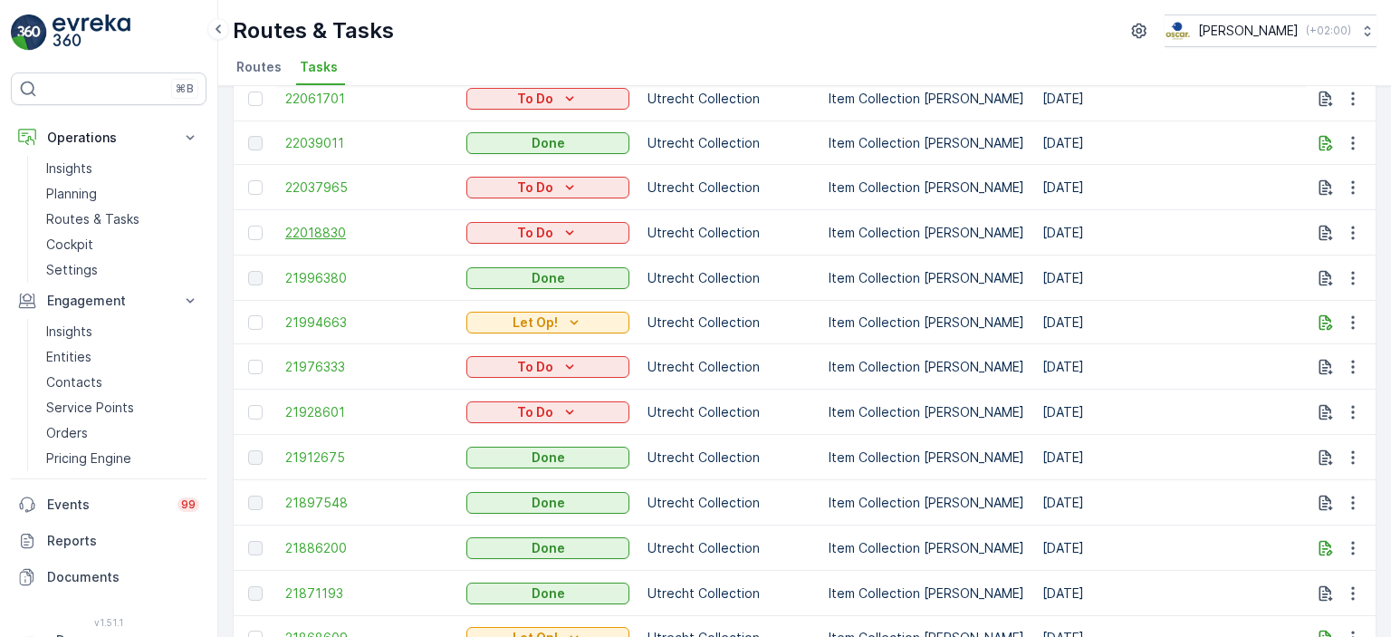
click at [299, 224] on span "22018830" at bounding box center [366, 233] width 163 height 18
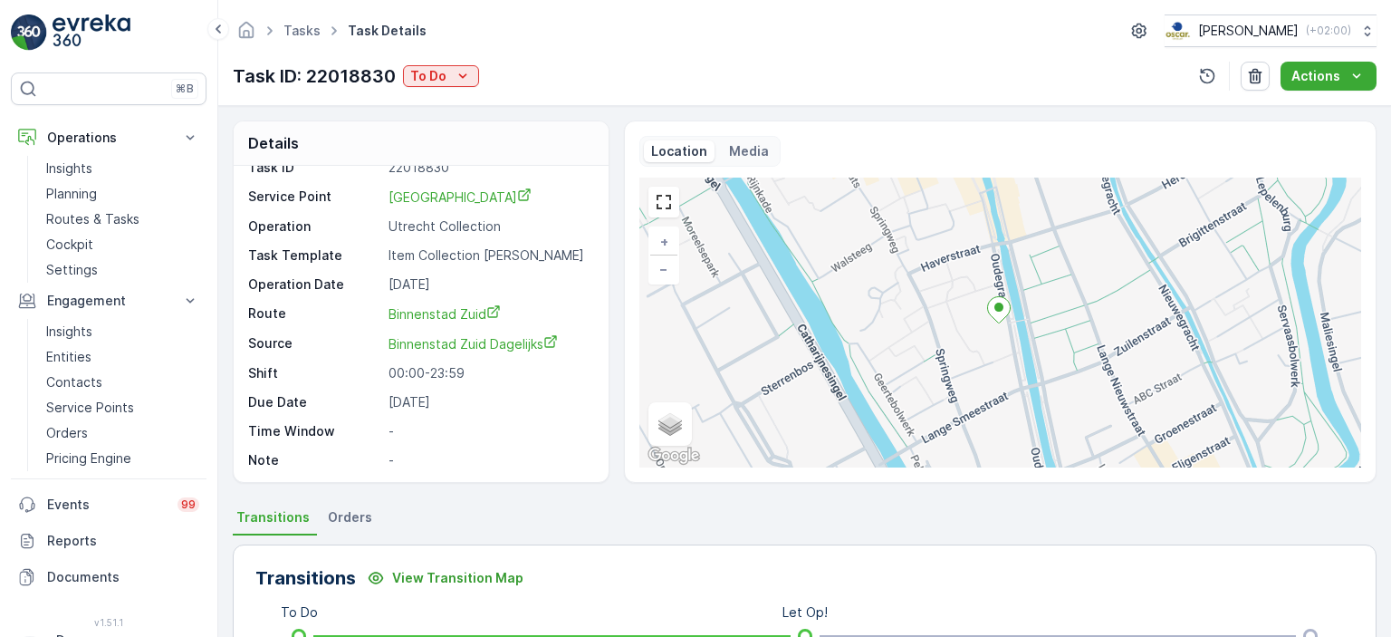
scroll to position [413, 0]
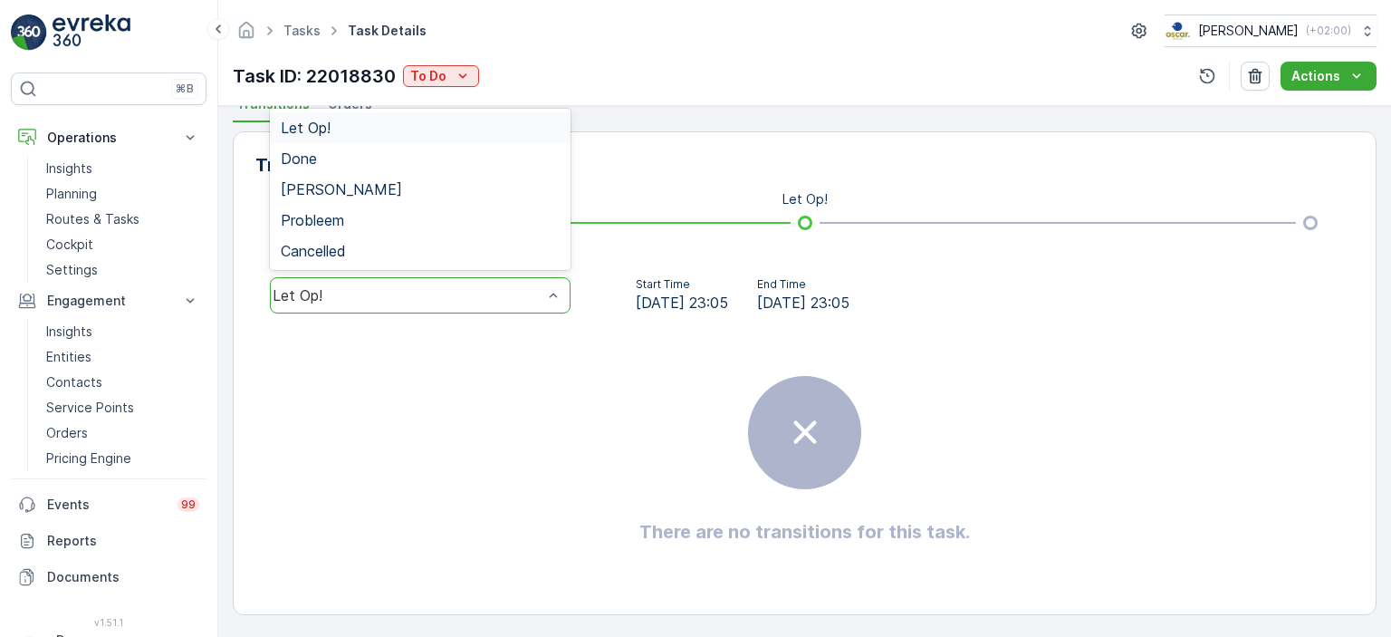
click at [501, 283] on div "Let Op!" at bounding box center [420, 295] width 301 height 36
click at [502, 145] on div "Done" at bounding box center [420, 158] width 301 height 31
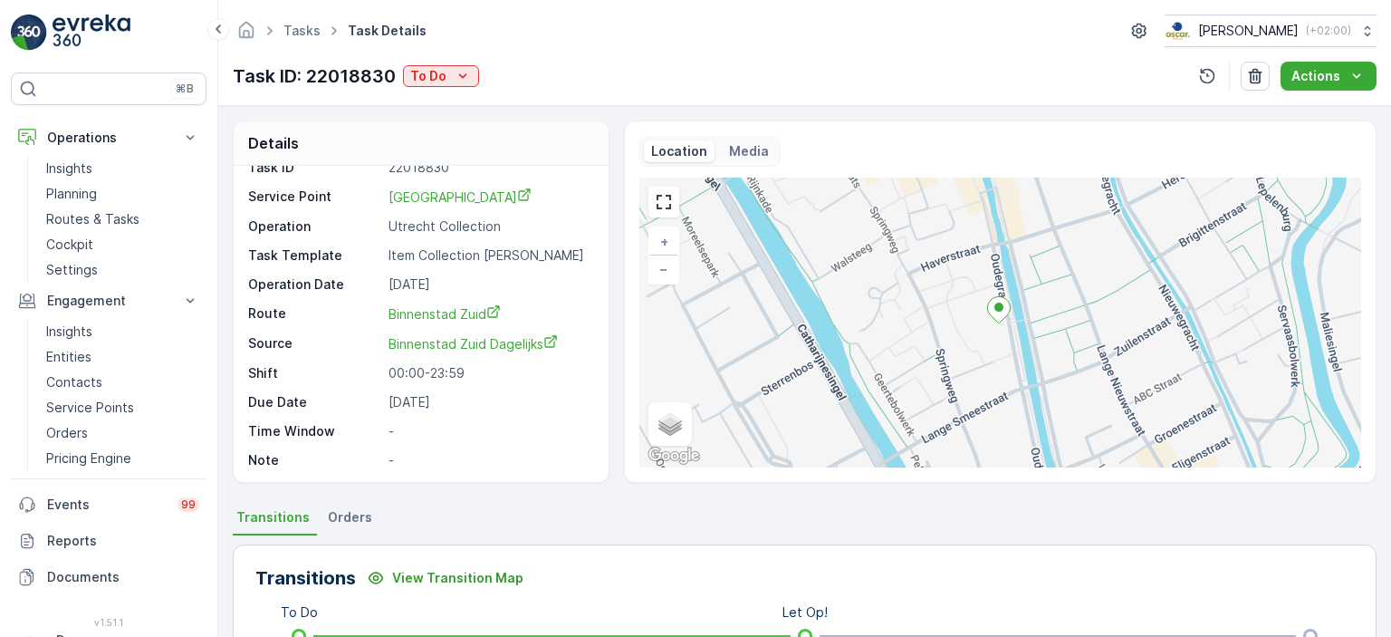
scroll to position [0, 0]
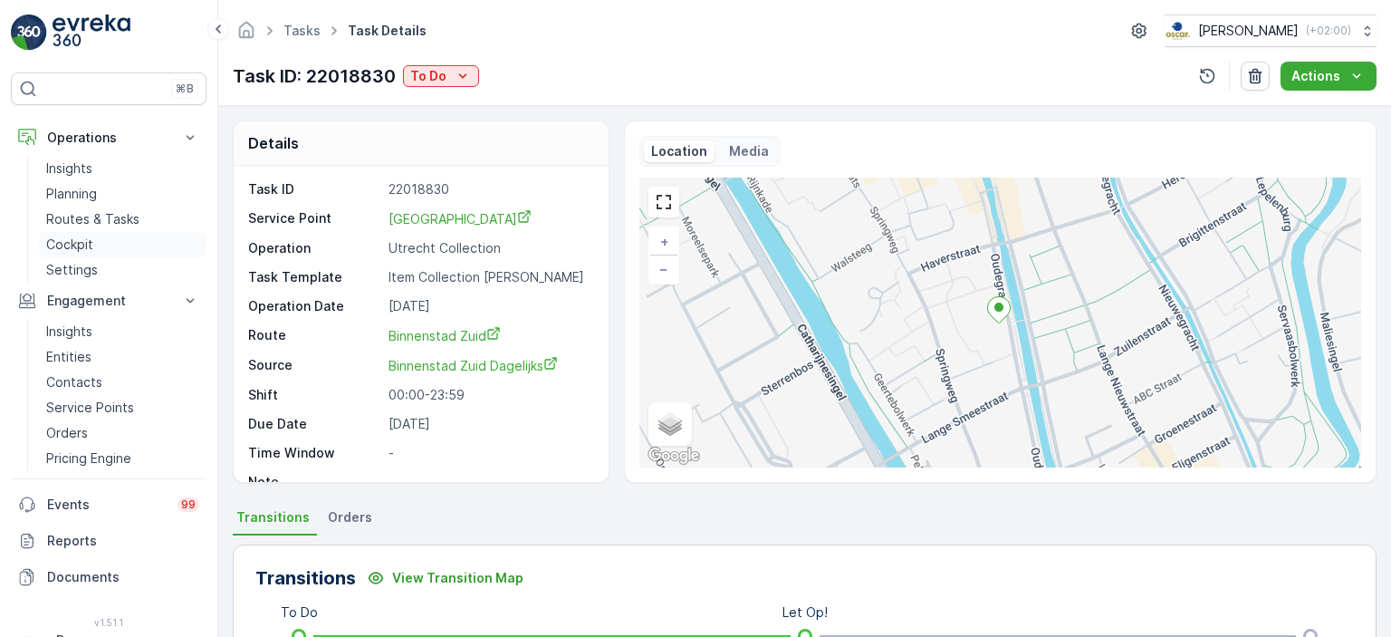
click at [81, 237] on p "Cockpit" at bounding box center [69, 244] width 47 height 18
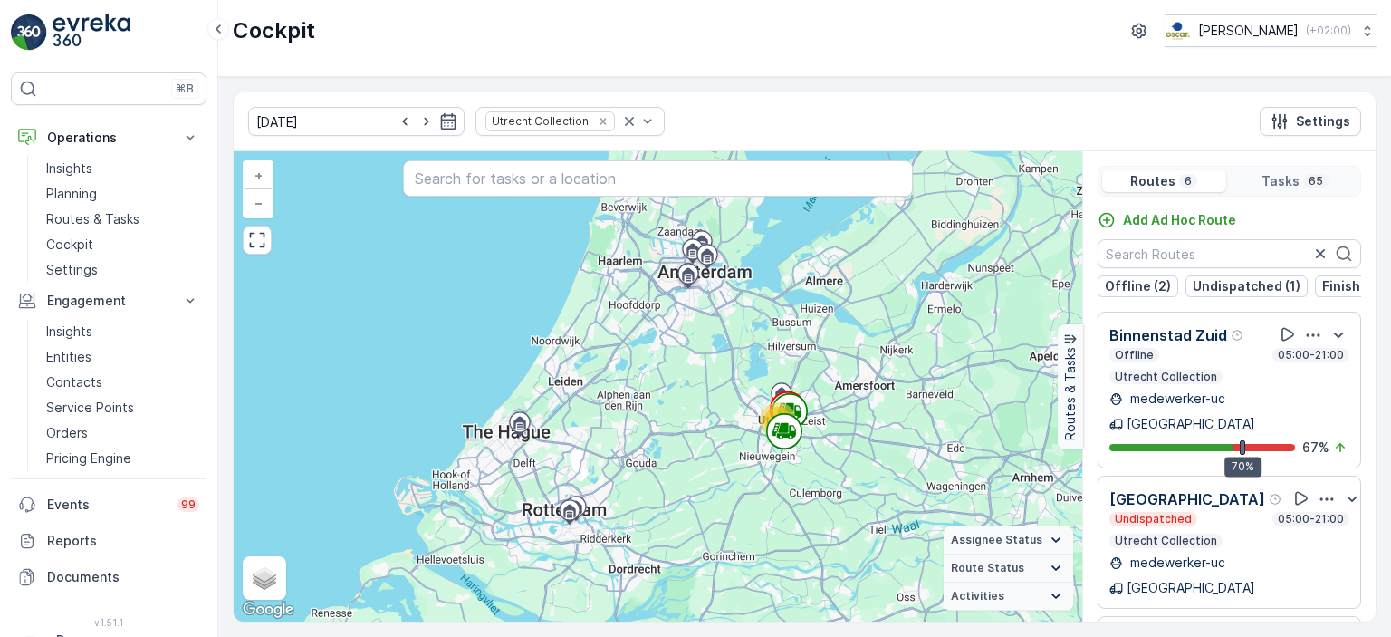
click at [1249, 371] on div "Offline 05:00-21:00 Utrecht Collection" at bounding box center [1229, 366] width 240 height 36
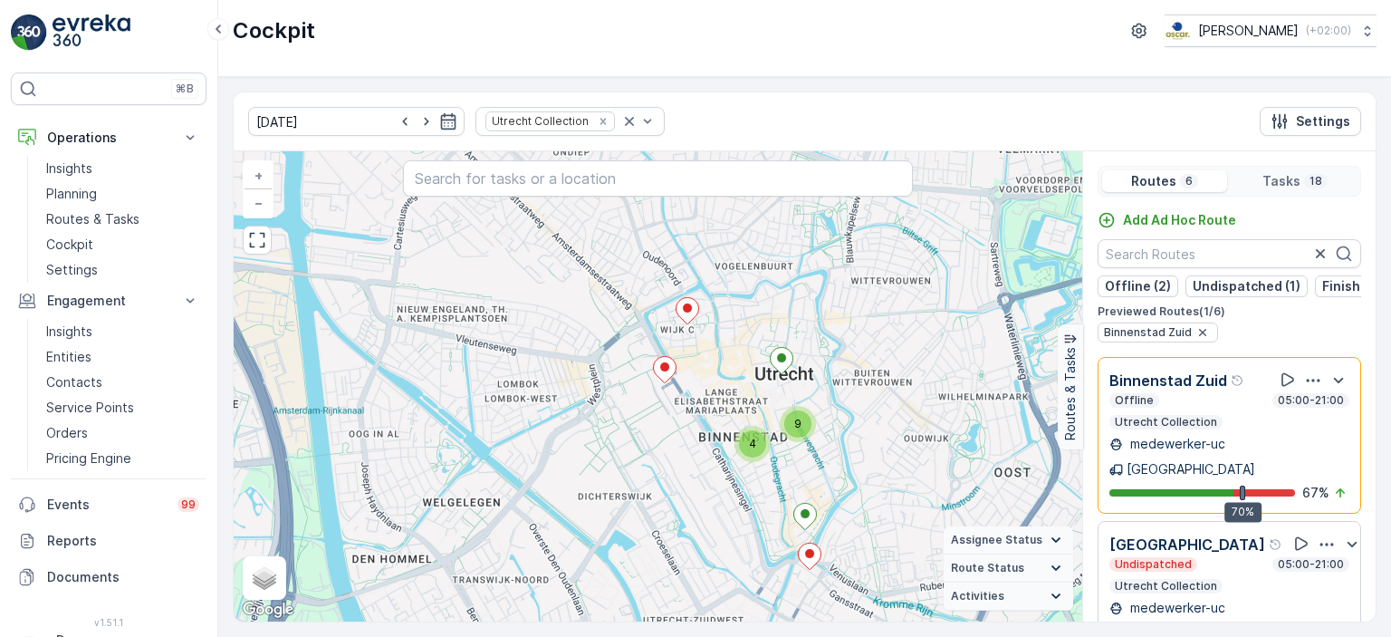
drag, startPoint x: 794, startPoint y: 416, endPoint x: 771, endPoint y: 498, distance: 85.5
click at [771, 498] on div "4 9 + − Satellite Roadmap Terrain Hybrid Leaflet Keyboard shortcuts Map Data Ma…" at bounding box center [658, 386] width 848 height 470
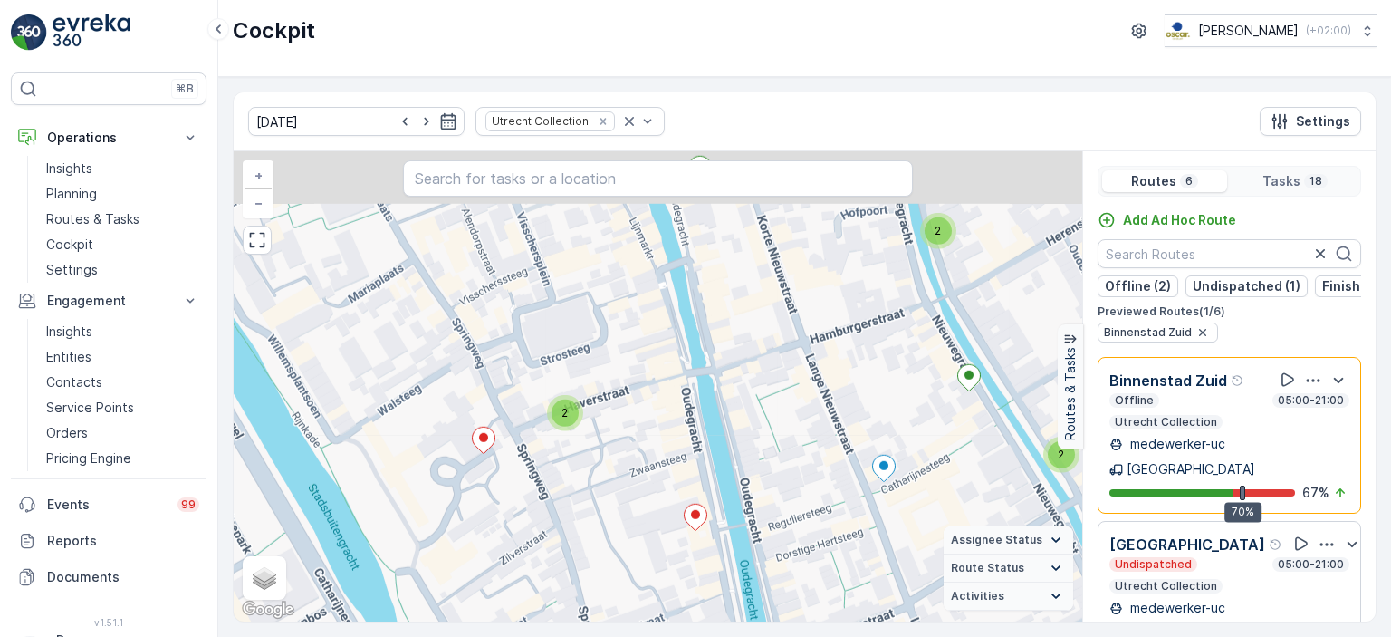
drag, startPoint x: 757, startPoint y: 287, endPoint x: 800, endPoint y: 432, distance: 151.3
click at [800, 432] on div "2 2 2 2 + − Satellite Roadmap Terrain Hybrid Leaflet Keyboard shortcuts Map Dat…" at bounding box center [658, 386] width 848 height 470
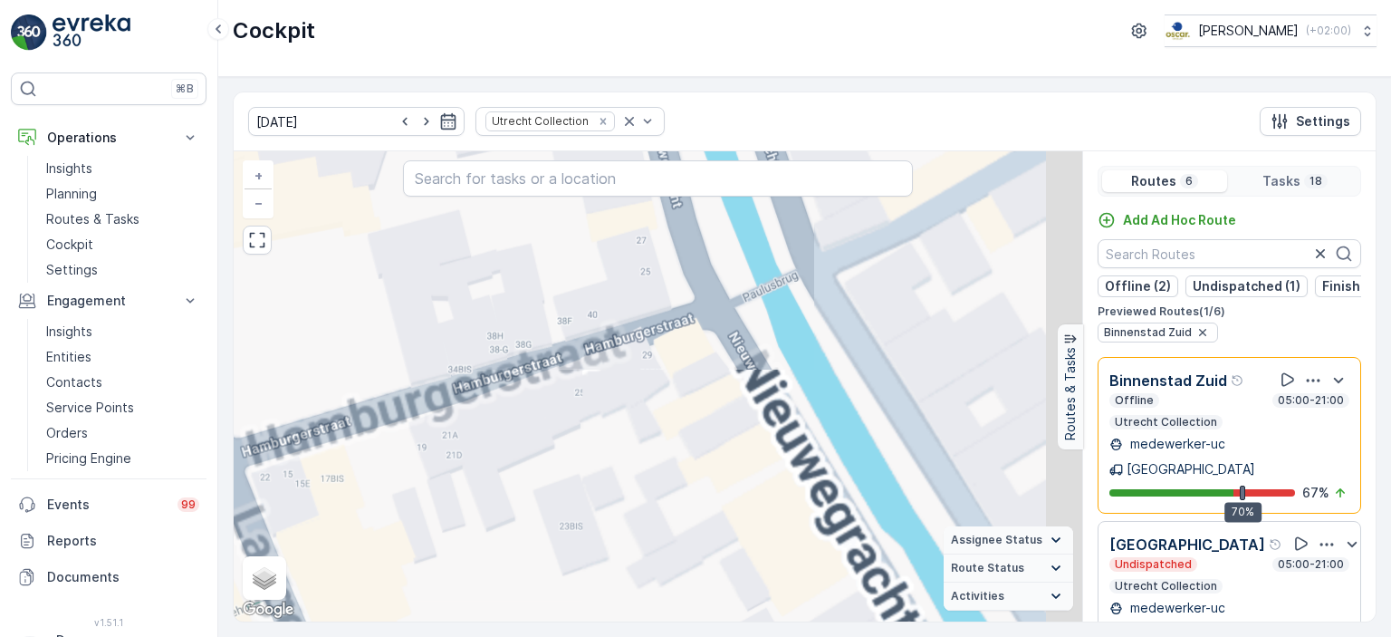
drag, startPoint x: 536, startPoint y: 485, endPoint x: 507, endPoint y: 523, distance: 47.8
click at [498, 532] on div "2 2 2 2 2 2 2 + − Satellite Roadmap Terrain Hybrid Leaflet Keyboard shortcuts M…" at bounding box center [658, 386] width 848 height 470
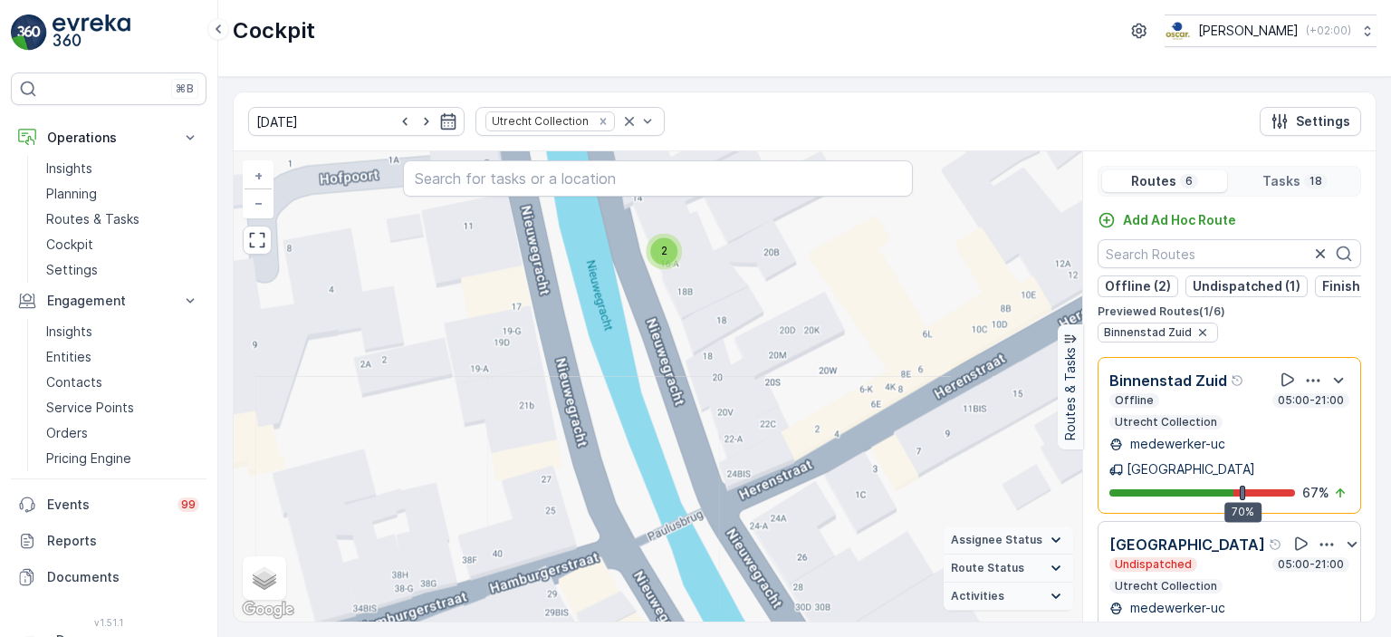
drag, startPoint x: 684, startPoint y: 354, endPoint x: 620, endPoint y: 546, distance: 202.2
click at [624, 549] on div "2 2 2 + − Satellite Roadmap Terrain Hybrid Leaflet Keyboard shortcuts Map Data …" at bounding box center [658, 386] width 848 height 470
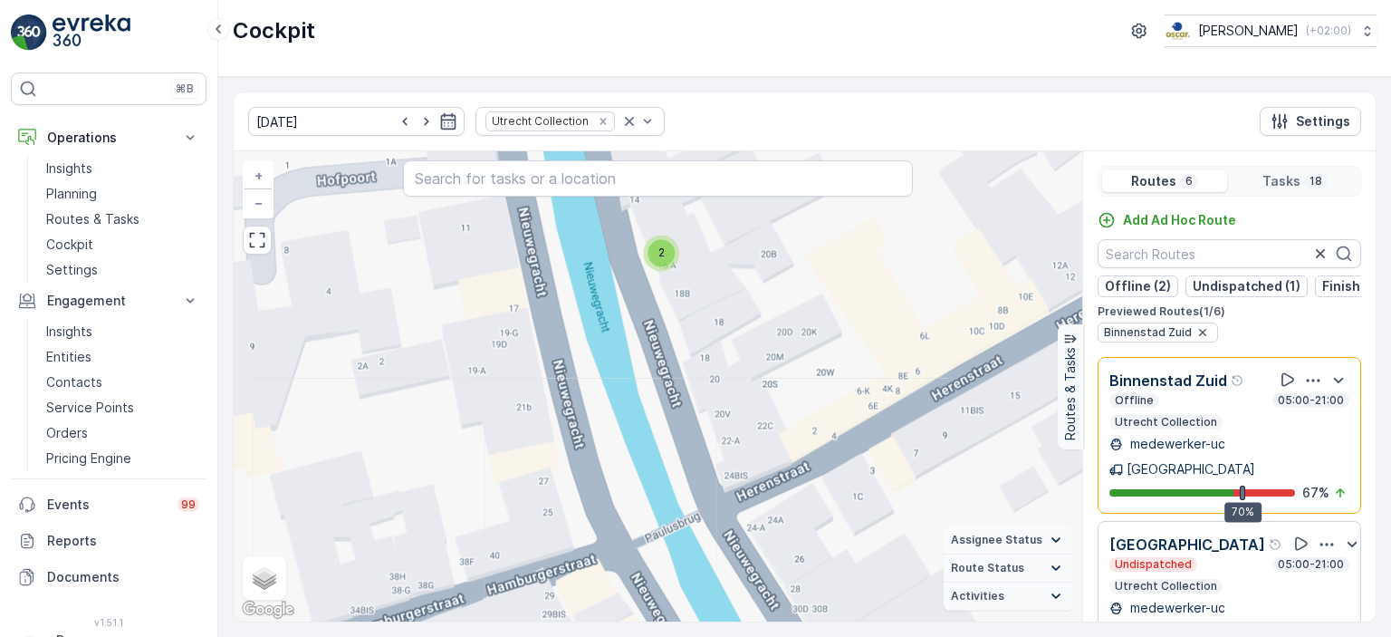
click at [671, 242] on div "2" at bounding box center [660, 252] width 27 height 27
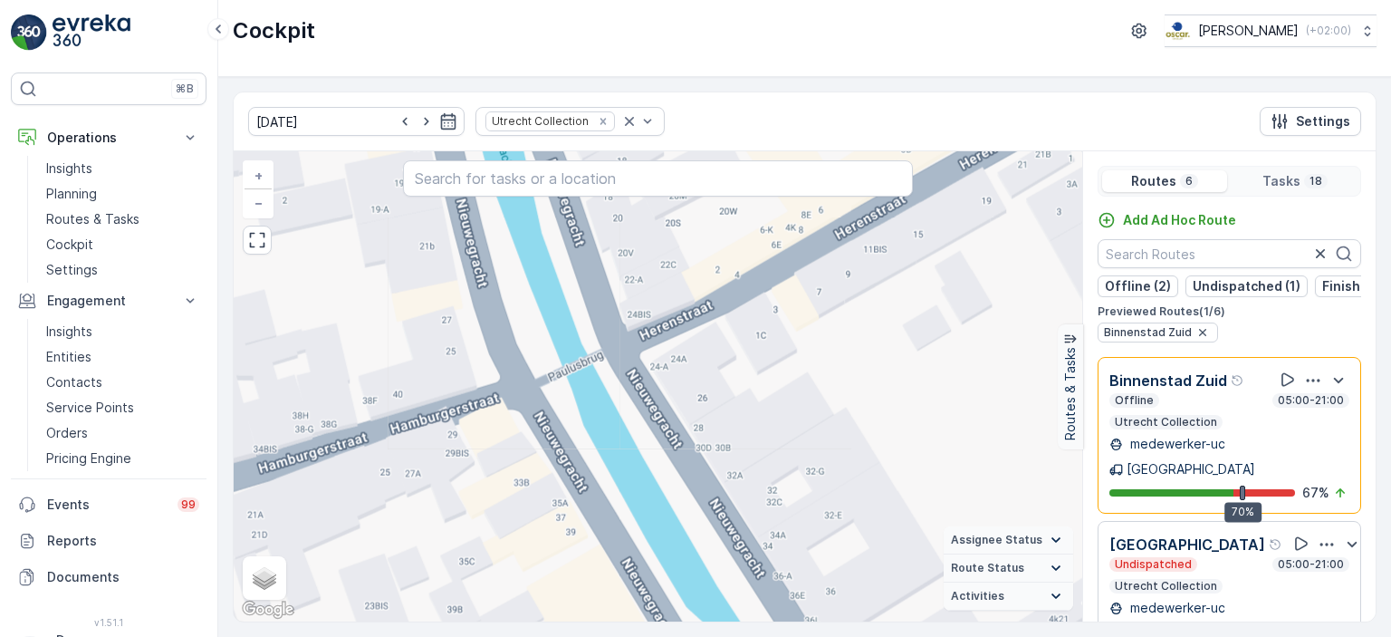
drag, startPoint x: 743, startPoint y: 406, endPoint x: 646, endPoint y: 225, distance: 204.6
click at [623, 191] on div "2 2 2 + − Satellite Roadmap Terrain Hybrid Leaflet Keyboard shortcuts Map Data …" at bounding box center [658, 386] width 848 height 470
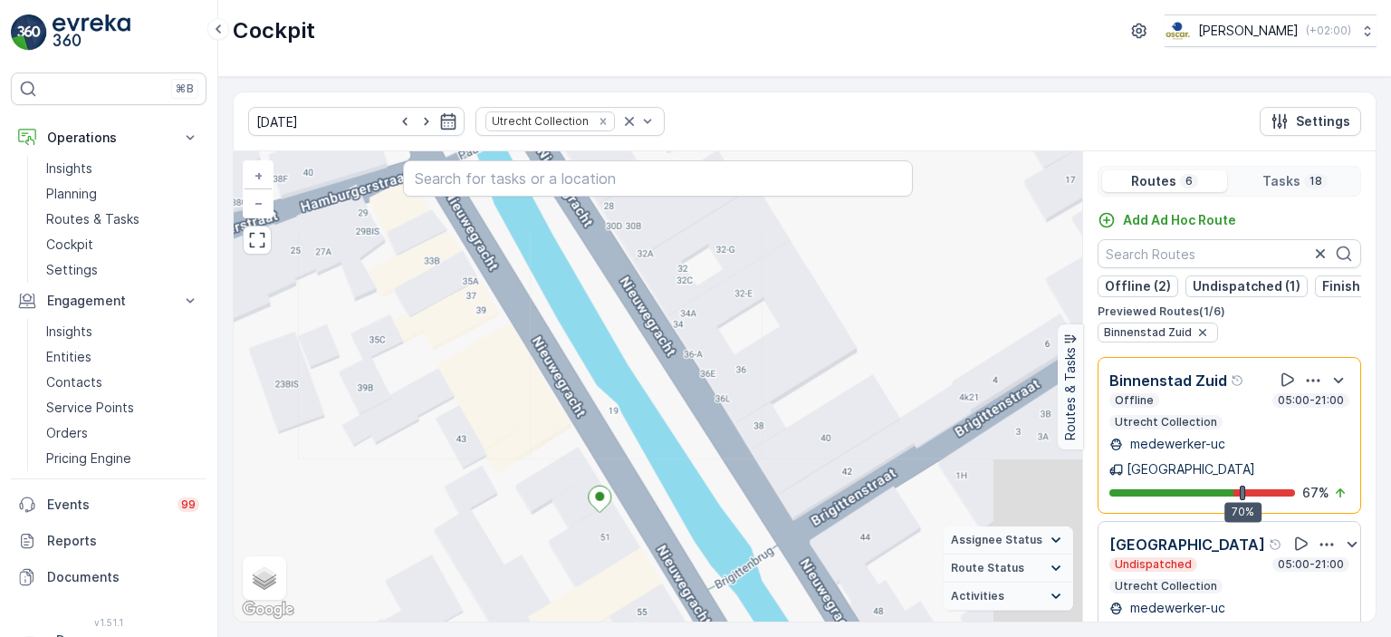
drag, startPoint x: 829, startPoint y: 499, endPoint x: 748, endPoint y: 262, distance: 250.8
click at [743, 244] on div "2 2 2 + − Satellite Roadmap Terrain Hybrid Leaflet Keyboard shortcuts Map Data …" at bounding box center [658, 386] width 848 height 470
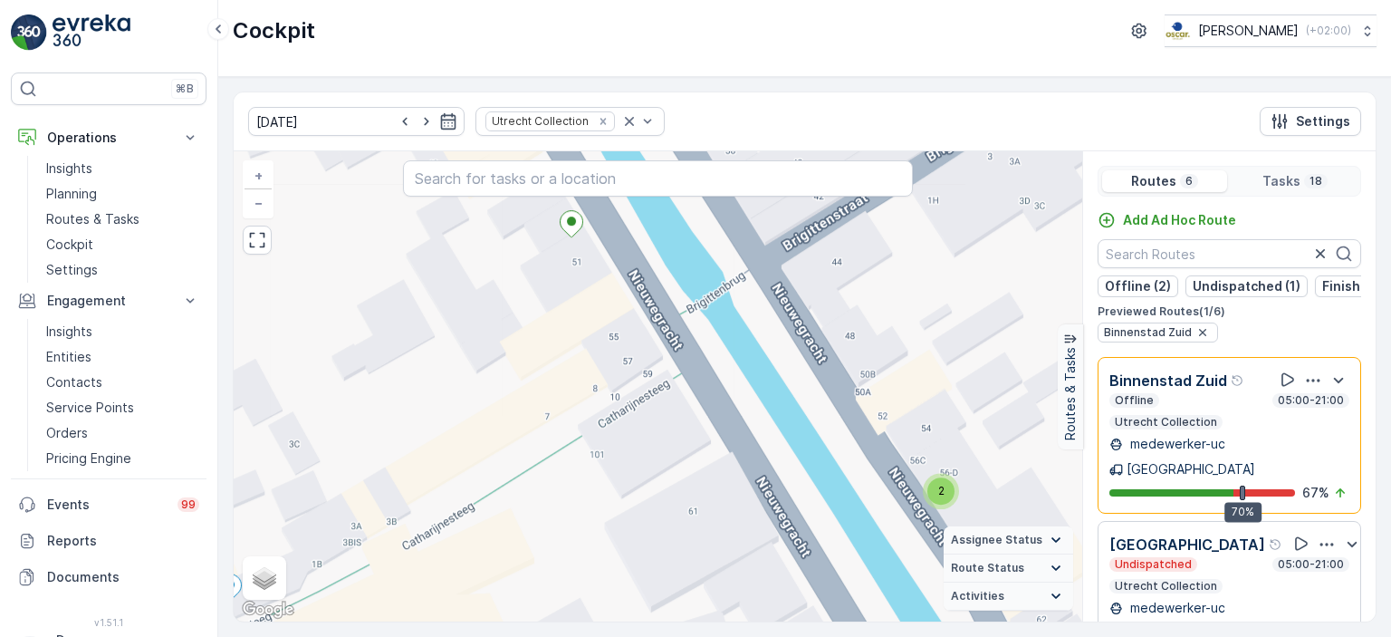
drag, startPoint x: 923, startPoint y: 452, endPoint x: 912, endPoint y: 222, distance: 230.3
click at [912, 222] on div "2 2 2 + − Satellite Roadmap Terrain Hybrid Leaflet Keyboard shortcuts Map Data …" at bounding box center [658, 386] width 848 height 470
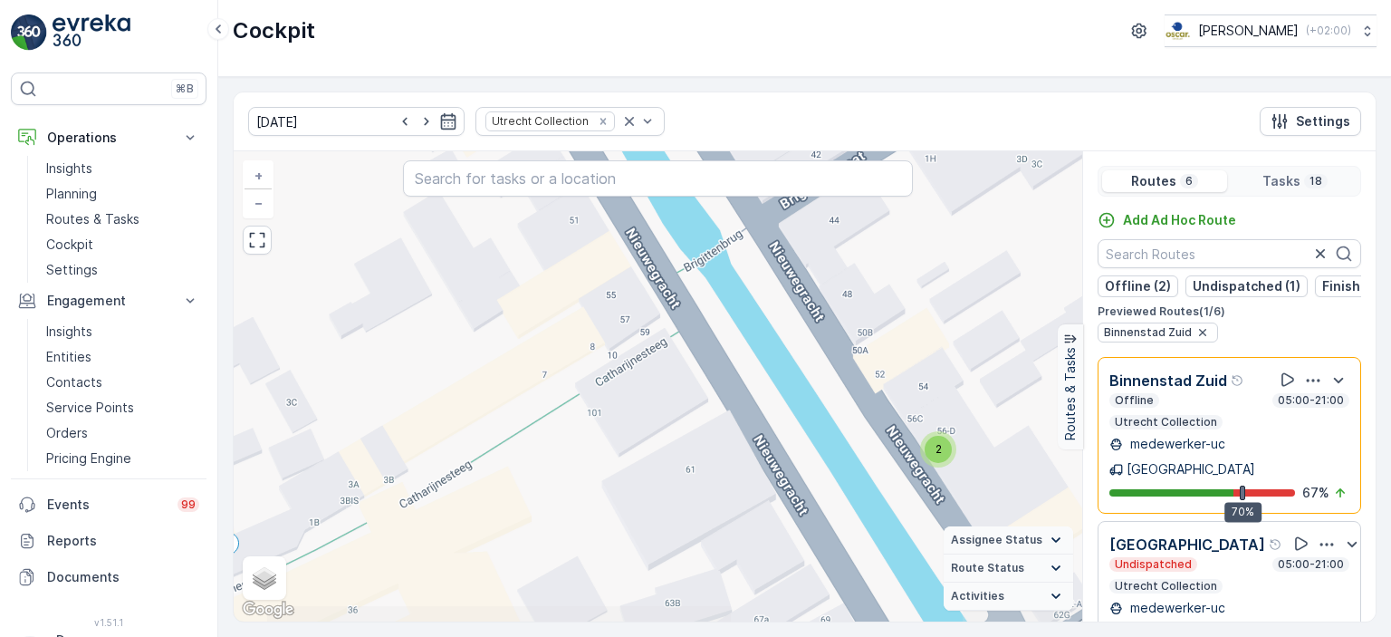
drag, startPoint x: 849, startPoint y: 533, endPoint x: 869, endPoint y: 407, distance: 128.3
click at [869, 407] on div "2 2 2 + − Satellite Roadmap Terrain Hybrid Leaflet Keyboard shortcuts Map Data …" at bounding box center [658, 386] width 848 height 470
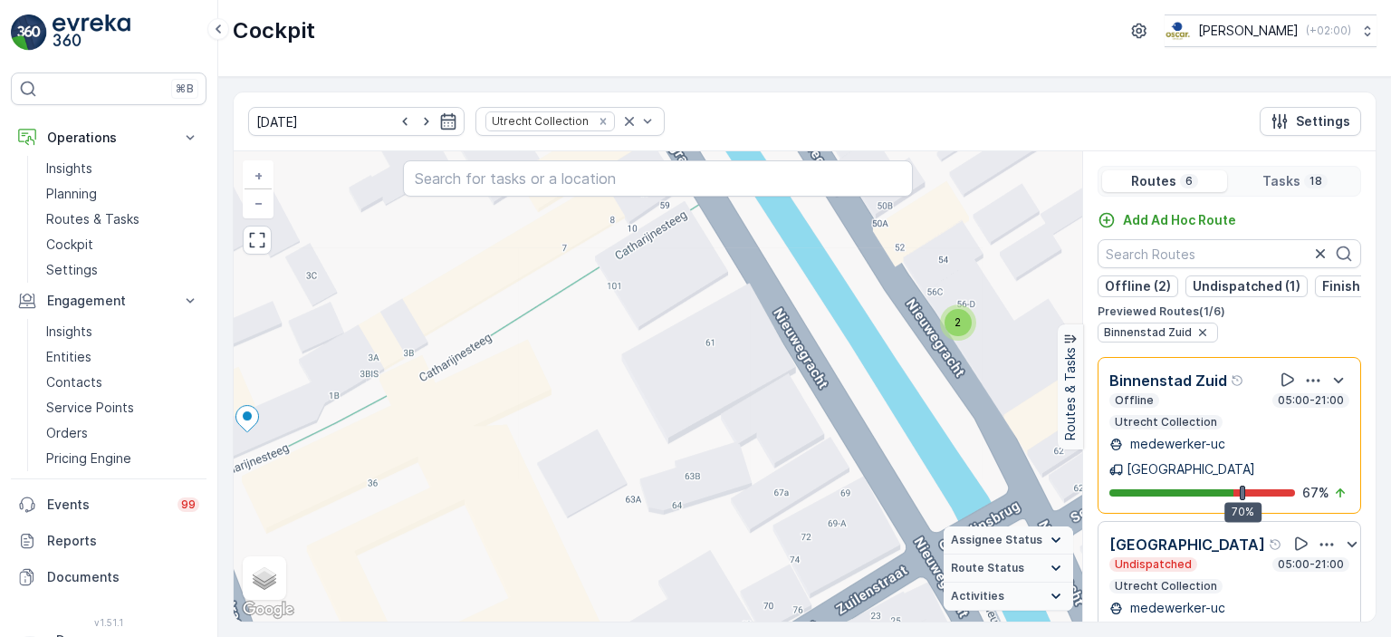
click at [966, 315] on div "2" at bounding box center [957, 322] width 27 height 27
click at [98, 213] on p "Routes & Tasks" at bounding box center [92, 219] width 93 height 18
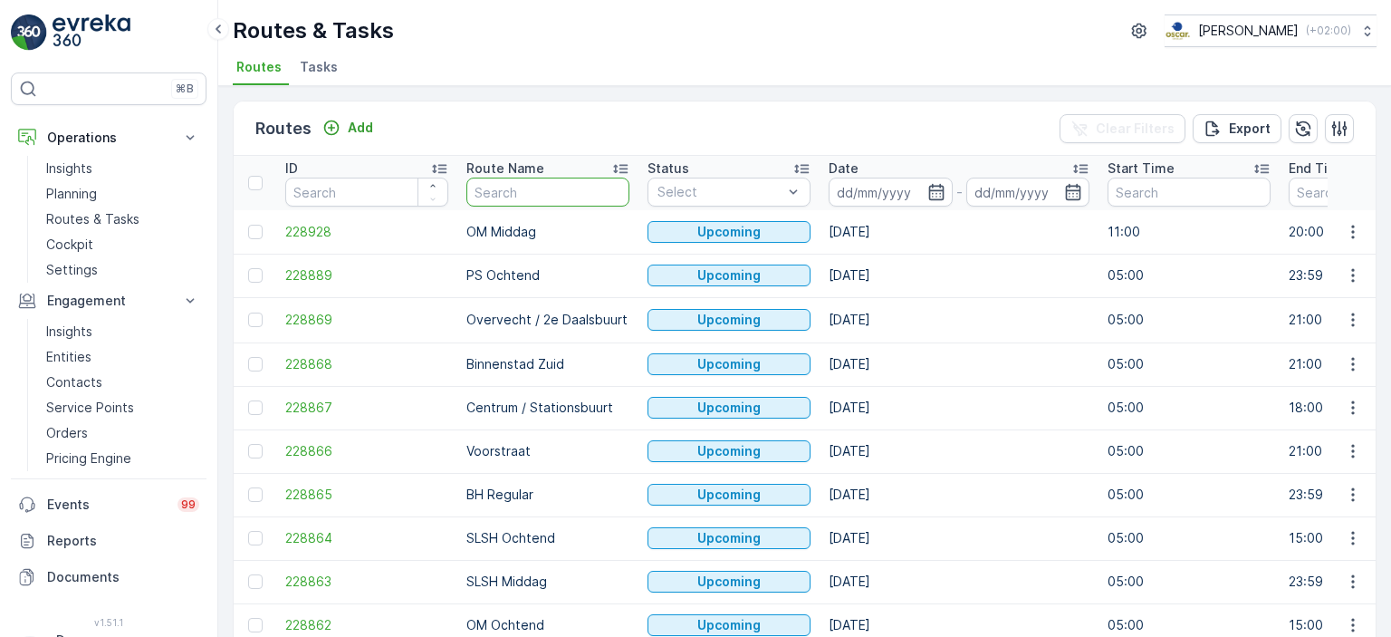
click at [524, 193] on input "text" at bounding box center [547, 191] width 163 height 29
type input "b"
type input "binnen"
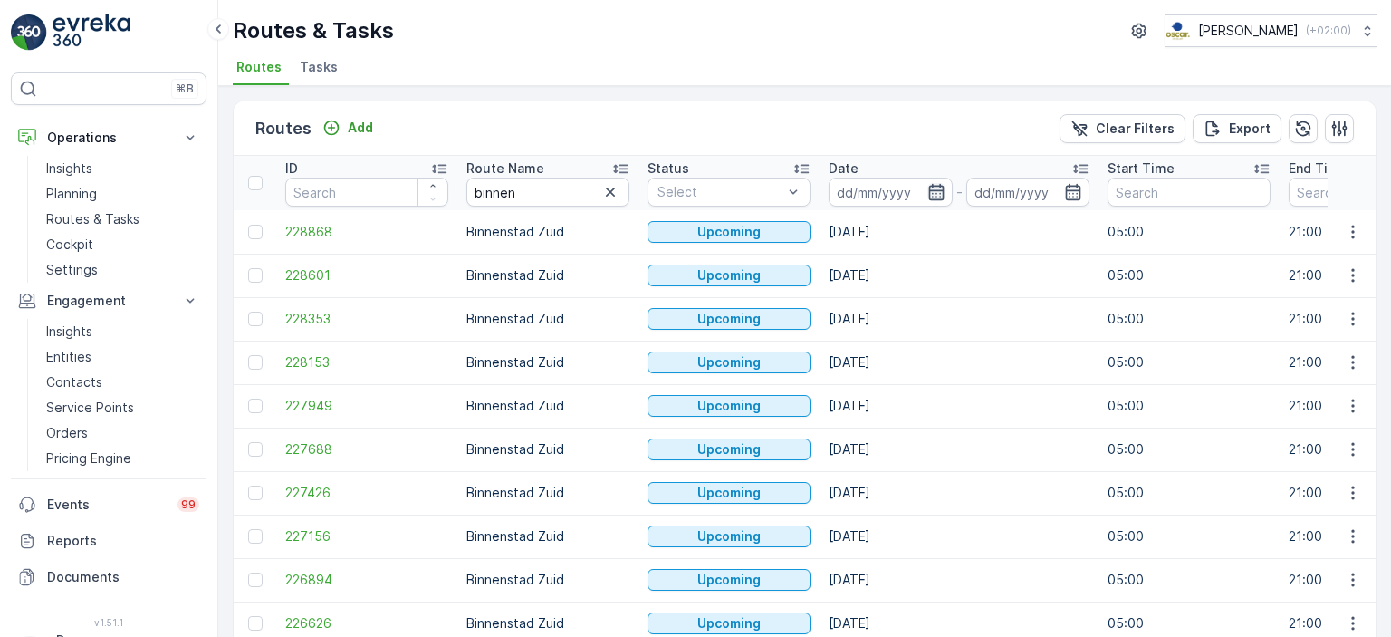
click at [937, 194] on icon "button" at bounding box center [936, 192] width 18 height 18
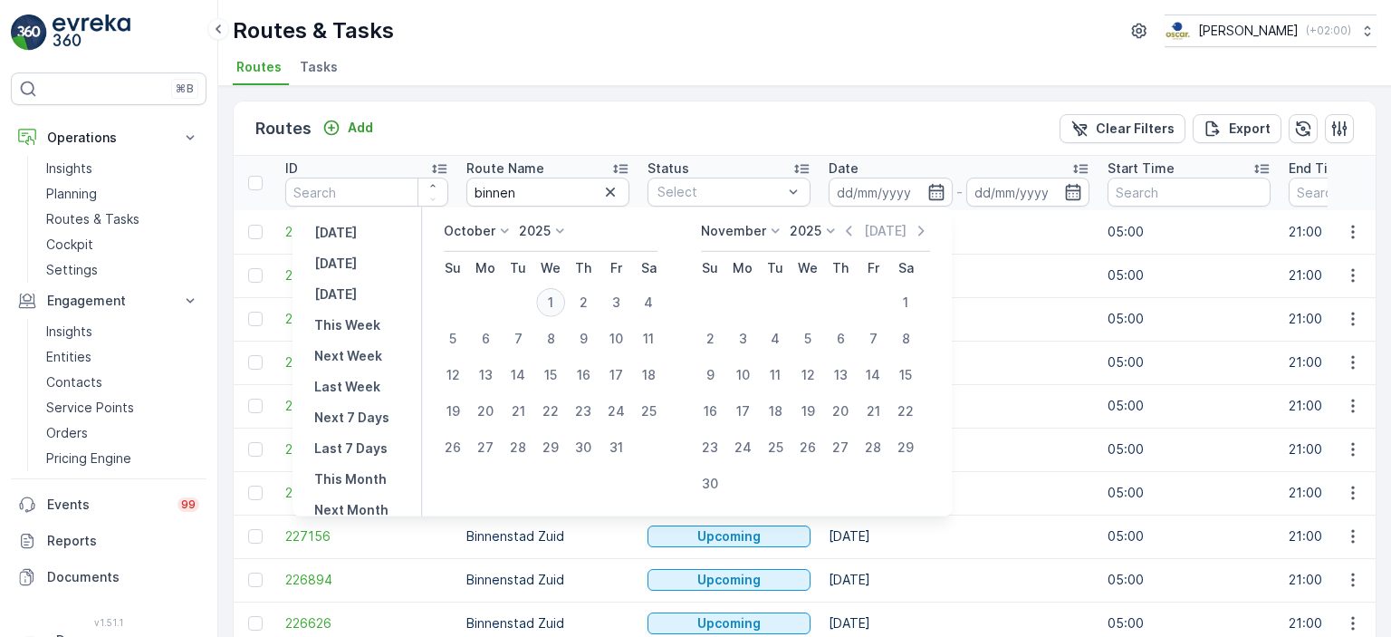
click at [552, 303] on div "1" at bounding box center [550, 302] width 29 height 29
type input "[DATE]"
click at [559, 306] on div "1" at bounding box center [550, 302] width 29 height 29
type input "[DATE]"
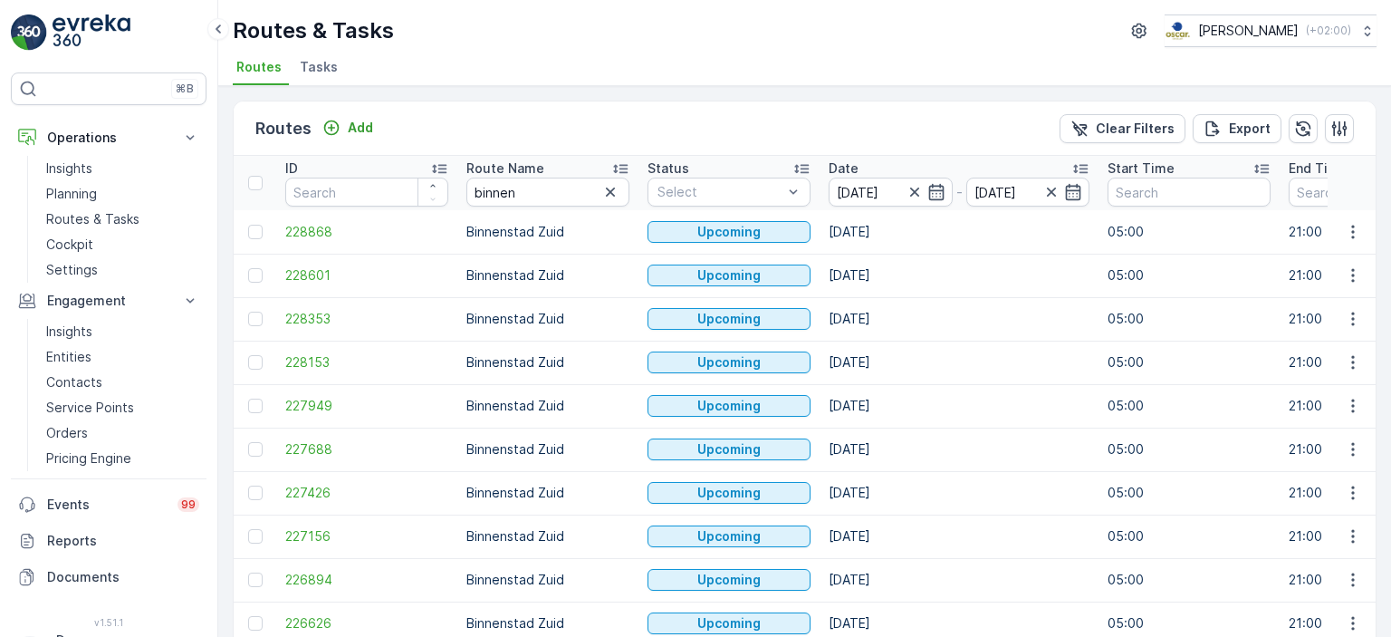
click at [676, 121] on div "Routes Add Clear Filters Export" at bounding box center [805, 128] width 1142 height 54
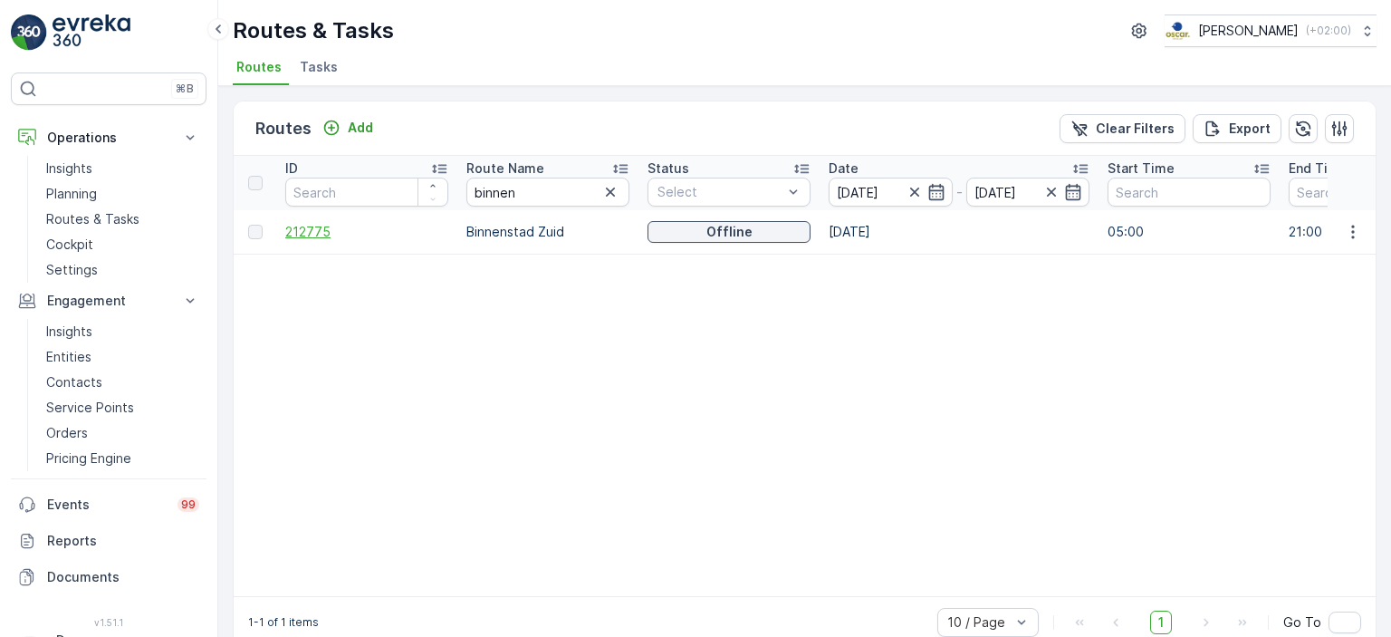
click at [326, 238] on span "212775" at bounding box center [366, 232] width 163 height 18
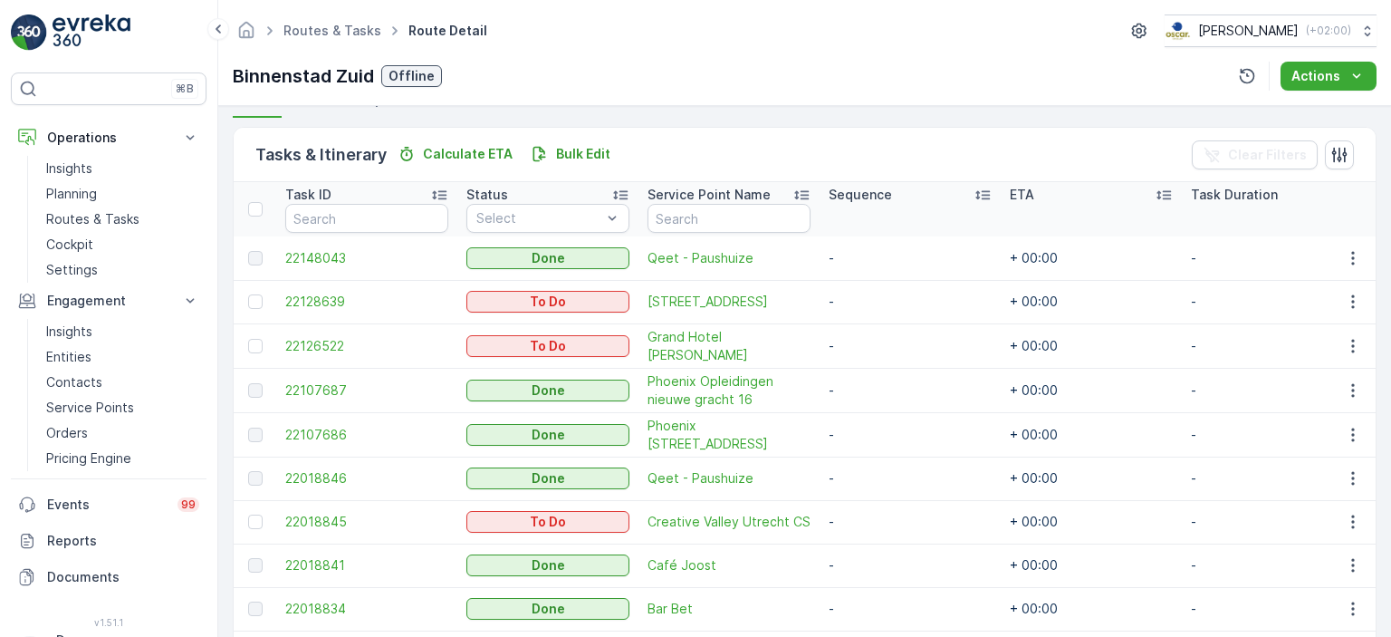
scroll to position [537, 0]
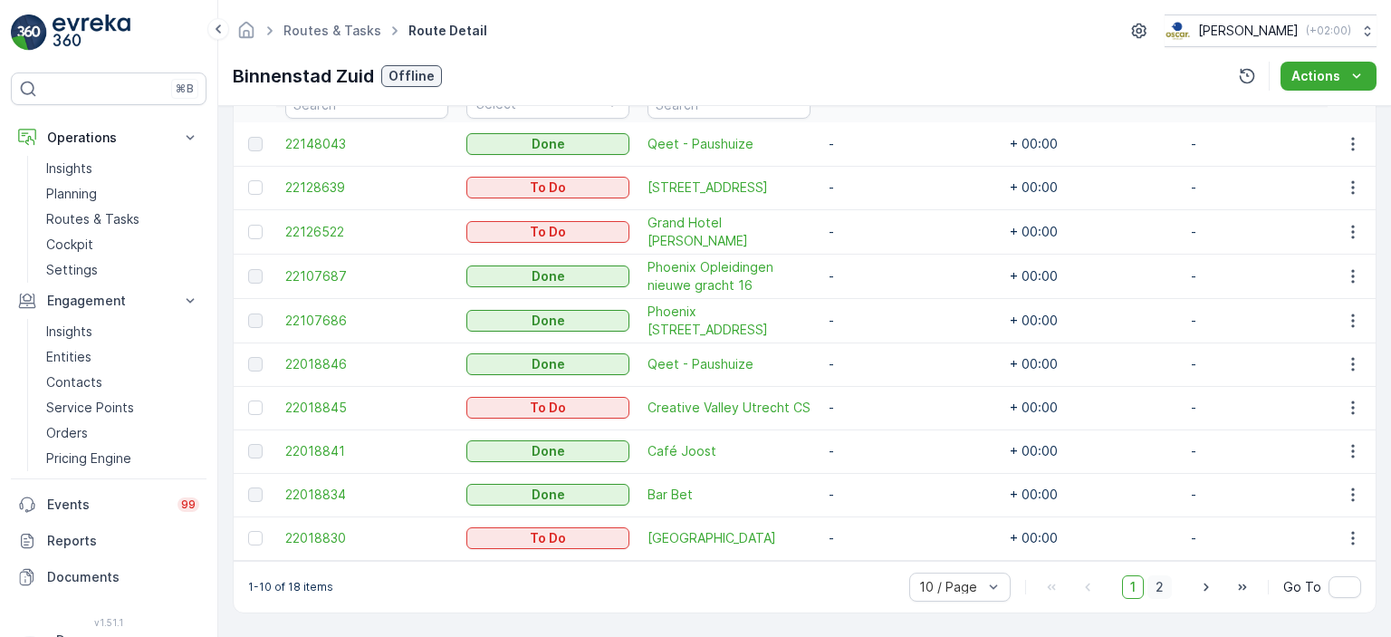
click at [1156, 596] on span "2" at bounding box center [1159, 587] width 24 height 24
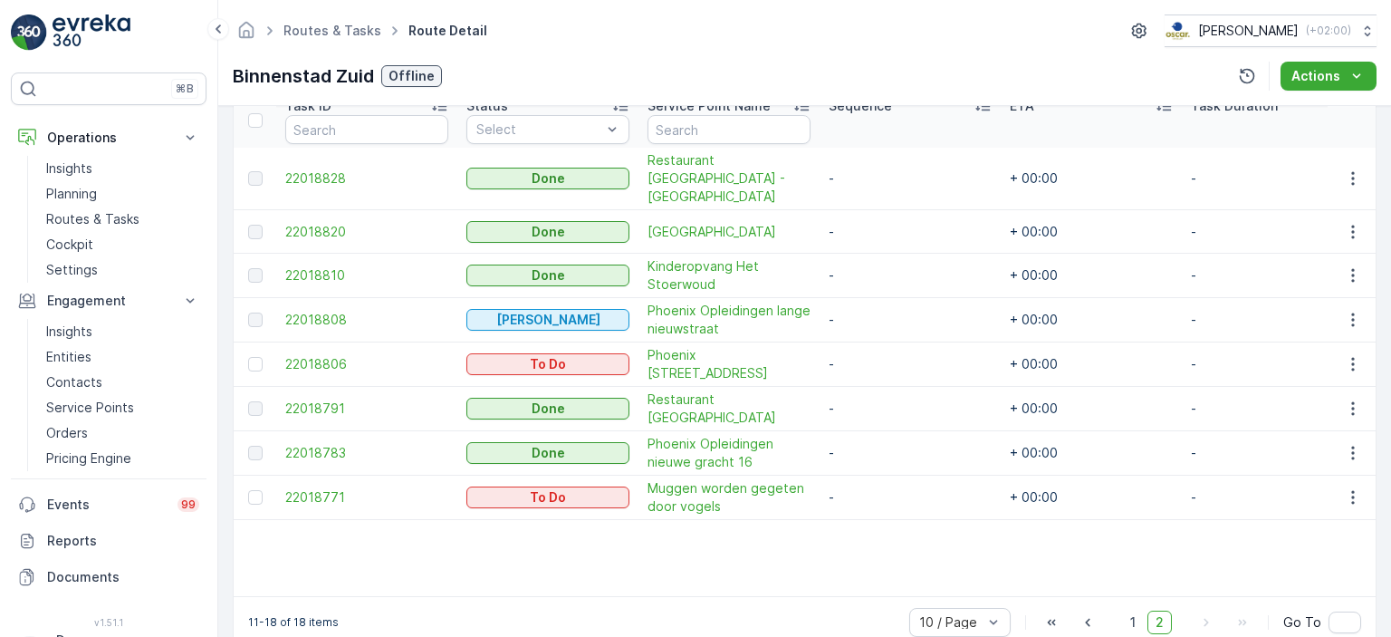
scroll to position [528, 0]
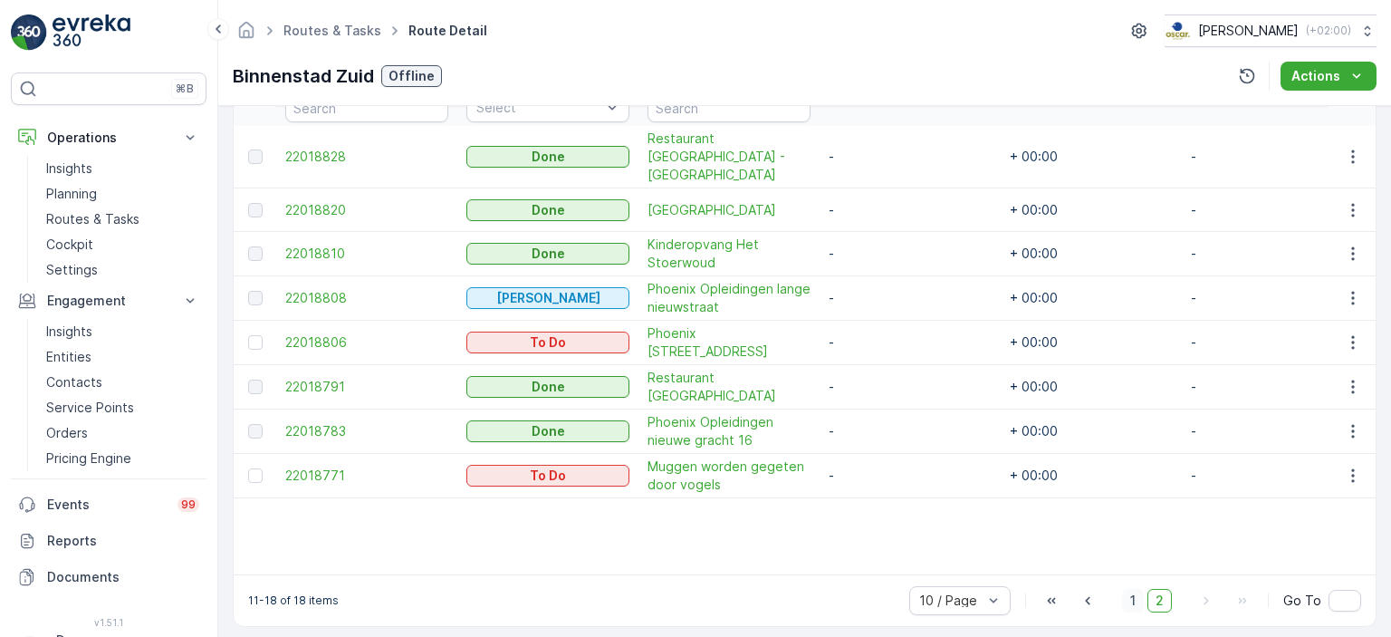
click at [1127, 589] on span "1" at bounding box center [1133, 601] width 22 height 24
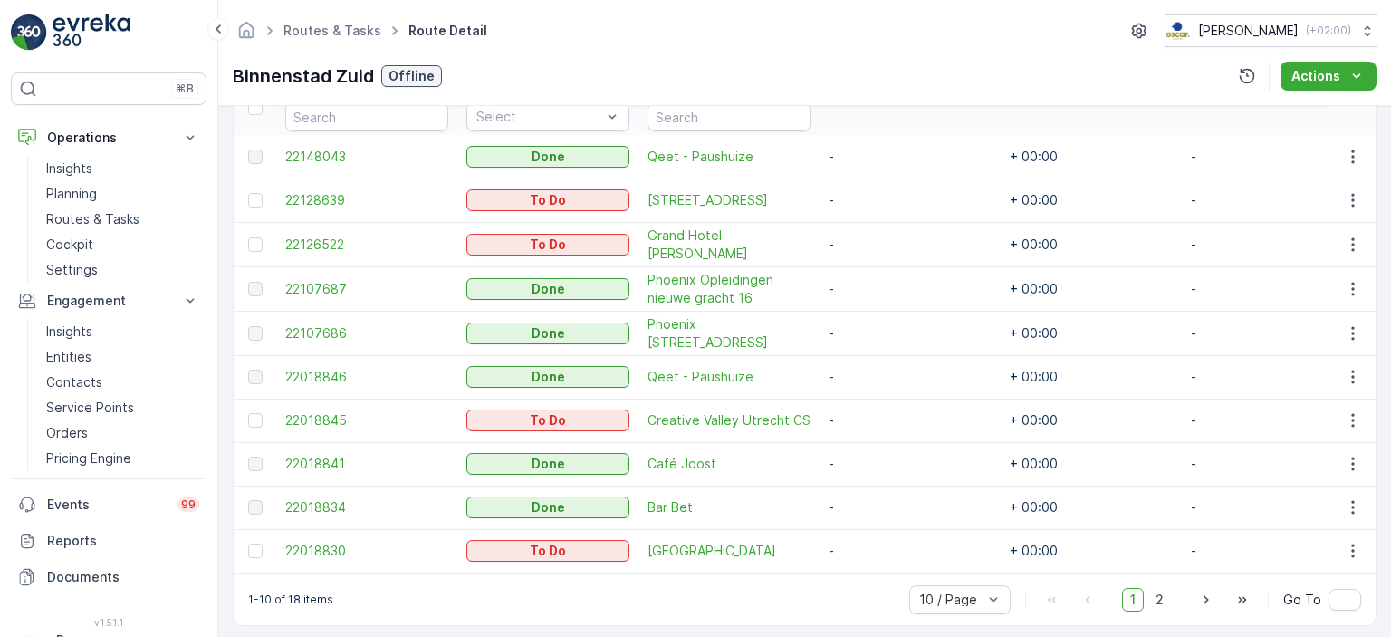
scroll to position [537, 0]
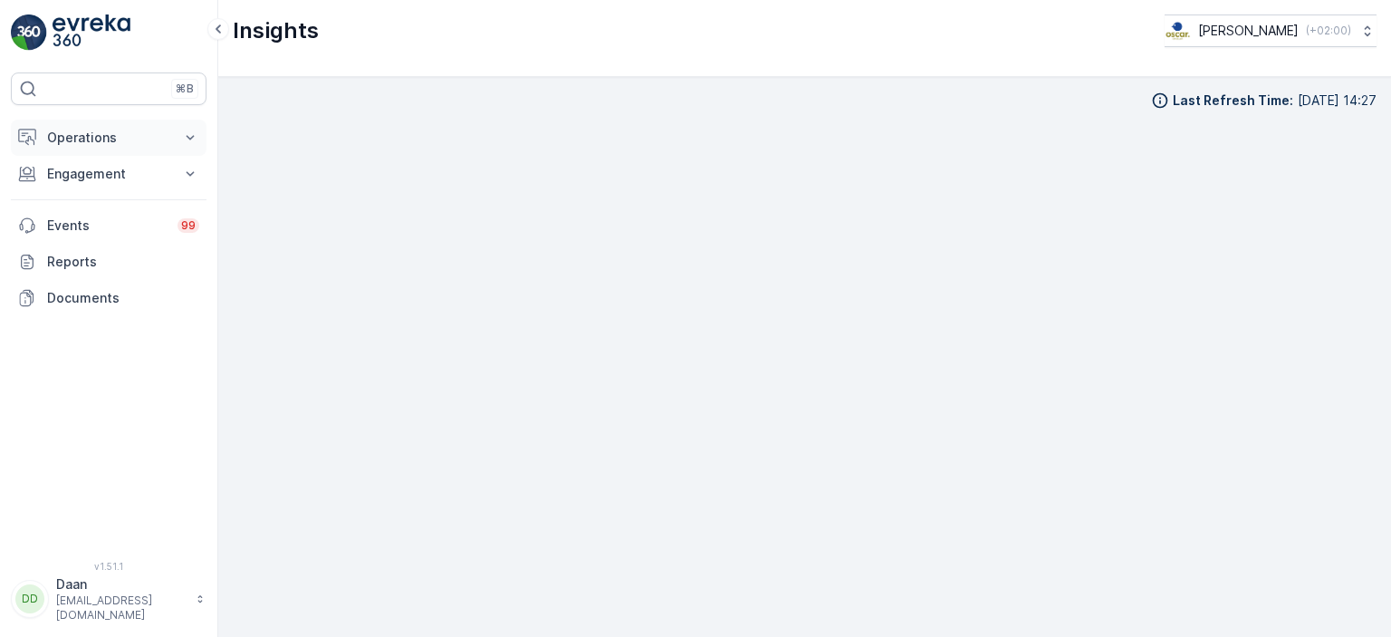
click at [141, 125] on button "Operations" at bounding box center [109, 138] width 196 height 36
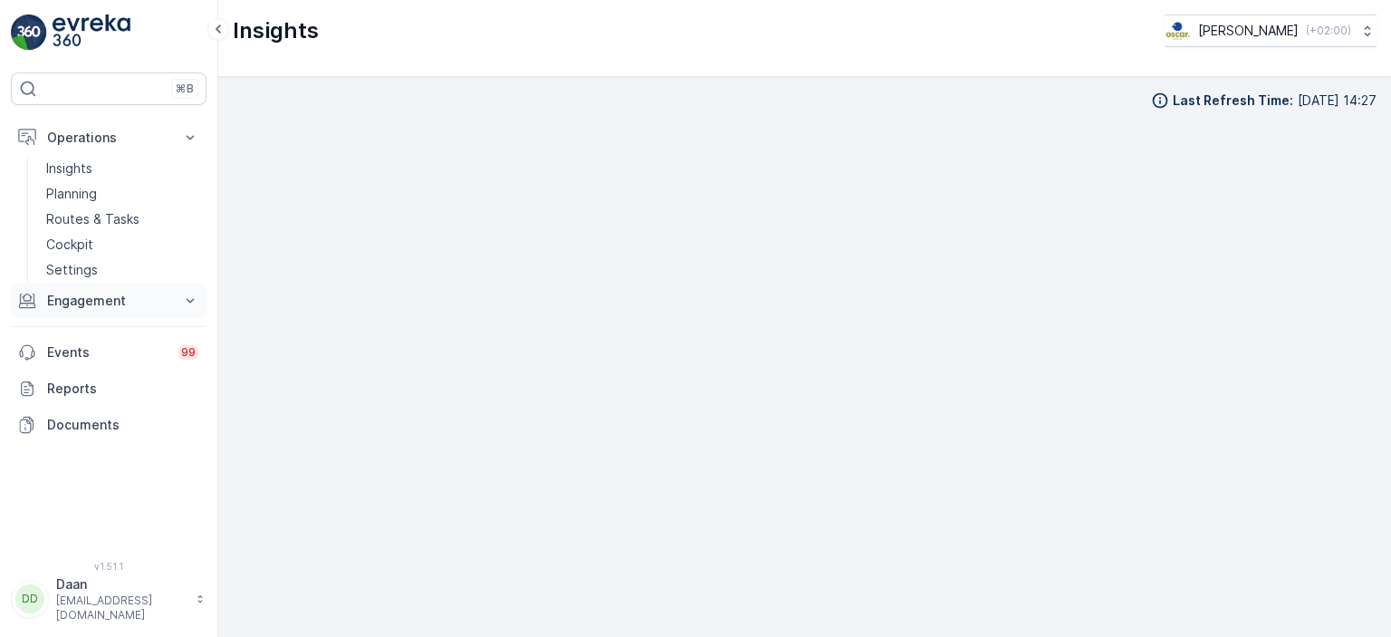
click at [126, 300] on p "Engagement" at bounding box center [108, 301] width 123 height 18
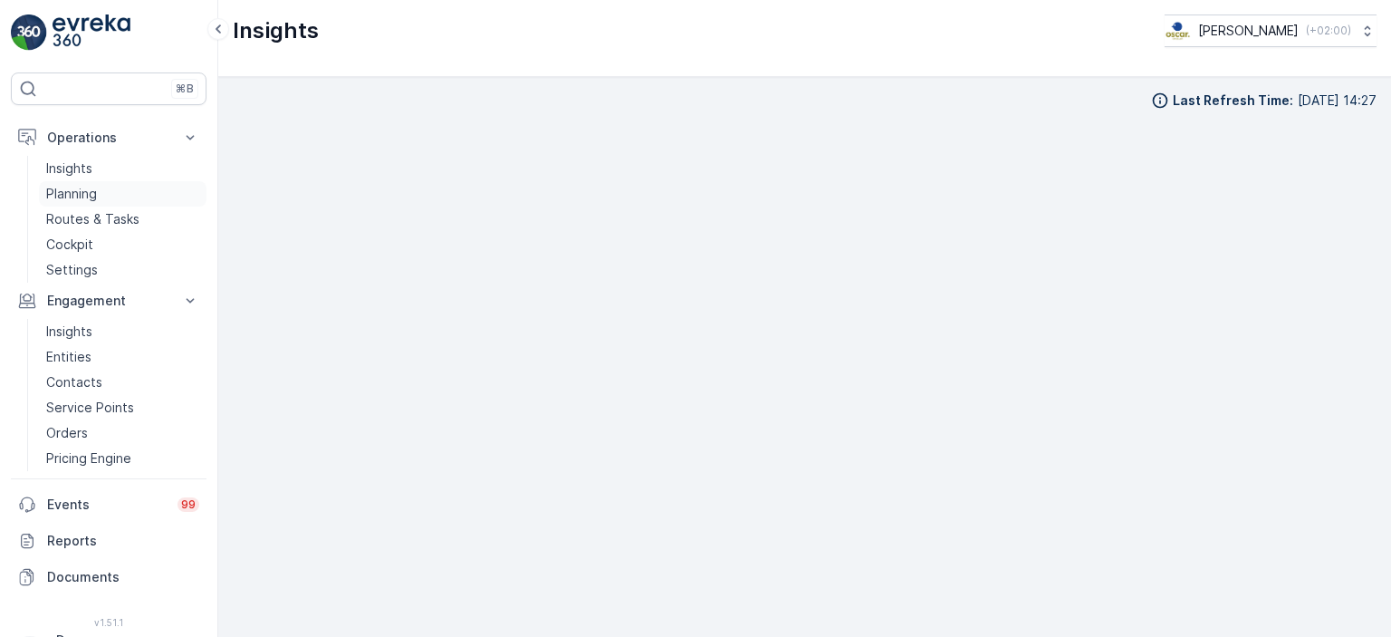
click at [93, 191] on p "Planning" at bounding box center [71, 194] width 51 height 18
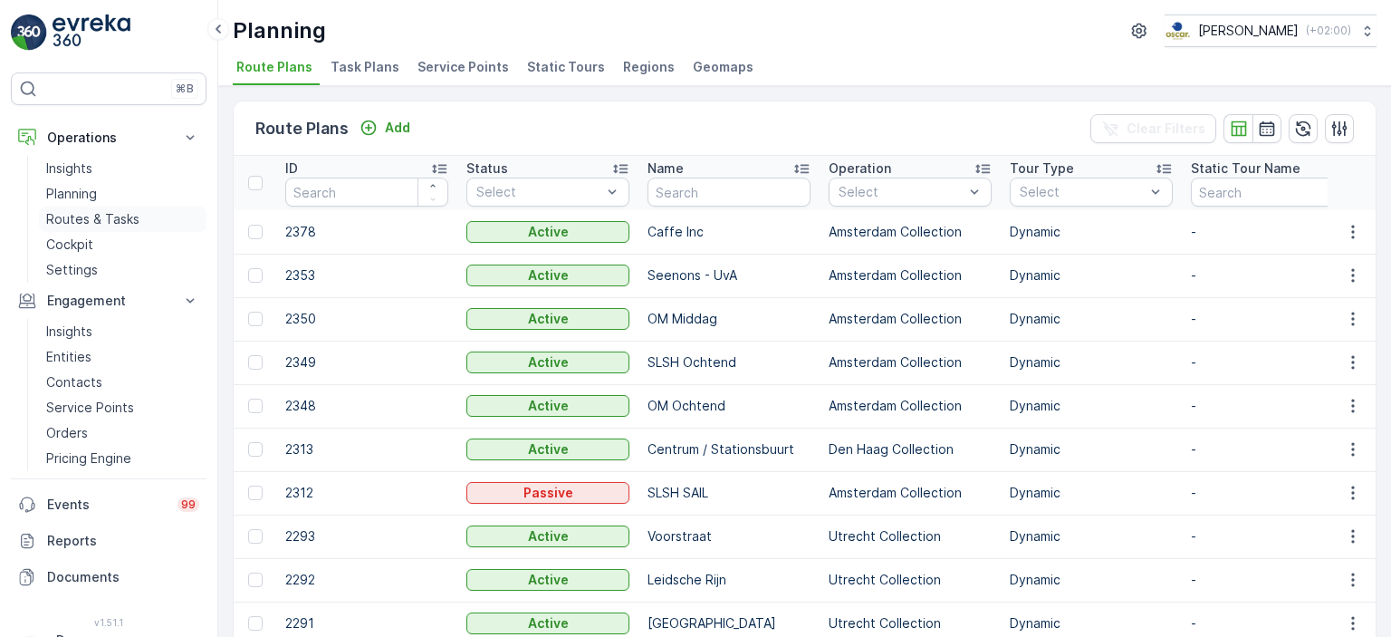
click at [58, 223] on p "Routes & Tasks" at bounding box center [92, 219] width 93 height 18
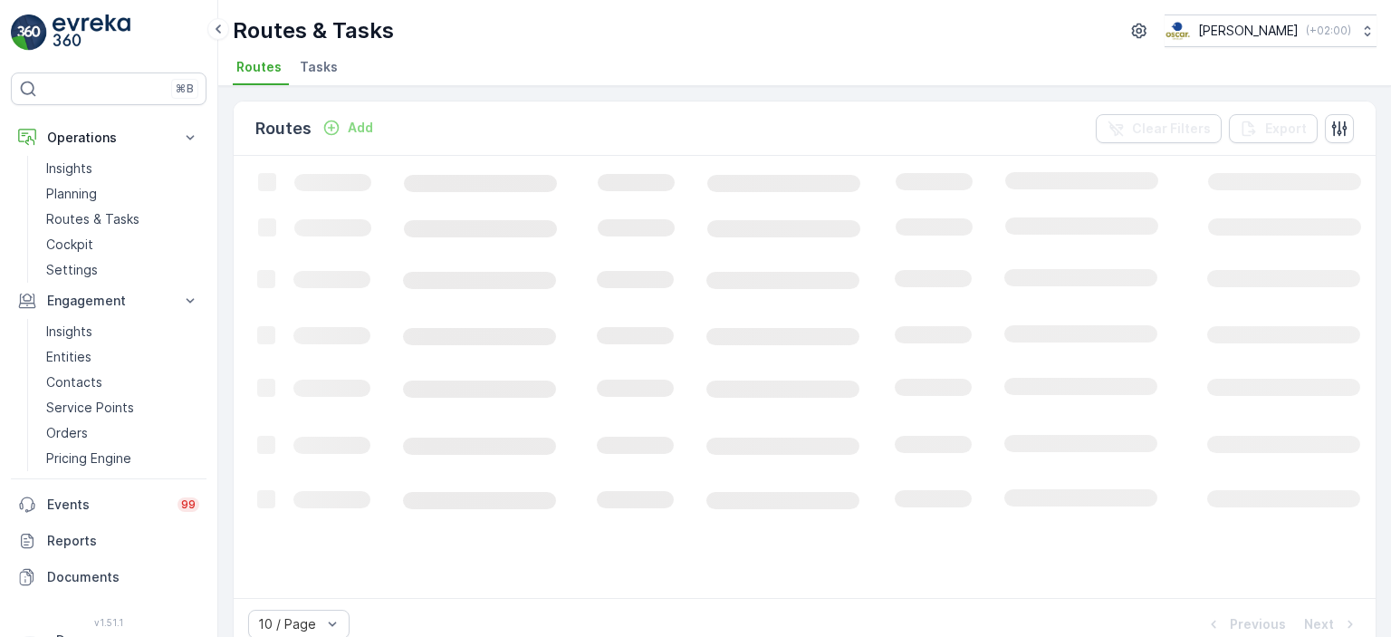
click at [330, 63] on span "Tasks" at bounding box center [319, 67] width 38 height 18
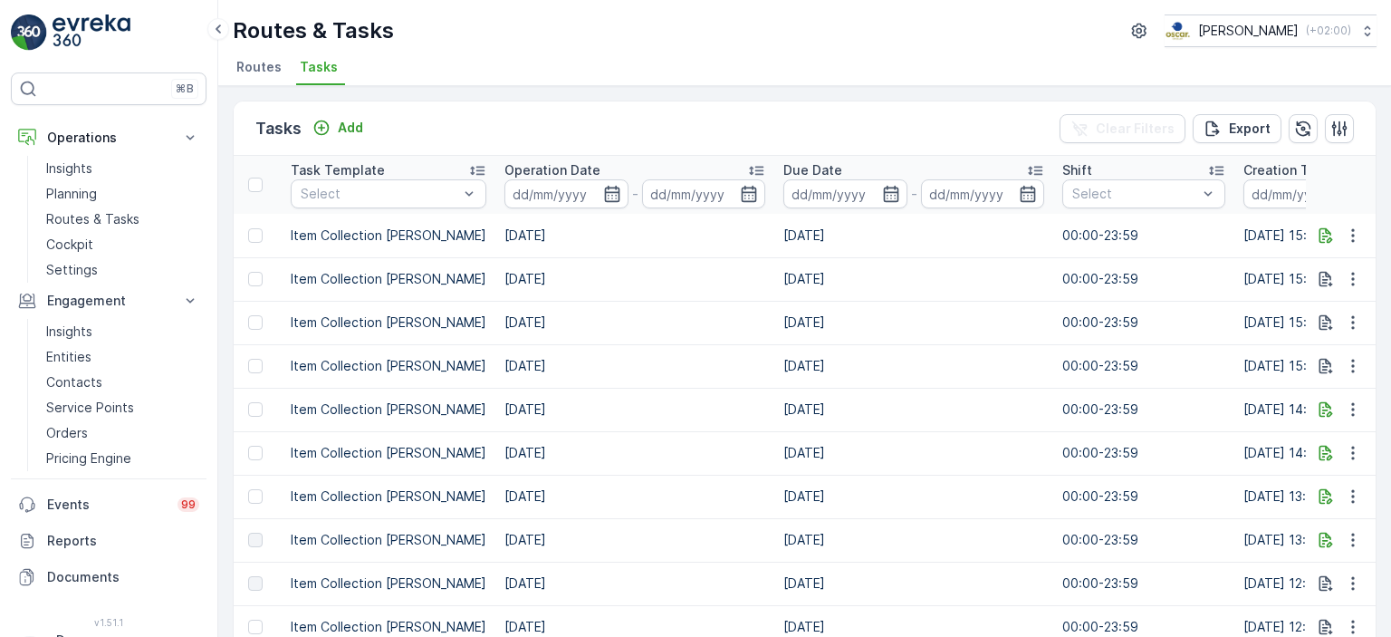
scroll to position [0, 1159]
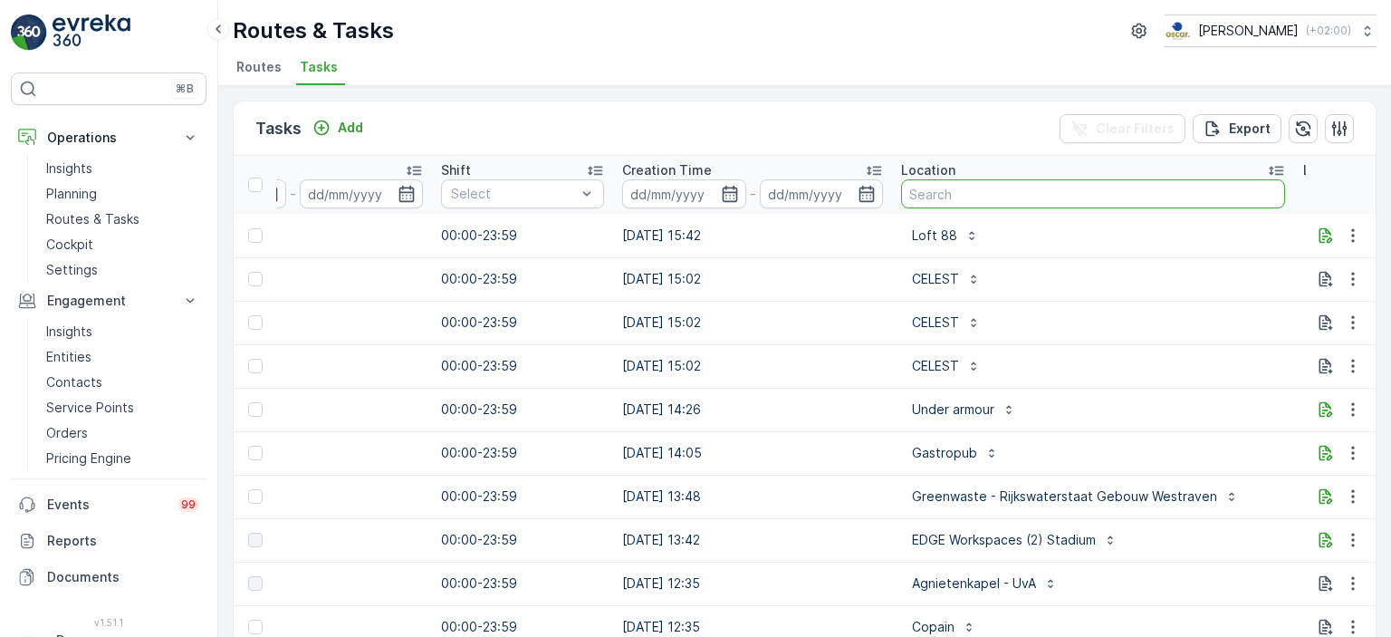
click at [982, 192] on input "text" at bounding box center [1093, 193] width 384 height 29
type input "joost"
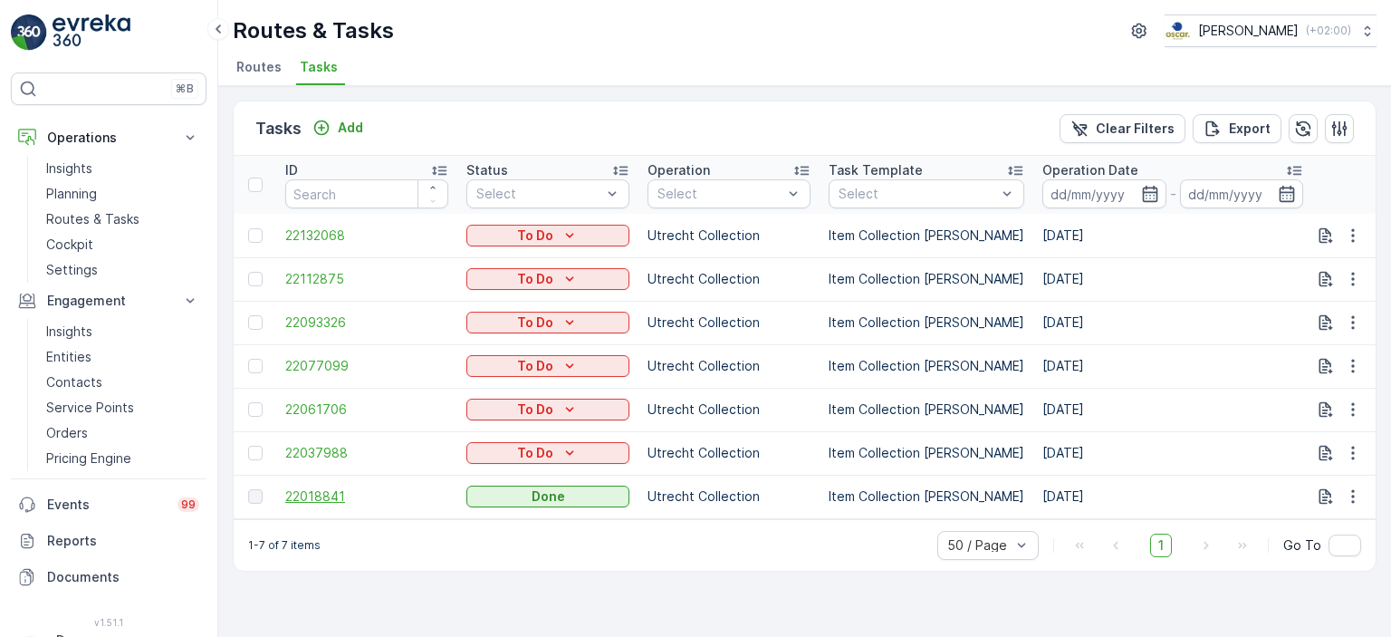
click at [335, 491] on span "22018841" at bounding box center [366, 496] width 163 height 18
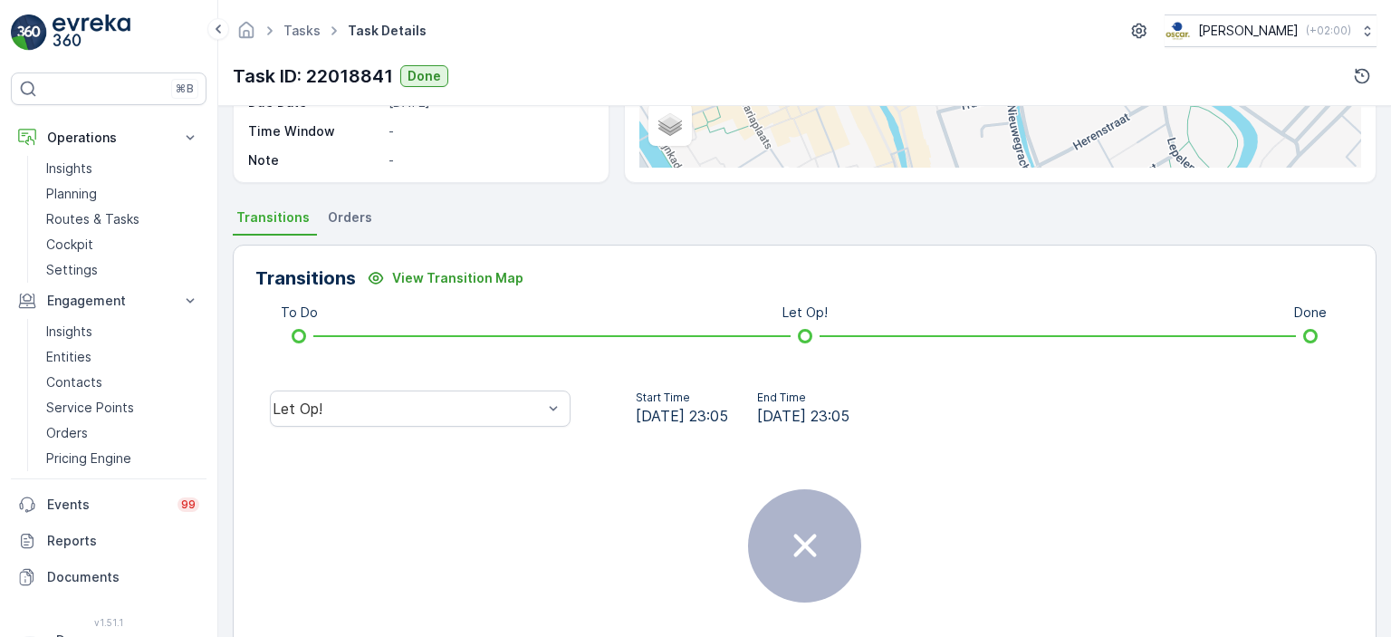
scroll to position [413, 0]
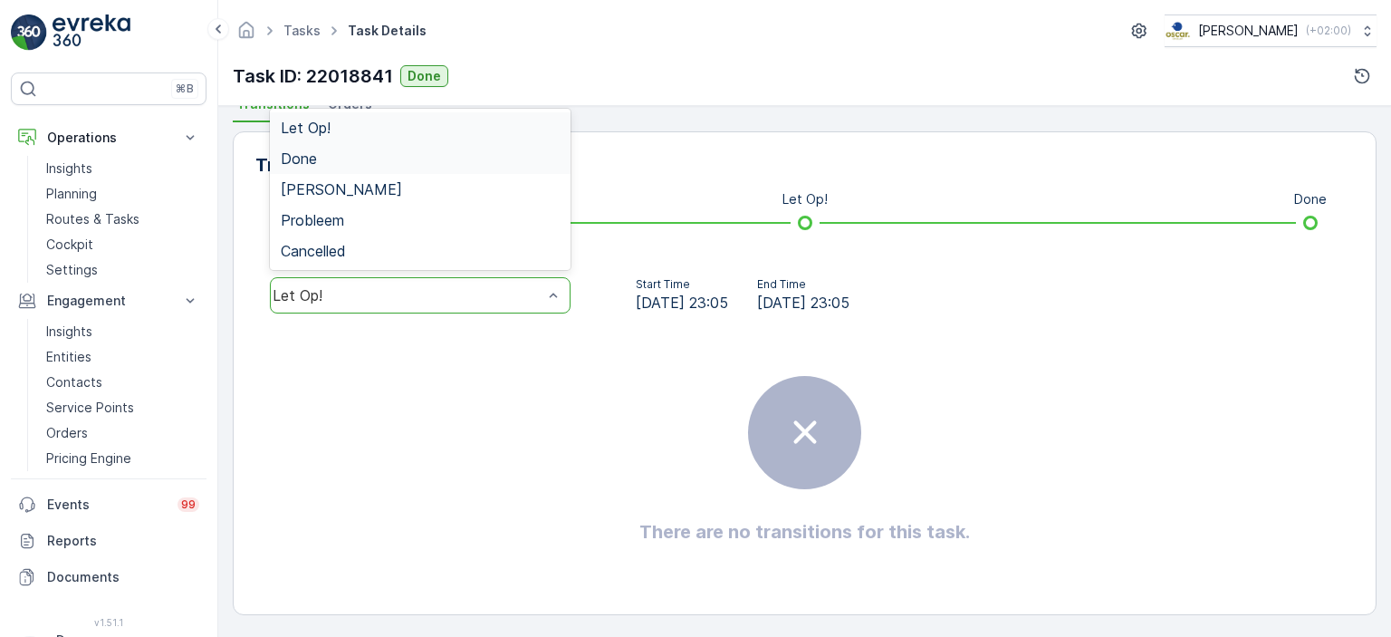
click at [497, 158] on div "Done" at bounding box center [420, 158] width 279 height 16
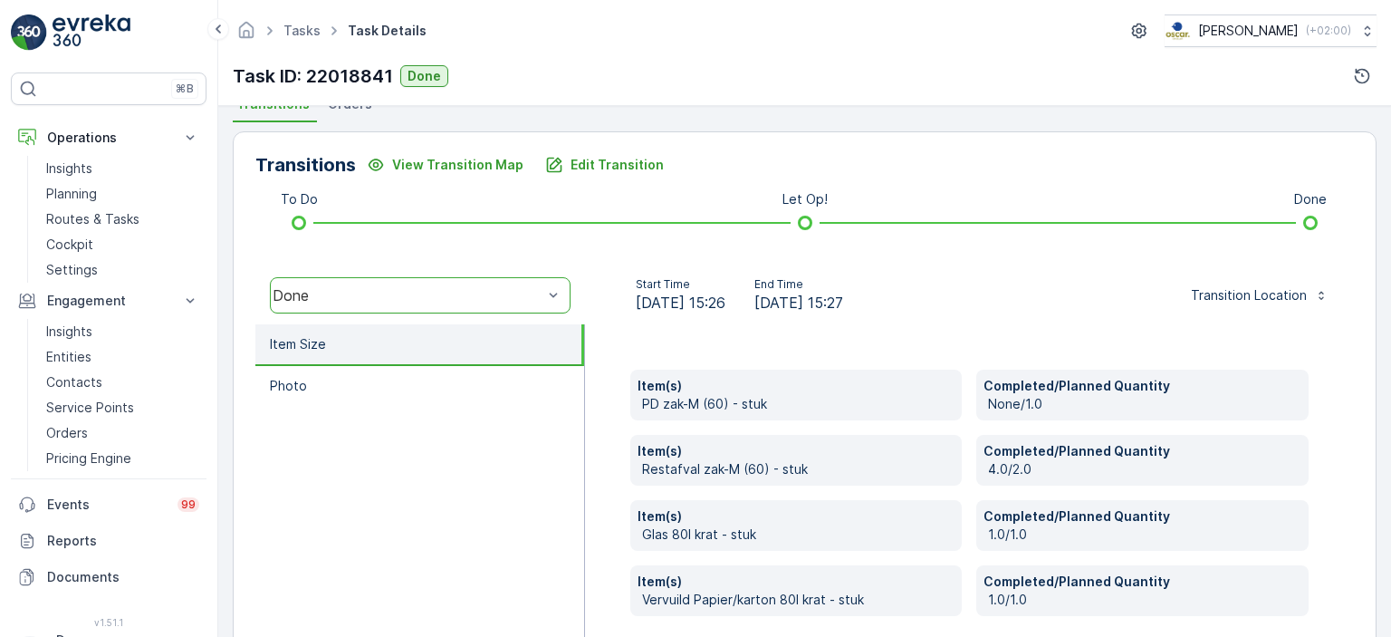
scroll to position [503, 0]
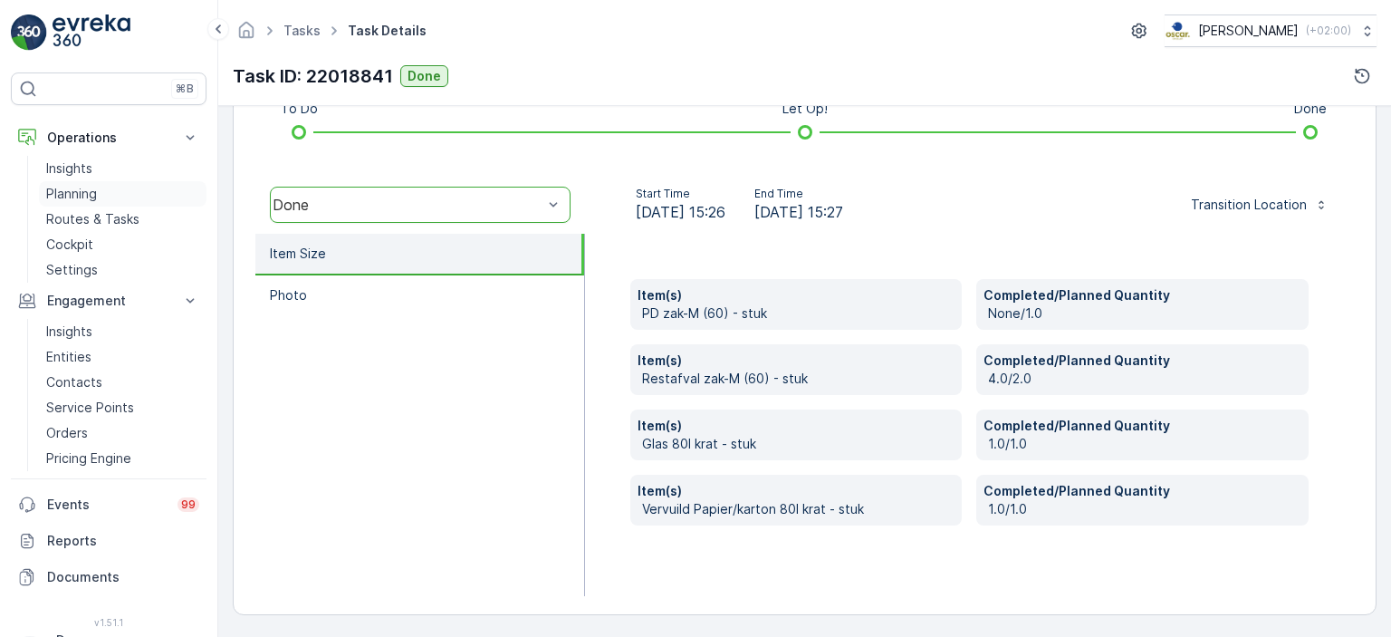
click at [89, 198] on p "Planning" at bounding box center [71, 194] width 51 height 18
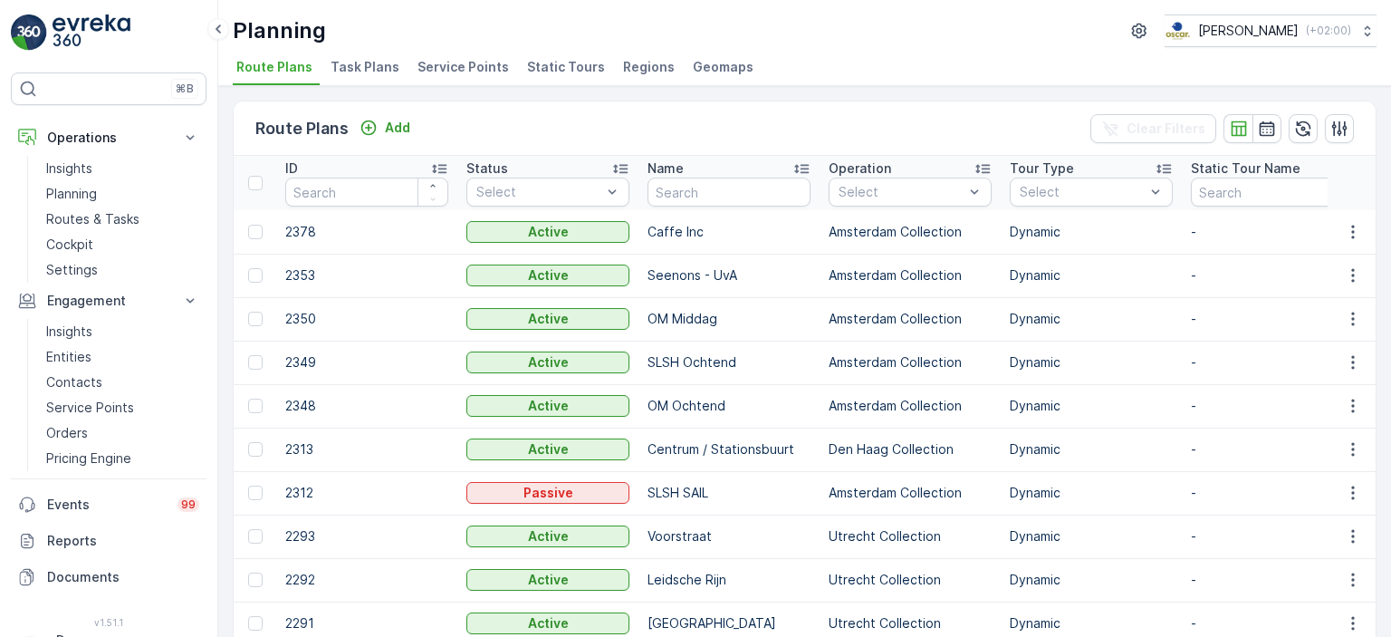
click at [363, 80] on li "Task Plans" at bounding box center [367, 69] width 80 height 31
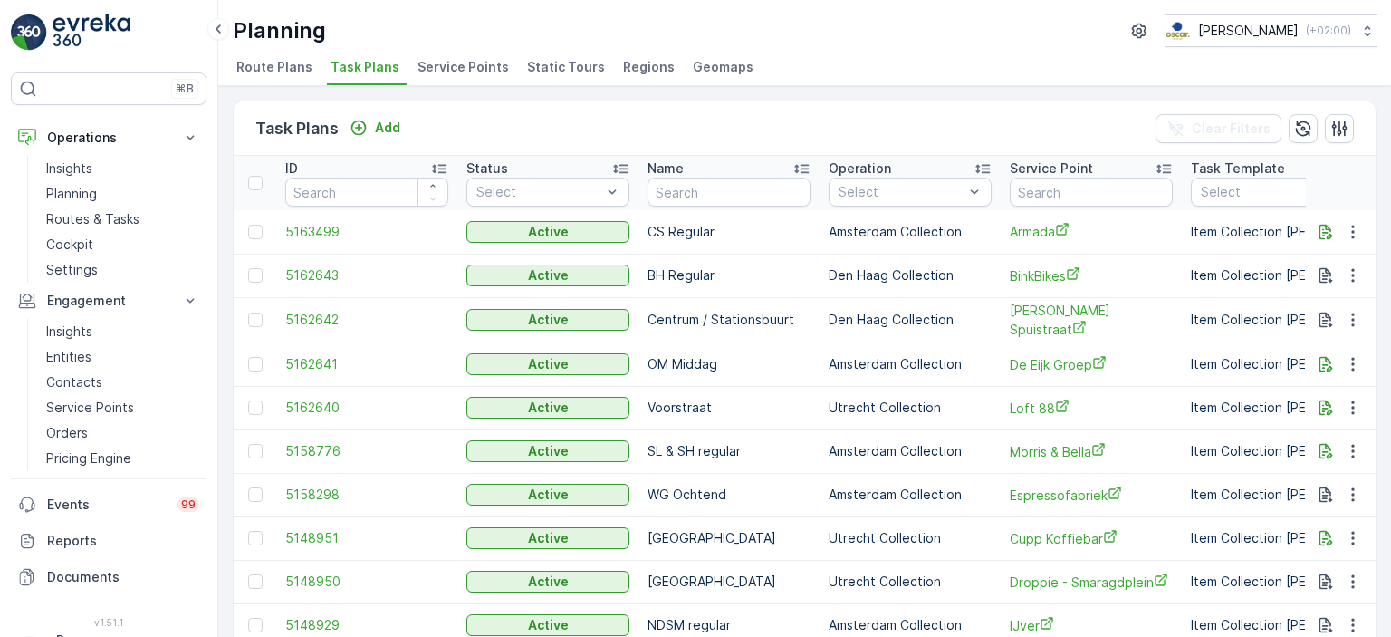
click at [1066, 171] on p "Service Point" at bounding box center [1051, 168] width 83 height 18
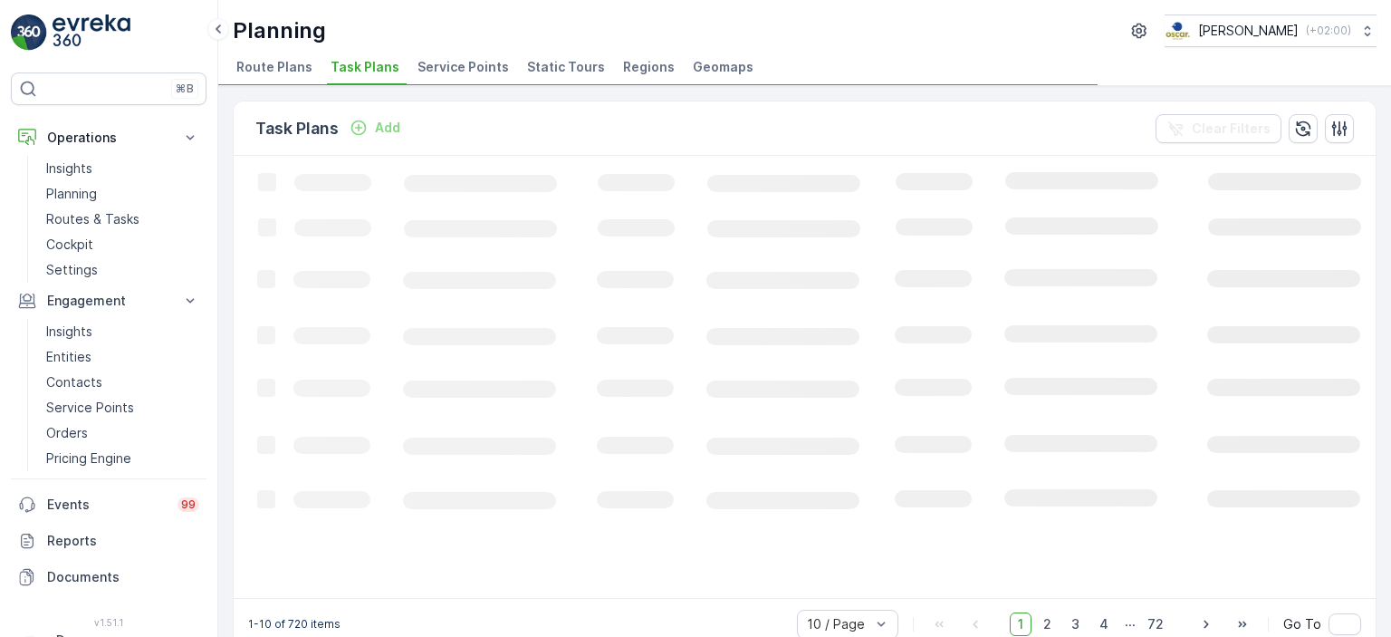
click at [1071, 193] on icon "Loading..." at bounding box center [1103, 375] width 1739 height 439
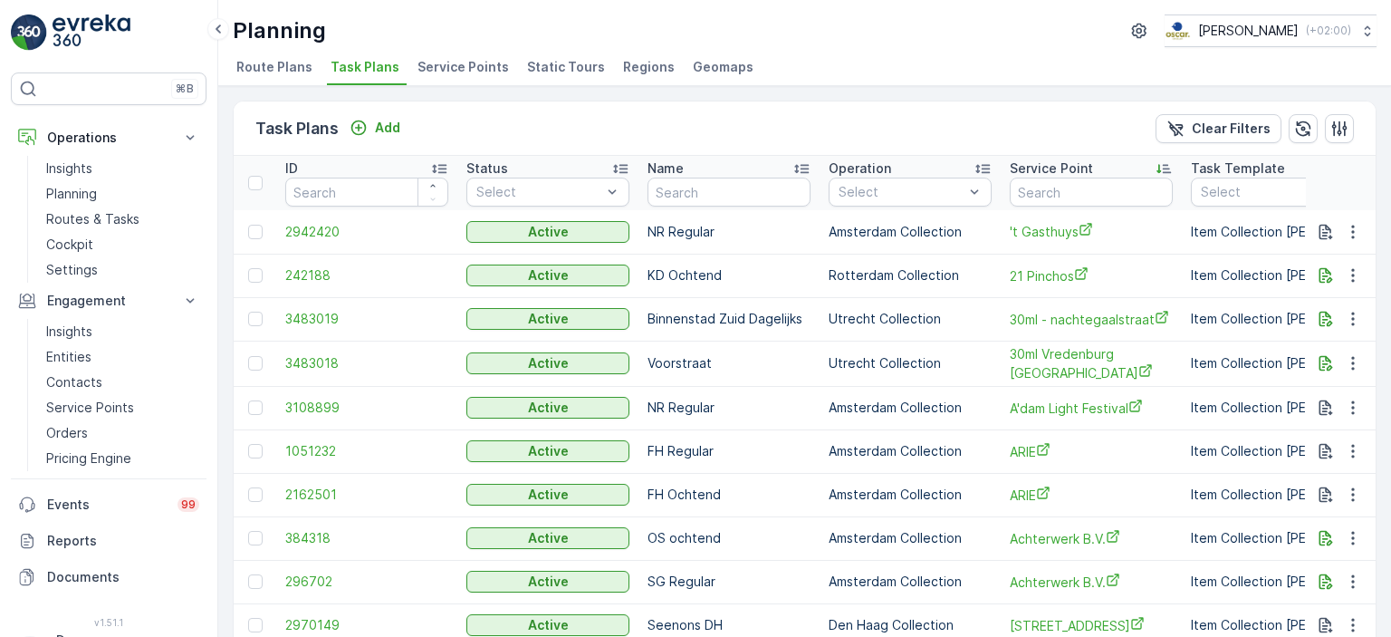
click at [76, 17] on img at bounding box center [92, 32] width 78 height 36
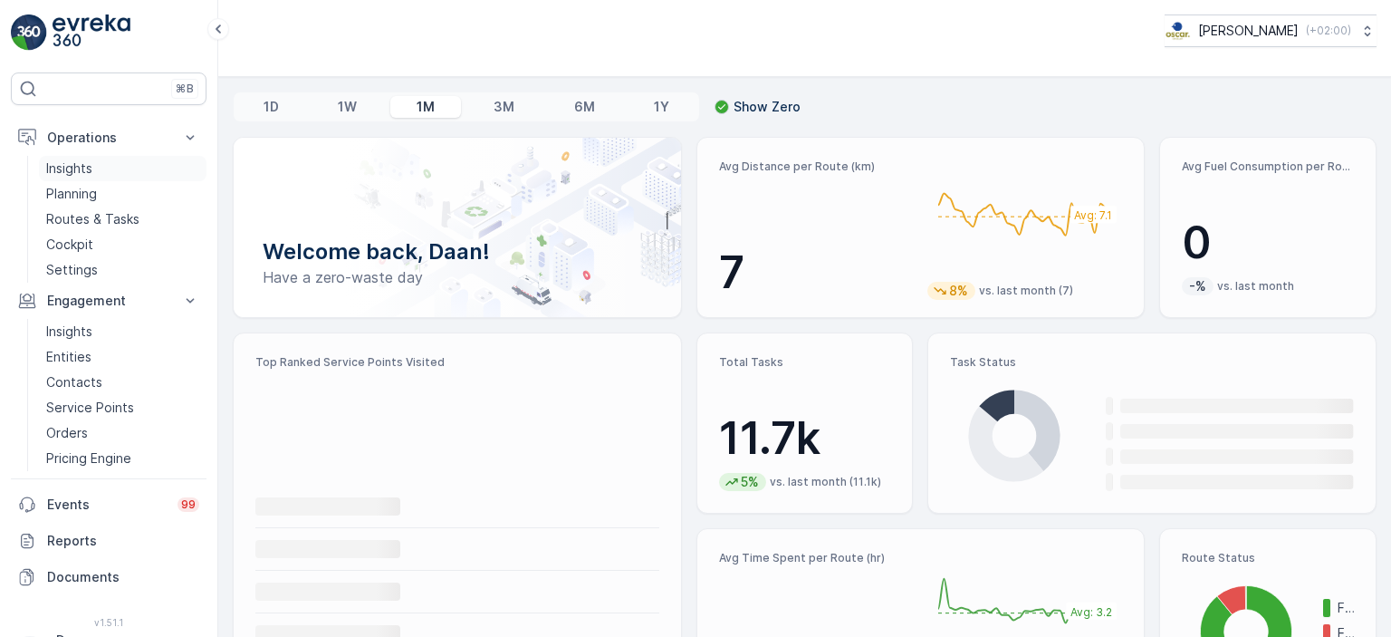
click at [80, 177] on p "Insights" at bounding box center [69, 168] width 46 height 18
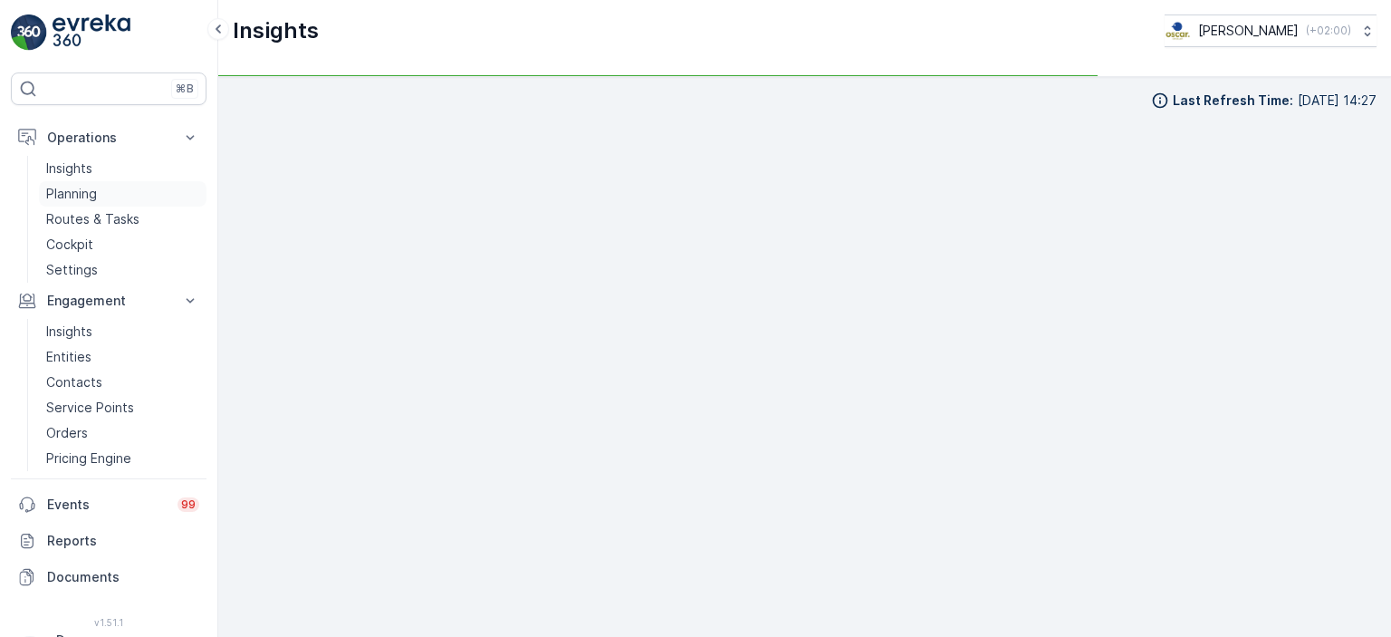
click at [84, 189] on p "Planning" at bounding box center [71, 194] width 51 height 18
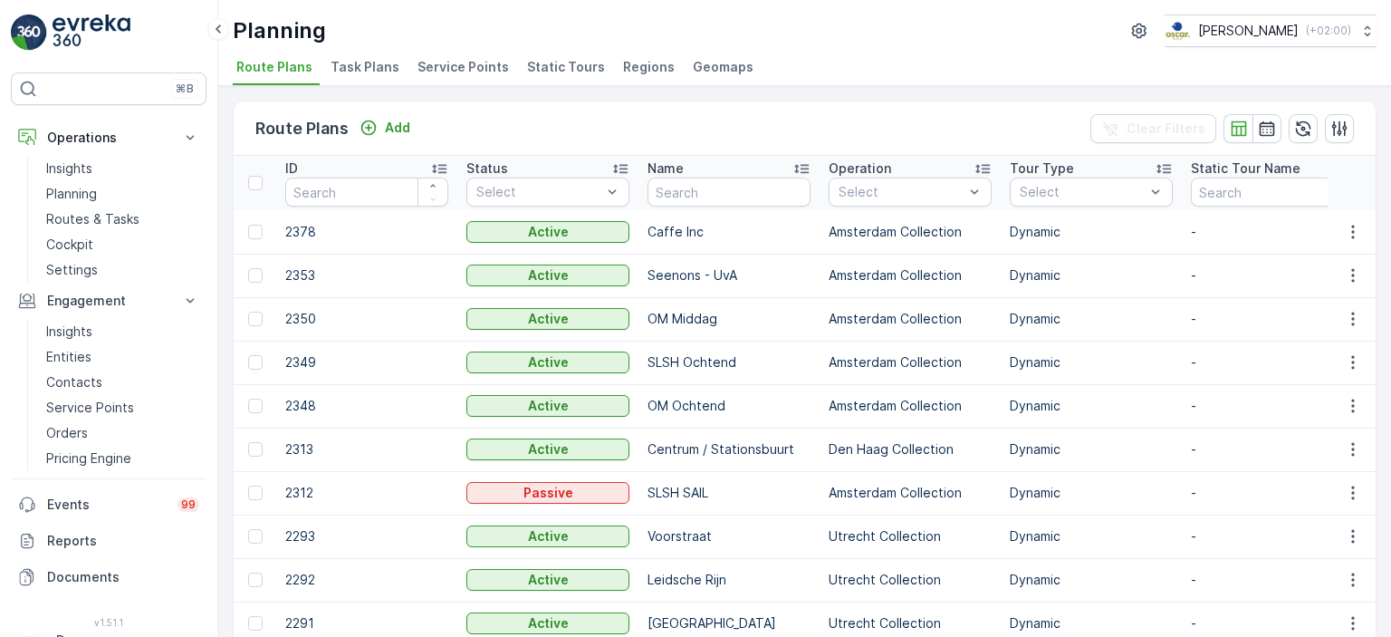
click at [370, 64] on span "Task Plans" at bounding box center [365, 67] width 69 height 18
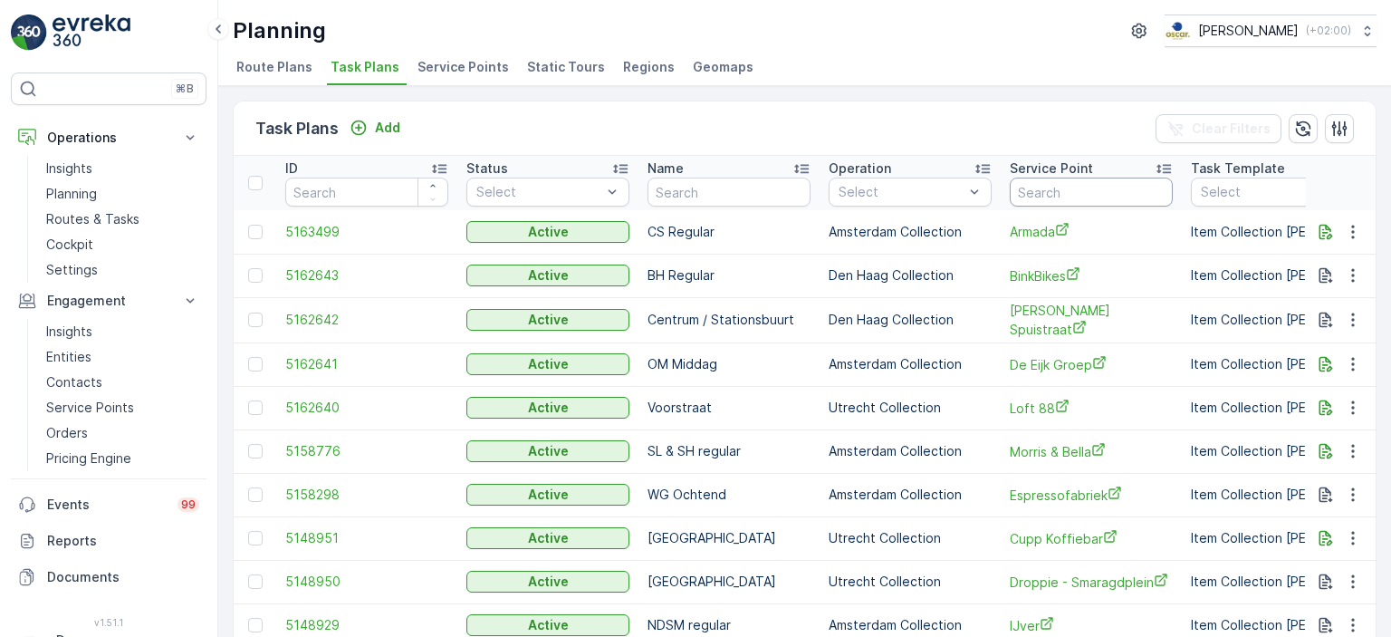
click at [1065, 202] on input "text" at bounding box center [1091, 191] width 163 height 29
type input "joost"
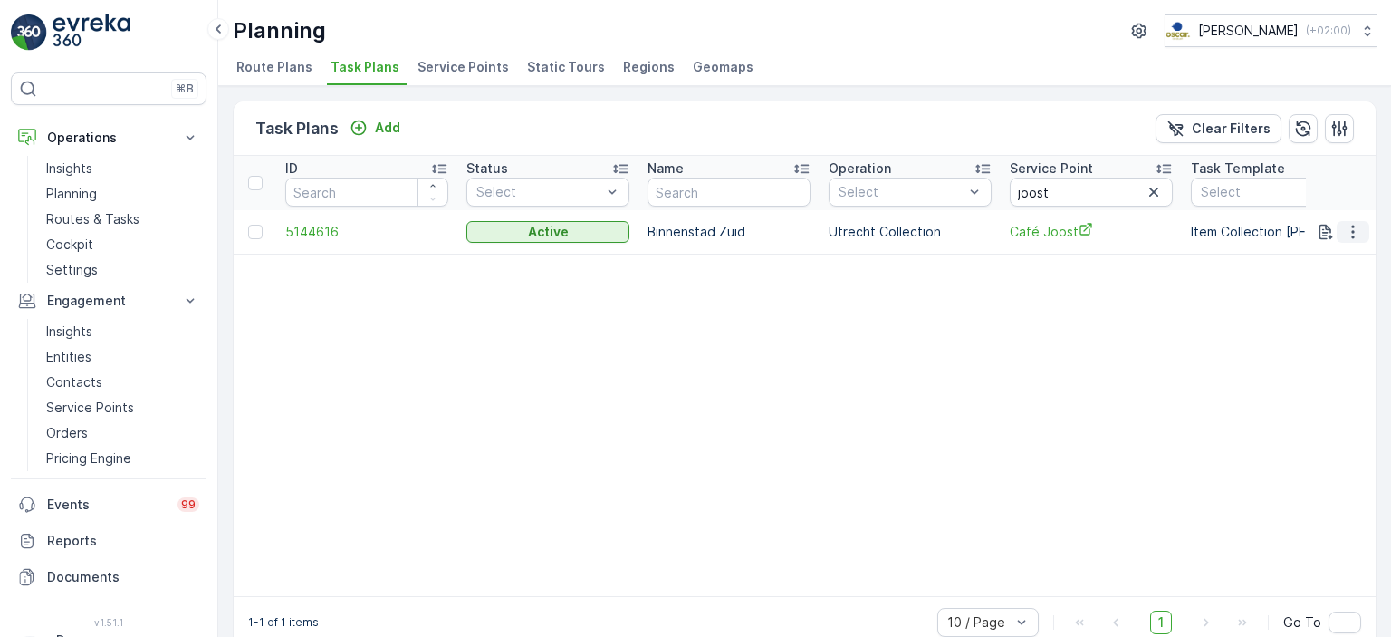
click at [1347, 227] on icon "button" at bounding box center [1353, 232] width 18 height 18
click at [1325, 281] on span "Edit Task Plan" at bounding box center [1321, 282] width 84 height 18
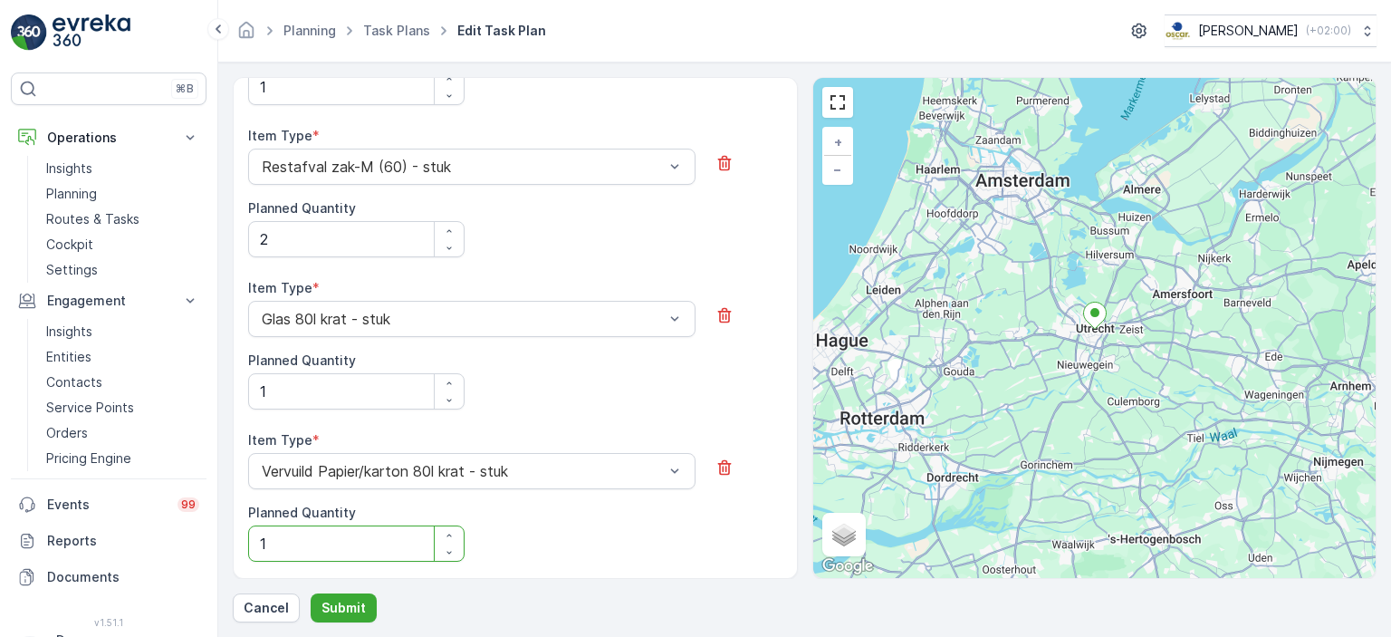
scroll to position [996, 0]
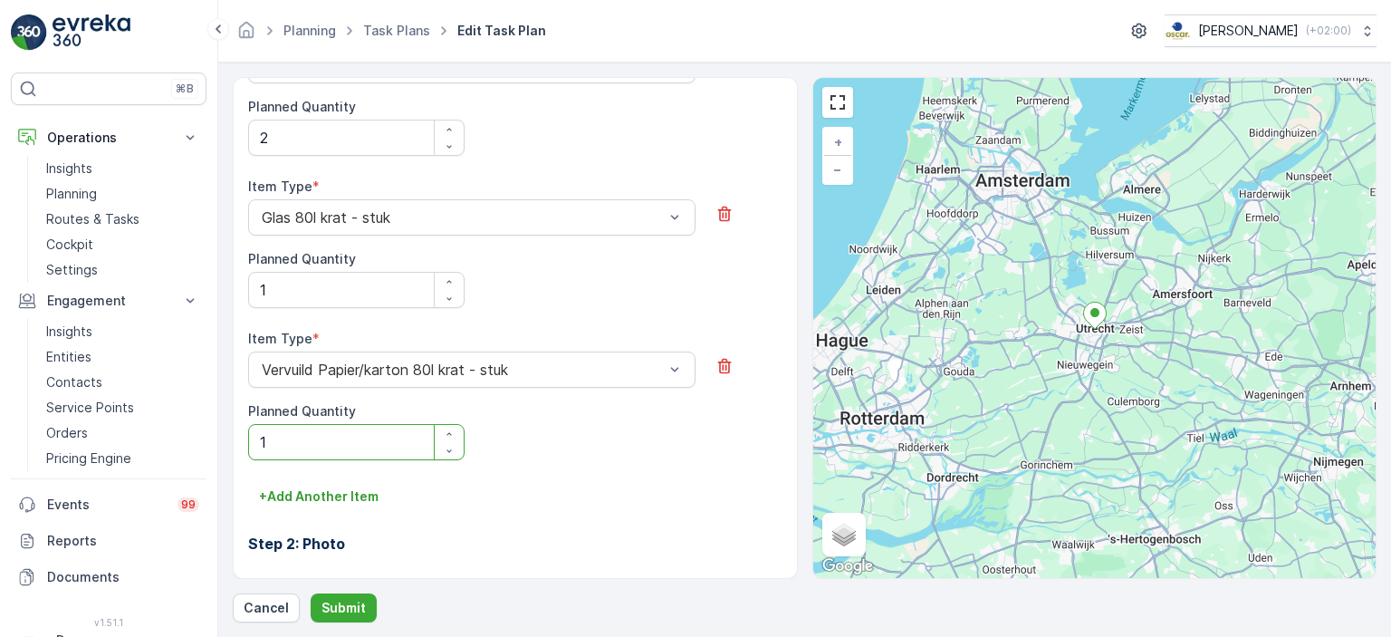
click at [618, 365] on div "Vervuild Papier/karton 80l krat - stuk" at bounding box center [471, 369] width 447 height 36
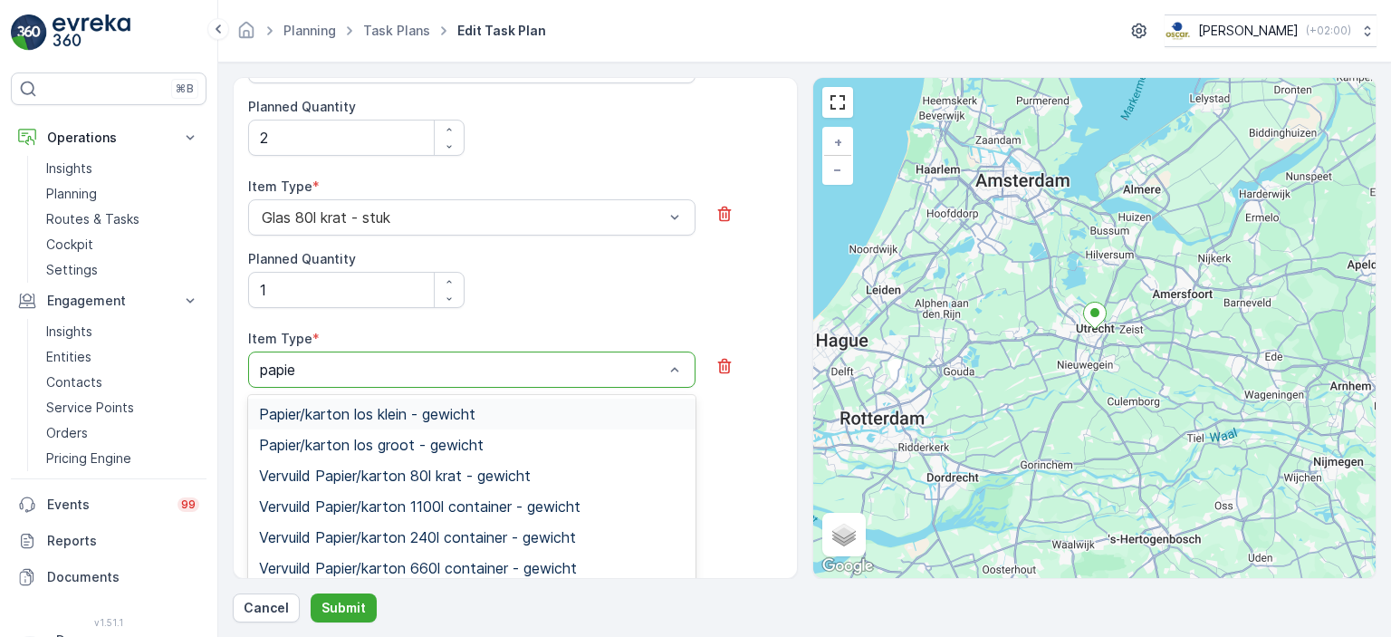
type input "papier"
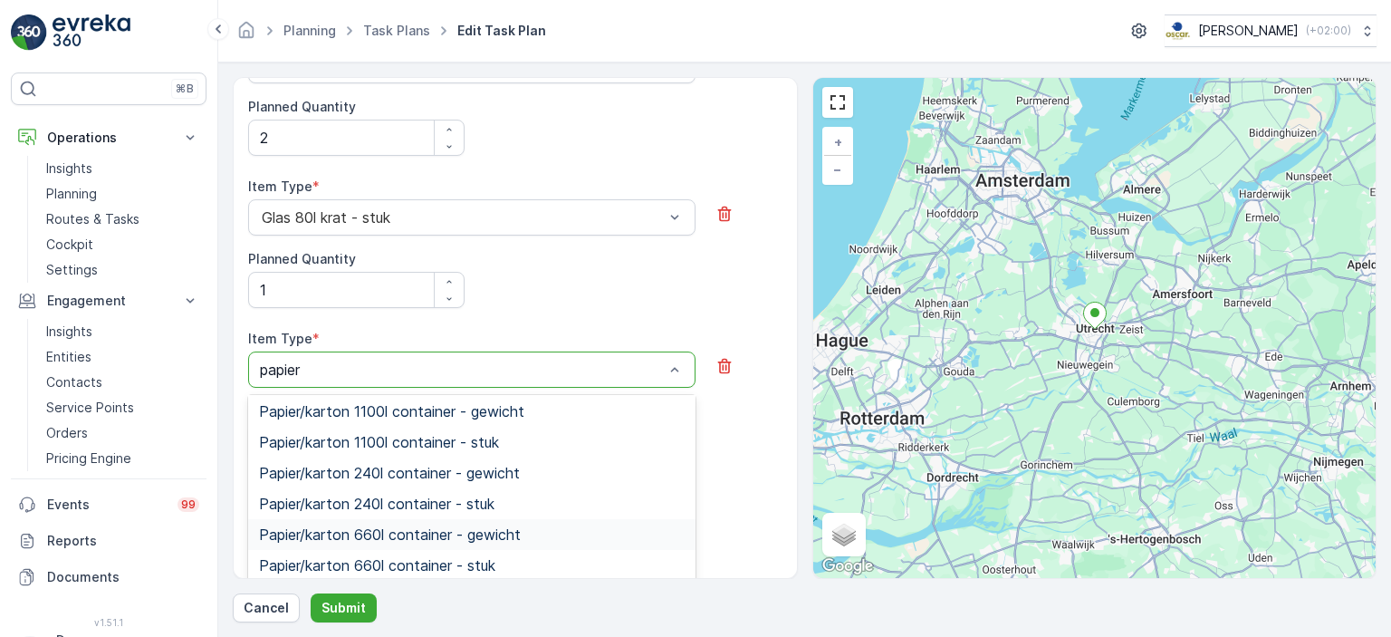
scroll to position [1205, 0]
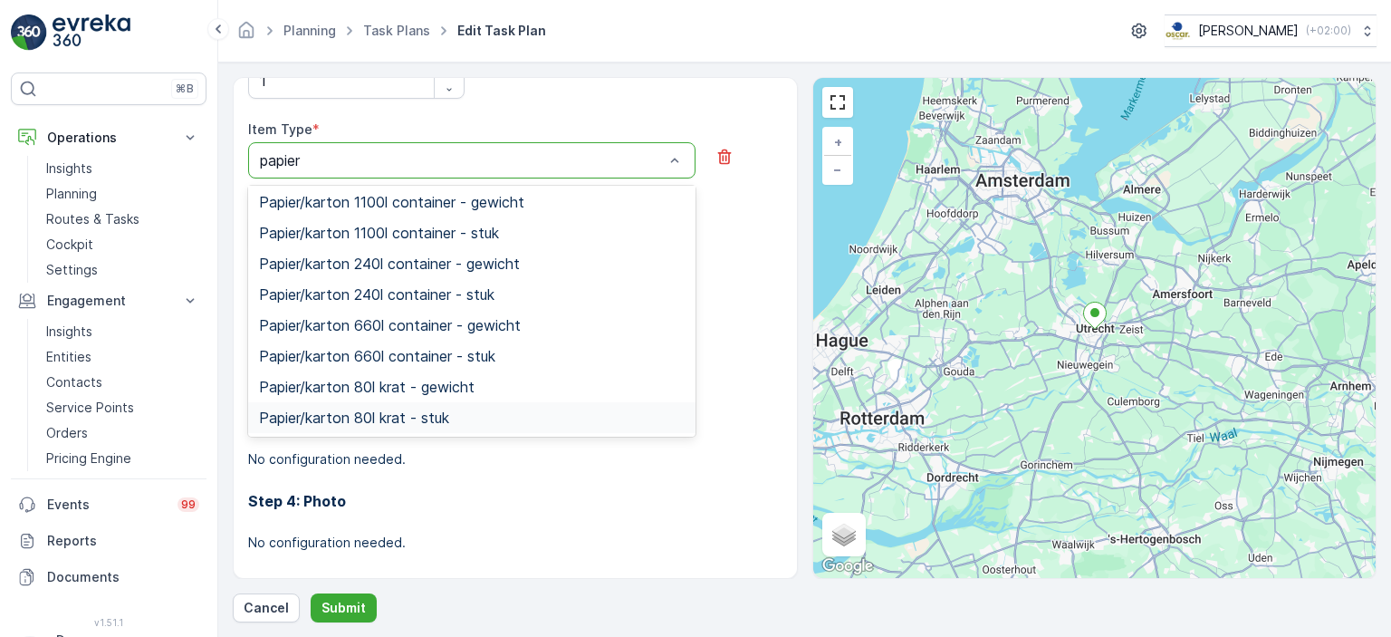
click at [402, 409] on span "Papier/karton 80l krat - stuk" at bounding box center [354, 417] width 190 height 16
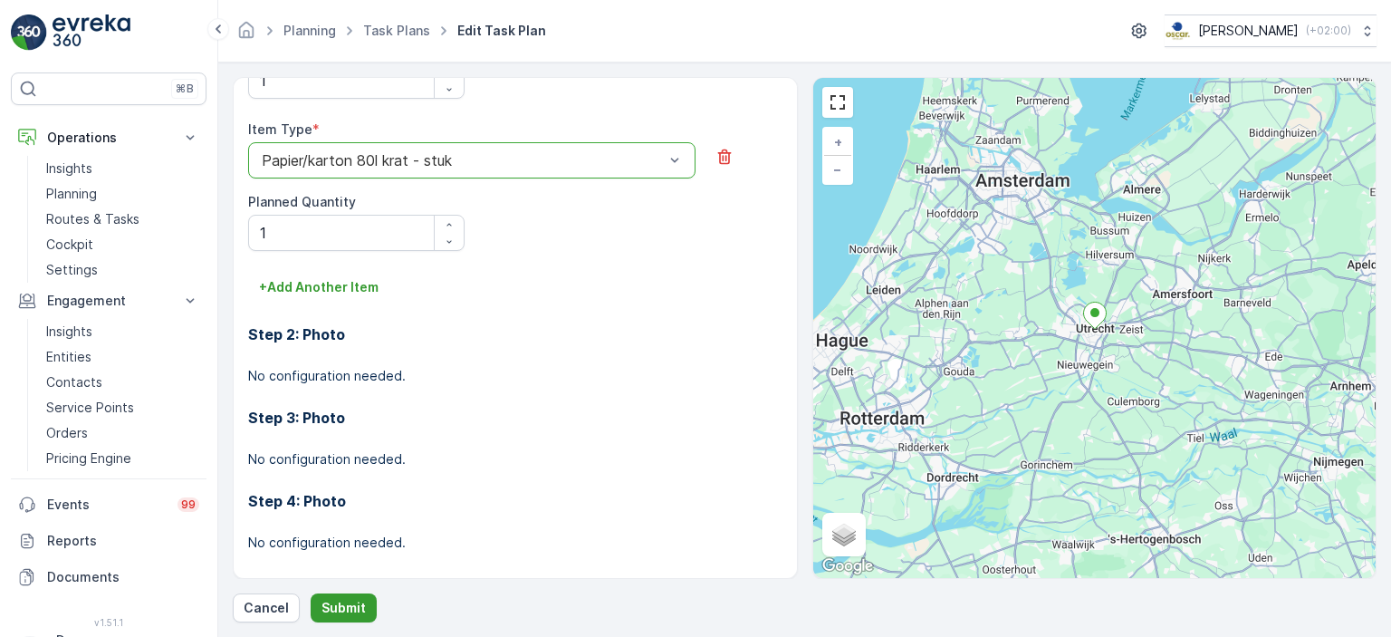
click at [355, 609] on p "Submit" at bounding box center [343, 608] width 44 height 18
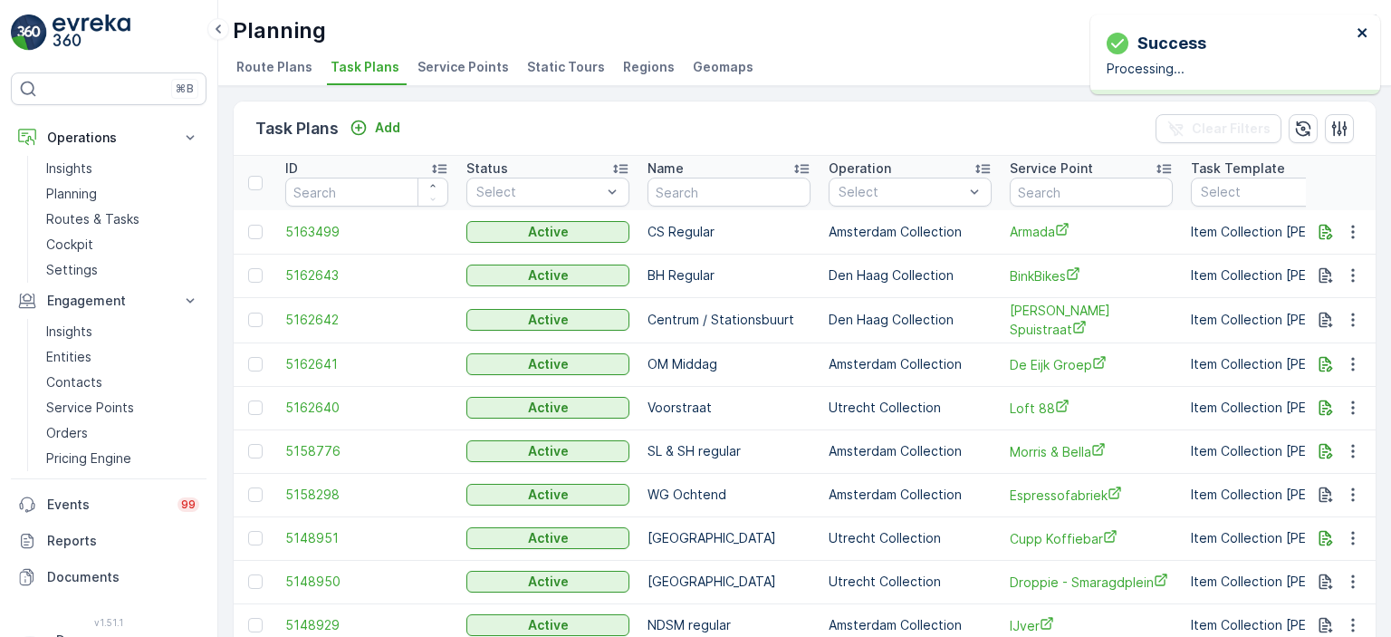
click at [1365, 31] on icon "close" at bounding box center [1361, 32] width 9 height 9
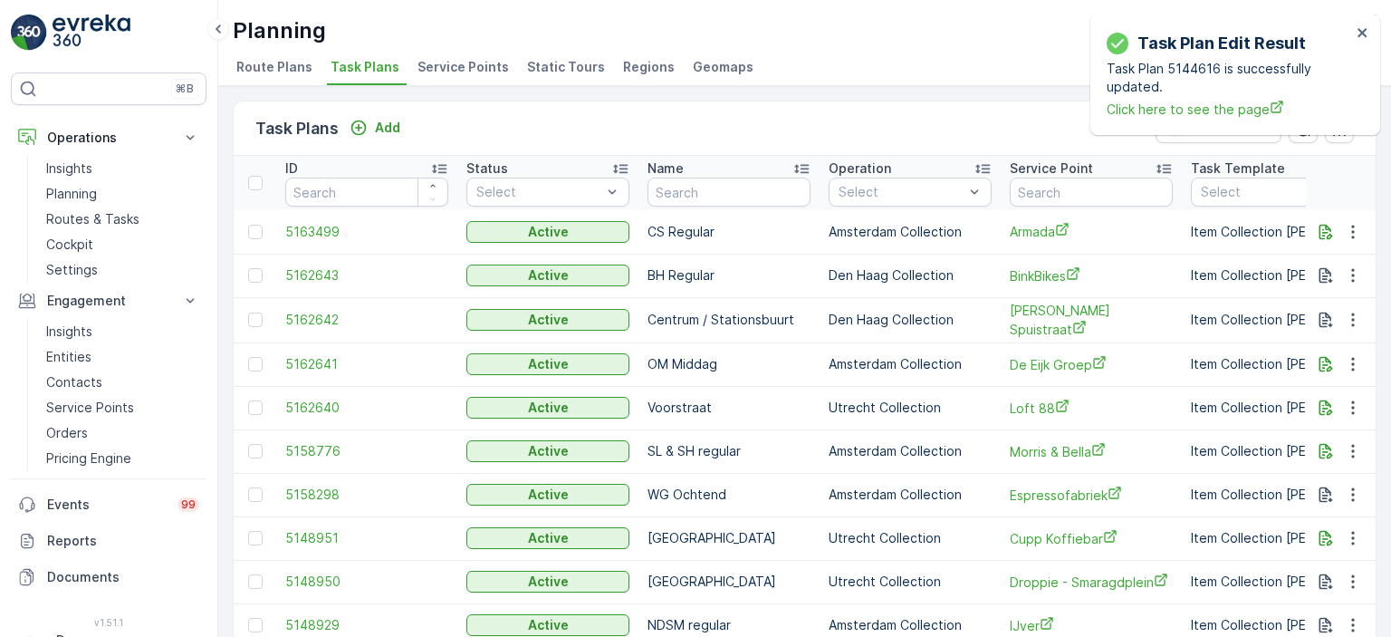
click at [459, 112] on div "Task Plans Add Clear Filters" at bounding box center [805, 128] width 1142 height 54
click at [1359, 32] on icon "close" at bounding box center [1362, 32] width 13 height 14
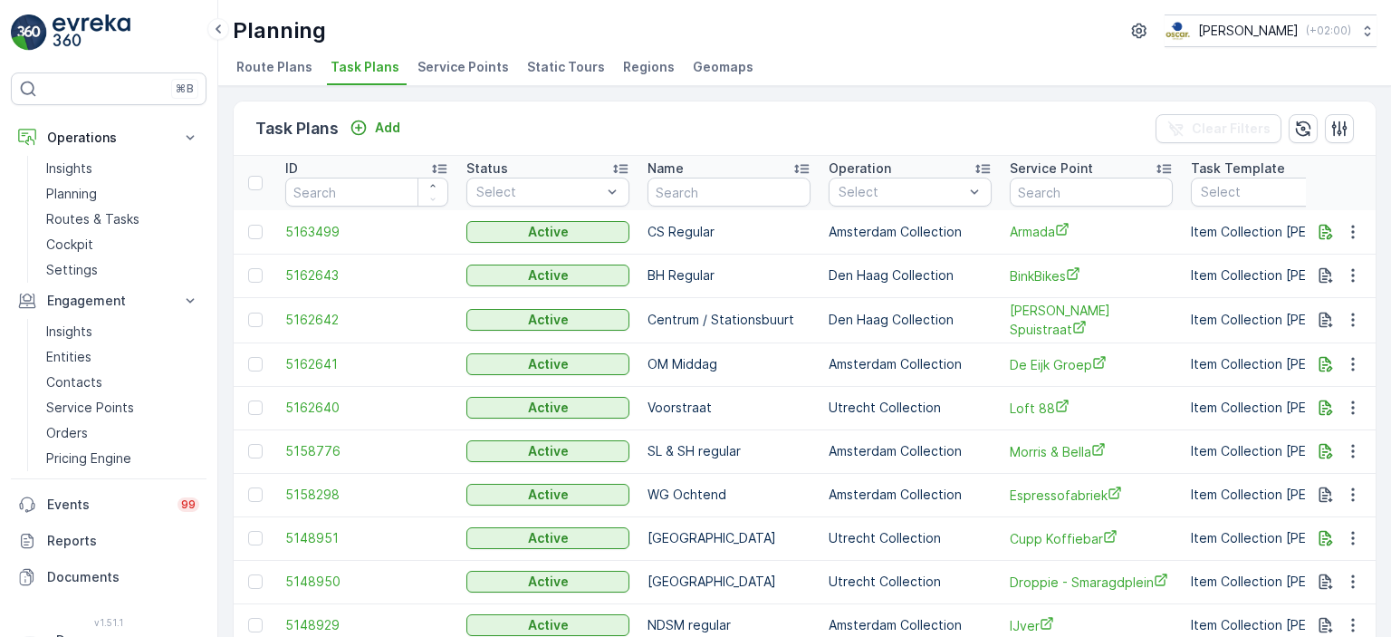
click at [1004, 40] on div "Planning Oscar Circulair ( +02:00 )" at bounding box center [805, 30] width 1144 height 33
click at [1119, 186] on input "text" at bounding box center [1091, 191] width 163 height 29
type input "beren"
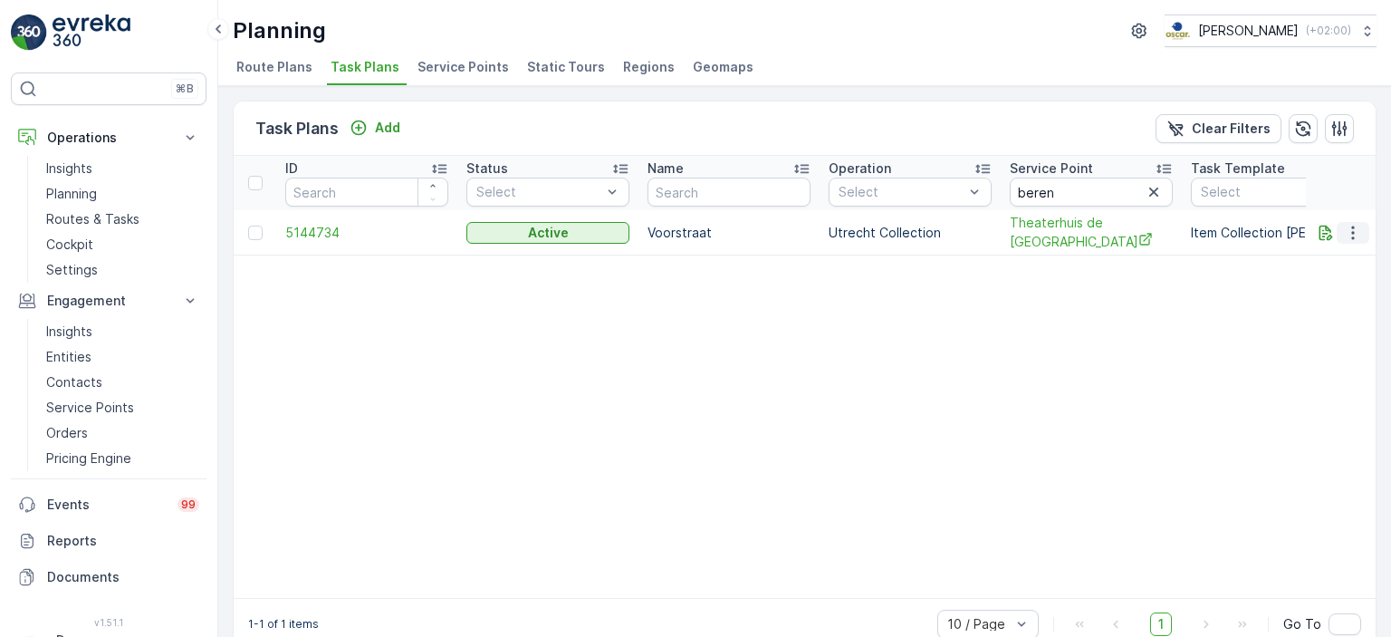
click at [1346, 225] on icon "button" at bounding box center [1353, 233] width 18 height 18
click at [1333, 282] on span "Edit Task Plan" at bounding box center [1321, 283] width 84 height 18
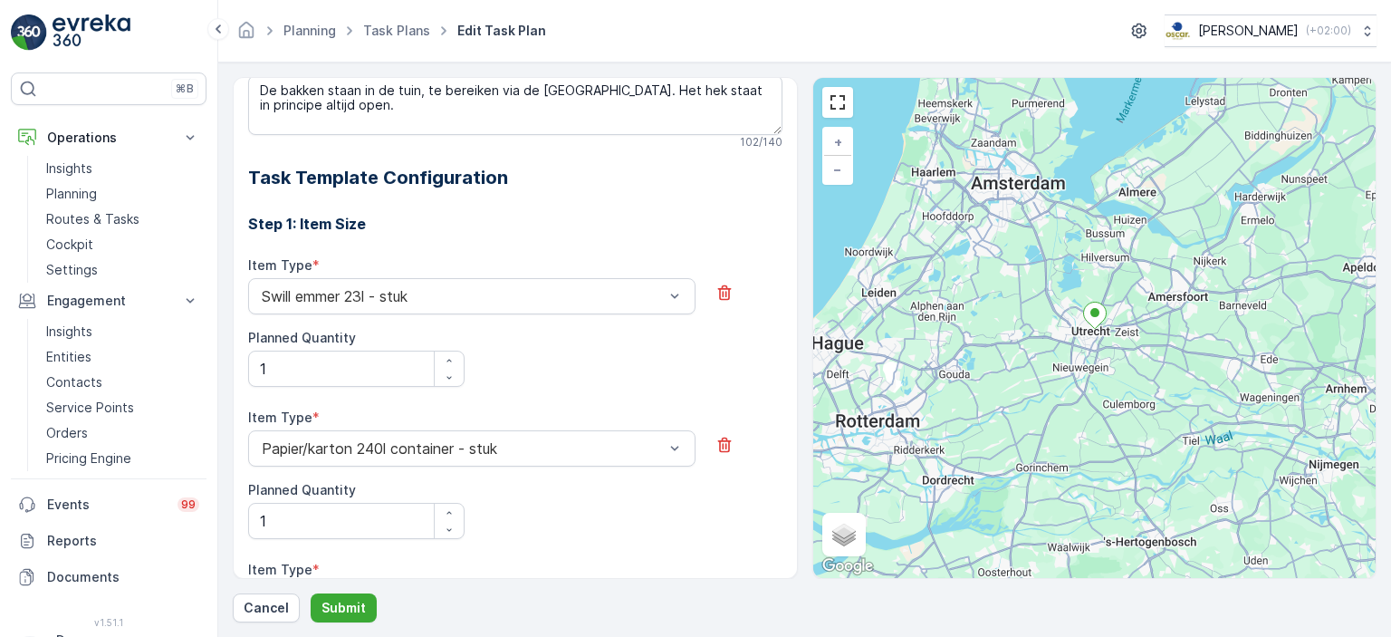
scroll to position [583, 0]
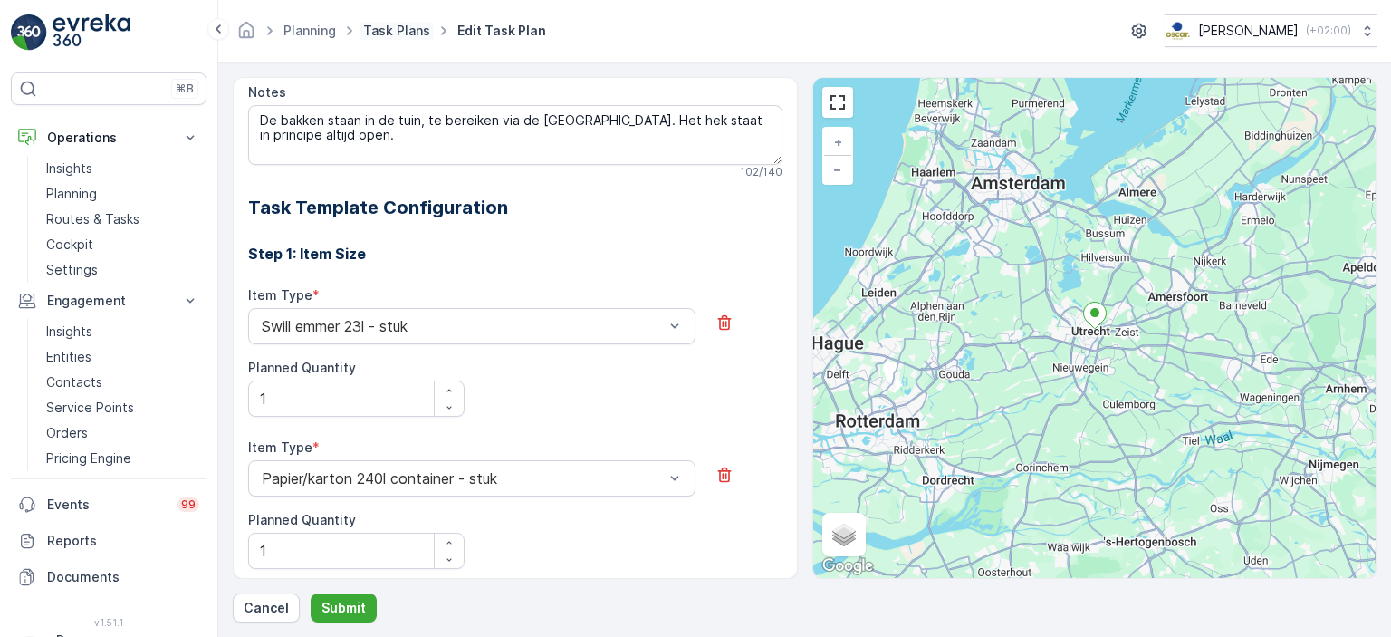
click at [395, 28] on link "Task Plans" at bounding box center [396, 30] width 67 height 15
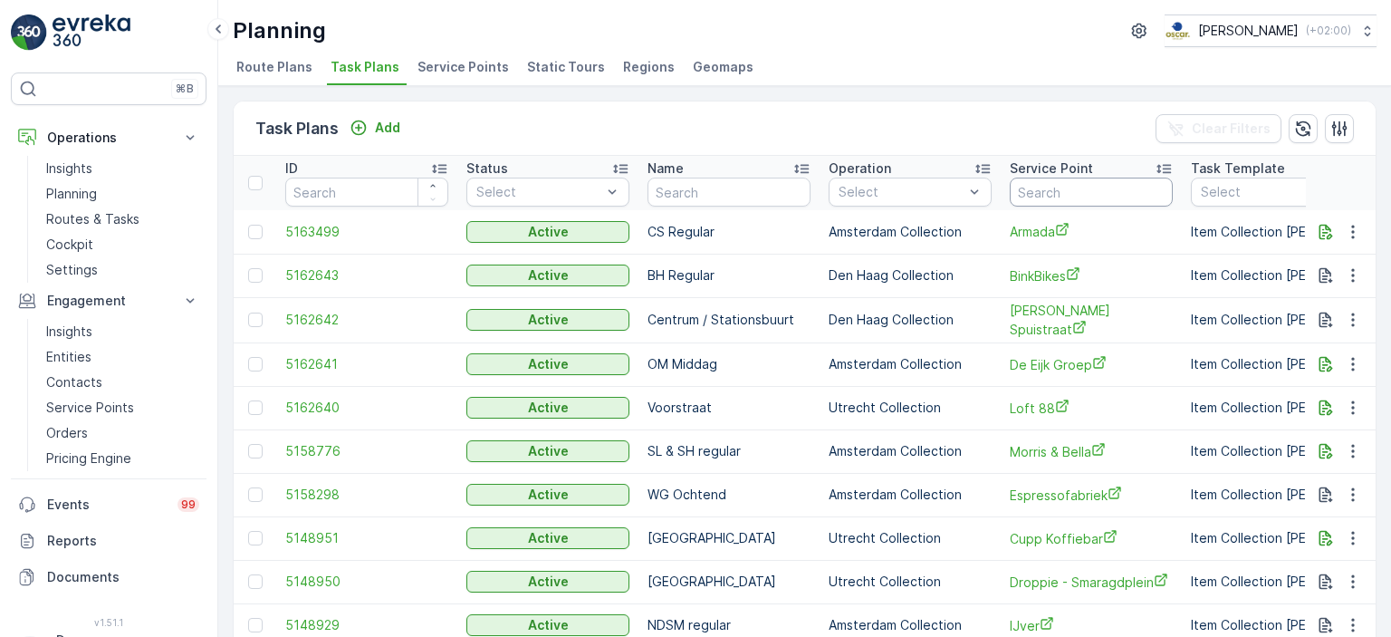
click at [1107, 196] on input "text" at bounding box center [1091, 191] width 163 height 29
type input "theater"
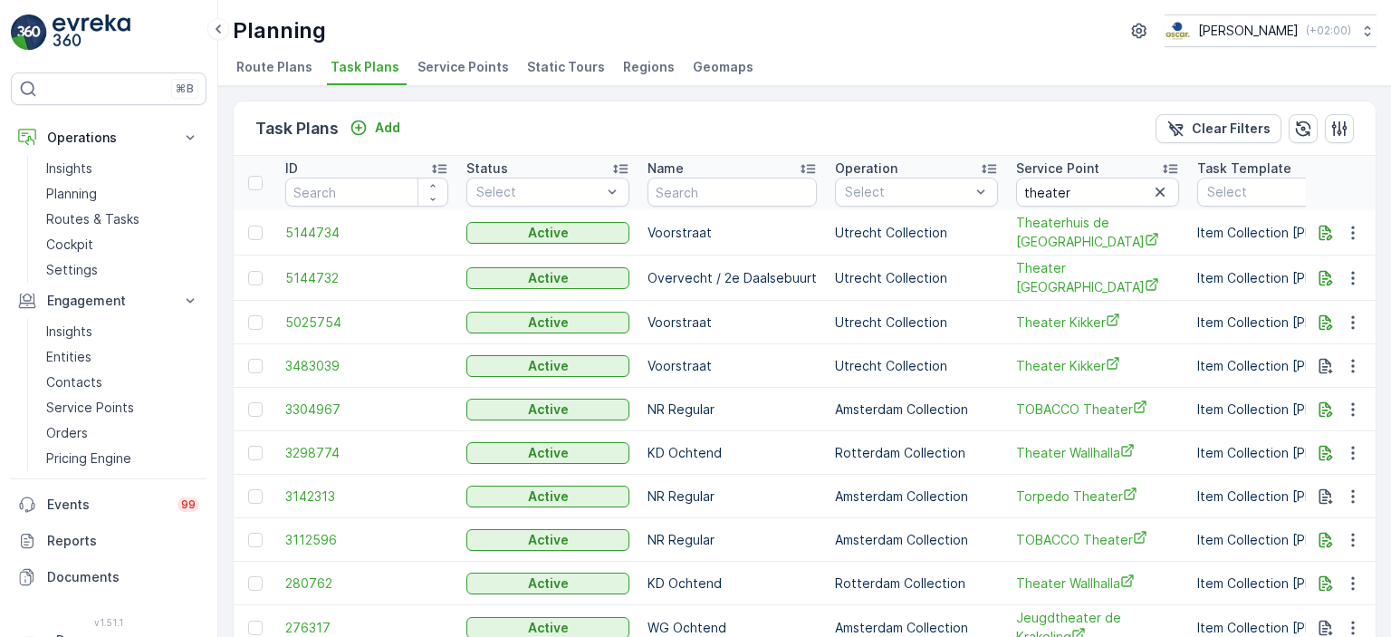
click at [1107, 196] on input "theater" at bounding box center [1097, 191] width 163 height 29
click at [1353, 277] on icon "button" at bounding box center [1353, 278] width 18 height 18
click at [1349, 325] on span "Edit Task Plan" at bounding box center [1321, 328] width 84 height 18
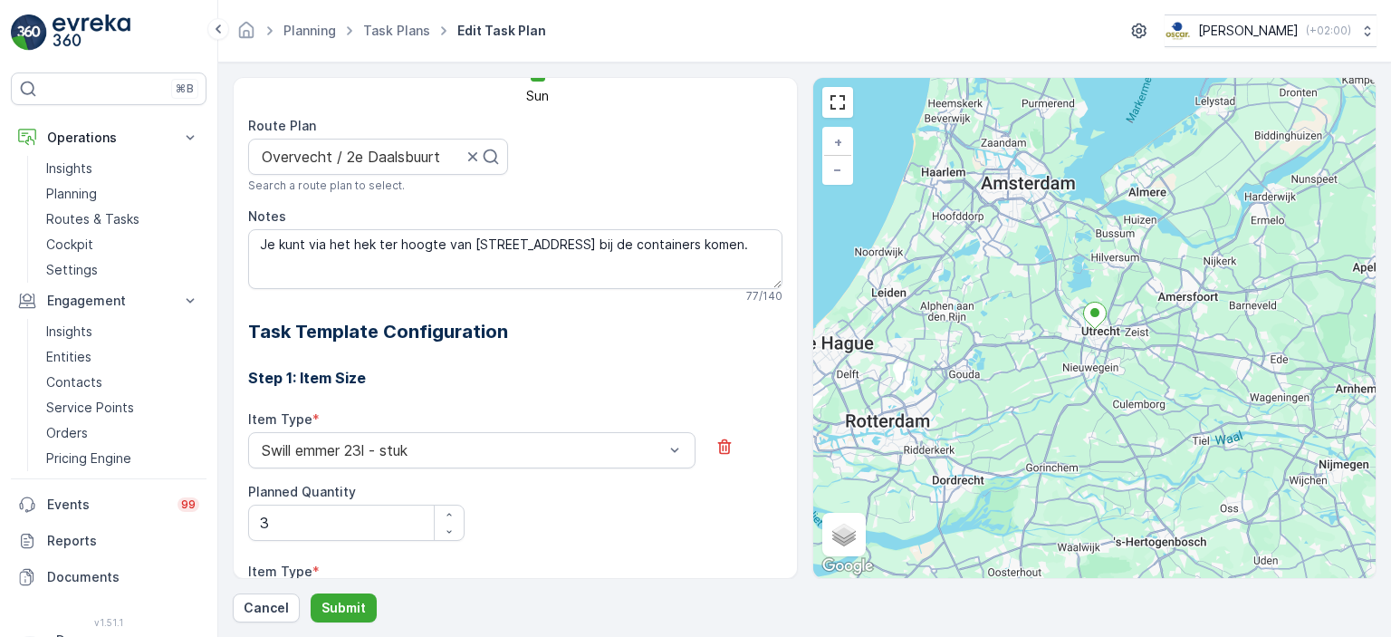
scroll to position [163, 0]
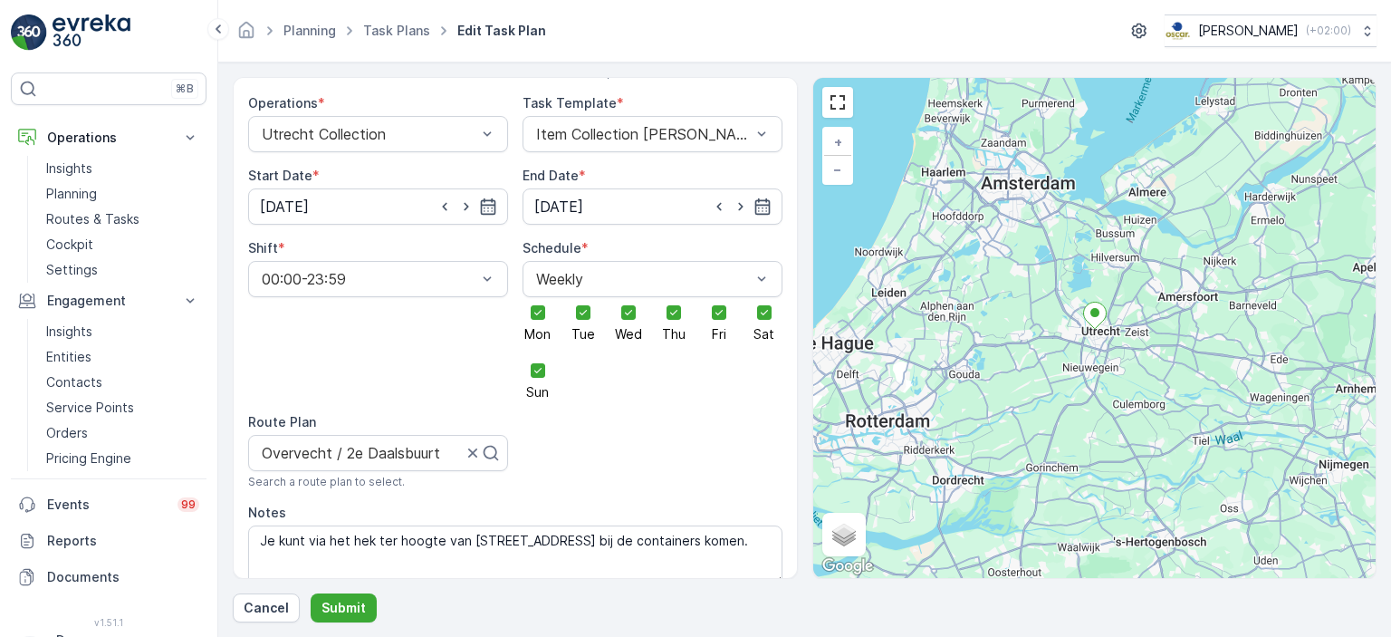
click at [98, 36] on img at bounding box center [92, 32] width 78 height 36
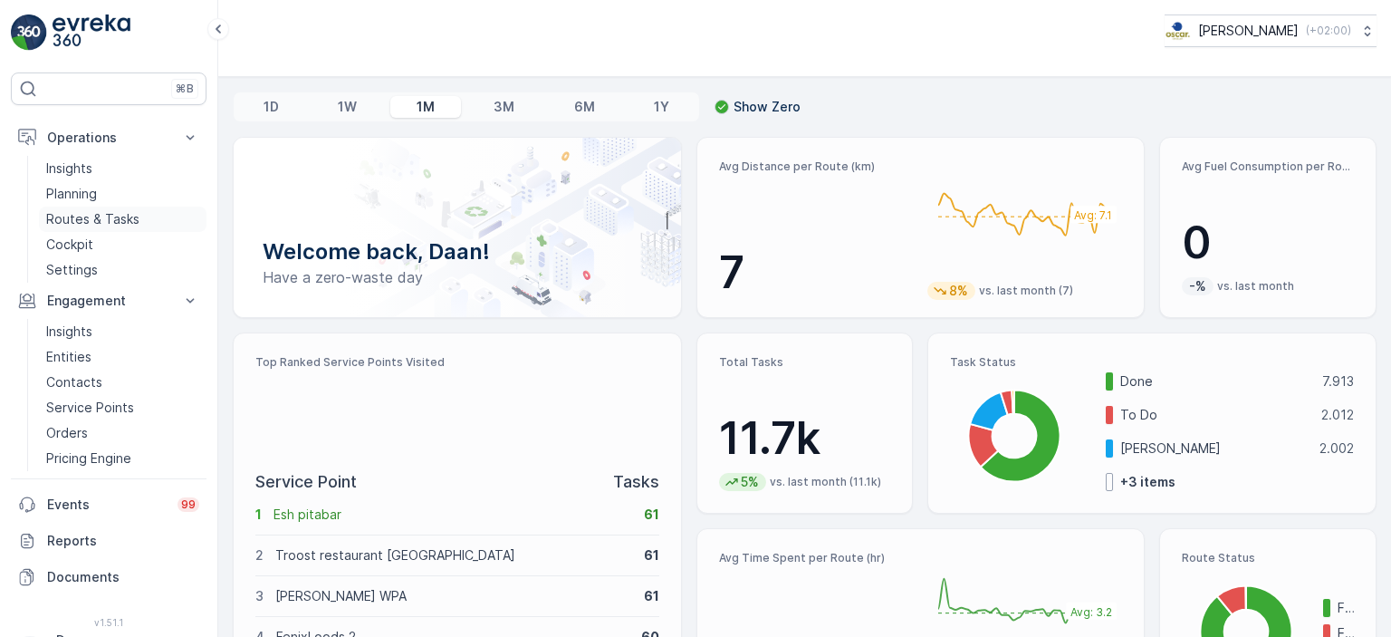
click at [94, 221] on p "Routes & Tasks" at bounding box center [92, 219] width 93 height 18
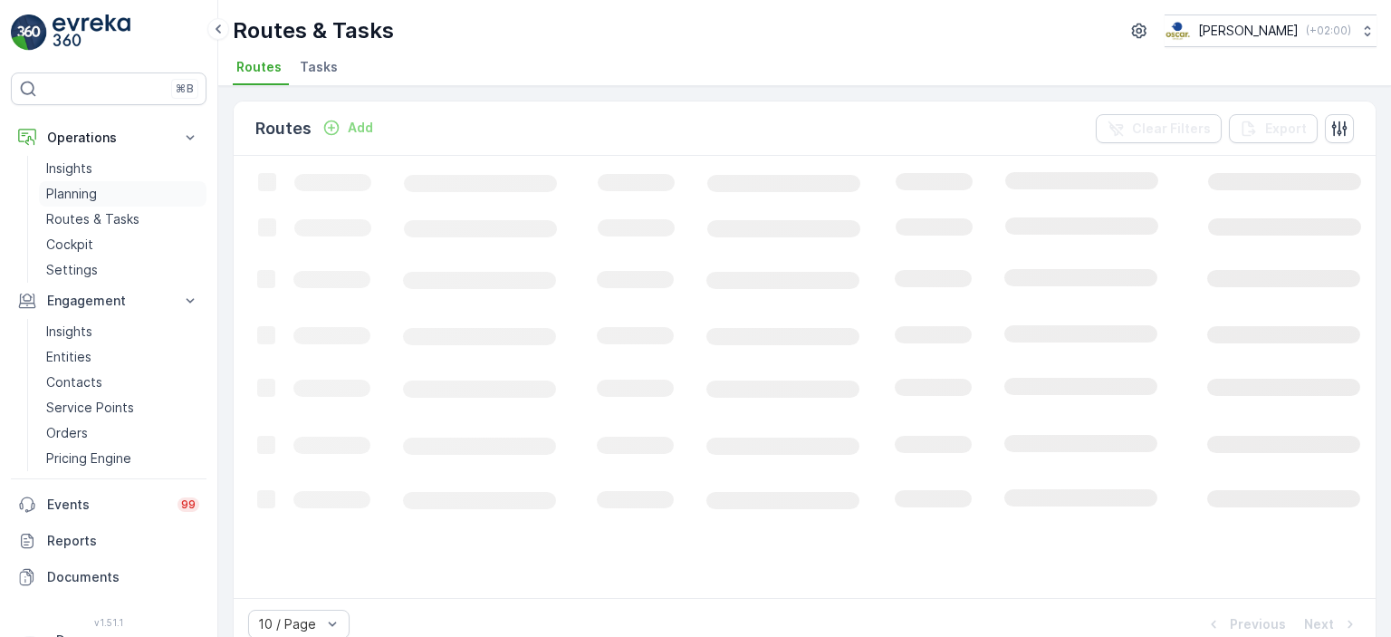
click at [80, 191] on p "Planning" at bounding box center [71, 194] width 51 height 18
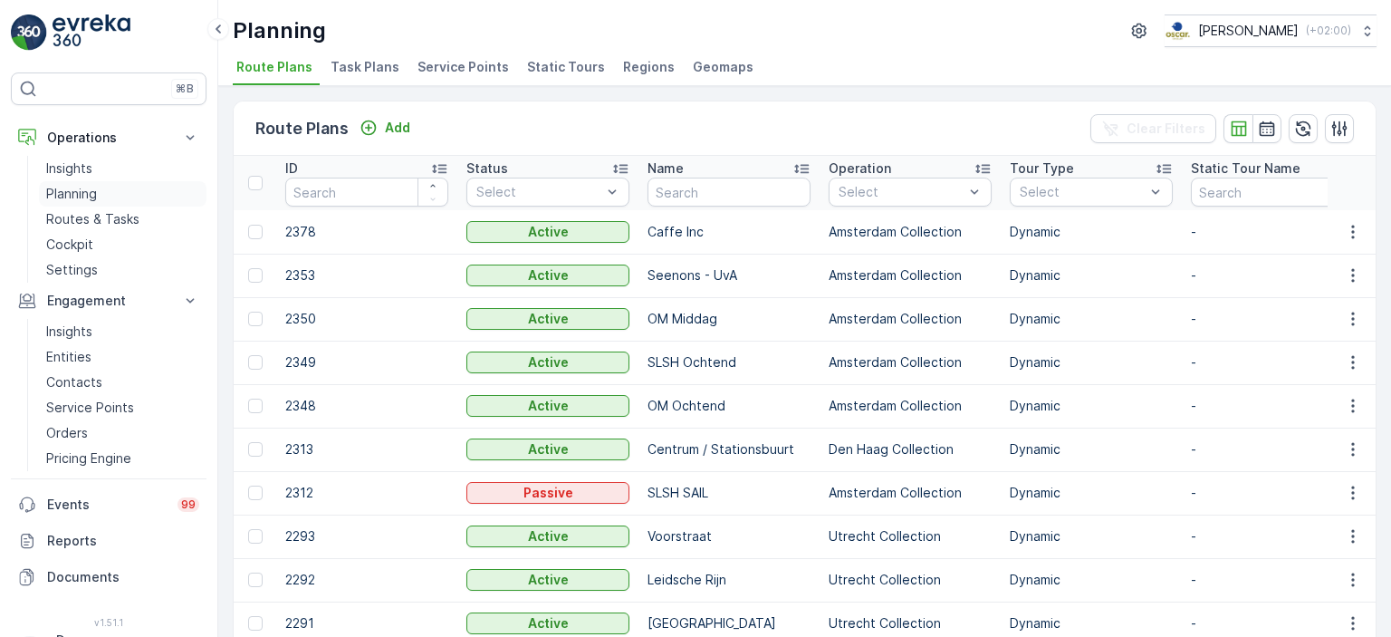
click at [83, 181] on link "Planning" at bounding box center [123, 193] width 168 height 25
click at [72, 213] on p "Routes & Tasks" at bounding box center [92, 219] width 93 height 18
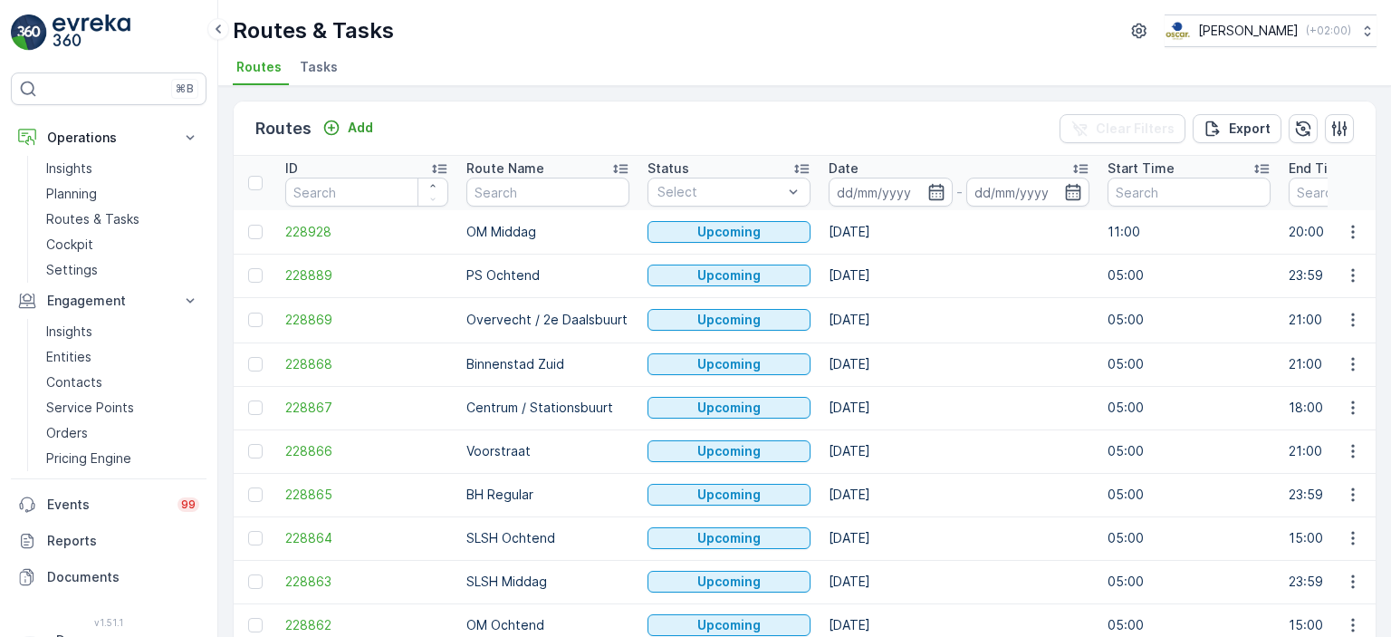
drag, startPoint x: 325, startPoint y: 72, endPoint x: 312, endPoint y: 72, distance: 12.7
click at [321, 72] on span "Tasks" at bounding box center [319, 67] width 38 height 18
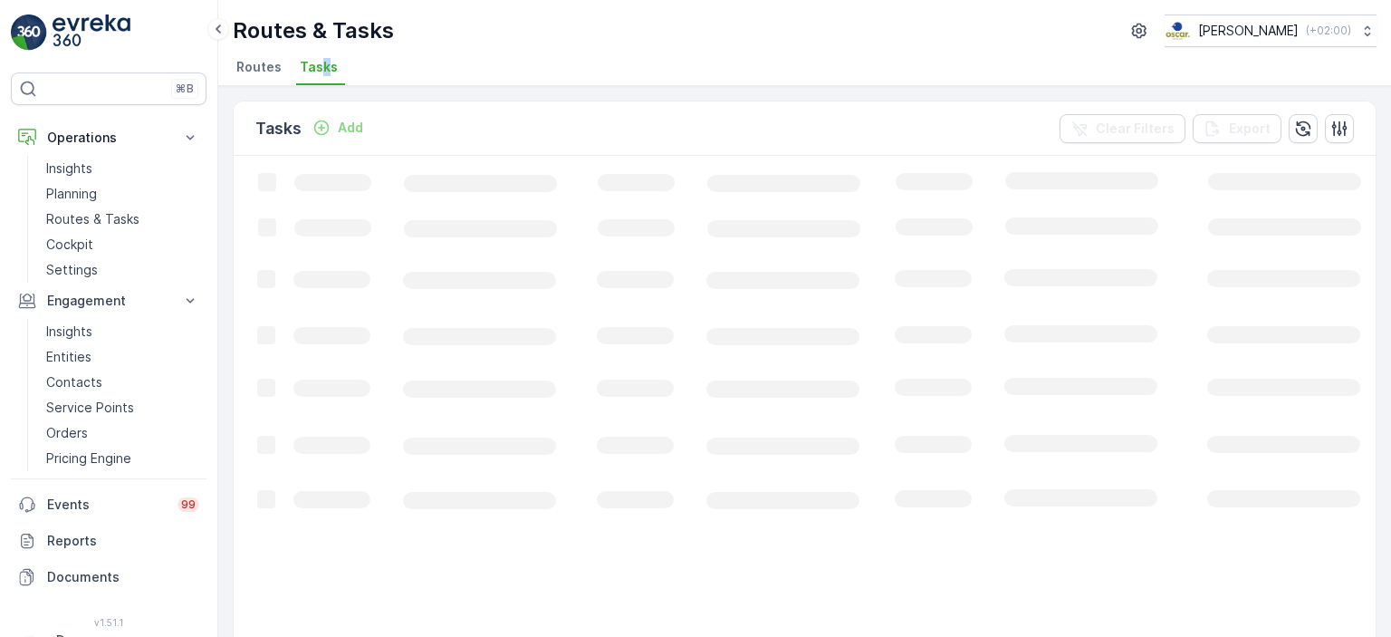
click at [431, 69] on ul "Routes Tasks" at bounding box center [797, 69] width 1129 height 31
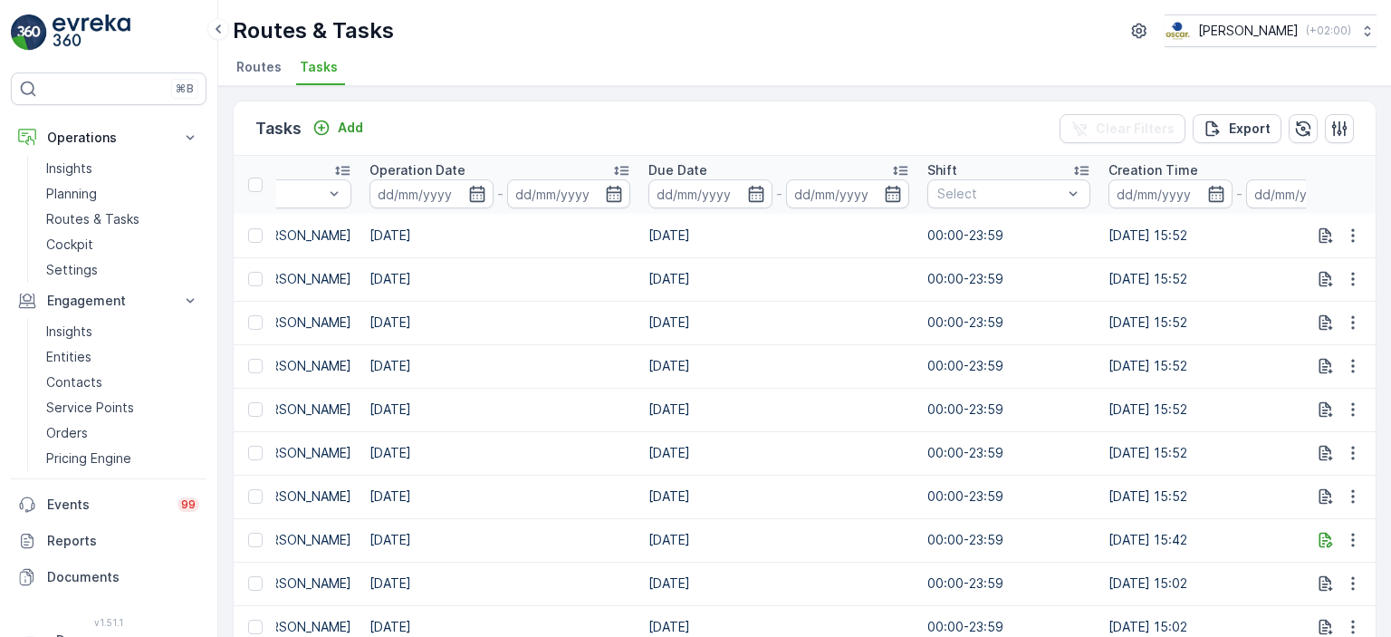
scroll to position [0, 1293]
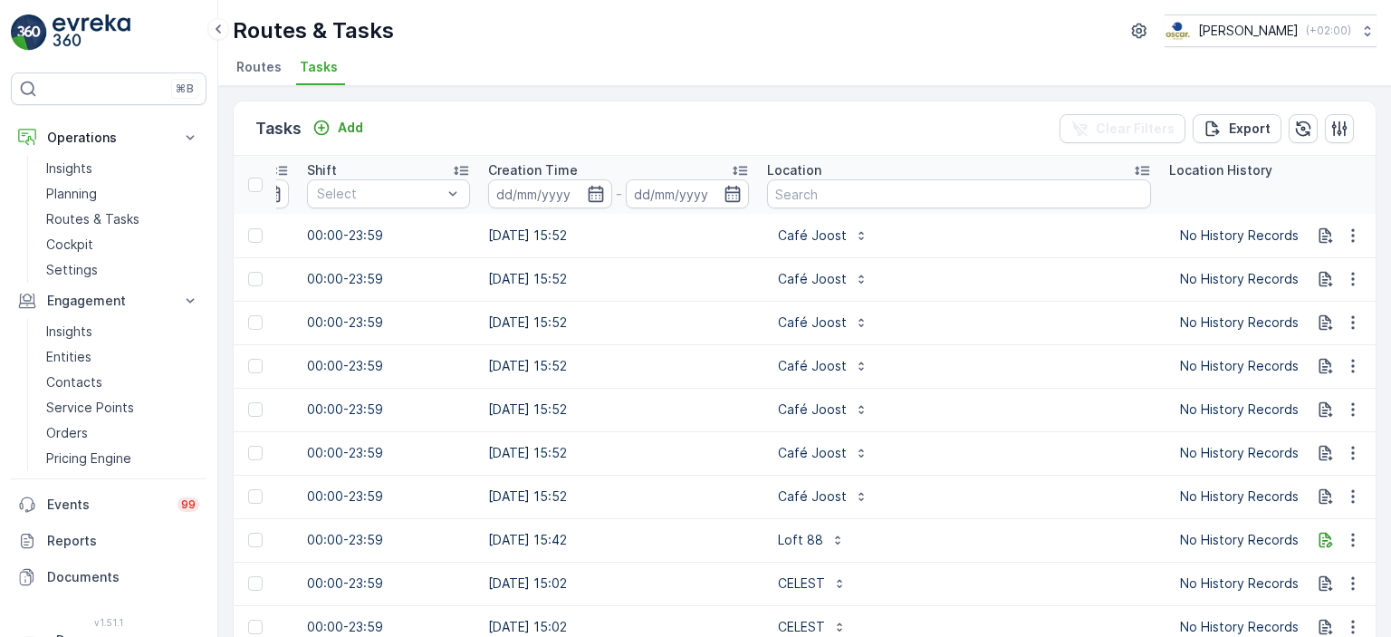
click at [844, 176] on div "Location" at bounding box center [959, 170] width 384 height 18
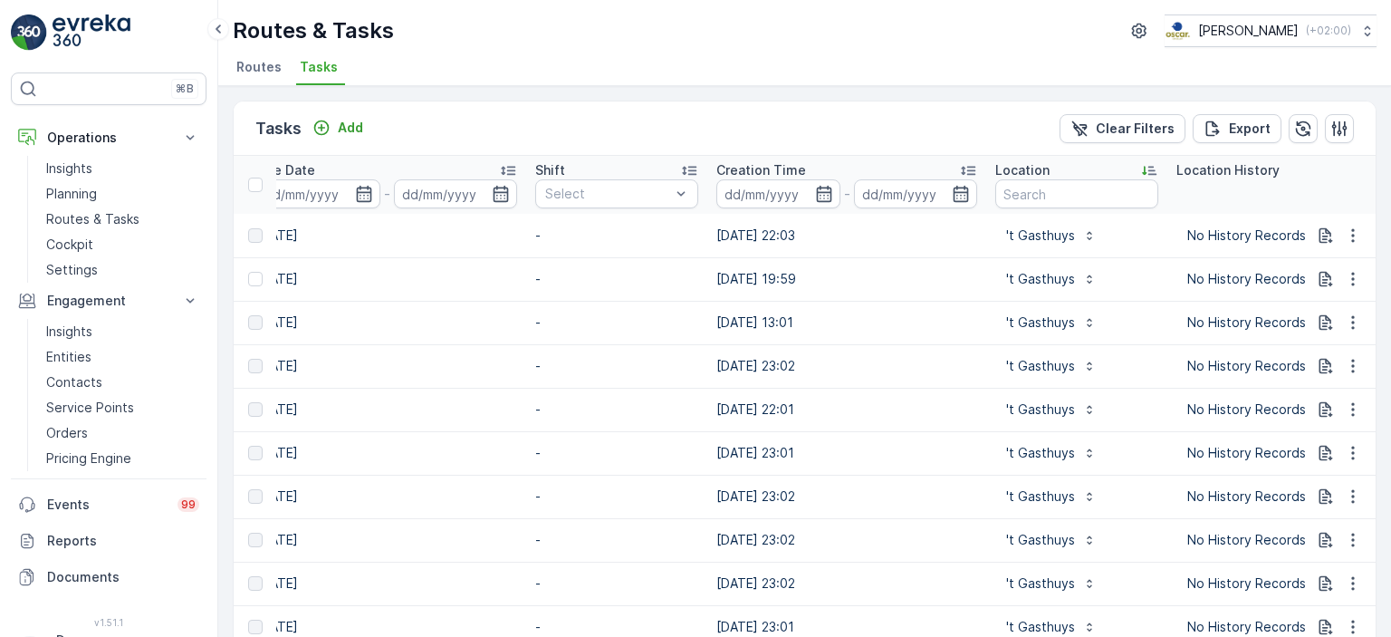
scroll to position [0, 1641]
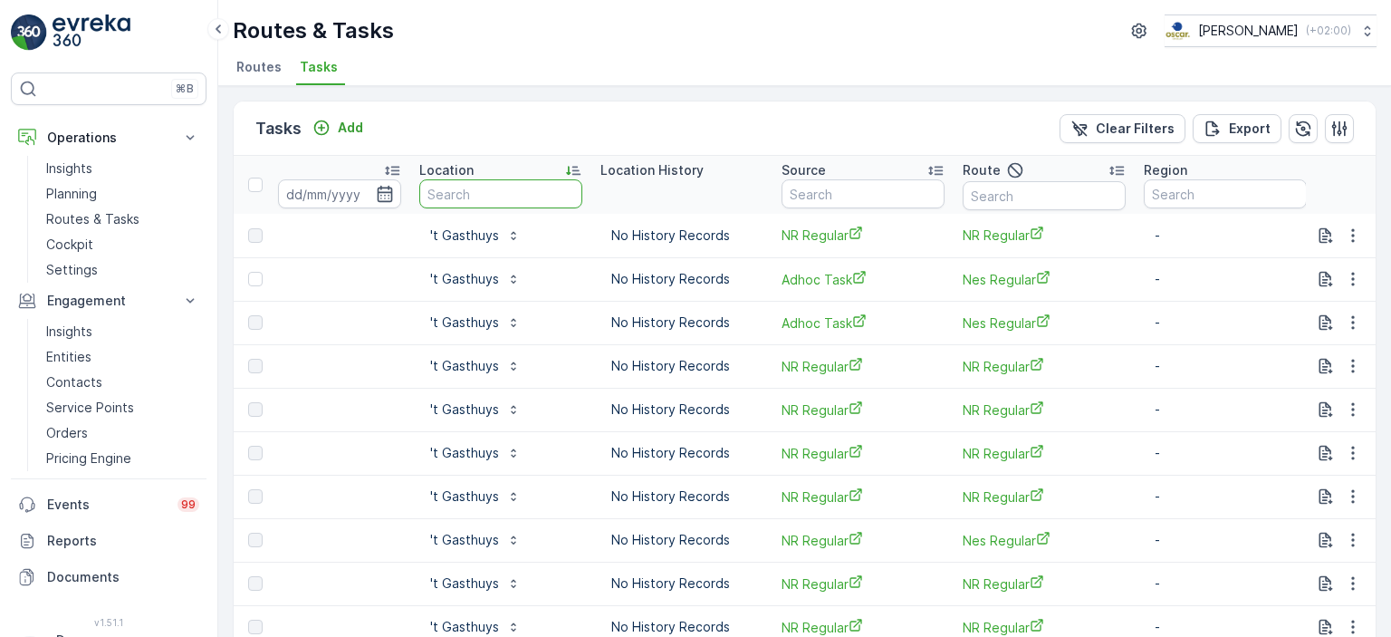
click at [493, 205] on input "text" at bounding box center [500, 193] width 163 height 29
type input "joost"
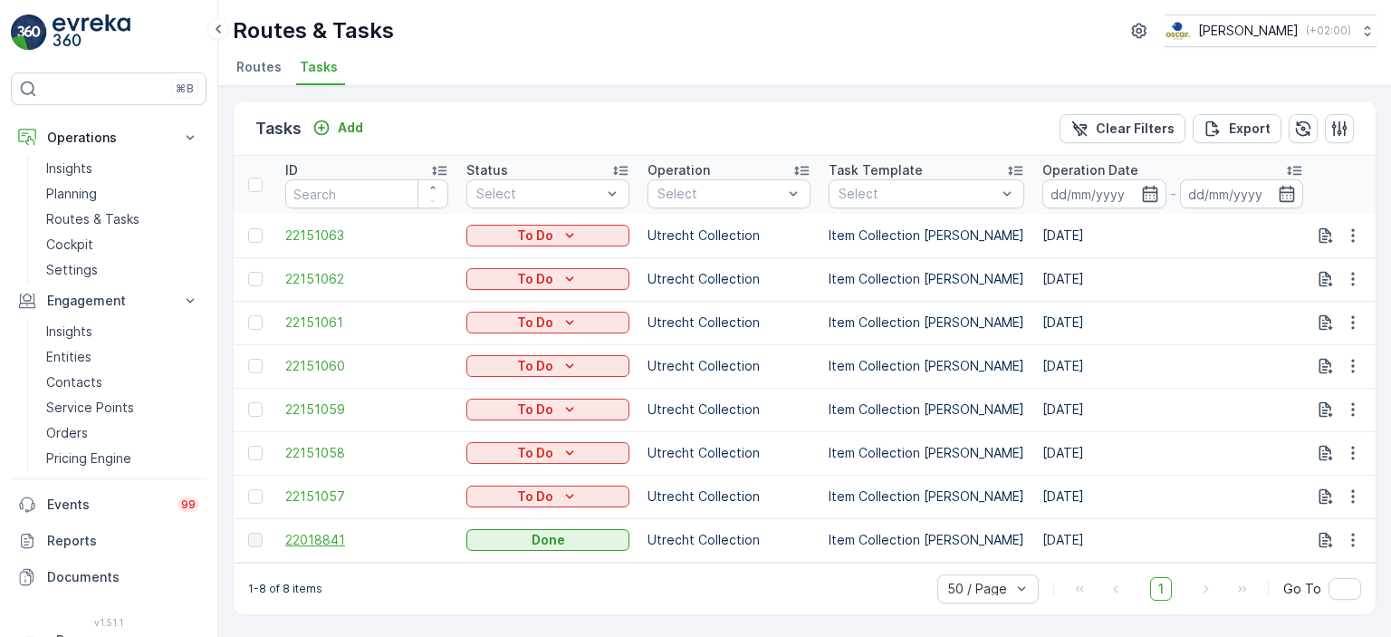
click at [328, 539] on span "22018841" at bounding box center [366, 540] width 163 height 18
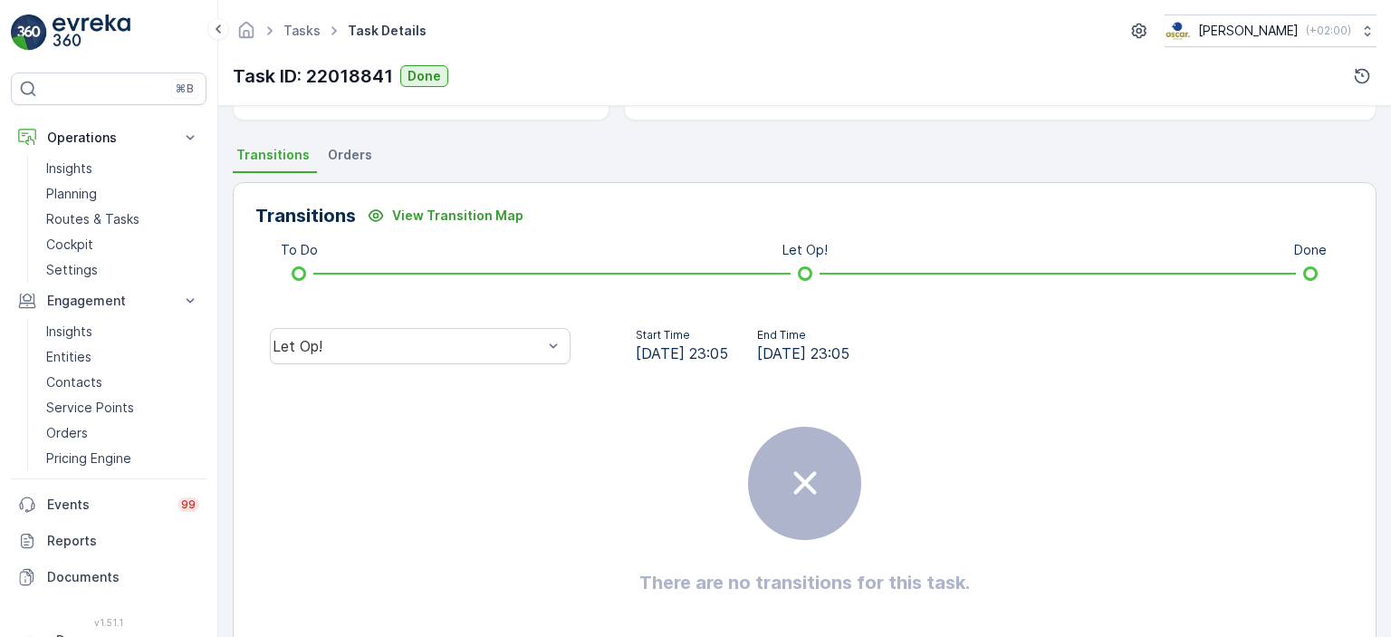
scroll to position [413, 0]
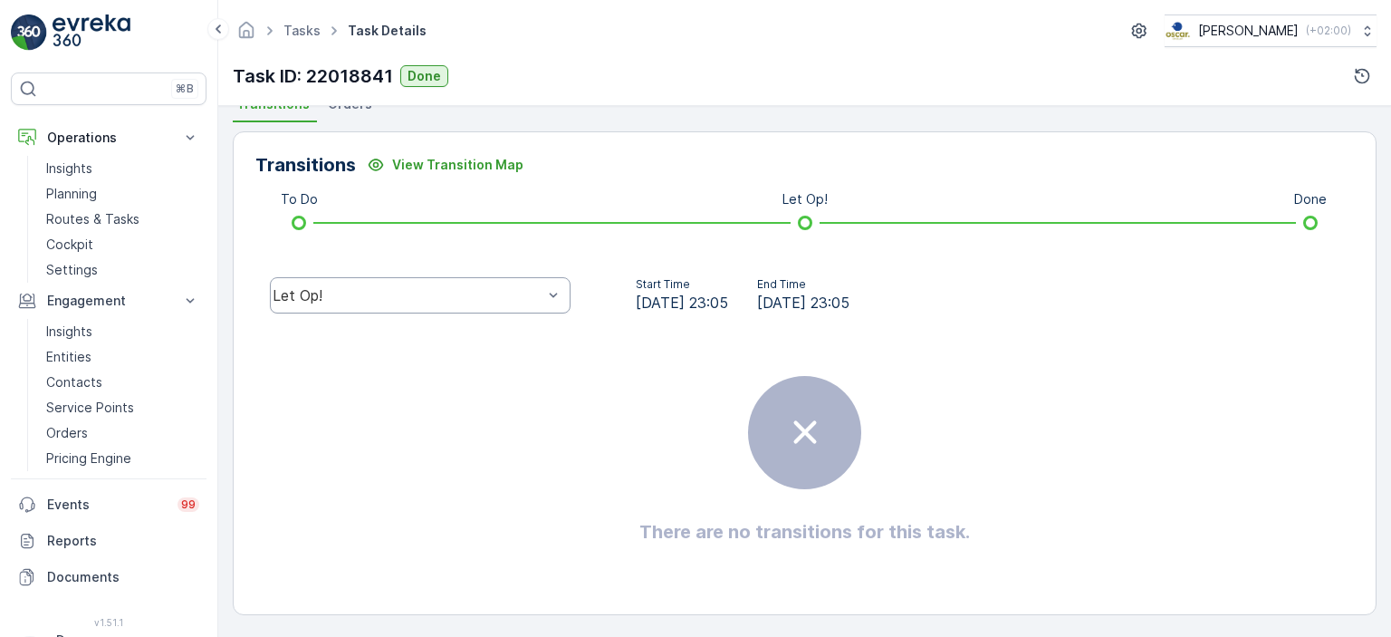
click at [540, 306] on div "Let Op!" at bounding box center [420, 295] width 301 height 36
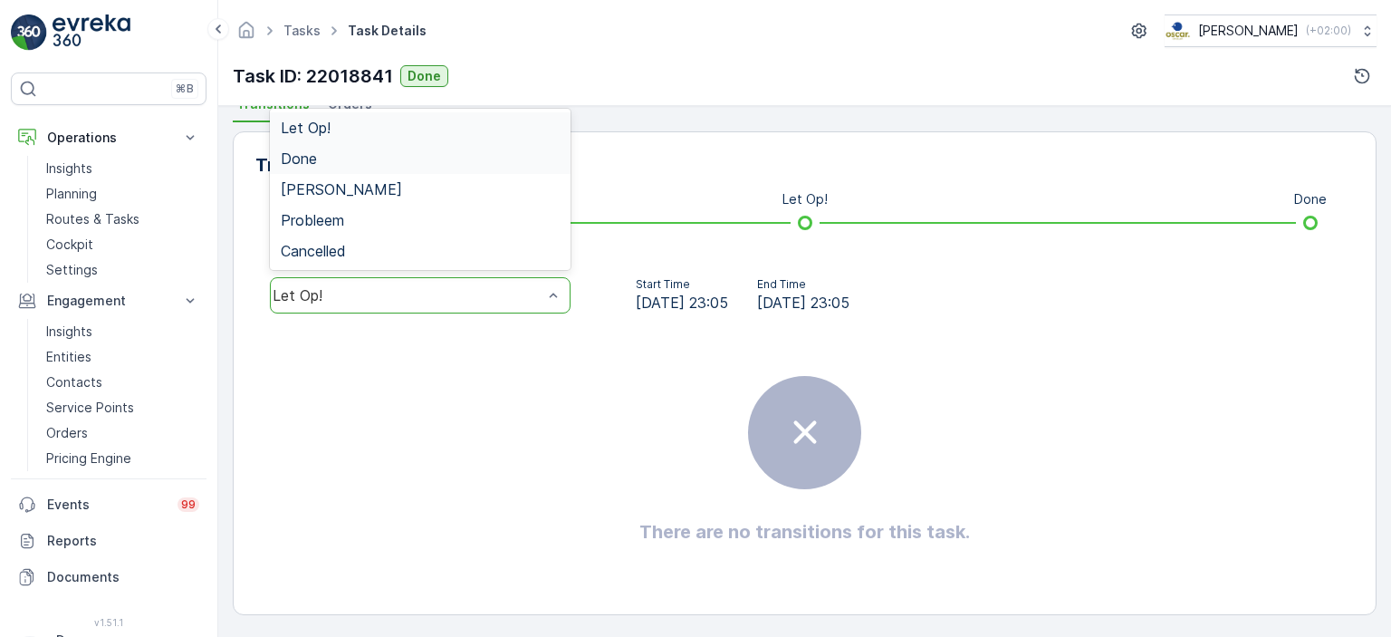
click at [440, 161] on div "Done" at bounding box center [420, 158] width 279 height 16
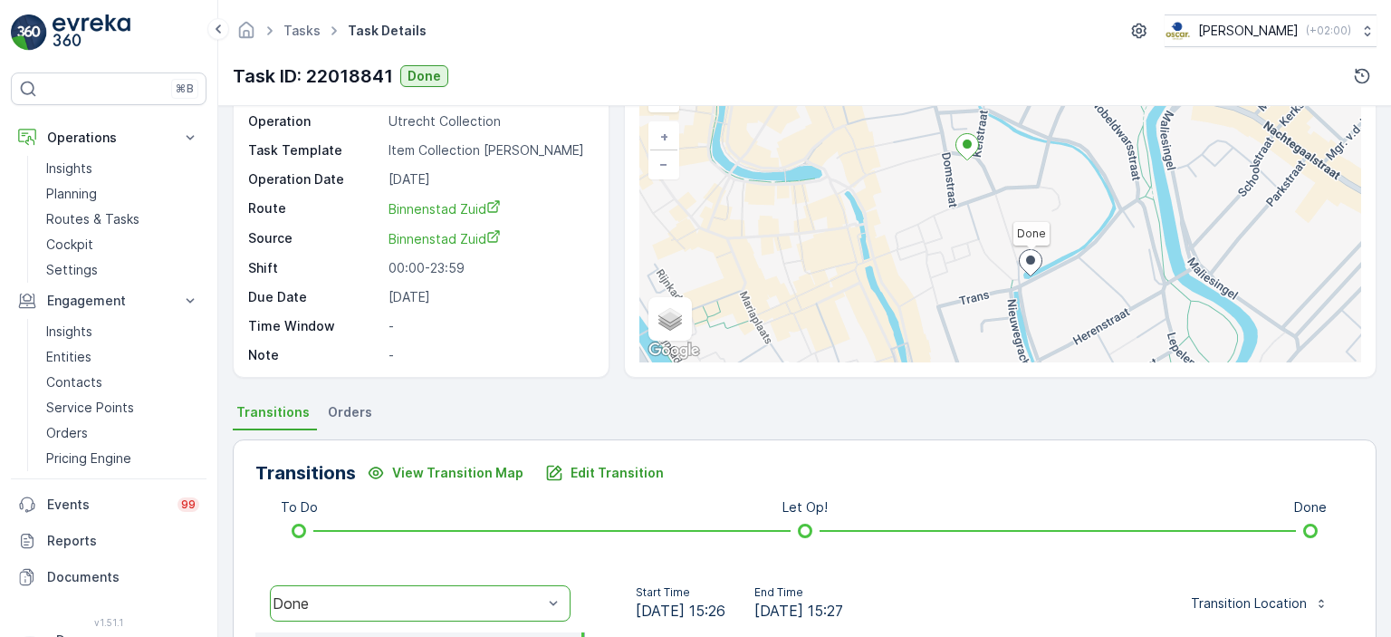
scroll to position [0, 0]
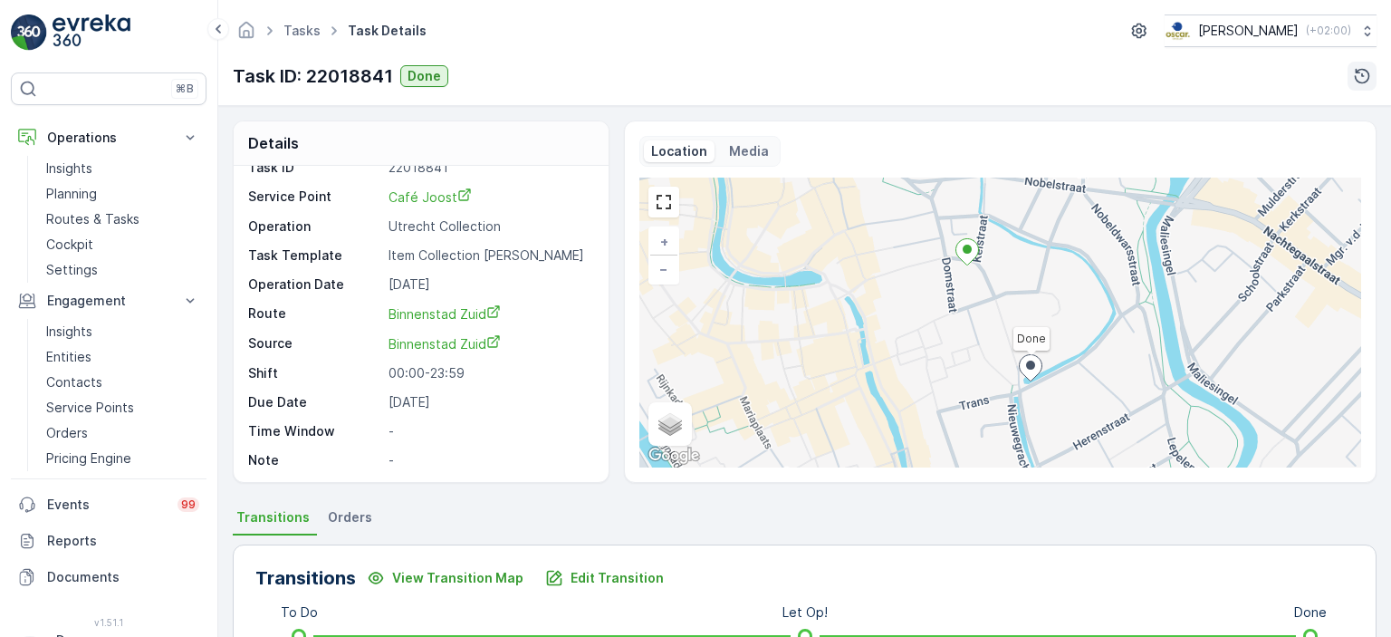
click at [1358, 76] on icon "button" at bounding box center [1362, 76] width 18 height 18
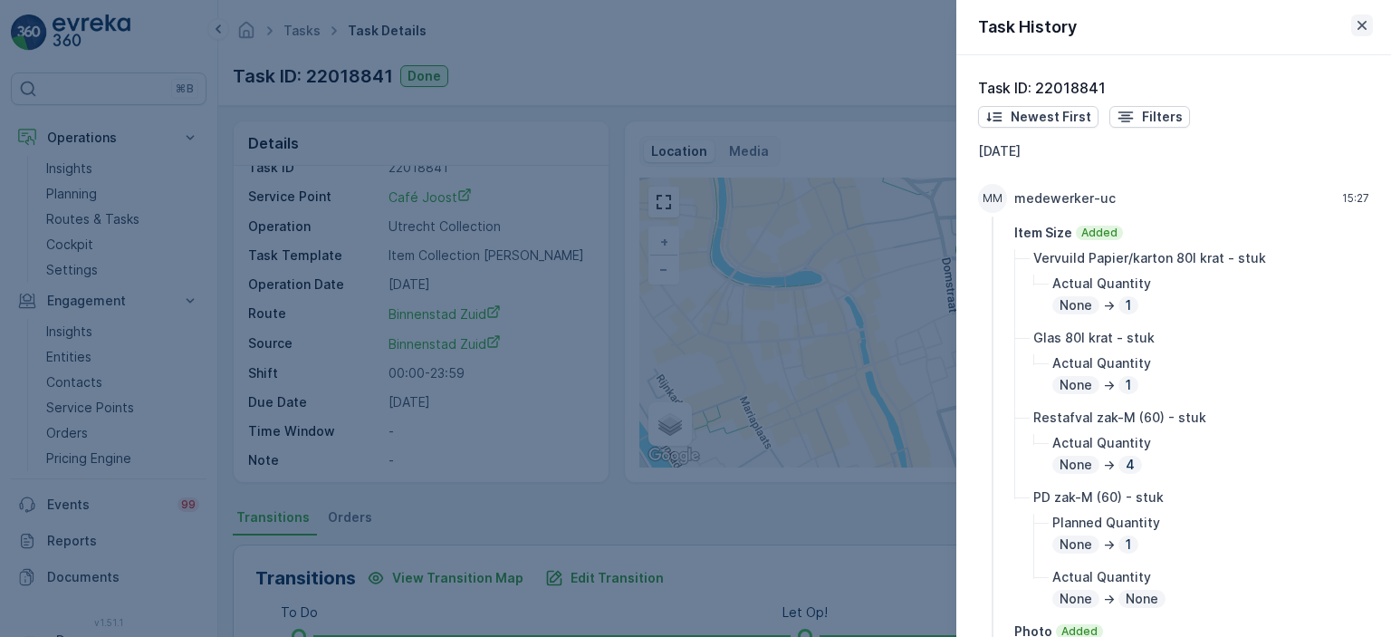
click at [1366, 33] on icon "button" at bounding box center [1362, 25] width 18 height 18
